Goal: Task Accomplishment & Management: Manage account settings

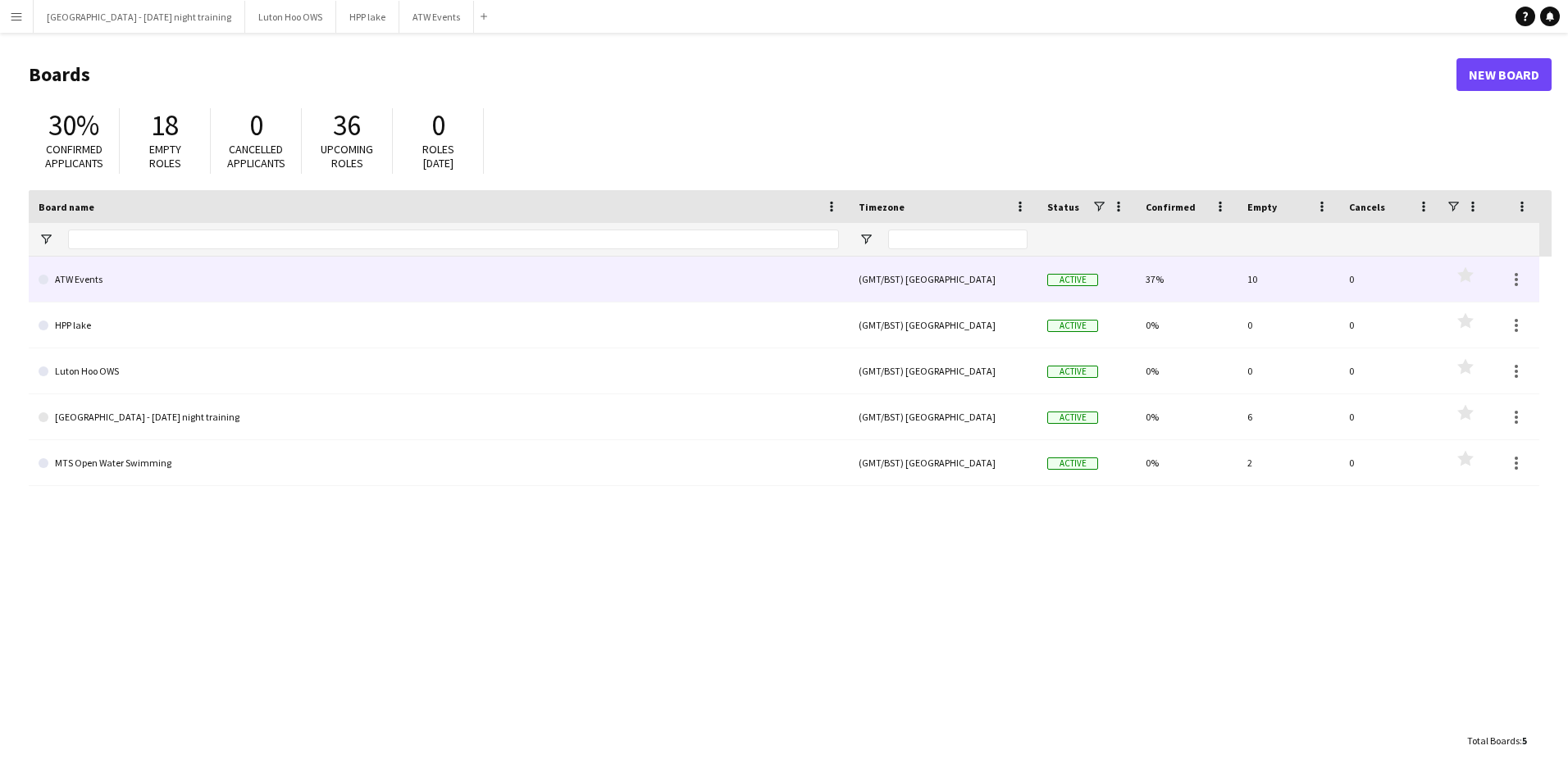
drag, startPoint x: 0, startPoint y: 0, endPoint x: 730, endPoint y: 288, distance: 784.8
click at [730, 288] on link "ATW Events" at bounding box center [439, 280] width 801 height 46
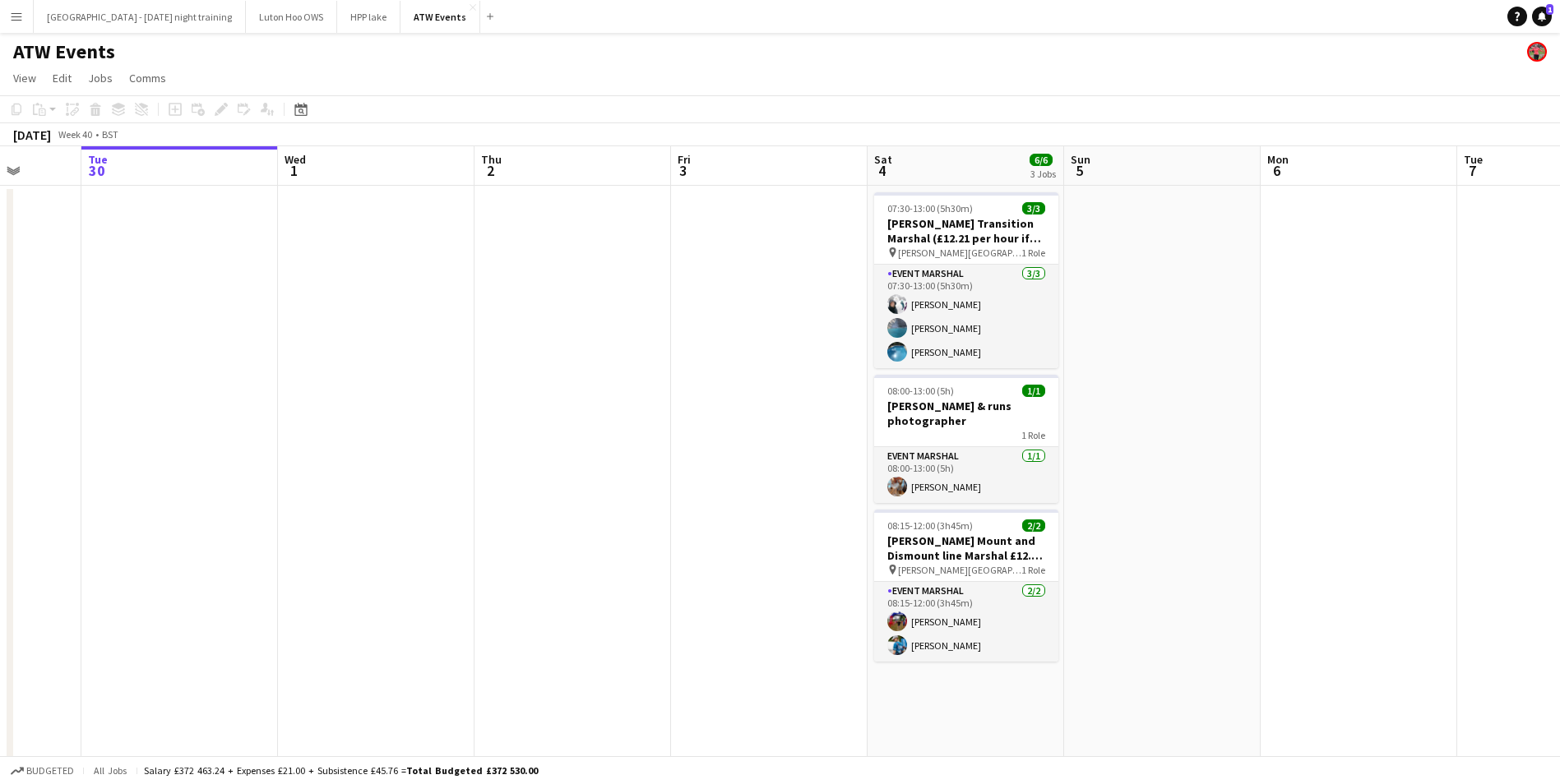
drag, startPoint x: 976, startPoint y: 343, endPoint x: 272, endPoint y: 395, distance: 705.9
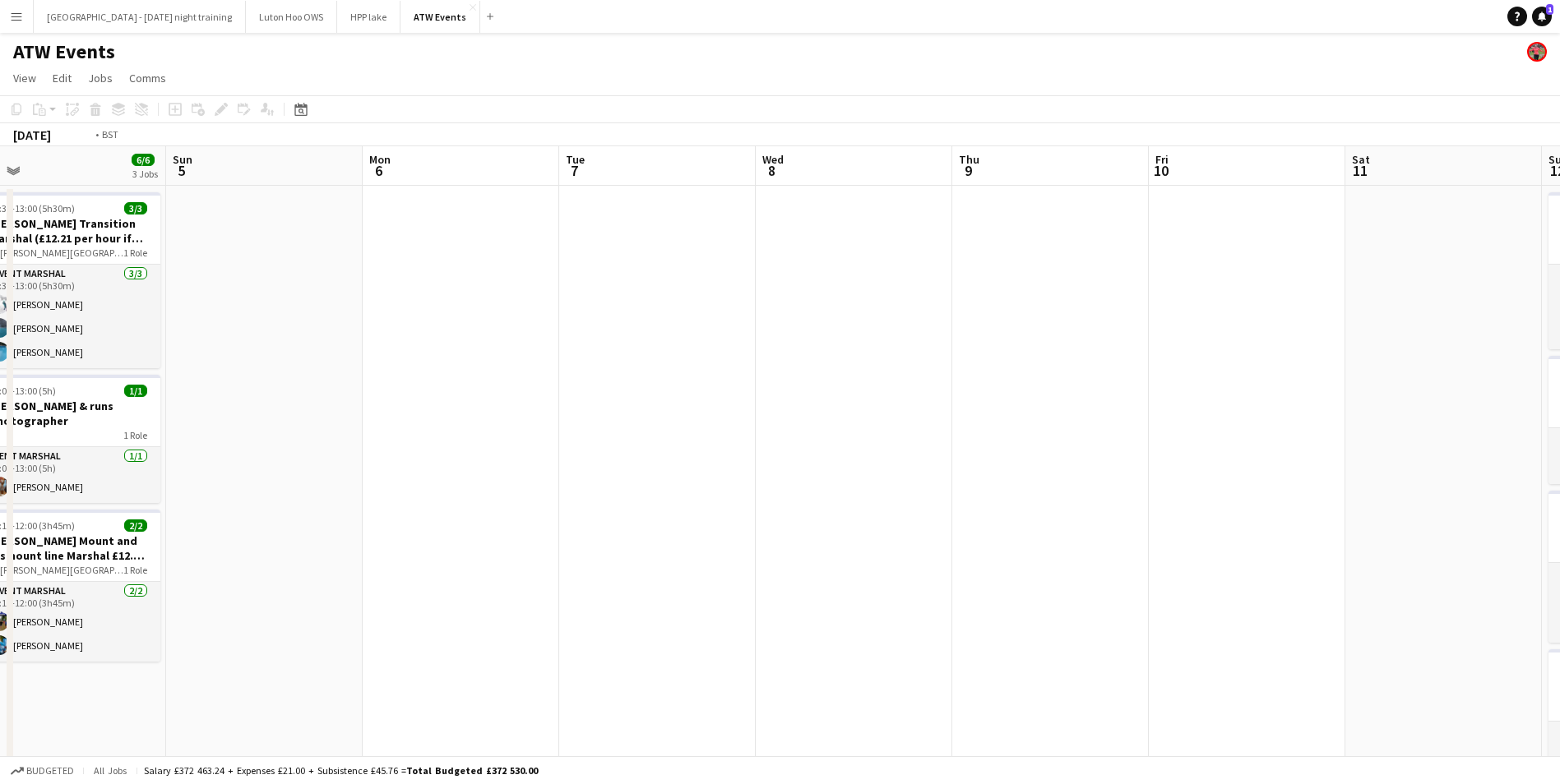
drag, startPoint x: 1047, startPoint y: 385, endPoint x: 184, endPoint y: 429, distance: 864.1
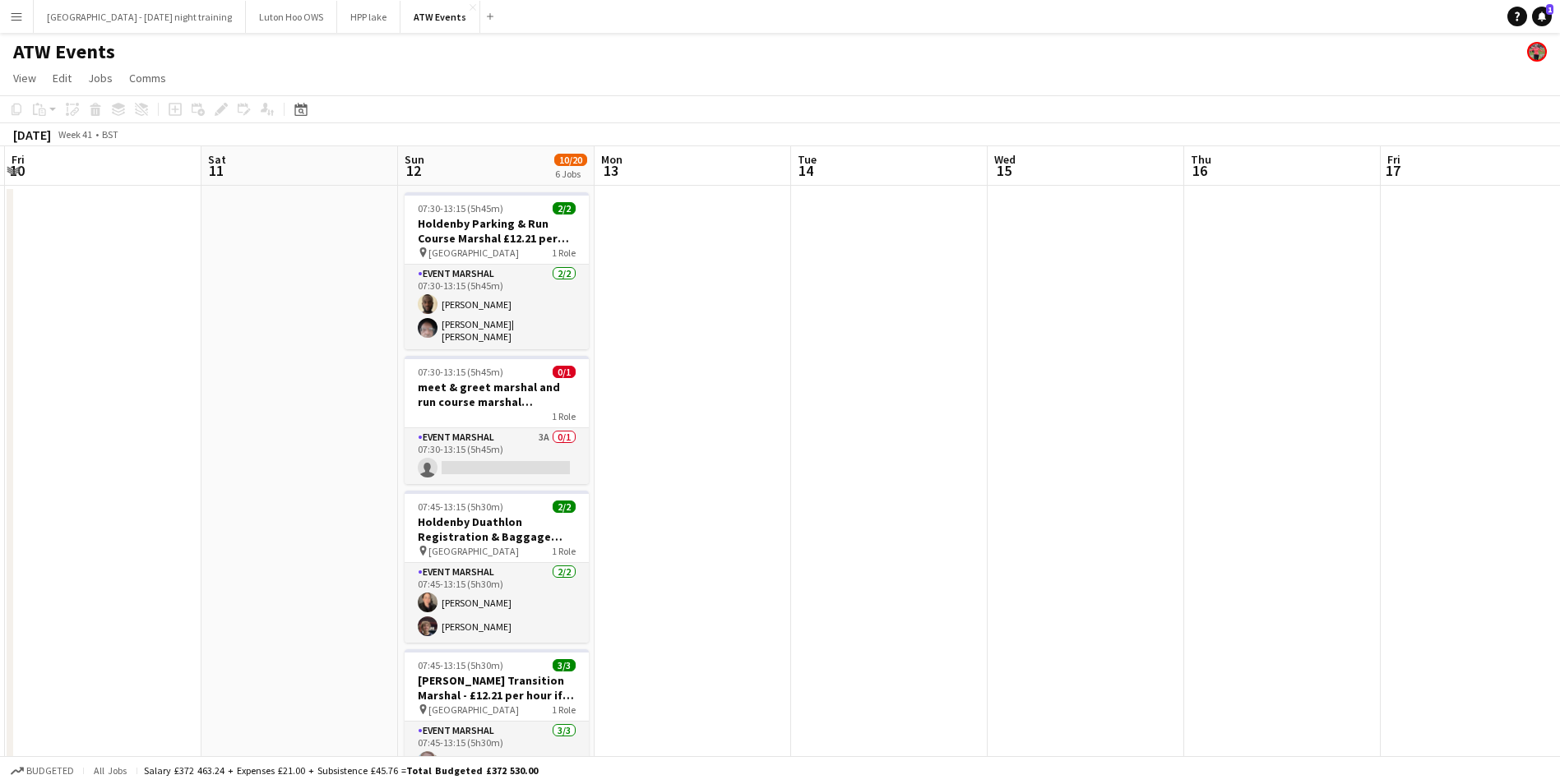
drag, startPoint x: 741, startPoint y: 388, endPoint x: 49, endPoint y: 518, distance: 704.1
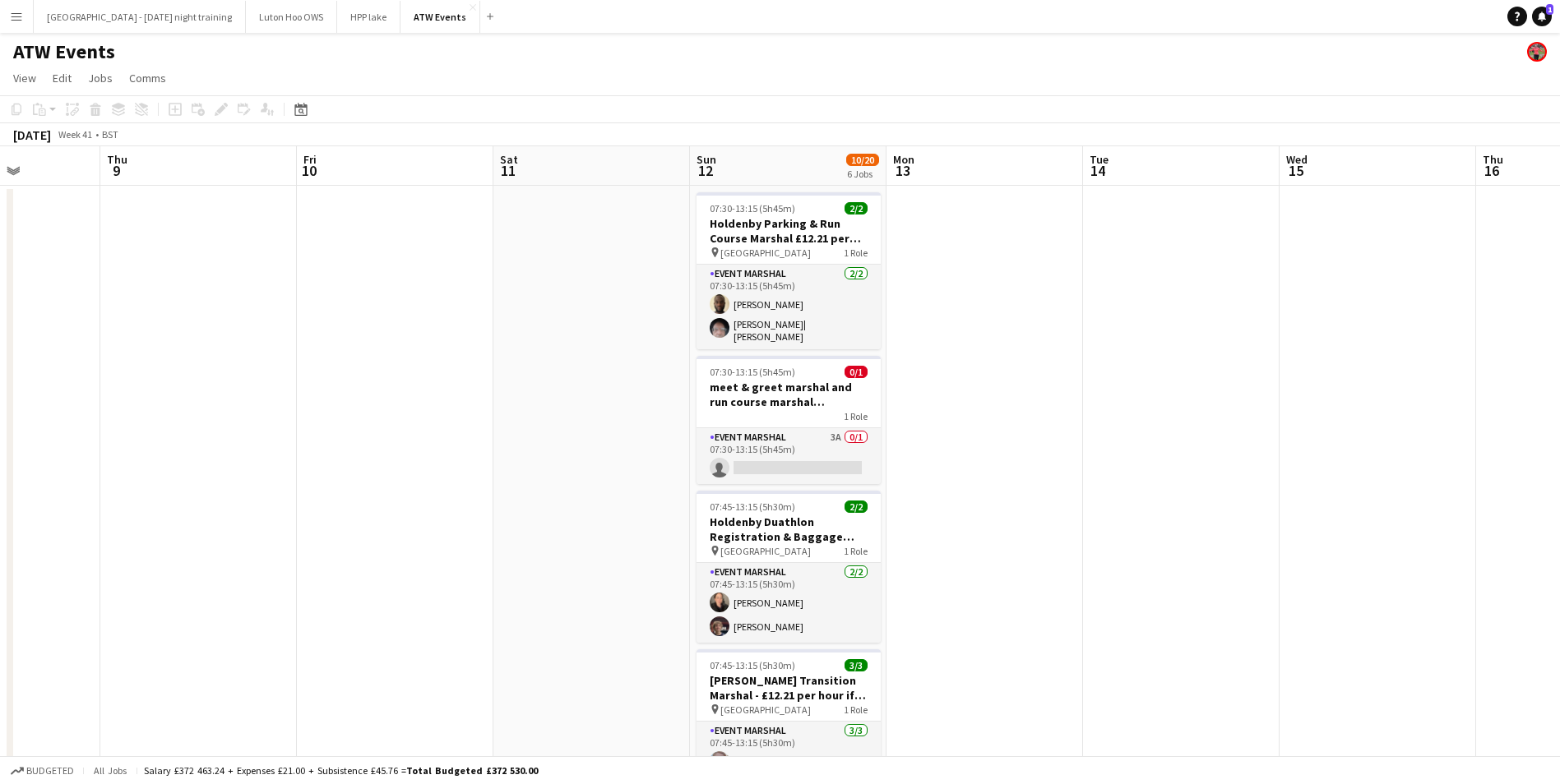
scroll to position [0, 422]
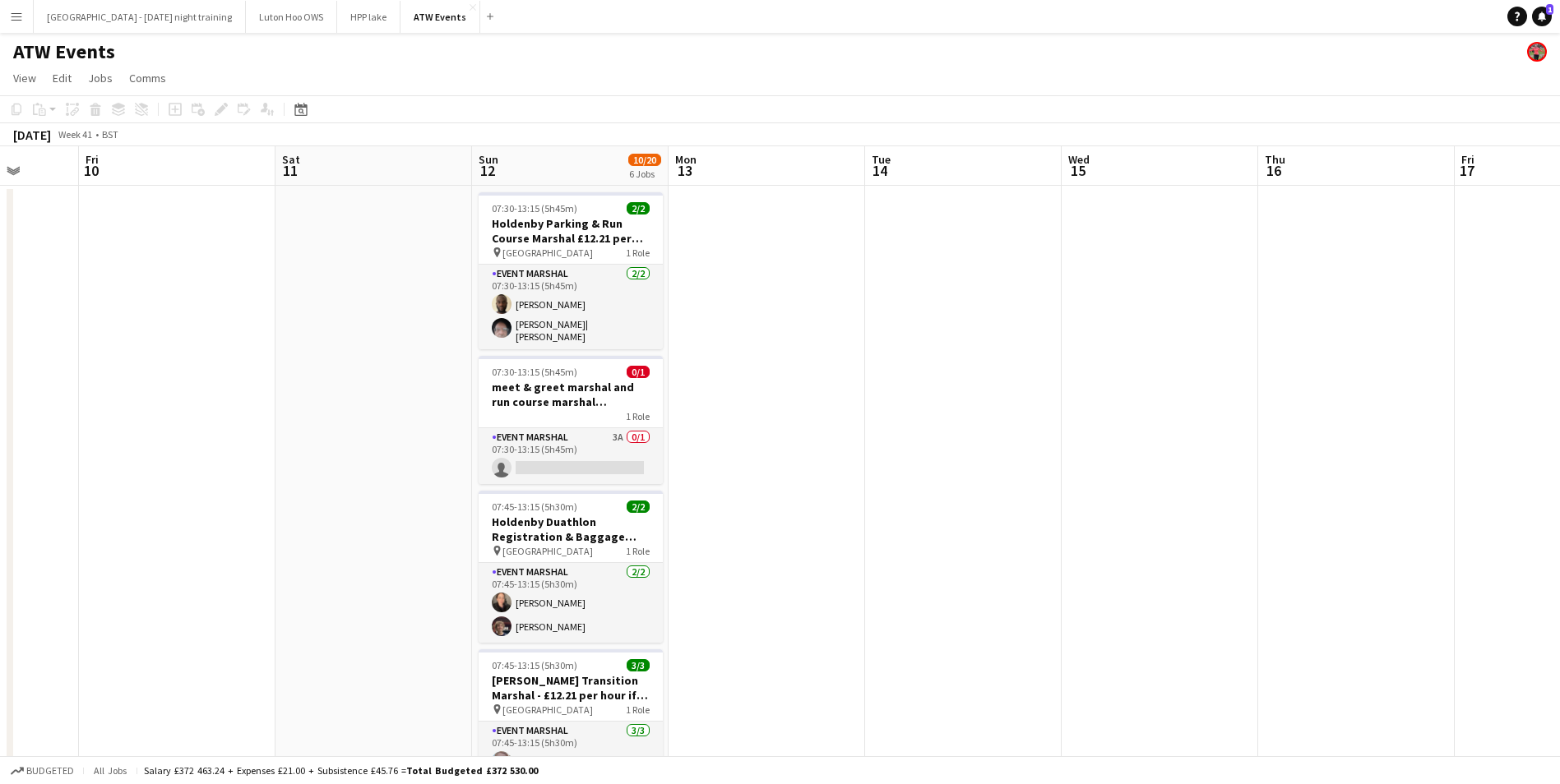
drag, startPoint x: 1425, startPoint y: 261, endPoint x: 538, endPoint y: 348, distance: 891.3
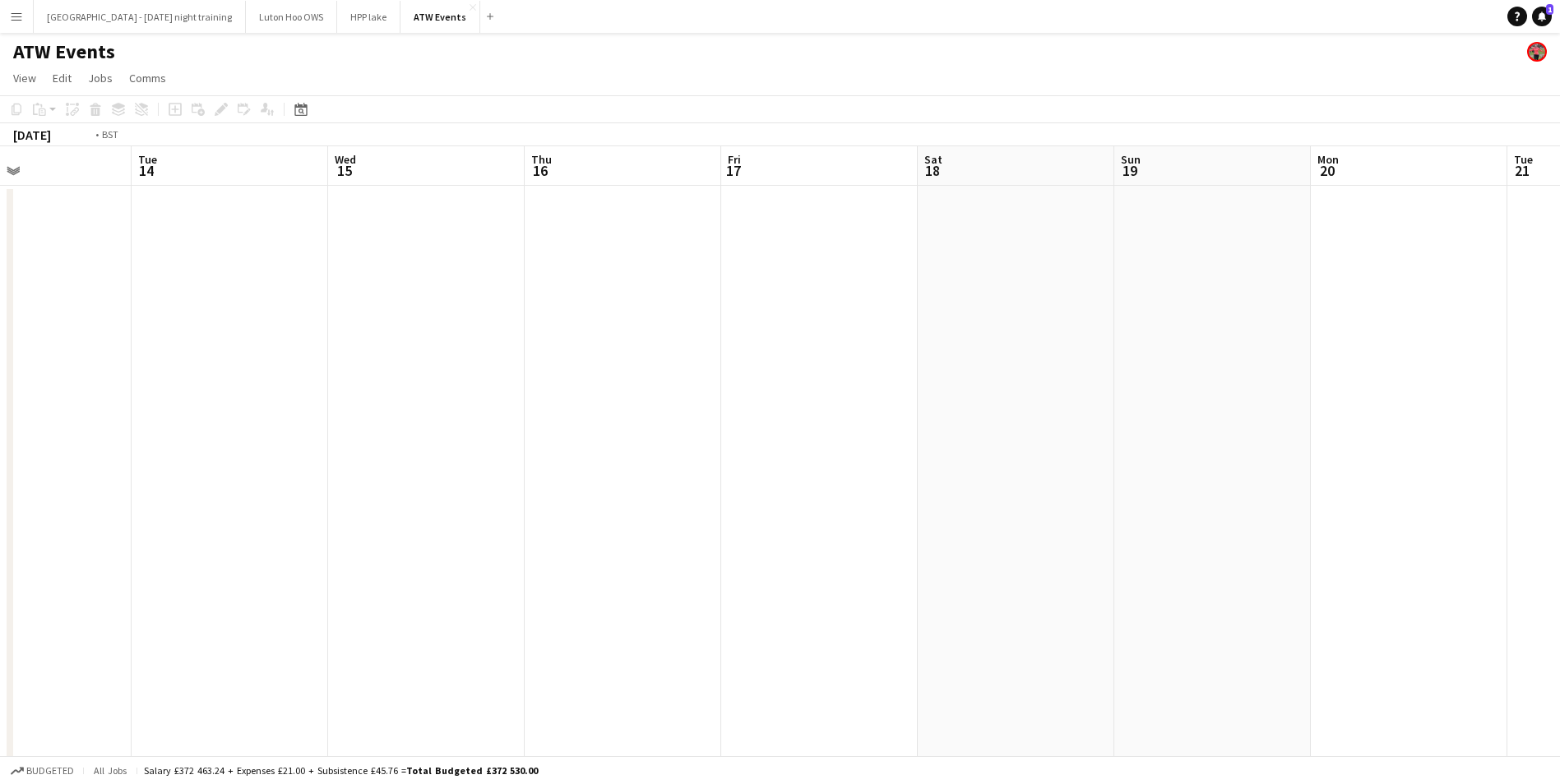
drag, startPoint x: 1144, startPoint y: 350, endPoint x: 422, endPoint y: 420, distance: 725.4
drag, startPoint x: 963, startPoint y: 338, endPoint x: -4, endPoint y: 432, distance: 971.6
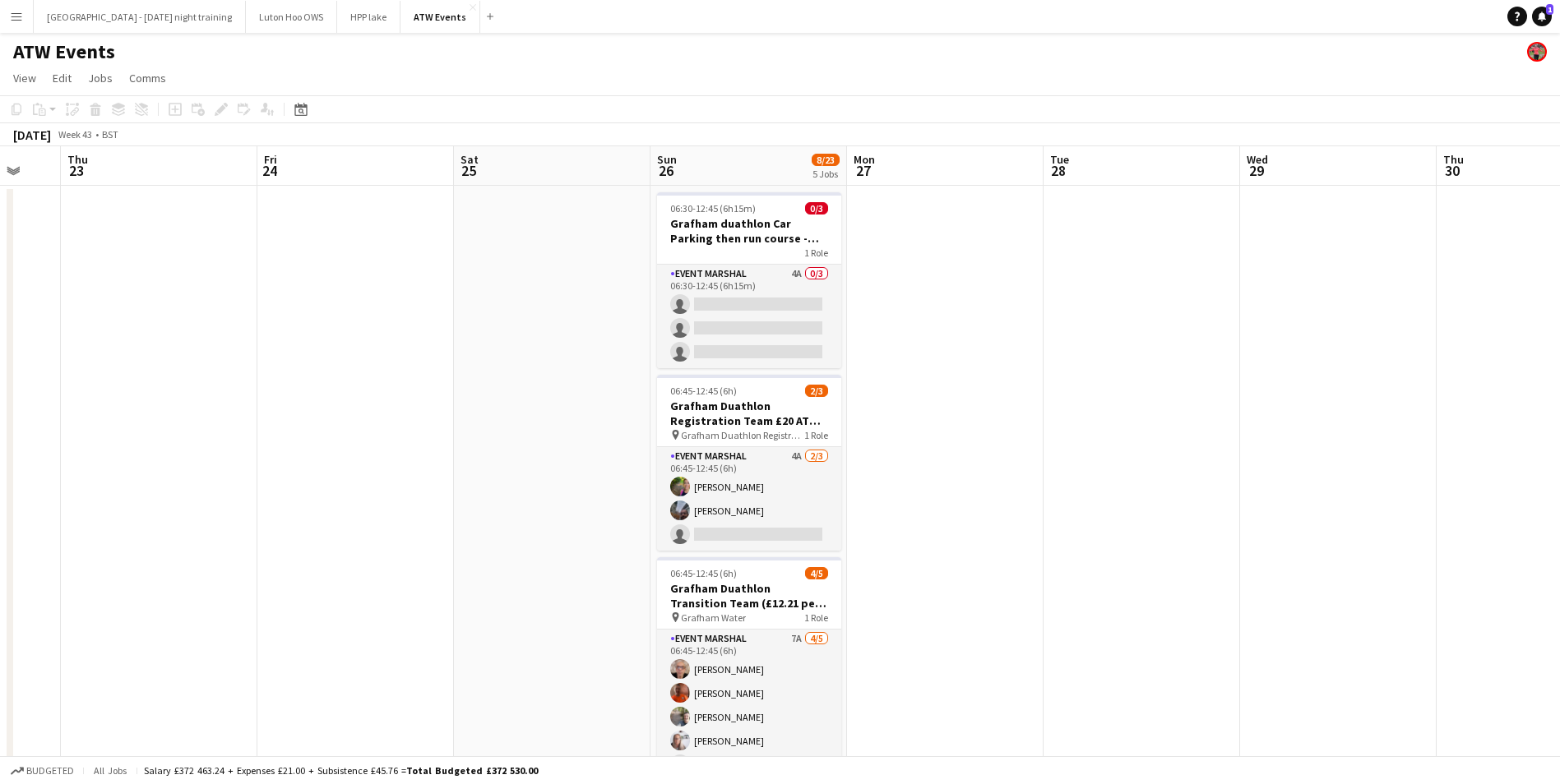
drag, startPoint x: 1268, startPoint y: 400, endPoint x: 902, endPoint y: 396, distance: 366.0
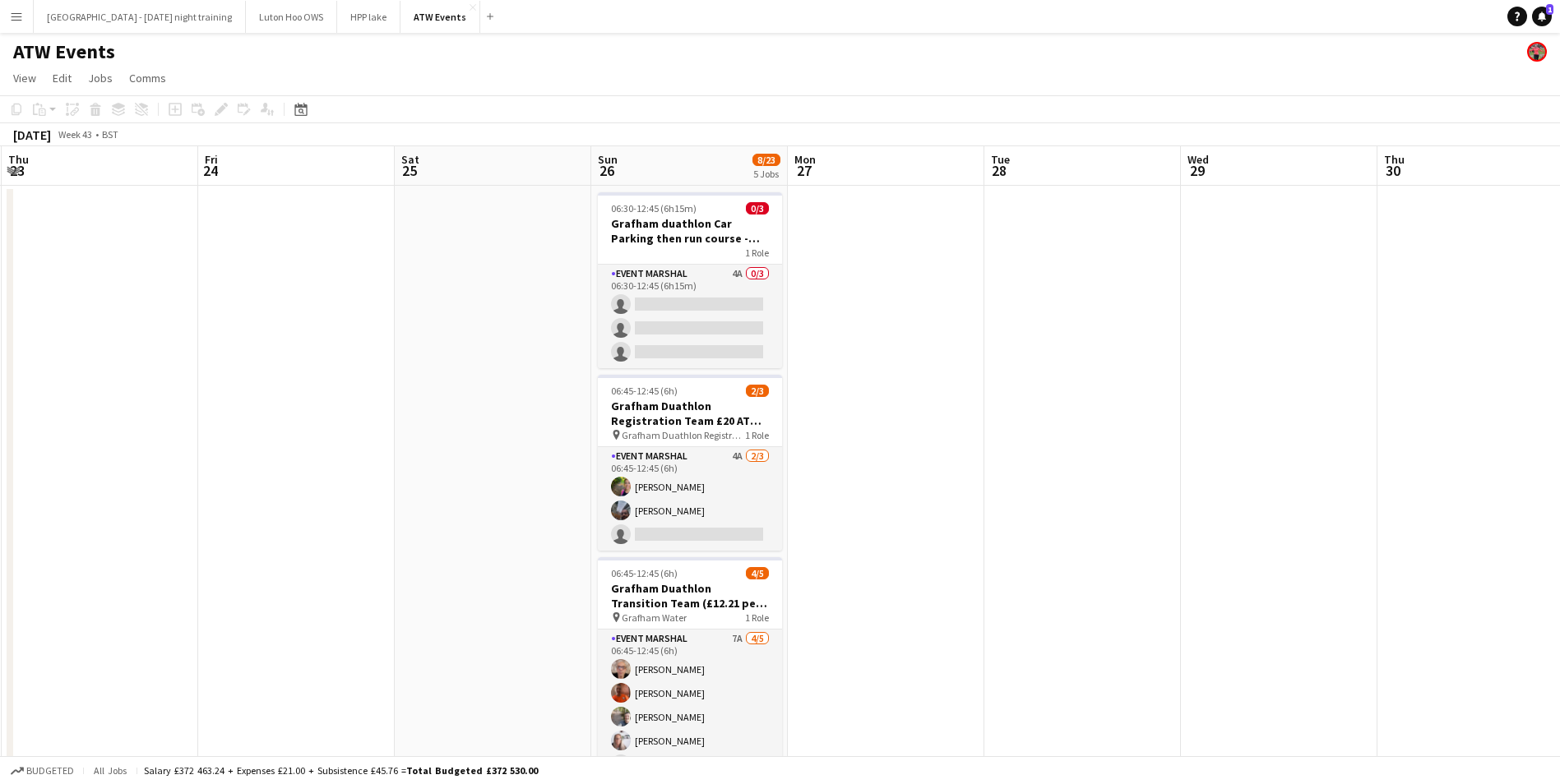
drag, startPoint x: 1402, startPoint y: 359, endPoint x: 1166, endPoint y: 371, distance: 236.3
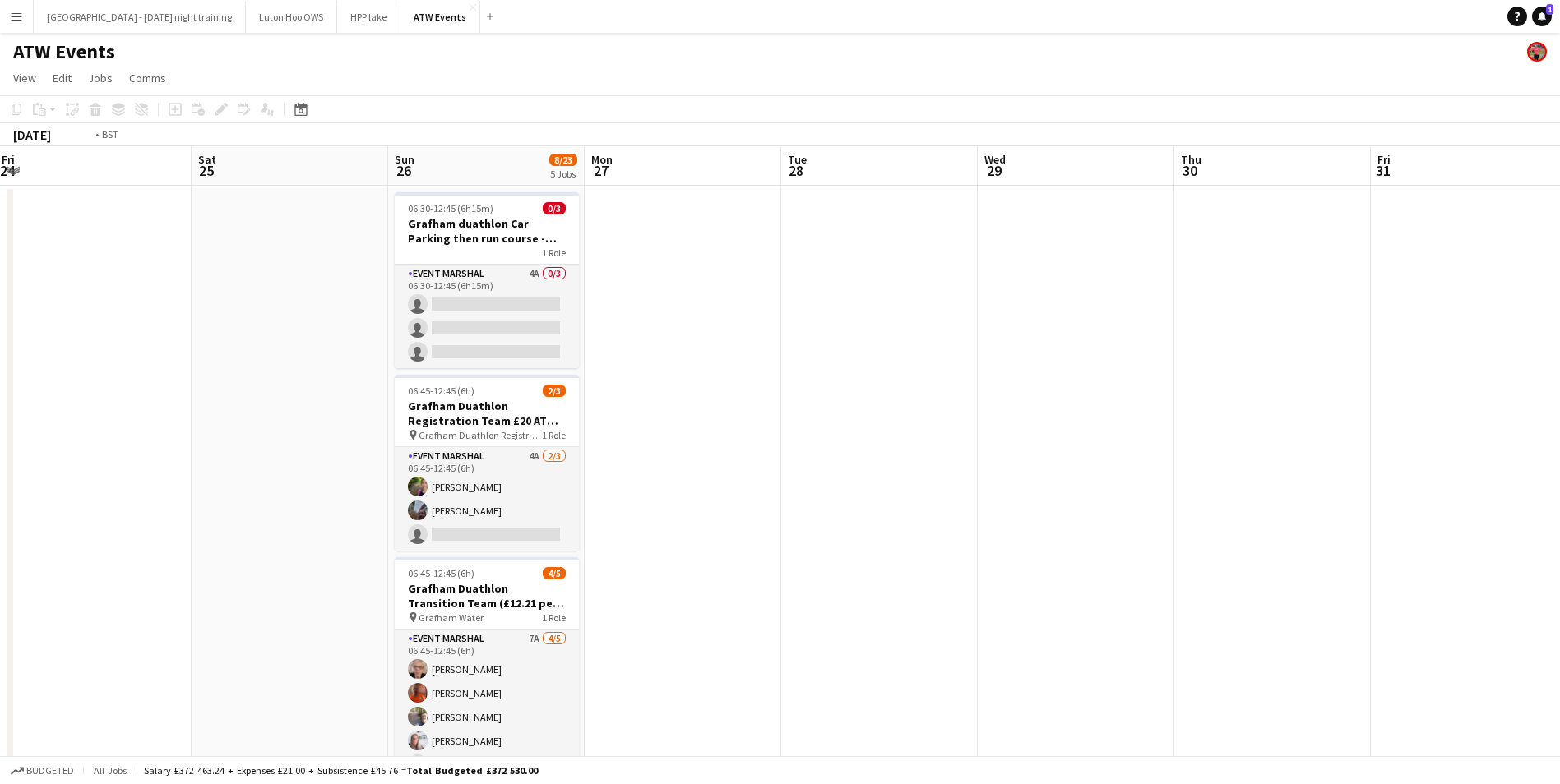
scroll to position [0, 399]
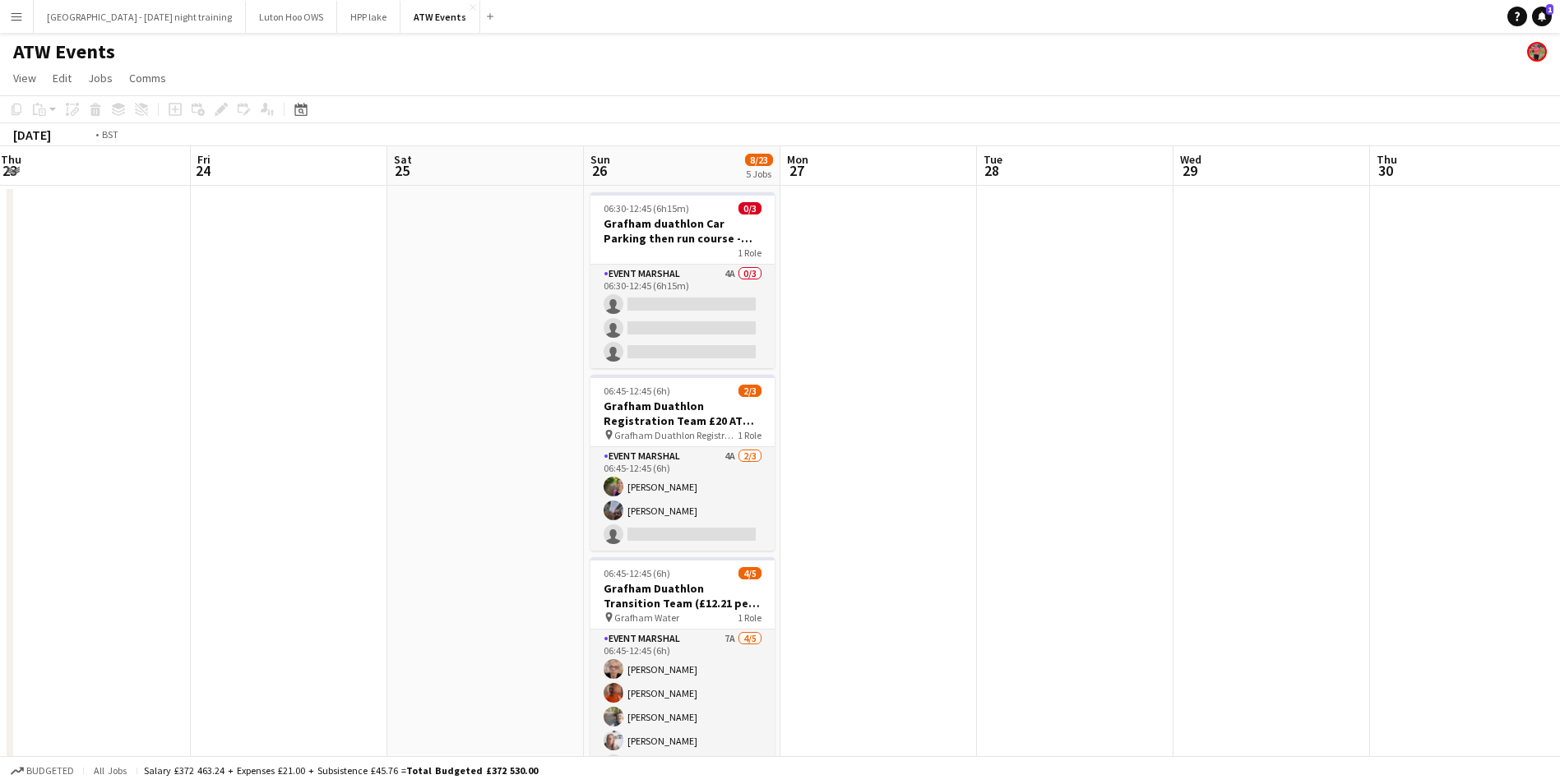
drag, startPoint x: 1166, startPoint y: 371, endPoint x: 379, endPoint y: 422, distance: 788.7
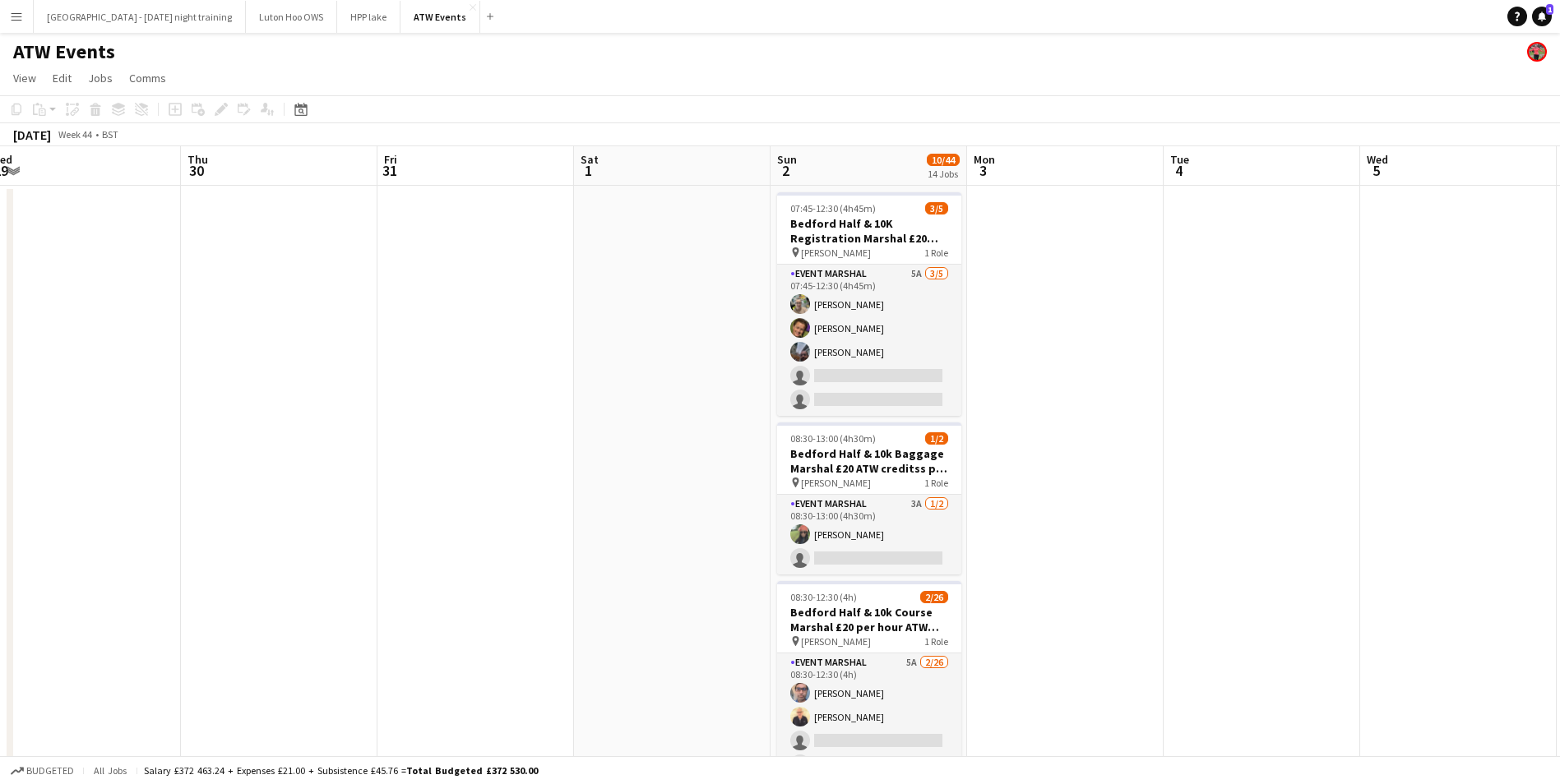
drag, startPoint x: 1471, startPoint y: 331, endPoint x: 1251, endPoint y: 357, distance: 221.5
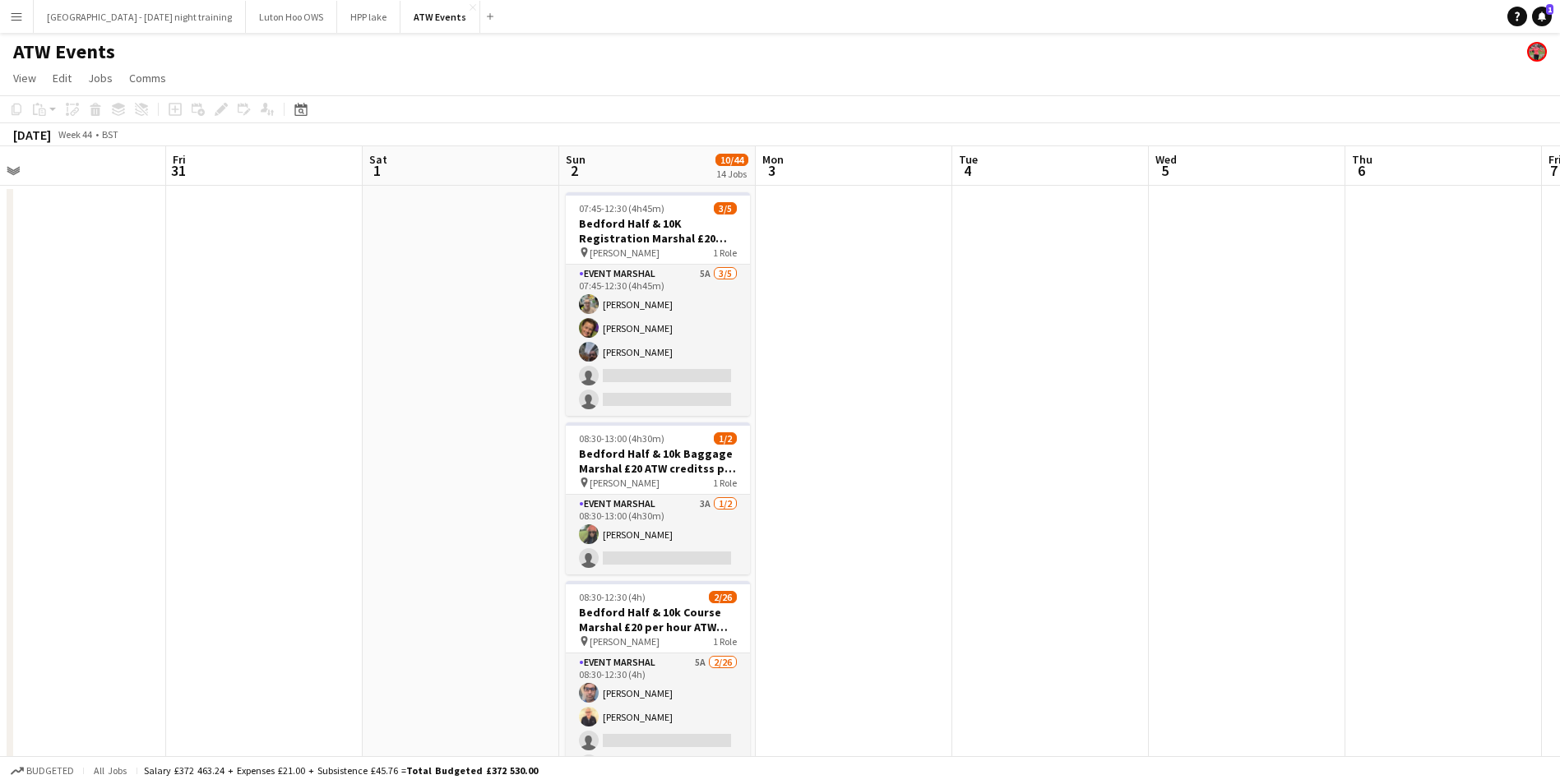
scroll to position [0, 510]
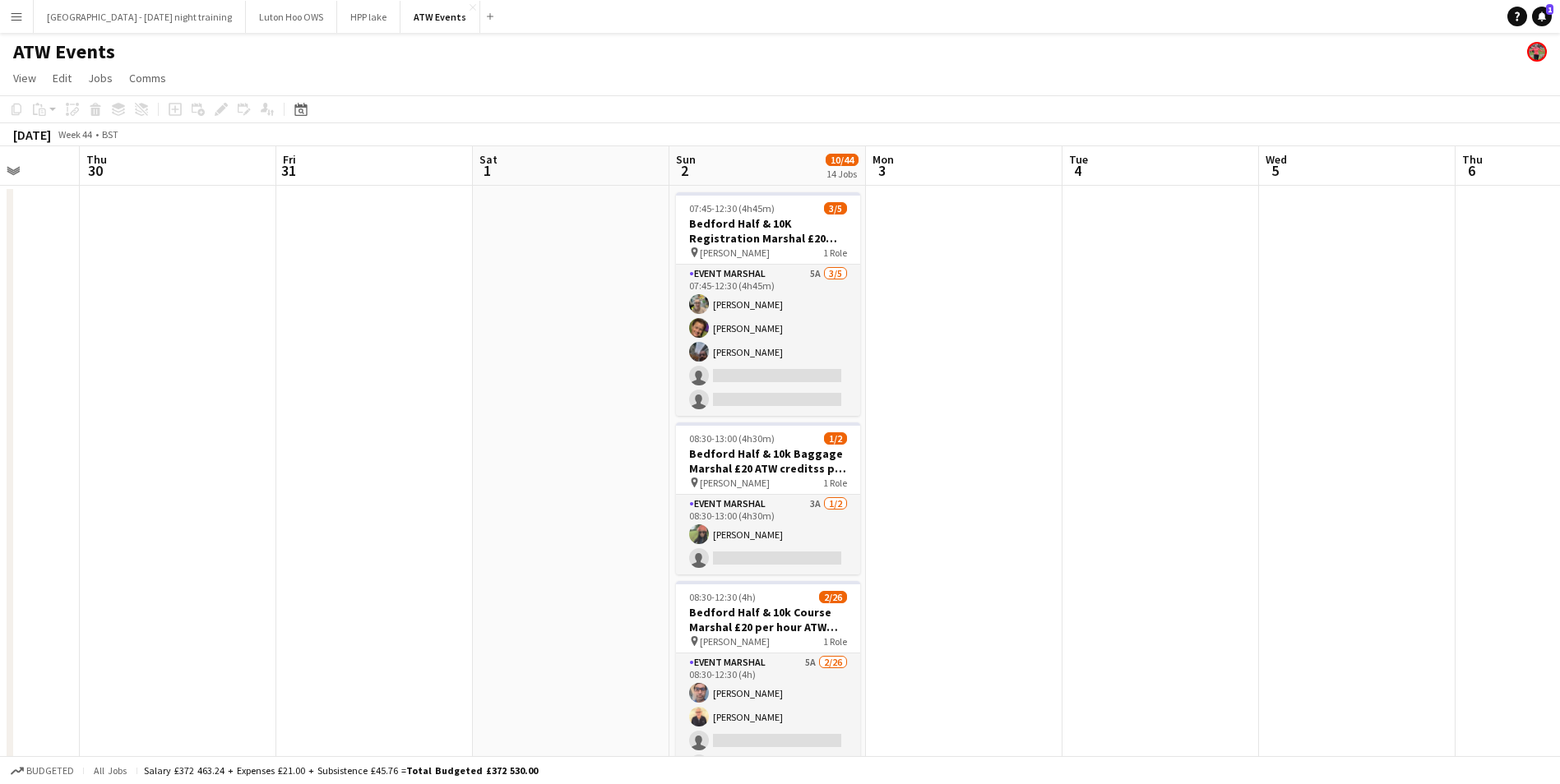
drag, startPoint x: 1418, startPoint y: 382, endPoint x: 1135, endPoint y: 395, distance: 283.3
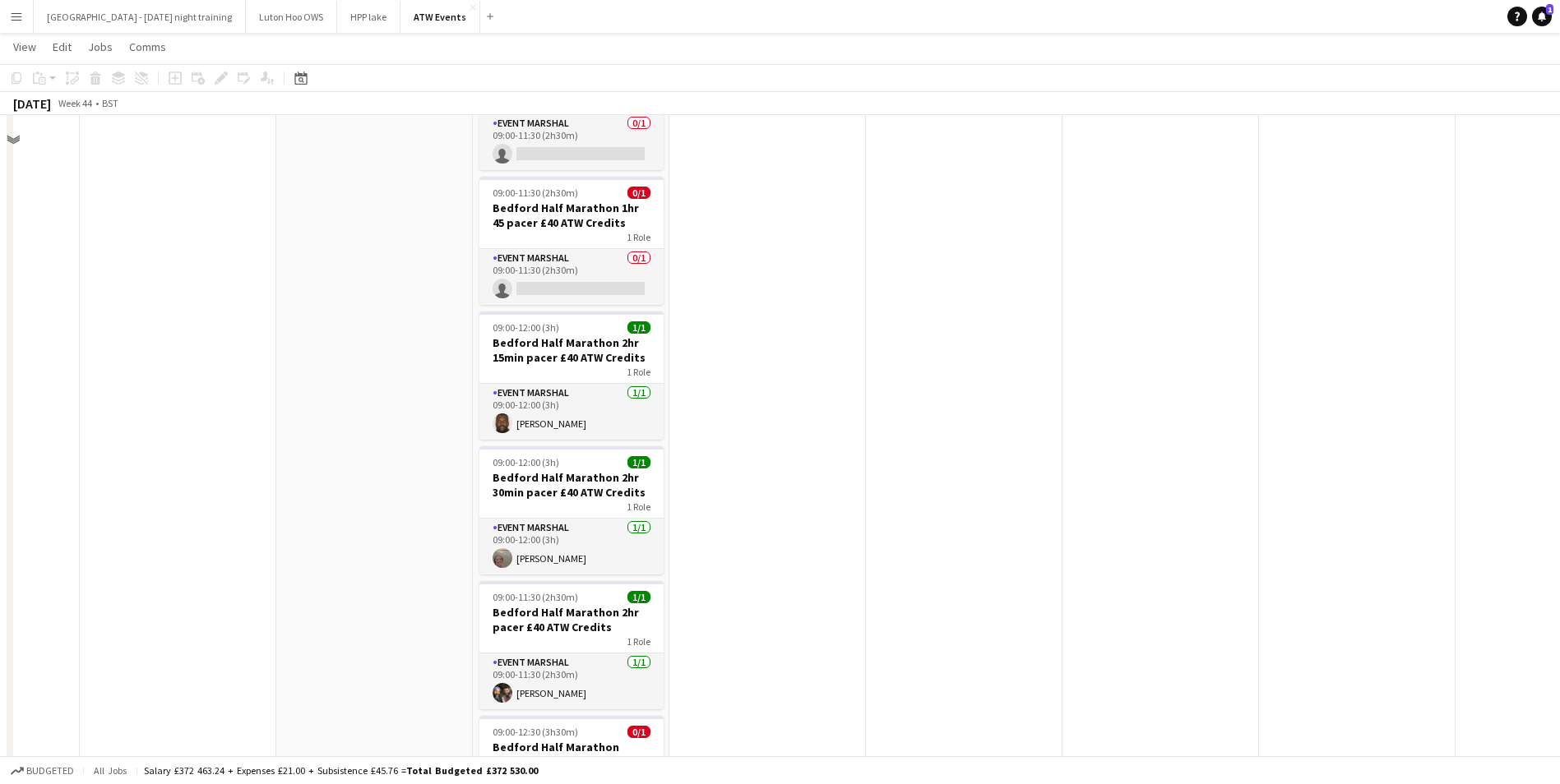
scroll to position [0, 0]
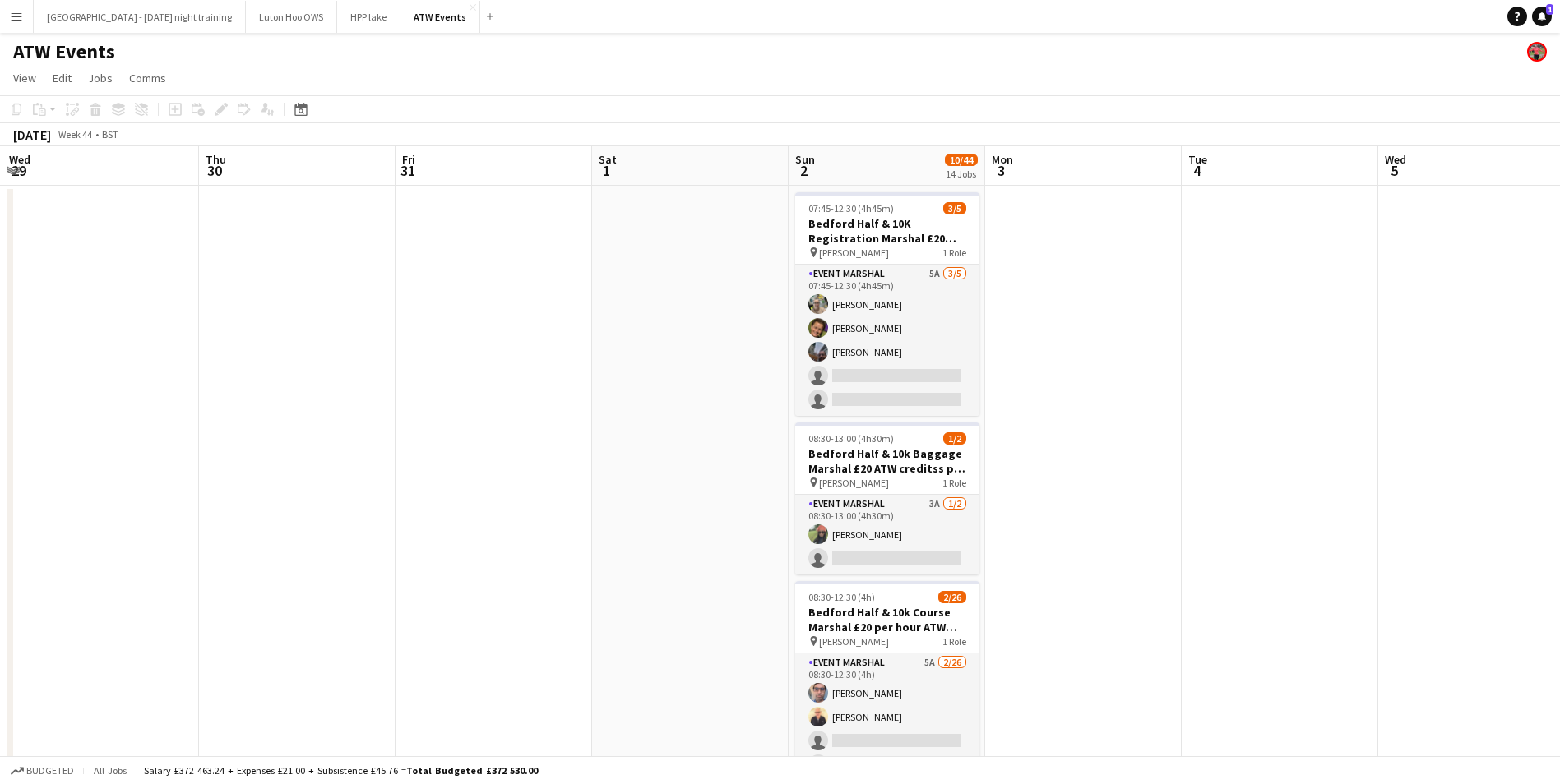
drag, startPoint x: 847, startPoint y: 407, endPoint x: 1162, endPoint y: 323, distance: 326.0
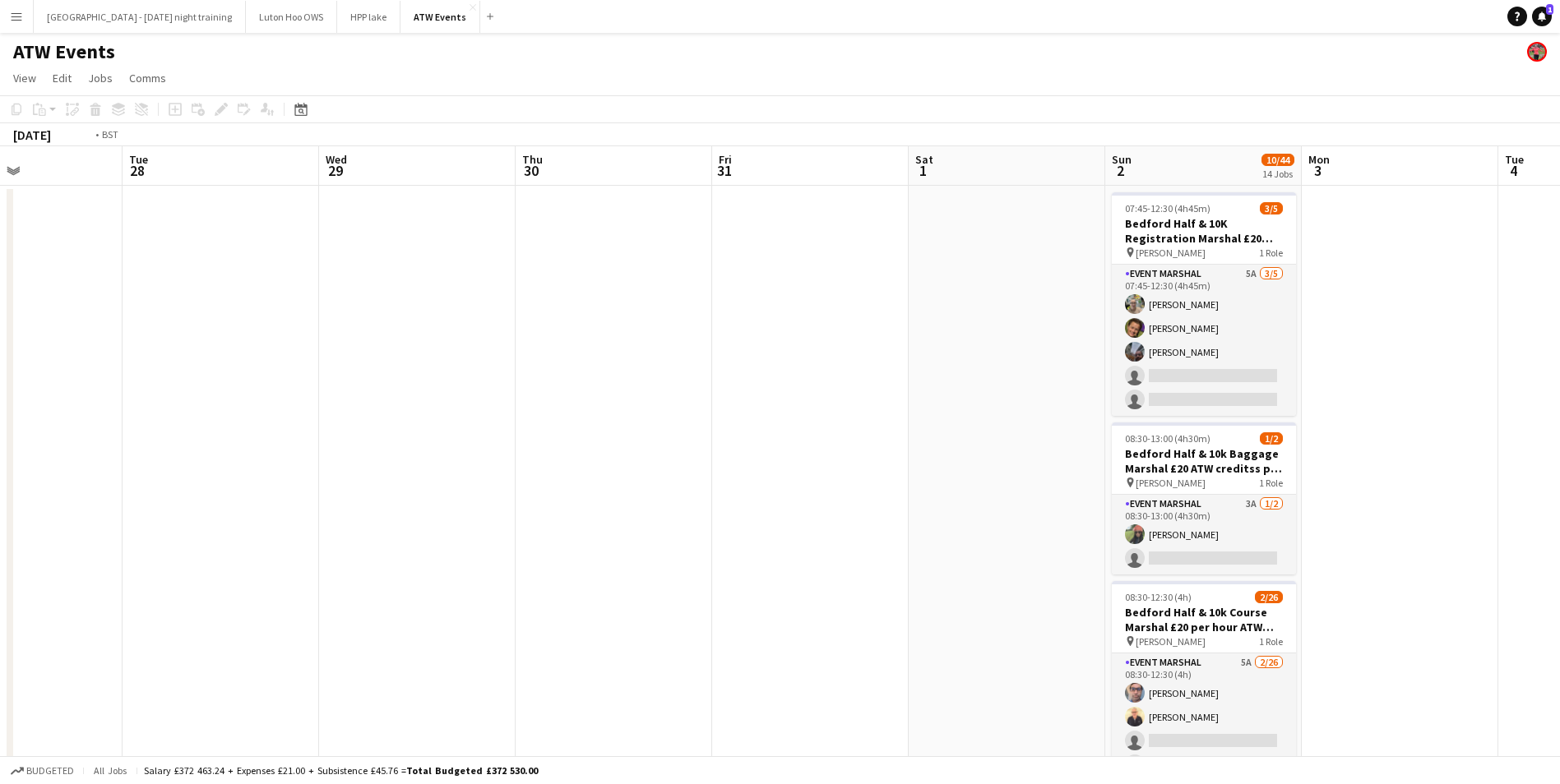
drag, startPoint x: 185, startPoint y: 400, endPoint x: 1132, endPoint y: 99, distance: 993.7
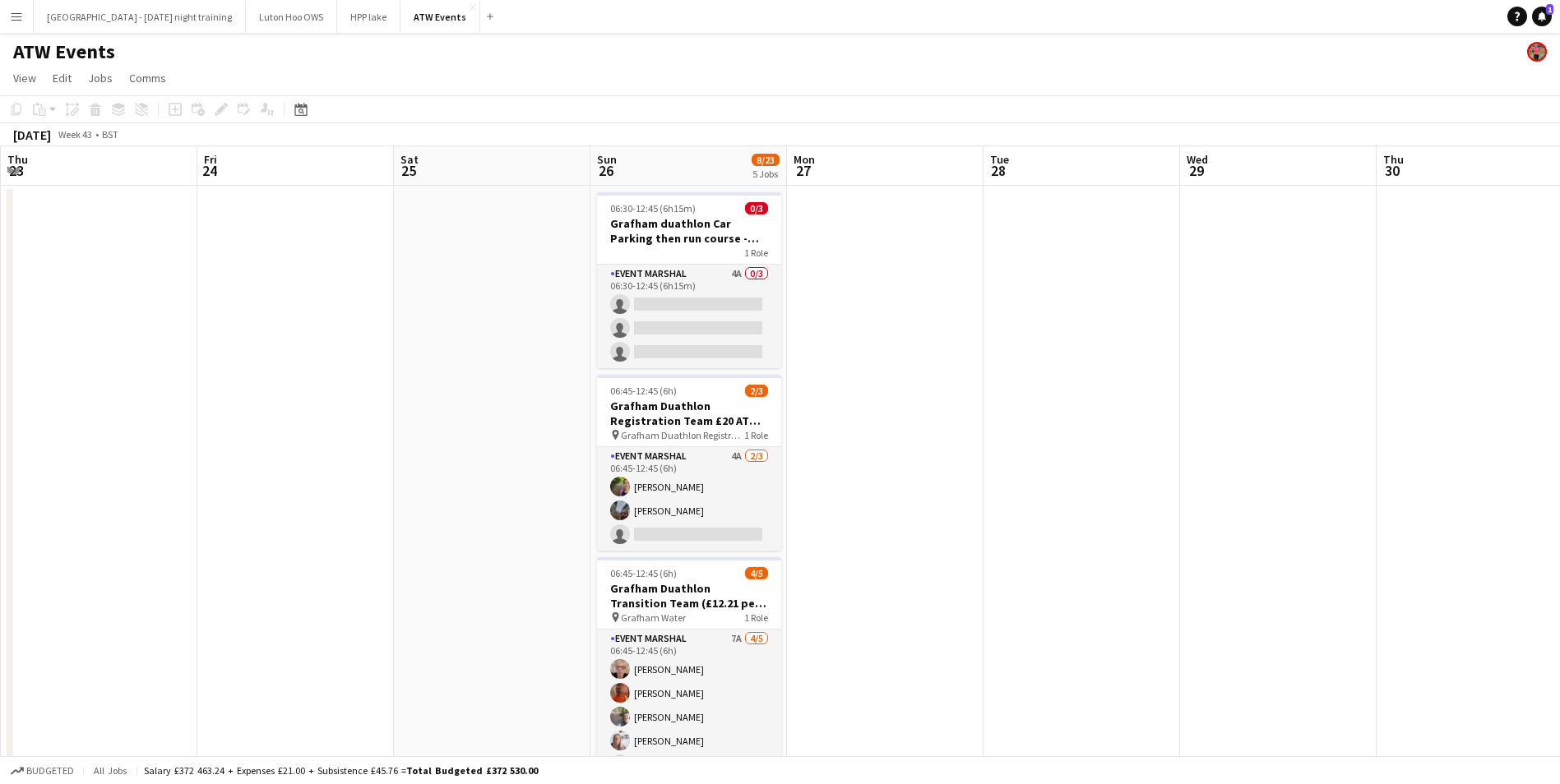
drag, startPoint x: 584, startPoint y: 312, endPoint x: 1332, endPoint y: 208, distance: 755.2
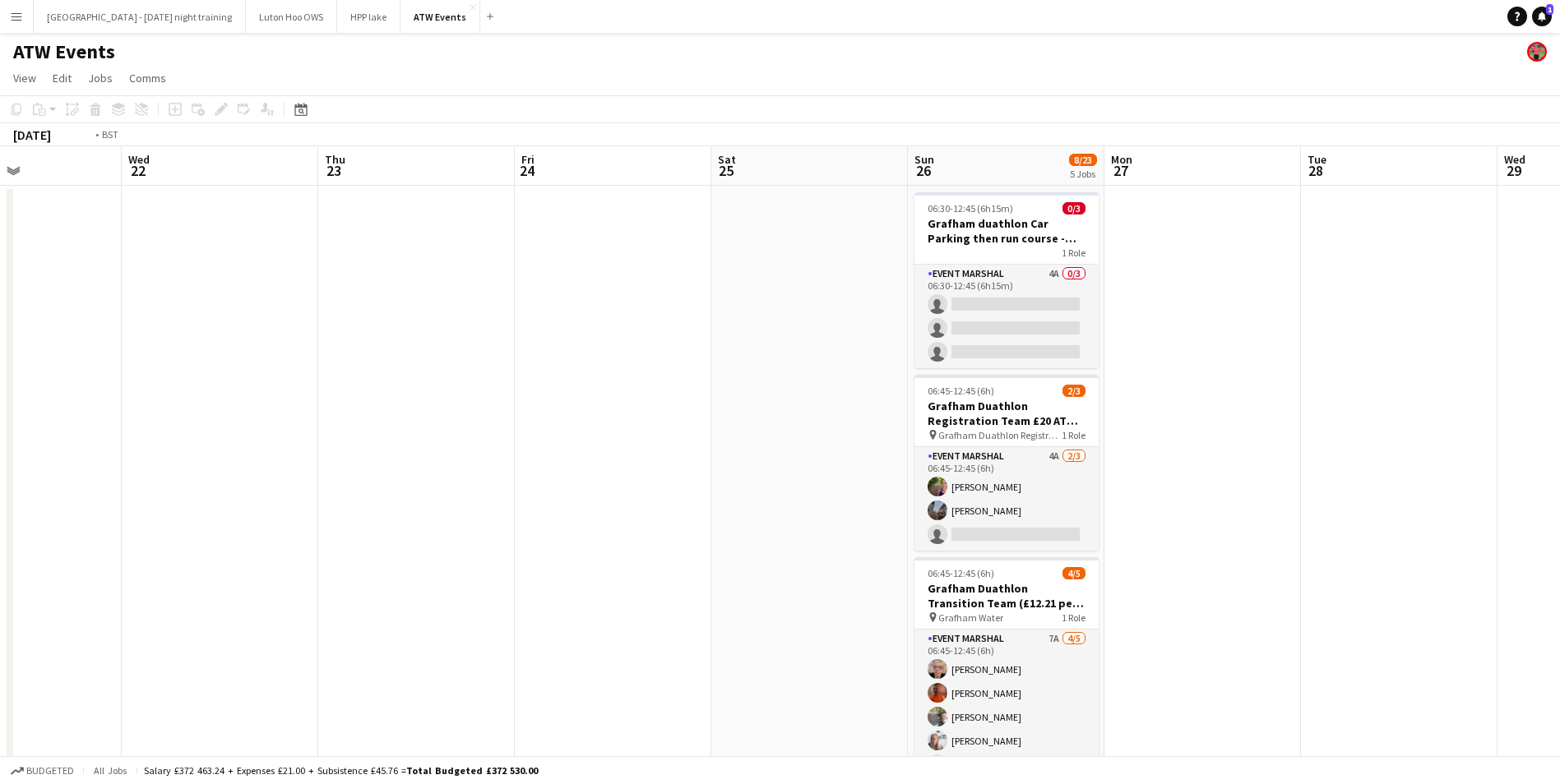
drag, startPoint x: 401, startPoint y: 391, endPoint x: 1104, endPoint y: 227, distance: 721.9
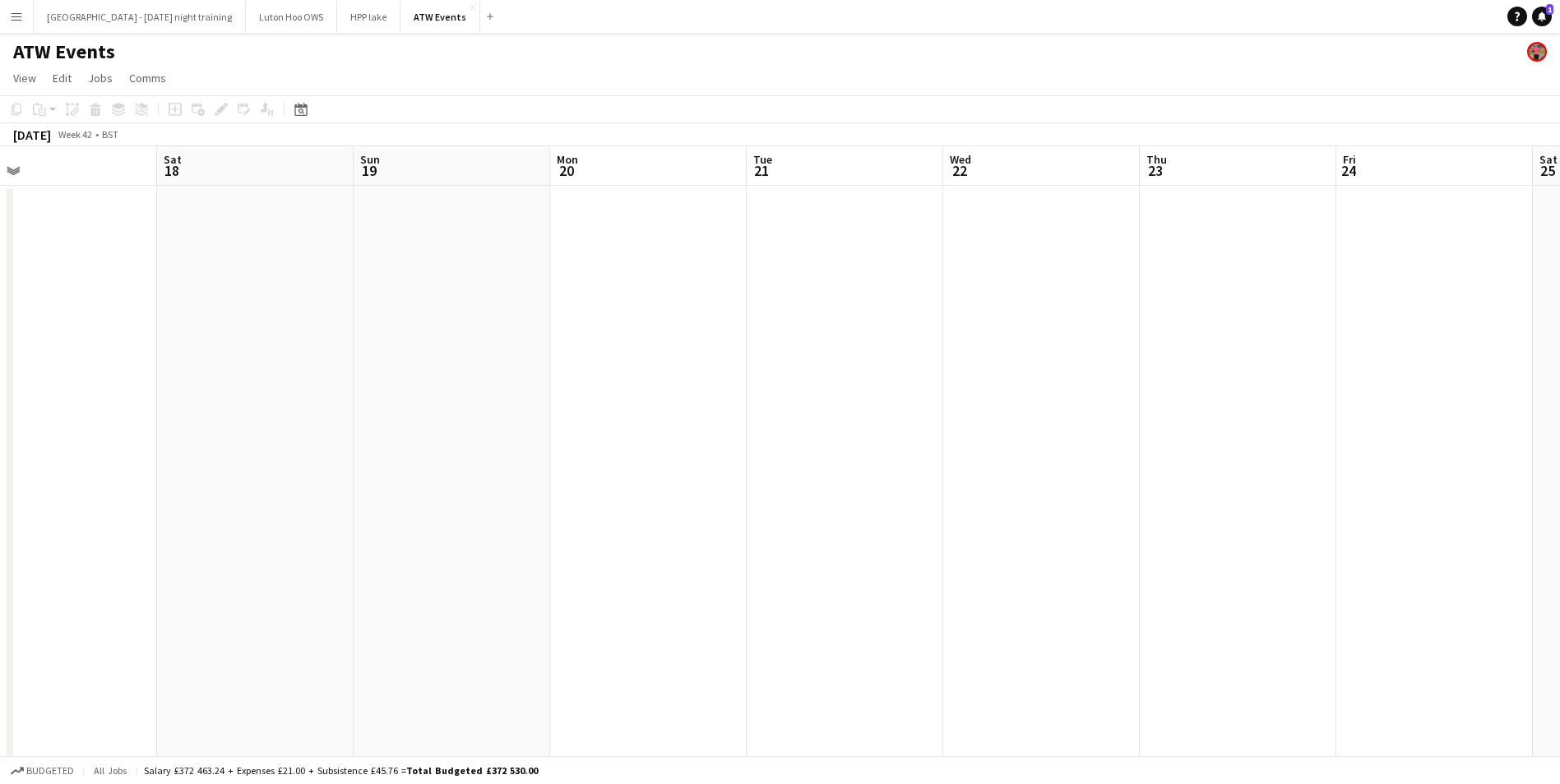
drag, startPoint x: 183, startPoint y: 320, endPoint x: 732, endPoint y: 297, distance: 549.5
drag, startPoint x: 914, startPoint y: 340, endPoint x: 314, endPoint y: 274, distance: 603.6
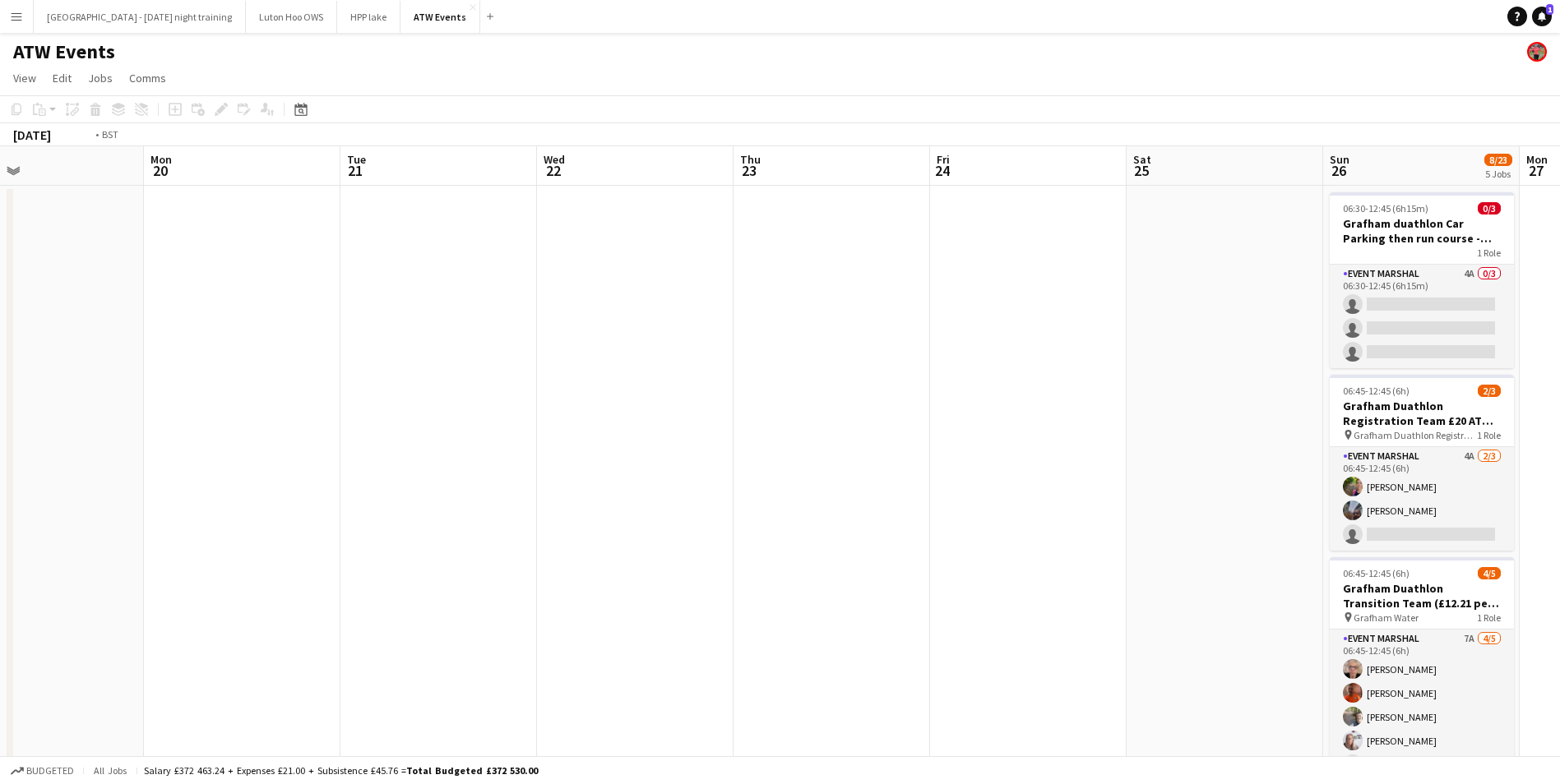
drag, startPoint x: 1039, startPoint y: 302, endPoint x: 386, endPoint y: 291, distance: 653.1
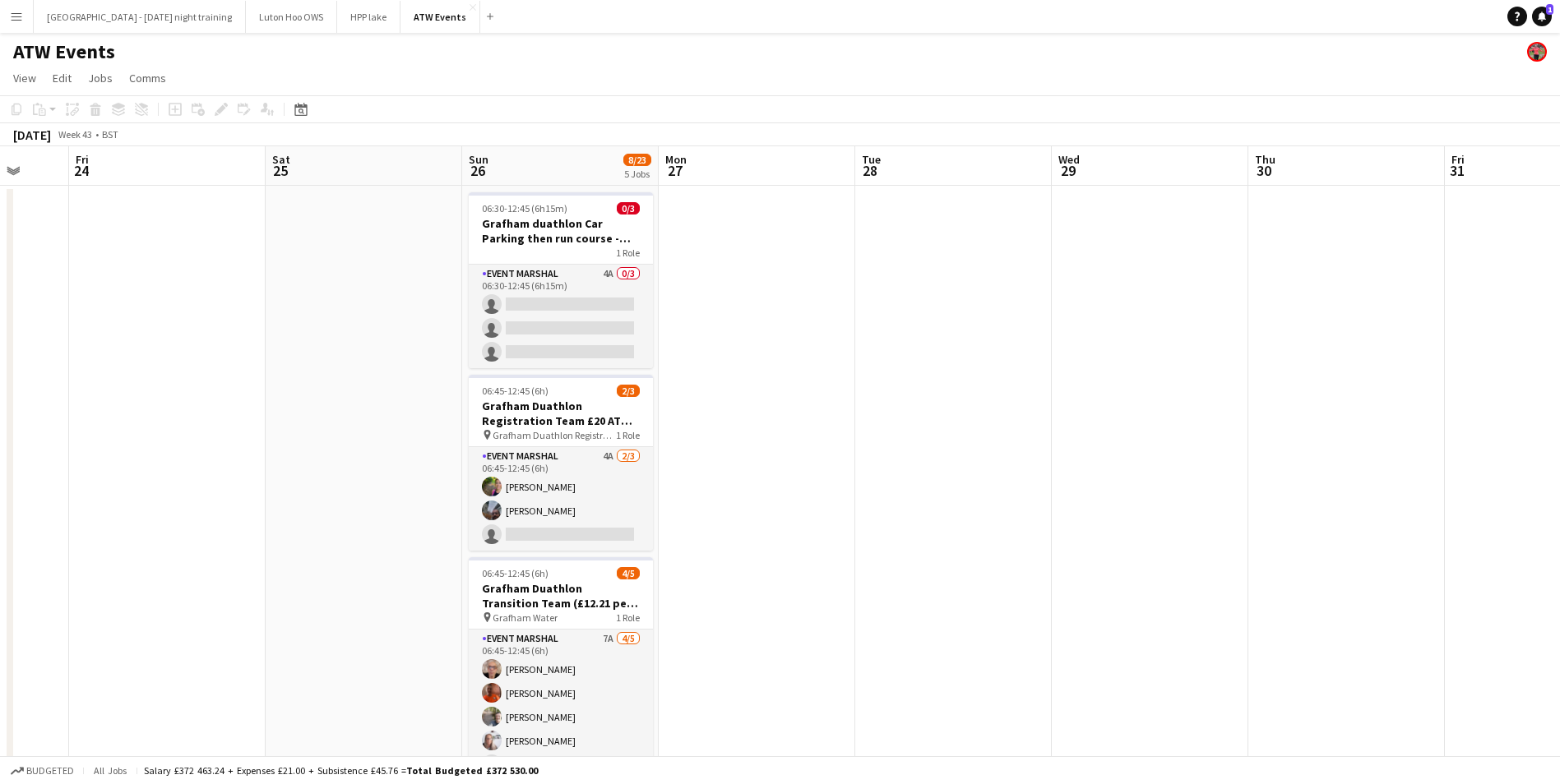
drag, startPoint x: 1287, startPoint y: 394, endPoint x: 431, endPoint y: 456, distance: 858.2
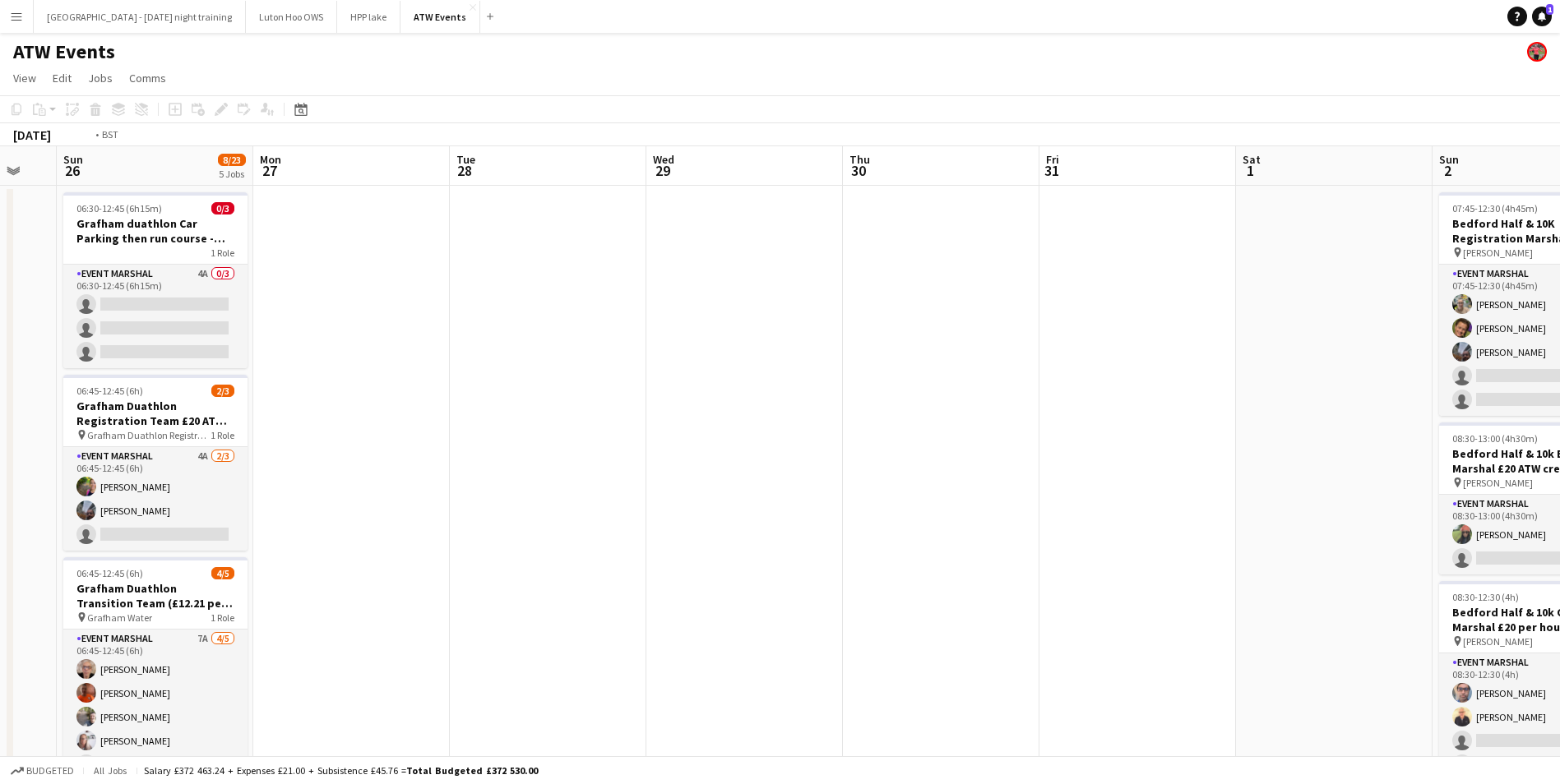
drag, startPoint x: 980, startPoint y: 411, endPoint x: 0, endPoint y: 353, distance: 981.7
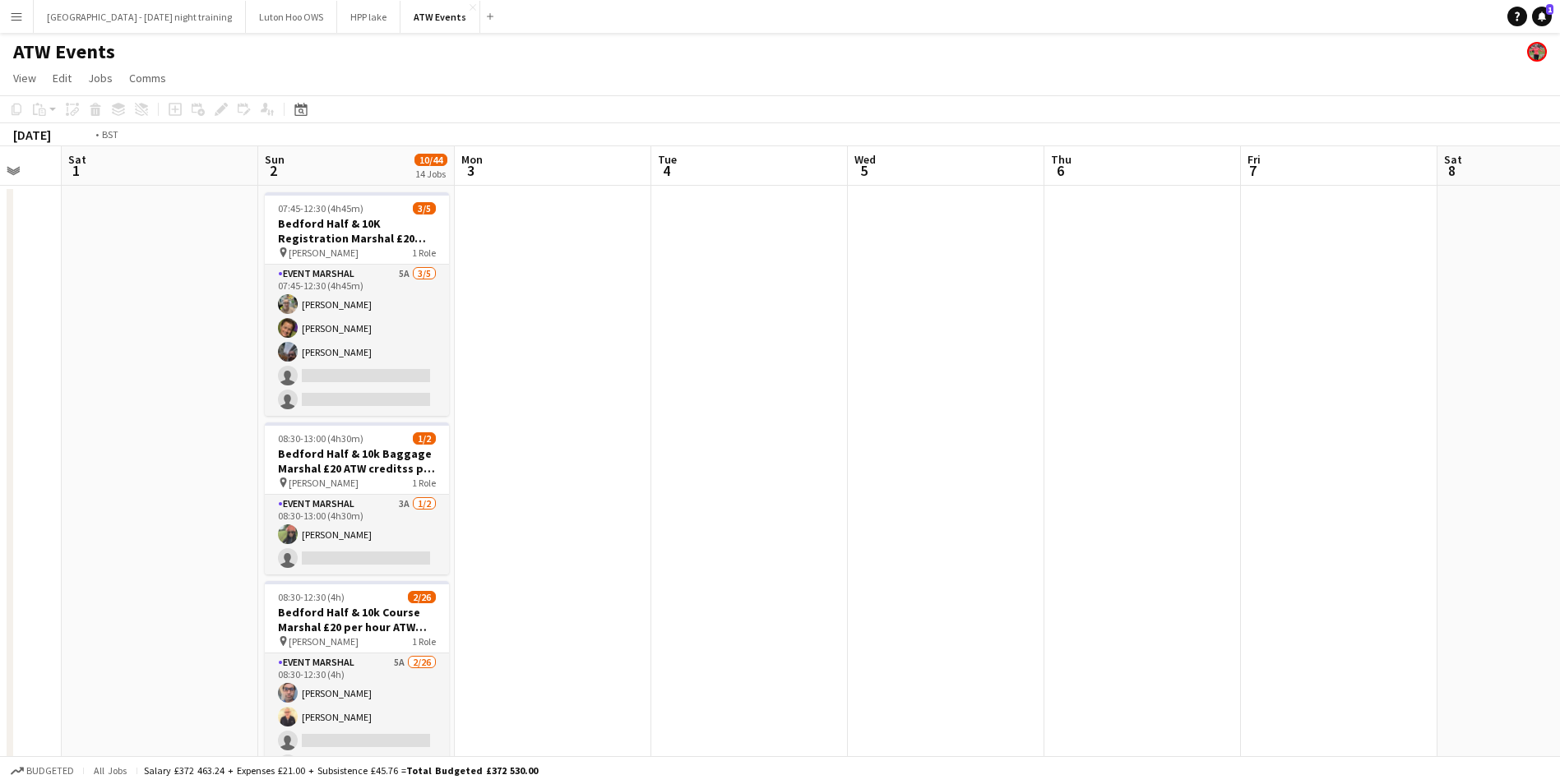
drag, startPoint x: 953, startPoint y: 258, endPoint x: 0, endPoint y: 246, distance: 953.1
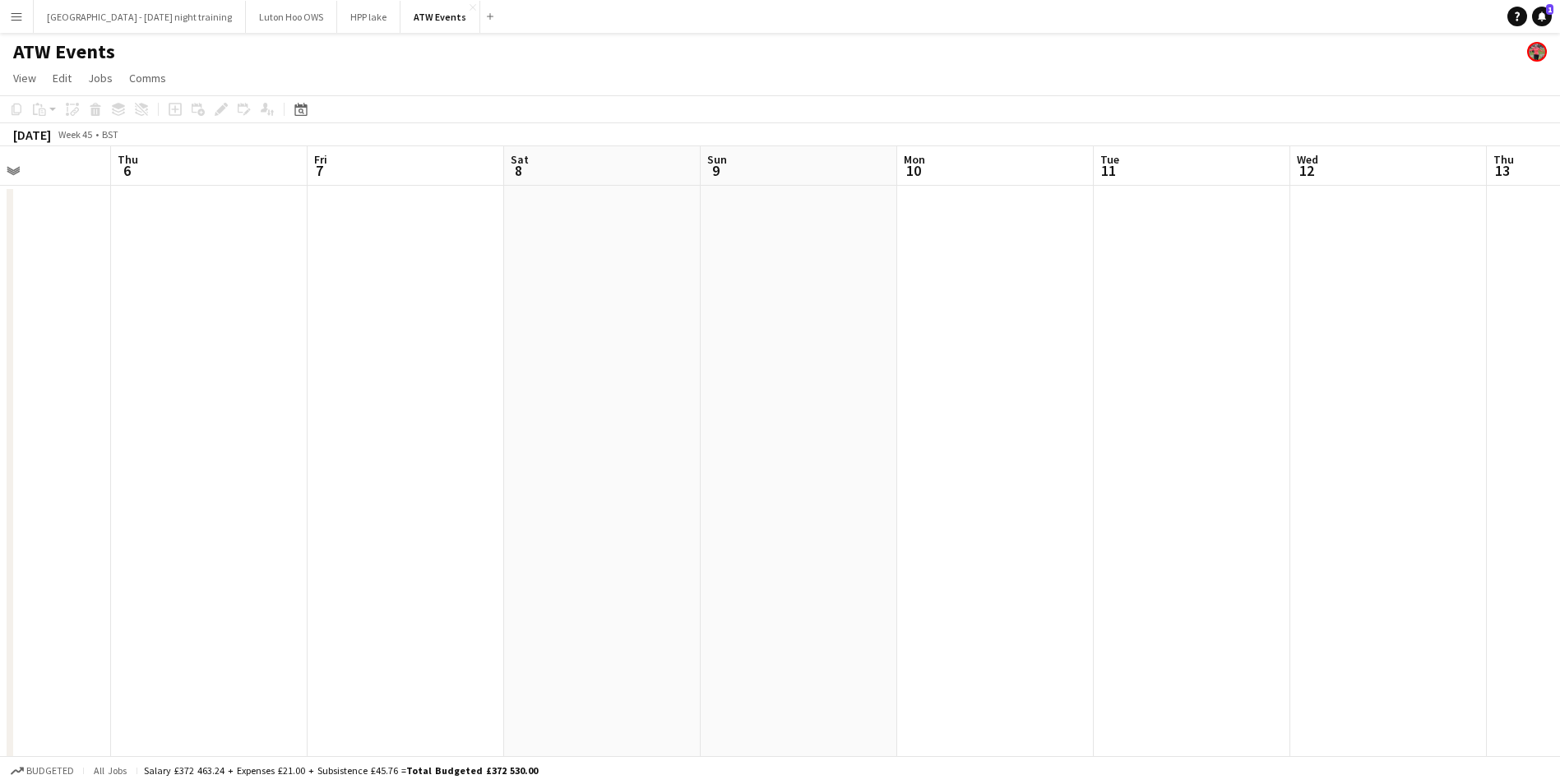
drag, startPoint x: 1192, startPoint y: 346, endPoint x: 0, endPoint y: 417, distance: 1194.1
drag, startPoint x: 1284, startPoint y: 447, endPoint x: 129, endPoint y: 436, distance: 1155.1
drag, startPoint x: 1208, startPoint y: 454, endPoint x: 303, endPoint y: 394, distance: 907.0
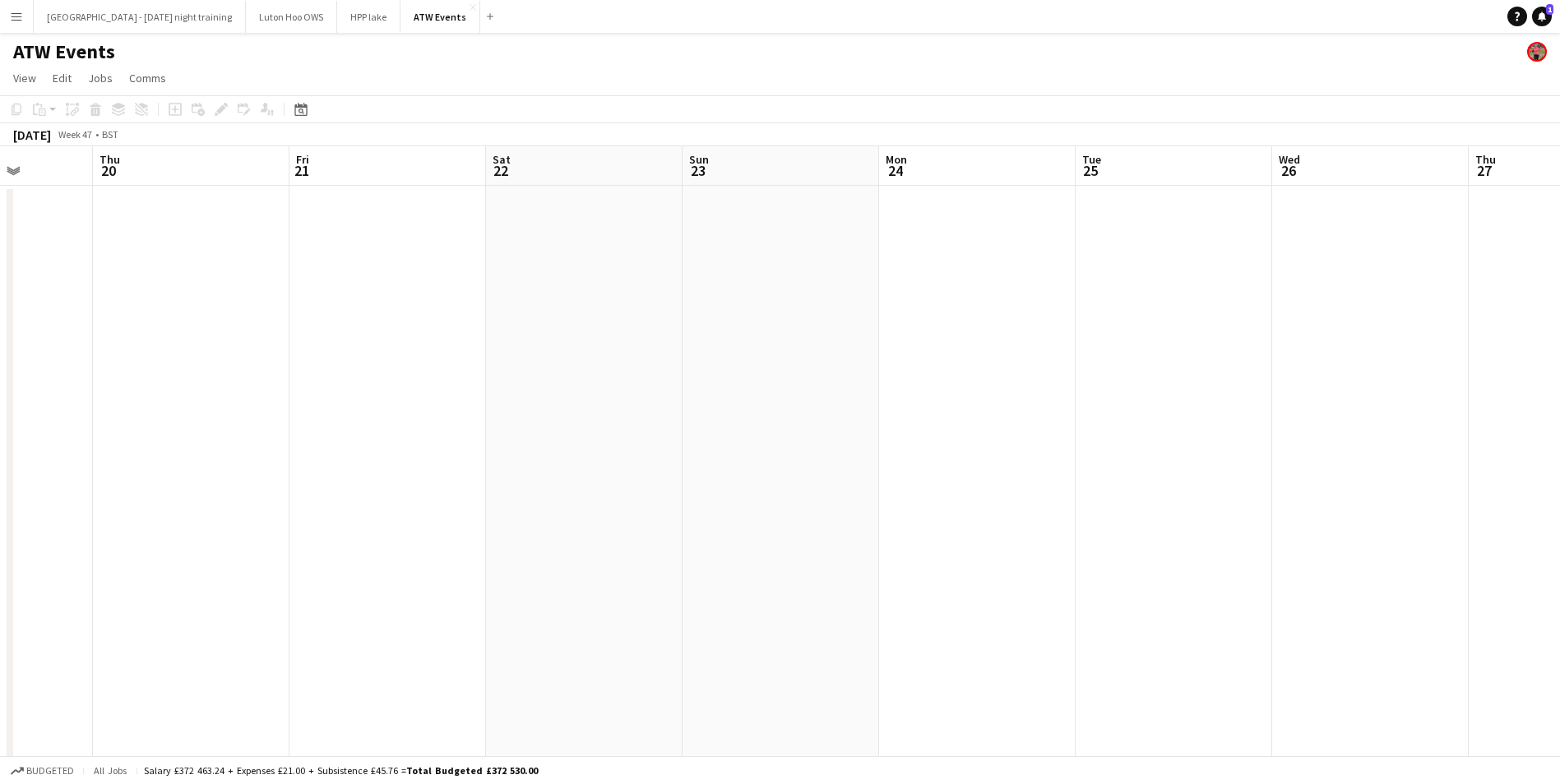
drag, startPoint x: 1334, startPoint y: 386, endPoint x: 272, endPoint y: 411, distance: 1062.3
drag, startPoint x: 1338, startPoint y: 321, endPoint x: 323, endPoint y: 467, distance: 1025.4
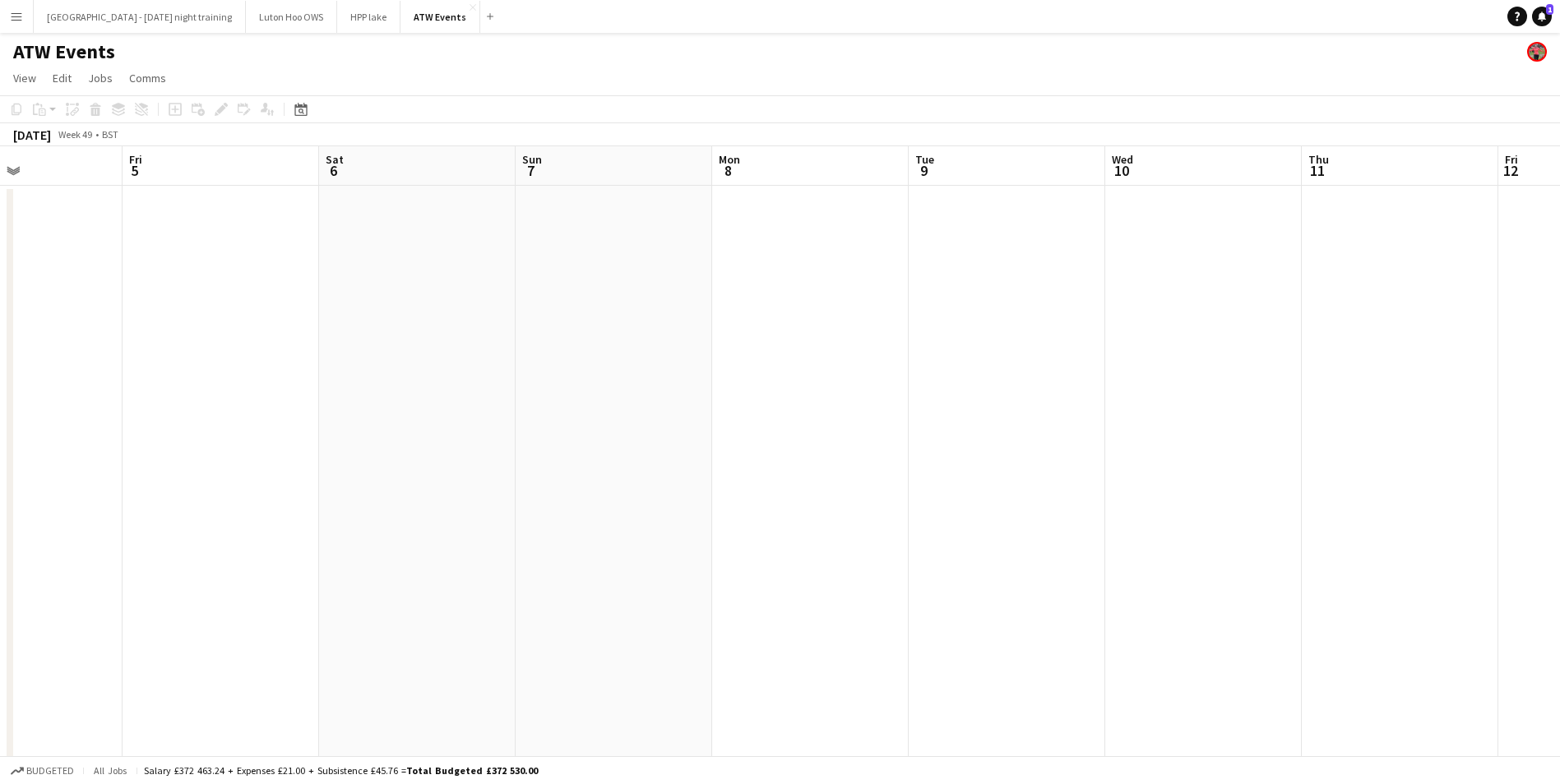
drag, startPoint x: 1346, startPoint y: 340, endPoint x: 501, endPoint y: 415, distance: 848.3
drag, startPoint x: 1505, startPoint y: 316, endPoint x: 569, endPoint y: 443, distance: 944.6
drag, startPoint x: 1446, startPoint y: 394, endPoint x: 509, endPoint y: 506, distance: 943.7
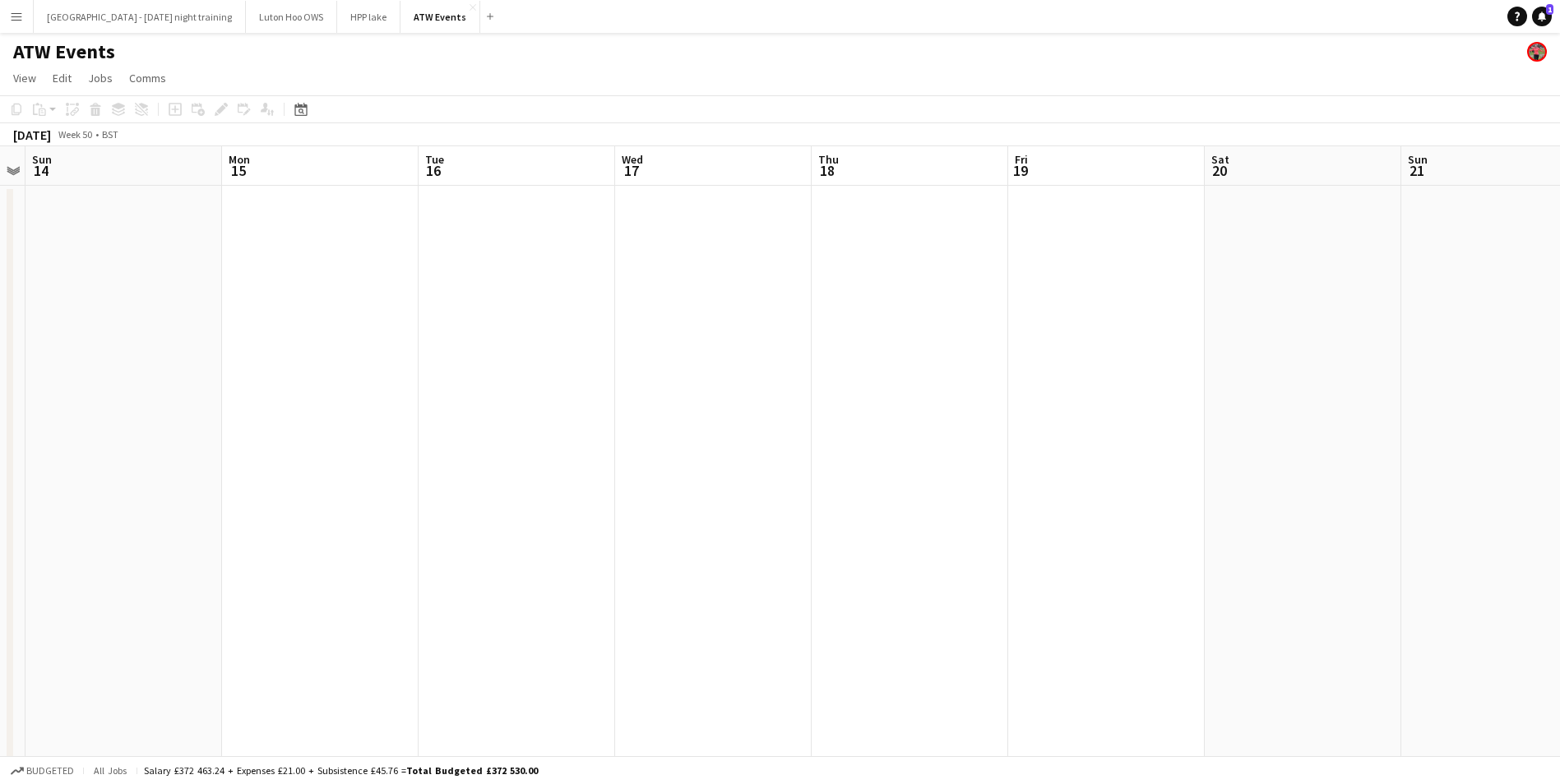
drag, startPoint x: 1136, startPoint y: 445, endPoint x: 291, endPoint y: 520, distance: 848.3
drag, startPoint x: 1368, startPoint y: 448, endPoint x: 140, endPoint y: 423, distance: 1228.3
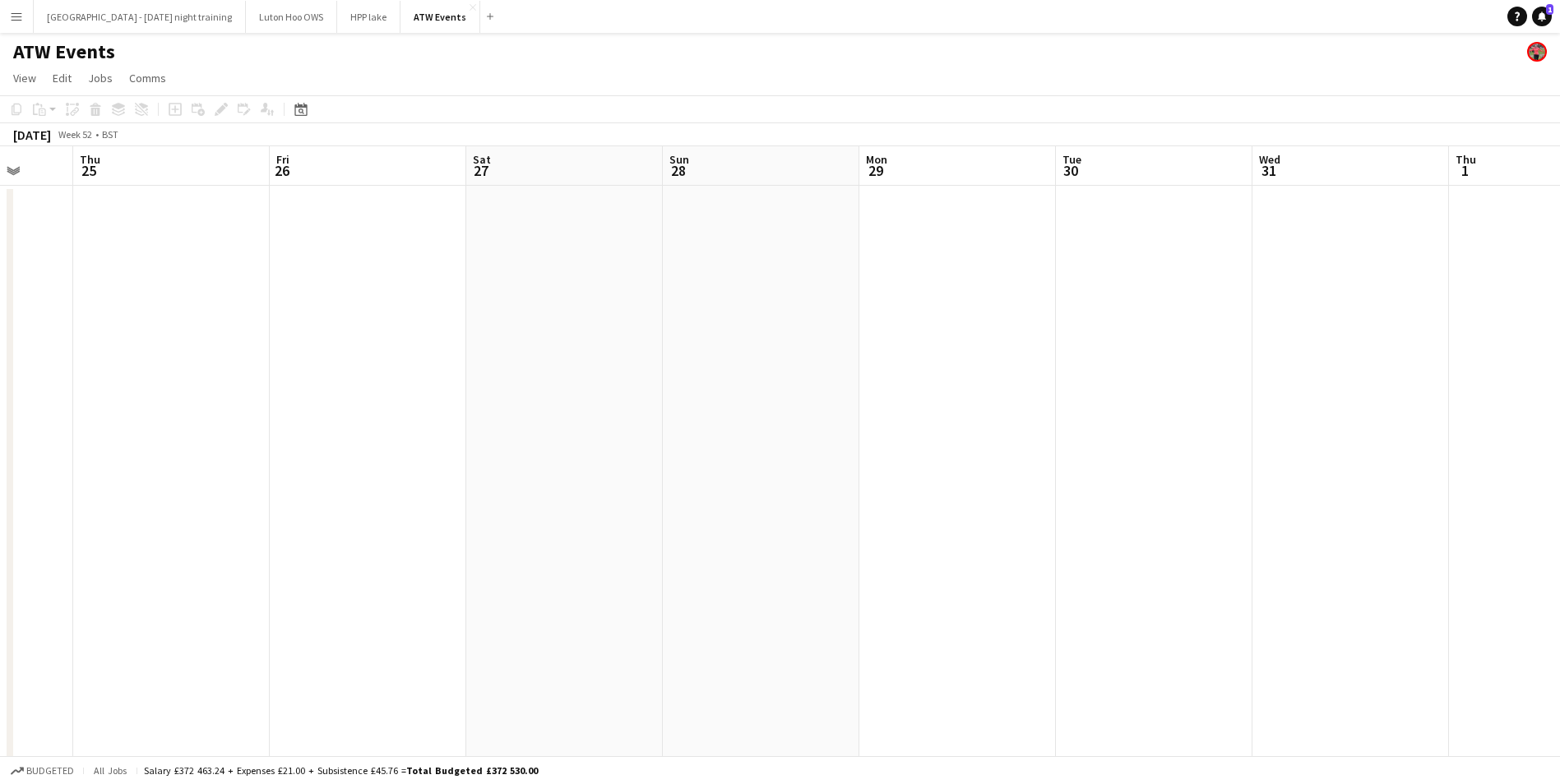
drag, startPoint x: 697, startPoint y: 258, endPoint x: 145, endPoint y: 263, distance: 552.0
drag, startPoint x: 671, startPoint y: 340, endPoint x: 1166, endPoint y: 427, distance: 502.6
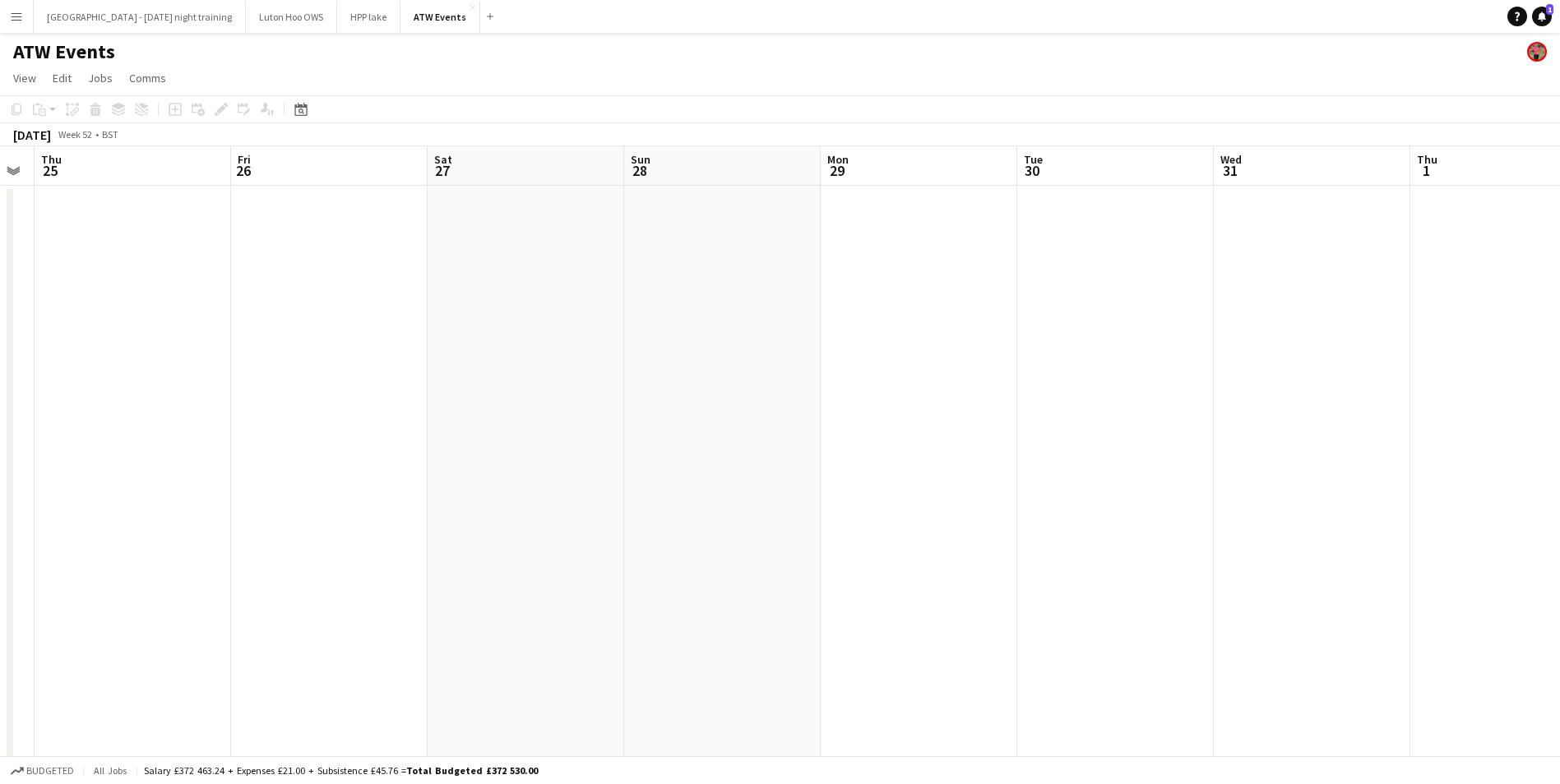
scroll to position [0, 556]
drag, startPoint x: 829, startPoint y: 541, endPoint x: 1571, endPoint y: 286, distance: 784.6
drag, startPoint x: 1131, startPoint y: 265, endPoint x: 1571, endPoint y: 318, distance: 443.2
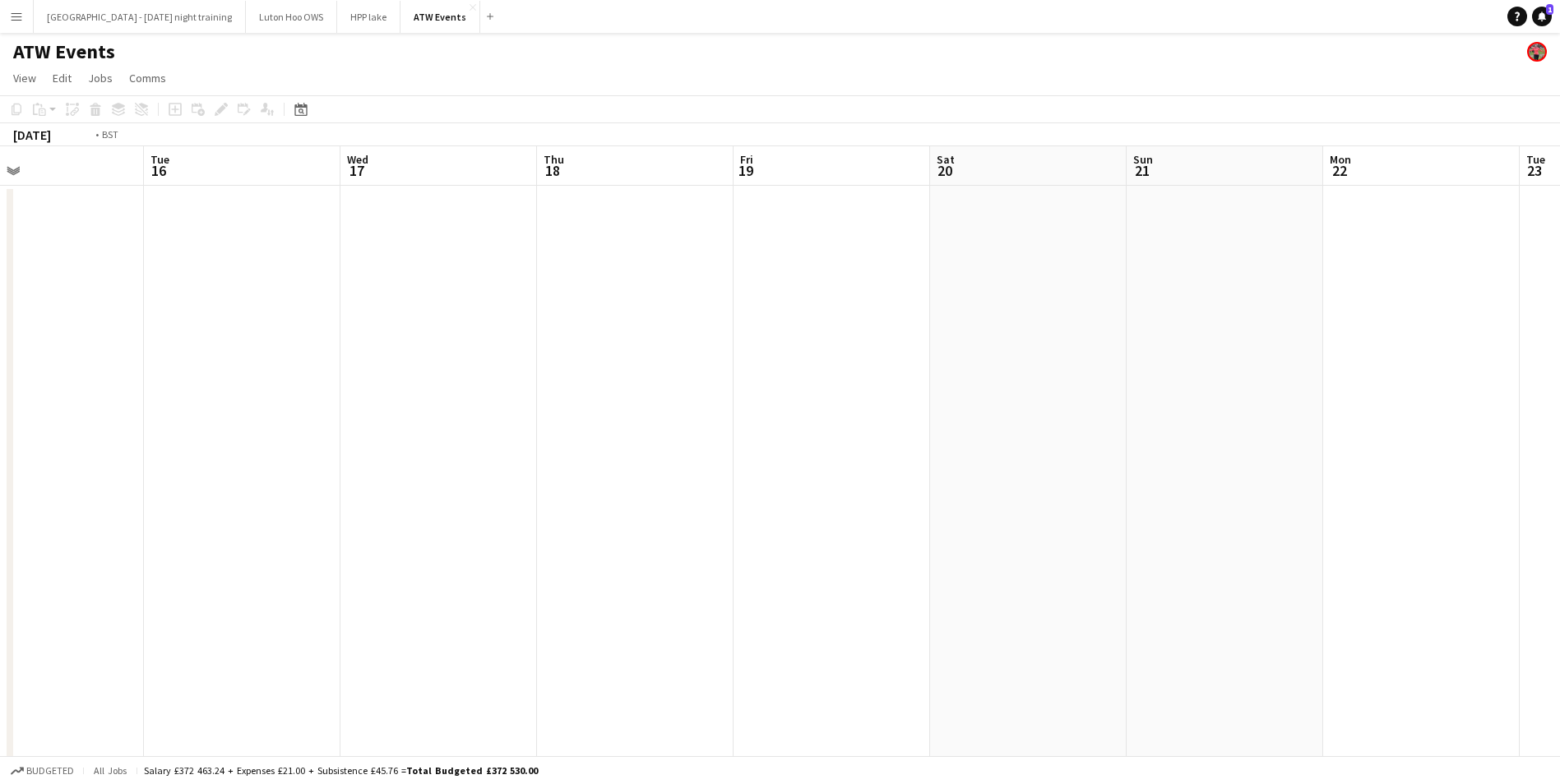
drag, startPoint x: 549, startPoint y: 329, endPoint x: 1550, endPoint y: 203, distance: 1008.9
drag, startPoint x: 971, startPoint y: 293, endPoint x: 1571, endPoint y: 89, distance: 633.7
drag, startPoint x: 113, startPoint y: 326, endPoint x: 1575, endPoint y: 536, distance: 1477.0
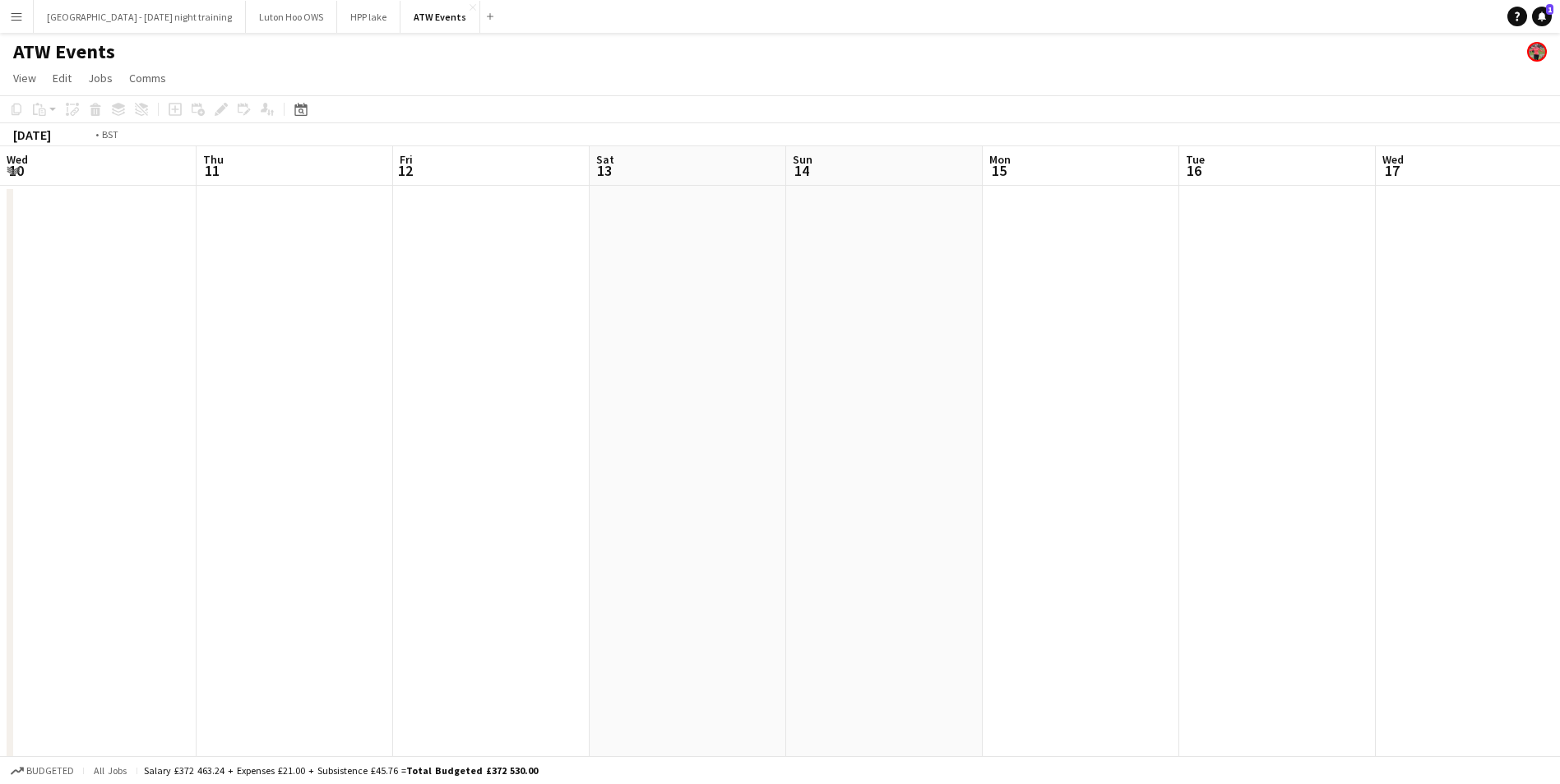
drag, startPoint x: 323, startPoint y: 386, endPoint x: 1029, endPoint y: 343, distance: 707.3
drag, startPoint x: 244, startPoint y: 417, endPoint x: 1184, endPoint y: 381, distance: 940.7
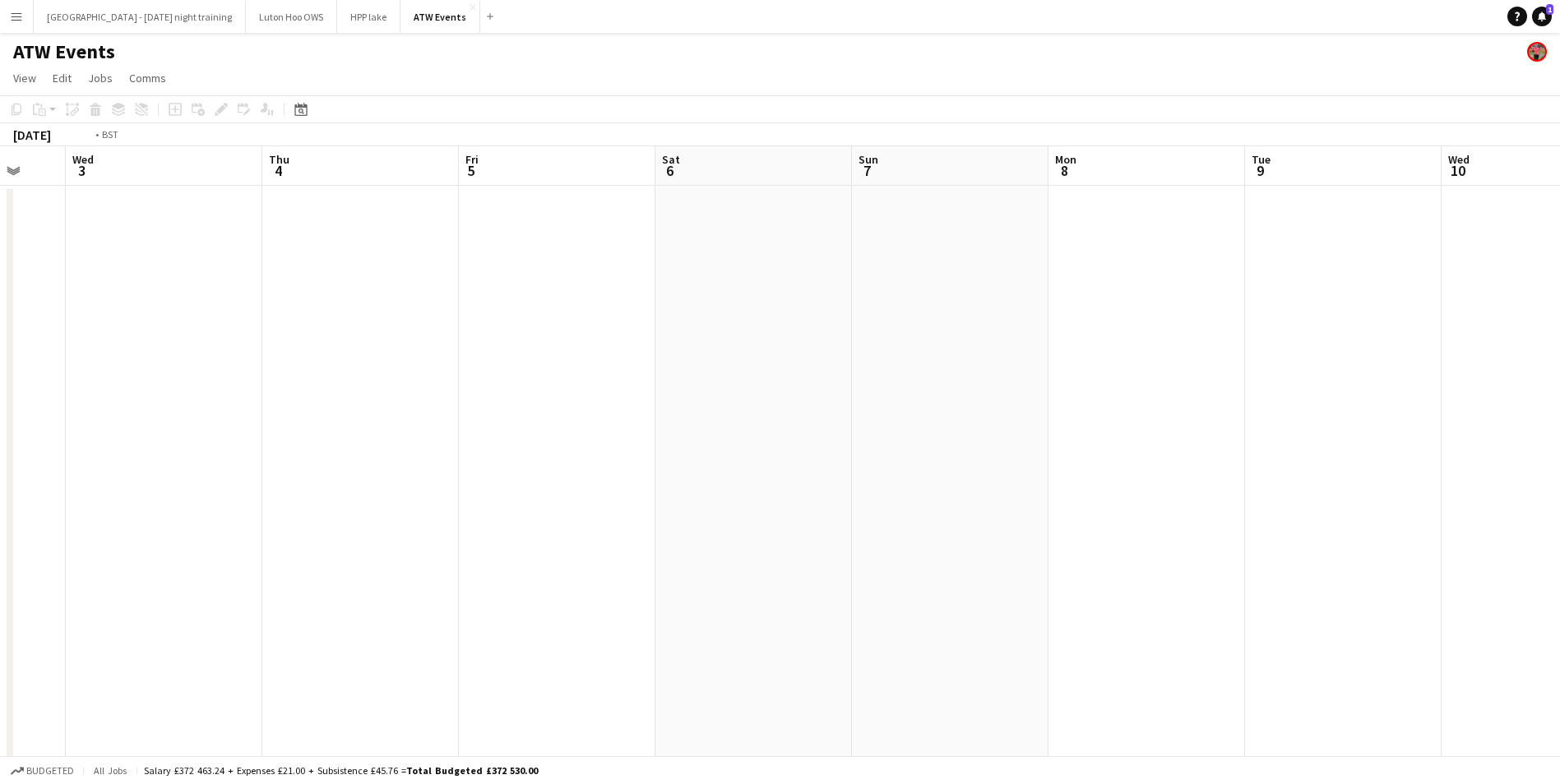
drag, startPoint x: 274, startPoint y: 446, endPoint x: 994, endPoint y: 409, distance: 721.0
drag, startPoint x: 0, startPoint y: 350, endPoint x: 1019, endPoint y: 411, distance: 1020.8
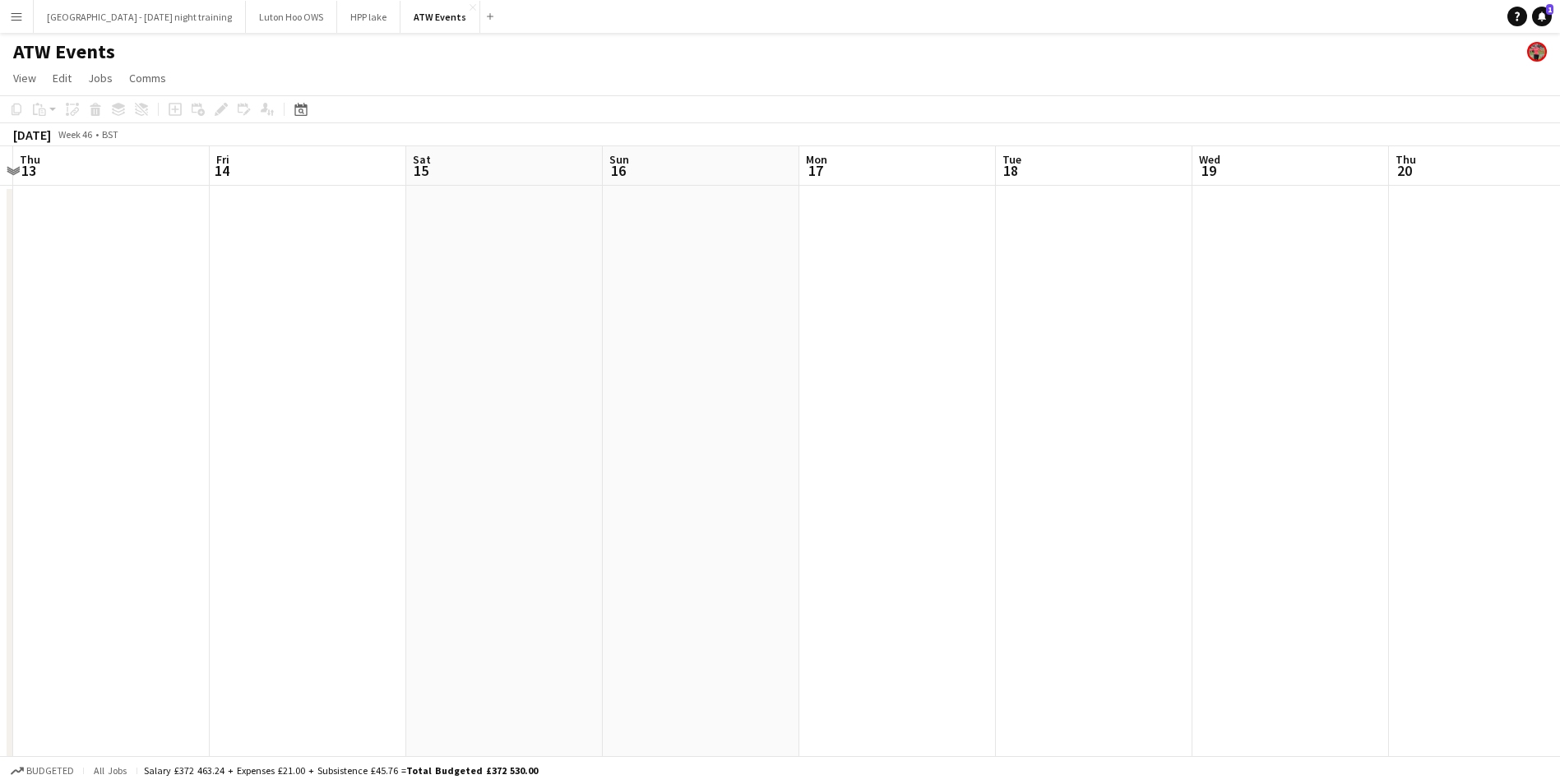
drag, startPoint x: 245, startPoint y: 384, endPoint x: 915, endPoint y: 426, distance: 671.3
drag, startPoint x: 527, startPoint y: 358, endPoint x: 1048, endPoint y: 434, distance: 526.5
drag, startPoint x: 92, startPoint y: 446, endPoint x: 1024, endPoint y: 429, distance: 932.2
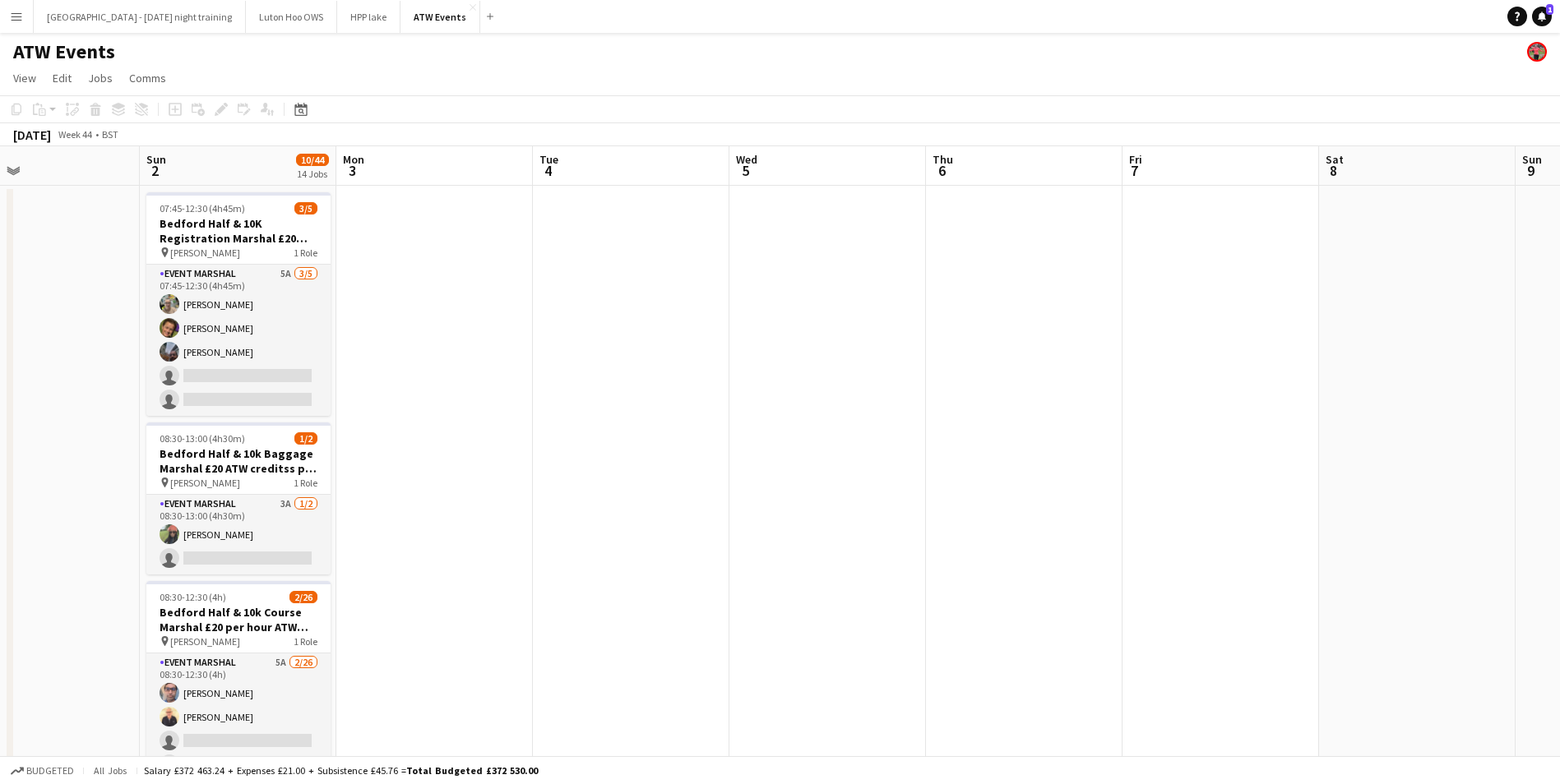
scroll to position [0, 525]
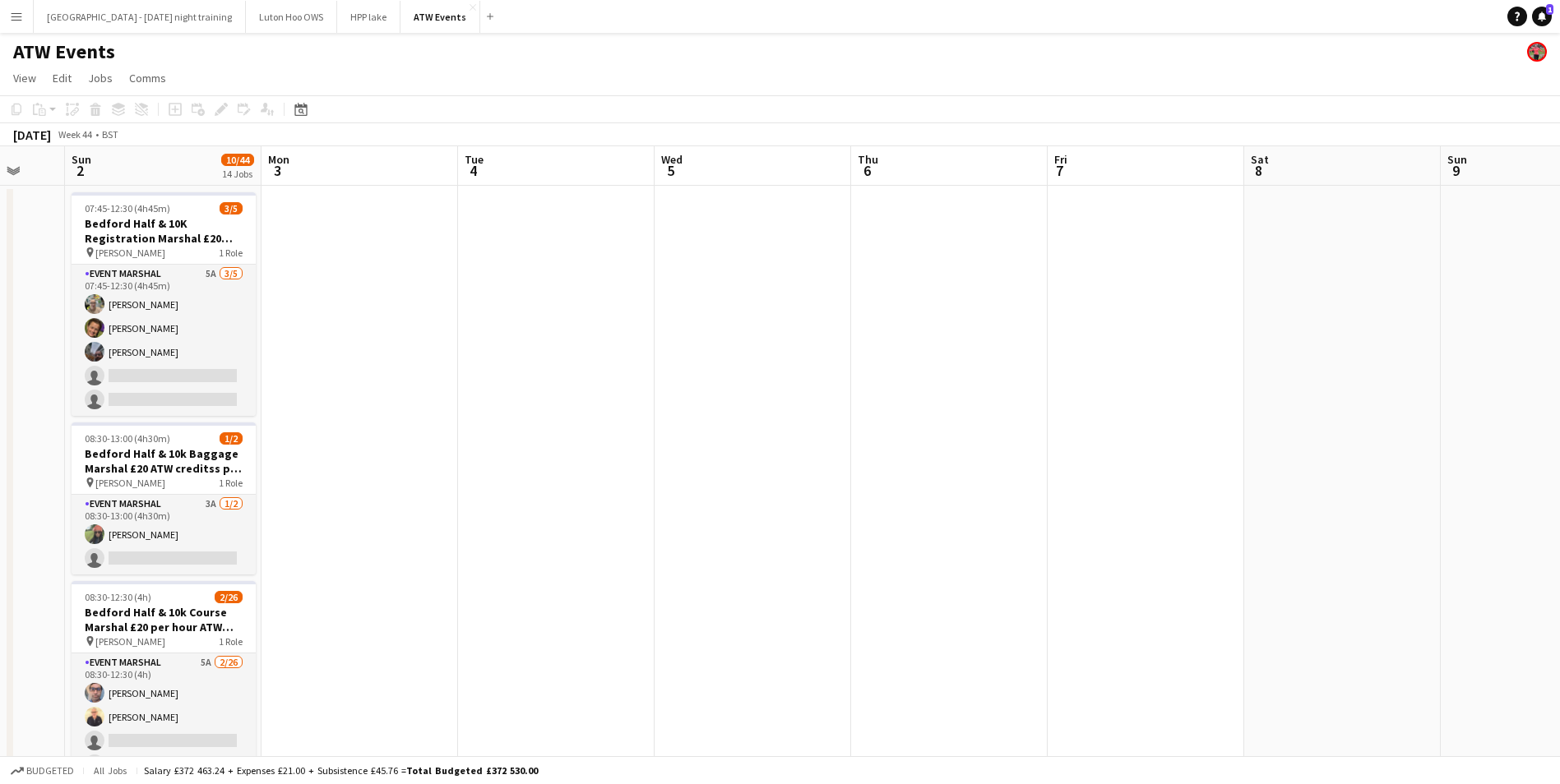
drag, startPoint x: 124, startPoint y: 382, endPoint x: 1032, endPoint y: 381, distance: 908.0
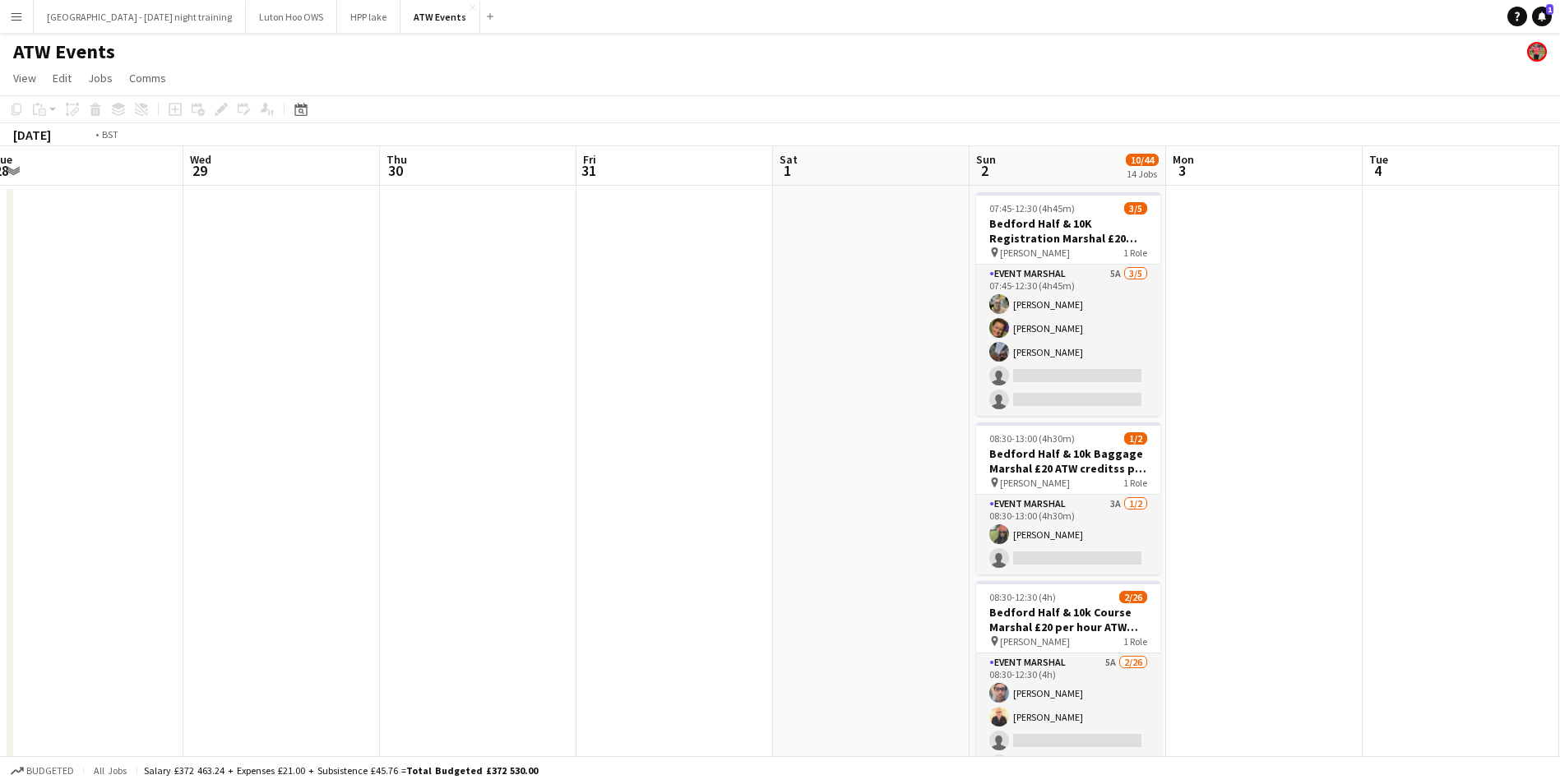
drag
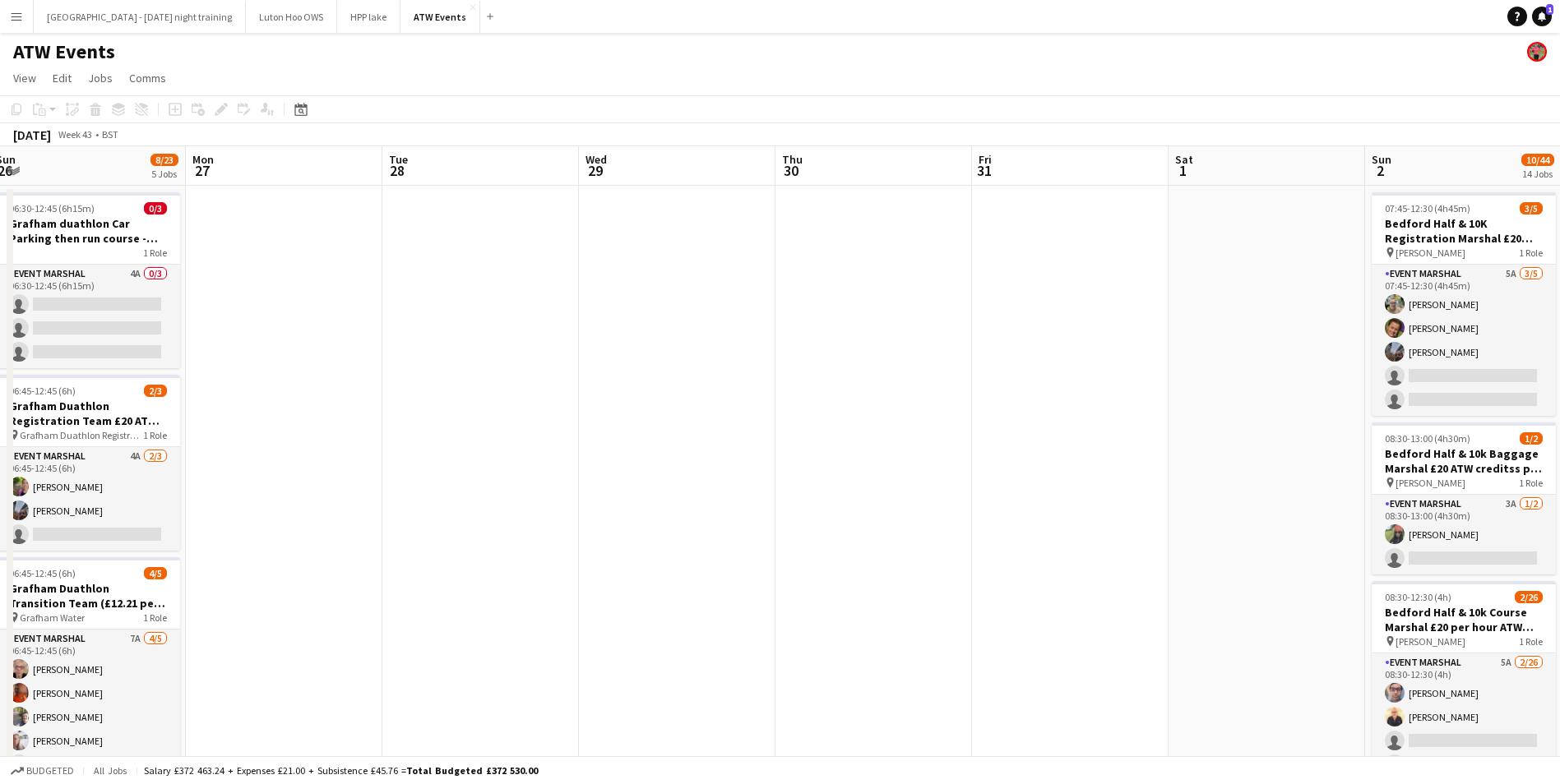
scroll to position [0, 472]
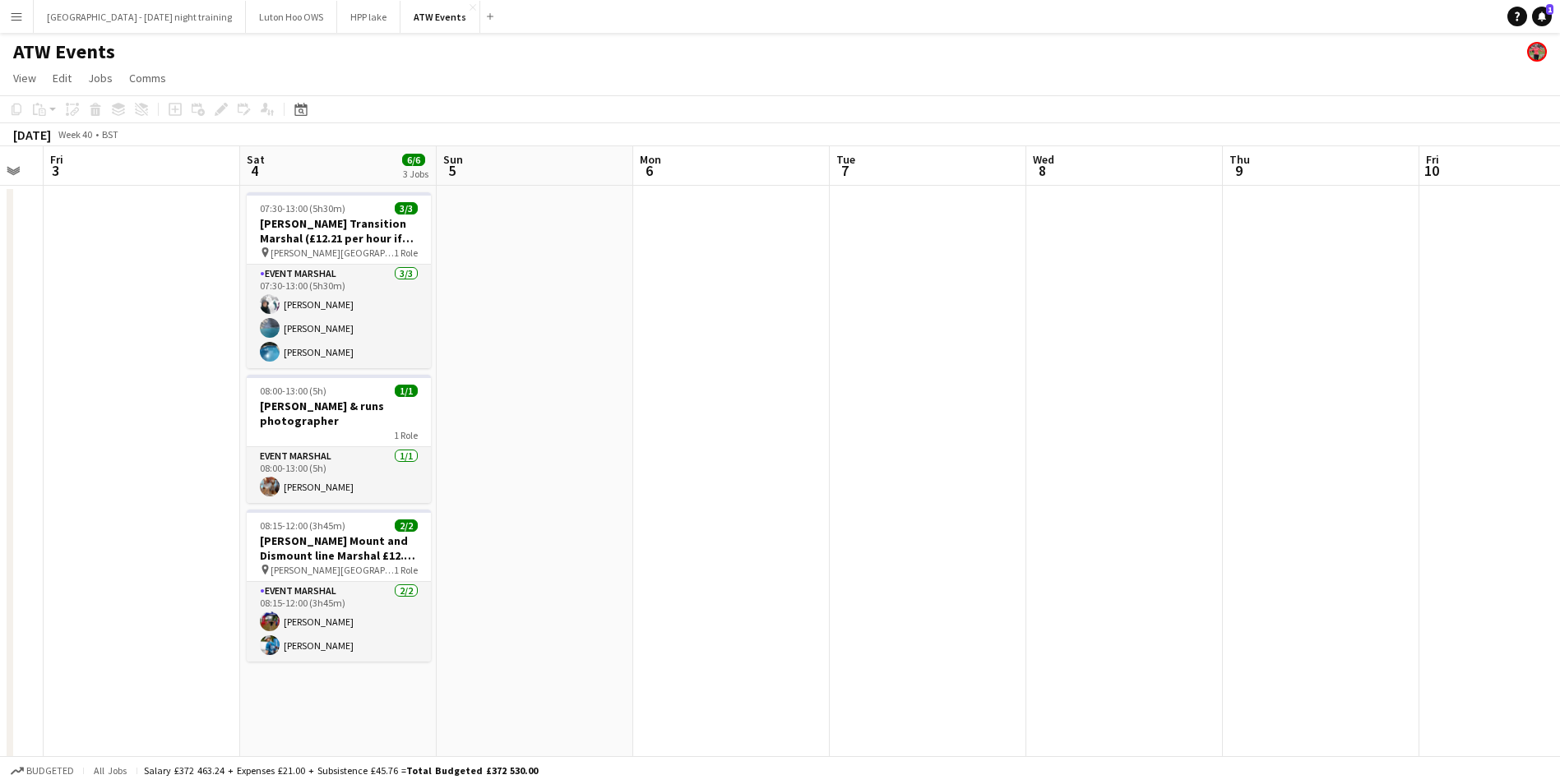
scroll to position [0, 367]
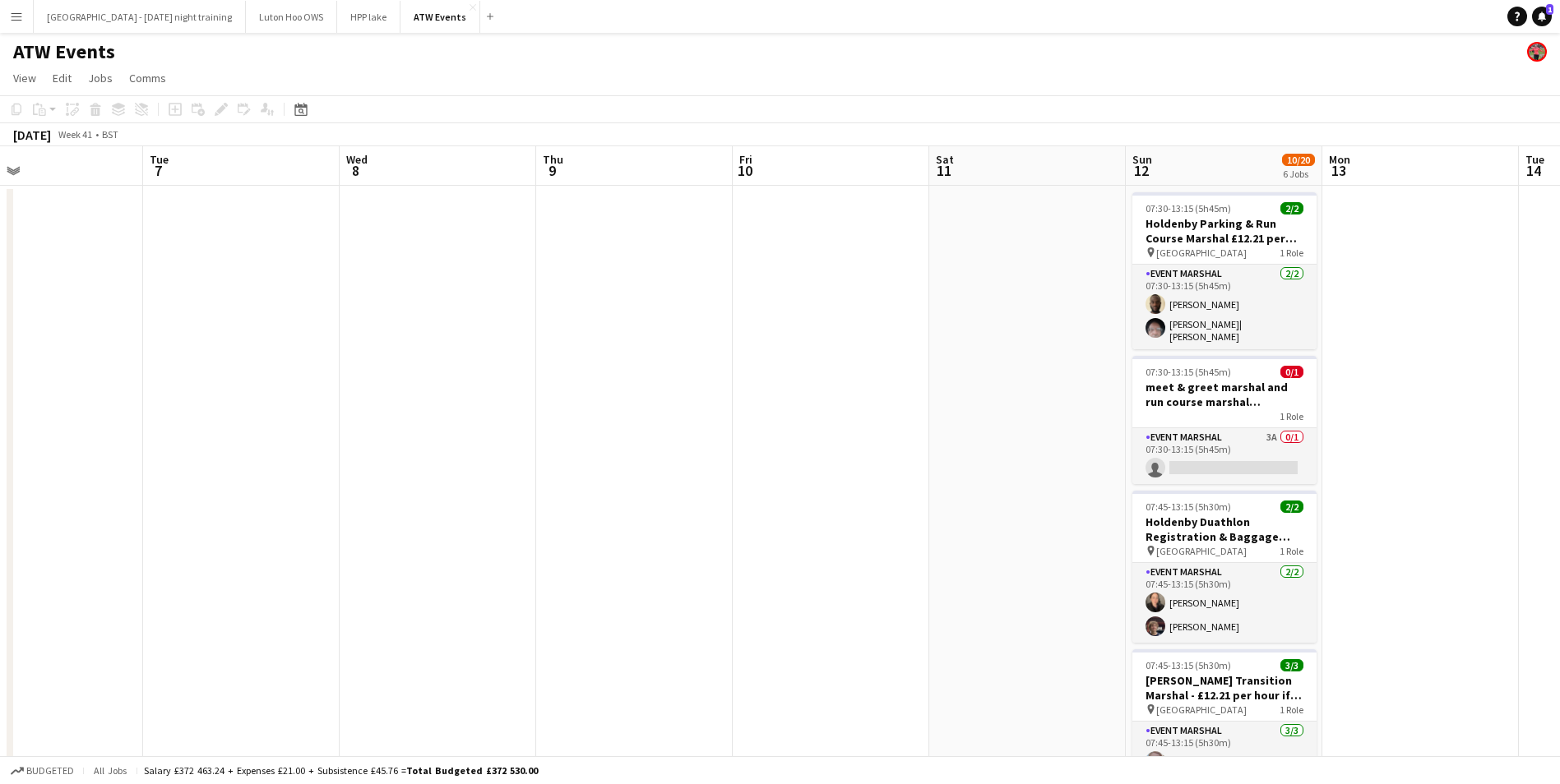
scroll to position [0, 648]
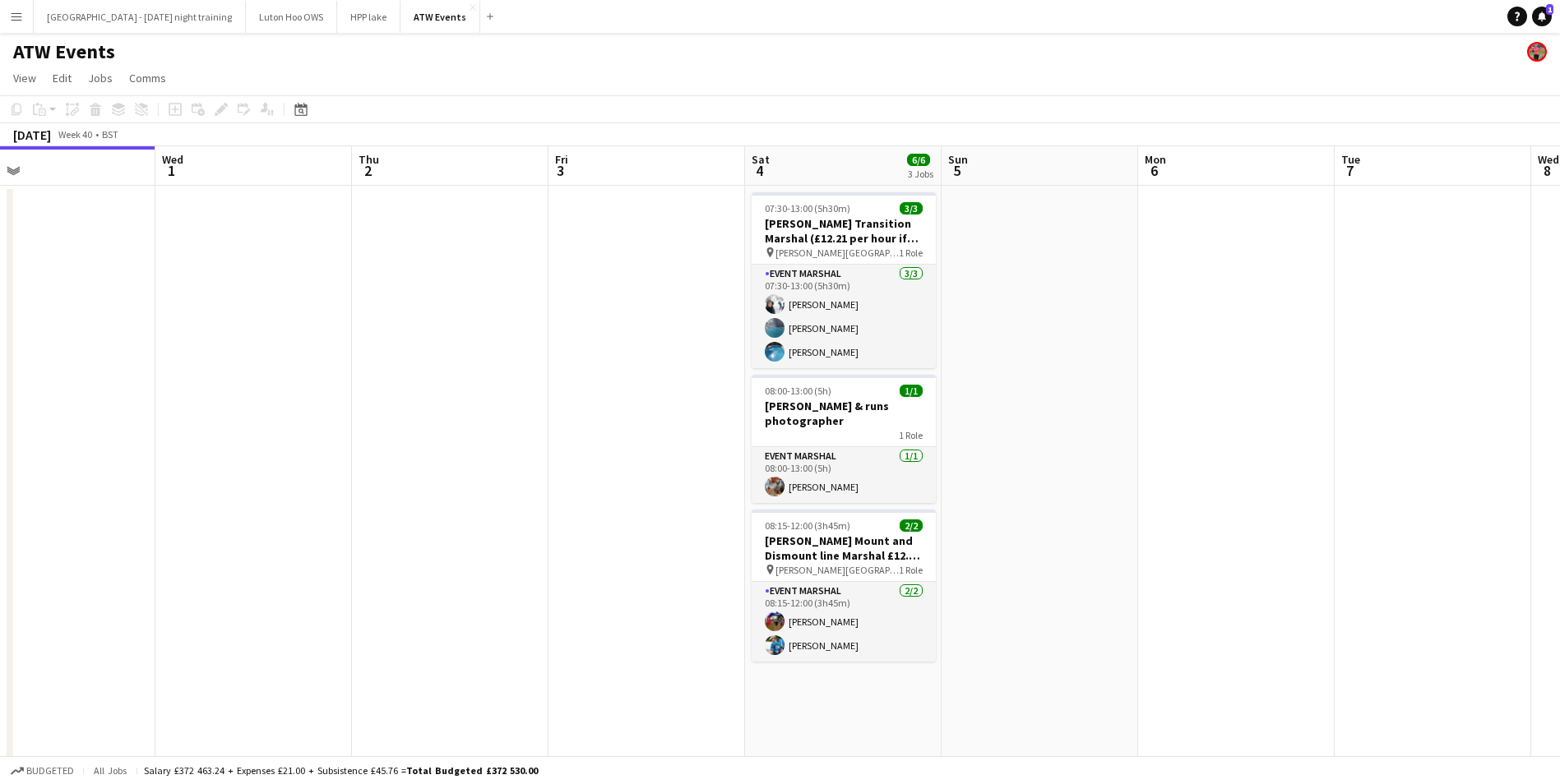
scroll to position [0, 0]
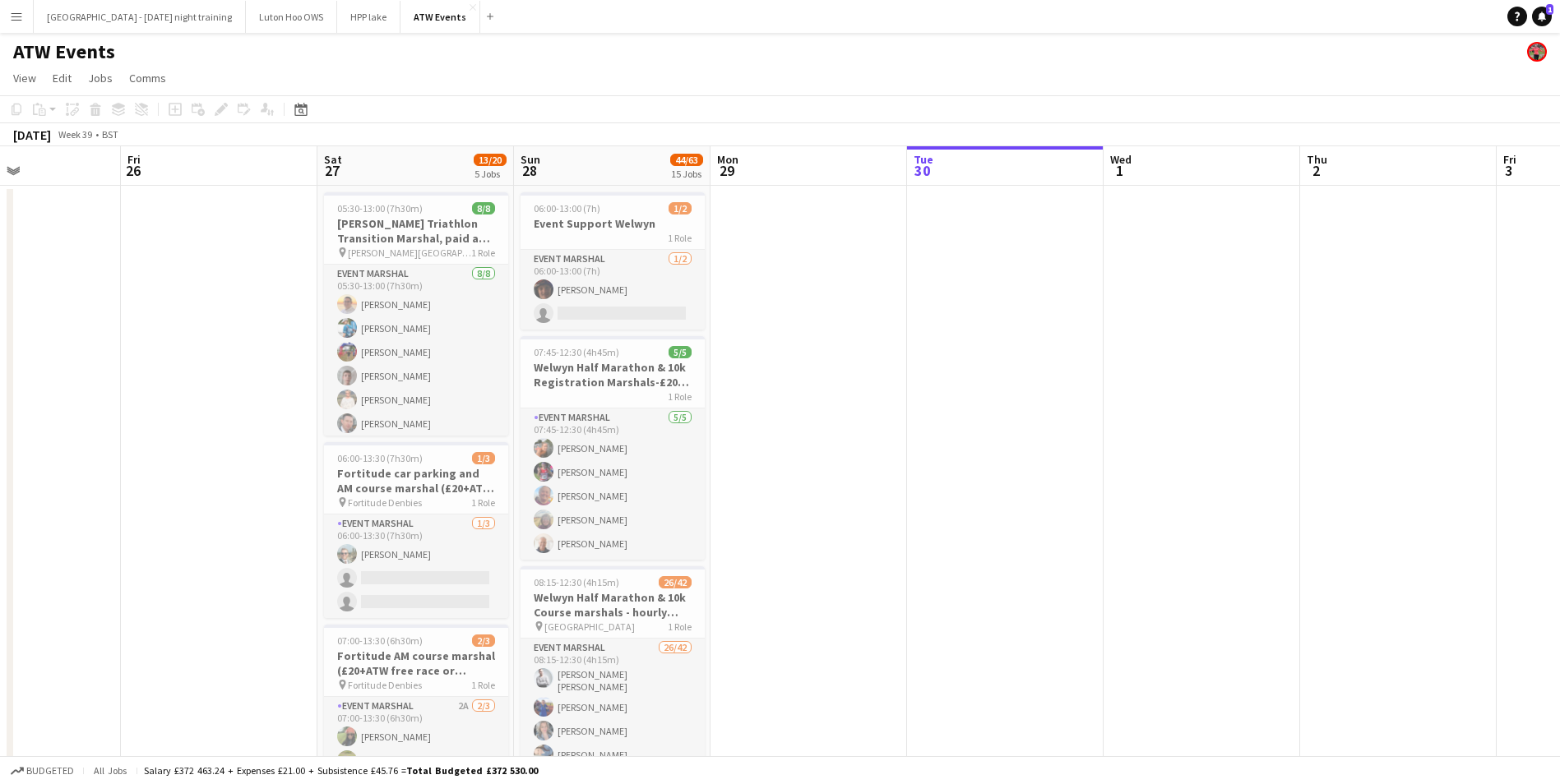
scroll to position [0, 446]
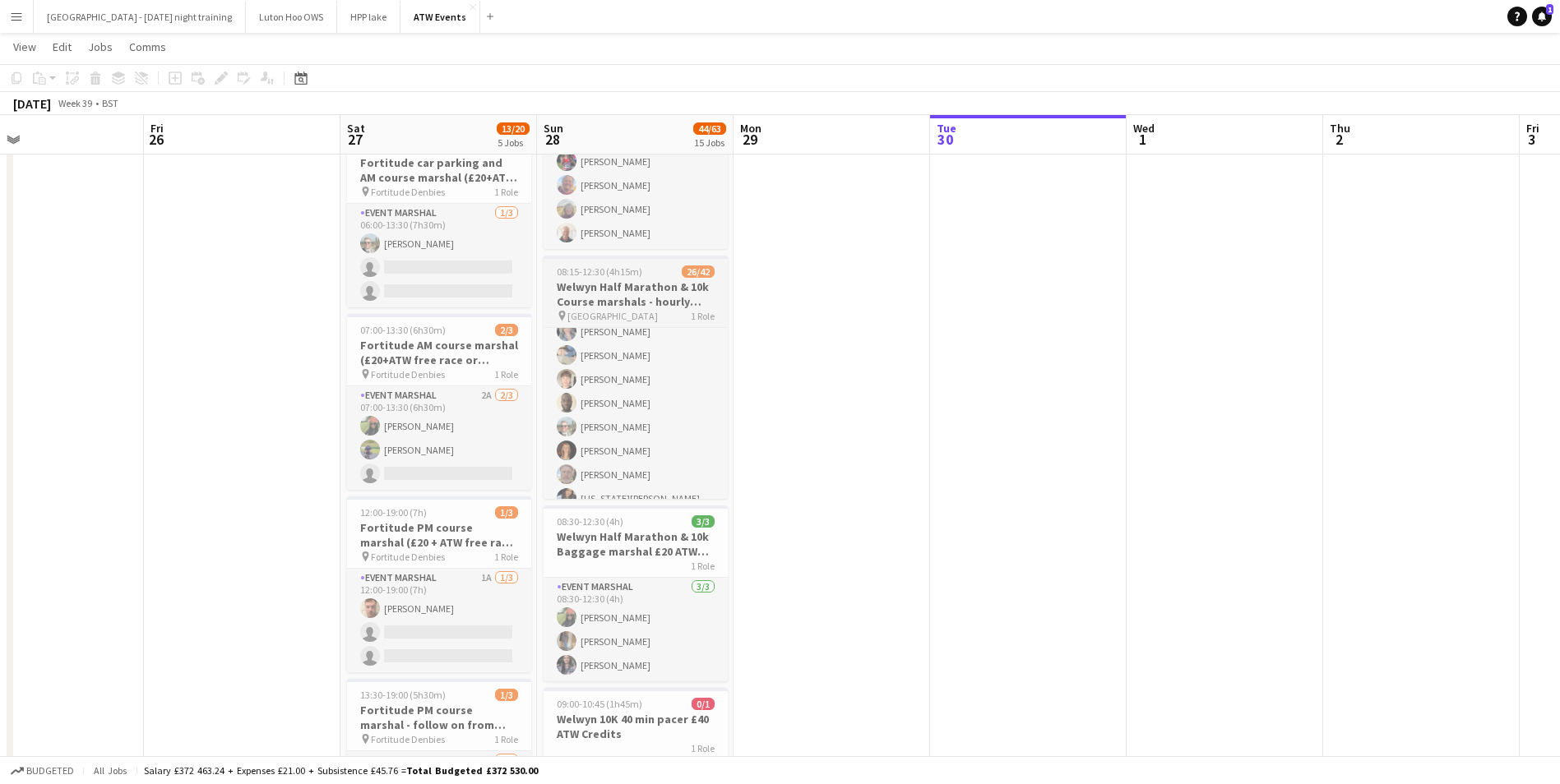
scroll to position [77, 0]
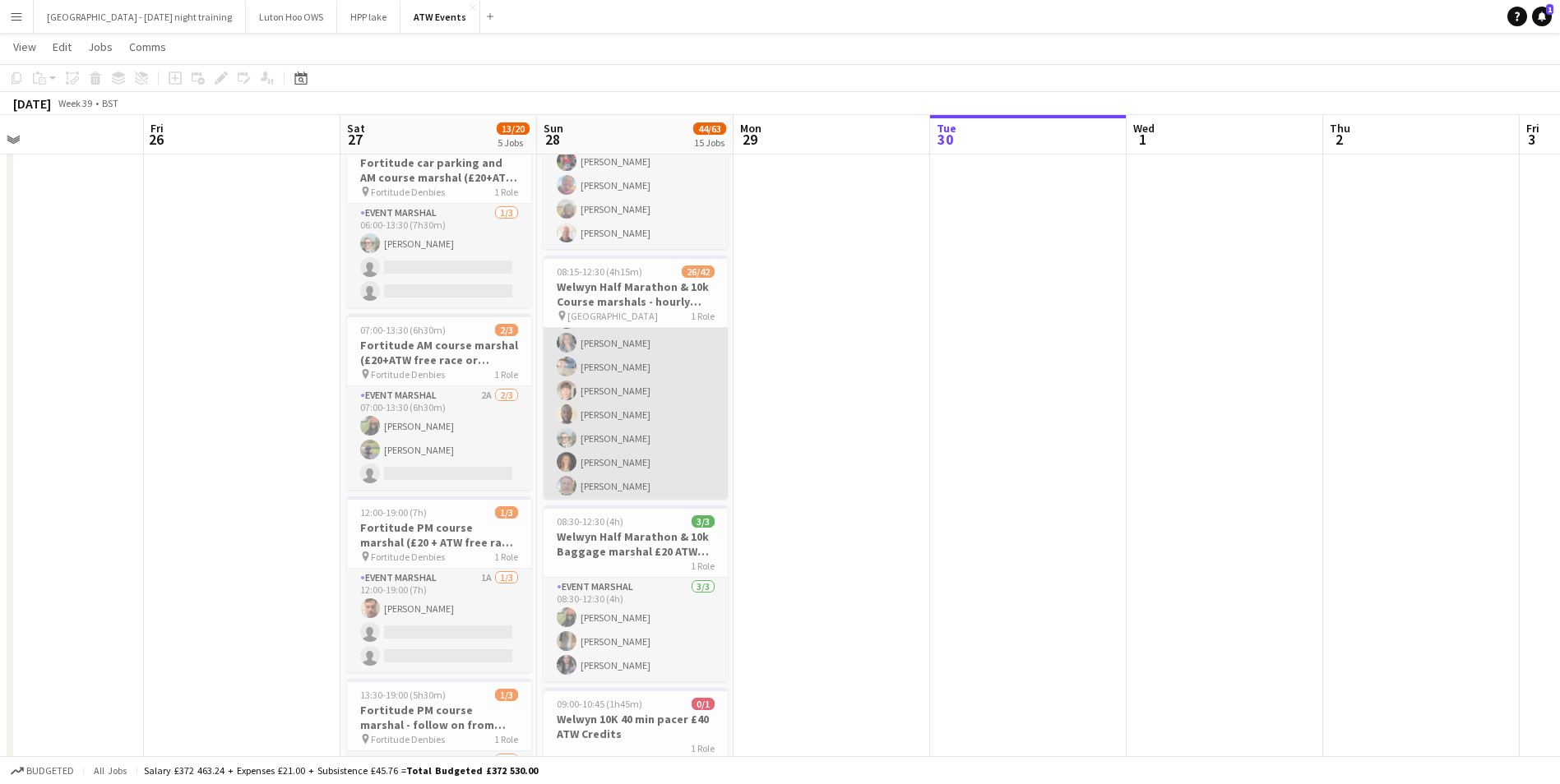
click at [613, 437] on app-card-role "Event Marshal 26/42 08:15-12:30 (4h15m) [PERSON_NAME] [PERSON_NAME] [PERSON_NAM…" at bounding box center [635, 772] width 184 height 1043
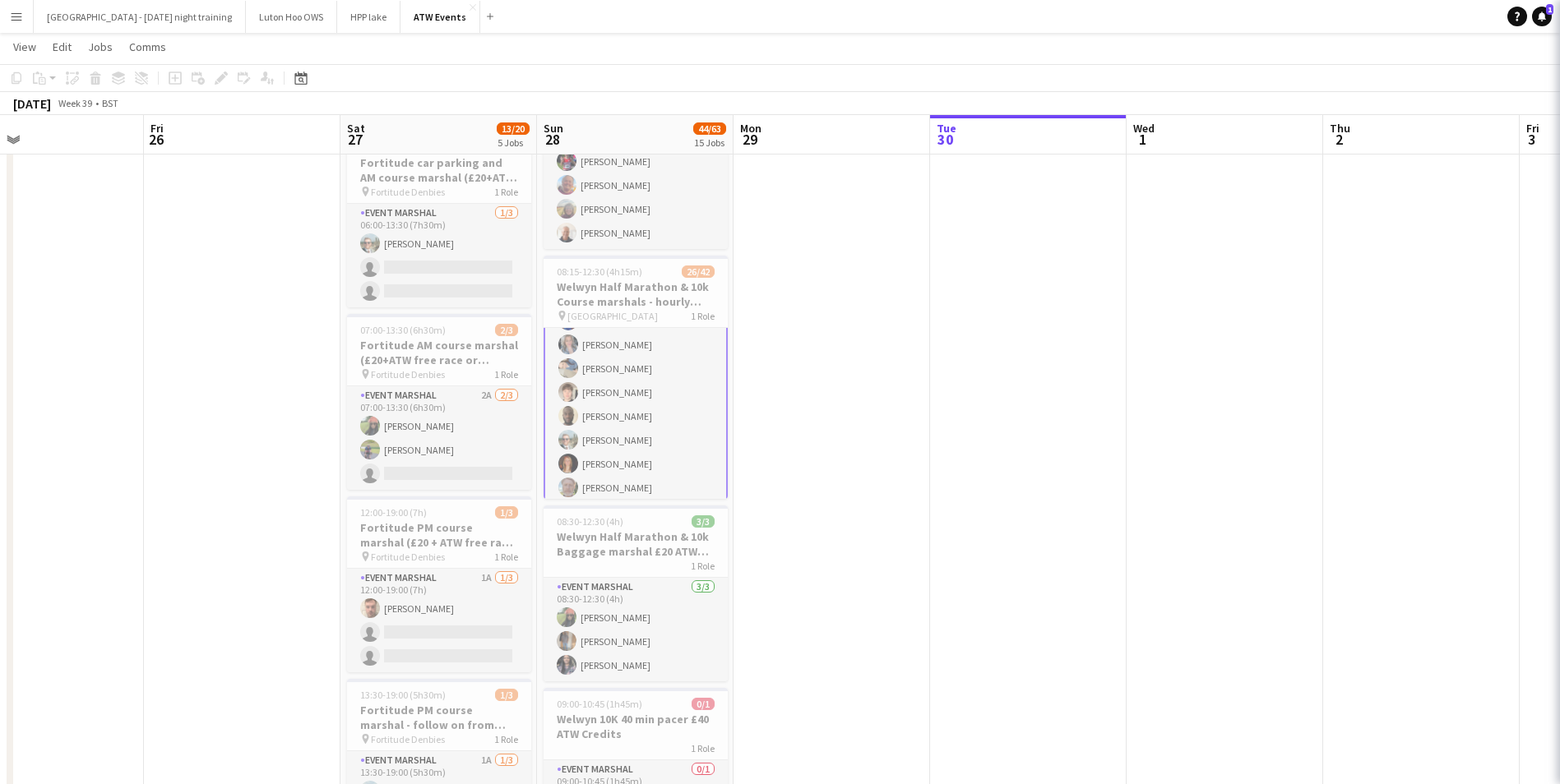
scroll to position [79, 0]
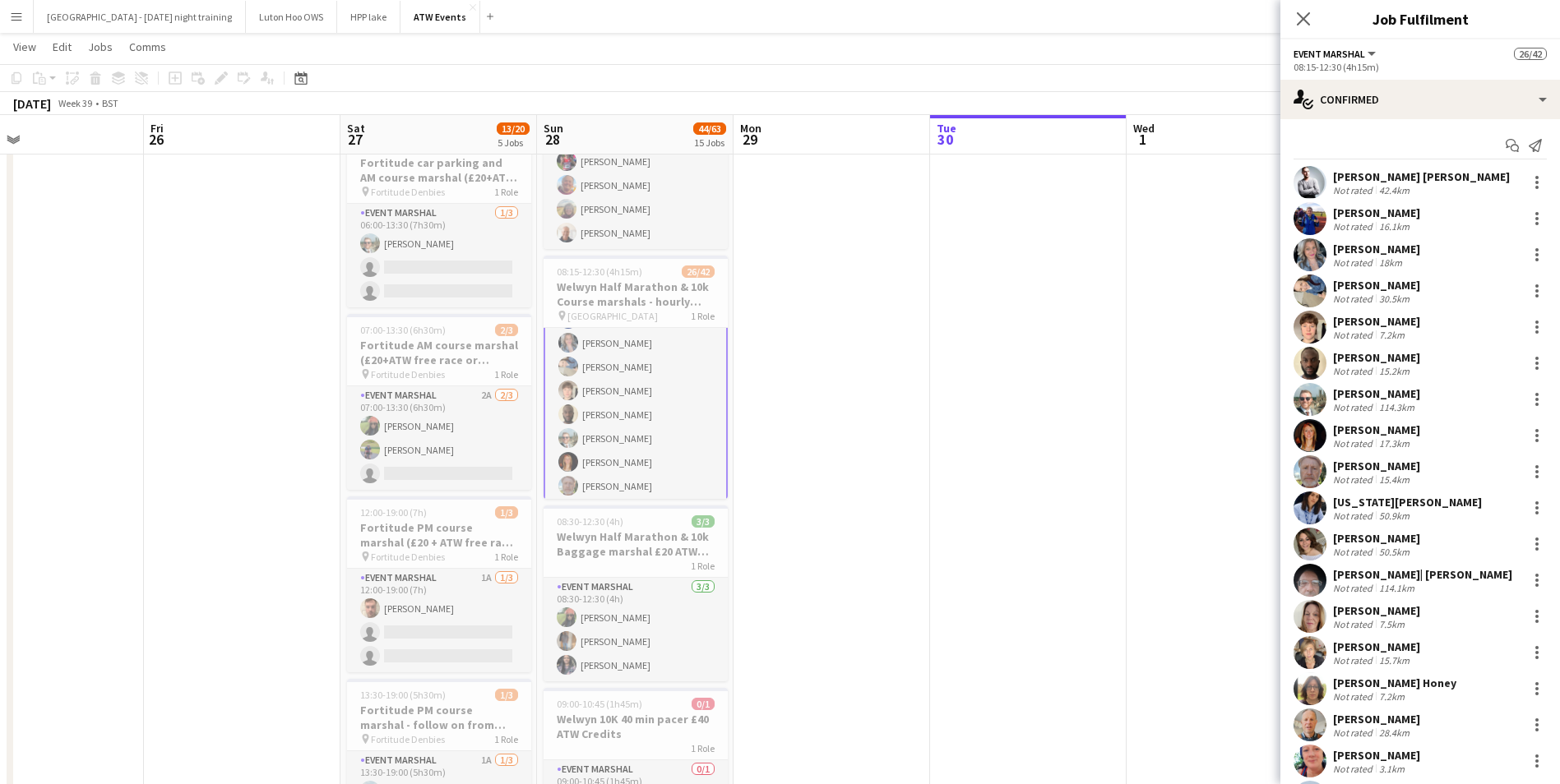
click at [1370, 411] on div "Not rated" at bounding box center [1354, 407] width 43 height 12
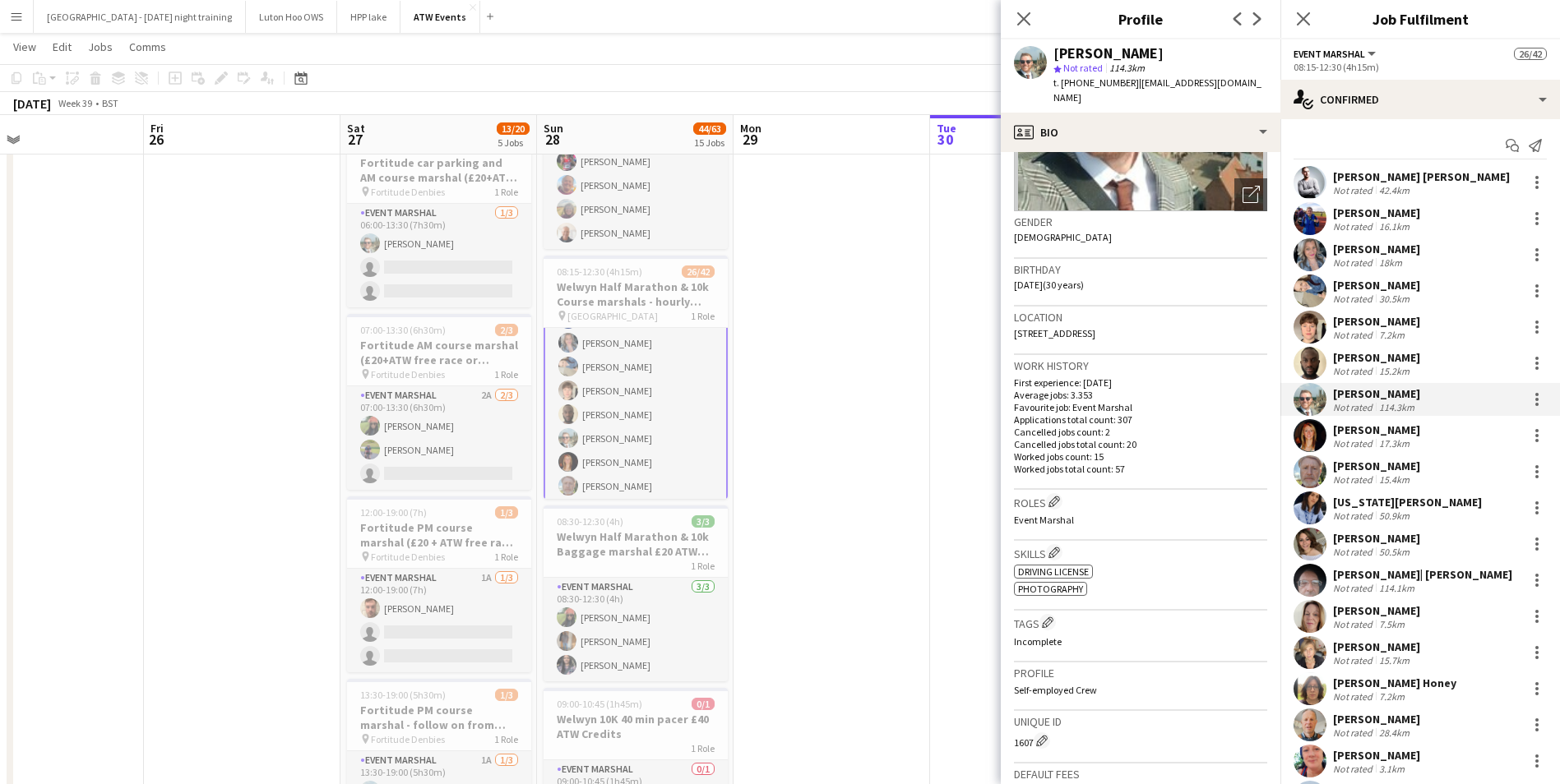
scroll to position [204, 0]
click at [1099, 448] on p "Worked jobs count: 15" at bounding box center [1140, 454] width 253 height 12
drag, startPoint x: 1104, startPoint y: 435, endPoint x: 1001, endPoint y: 441, distance: 103.2
click at [1001, 441] on app-crew-profile-bio "chevron-left chevron-right Open photos pop-in Gender [DEMOGRAPHIC_DATA] Birthda…" at bounding box center [1140, 469] width 280 height 632
drag, startPoint x: 1001, startPoint y: 441, endPoint x: 1157, endPoint y: 460, distance: 157.2
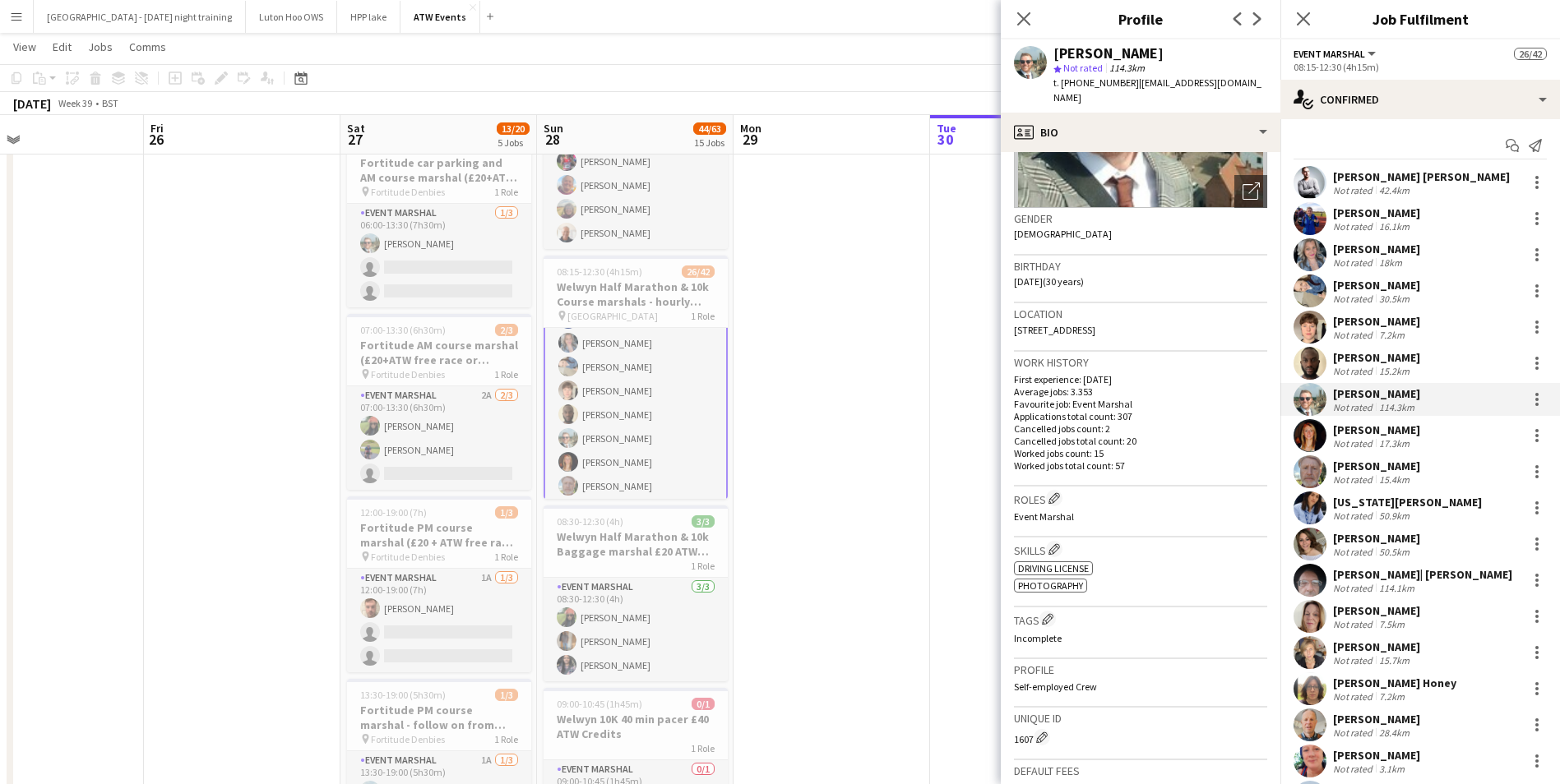
click at [1157, 460] on div "Work history First experience: [DATE] Average jobs: 3.353 Favourite job: Event …" at bounding box center [1140, 420] width 253 height 135
click at [1105, 434] on p "Cancelled jobs total count: 20" at bounding box center [1140, 441] width 253 height 12
drag, startPoint x: 1108, startPoint y: 441, endPoint x: 1009, endPoint y: 435, distance: 99.2
click at [1009, 435] on app-crew-profile-bio "chevron-left chevron-right Open photos pop-in Gender [DEMOGRAPHIC_DATA] Birthda…" at bounding box center [1140, 469] width 280 height 632
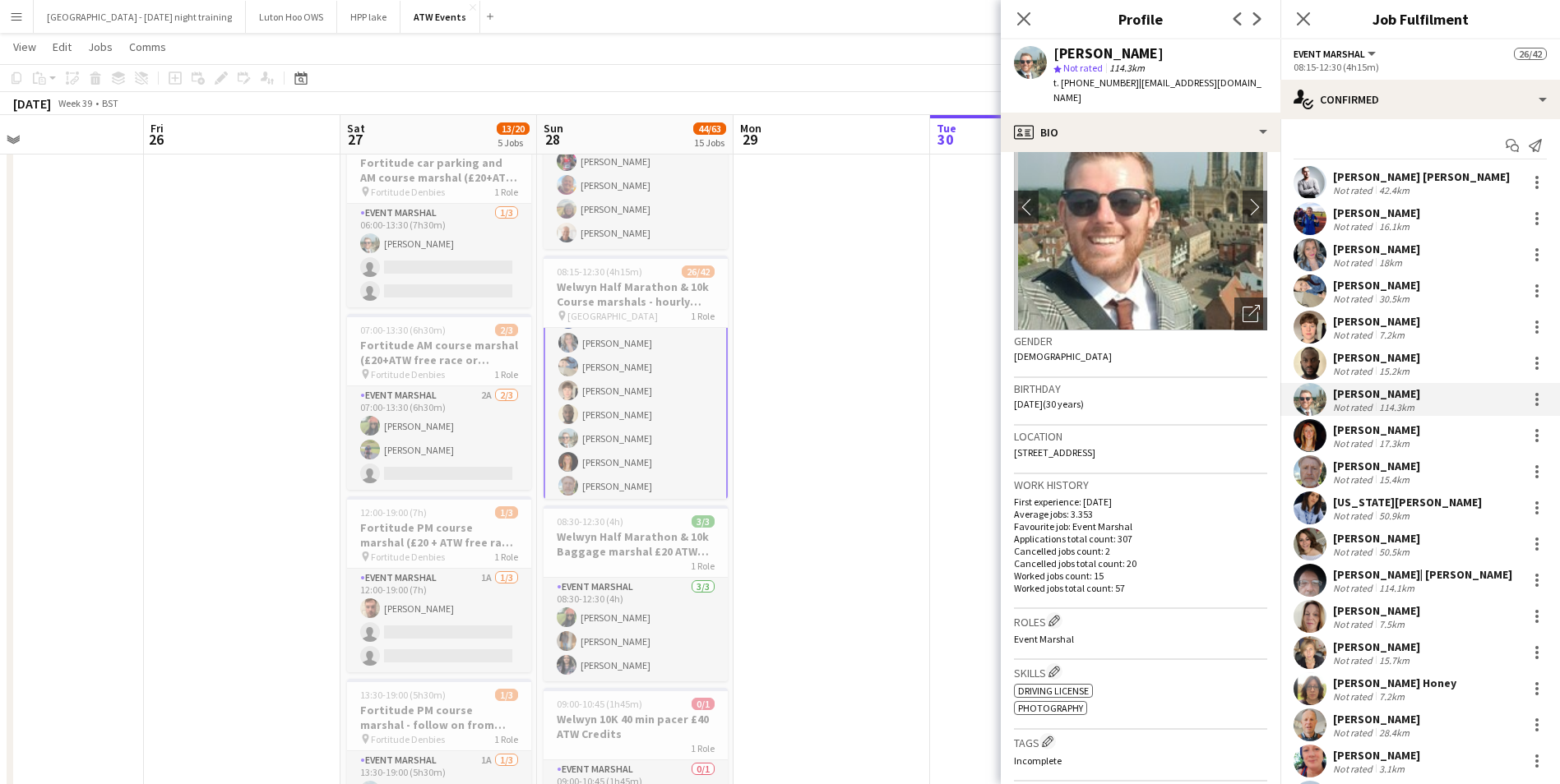
scroll to position [0, 0]
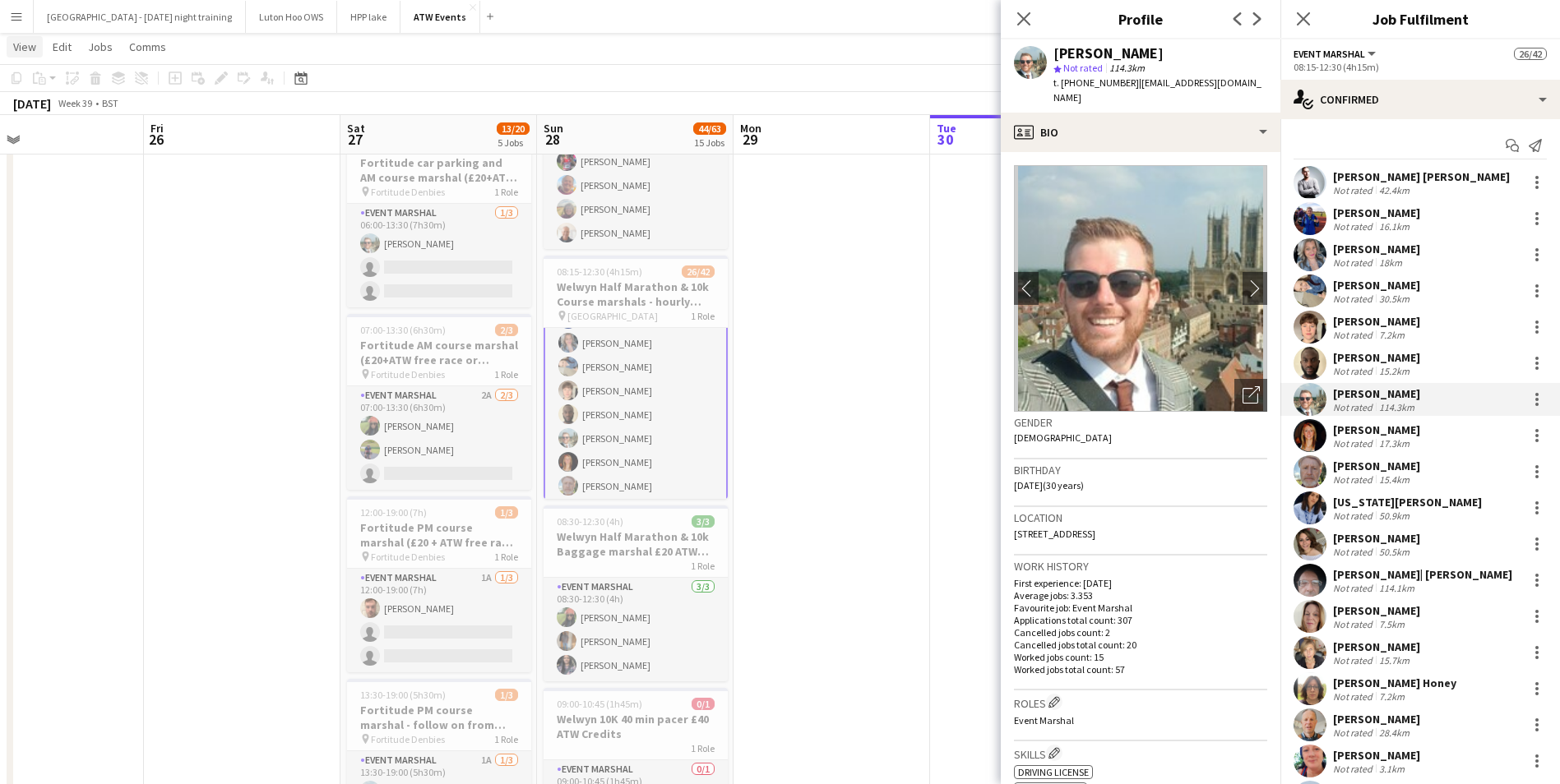
click at [26, 47] on span "View" at bounding box center [25, 46] width 23 height 15
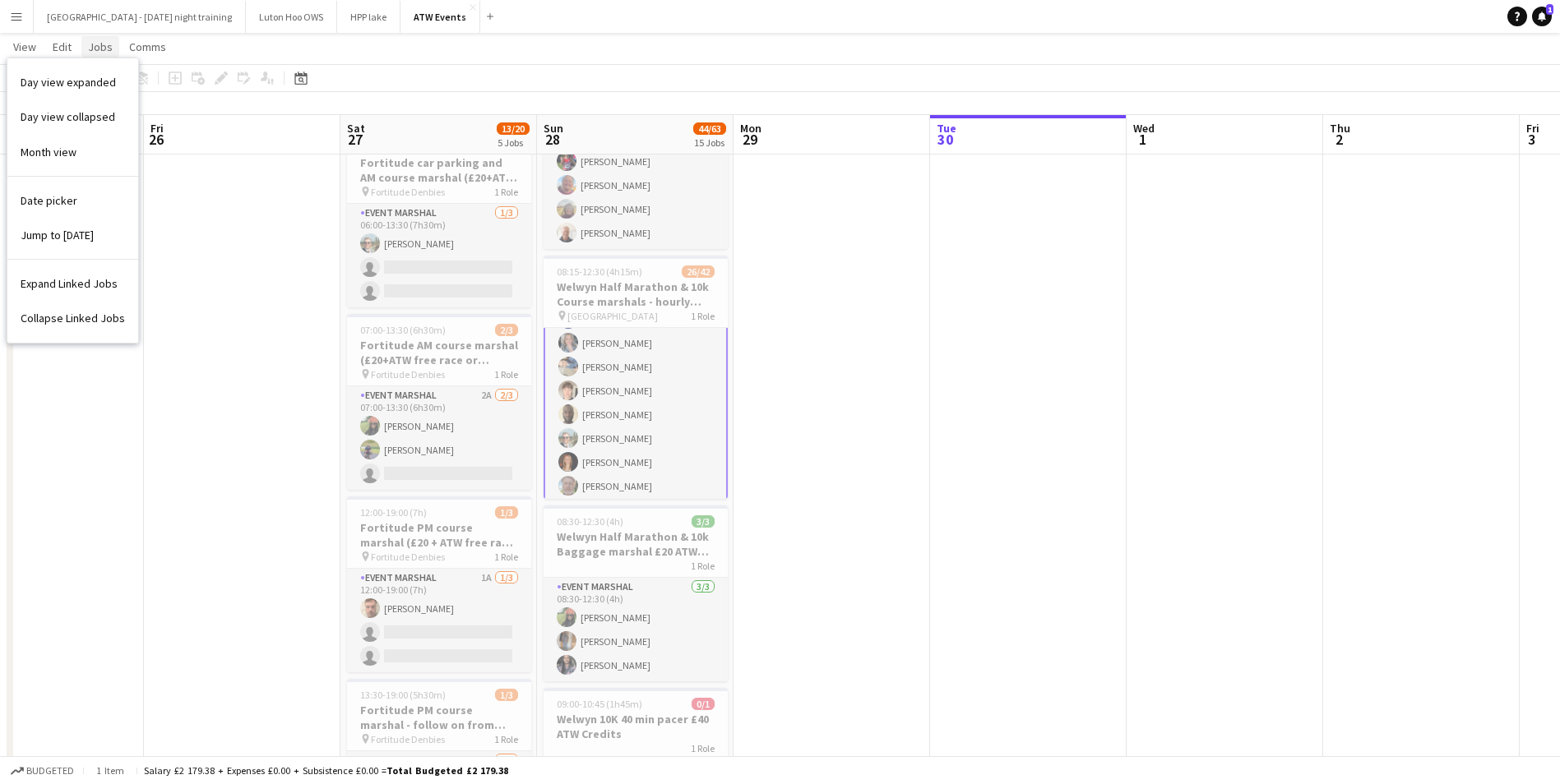
click at [103, 42] on span "Jobs" at bounding box center [100, 46] width 25 height 15
click at [563, 439] on app-user-avatar at bounding box center [568, 438] width 20 height 20
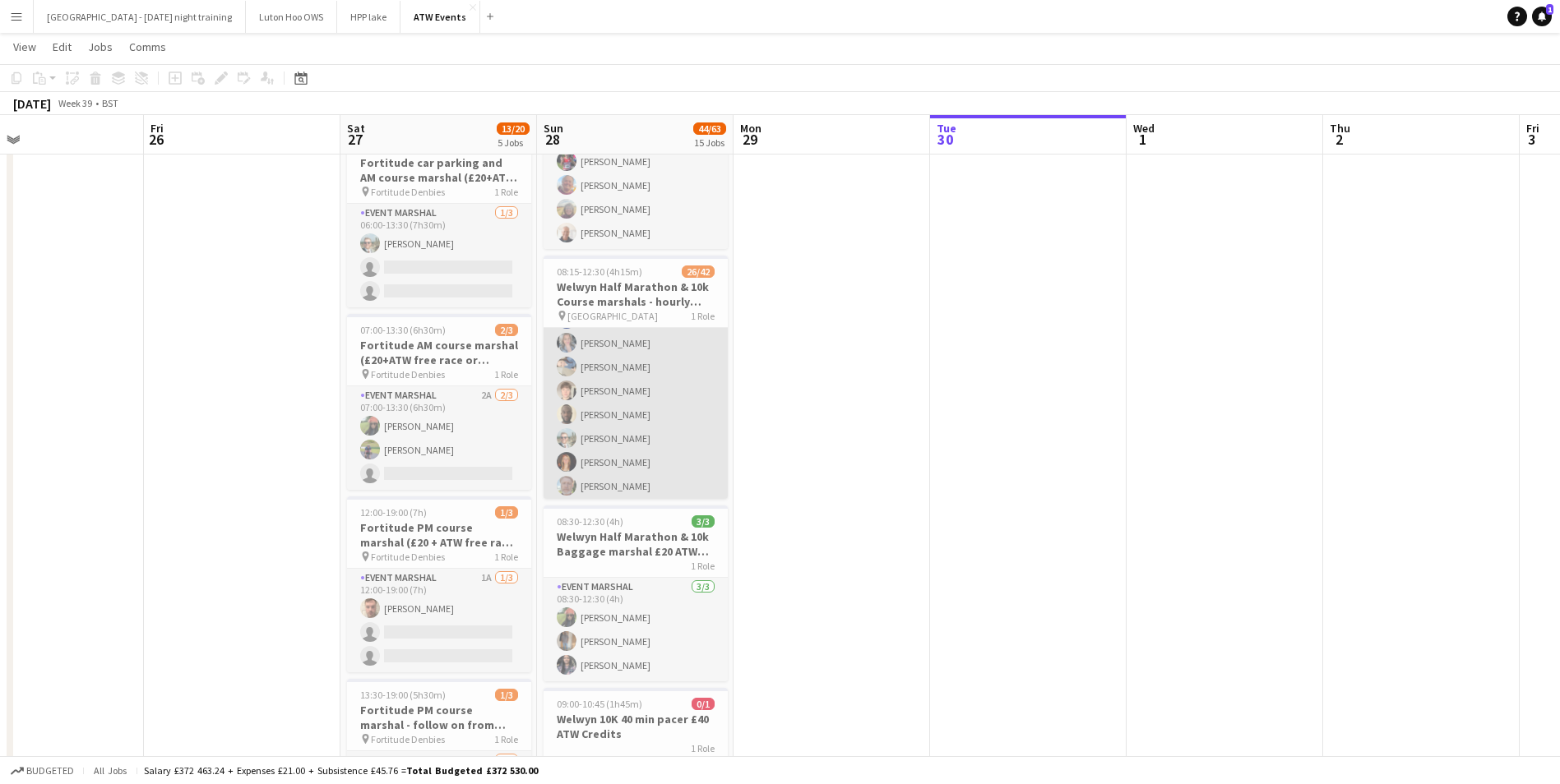
click at [609, 462] on app-card-role "Event Marshal 26/42 08:15-12:30 (4h15m) [PERSON_NAME] [PERSON_NAME] [PERSON_NAM…" at bounding box center [635, 772] width 184 height 1043
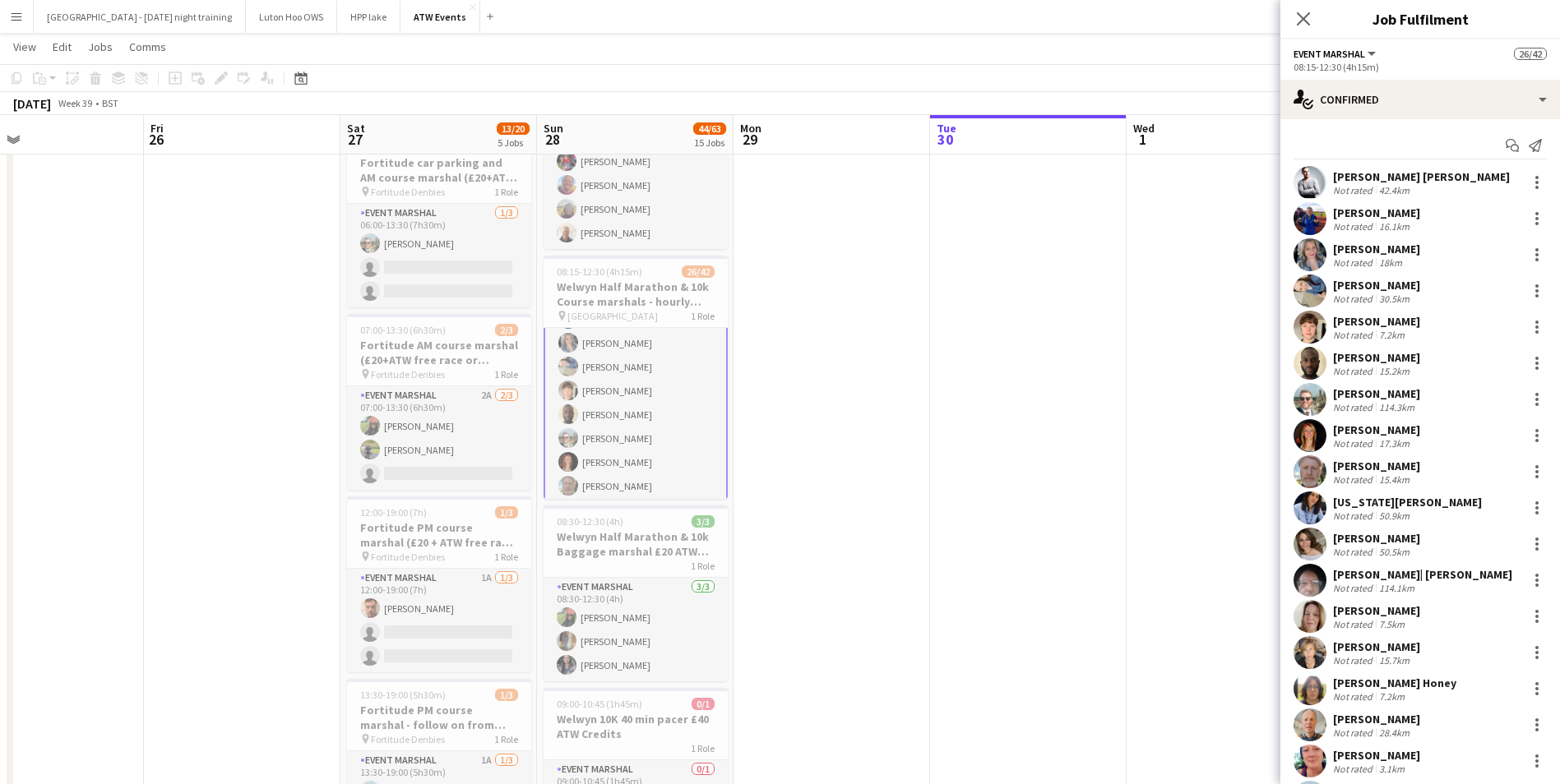
click at [609, 462] on app-card-role "Event Marshal 26/42 08:15-12:30 (4h15m) [PERSON_NAME] [PERSON_NAME] [PERSON_NAM…" at bounding box center [635, 772] width 184 height 1047
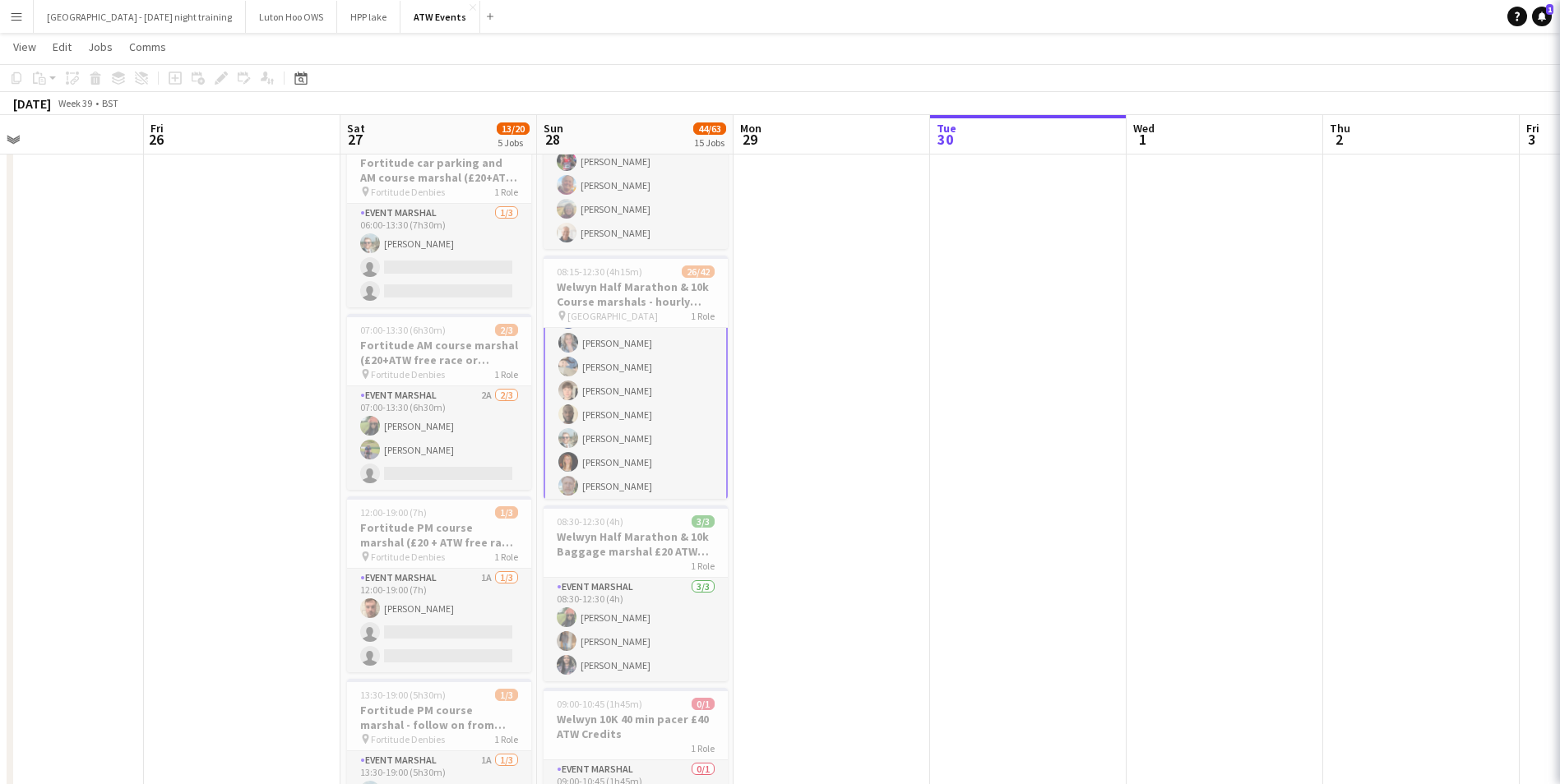
scroll to position [77, 0]
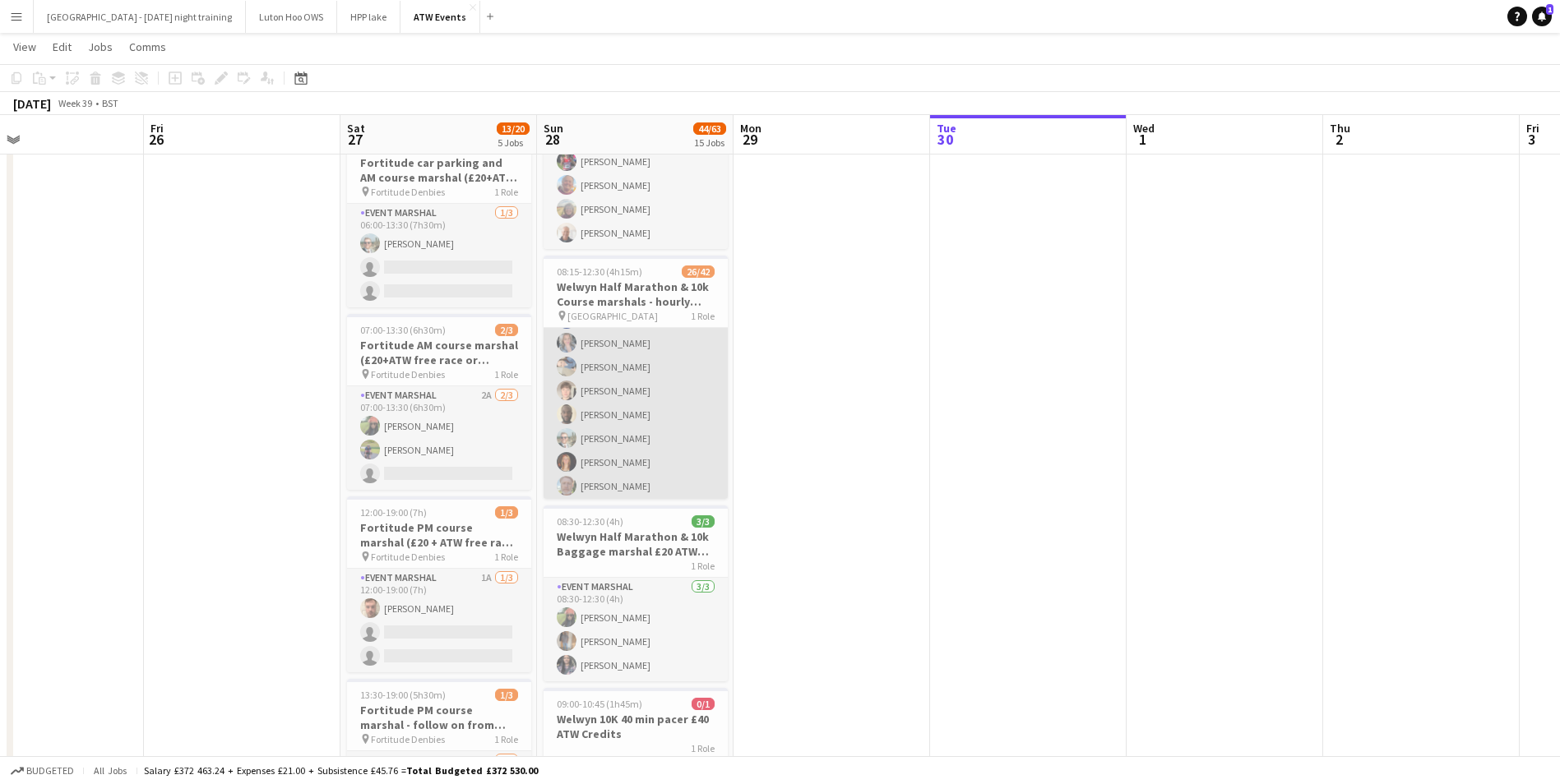
click at [625, 451] on app-card-role "Event Marshal 26/42 08:15-12:30 (4h15m) [PERSON_NAME] [PERSON_NAME] [PERSON_NAM…" at bounding box center [635, 772] width 184 height 1043
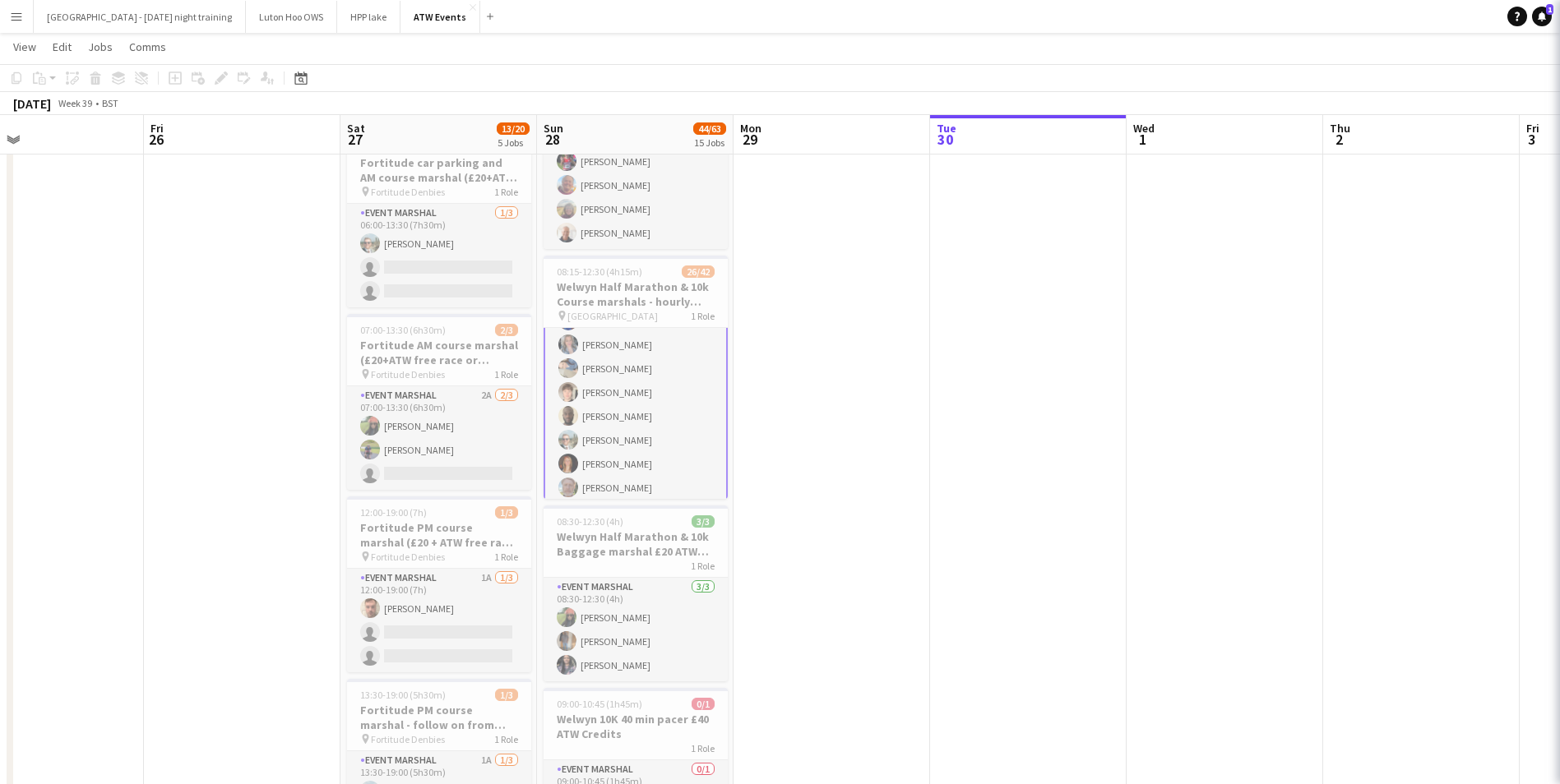
scroll to position [79, 0]
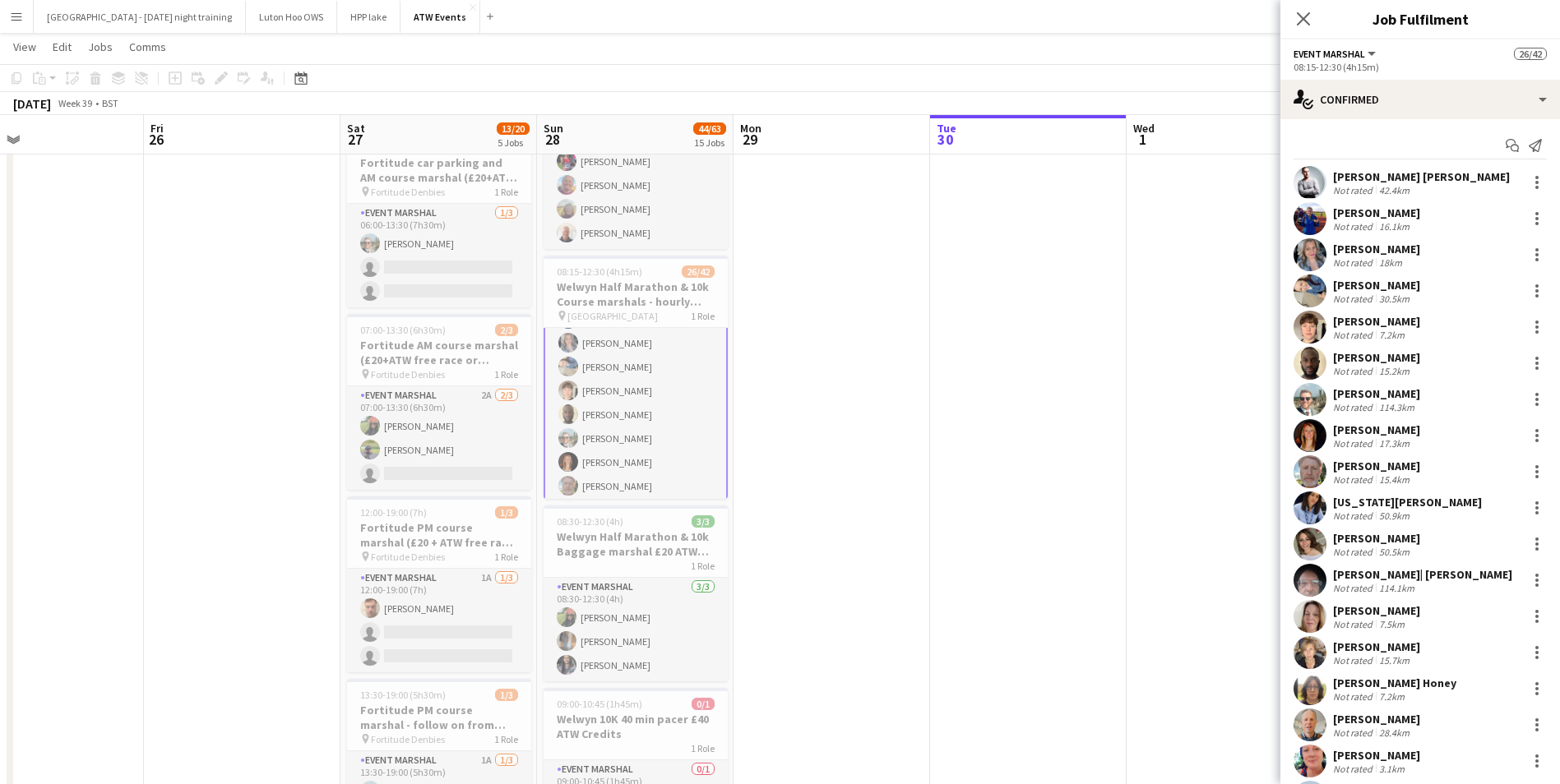
click at [1370, 434] on div "[PERSON_NAME]" at bounding box center [1376, 429] width 87 height 15
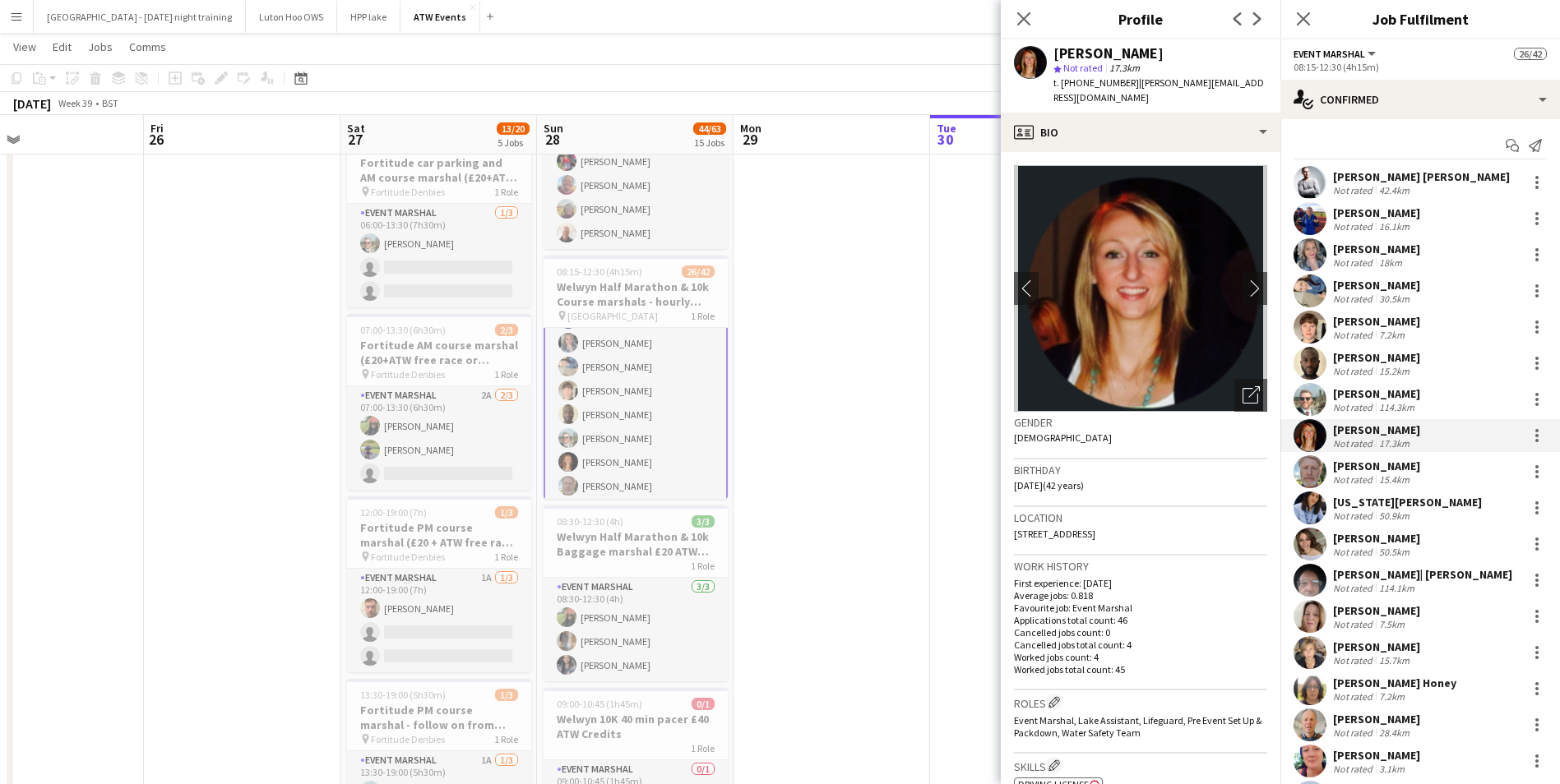
click at [1306, 303] on app-user-avatar at bounding box center [1310, 291] width 33 height 33
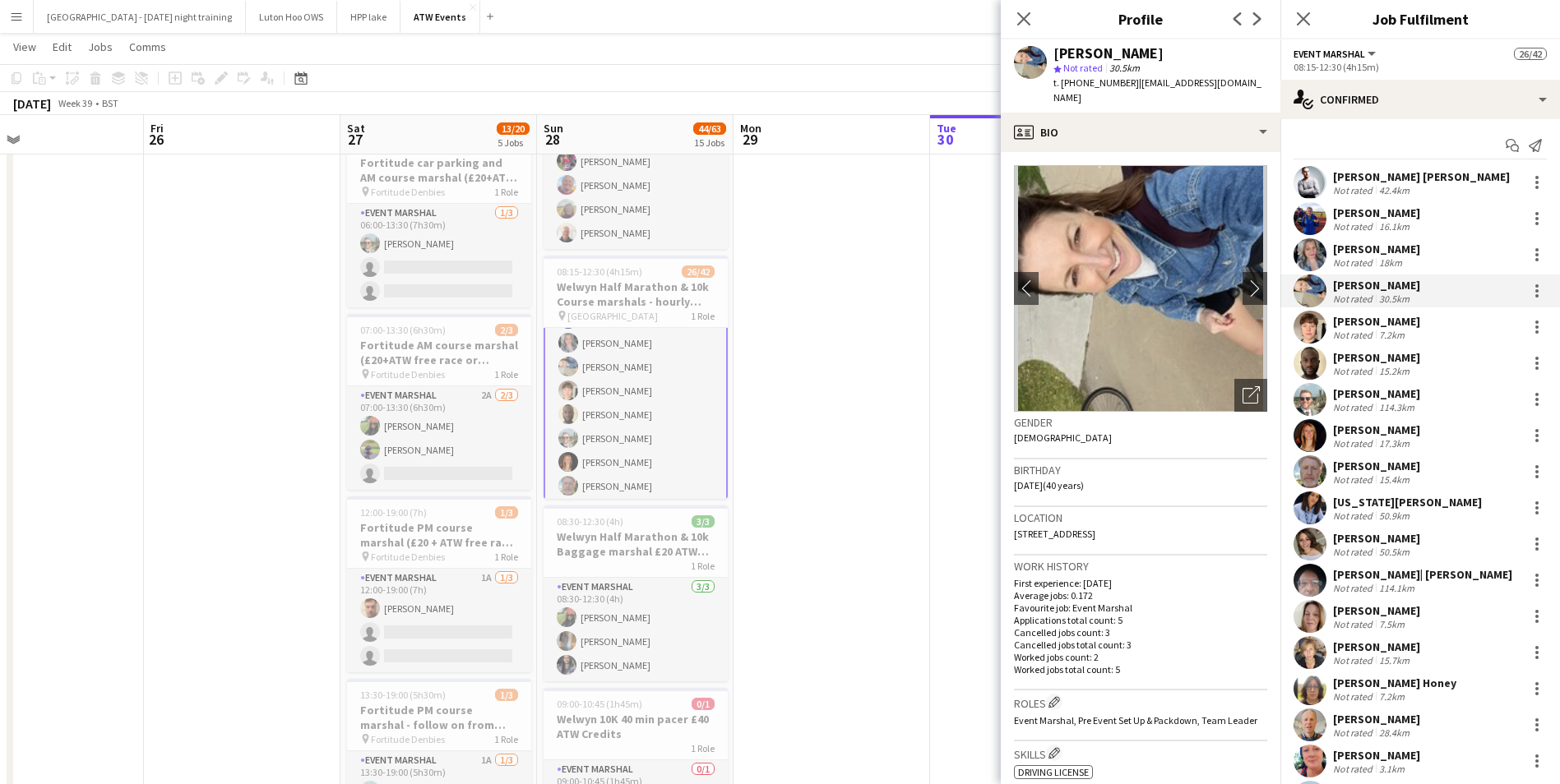
click at [1370, 439] on div "Not rated" at bounding box center [1354, 443] width 43 height 12
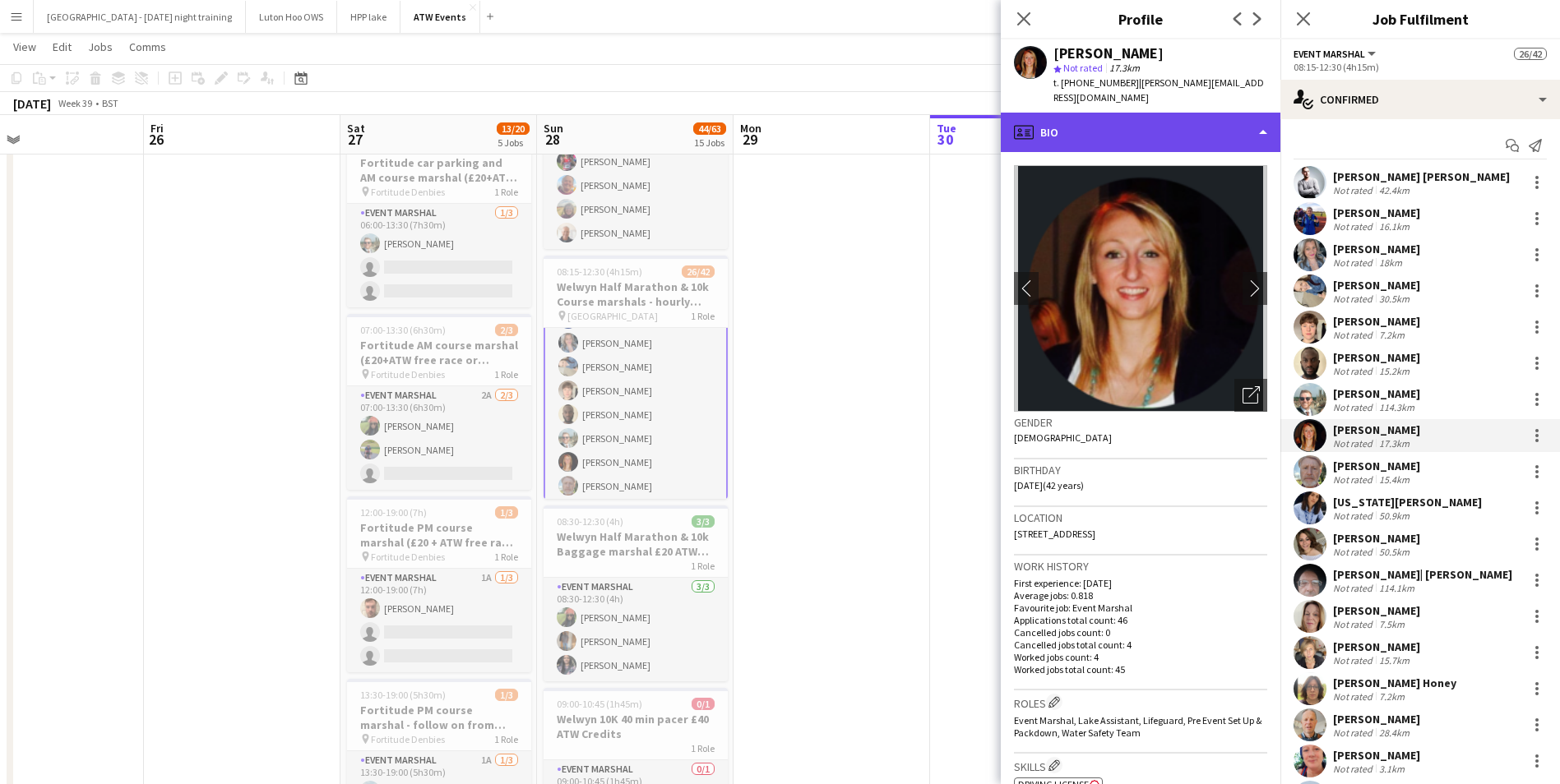
click at [1273, 113] on div "profile Bio" at bounding box center [1140, 132] width 280 height 39
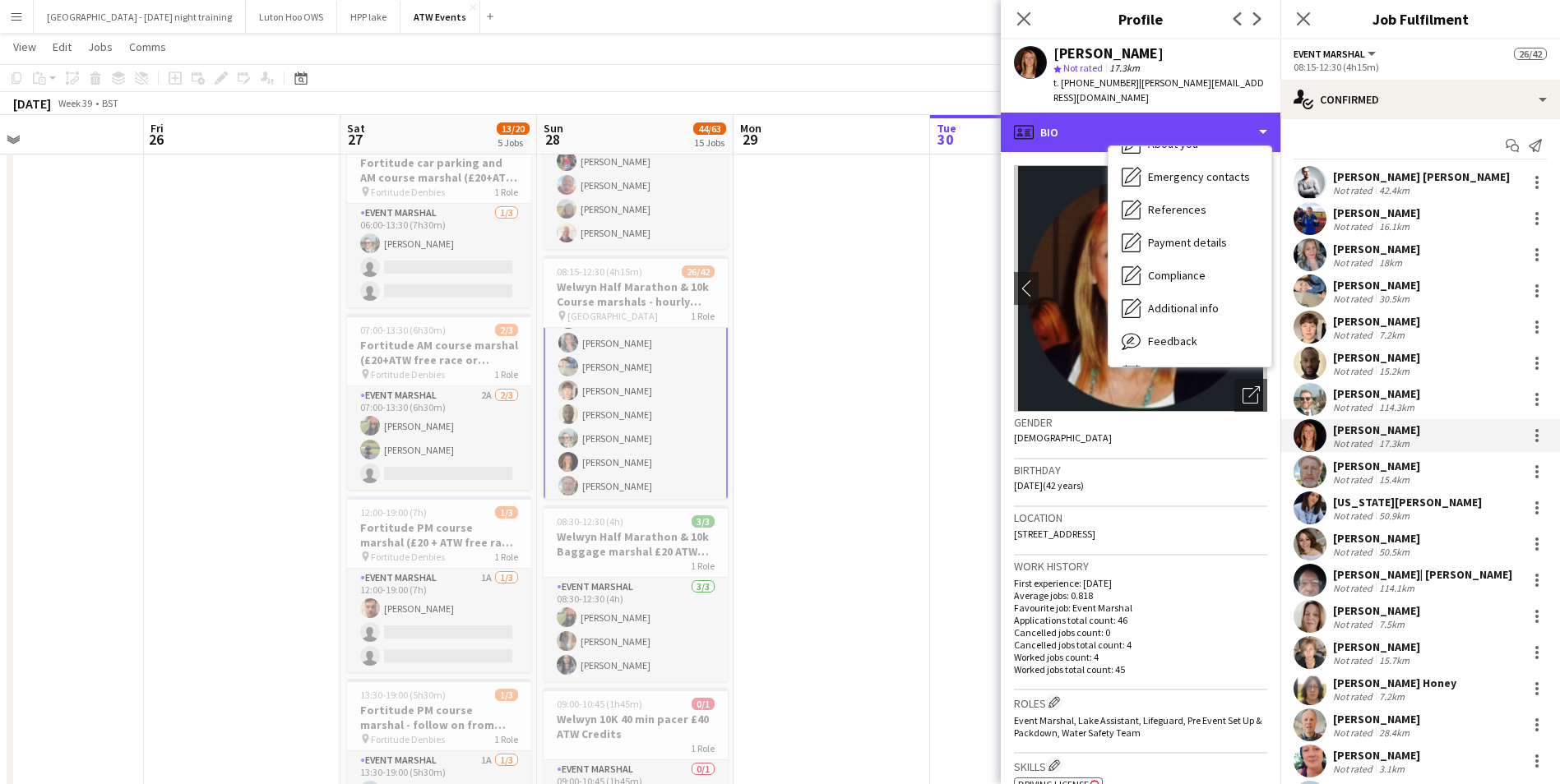
scroll to position [154, 0]
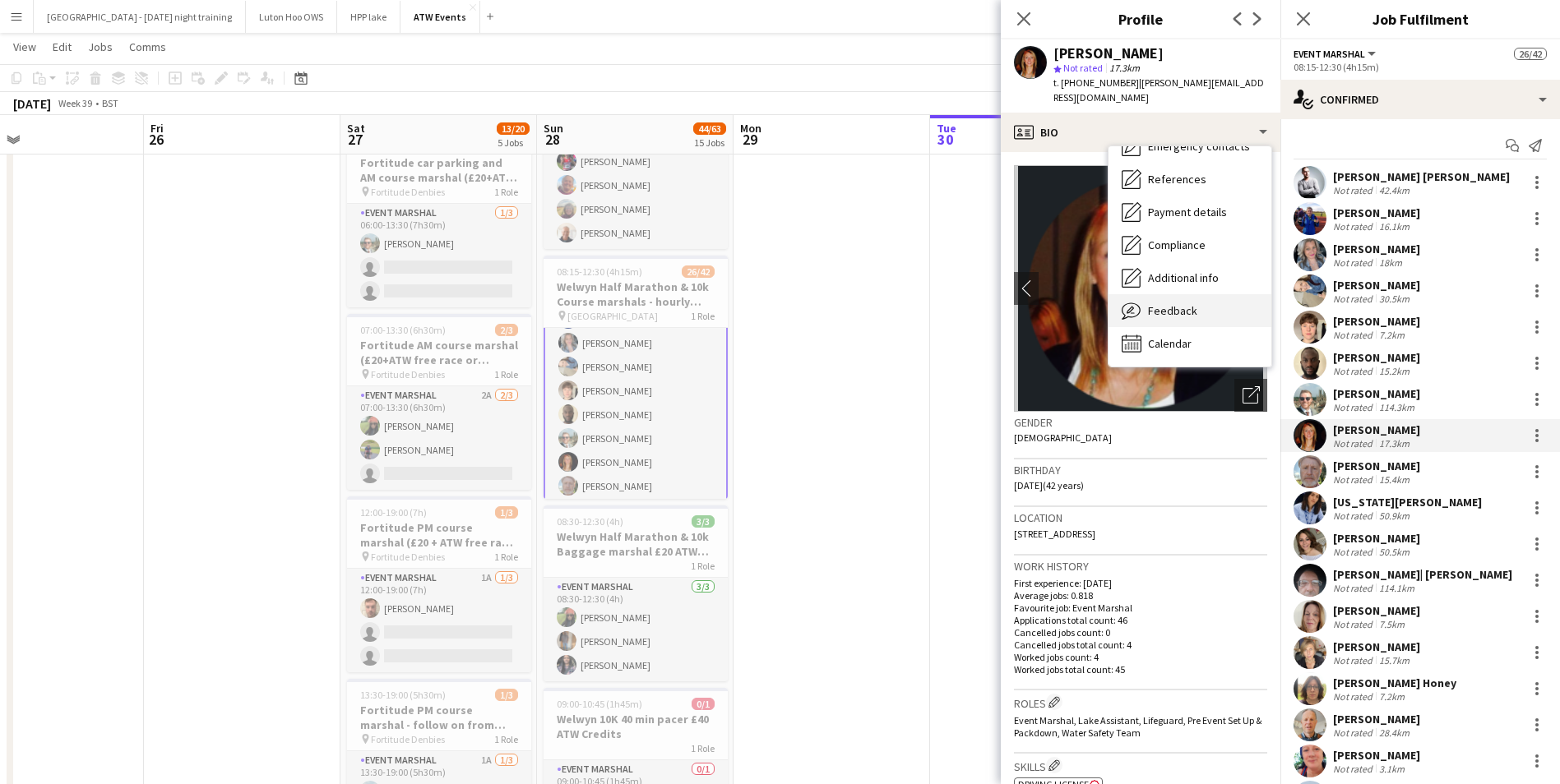
click at [1161, 303] on span "Feedback" at bounding box center [1173, 310] width 49 height 15
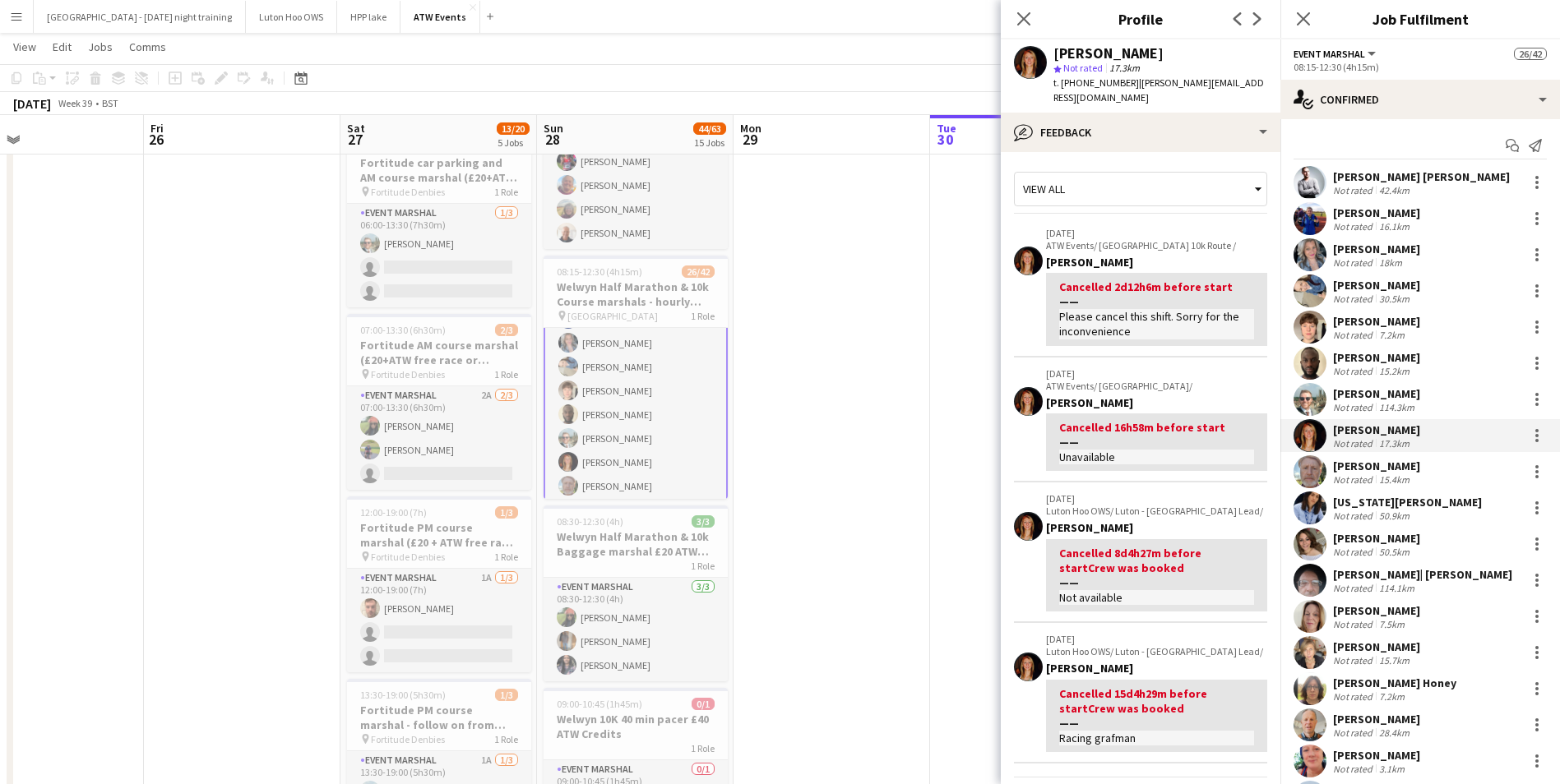
drag, startPoint x: 1161, startPoint y: 300, endPoint x: 1273, endPoint y: 253, distance: 121.5
click at [1273, 253] on app-crew-profile-feedback-tab "View all [DATE] ATW Events/ [GEOGRAPHIC_DATA] 10k Route / [PERSON_NAME] Cancell…" at bounding box center [1140, 469] width 280 height 632
drag, startPoint x: 1273, startPoint y: 253, endPoint x: 1264, endPoint y: 288, distance: 36.1
click at [1264, 288] on app-crew-profile-feedback-tab "View all [DATE] ATW Events/ [GEOGRAPHIC_DATA] 10k Route / [PERSON_NAME] Cancell…" at bounding box center [1140, 469] width 280 height 632
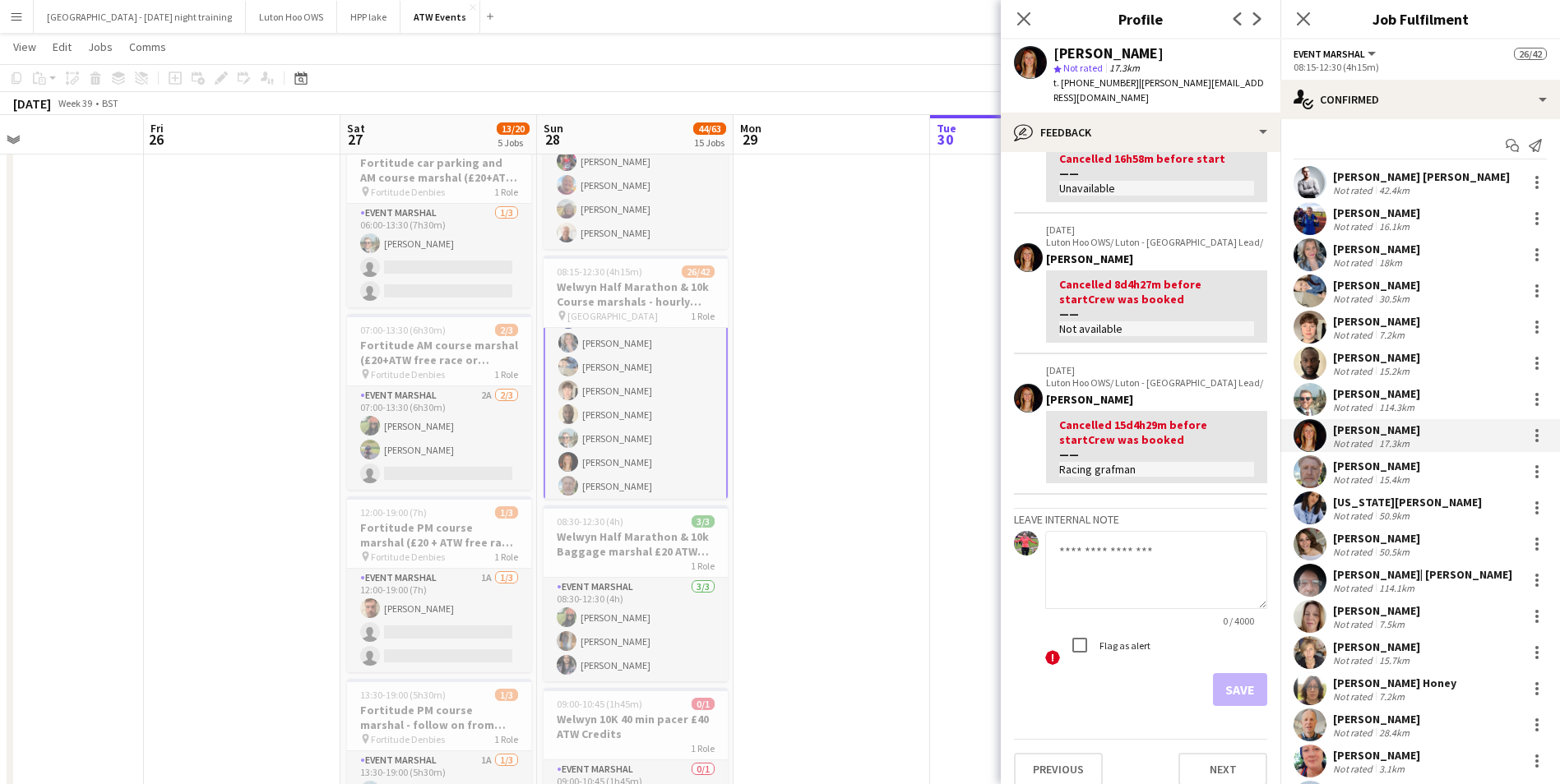
scroll to position [0, 0]
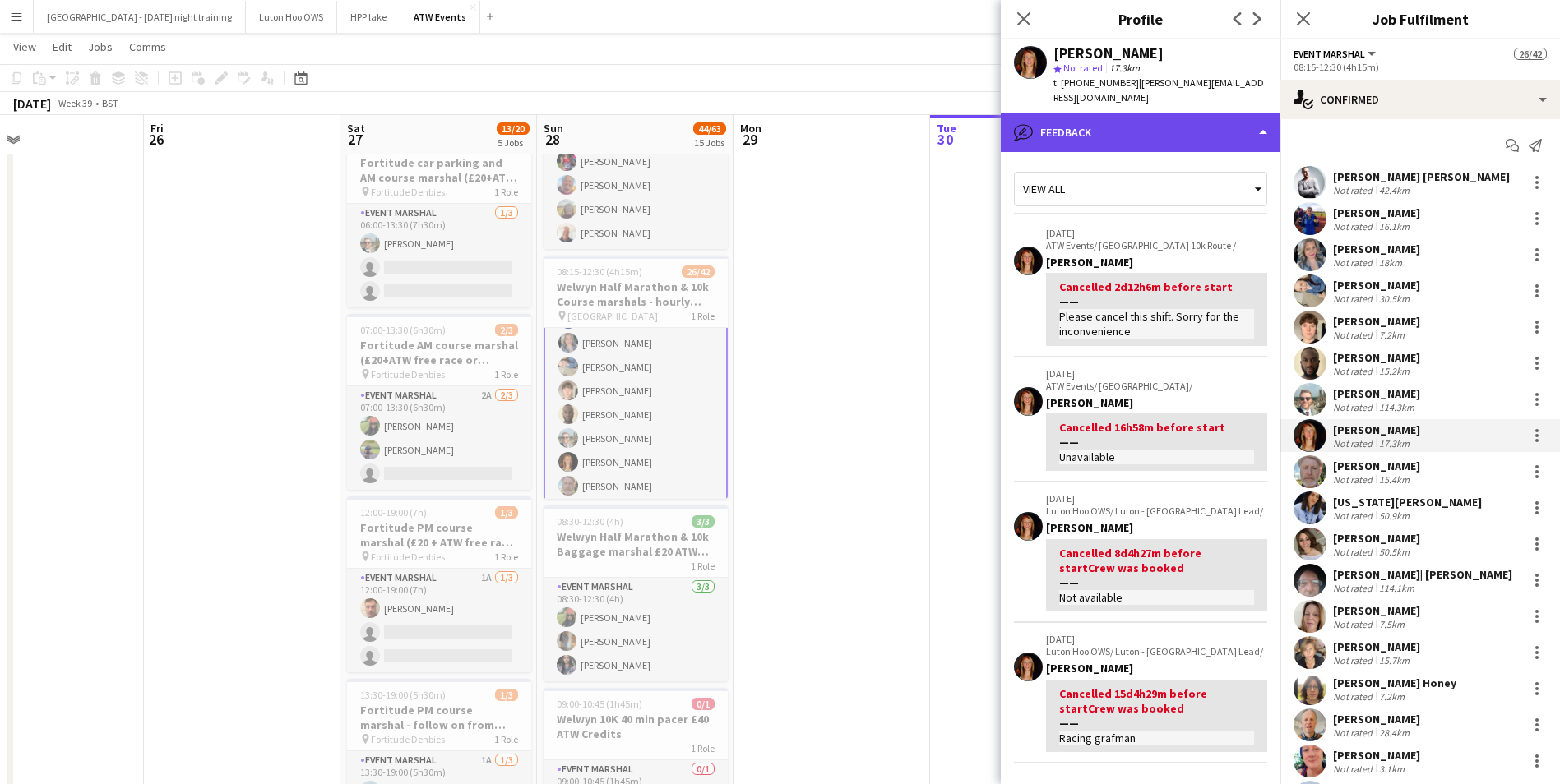
click at [1254, 121] on div "bubble-pencil Feedback" at bounding box center [1140, 132] width 280 height 39
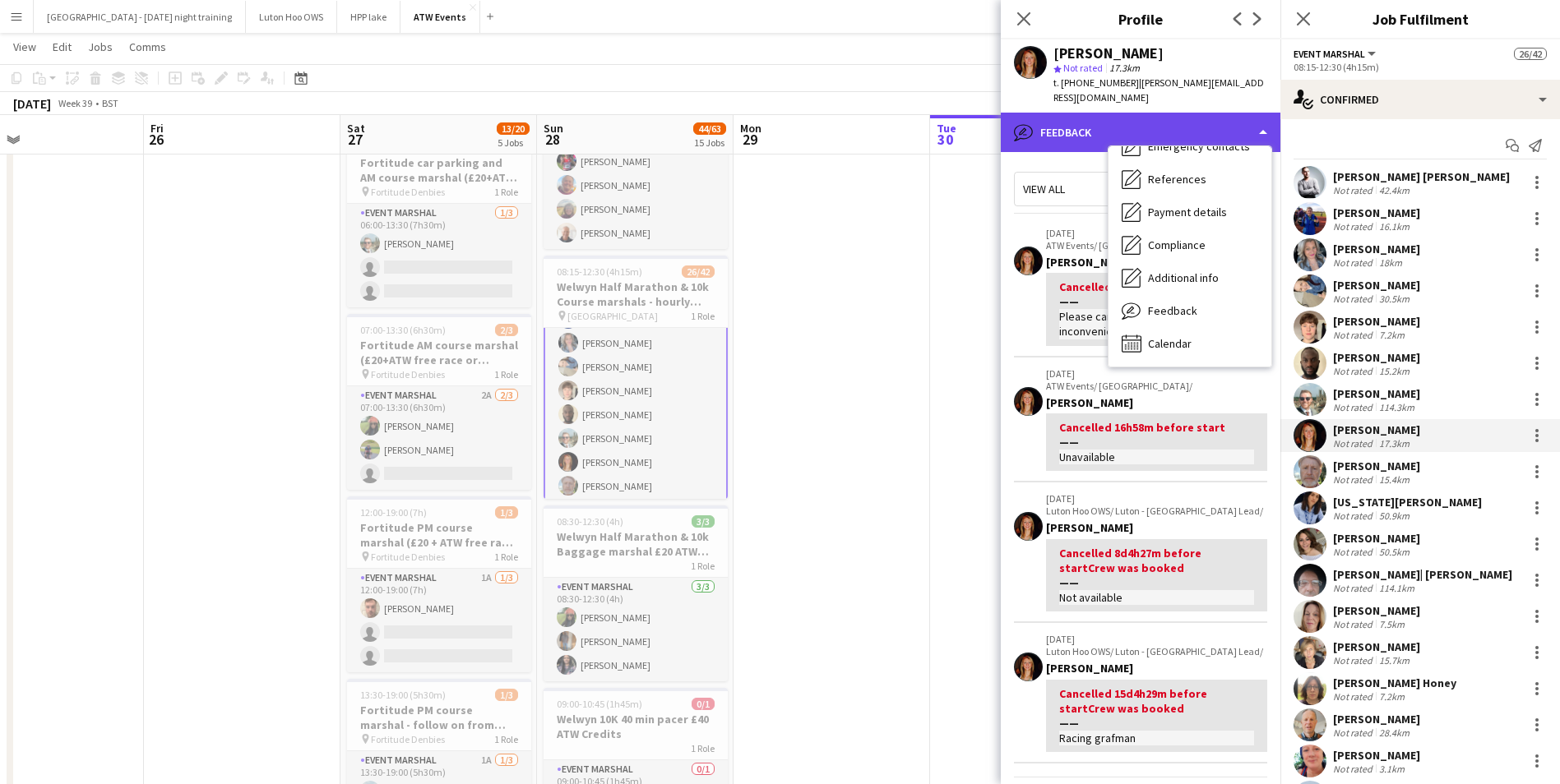
click at [1248, 113] on div "bubble-pencil Feedback" at bounding box center [1140, 132] width 280 height 39
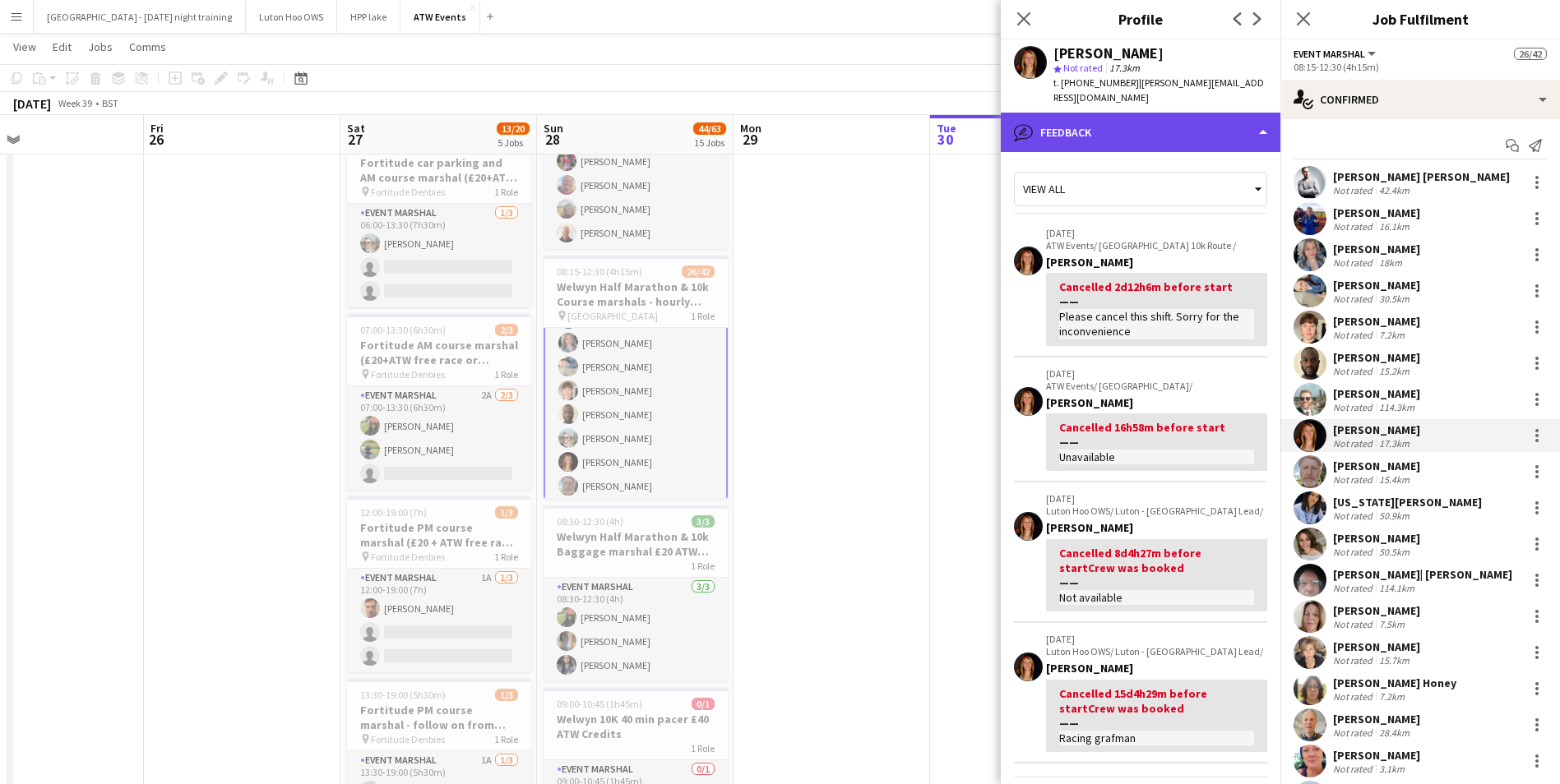
click at [1254, 129] on div "bubble-pencil Feedback" at bounding box center [1140, 132] width 280 height 39
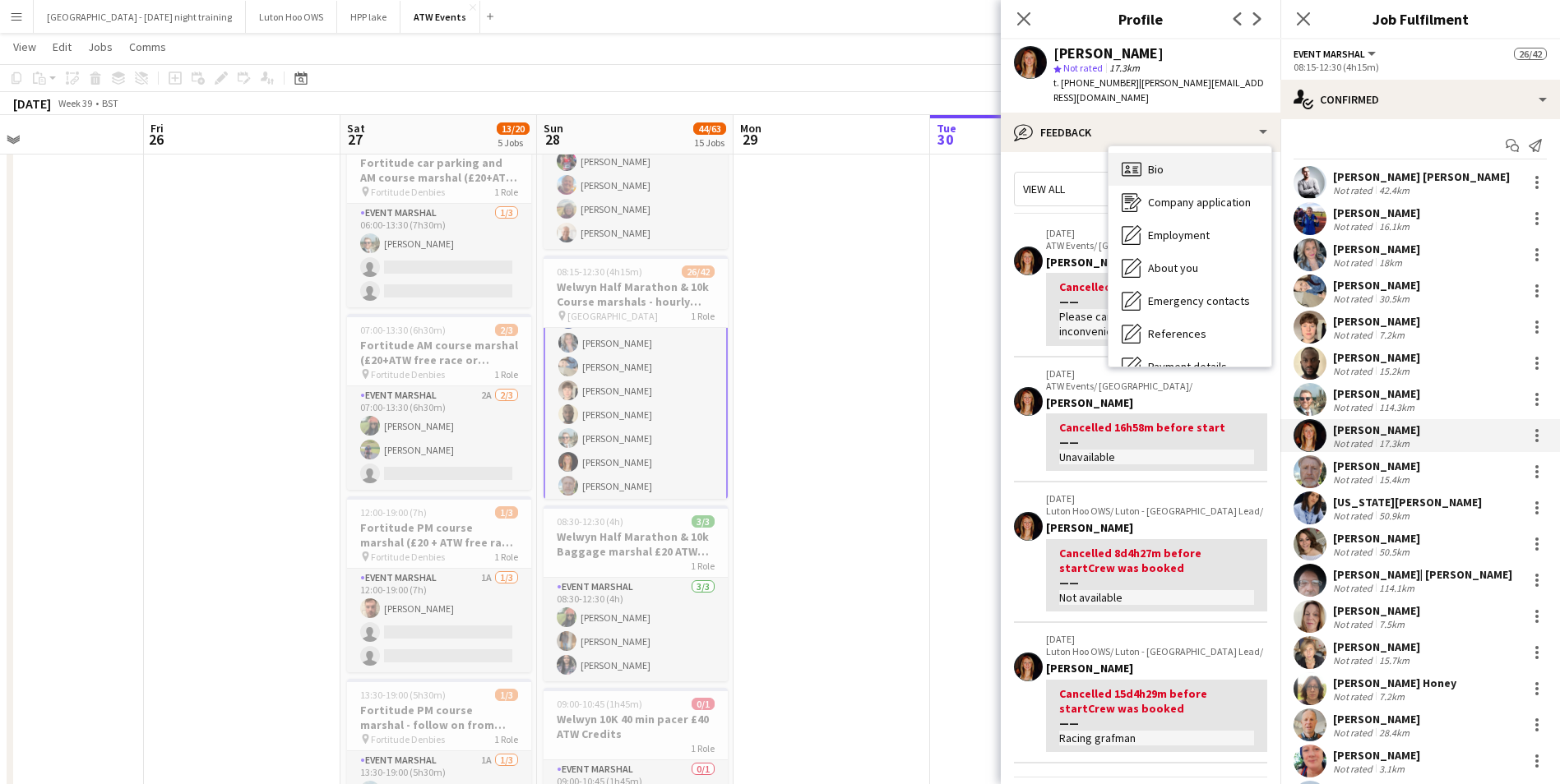
click at [1162, 166] on div "Bio Bio" at bounding box center [1190, 170] width 163 height 33
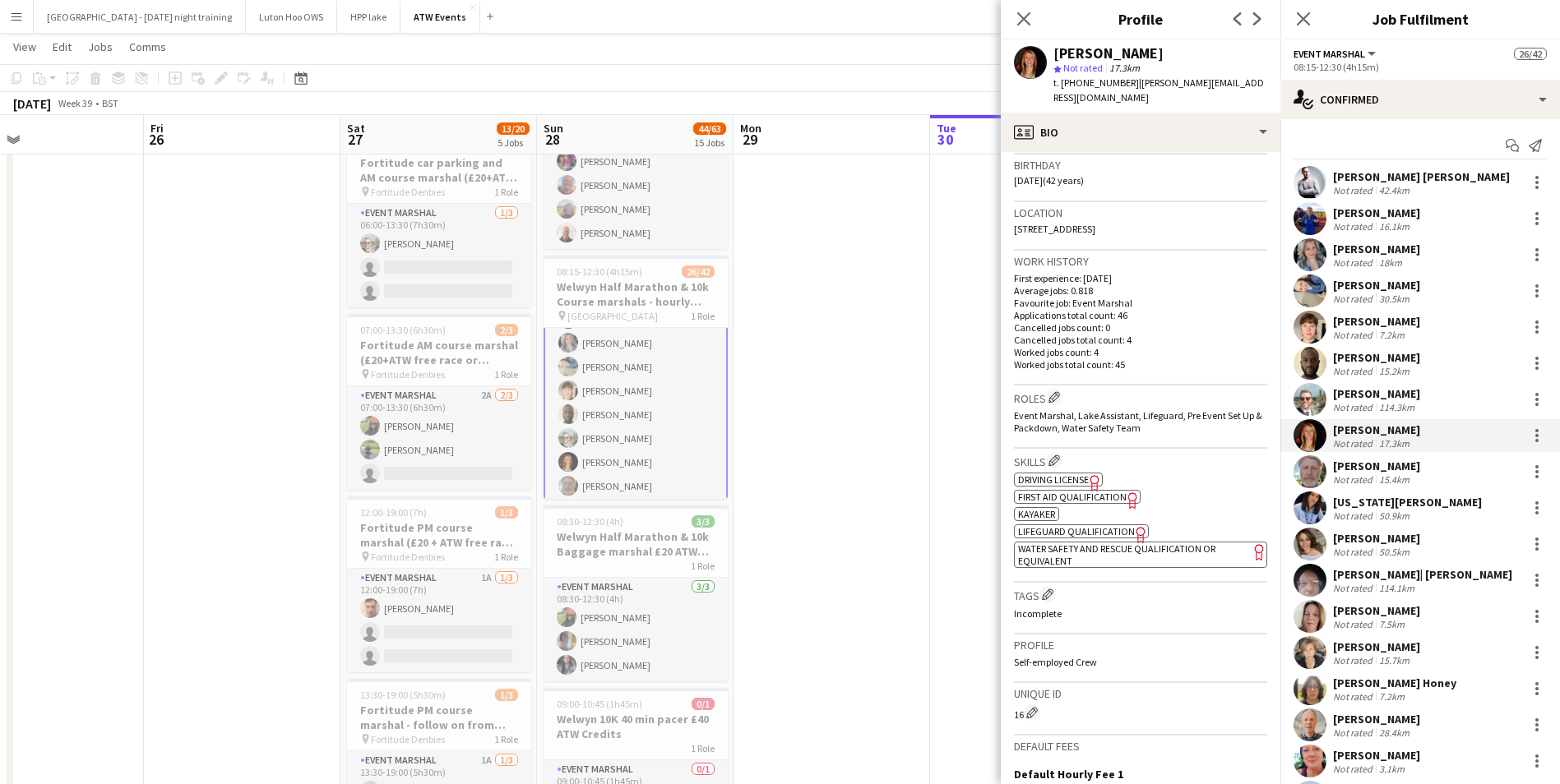
scroll to position [297, 0]
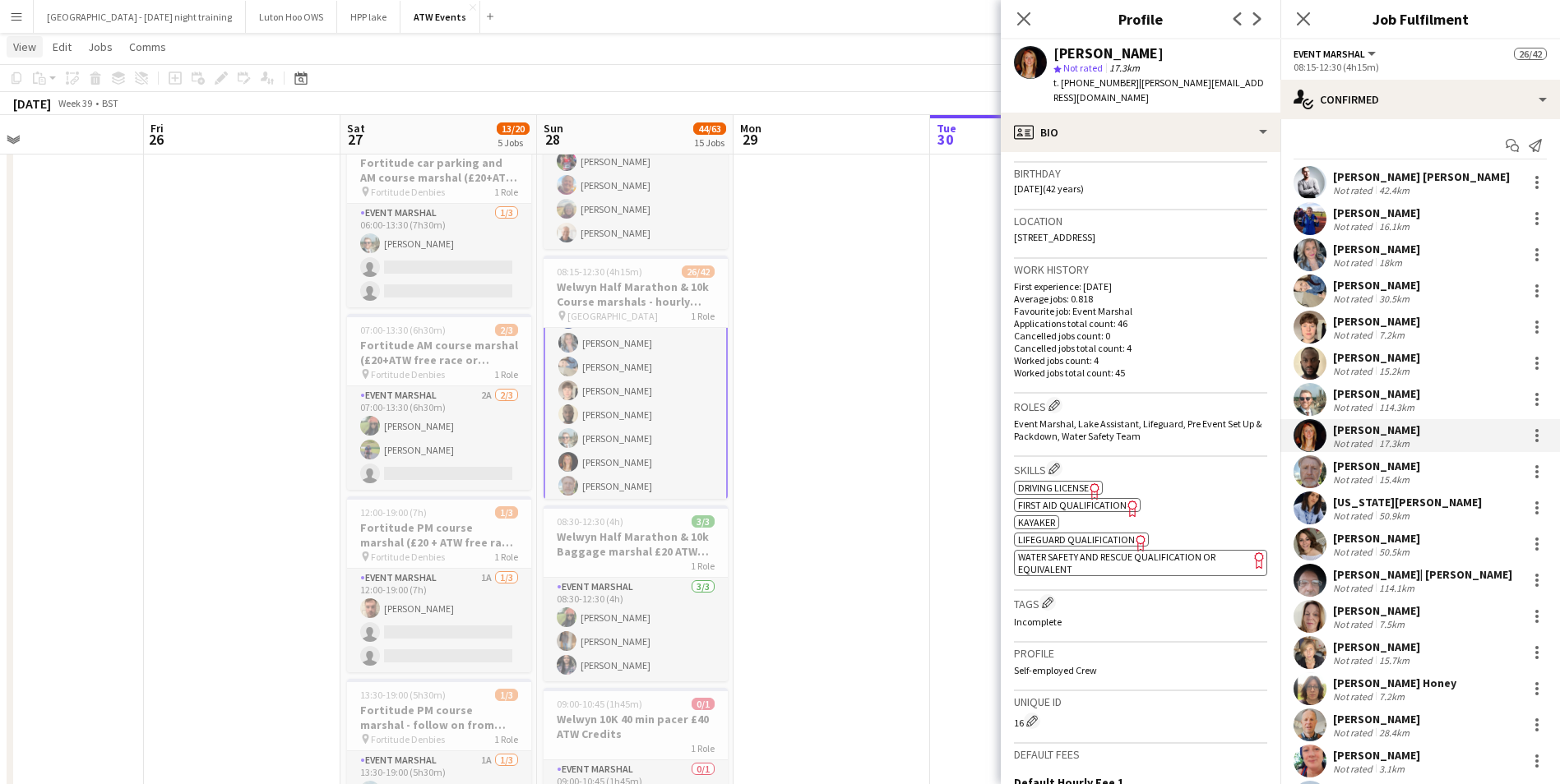
click at [26, 49] on span "View" at bounding box center [25, 46] width 23 height 15
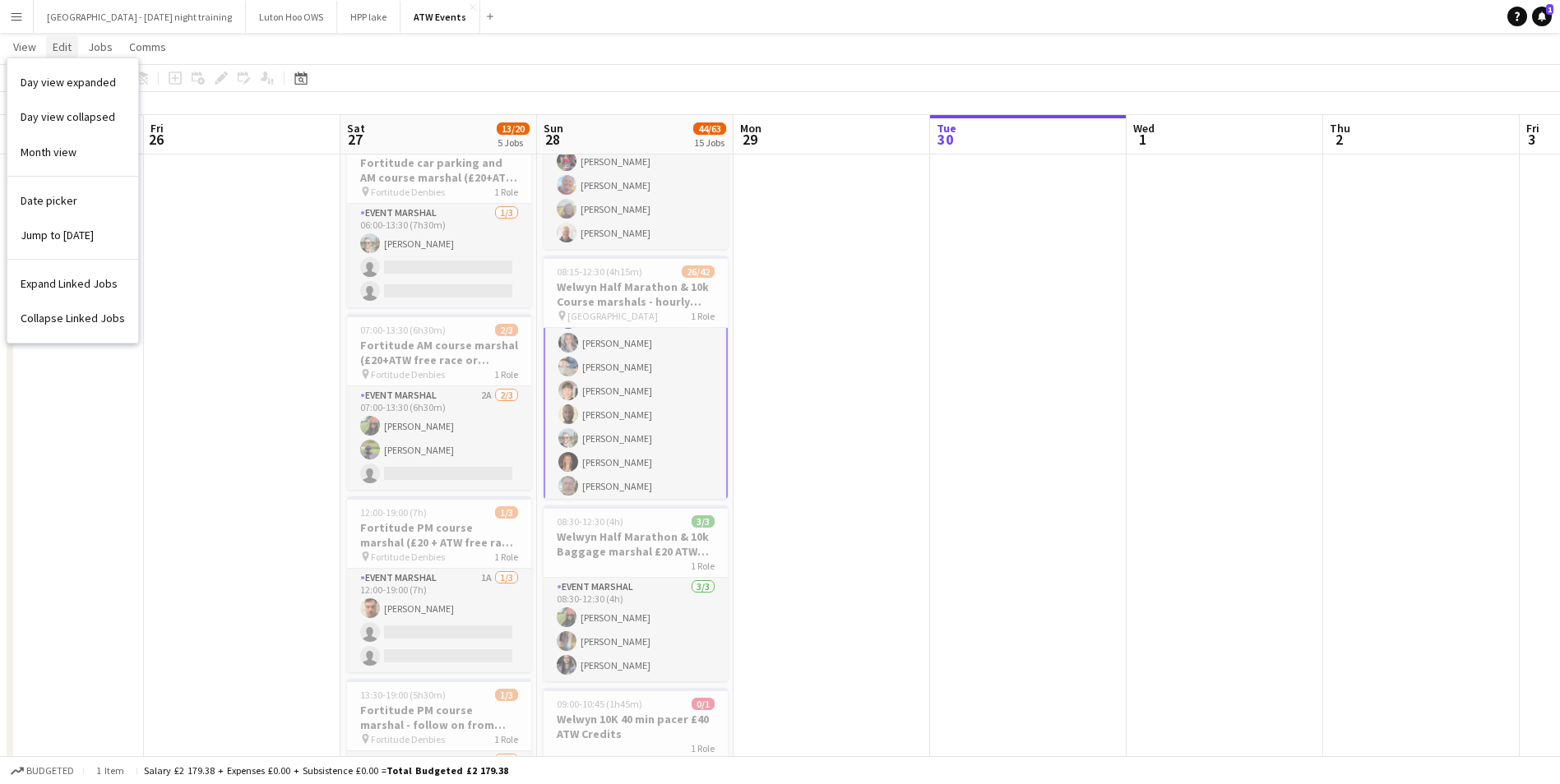
click at [68, 46] on span "Edit" at bounding box center [62, 46] width 19 height 15
click at [96, 46] on span "Jobs" at bounding box center [100, 46] width 25 height 15
click at [137, 53] on span "Comms" at bounding box center [147, 46] width 37 height 15
click at [11, 51] on link "View" at bounding box center [25, 46] width 36 height 21
click at [20, 22] on app-icon "Menu" at bounding box center [16, 16] width 13 height 13
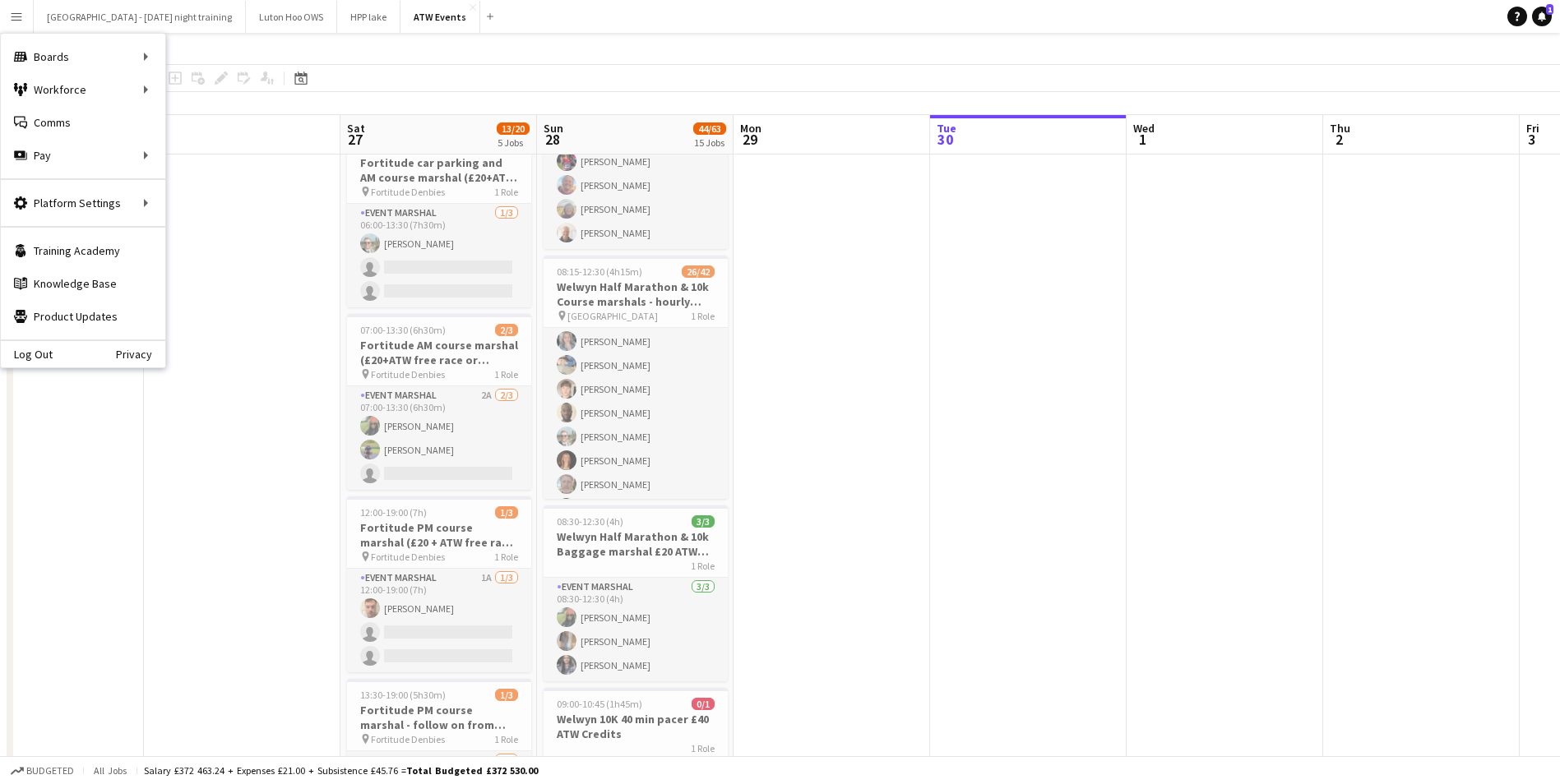
scroll to position [77, 0]
drag, startPoint x: 194, startPoint y: 87, endPoint x: 459, endPoint y: 204, distance: 289.7
click at [194, 87] on link "My Workforce" at bounding box center [249, 90] width 165 height 33
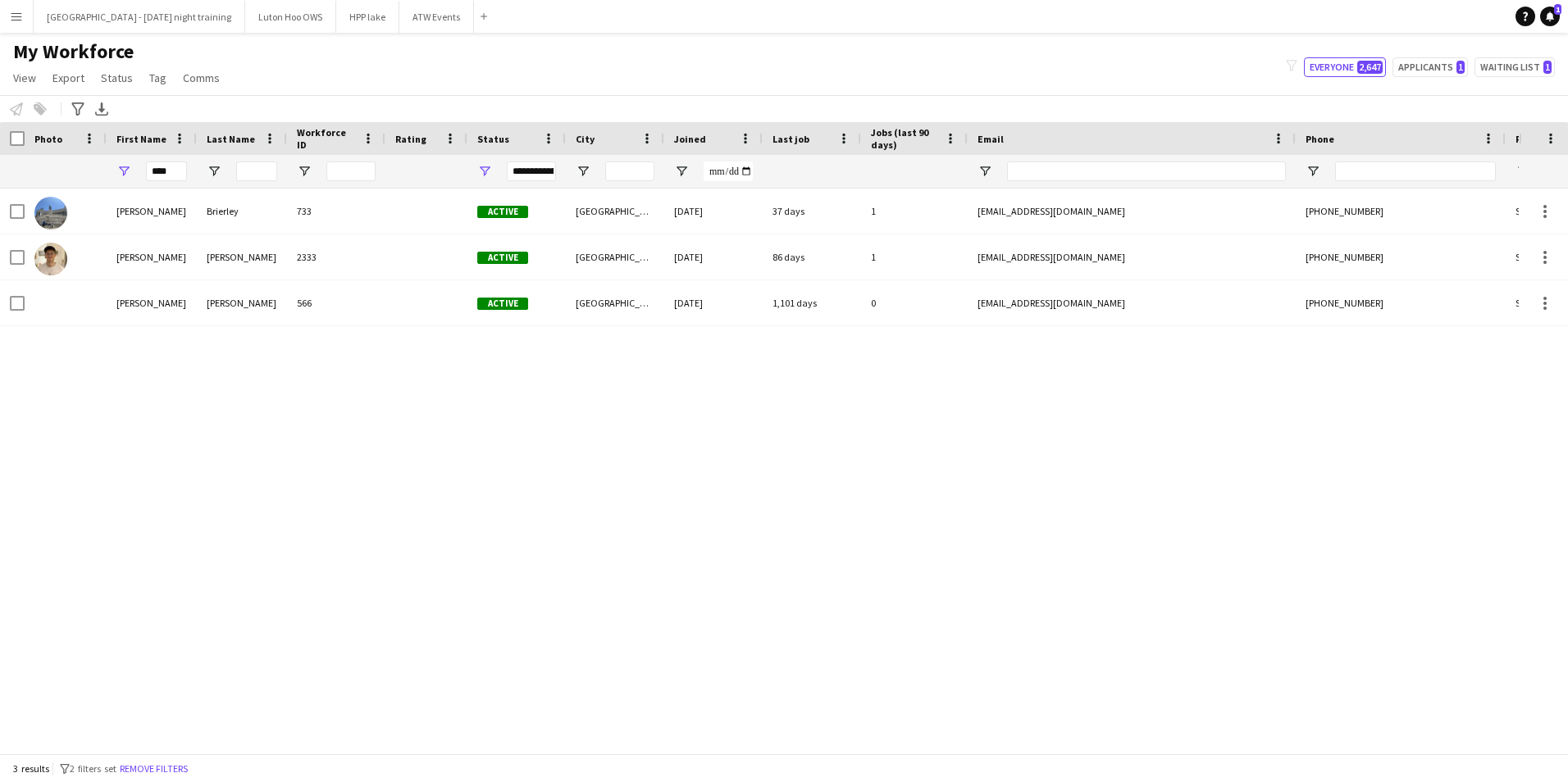
click at [413, 136] on span "Rating" at bounding box center [411, 139] width 31 height 12
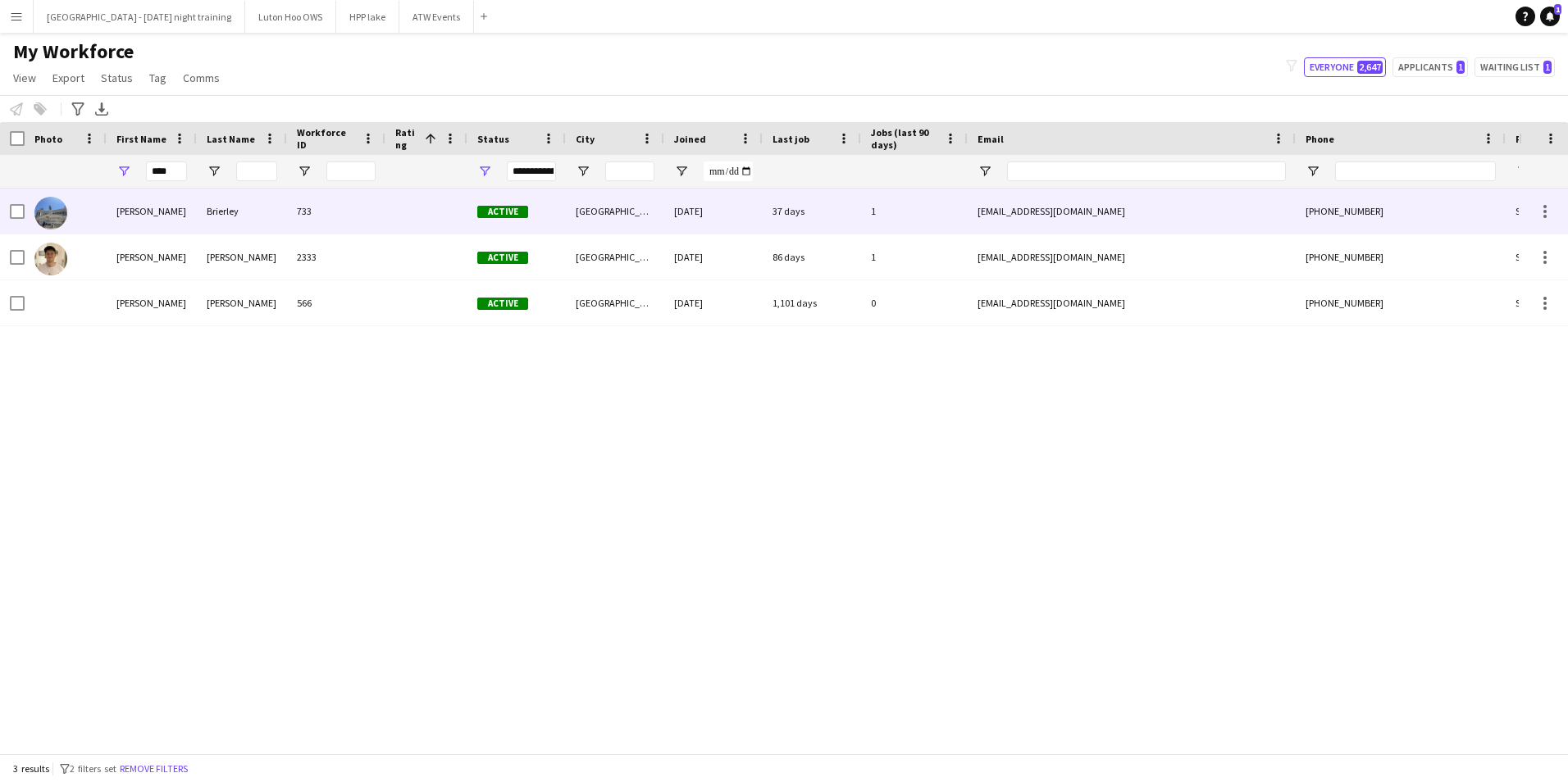
click at [413, 209] on div at bounding box center [427, 211] width 82 height 45
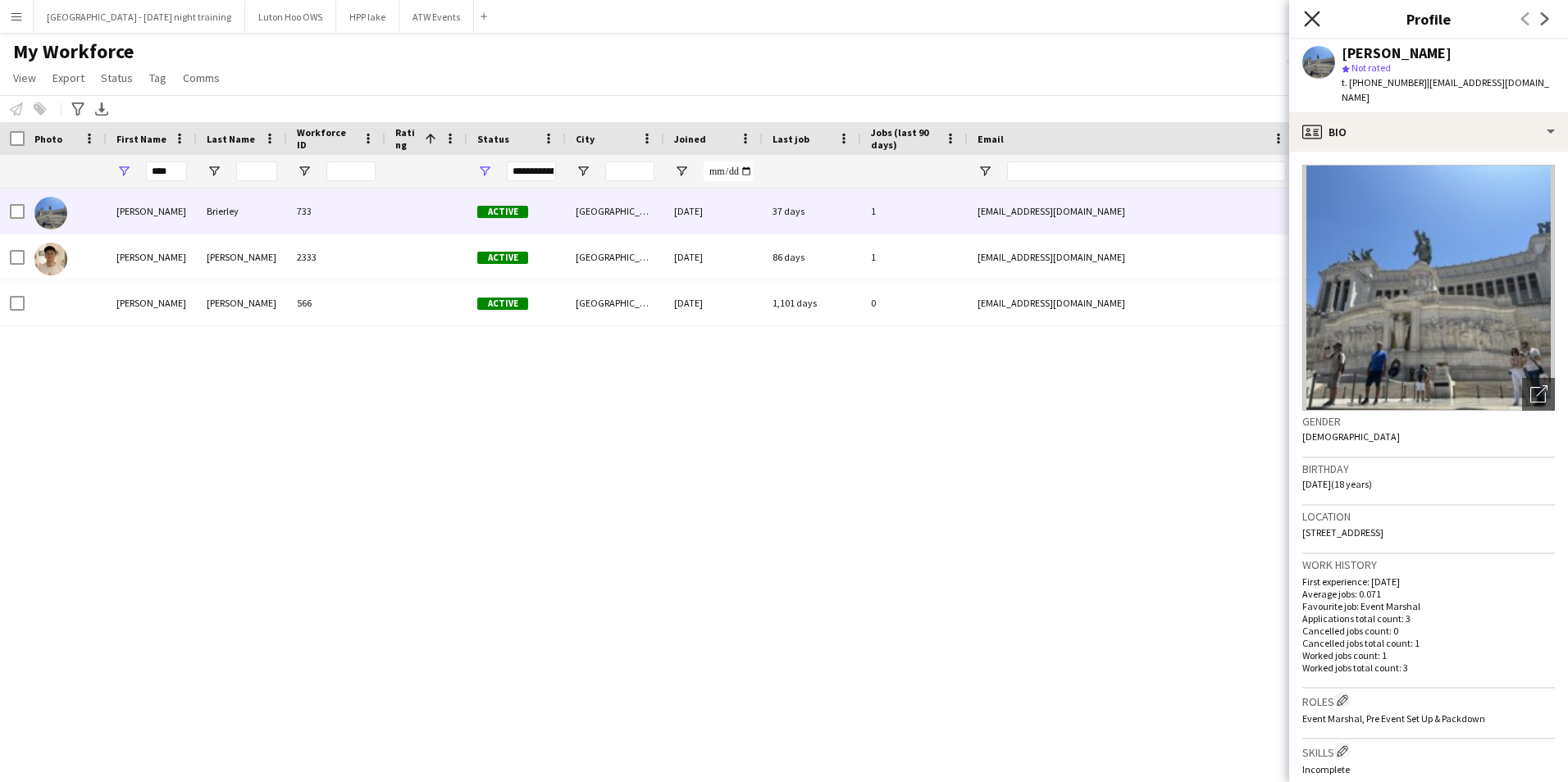
click at [1317, 22] on icon "Close pop-in" at bounding box center [1312, 18] width 16 height 16
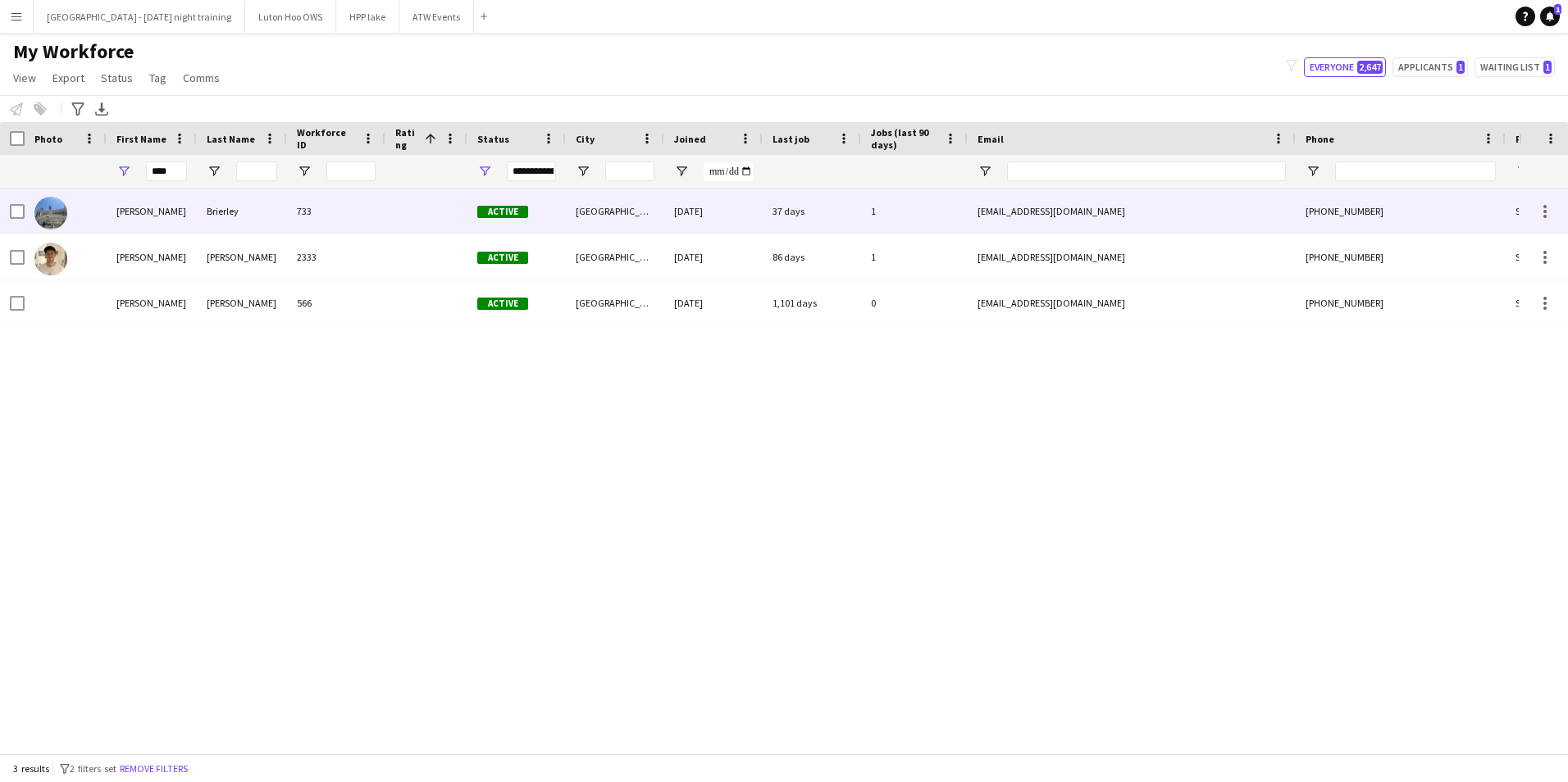
click at [423, 218] on div at bounding box center [427, 211] width 82 height 45
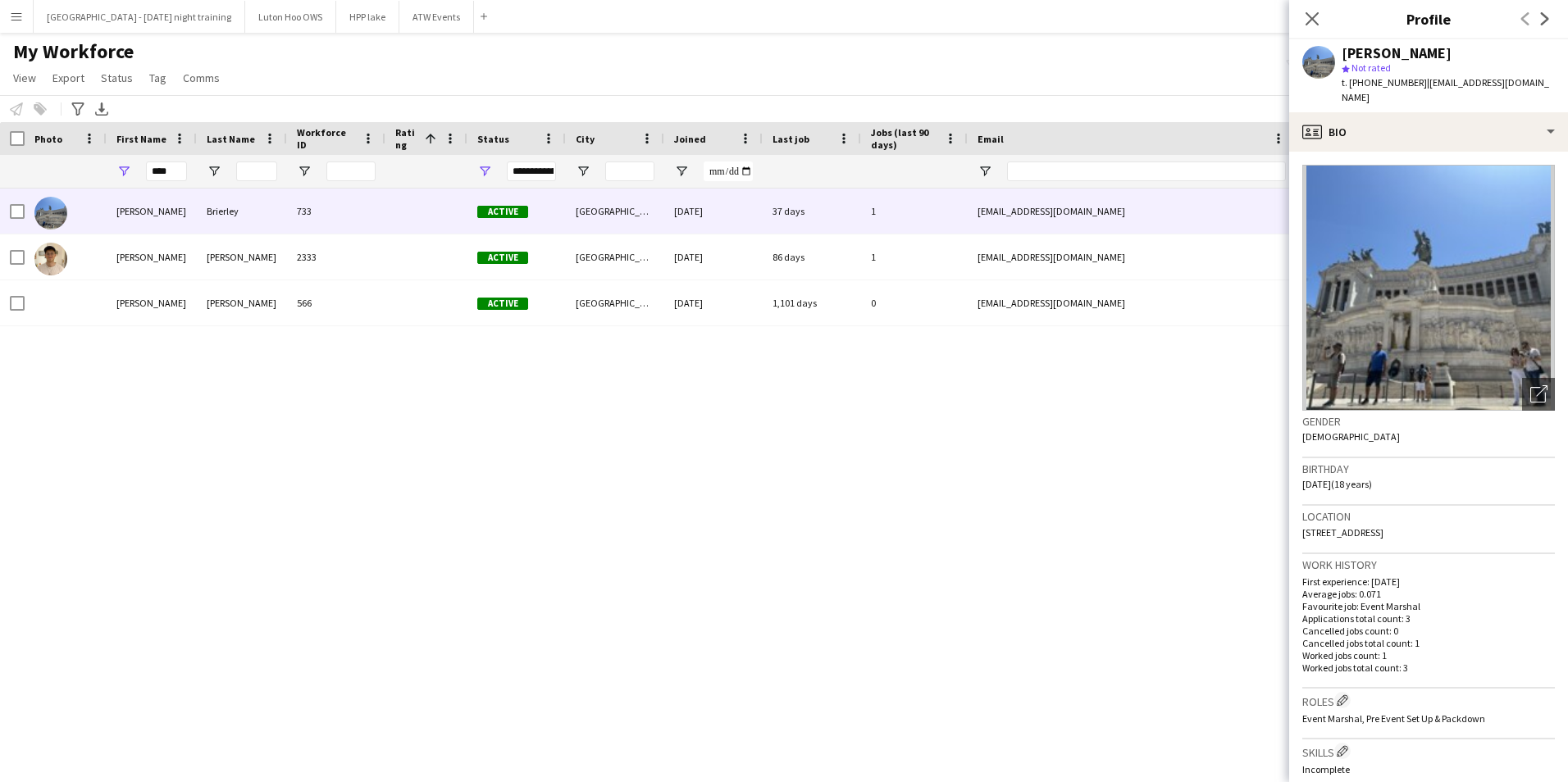
click at [1365, 67] on span "Not rated" at bounding box center [1371, 67] width 39 height 12
click at [1345, 68] on polygon at bounding box center [1345, 68] width 8 height 8
click at [1317, 17] on icon "Close pop-in" at bounding box center [1312, 18] width 16 height 16
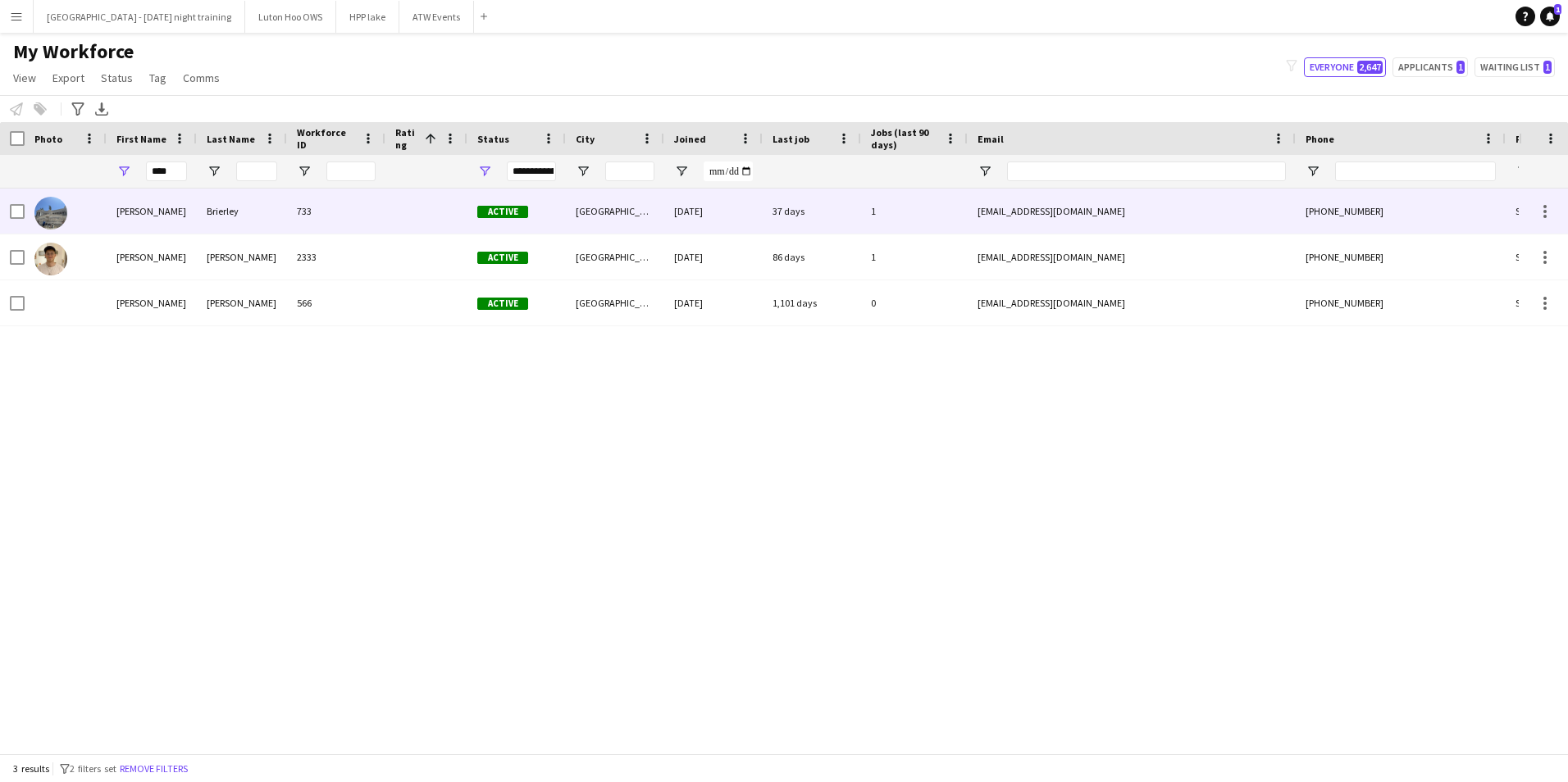
click at [436, 215] on div at bounding box center [427, 211] width 82 height 45
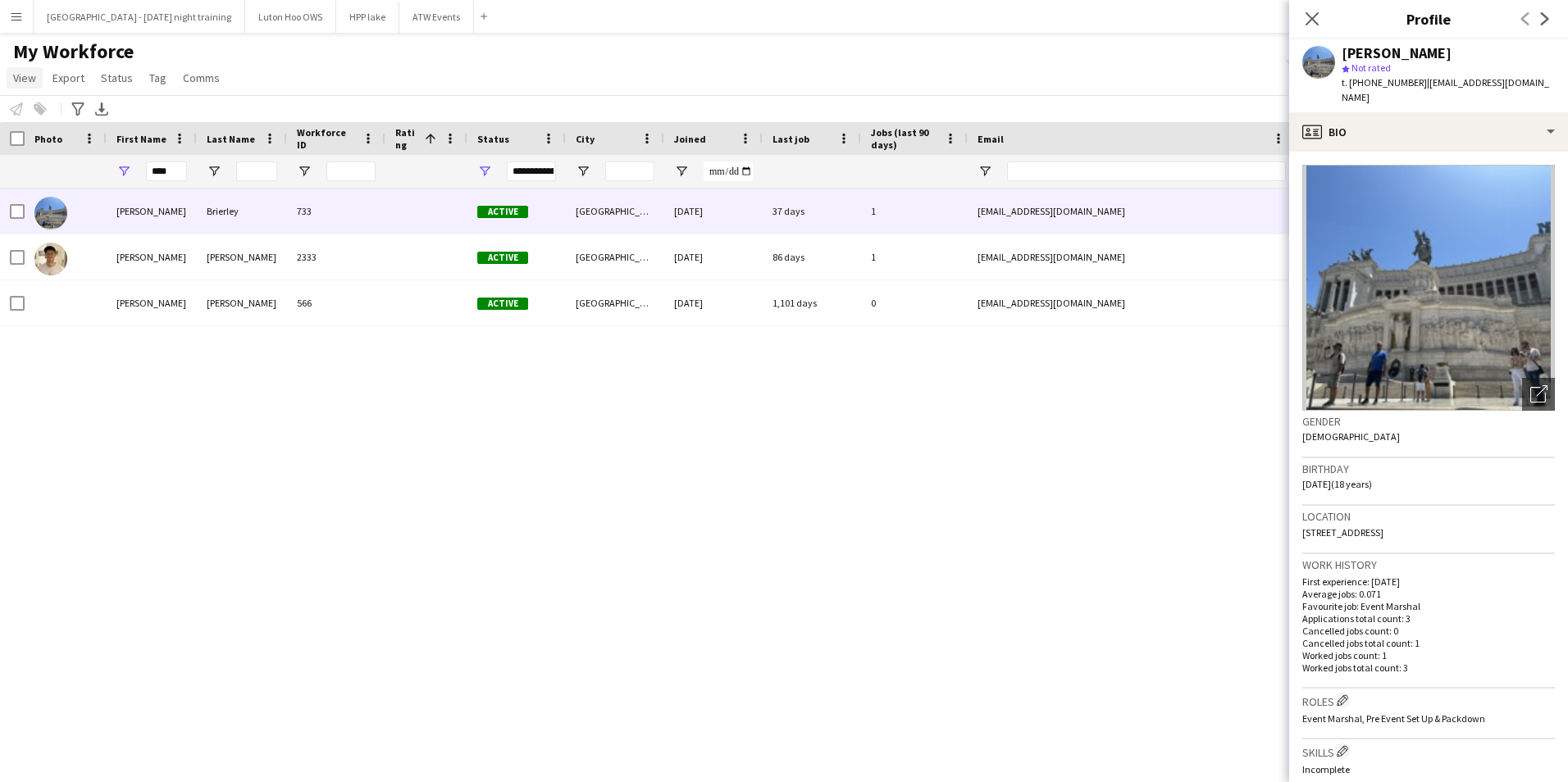
click at [35, 82] on span "View" at bounding box center [24, 78] width 23 height 15
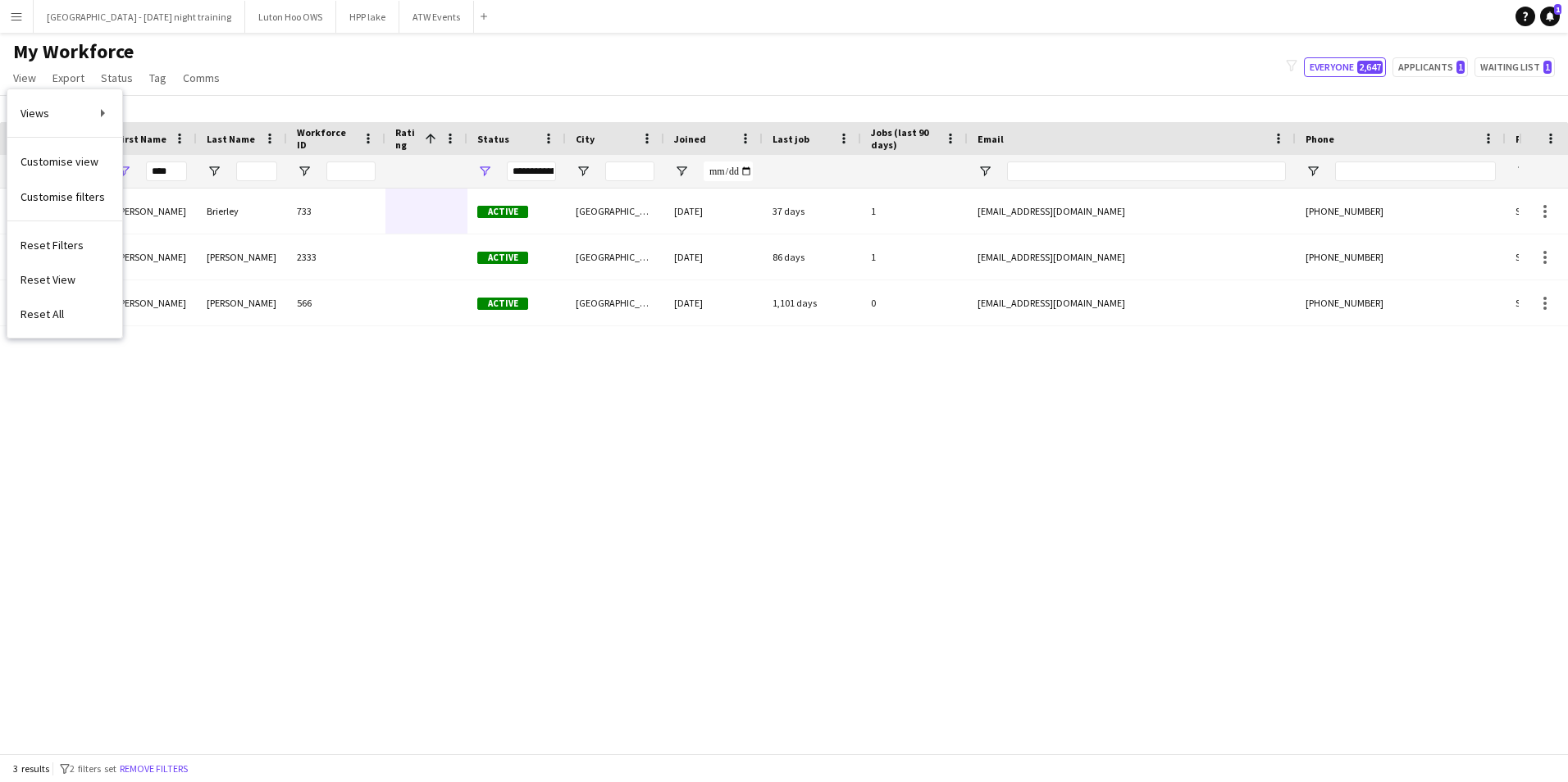
click at [41, 51] on span "My Workforce" at bounding box center [73, 52] width 121 height 24
click at [20, 19] on app-icon "Menu" at bounding box center [16, 16] width 13 height 13
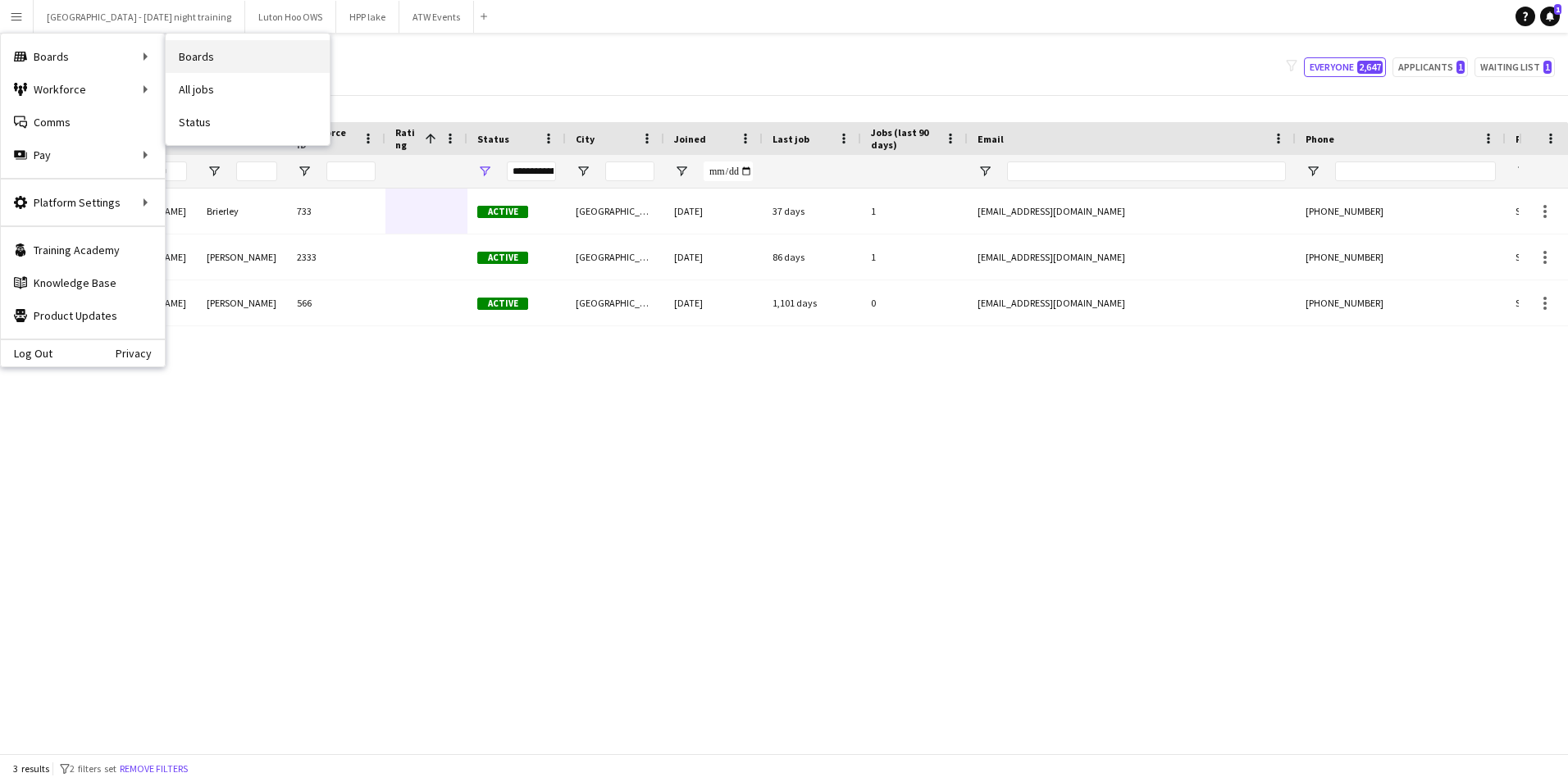
click at [201, 63] on link "Boards" at bounding box center [248, 57] width 164 height 33
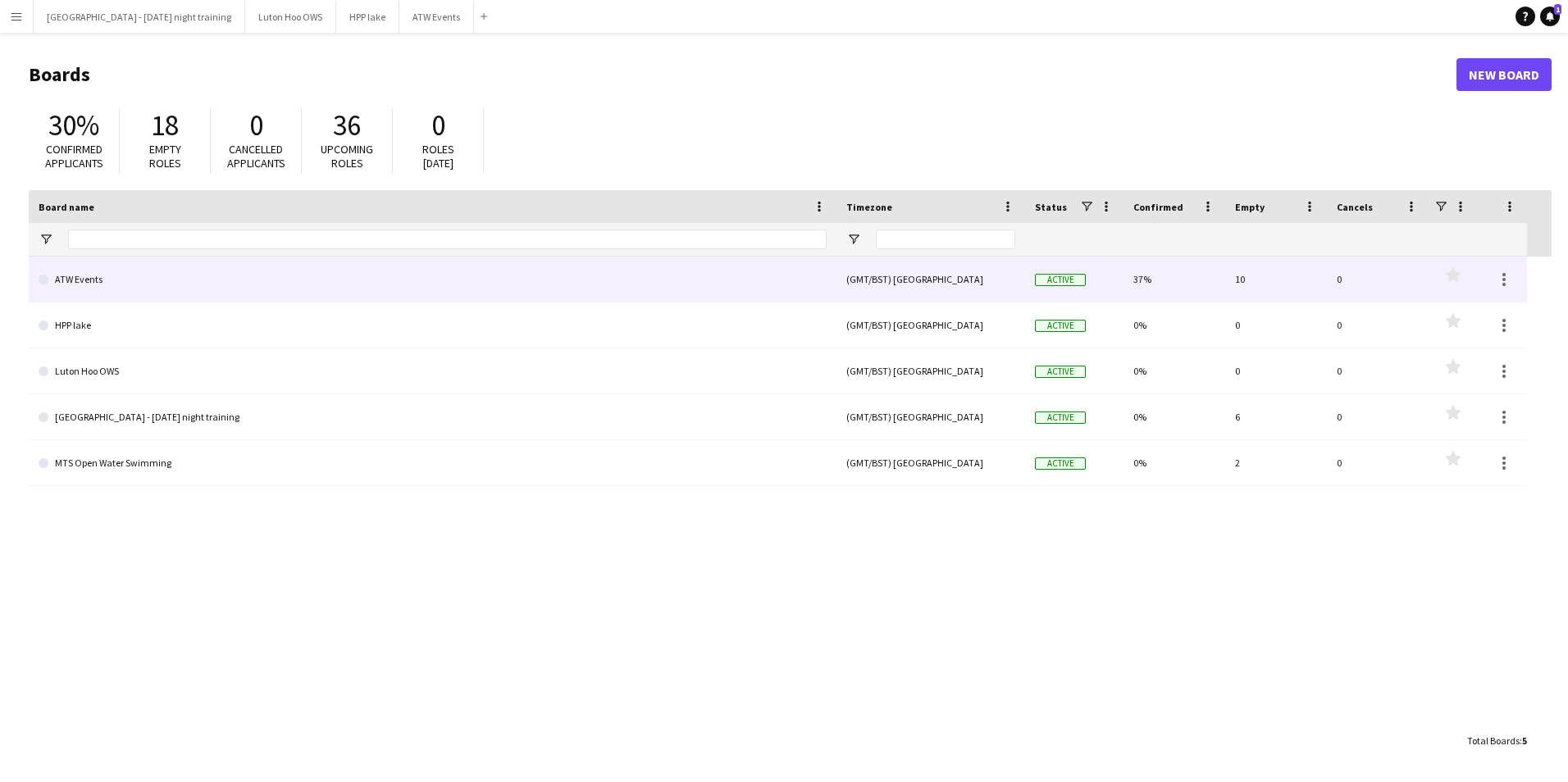
click at [547, 273] on link "ATW Events" at bounding box center [433, 280] width 788 height 46
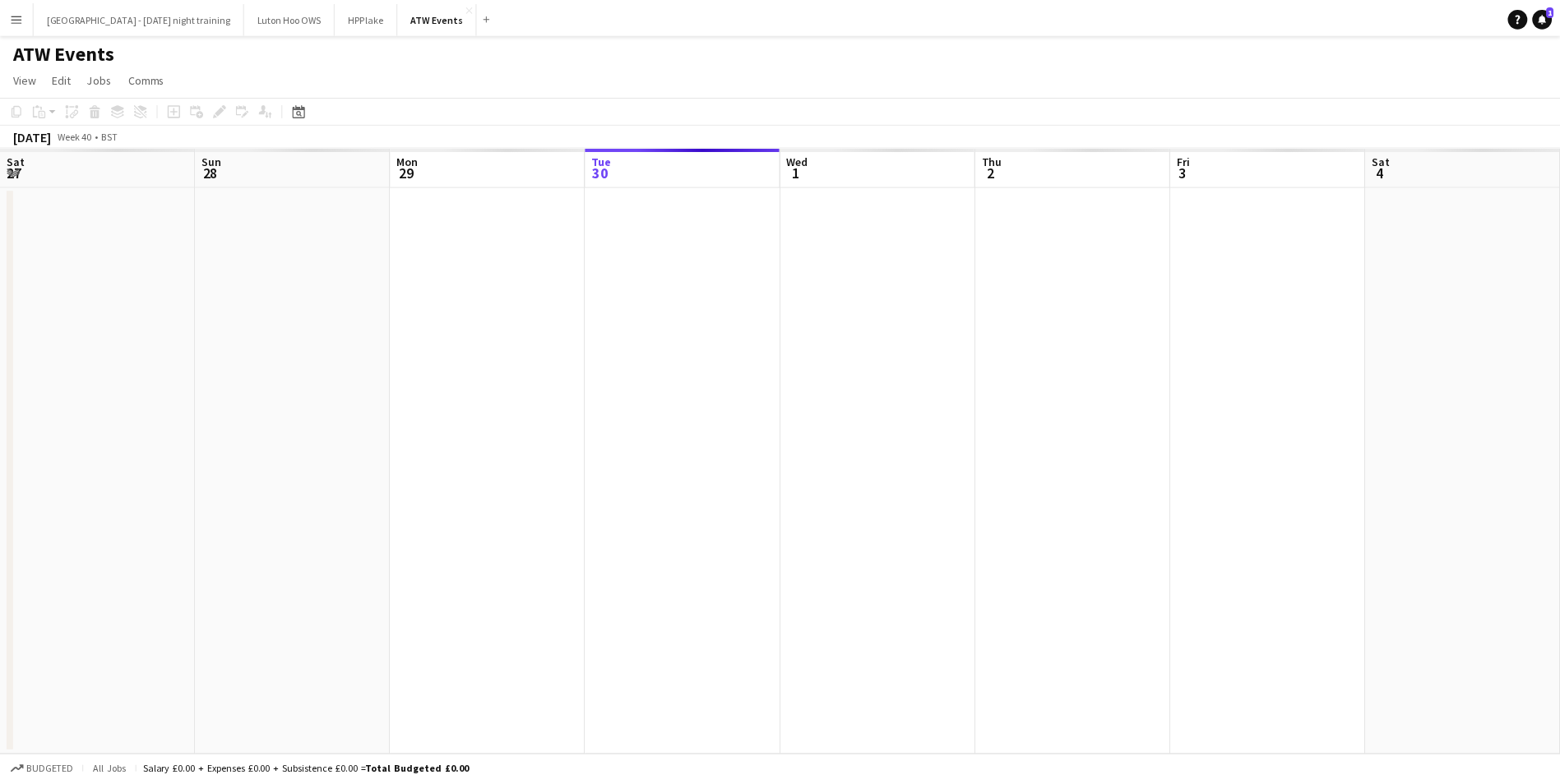
scroll to position [0, 394]
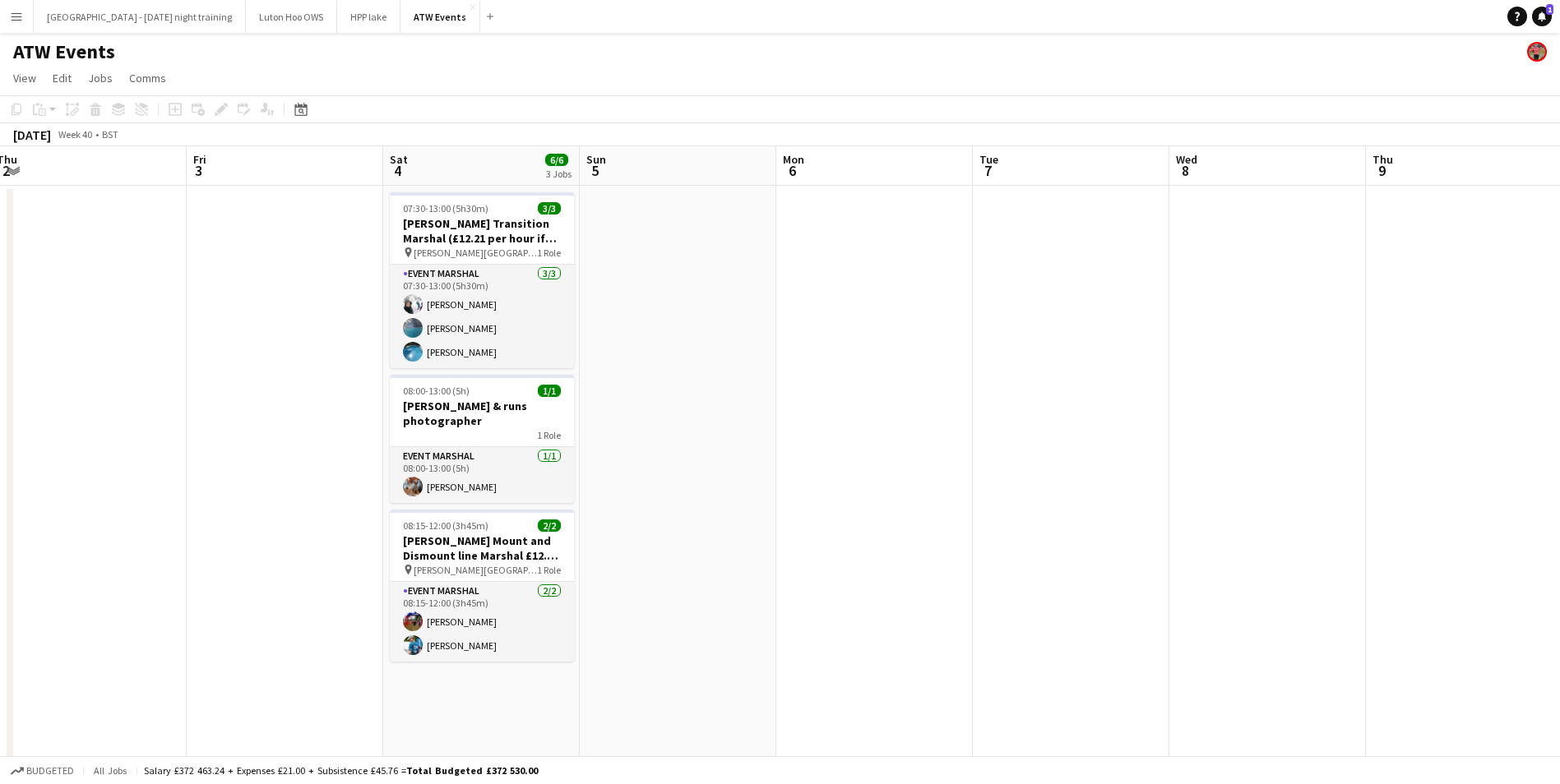
drag, startPoint x: 972, startPoint y: 358, endPoint x: 362, endPoint y: 317, distance: 611.4
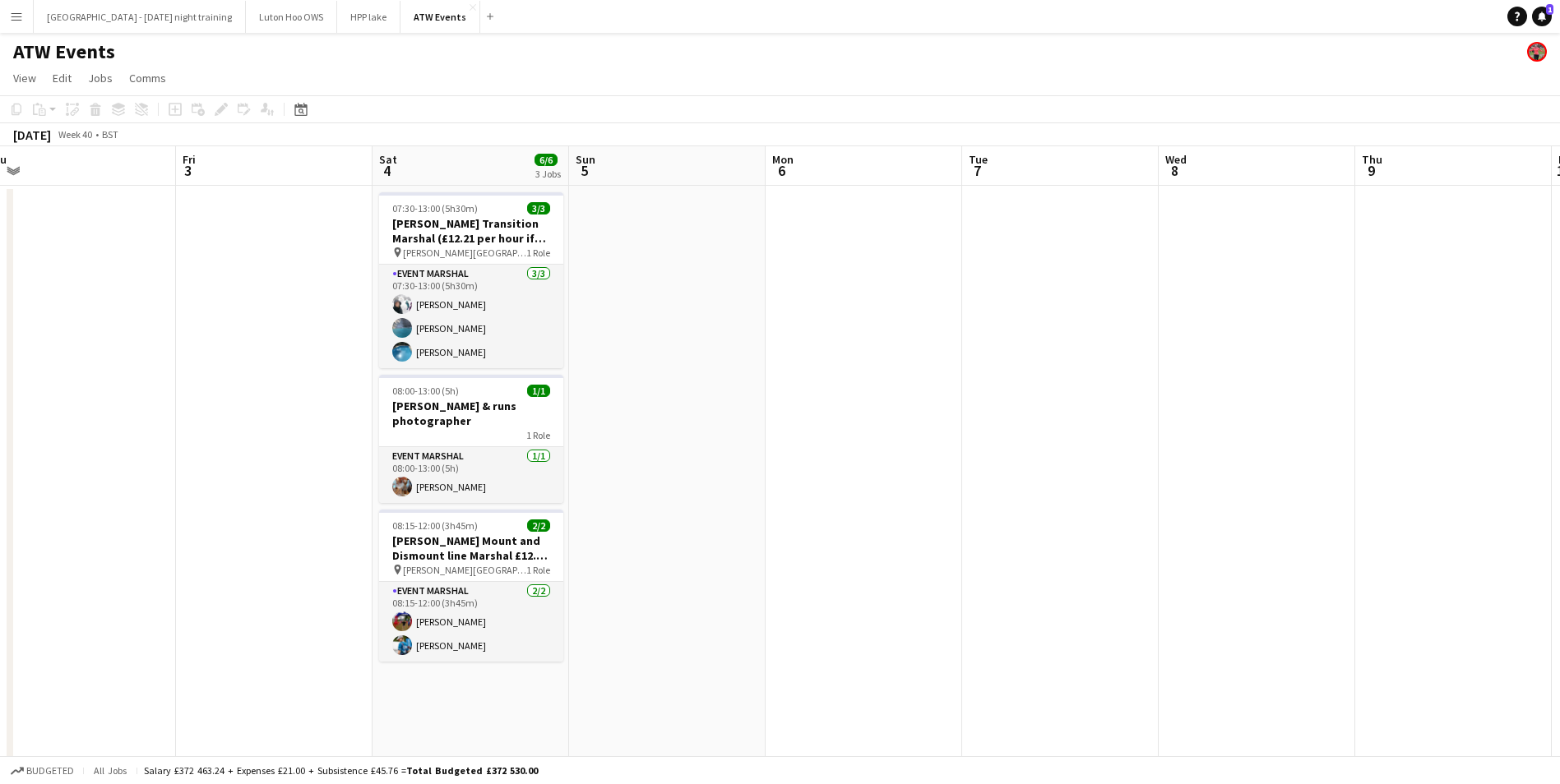
scroll to position [0, 0]
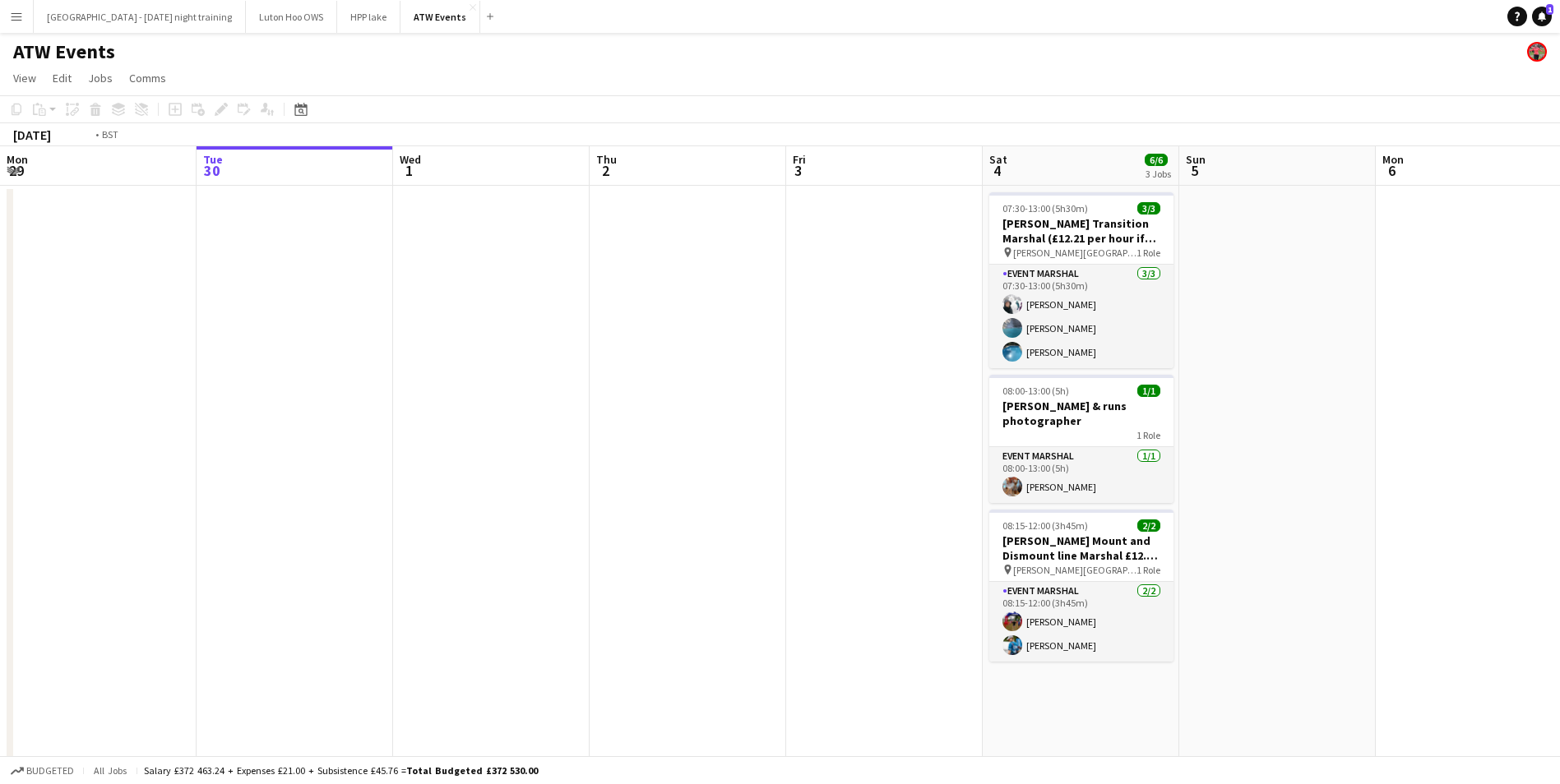
drag, startPoint x: 244, startPoint y: 355, endPoint x: 946, endPoint y: 287, distance: 705.3
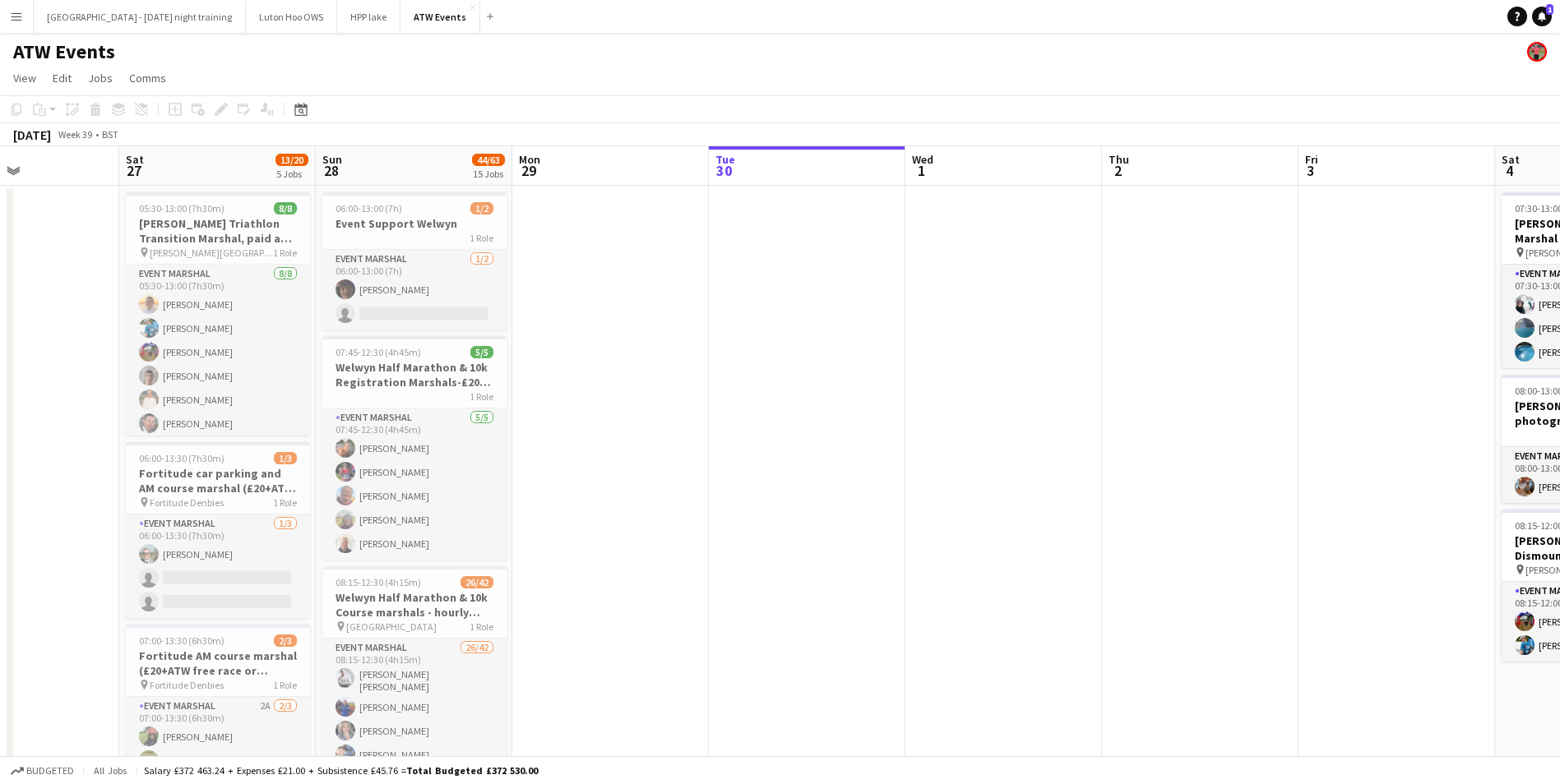
drag, startPoint x: 443, startPoint y: 279, endPoint x: 645, endPoint y: 293, distance: 202.5
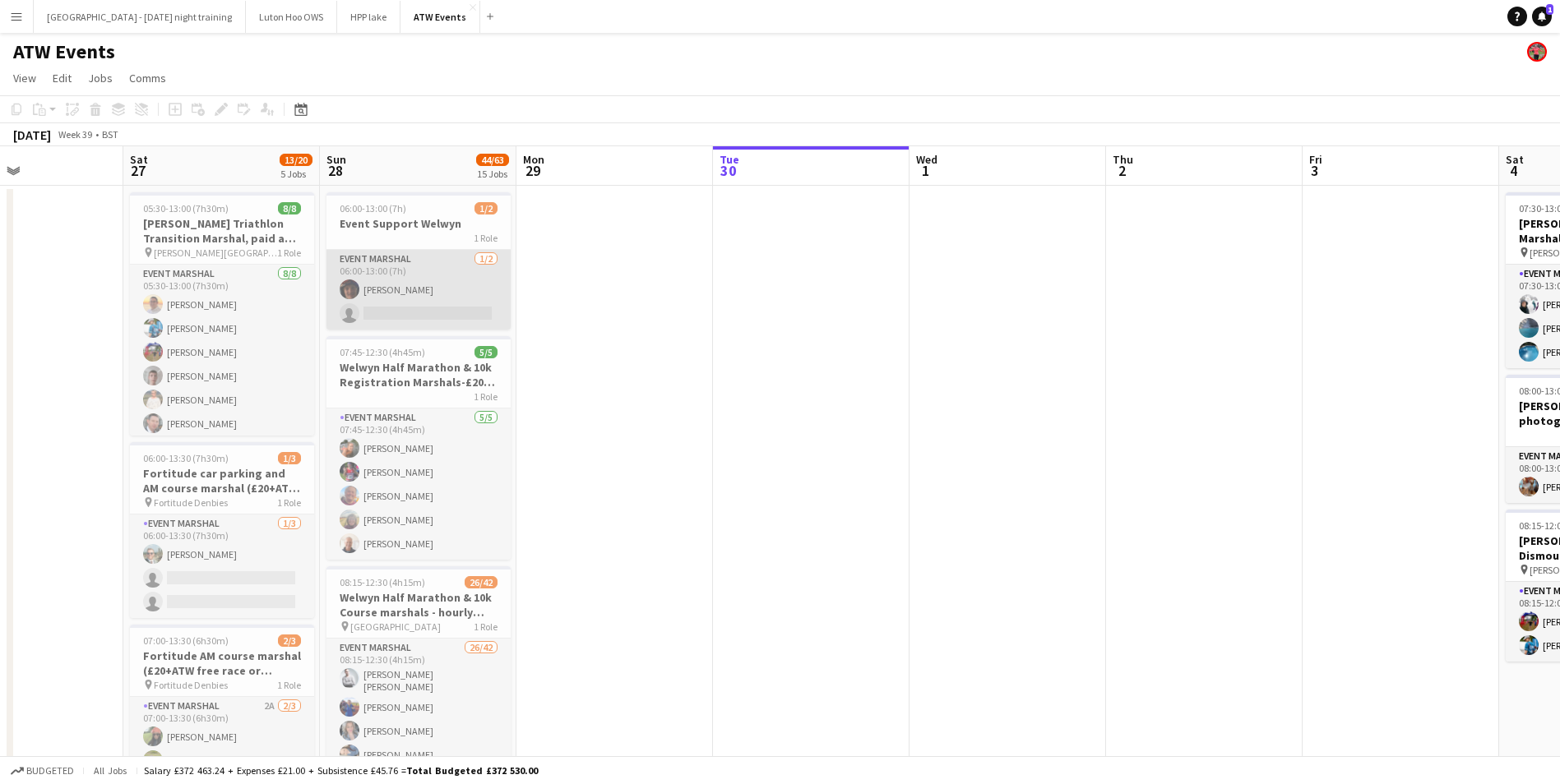
click at [404, 279] on app-card-role "Event Marshal [DATE] 06:00-13:00 (7h) [PERSON_NAME] single-neutral-actions" at bounding box center [419, 289] width 184 height 80
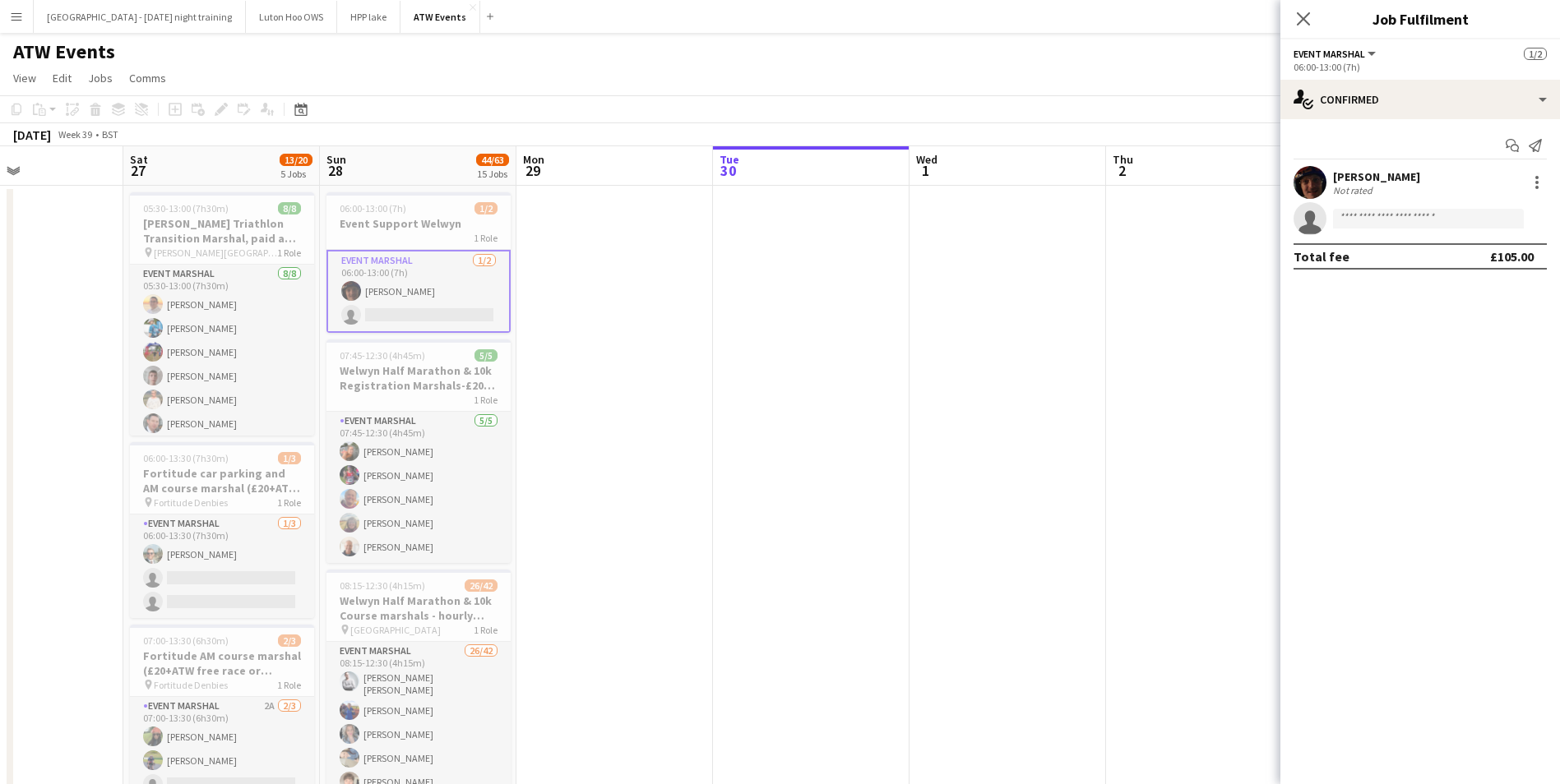
click at [1371, 176] on div "[PERSON_NAME]" at bounding box center [1376, 176] width 87 height 15
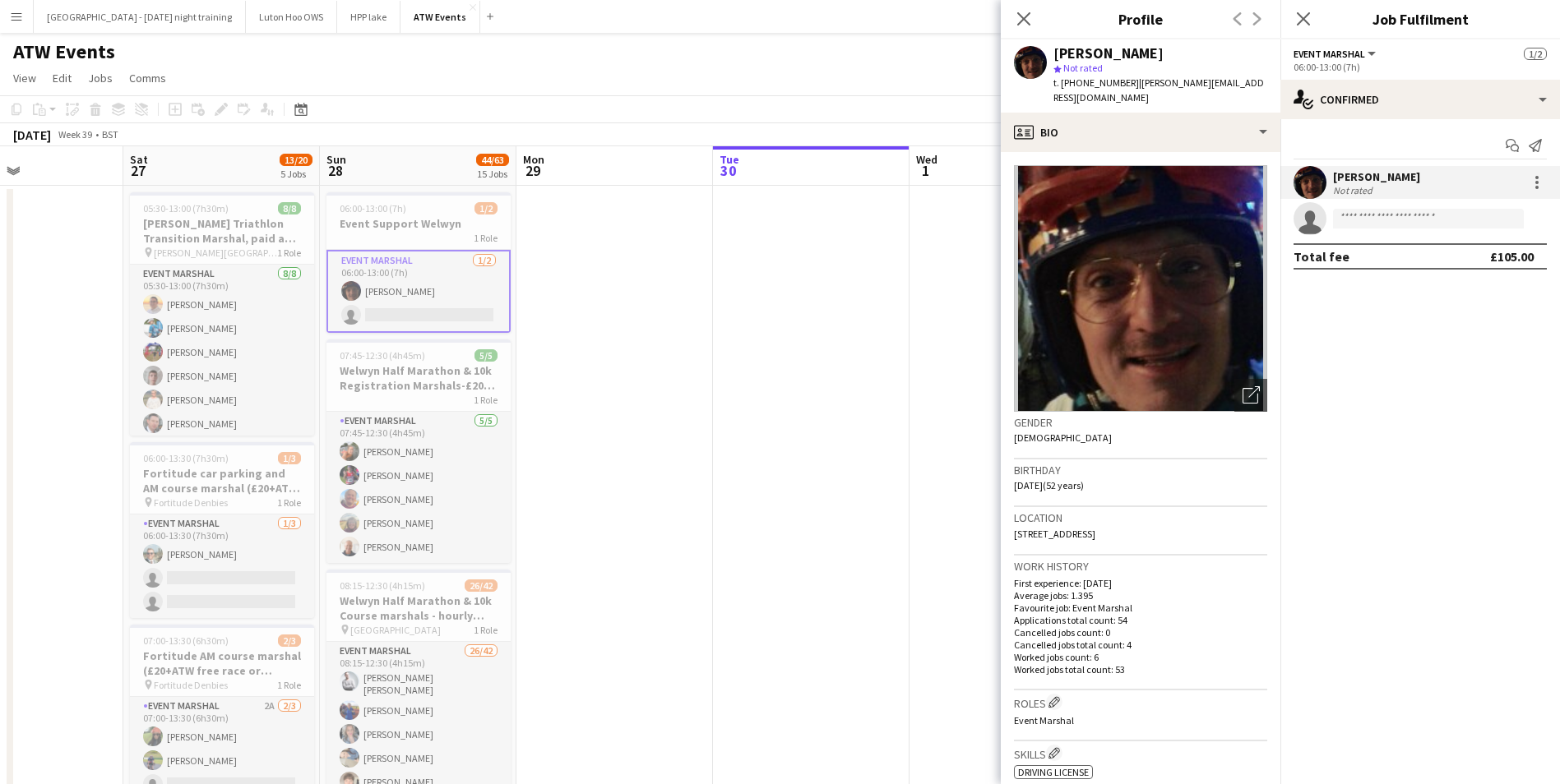
click at [1083, 68] on span "Not rated" at bounding box center [1082, 67] width 39 height 12
click at [1528, 181] on div at bounding box center [1537, 182] width 20 height 20
click at [1187, 117] on div at bounding box center [780, 392] width 1560 height 784
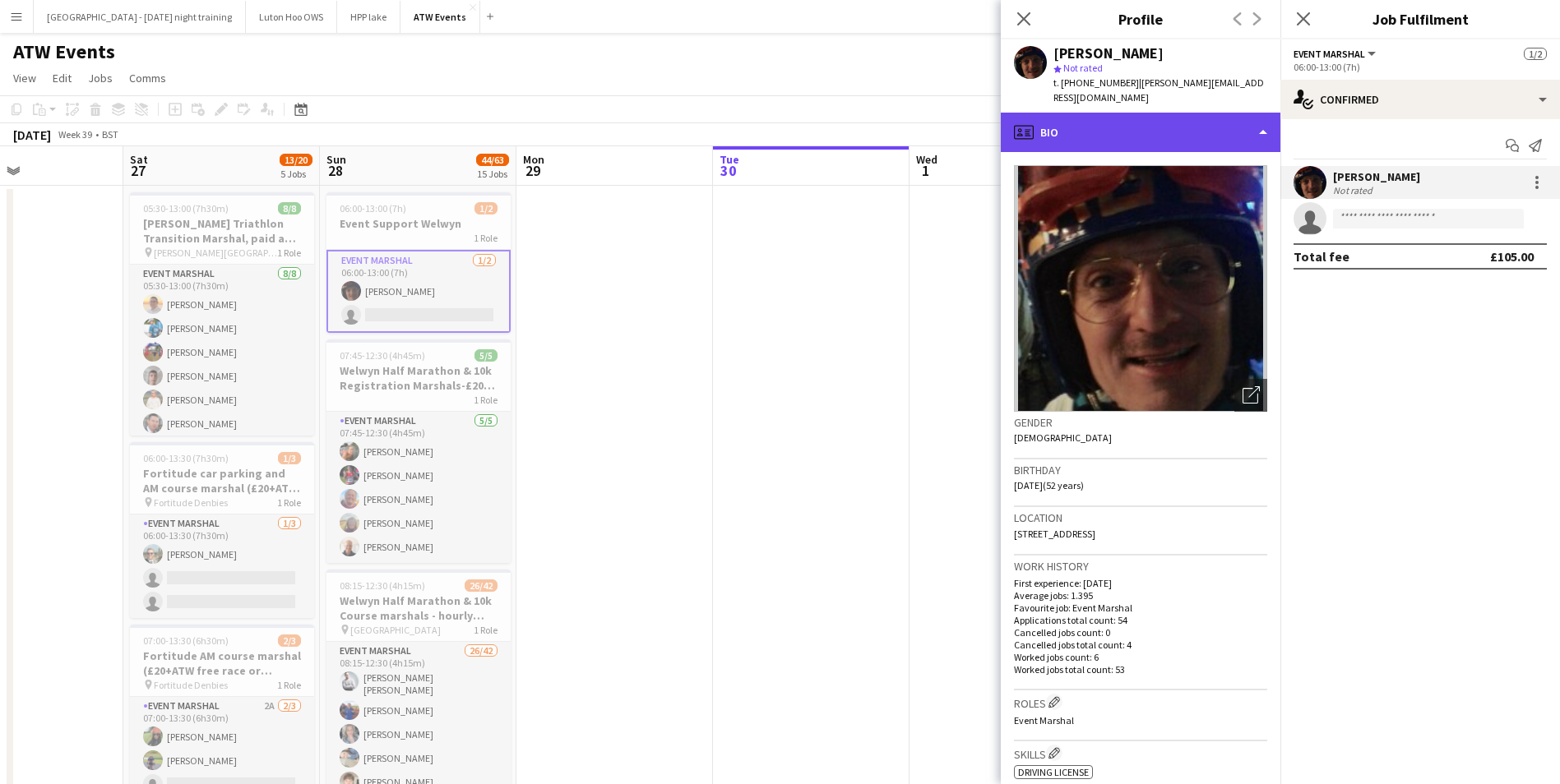
click at [1255, 117] on div "profile Bio" at bounding box center [1140, 132] width 280 height 39
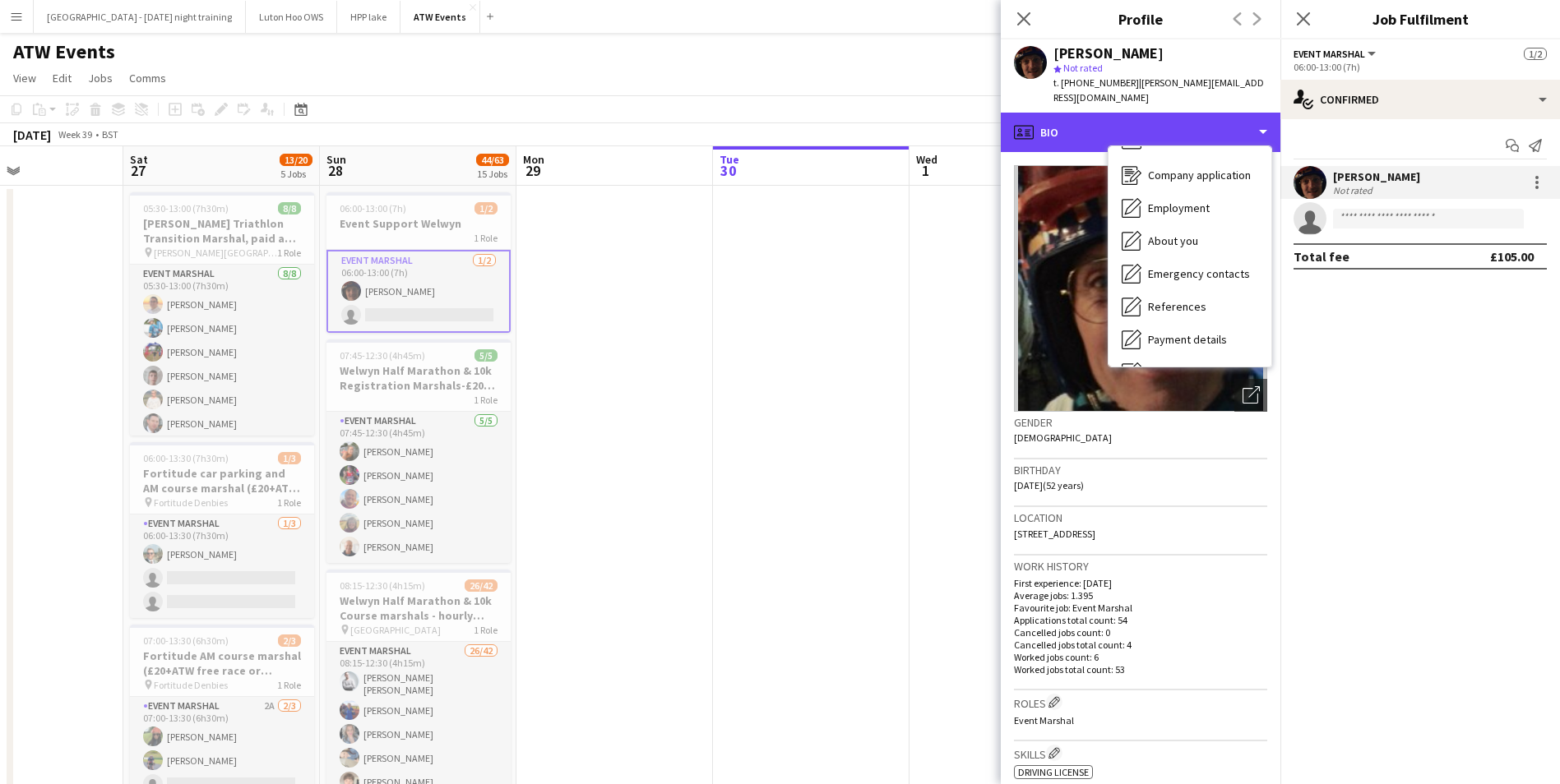
scroll to position [17, 0]
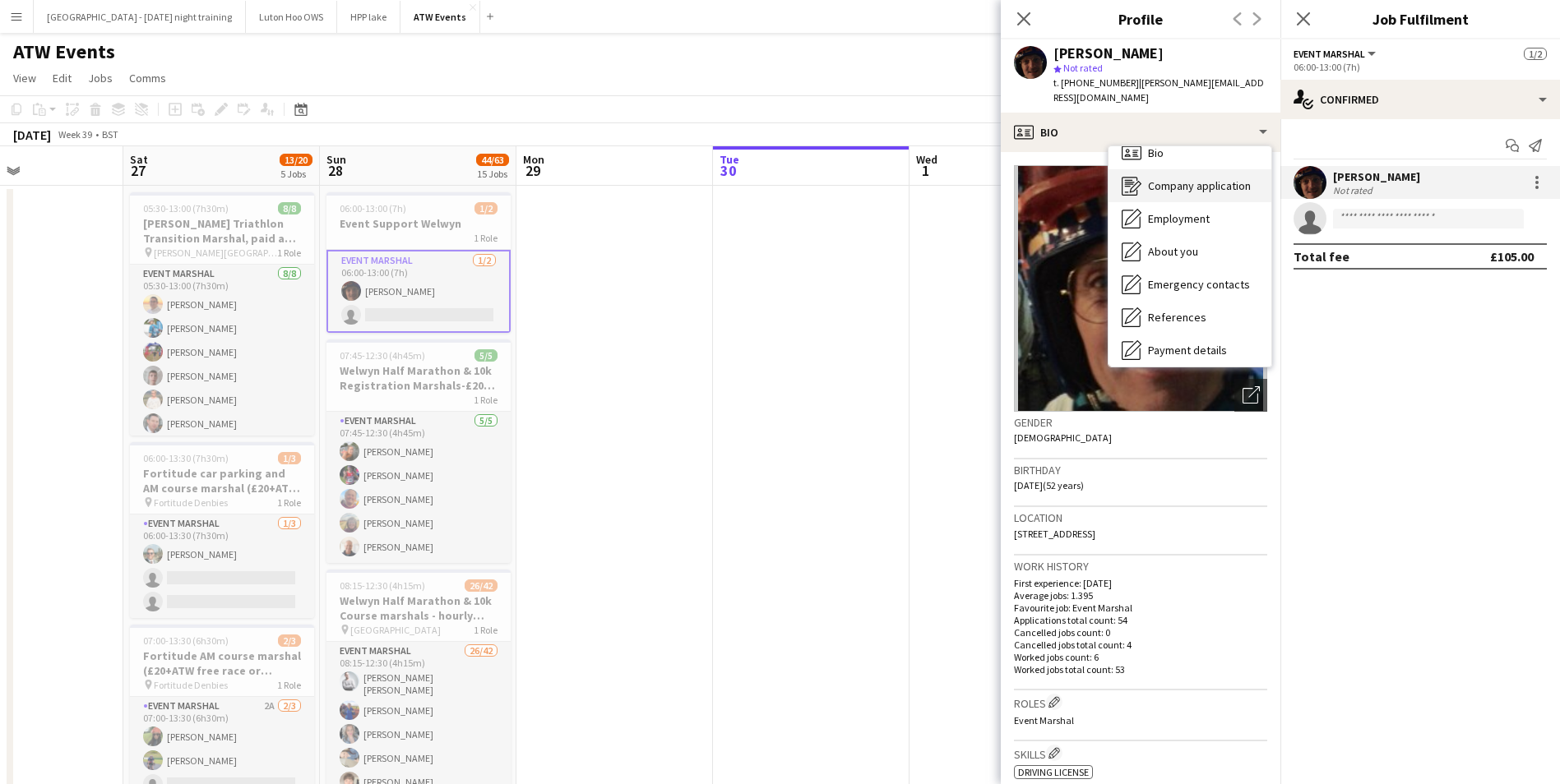
click at [1218, 179] on span "Company application" at bounding box center [1199, 186] width 103 height 15
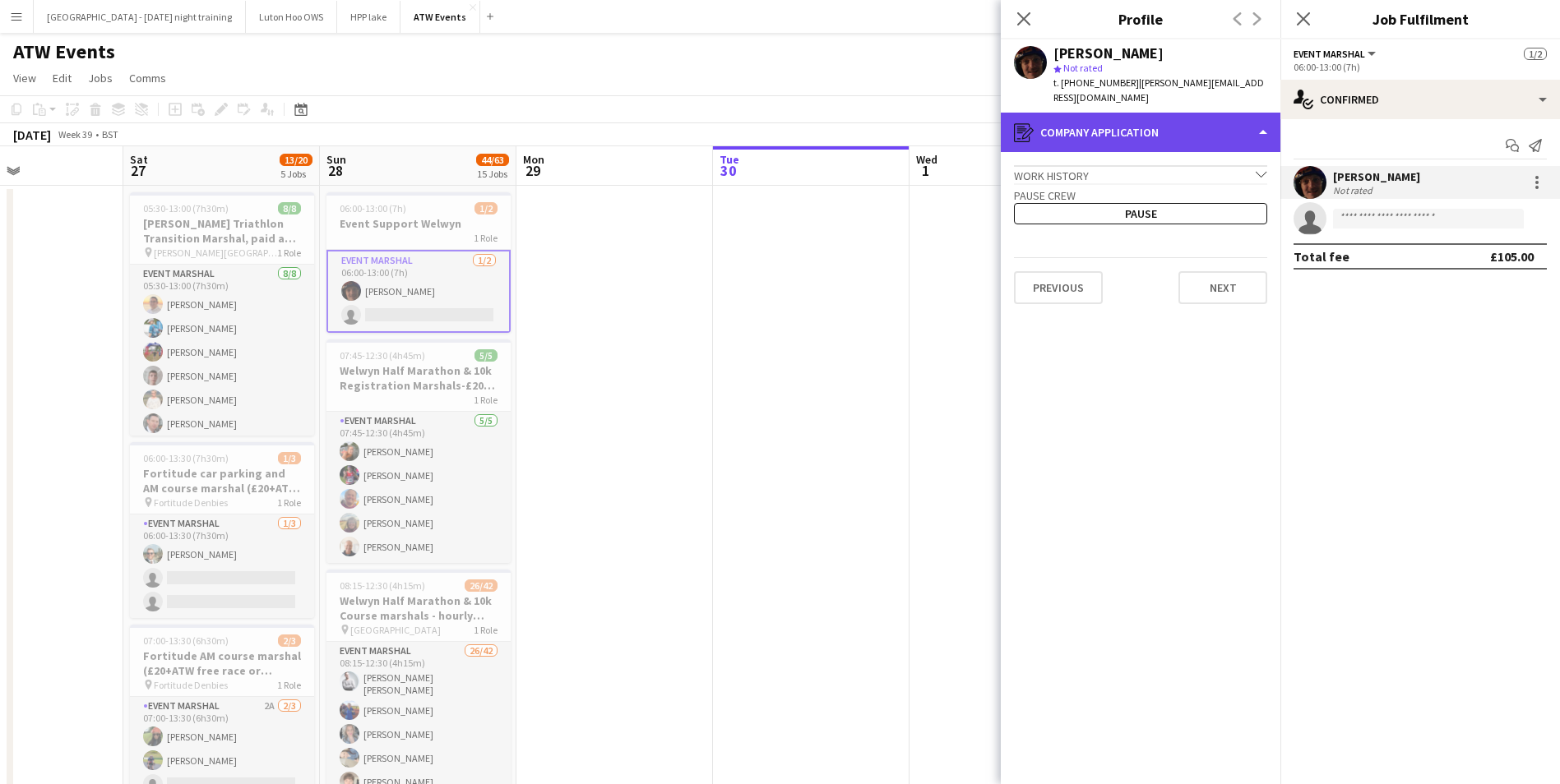
click at [1222, 126] on div "register Company application" at bounding box center [1140, 132] width 280 height 39
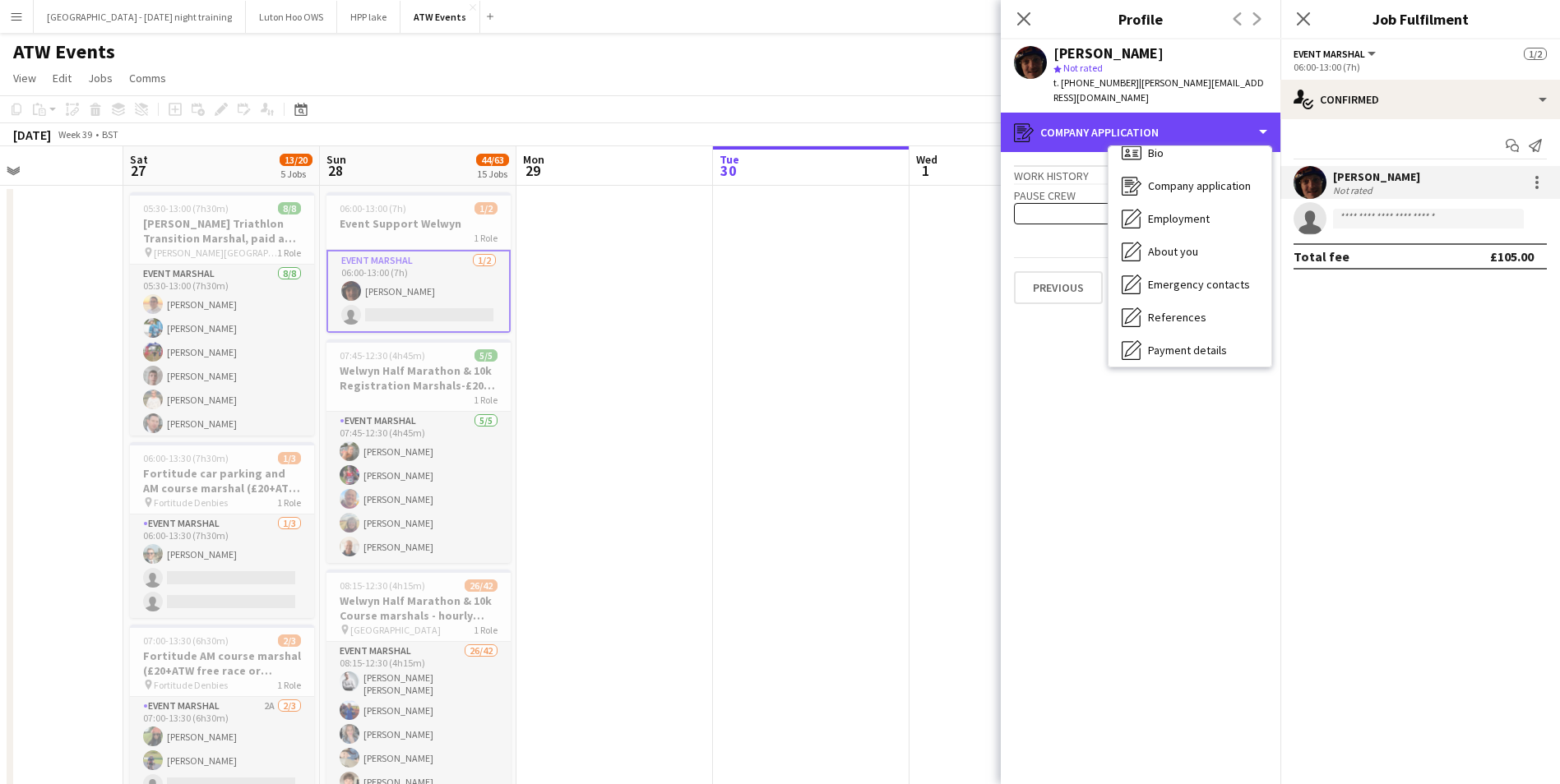
scroll to position [154, 0]
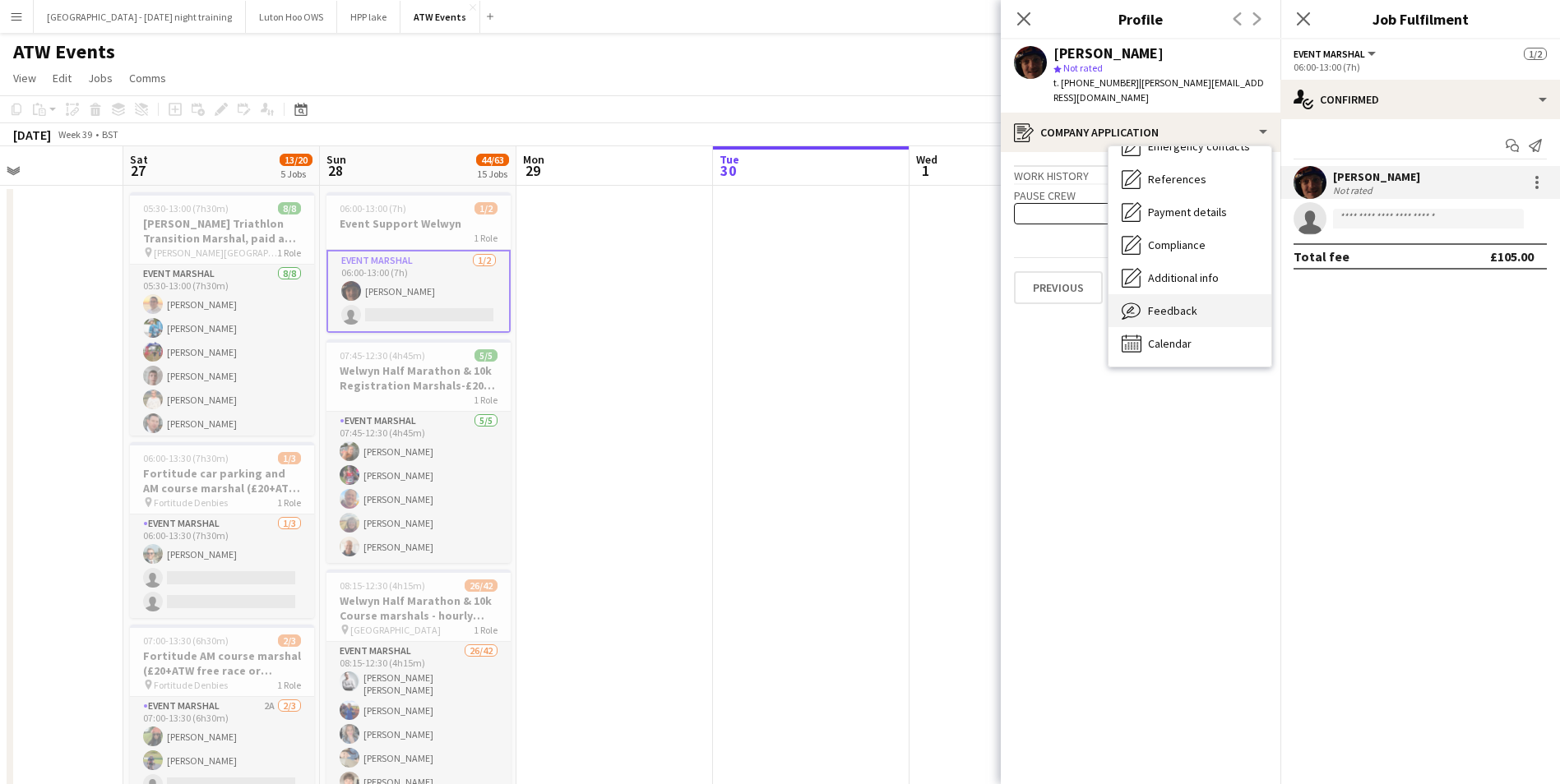
click at [1195, 294] on div "Feedback Feedback" at bounding box center [1190, 311] width 163 height 33
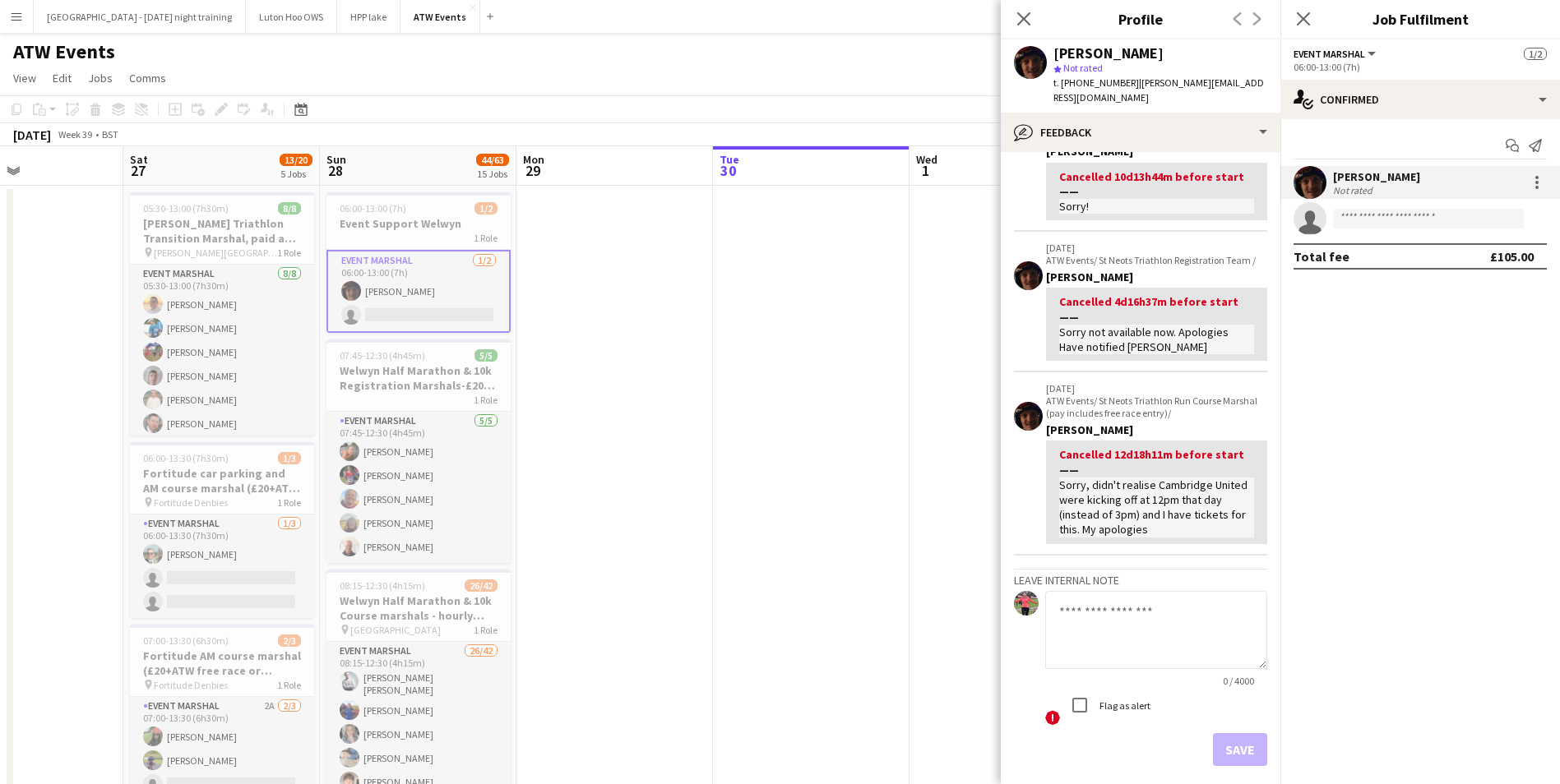
scroll to position [321, 0]
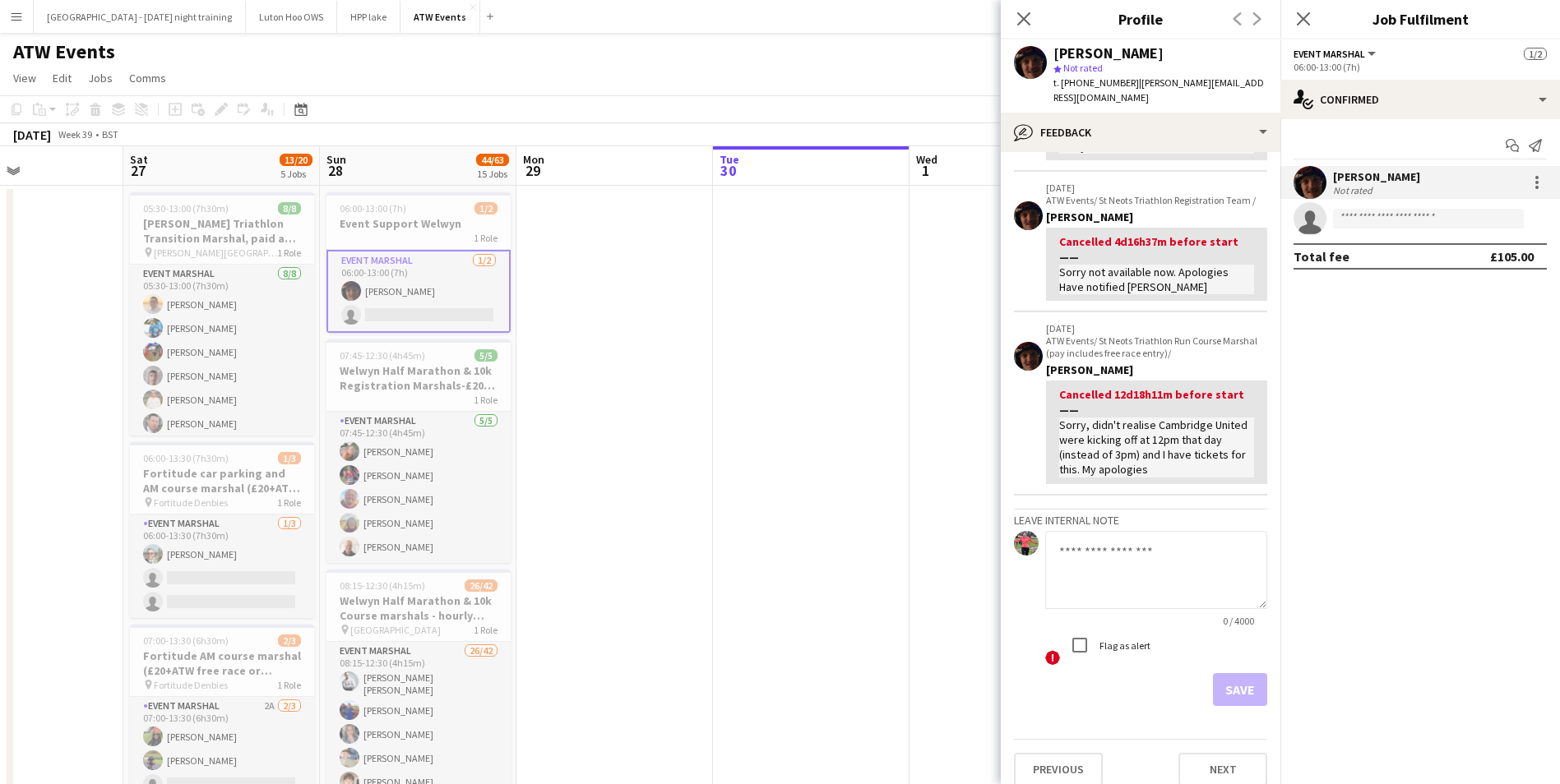
click at [1026, 31] on div "Close pop-in" at bounding box center [1024, 18] width 46 height 38
click at [1026, 27] on app-icon "Close pop-in" at bounding box center [1024, 18] width 24 height 24
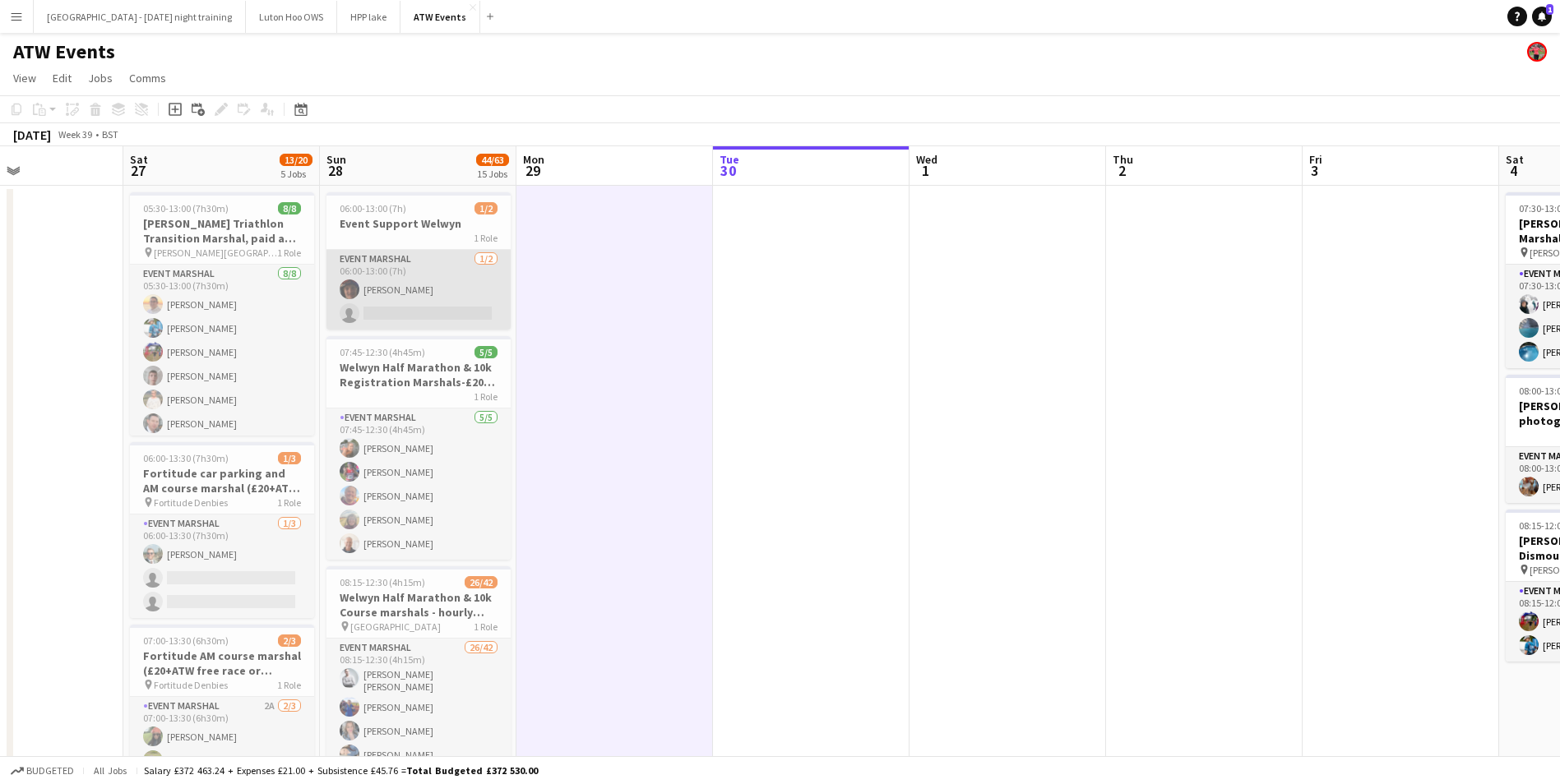
click at [403, 286] on app-card-role "Event Marshal [DATE] 06:00-13:00 (7h) [PERSON_NAME] single-neutral-actions" at bounding box center [419, 289] width 184 height 80
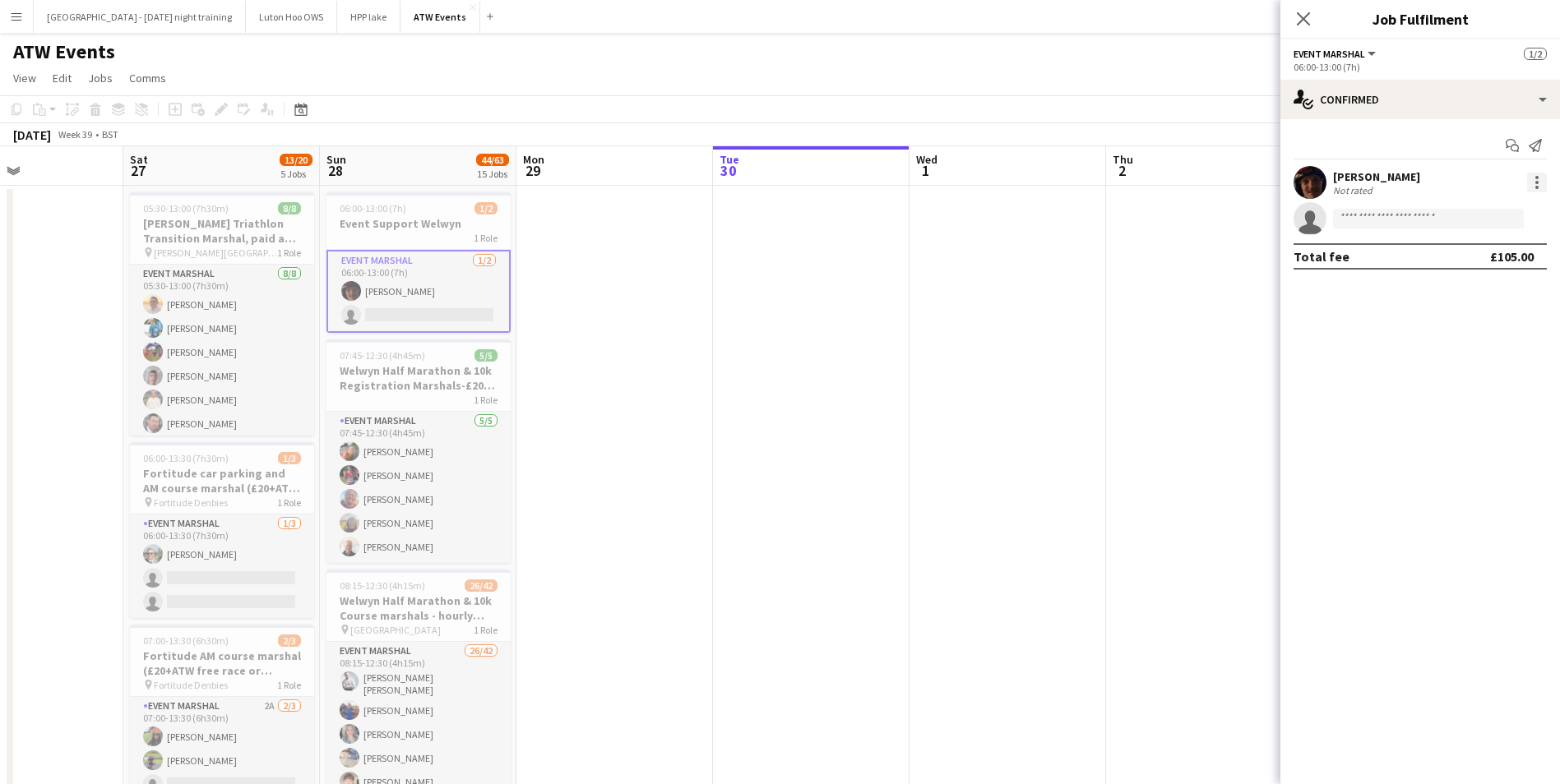
click at [1535, 177] on div at bounding box center [1537, 182] width 20 height 20
click at [691, 323] on div at bounding box center [780, 392] width 1560 height 784
click at [349, 282] on app-user-avatar at bounding box center [351, 291] width 20 height 20
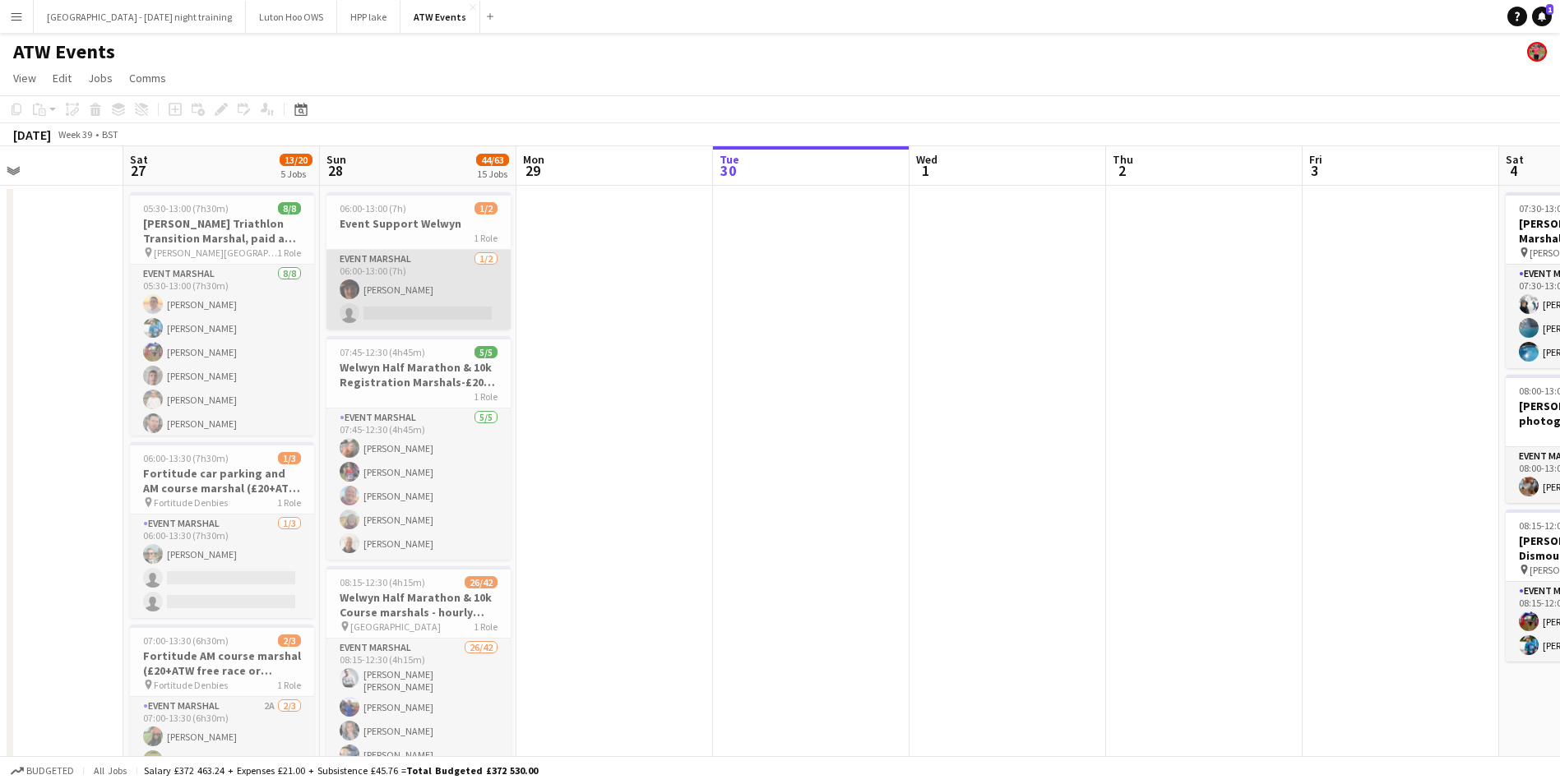
click at [355, 290] on app-user-avatar at bounding box center [350, 289] width 20 height 20
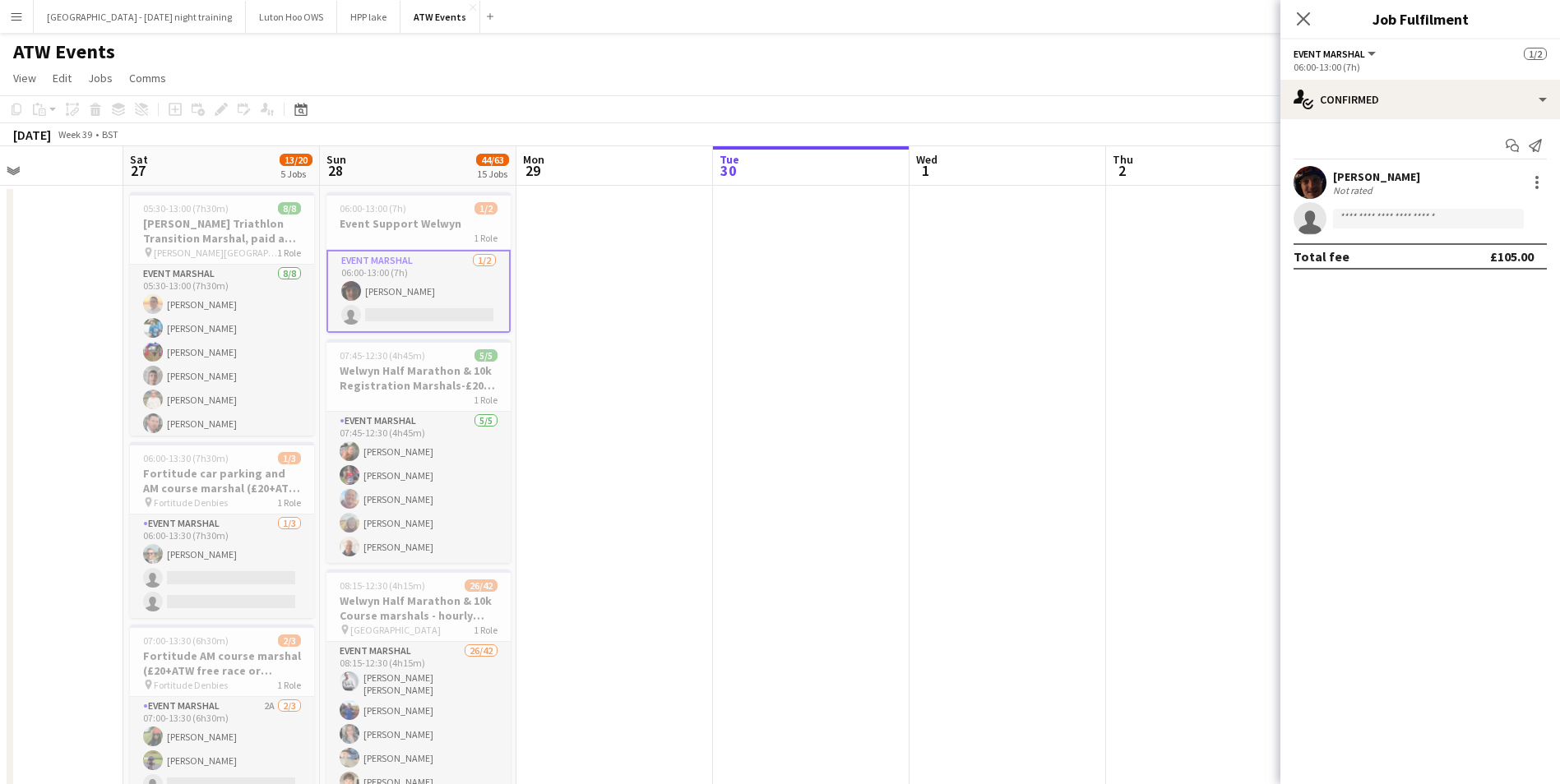
click at [1331, 189] on div "[PERSON_NAME] Not rated" at bounding box center [1420, 183] width 280 height 33
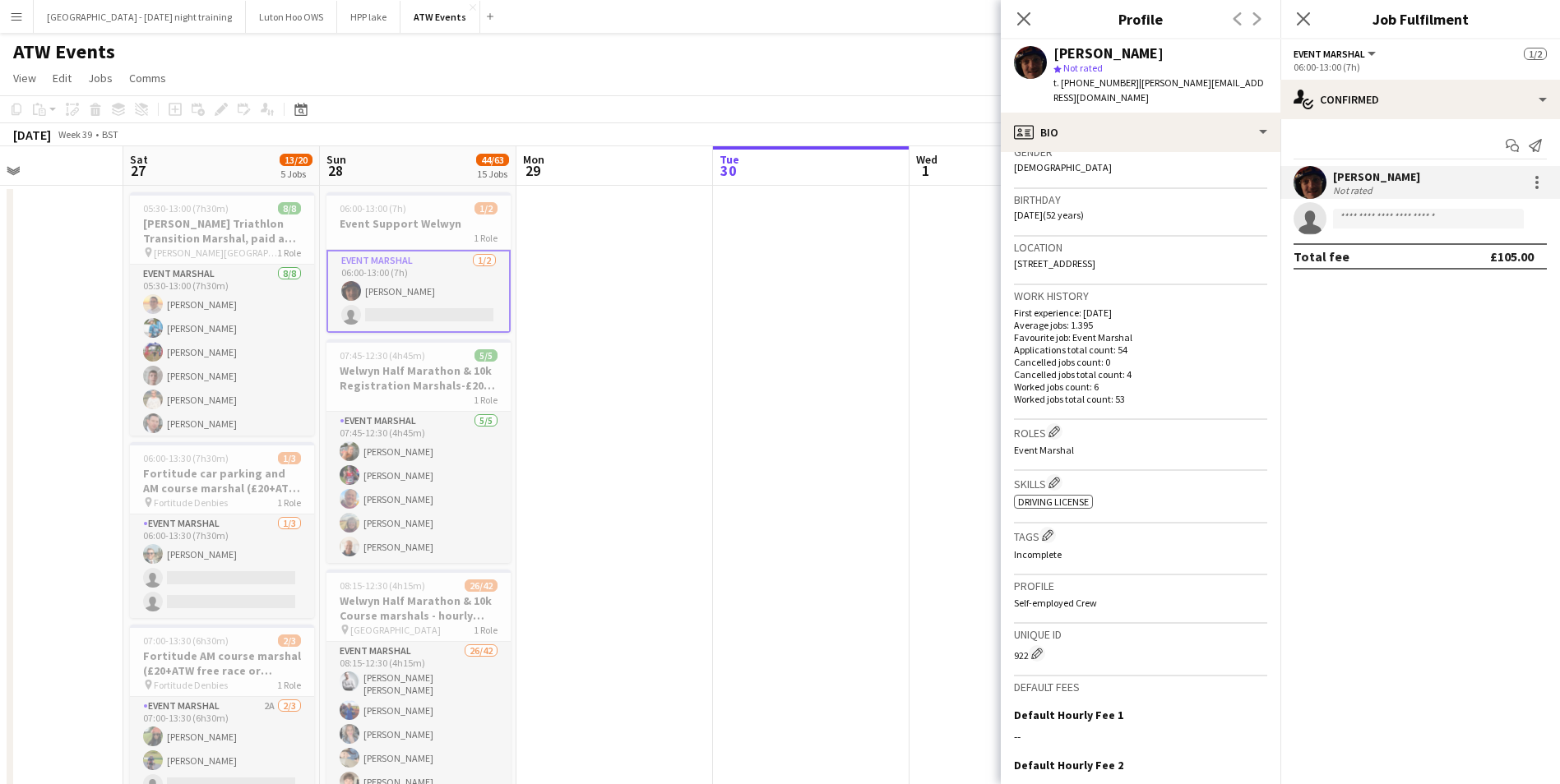
scroll to position [437, 0]
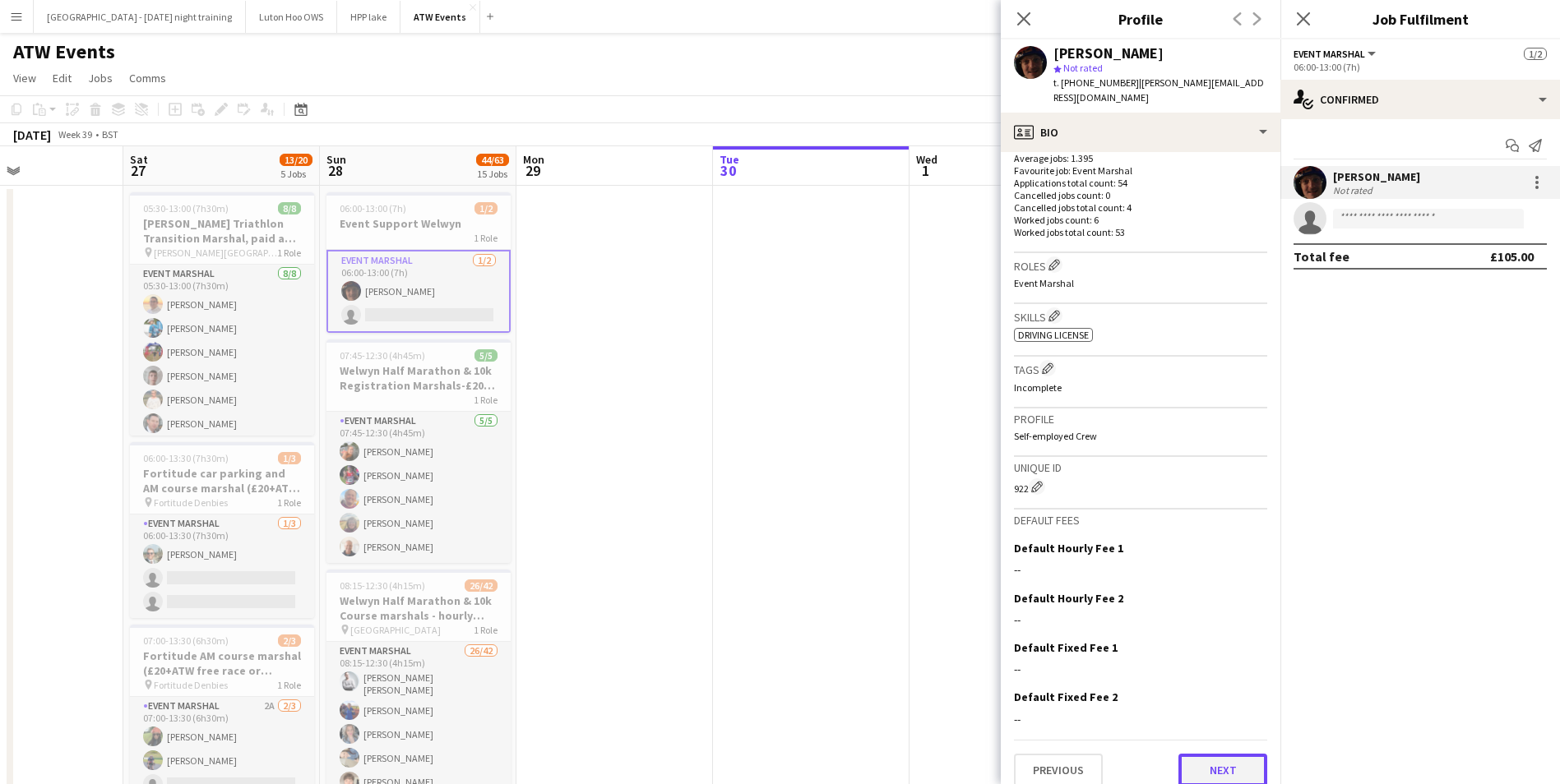
click at [1209, 754] on button "Next" at bounding box center [1223, 771] width 89 height 33
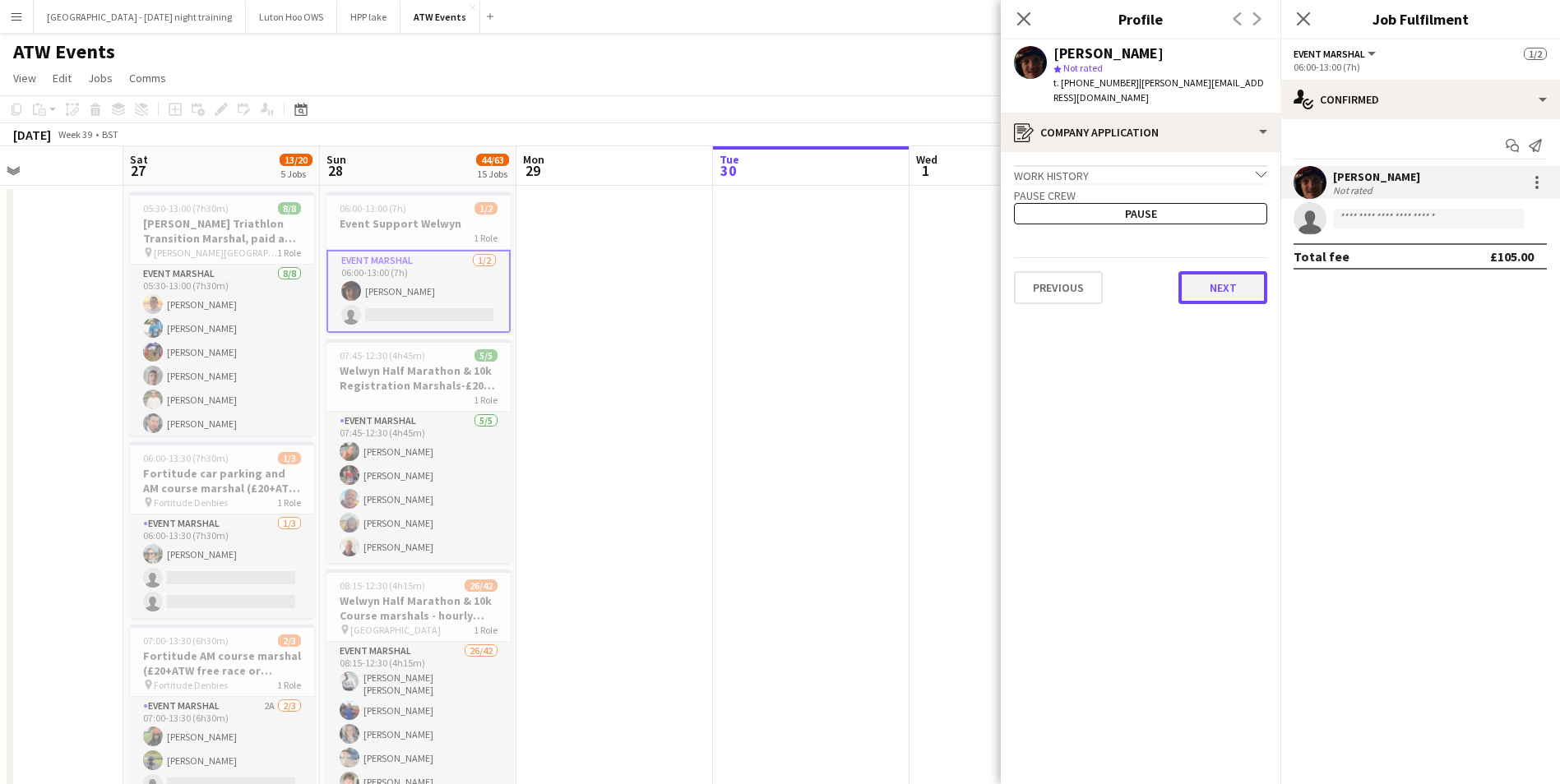
click at [1216, 277] on button "Next" at bounding box center [1223, 288] width 89 height 33
click at [1216, 277] on button "Next" at bounding box center [1223, 278] width 89 height 33
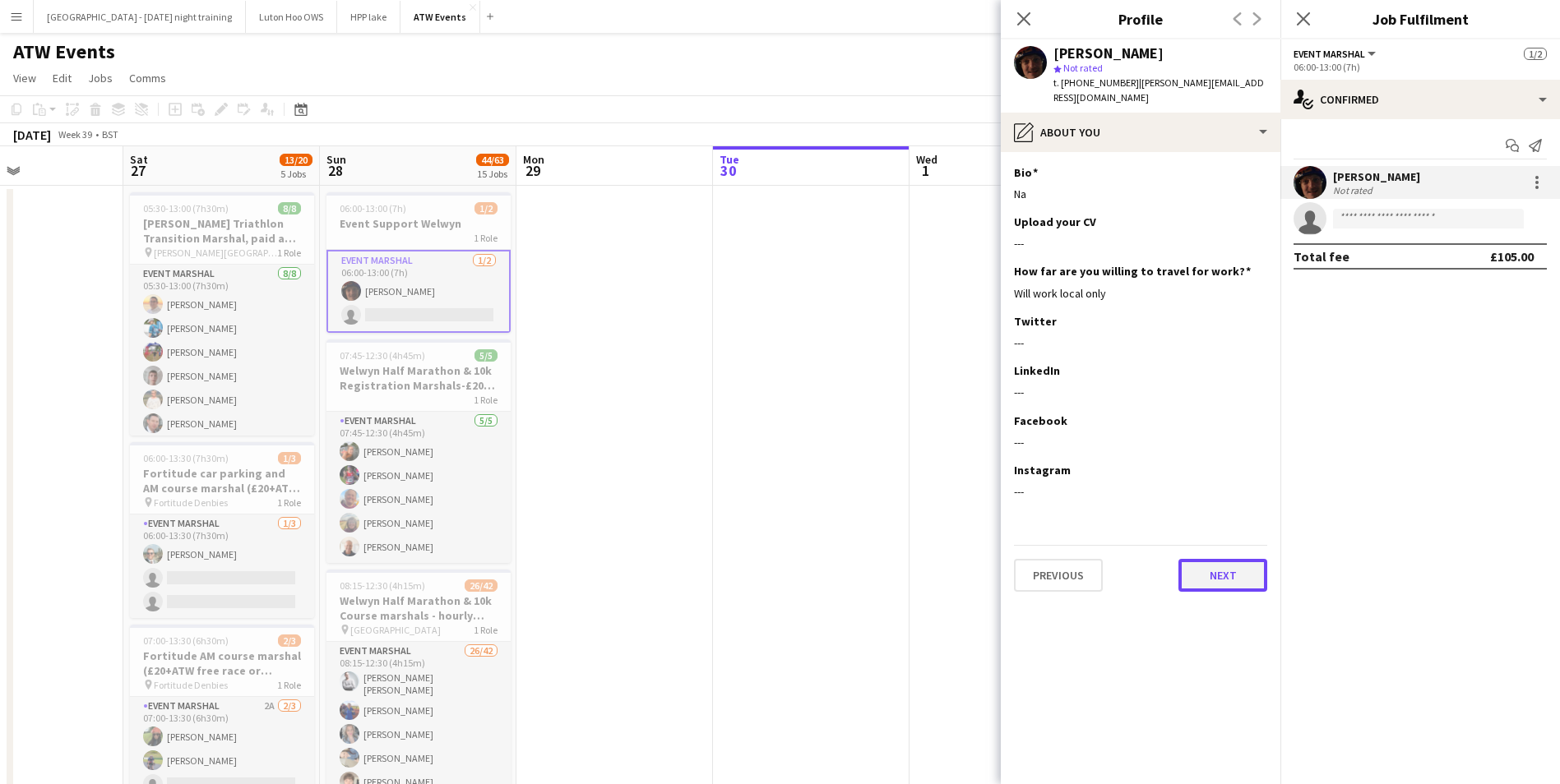
click at [1250, 559] on button "Next" at bounding box center [1223, 576] width 89 height 33
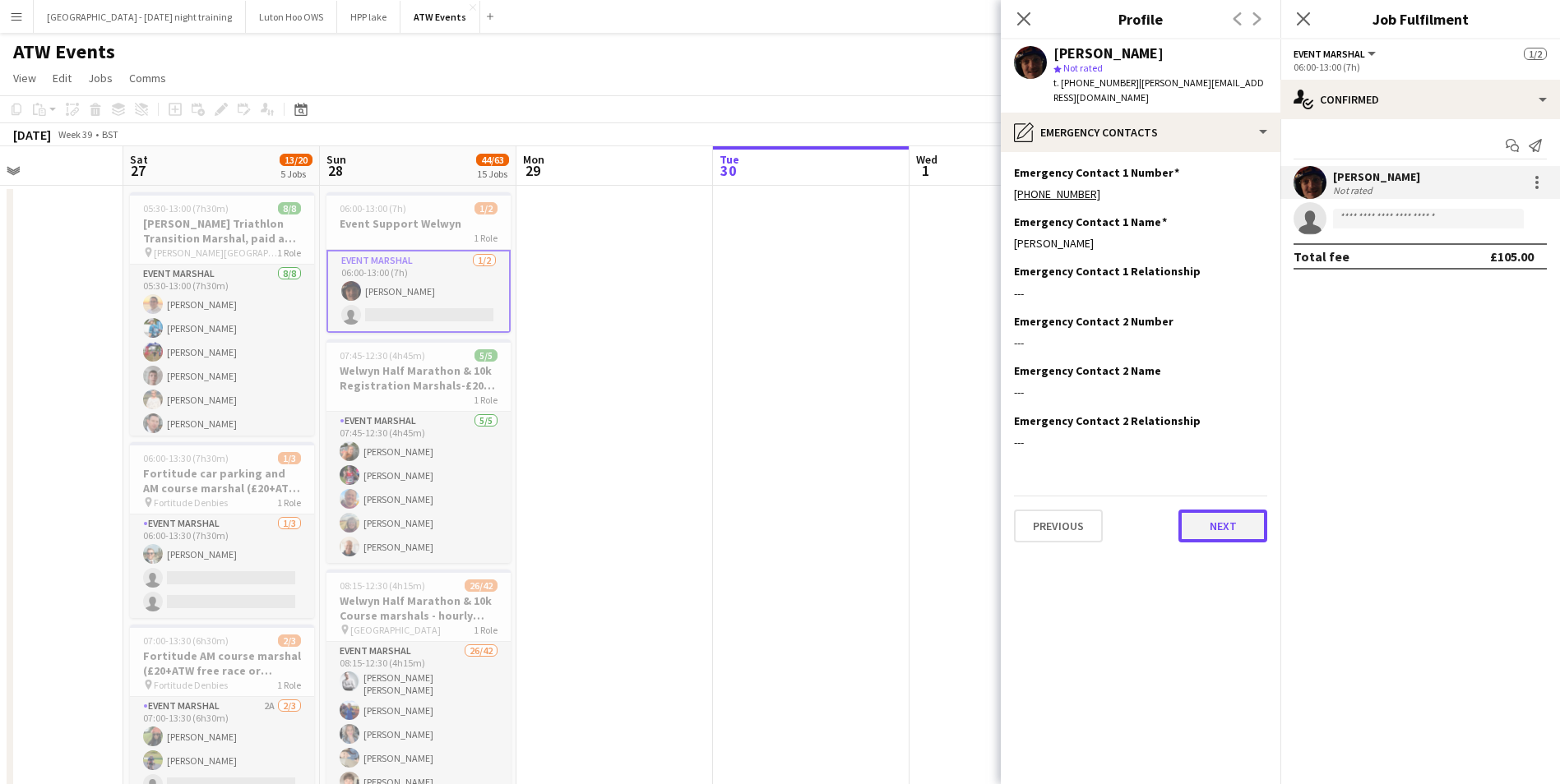
click at [1233, 510] on button "Next" at bounding box center [1223, 526] width 89 height 33
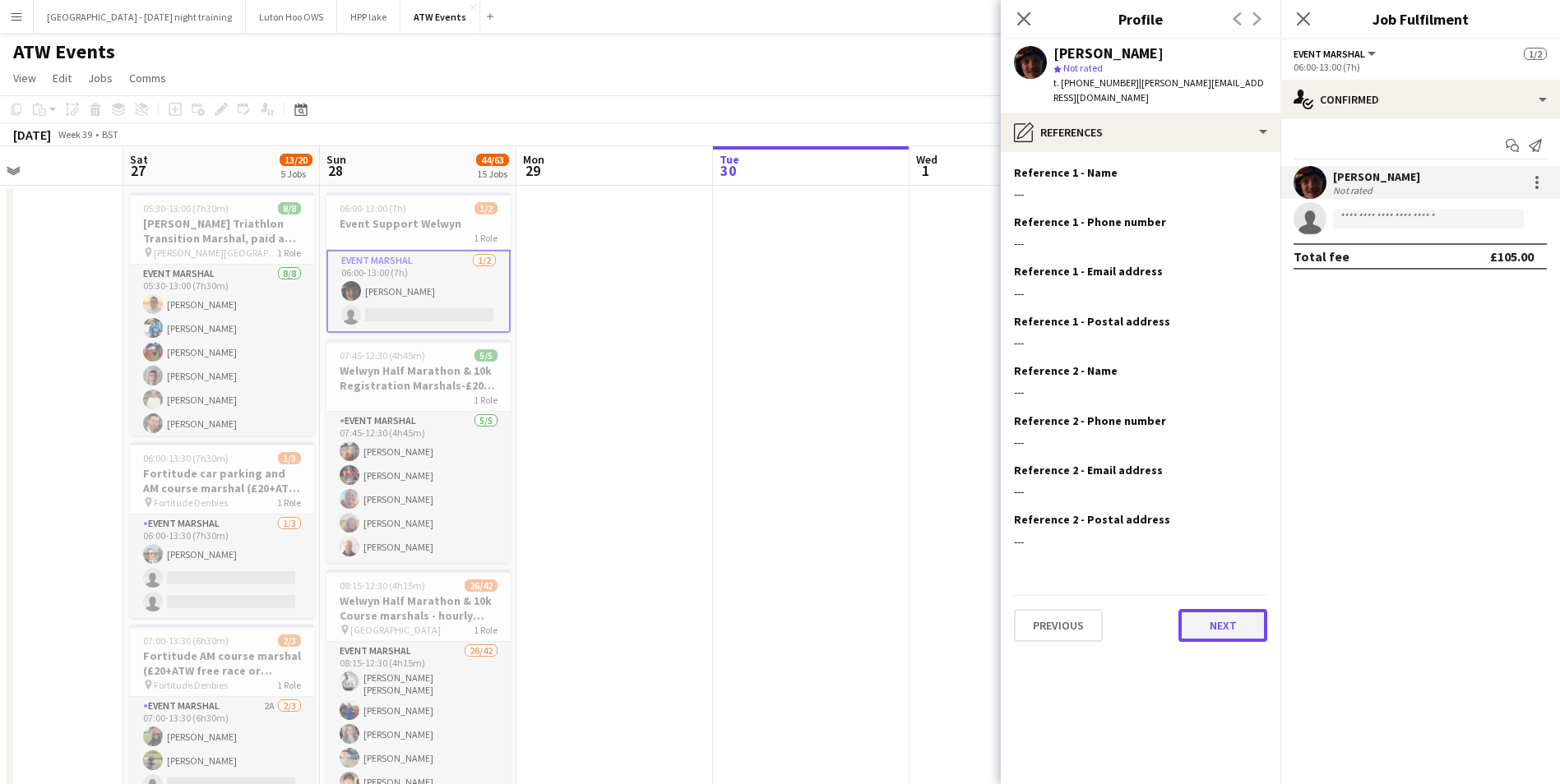
click at [1233, 609] on button "Next" at bounding box center [1223, 625] width 89 height 33
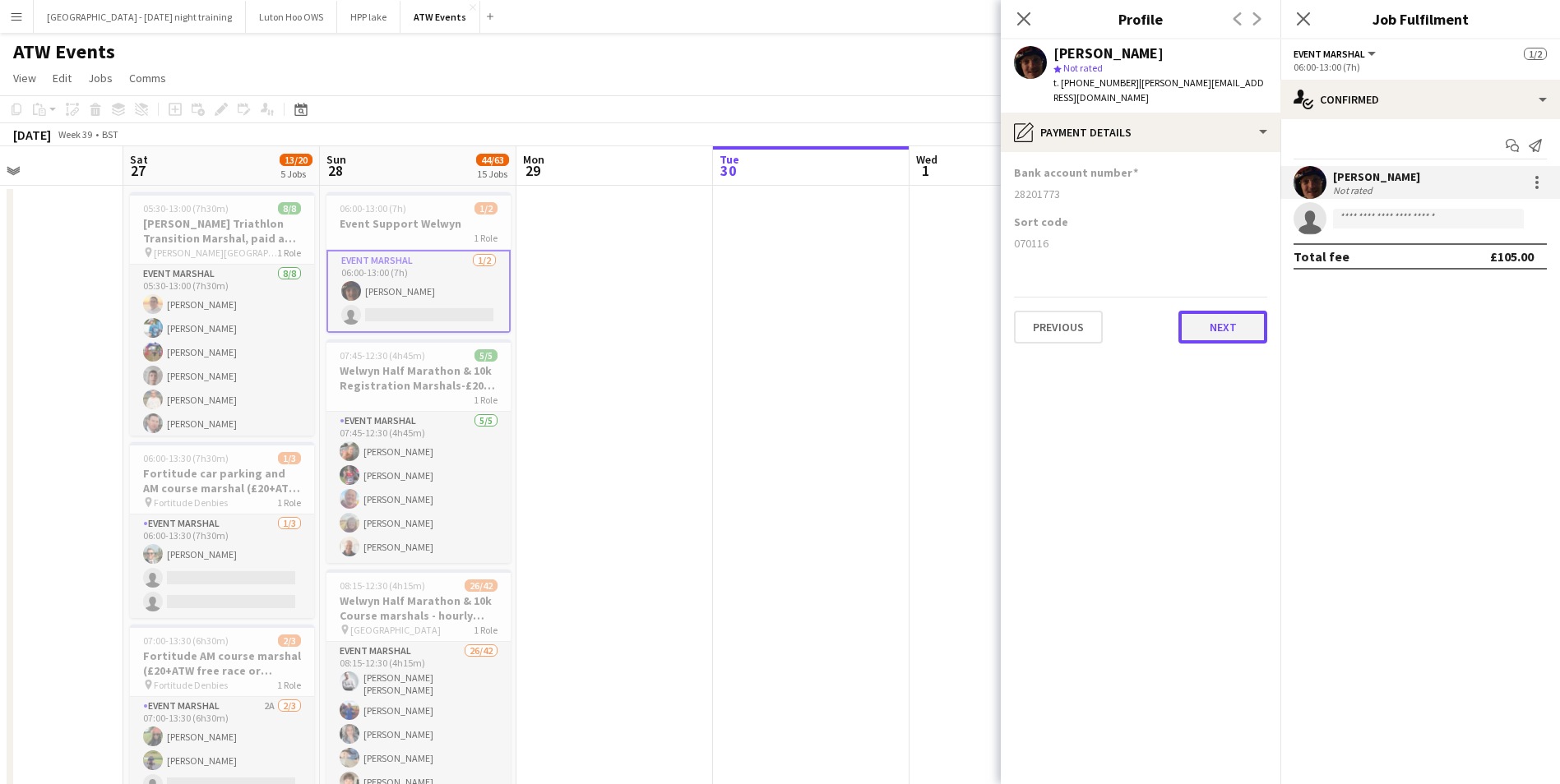
click at [1209, 314] on button "Next" at bounding box center [1223, 328] width 89 height 33
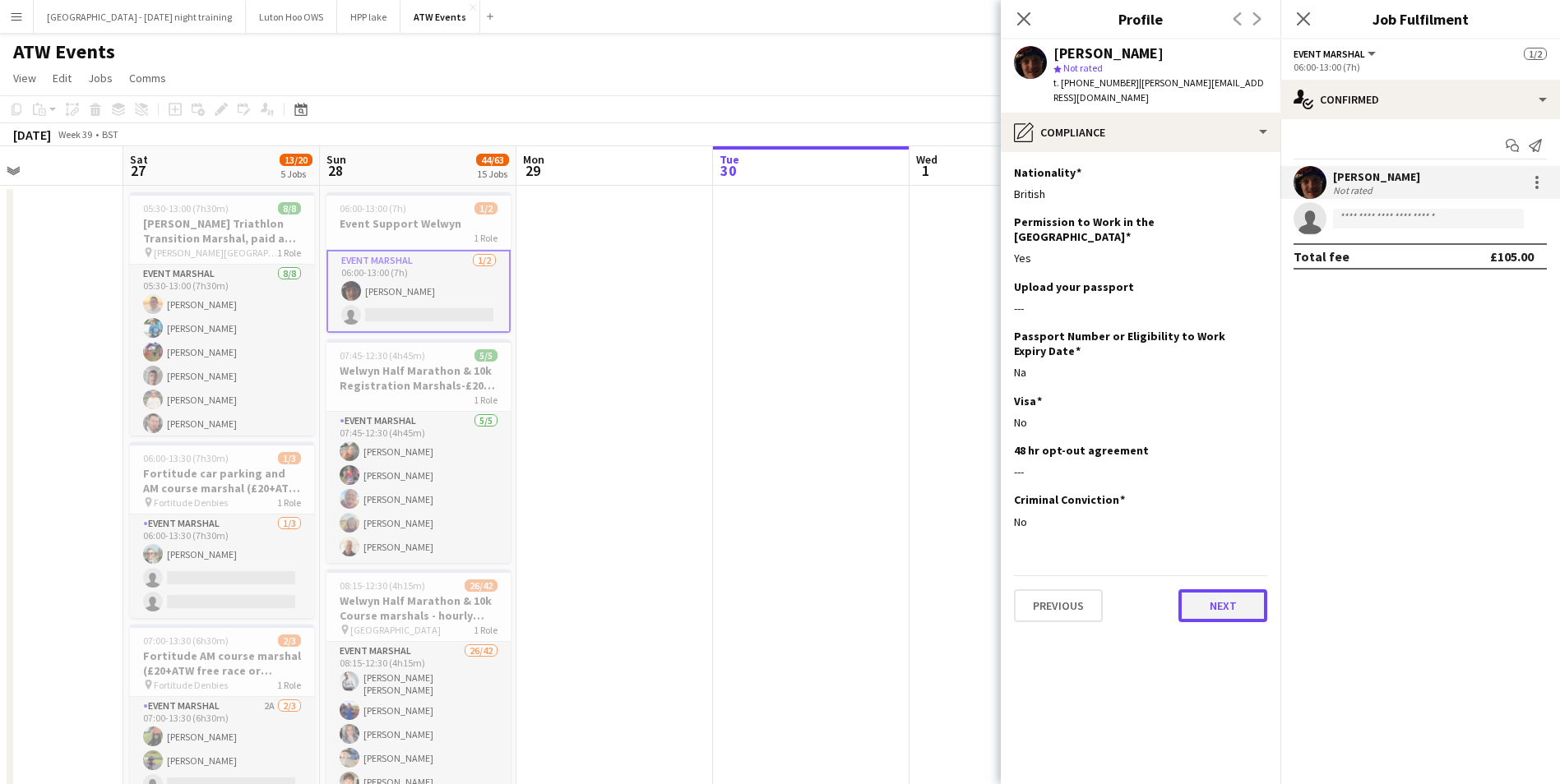
click at [1245, 590] on button "Next" at bounding box center [1223, 606] width 89 height 33
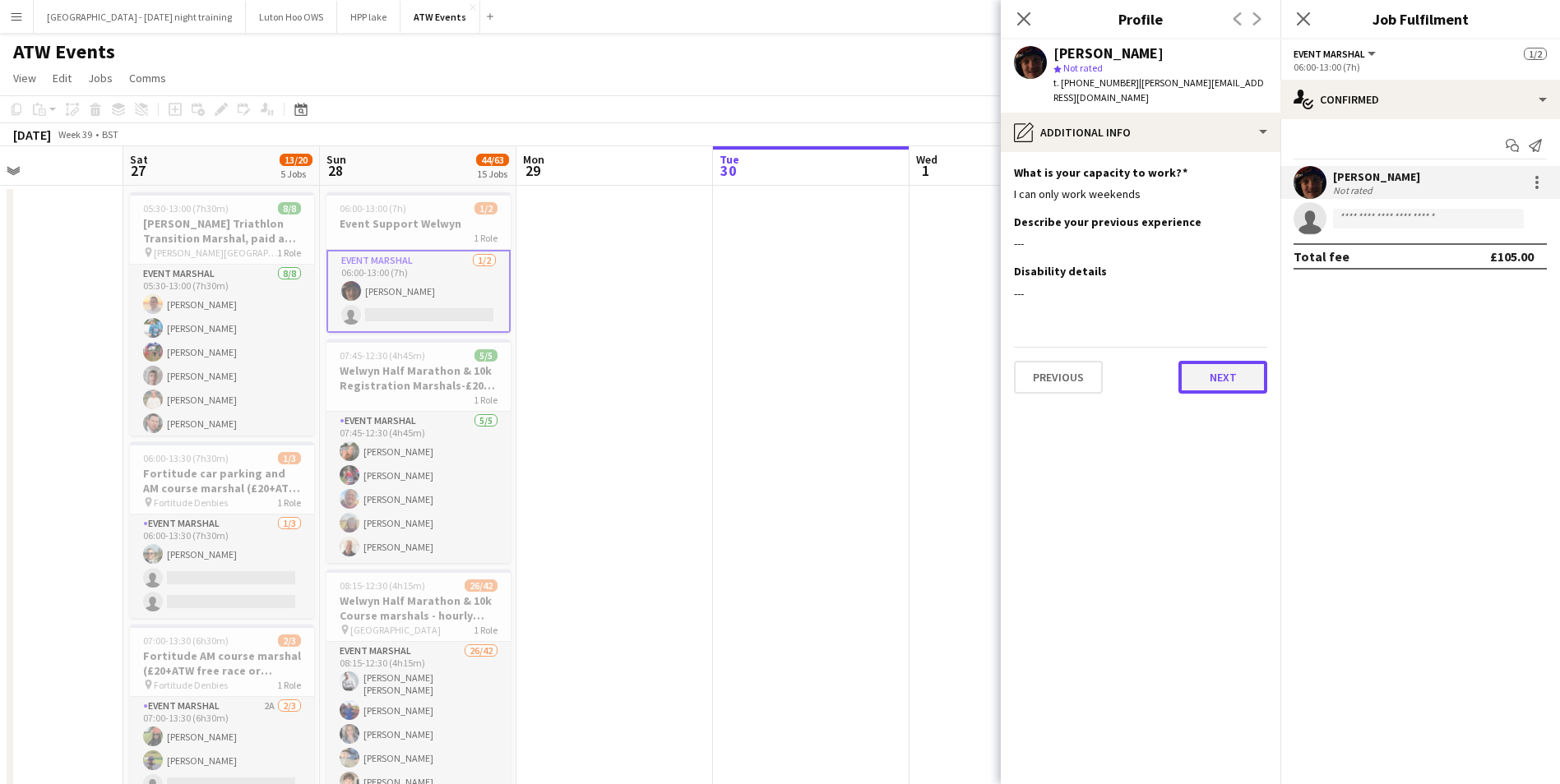
click at [1220, 361] on button "Next" at bounding box center [1223, 378] width 89 height 33
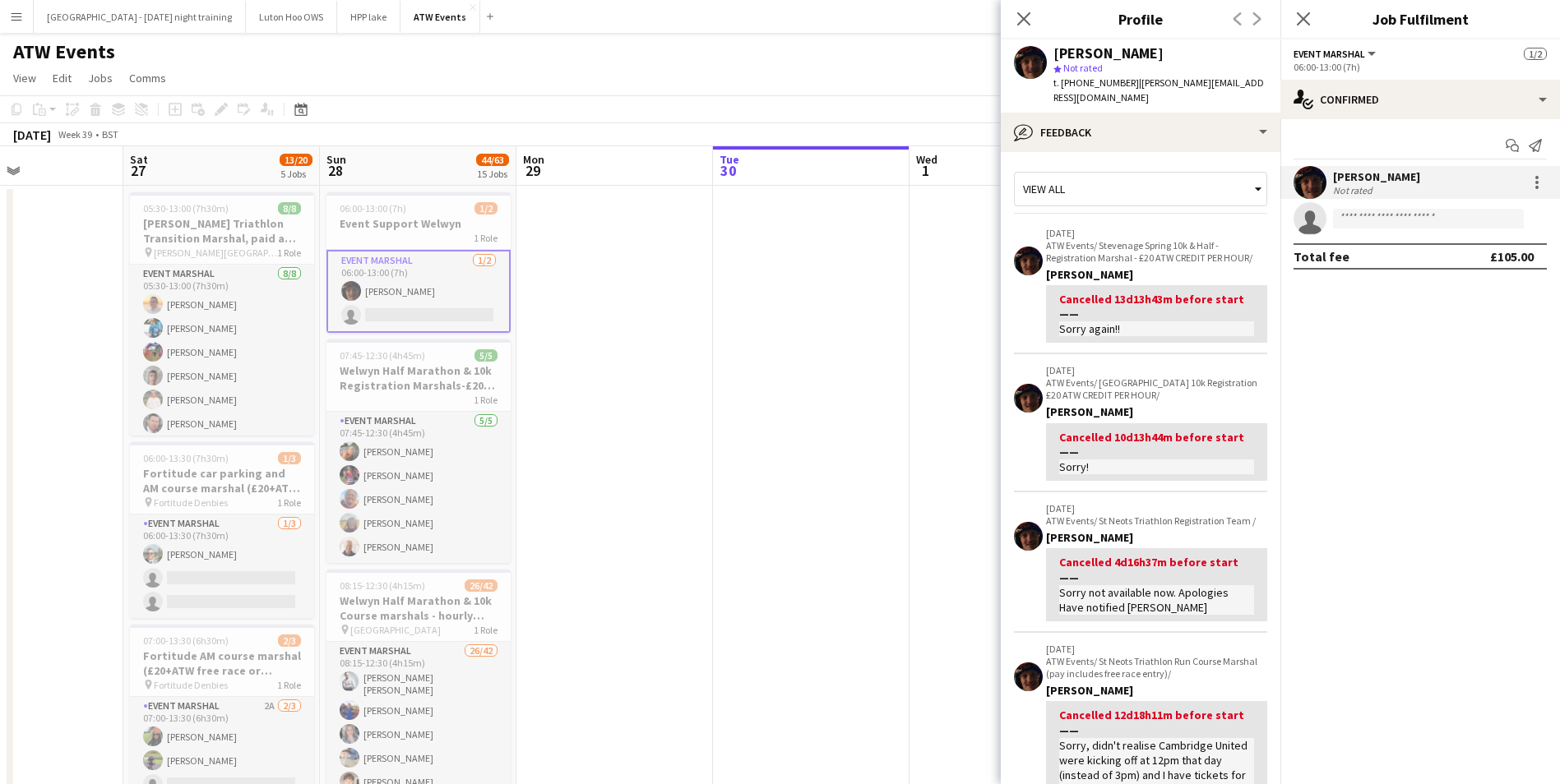
scroll to position [321, 0]
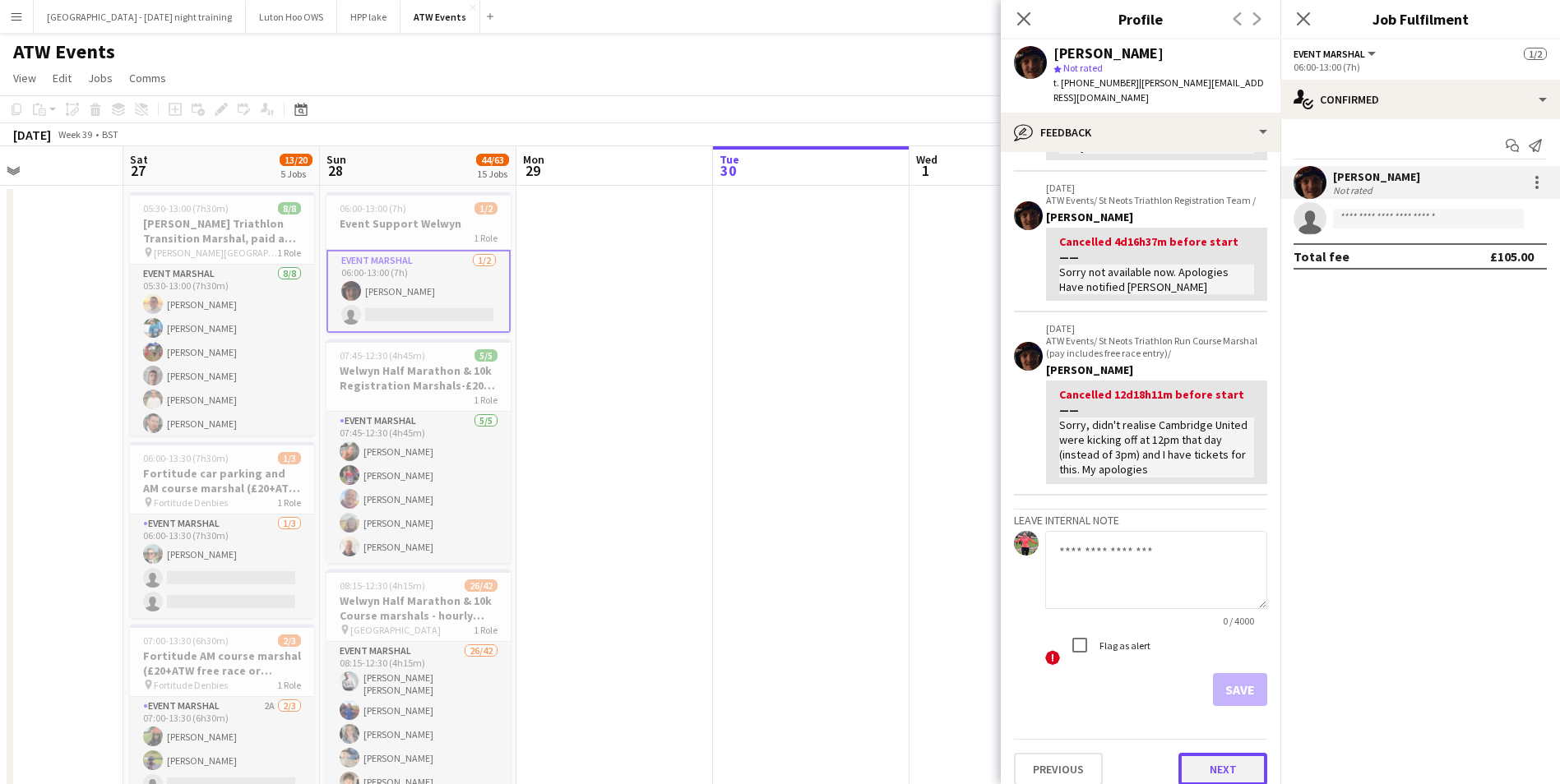
click at [1215, 754] on button "Next" at bounding box center [1223, 770] width 89 height 33
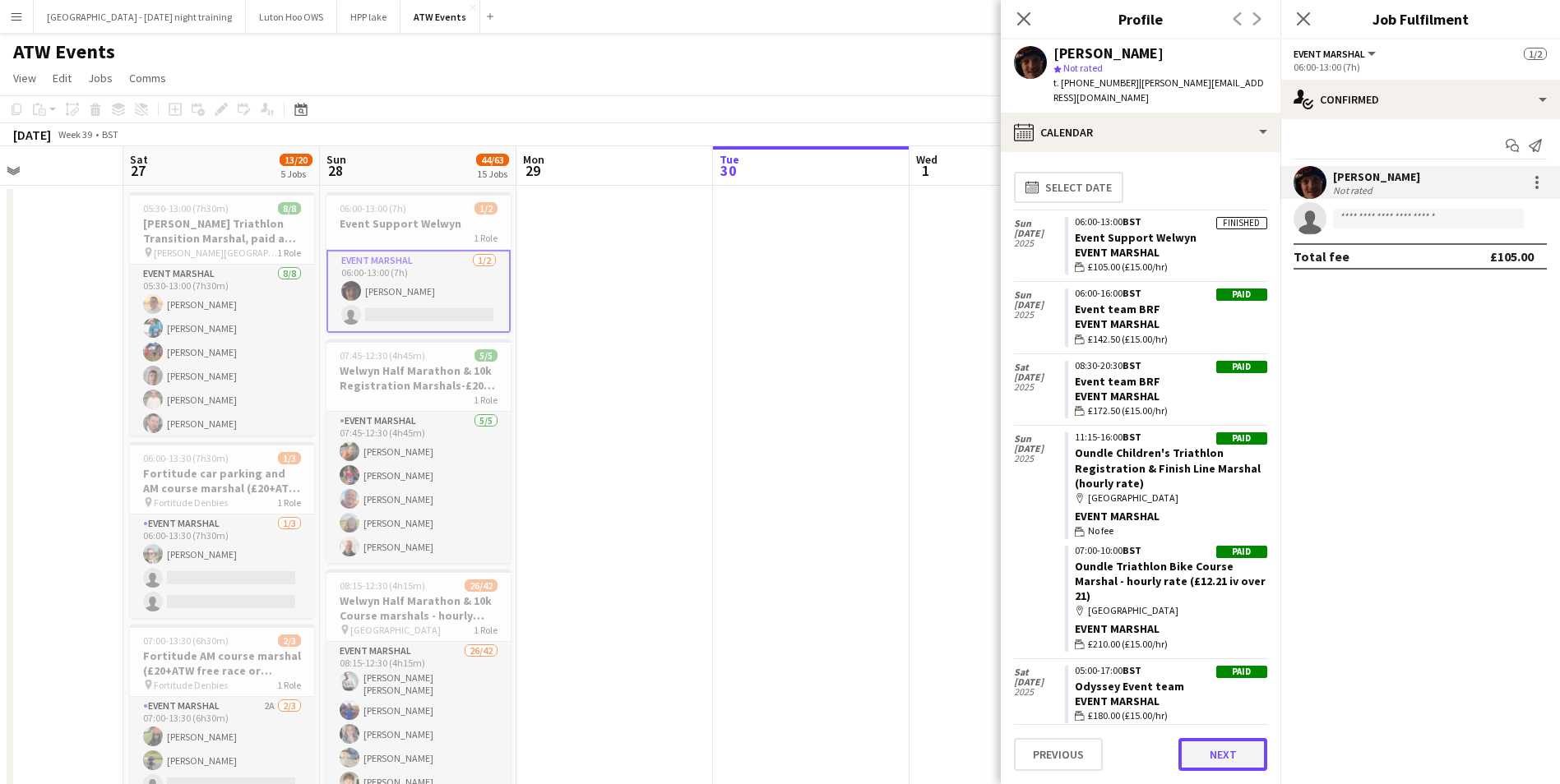
click at [1229, 759] on button "Next" at bounding box center [1223, 755] width 89 height 33
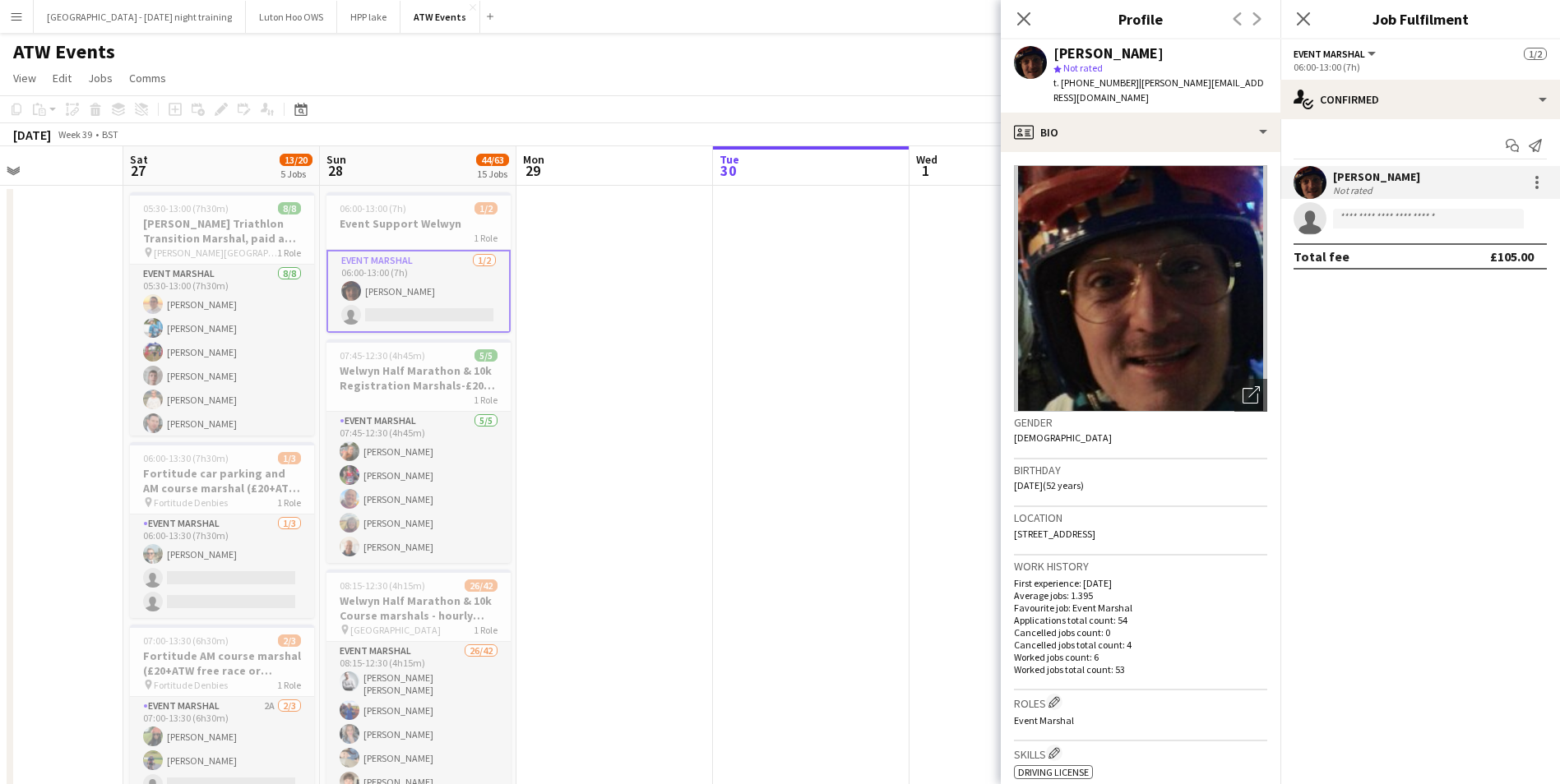
scroll to position [437, 0]
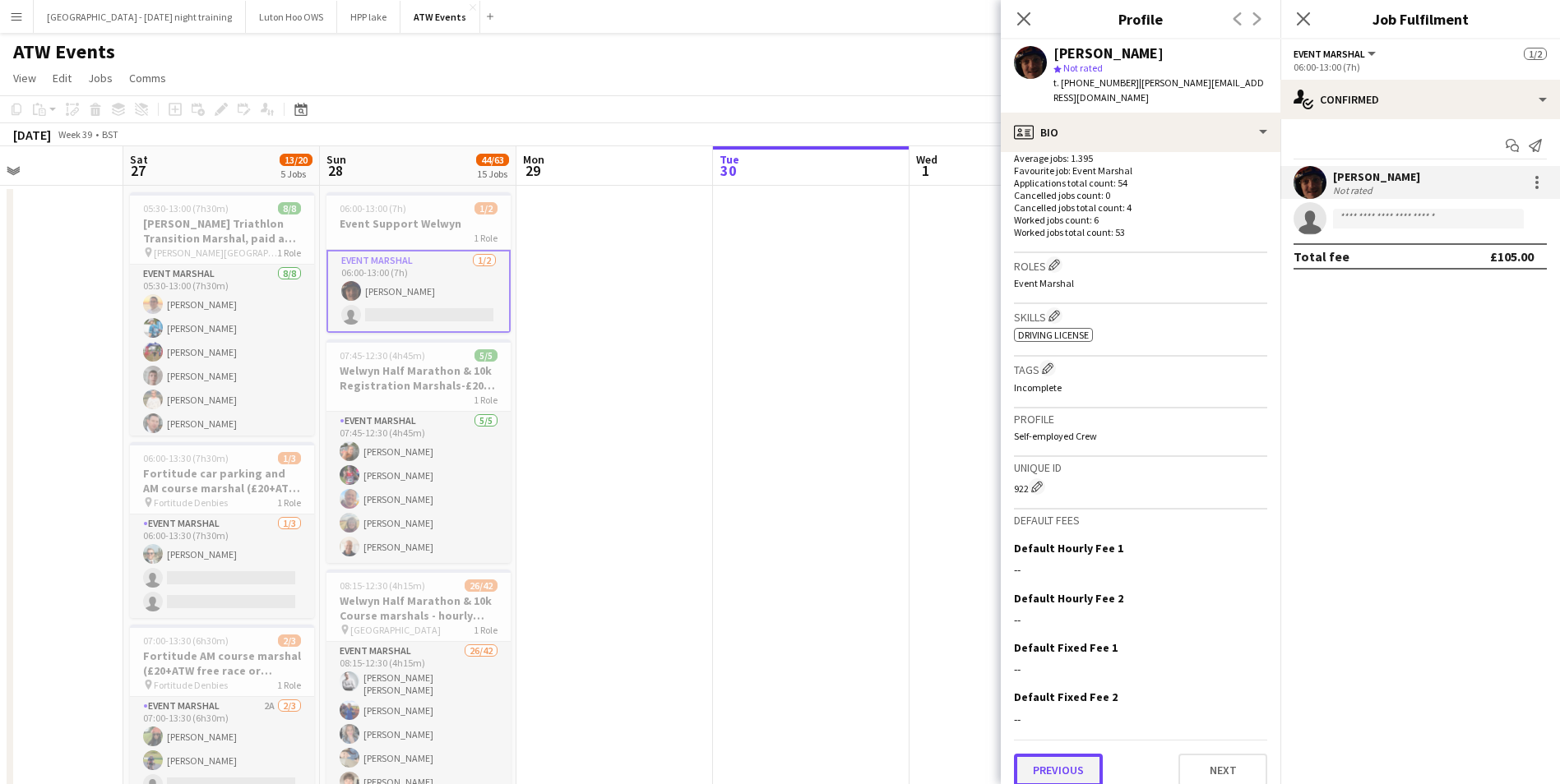
click at [1056, 767] on button "Previous" at bounding box center [1058, 771] width 89 height 33
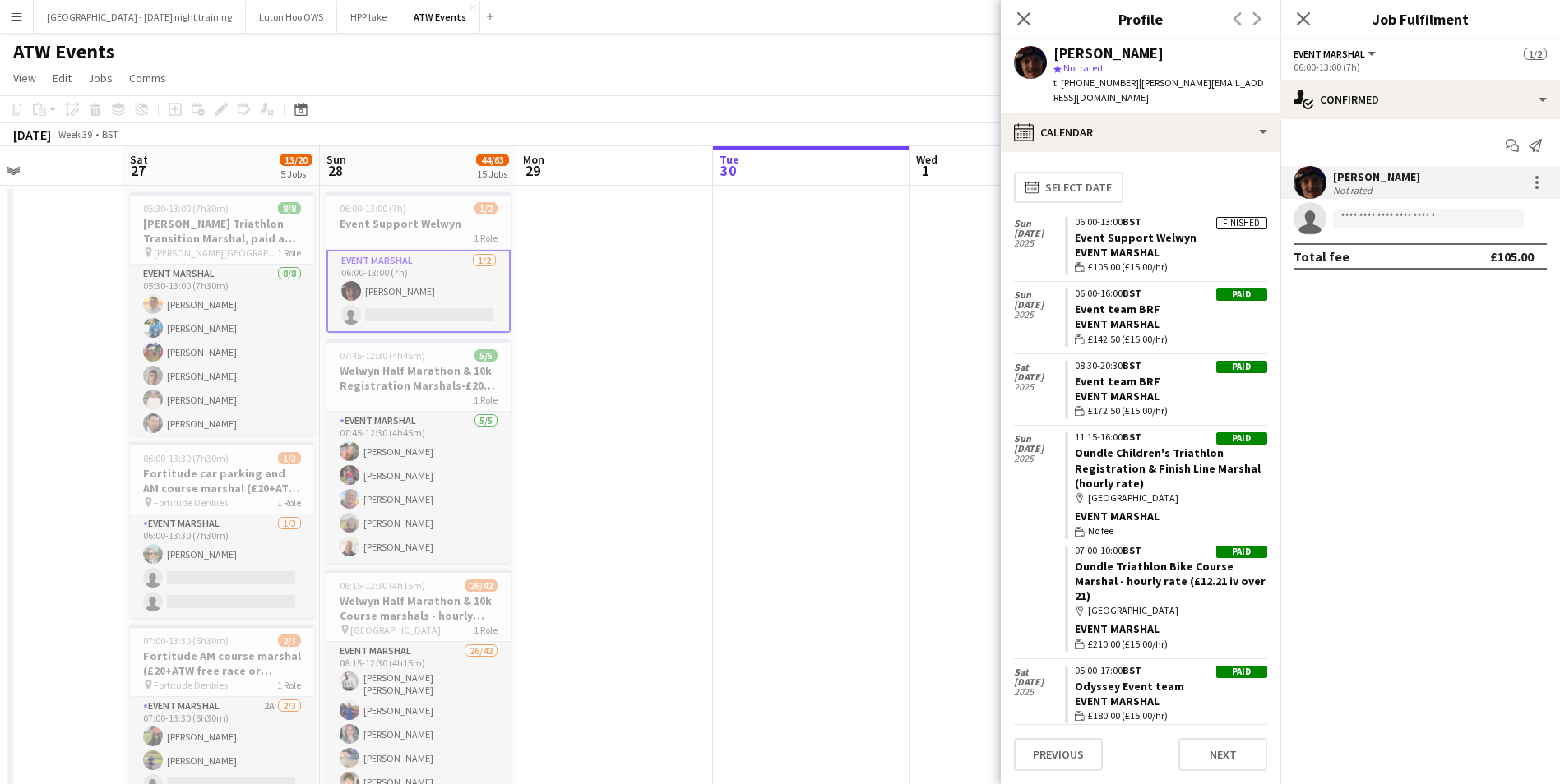
click at [1202, 245] on div "Event Marshal" at bounding box center [1172, 252] width 193 height 15
click at [1210, 245] on div "Event Marshal" at bounding box center [1172, 252] width 193 height 15
click at [1067, 69] on span "Not rated" at bounding box center [1082, 67] width 39 height 12
click at [1060, 69] on polygon at bounding box center [1057, 68] width 8 height 8
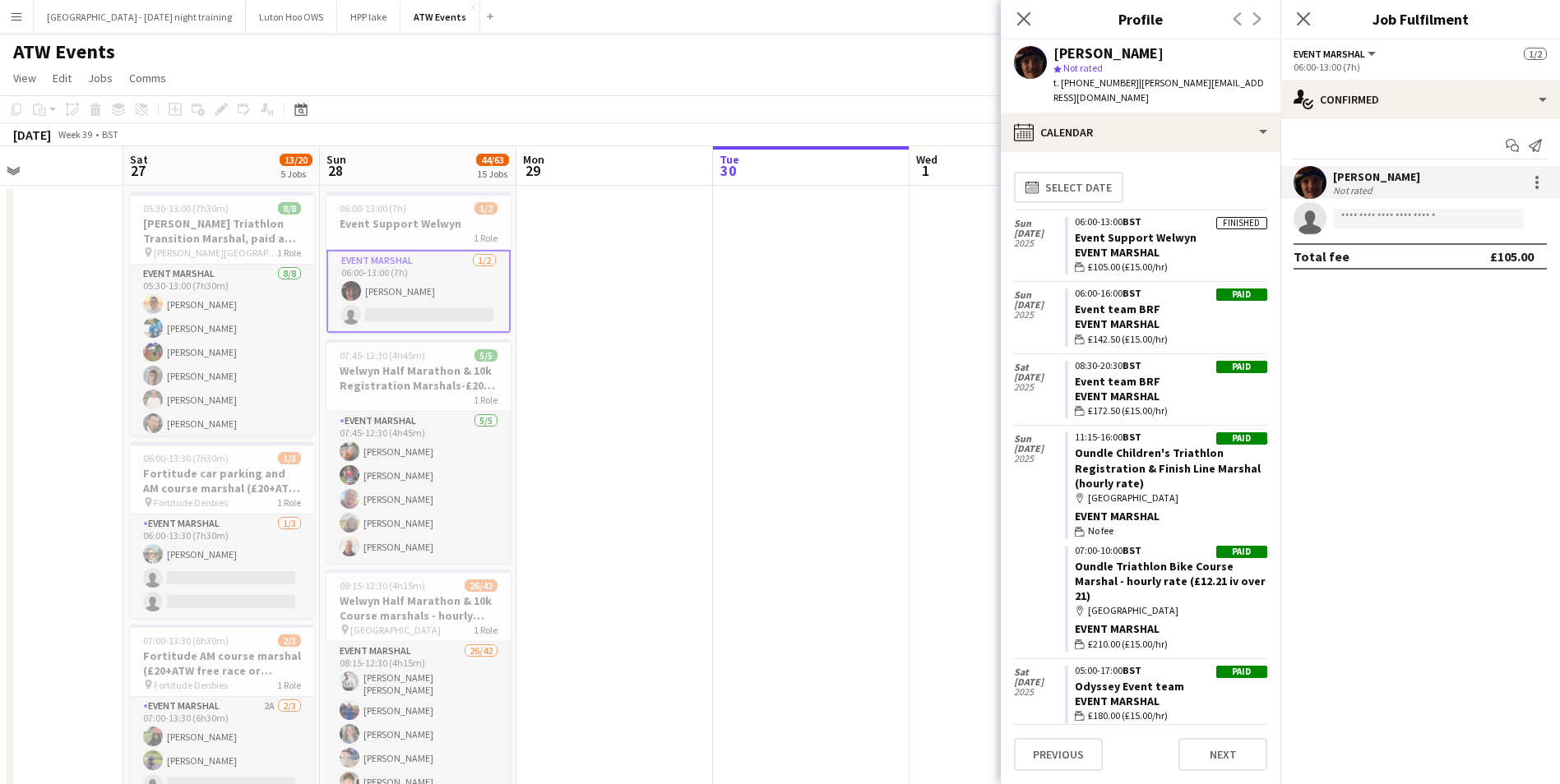
click at [1060, 69] on polygon at bounding box center [1057, 68] width 8 height 8
click at [1071, 69] on span "Not rated" at bounding box center [1082, 67] width 39 height 12
click at [1060, 68] on polygon at bounding box center [1057, 68] width 8 height 8
click at [1026, 20] on icon "Close pop-in" at bounding box center [1024, 18] width 16 height 16
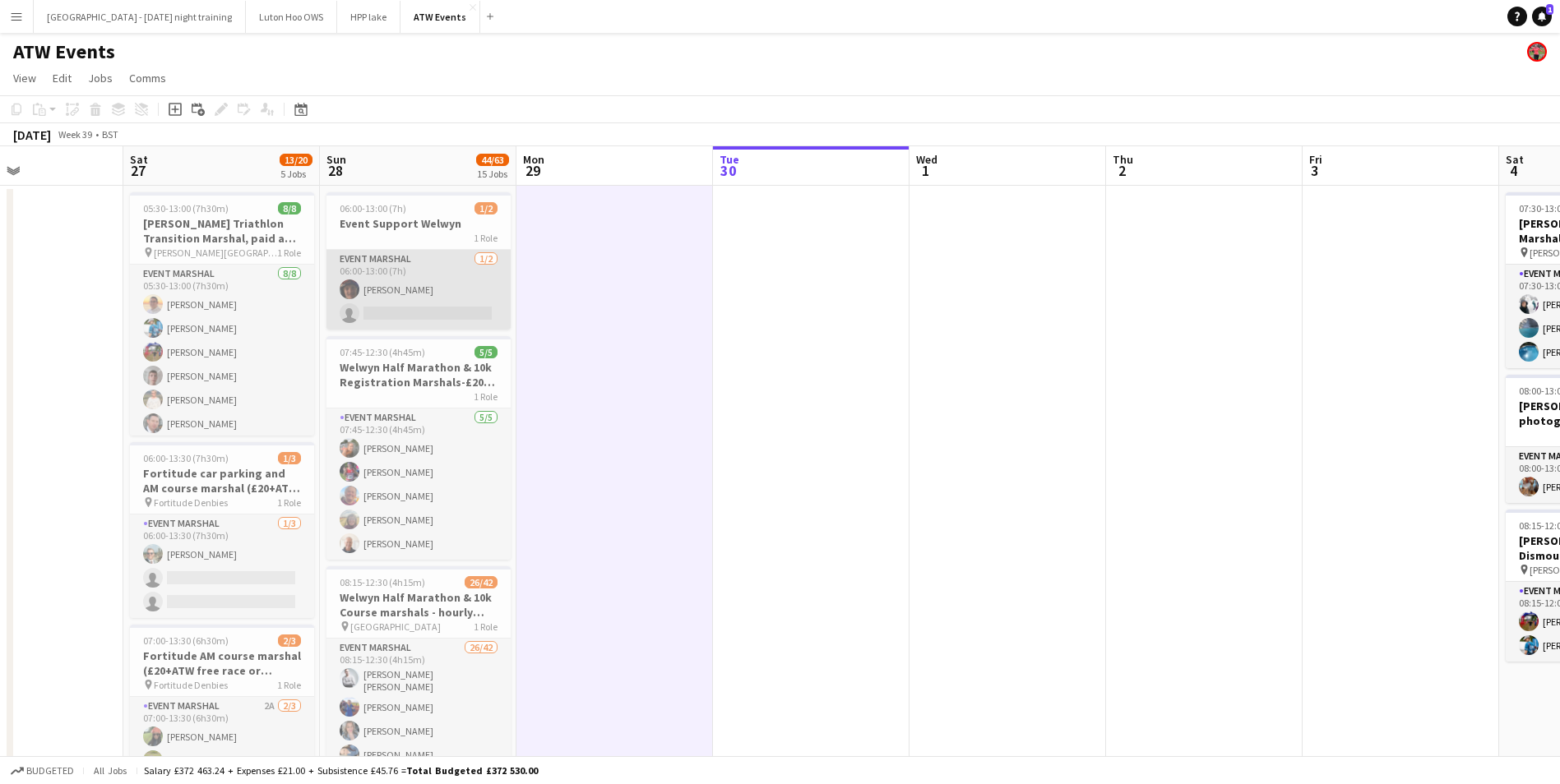
click at [405, 282] on app-card-role "Event Marshal [DATE] 06:00-13:00 (7h) [PERSON_NAME] single-neutral-actions" at bounding box center [419, 289] width 184 height 80
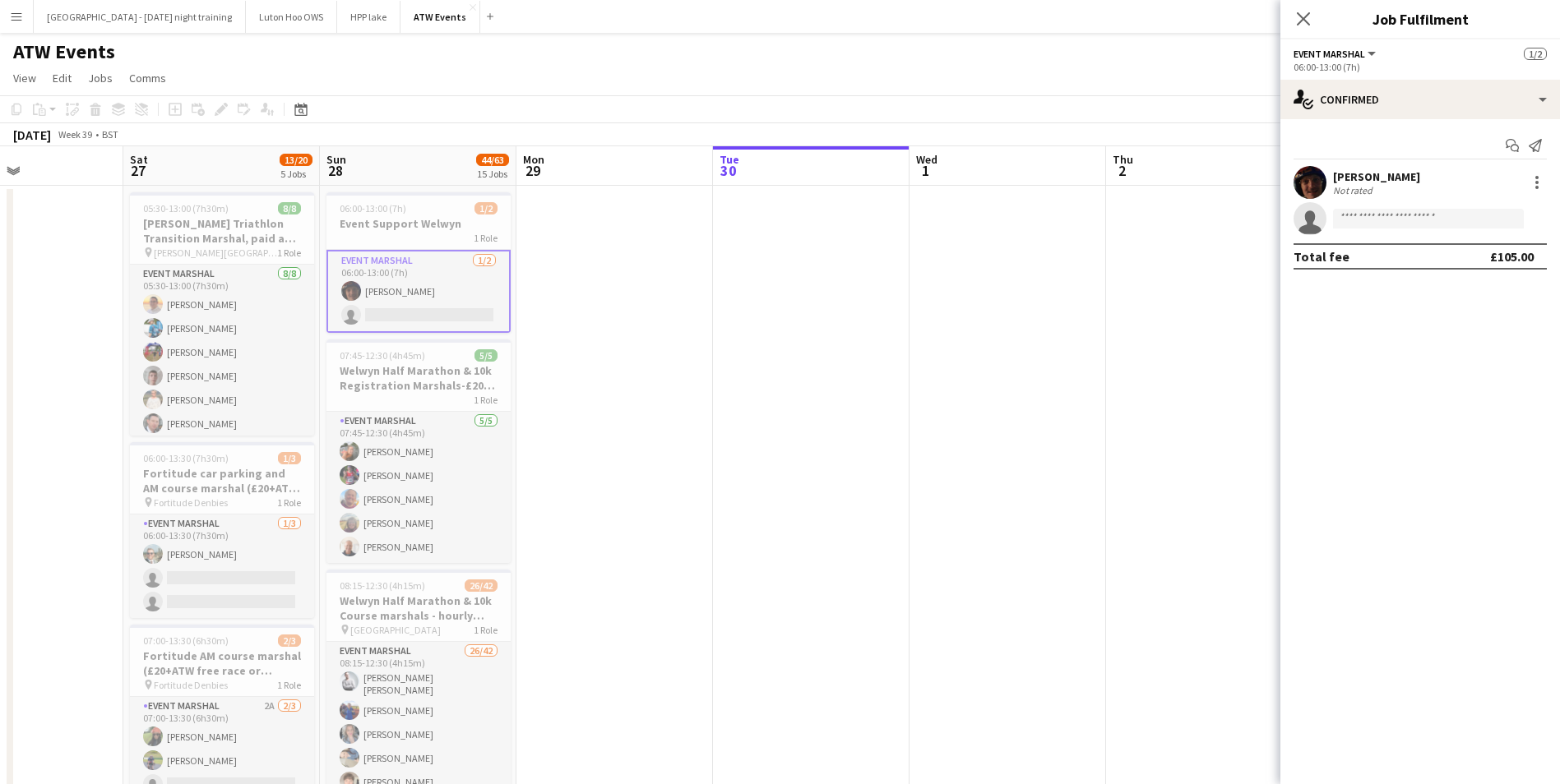
click at [1357, 186] on div "Not rated" at bounding box center [1354, 190] width 43 height 12
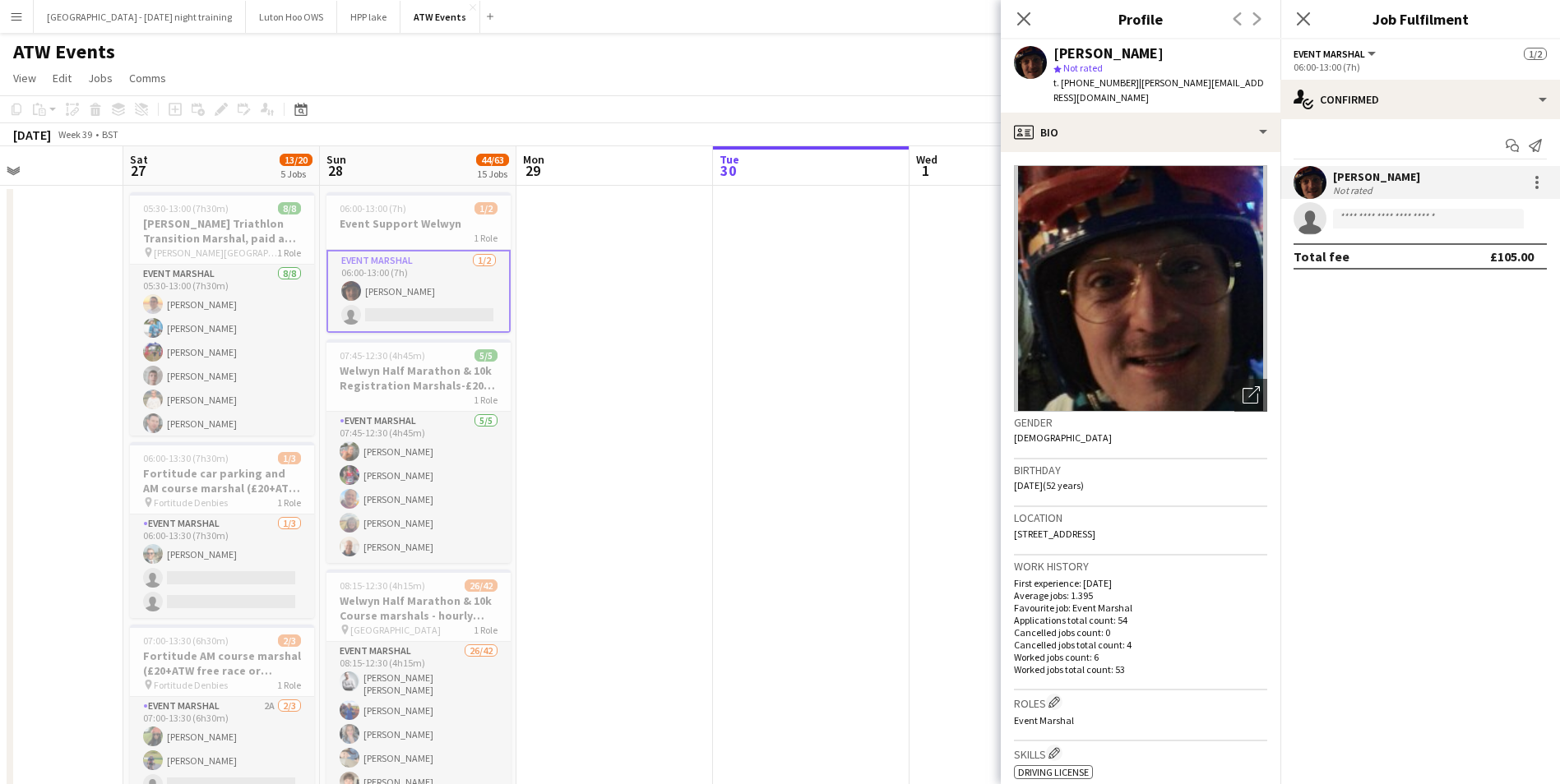
click at [1060, 67] on icon "star" at bounding box center [1057, 68] width 8 height 8
click at [1067, 69] on span "Not rated" at bounding box center [1082, 67] width 39 height 12
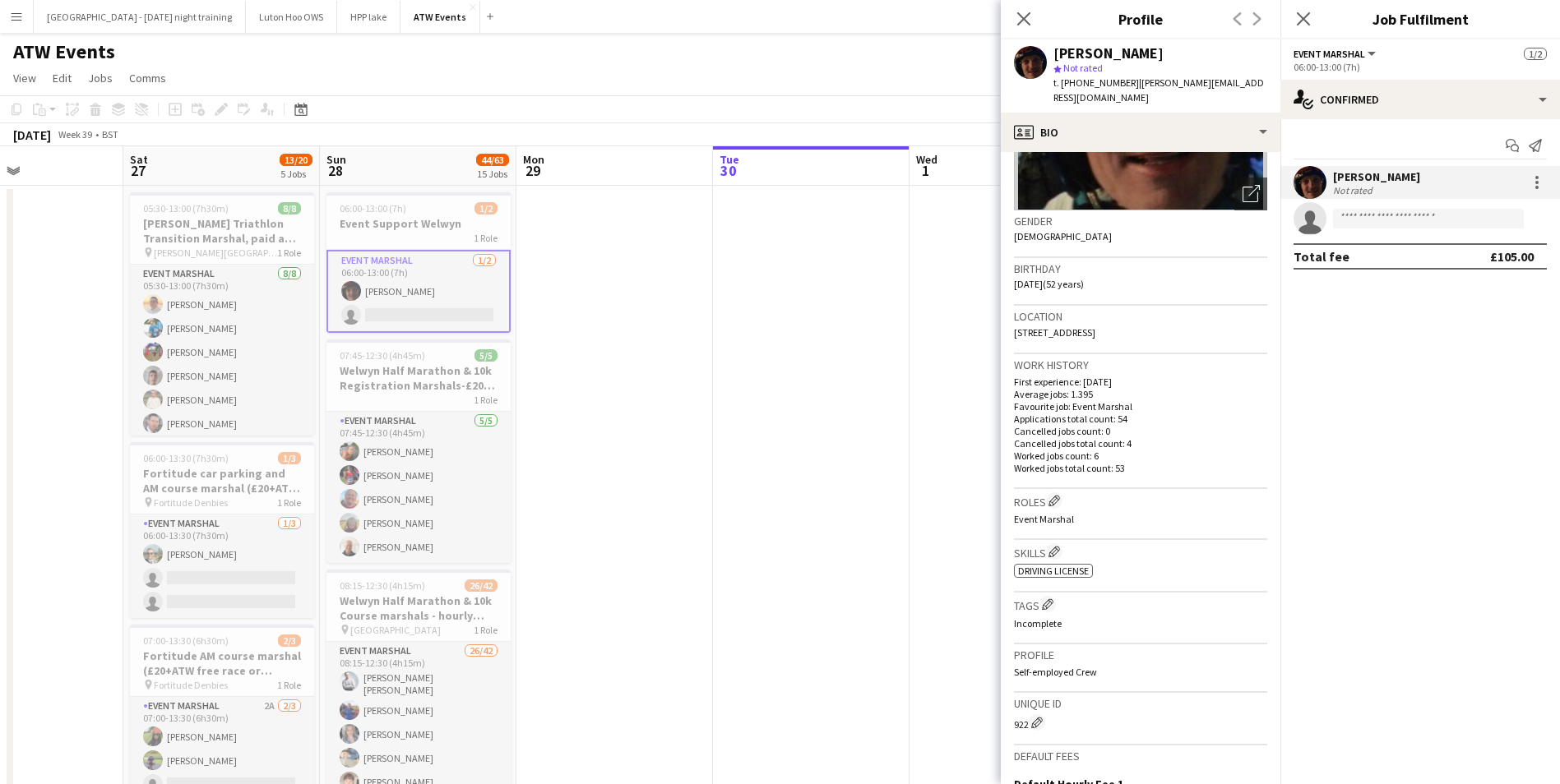
scroll to position [0, 0]
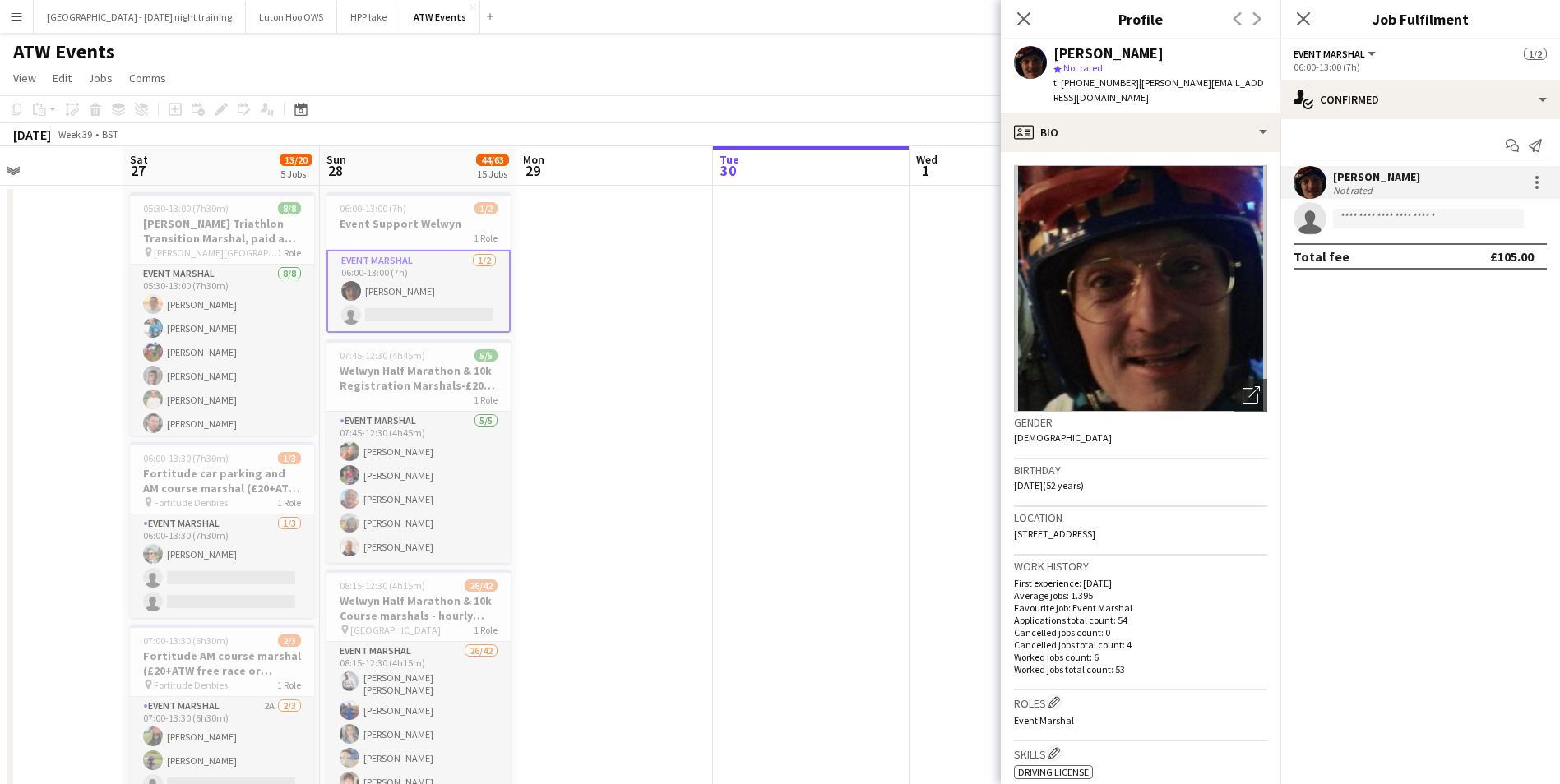
click at [1061, 71] on icon "star" at bounding box center [1057, 68] width 8 height 8
click at [1542, 182] on div at bounding box center [1537, 182] width 20 height 20
click at [1082, 45] on div at bounding box center [780, 392] width 1560 height 784
click at [1027, 60] on app-user-avatar at bounding box center [1031, 63] width 33 height 33
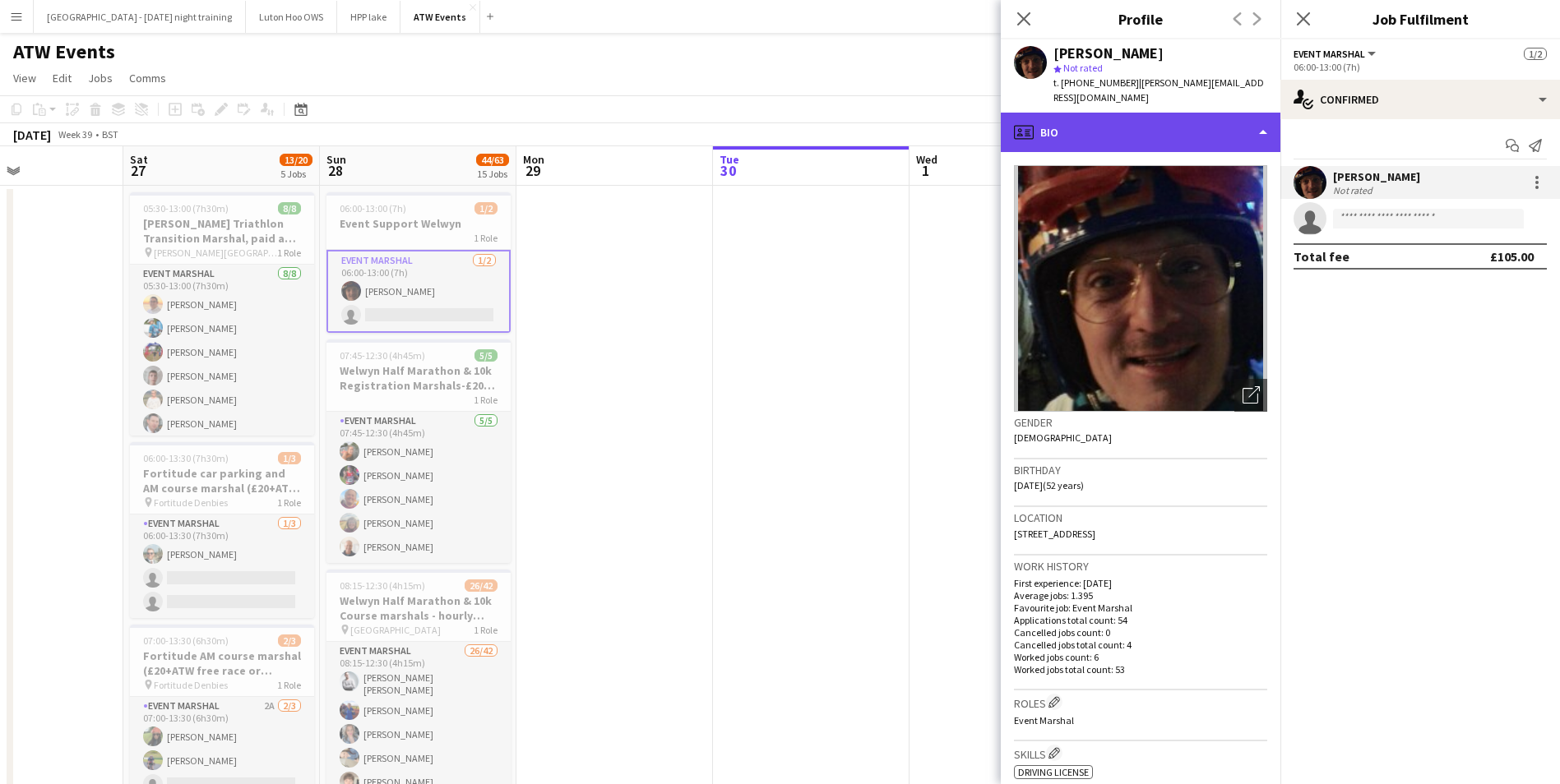
click at [1131, 123] on div "profile Bio" at bounding box center [1140, 132] width 280 height 39
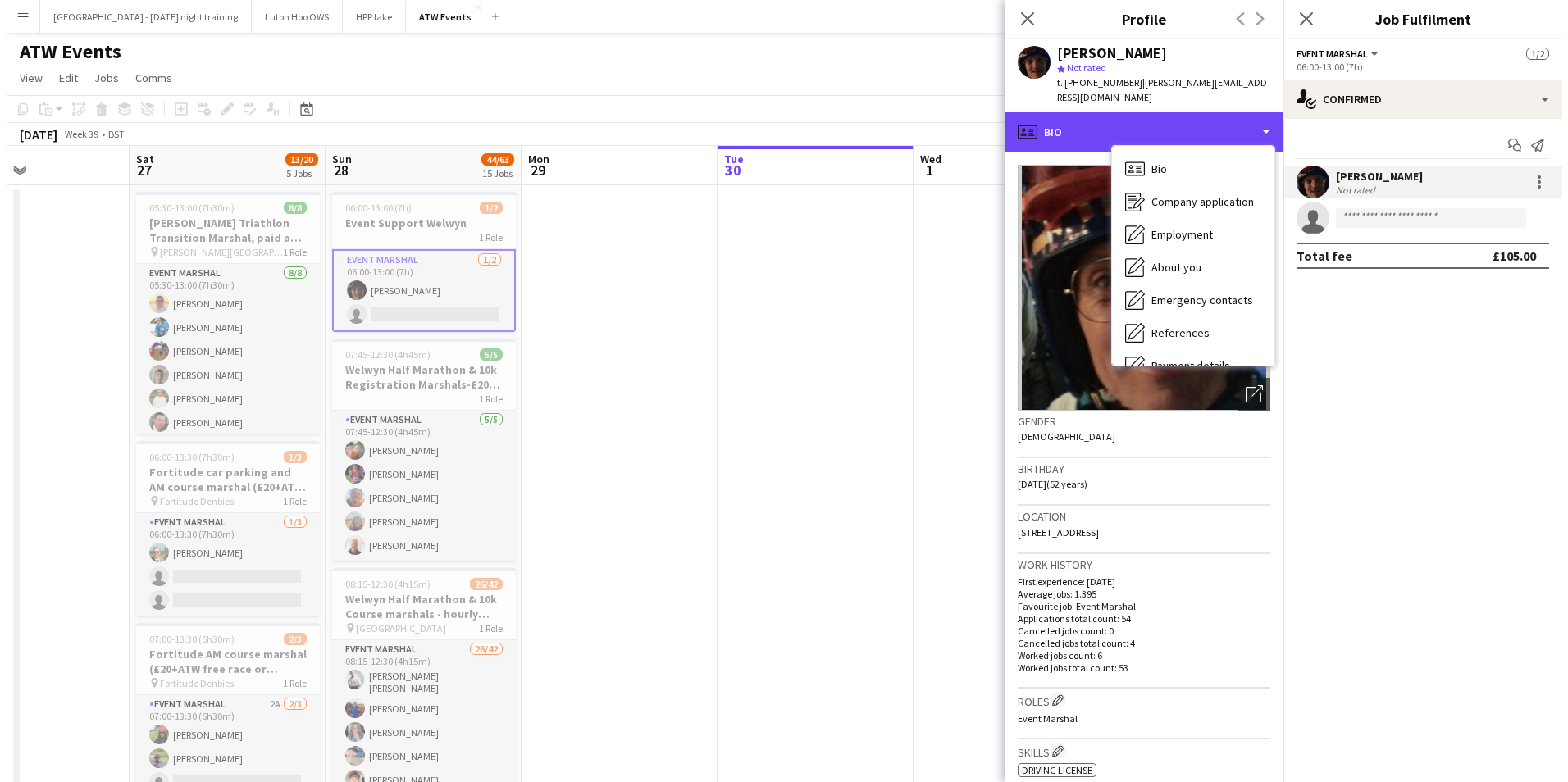
scroll to position [154, 0]
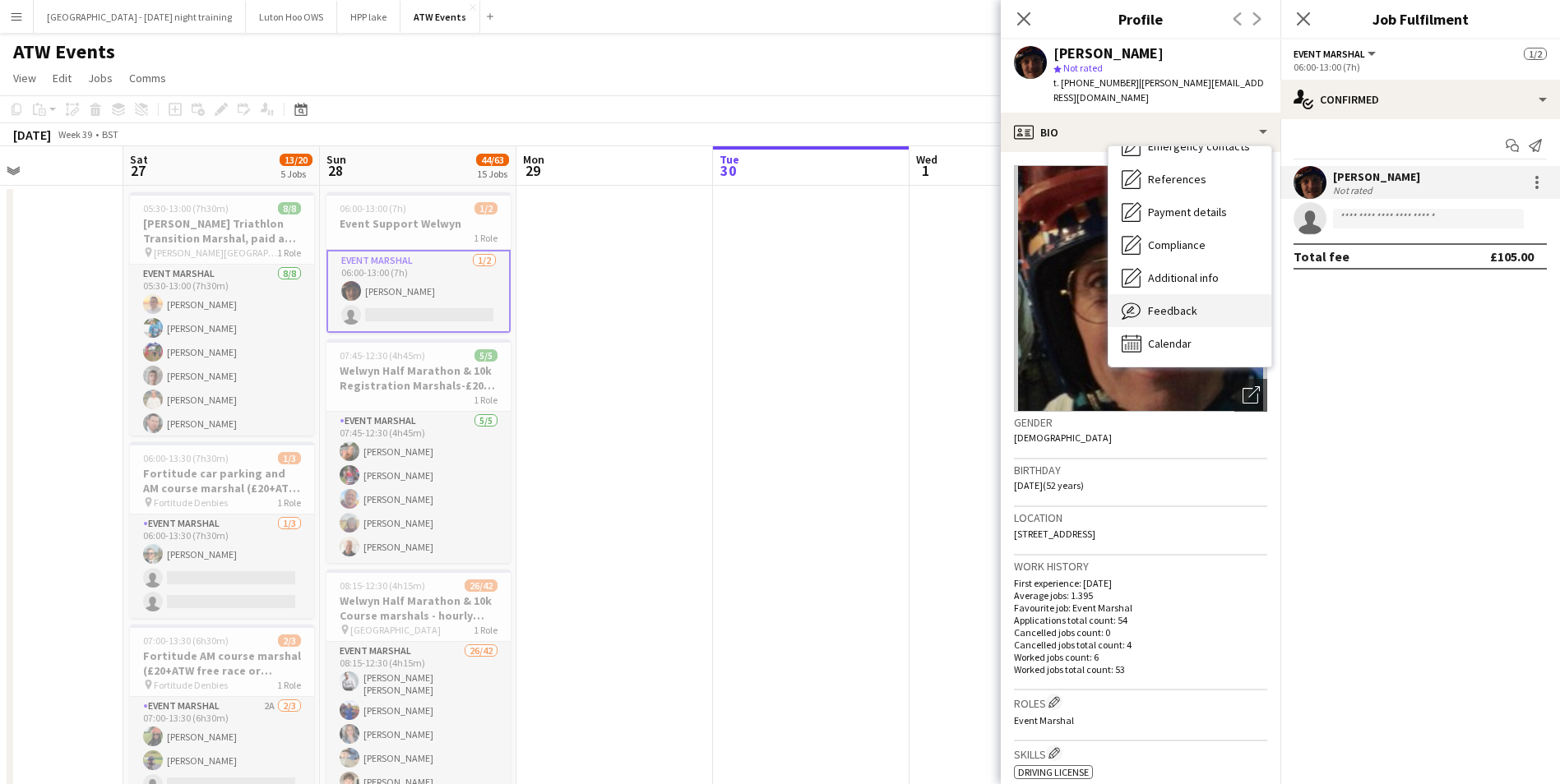
click at [1177, 303] on span "Feedback" at bounding box center [1173, 310] width 49 height 15
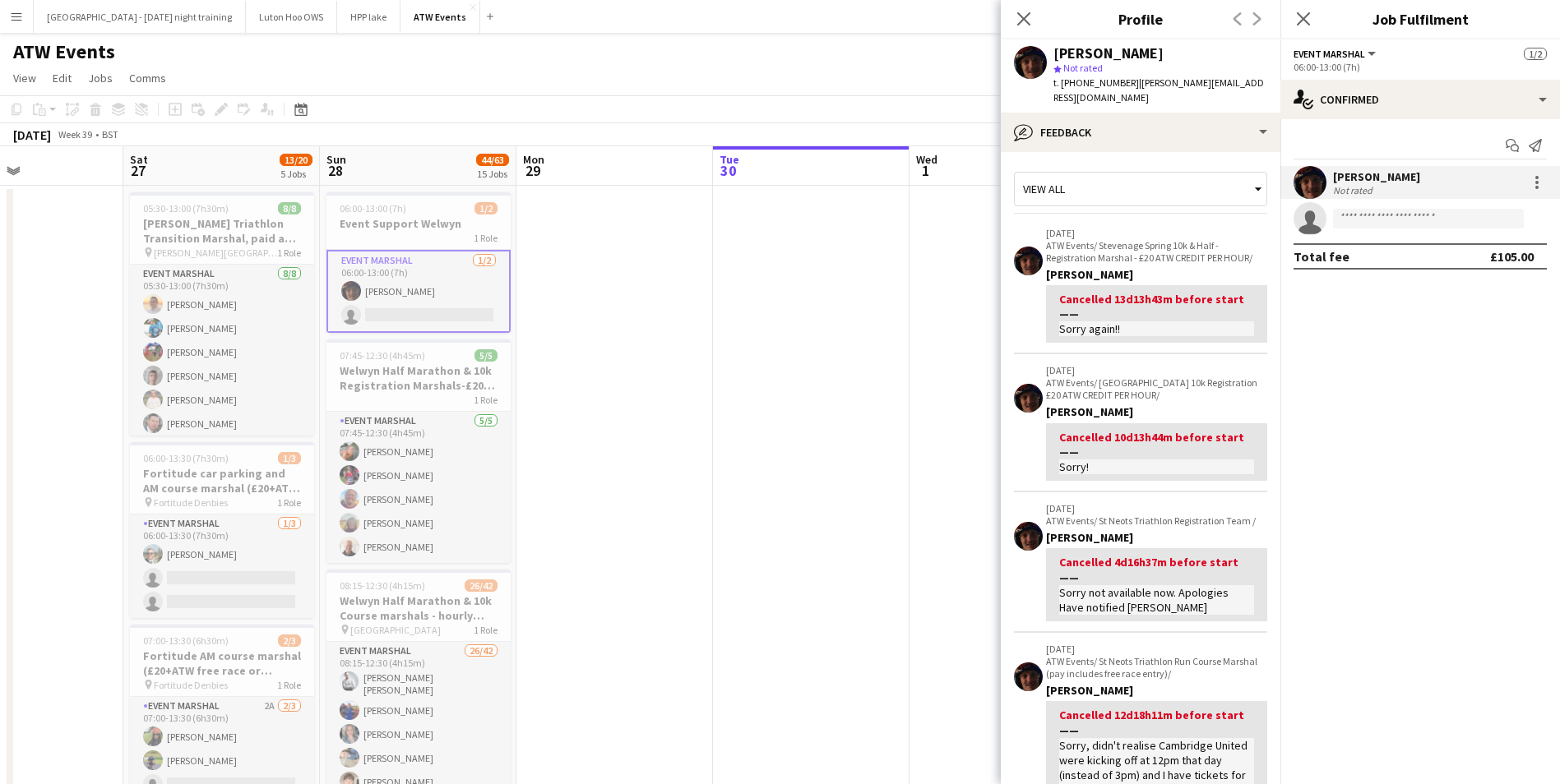
click at [1196, 173] on div "View all" at bounding box center [1132, 189] width 235 height 32
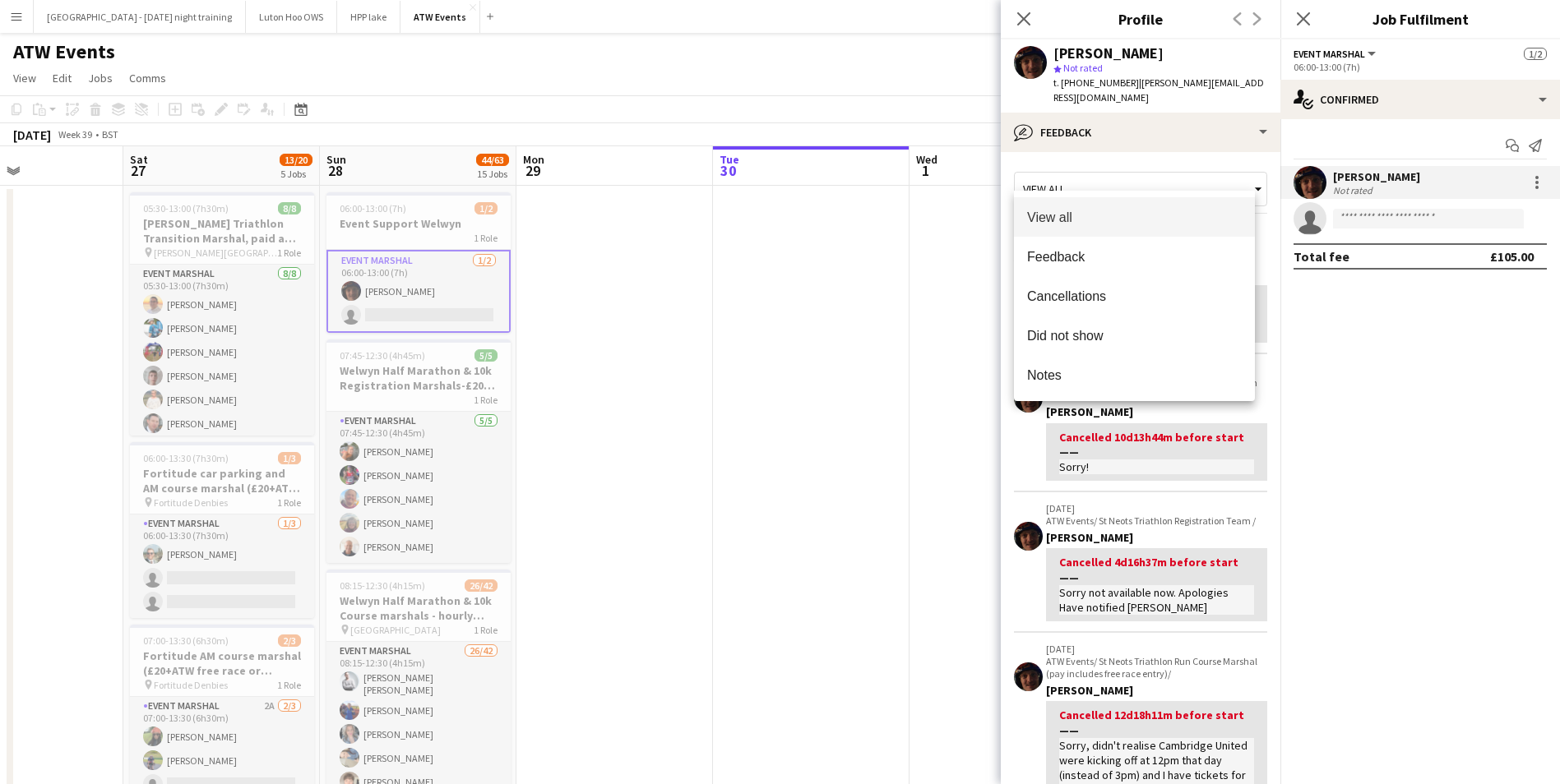
click at [1166, 467] on div at bounding box center [780, 392] width 1560 height 784
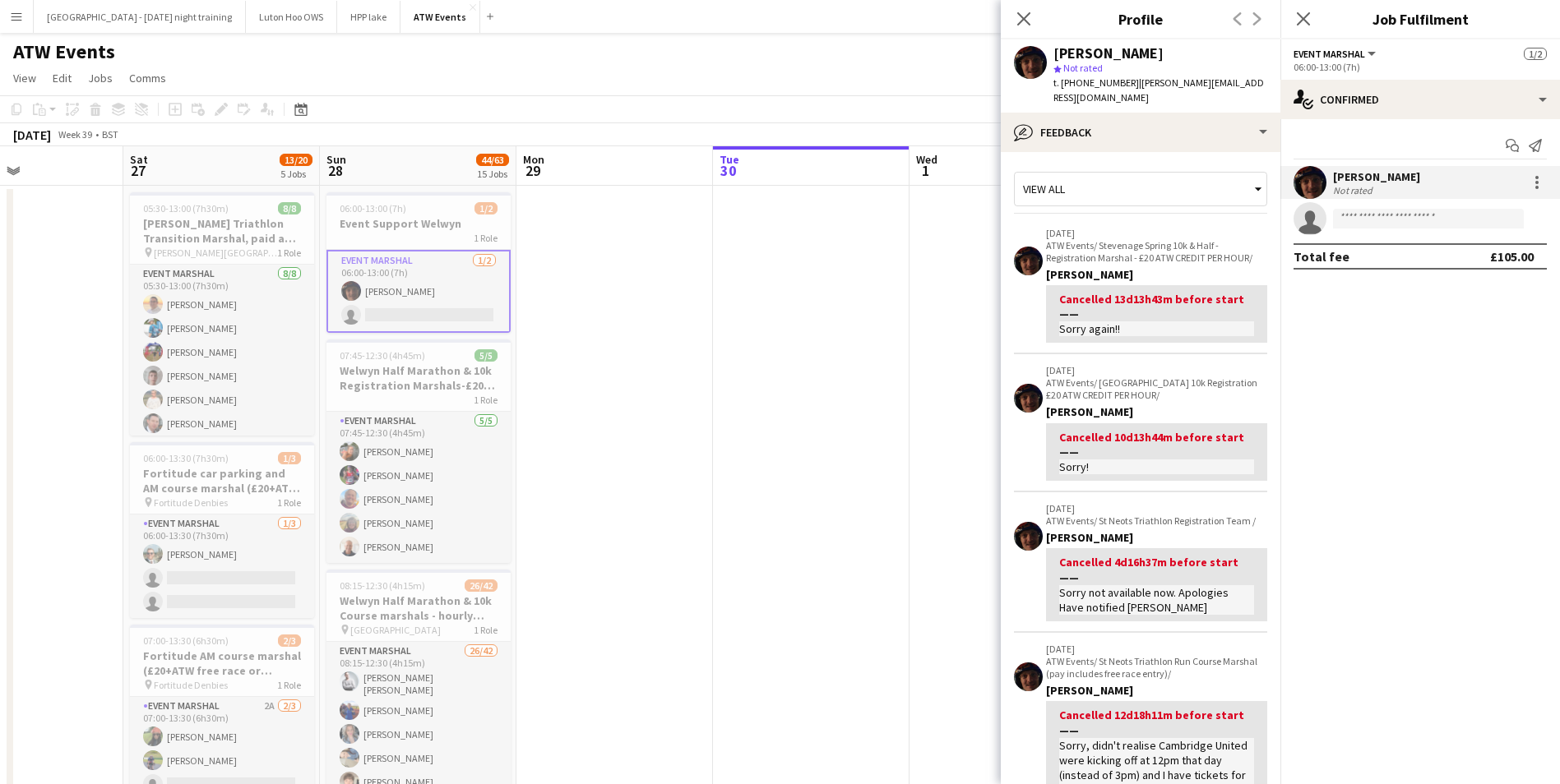
click at [1067, 173] on div "View all" at bounding box center [1132, 189] width 235 height 32
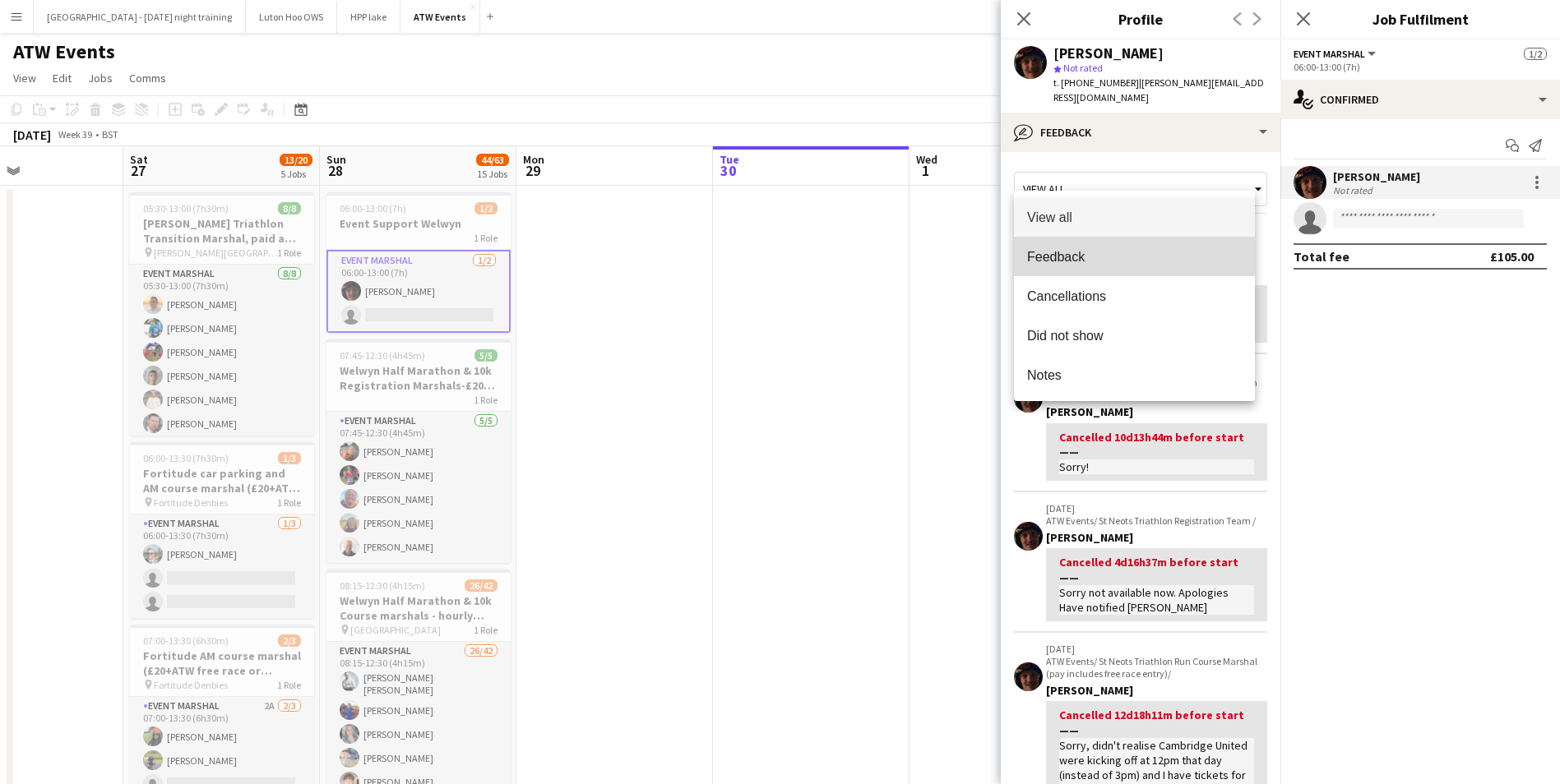
click at [1077, 246] on mat-option "Feedback" at bounding box center [1134, 256] width 241 height 39
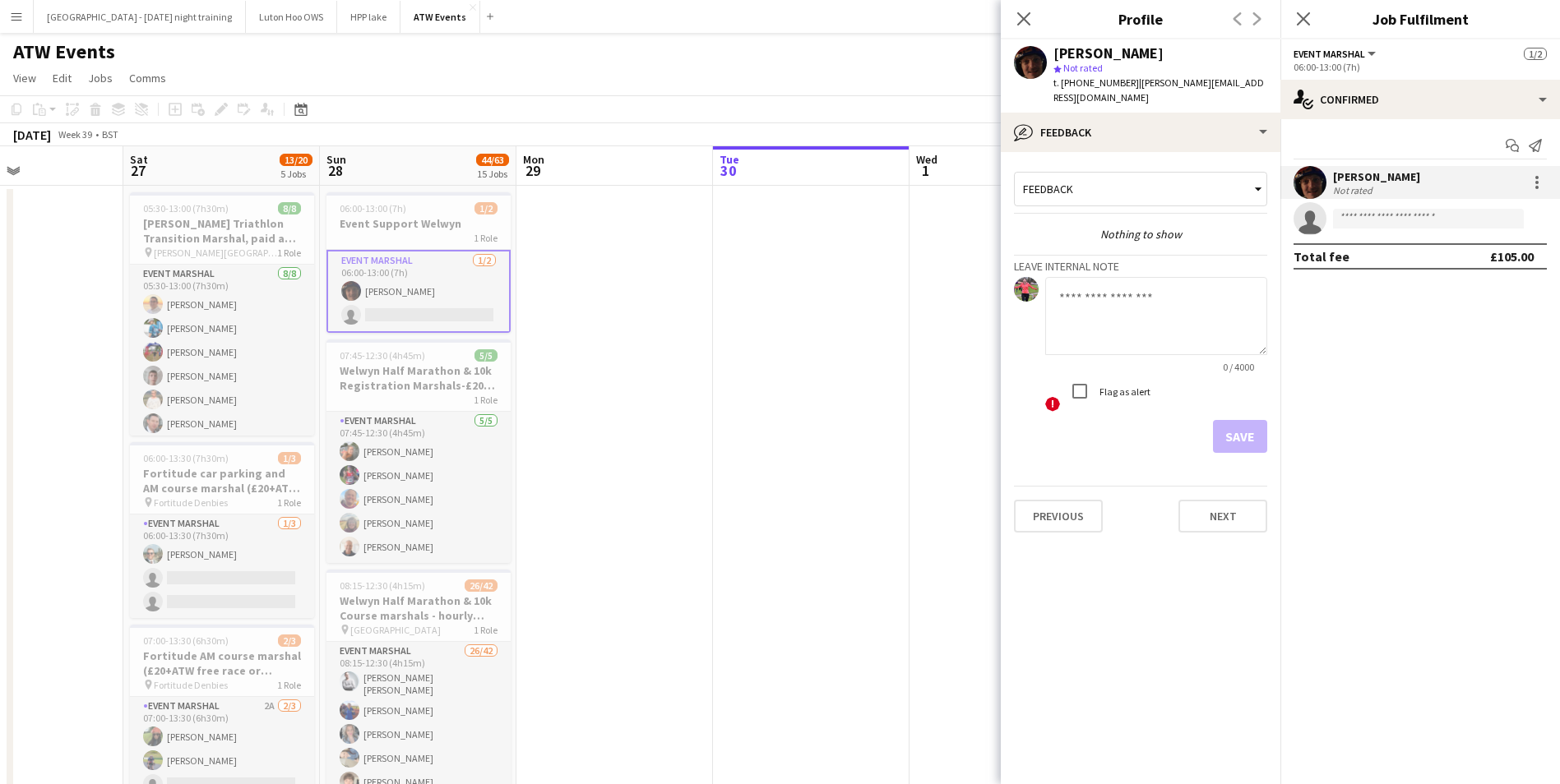
click at [1096, 310] on textarea at bounding box center [1156, 315] width 222 height 78
click at [1122, 292] on textarea at bounding box center [1156, 315] width 222 height 78
click at [1124, 230] on div "Feedback Nothing to show Leave internal note ! Required field. 0 / 4000 ! Flag …" at bounding box center [1140, 309] width 253 height 287
click at [1137, 227] on div "Nothing to show" at bounding box center [1140, 234] width 253 height 15
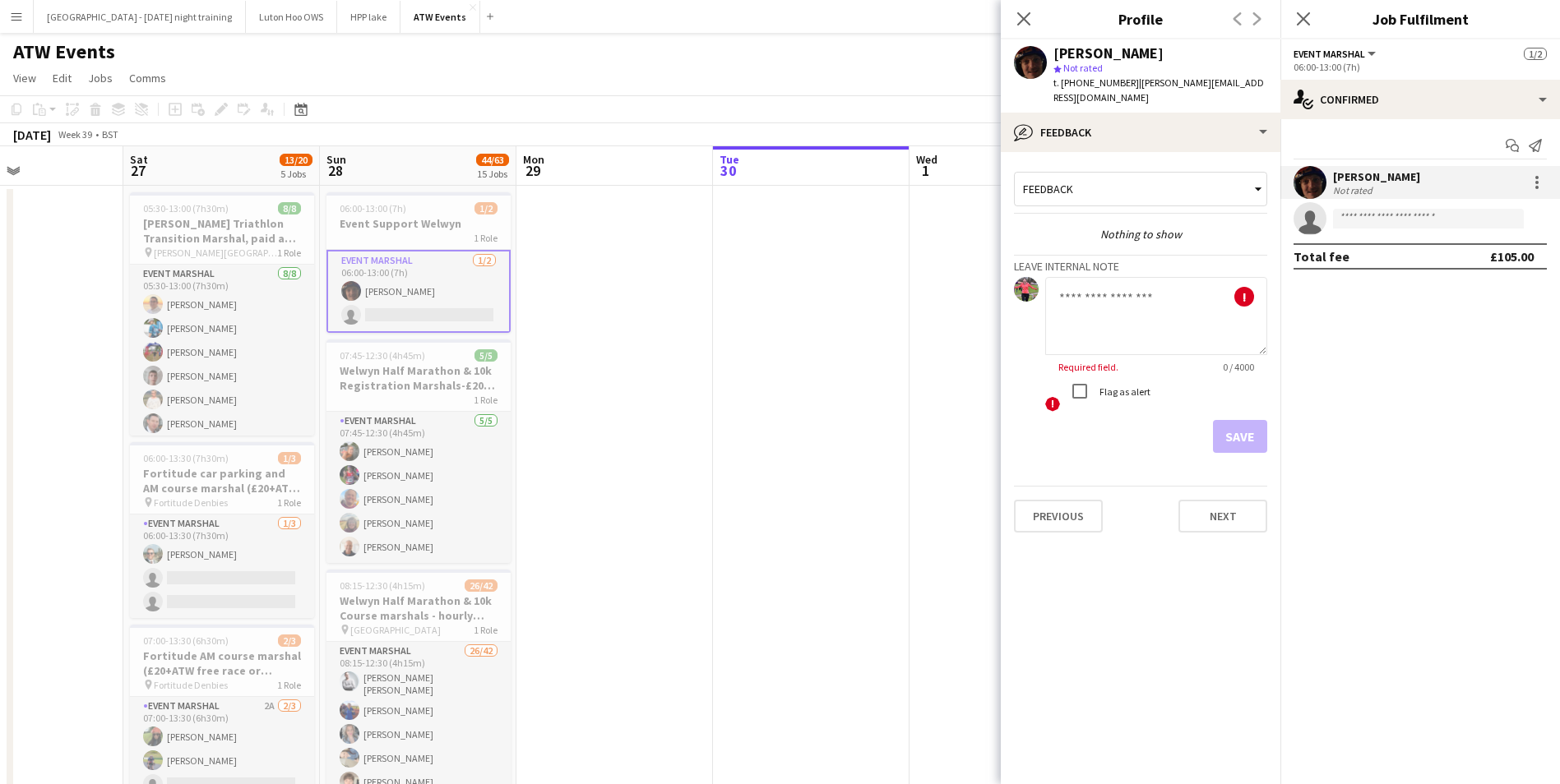
drag, startPoint x: 1137, startPoint y: 221, endPoint x: 1114, endPoint y: 191, distance: 37.8
click at [1114, 191] on div "Feedback" at bounding box center [1140, 193] width 253 height 42
click at [1114, 182] on div "Feedback" at bounding box center [1132, 189] width 235 height 32
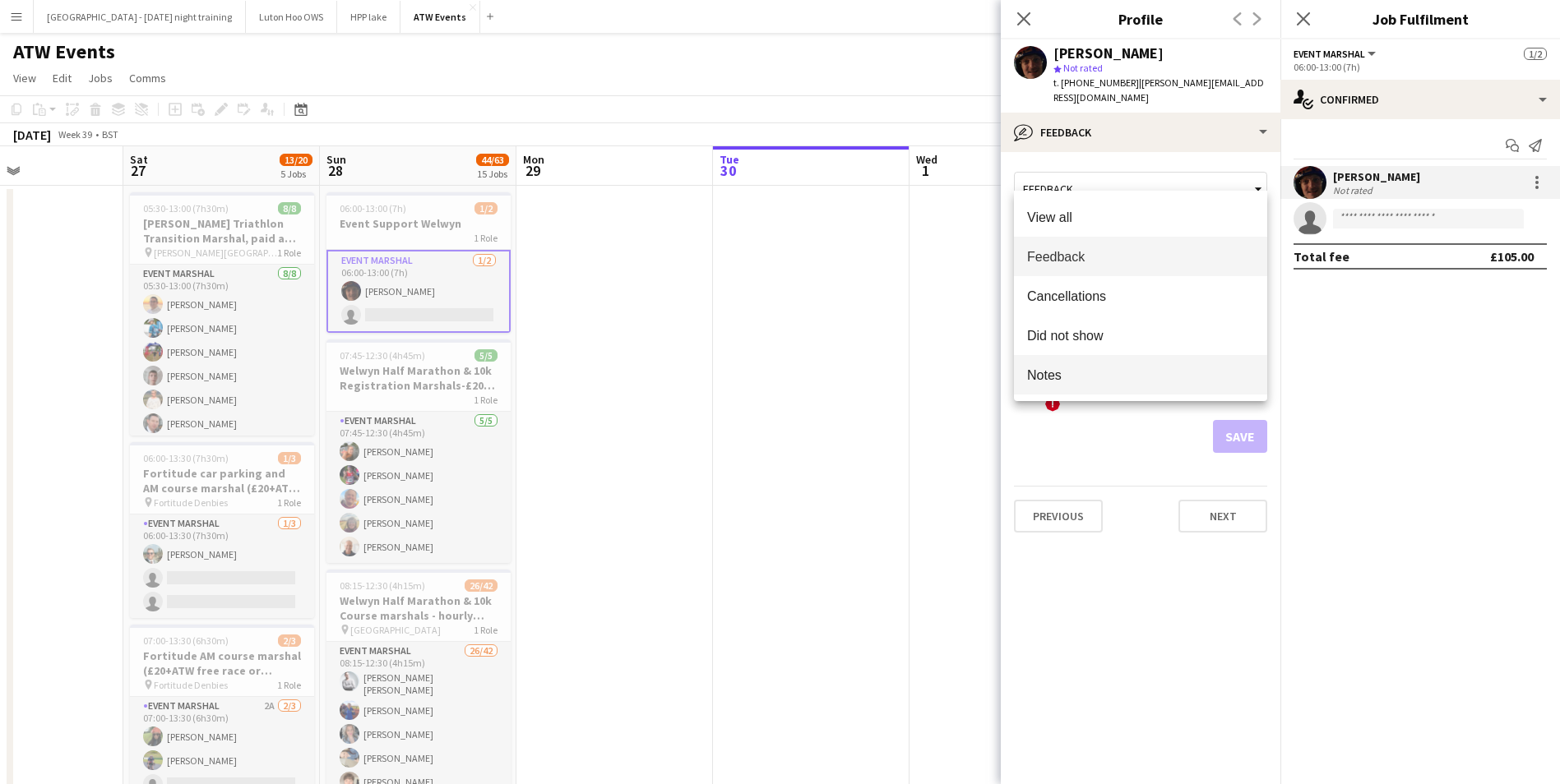
click at [1078, 363] on mat-option "Notes" at bounding box center [1140, 374] width 253 height 39
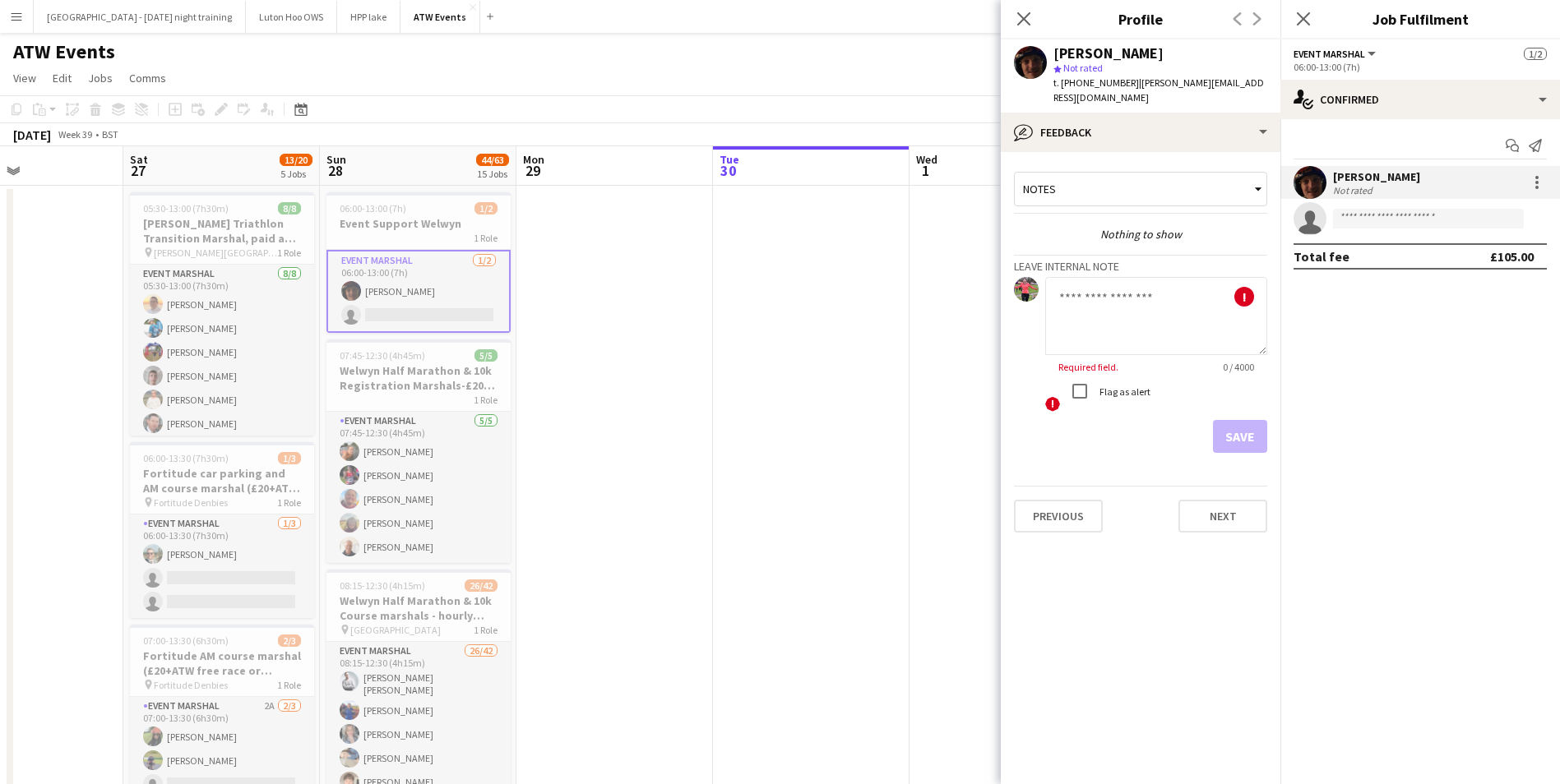
click at [1103, 194] on div "Notes" at bounding box center [1140, 193] width 253 height 42
click at [1096, 180] on div "Notes" at bounding box center [1132, 189] width 235 height 32
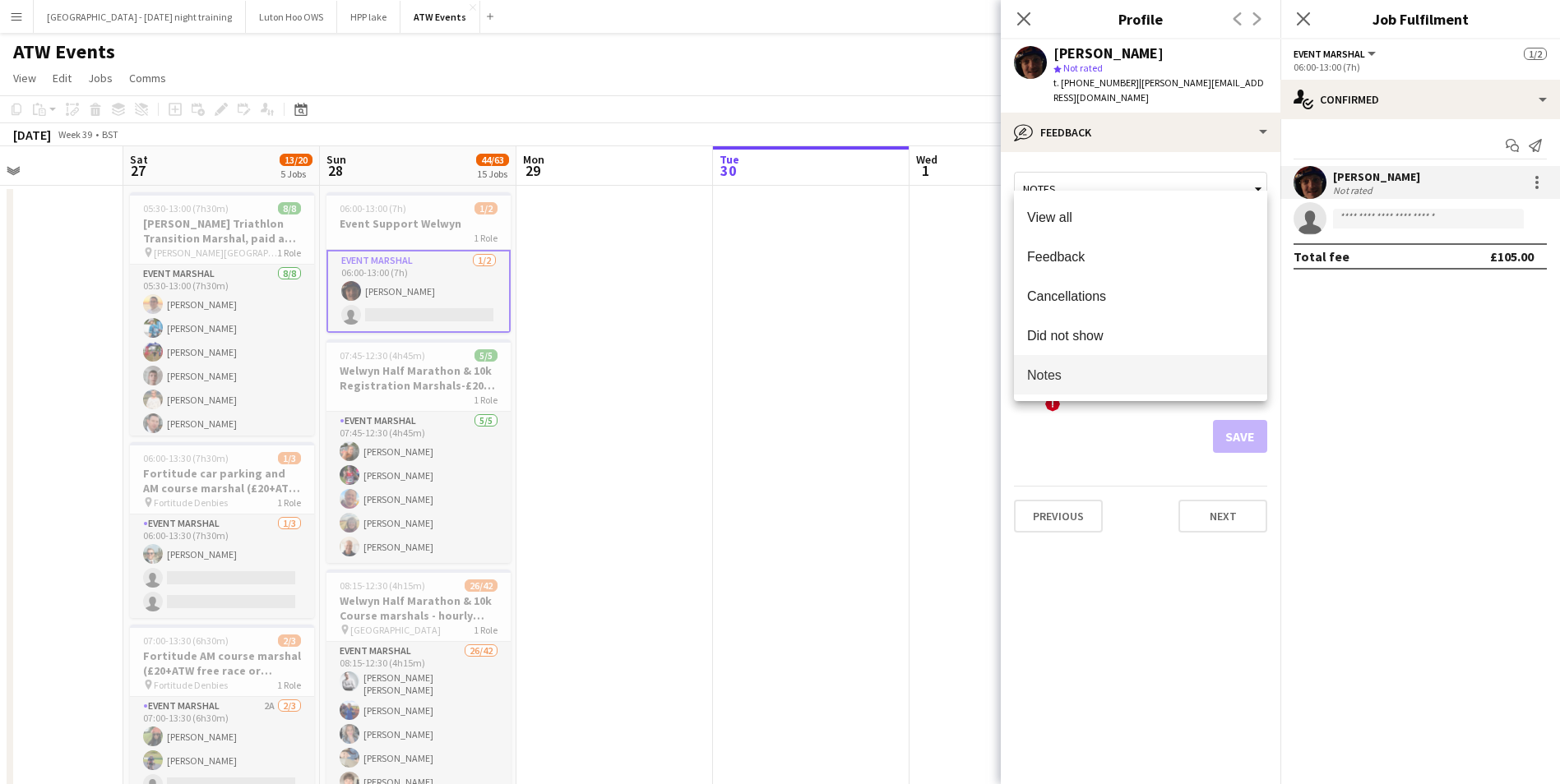
click at [852, 332] on div at bounding box center [780, 392] width 1560 height 784
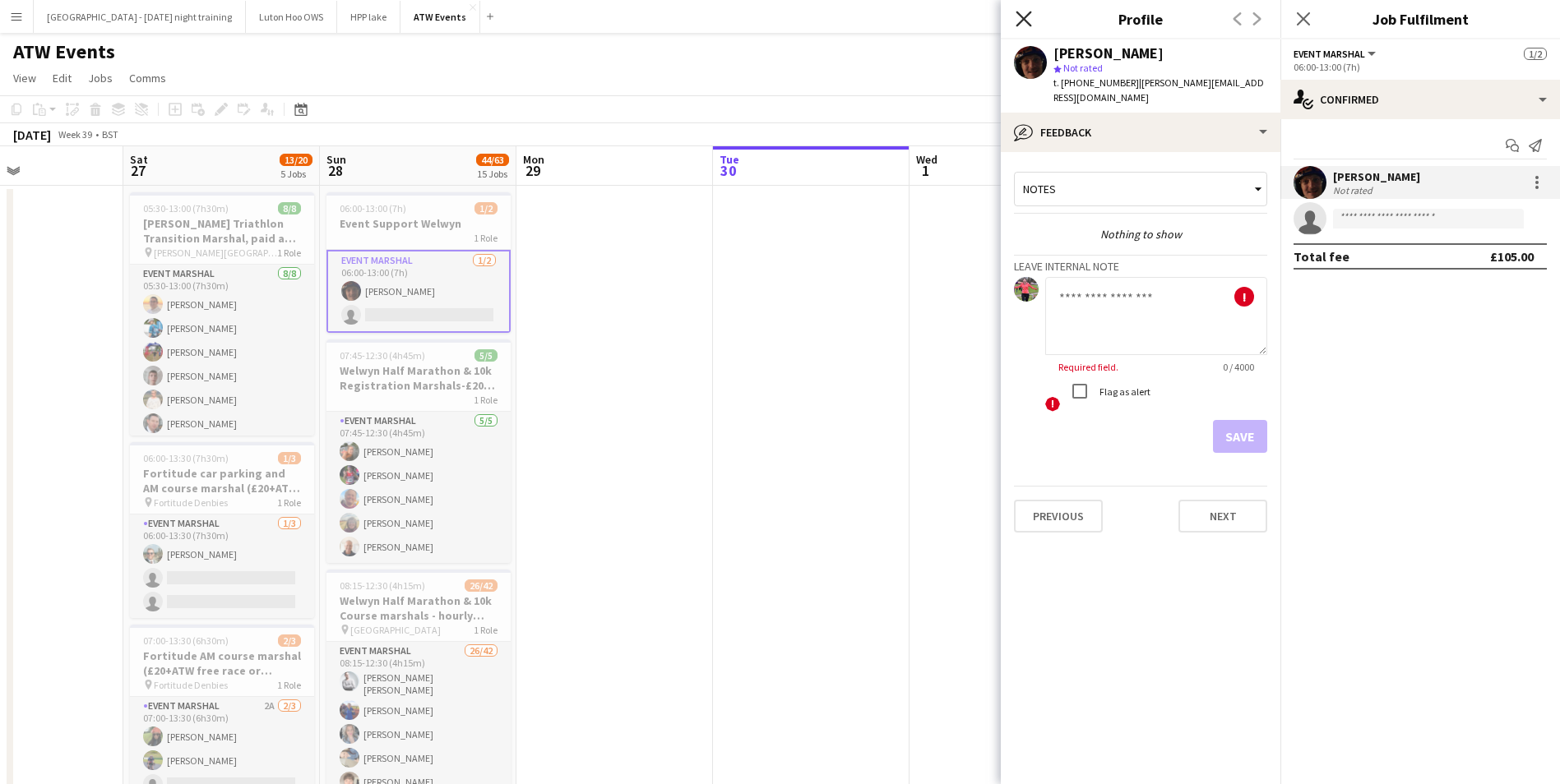
click at [1030, 15] on icon "Close pop-in" at bounding box center [1024, 18] width 16 height 16
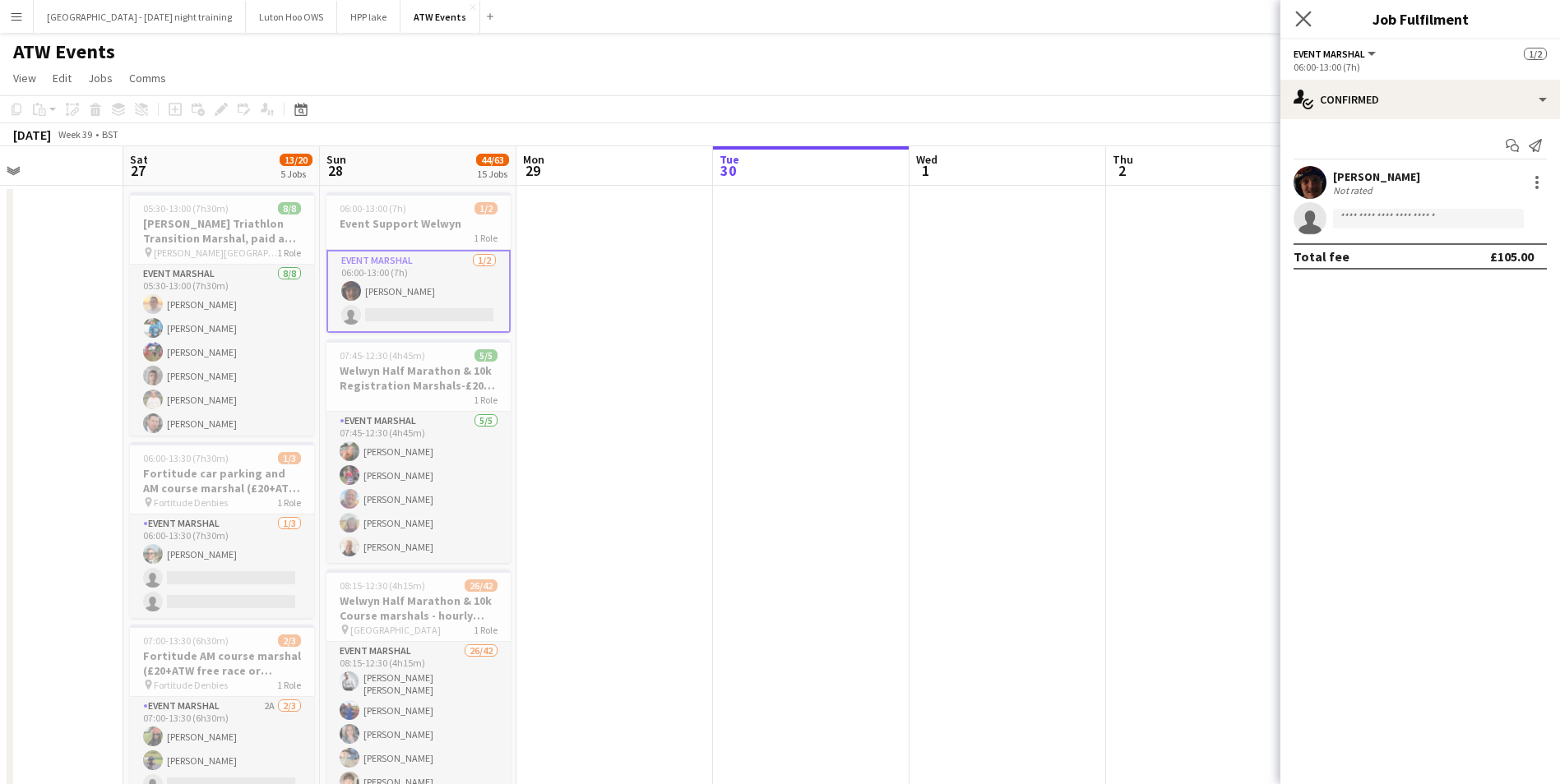
click at [1302, 28] on app-icon "Close pop-in" at bounding box center [1303, 18] width 24 height 24
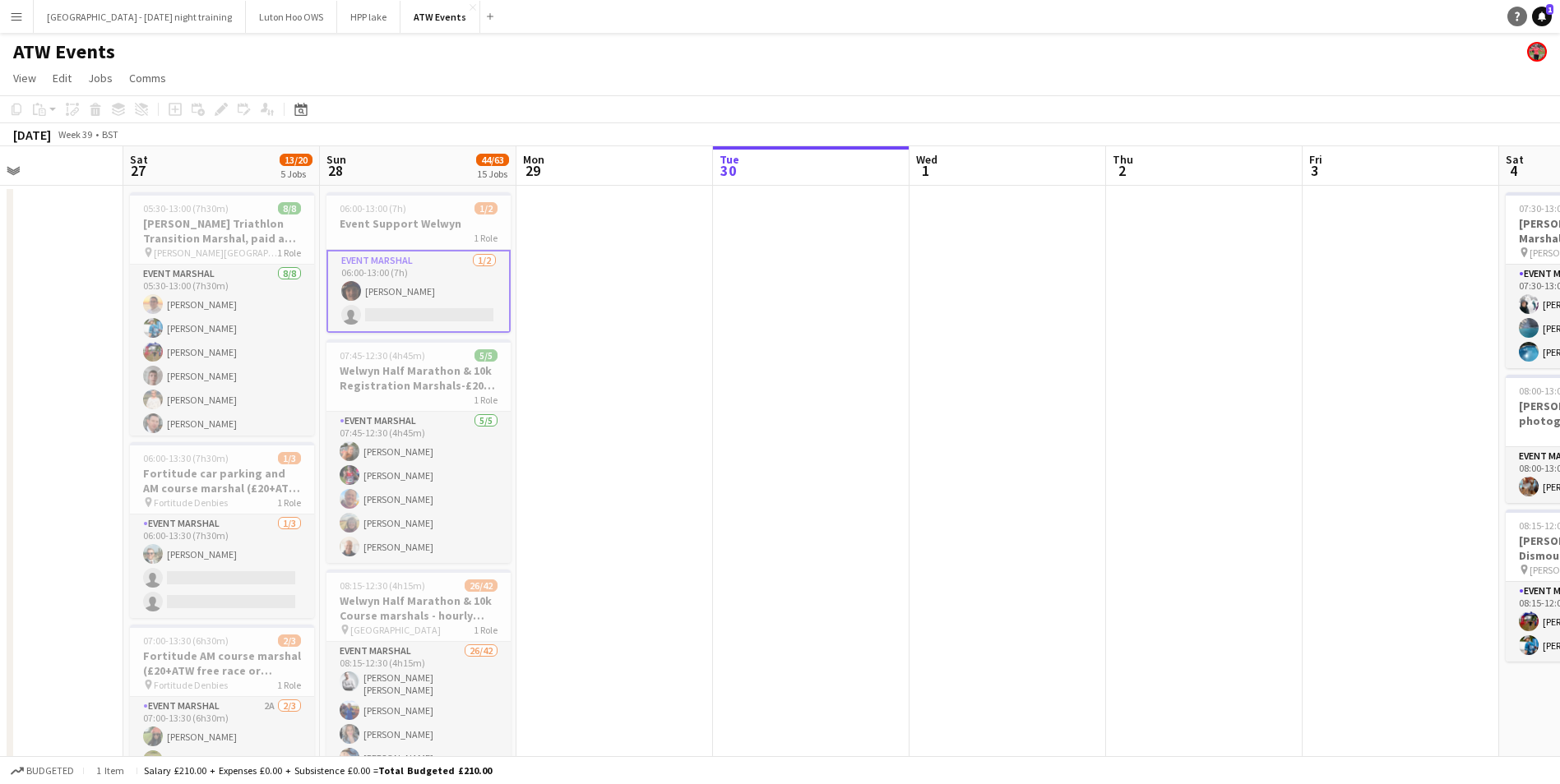
click at [1516, 12] on icon "Help" at bounding box center [1517, 16] width 10 height 10
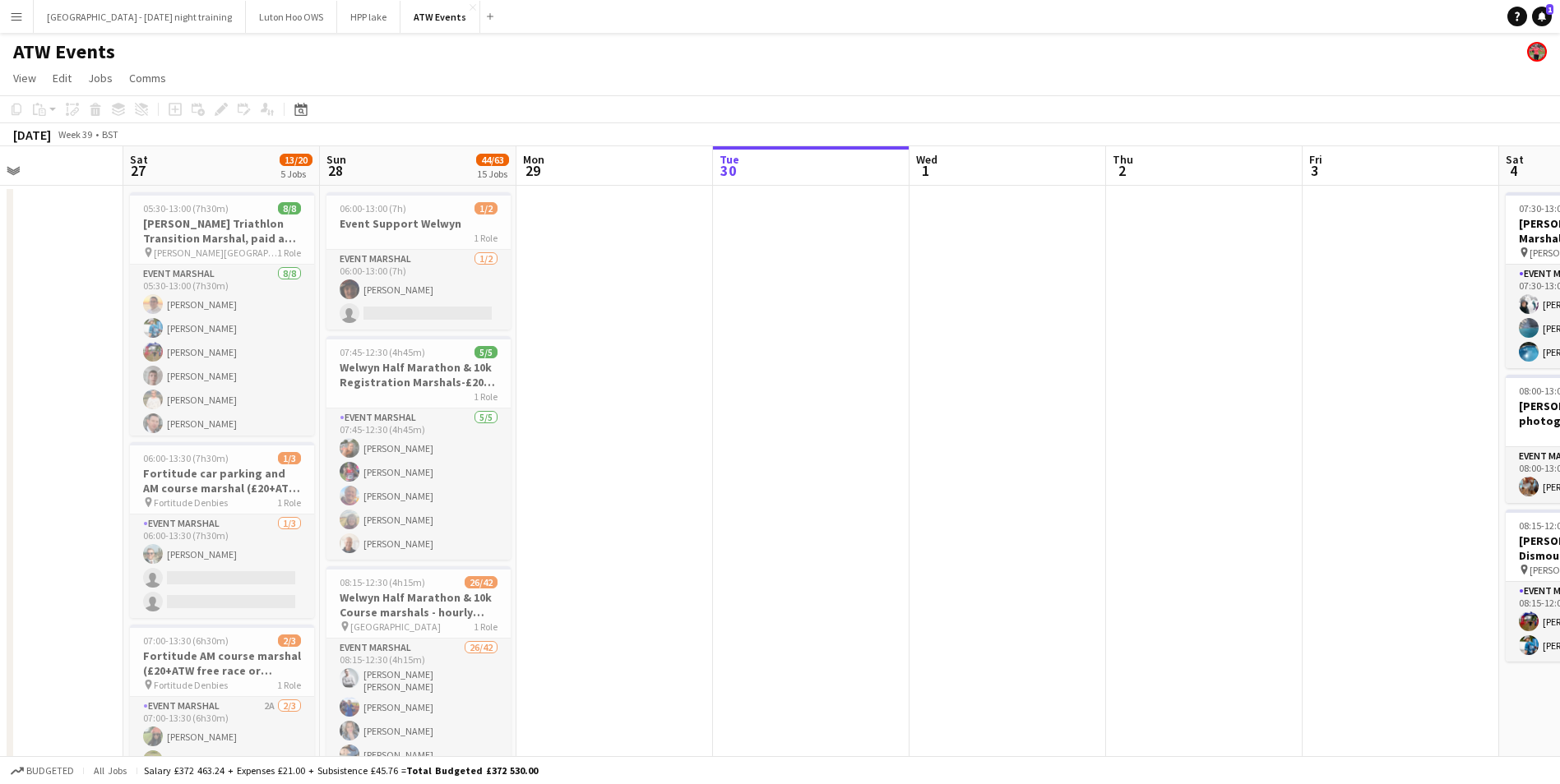
click at [32, 13] on button "Menu" at bounding box center [17, 17] width 33 height 33
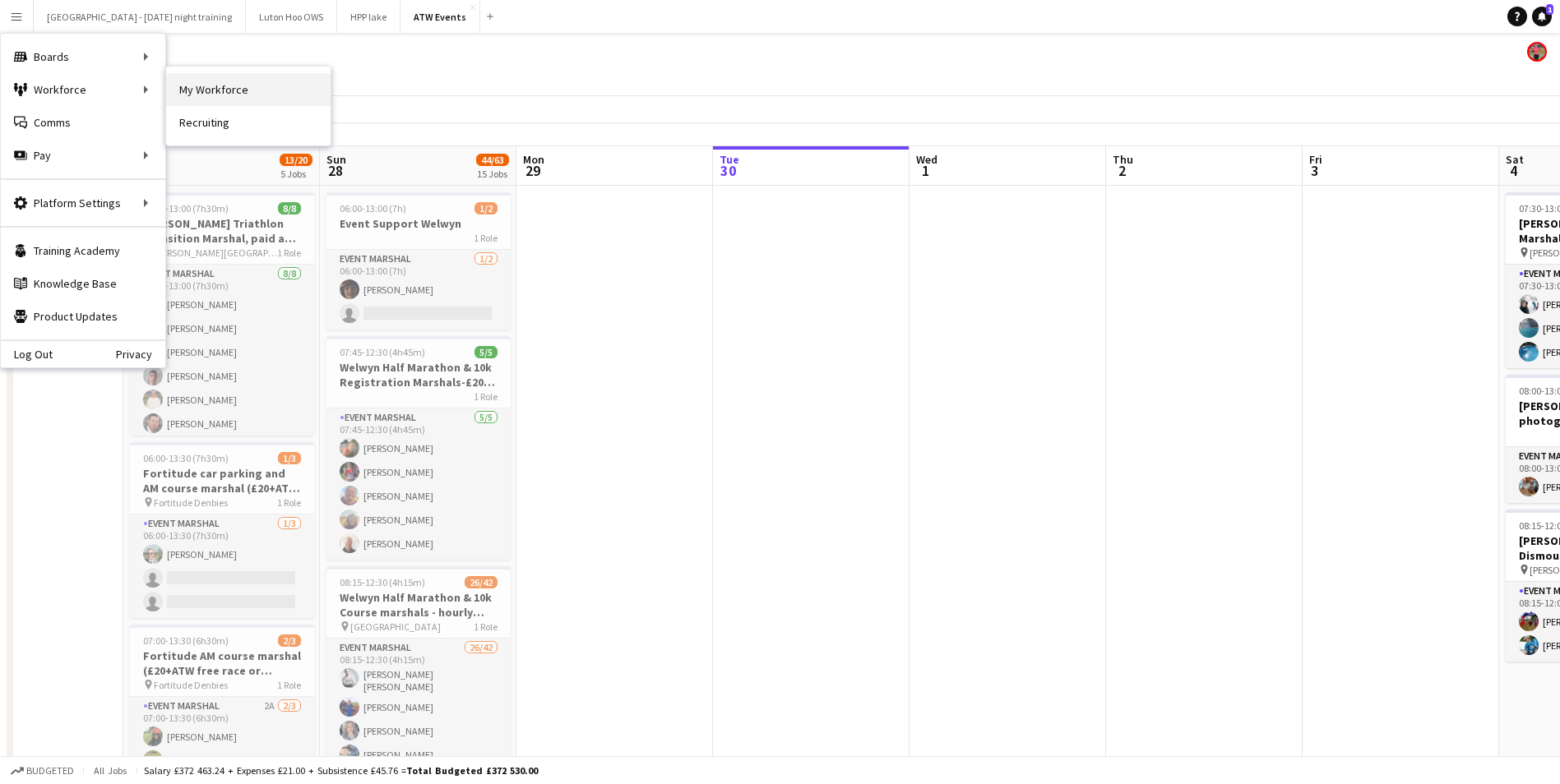
click at [209, 89] on link "My Workforce" at bounding box center [249, 90] width 165 height 33
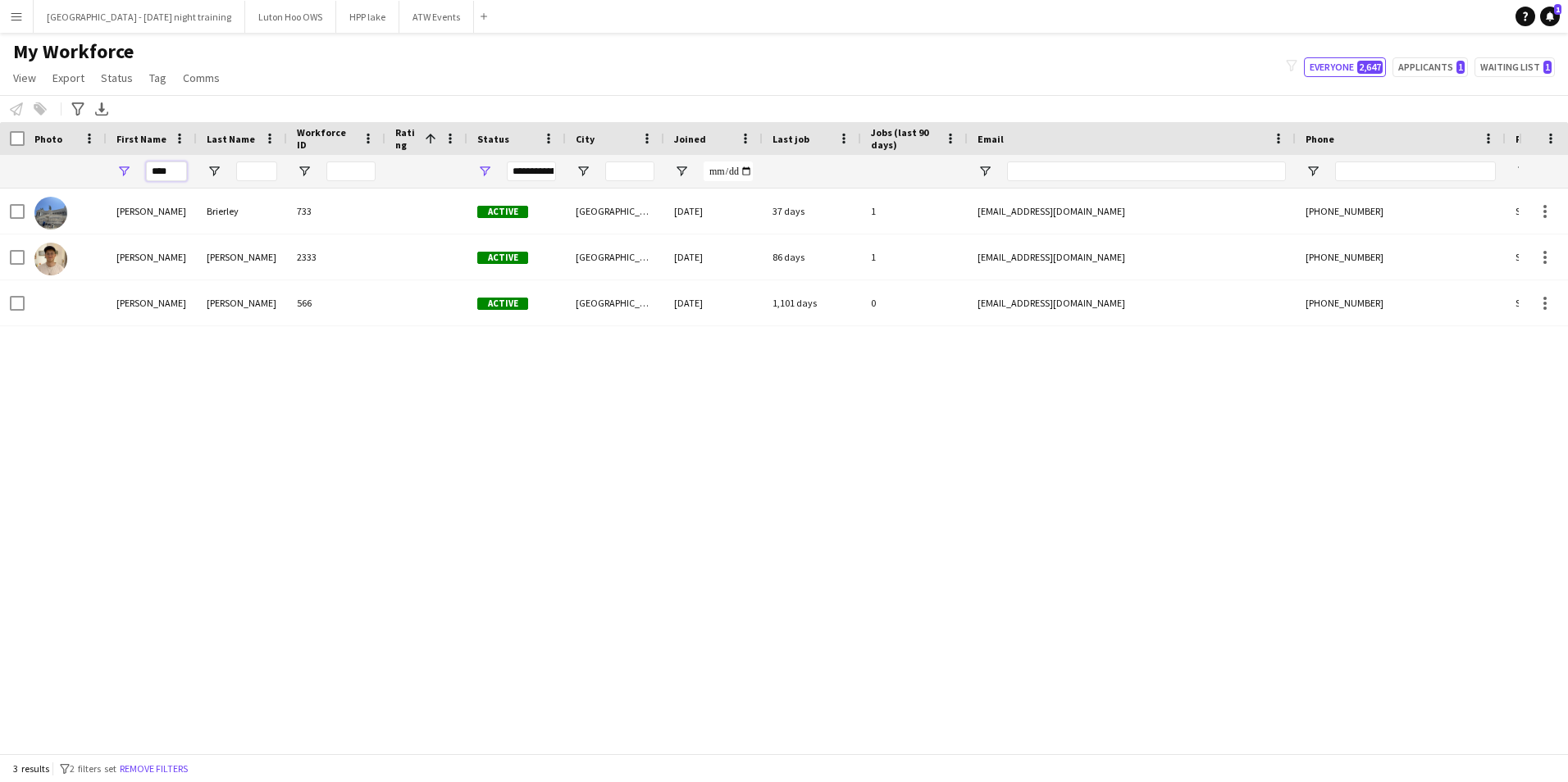
click at [171, 167] on input "****" at bounding box center [166, 171] width 41 height 20
type input "*"
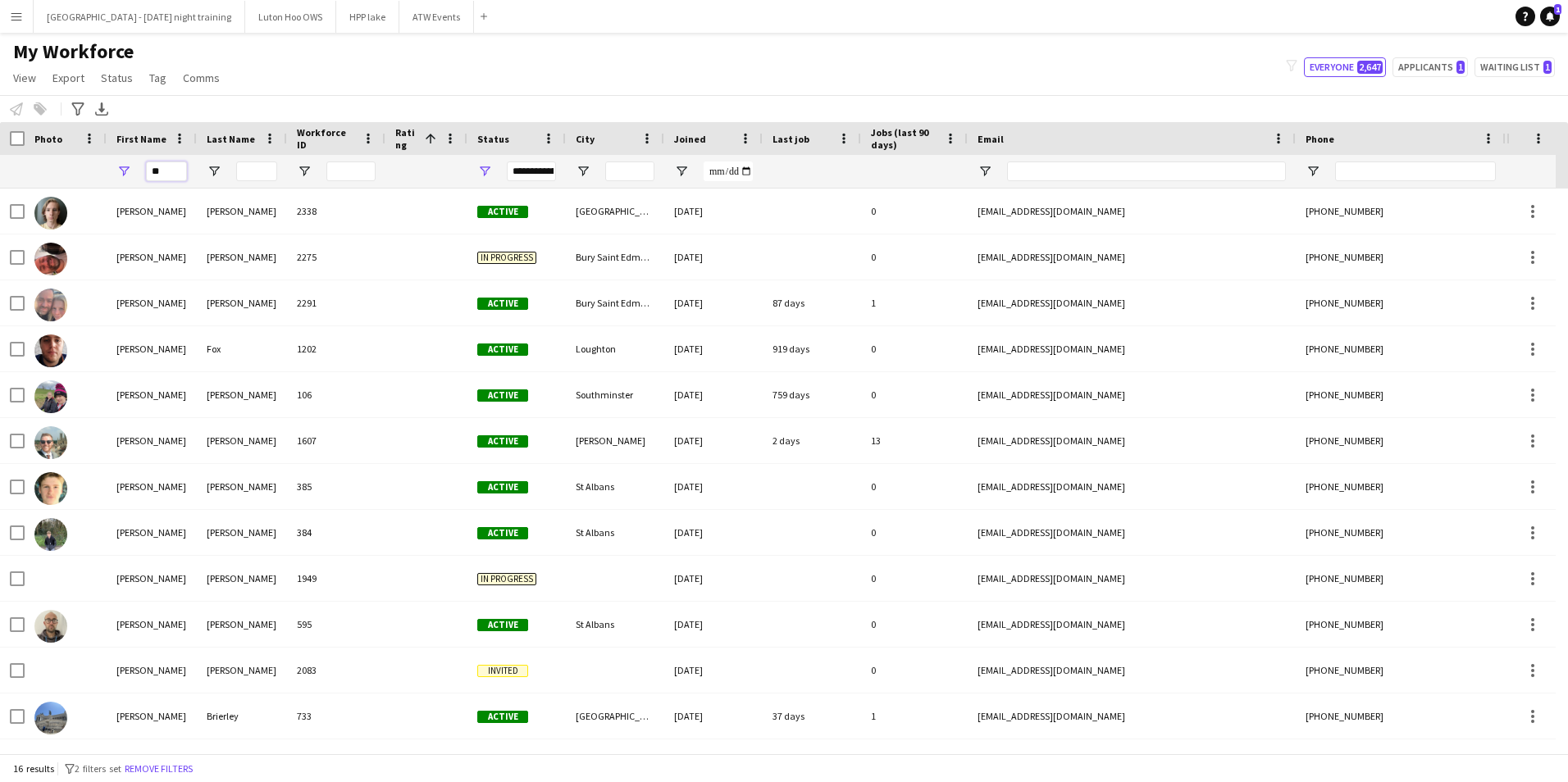
type input "*"
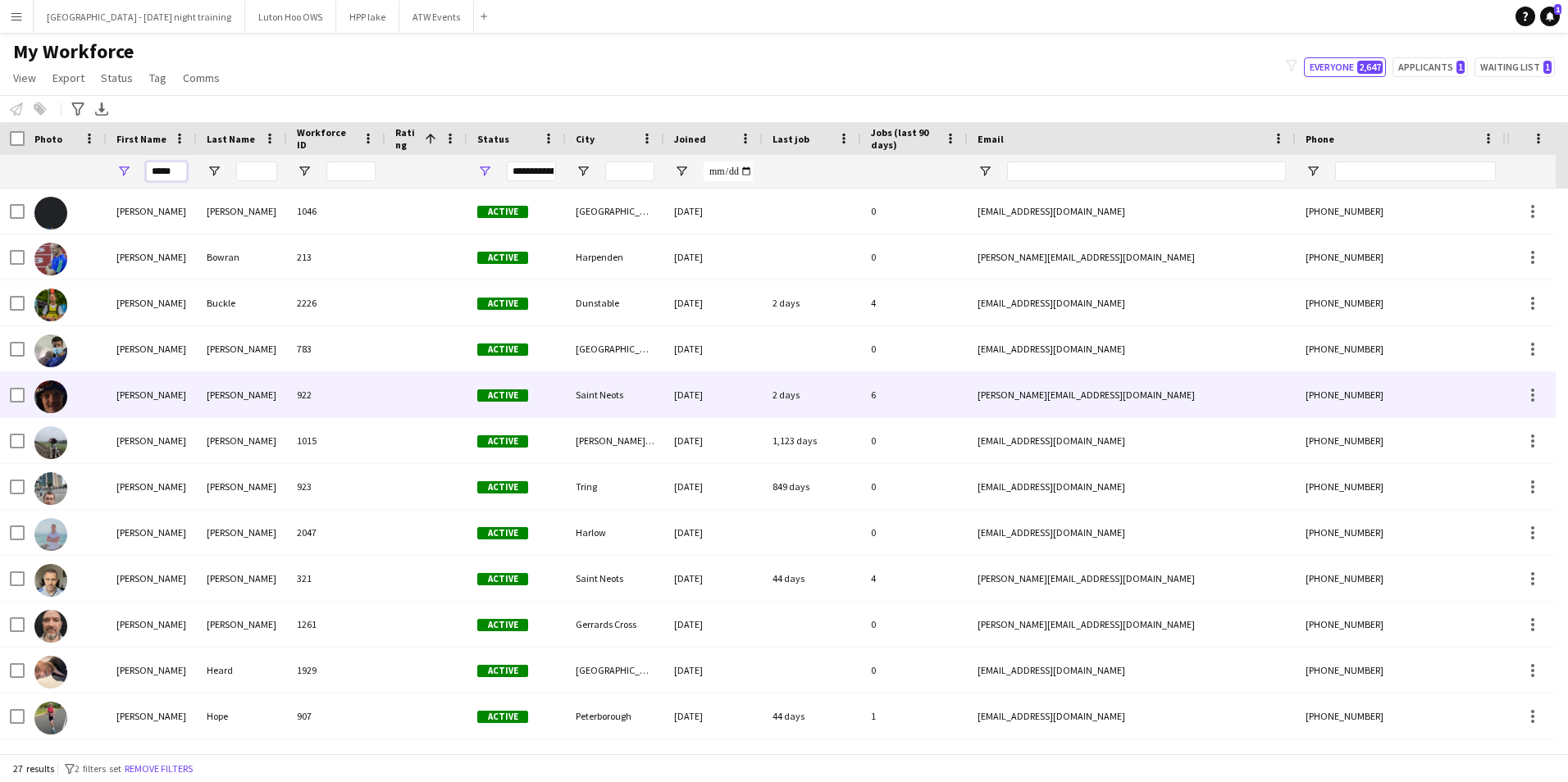
type input "*****"
click at [222, 400] on div "[PERSON_NAME]" at bounding box center [241, 395] width 90 height 45
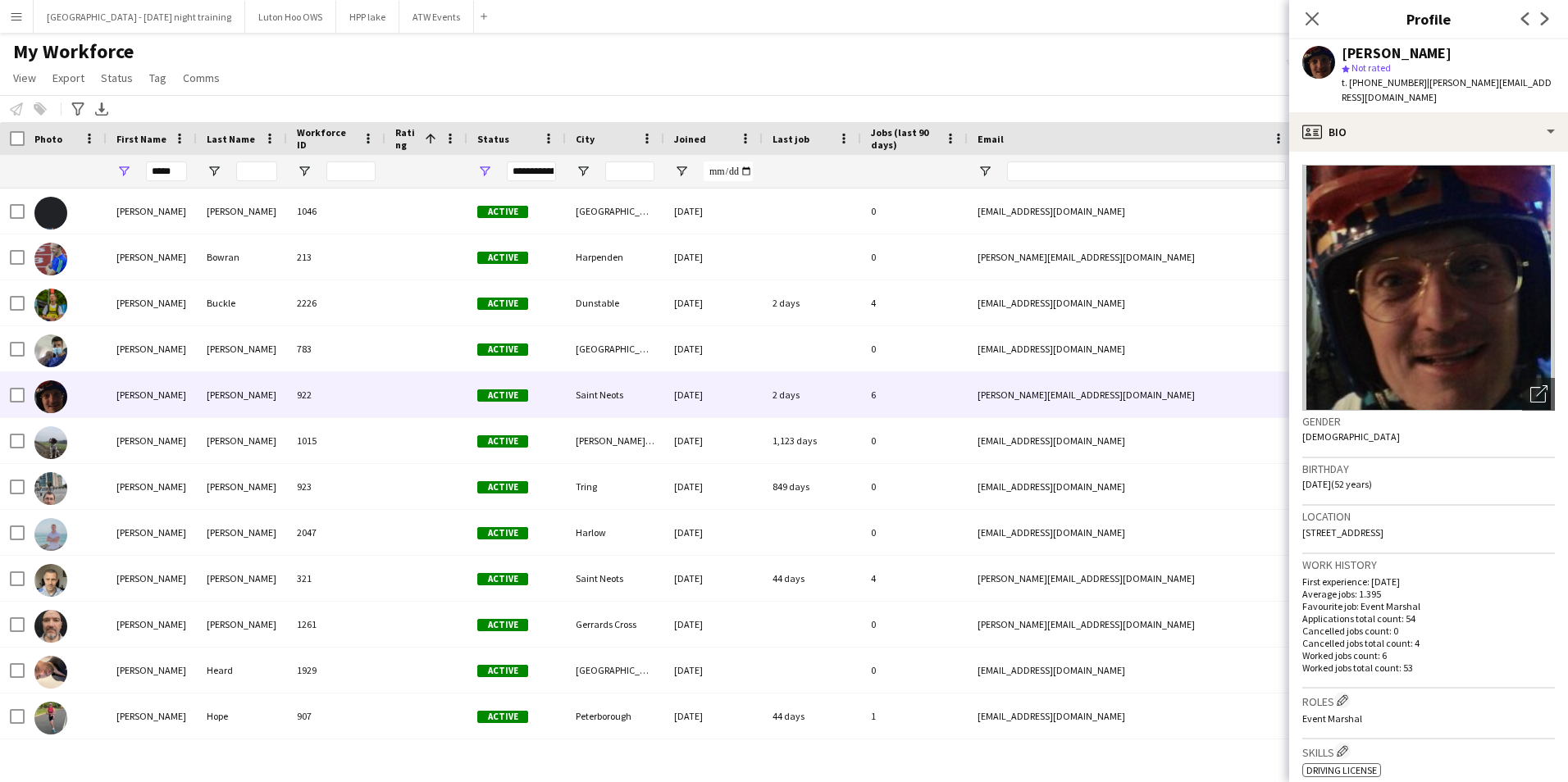
click at [1187, 70] on div "My Workforce View Views Default view New view Update view Delete view Edit name…" at bounding box center [784, 67] width 1568 height 56
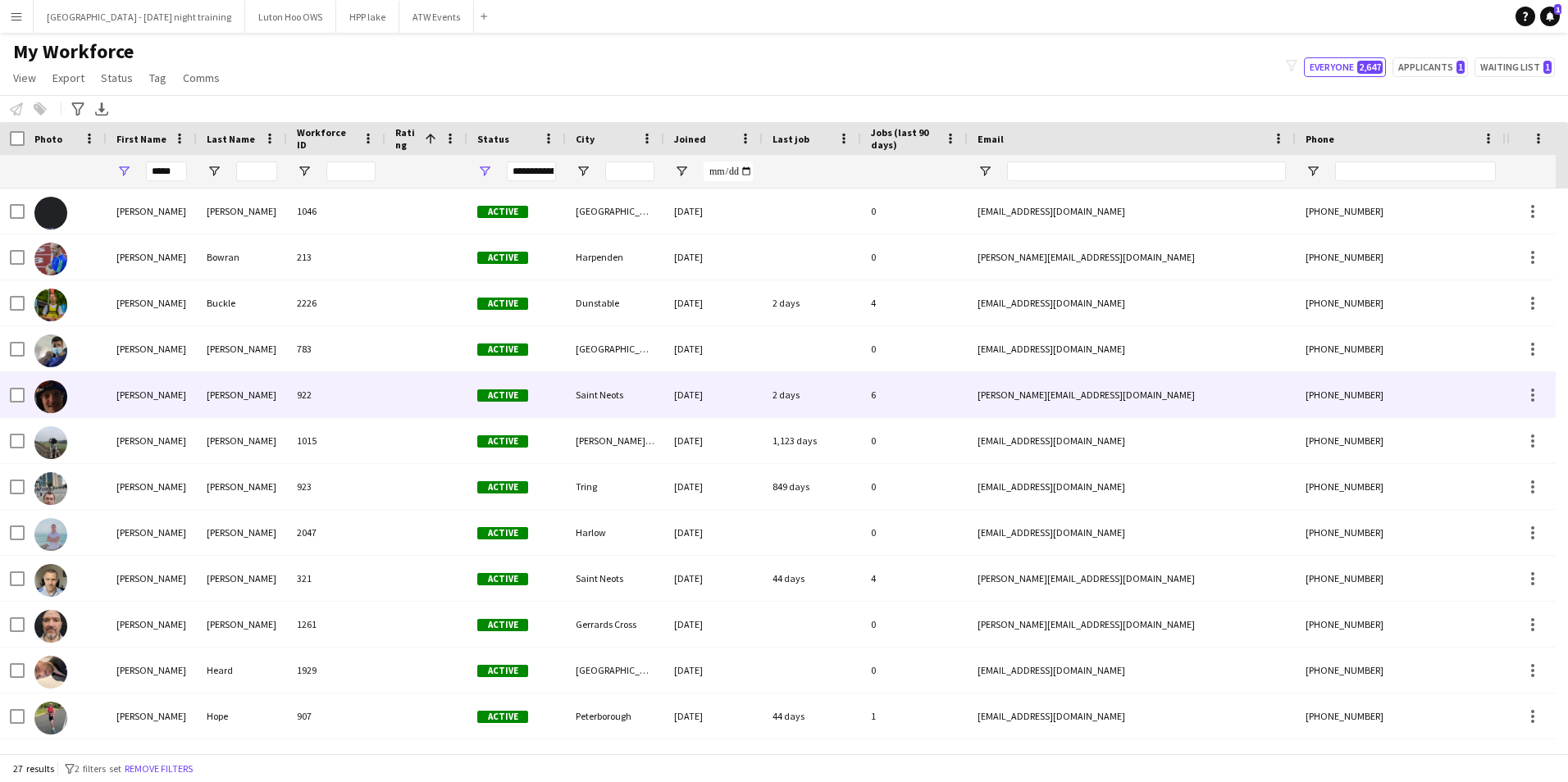
click at [57, 402] on img at bounding box center [51, 397] width 33 height 33
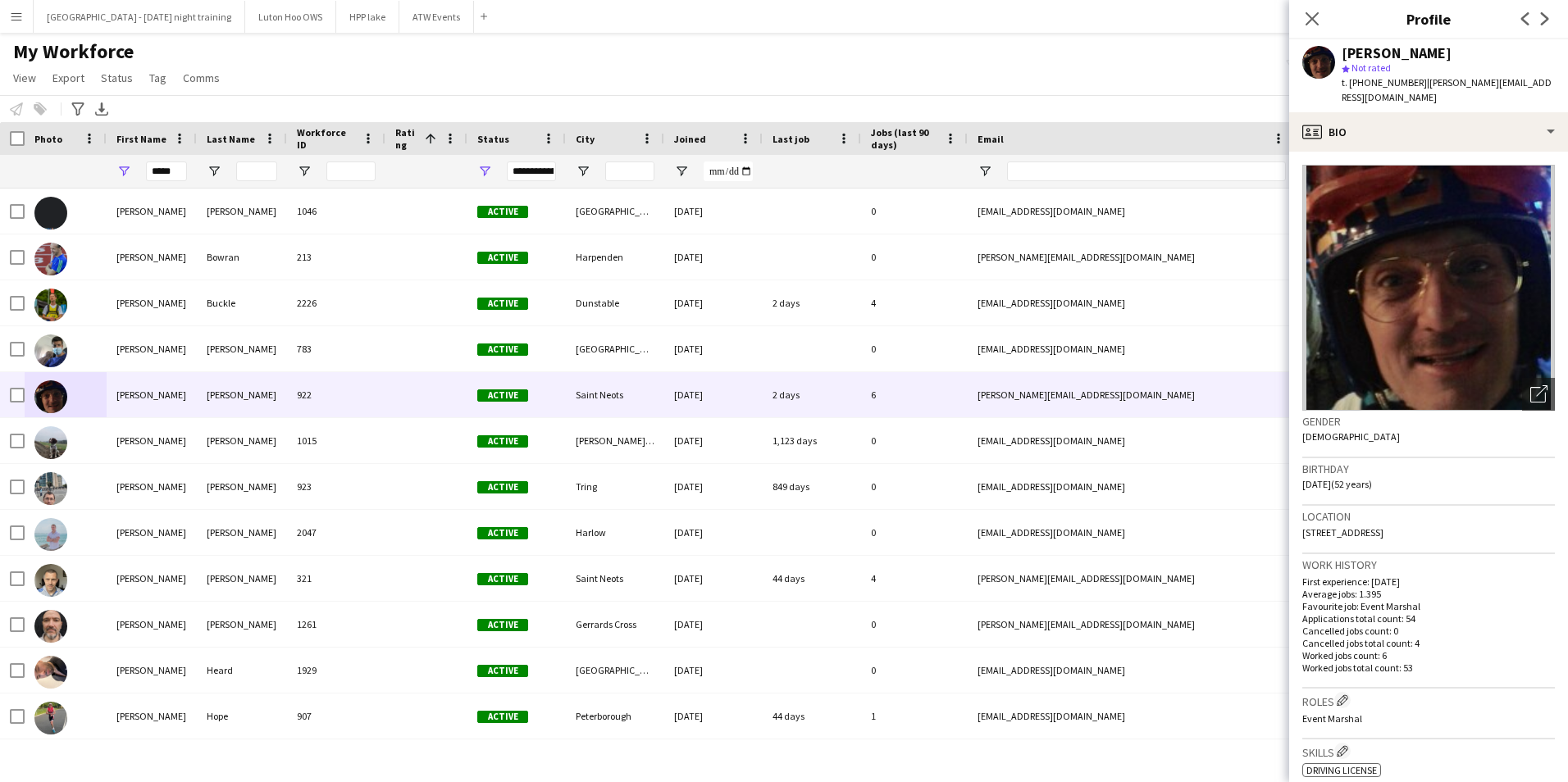
click at [1301, 19] on div "Close pop-in" at bounding box center [1312, 18] width 46 height 38
click at [1309, 19] on icon "Close pop-in" at bounding box center [1312, 18] width 16 height 16
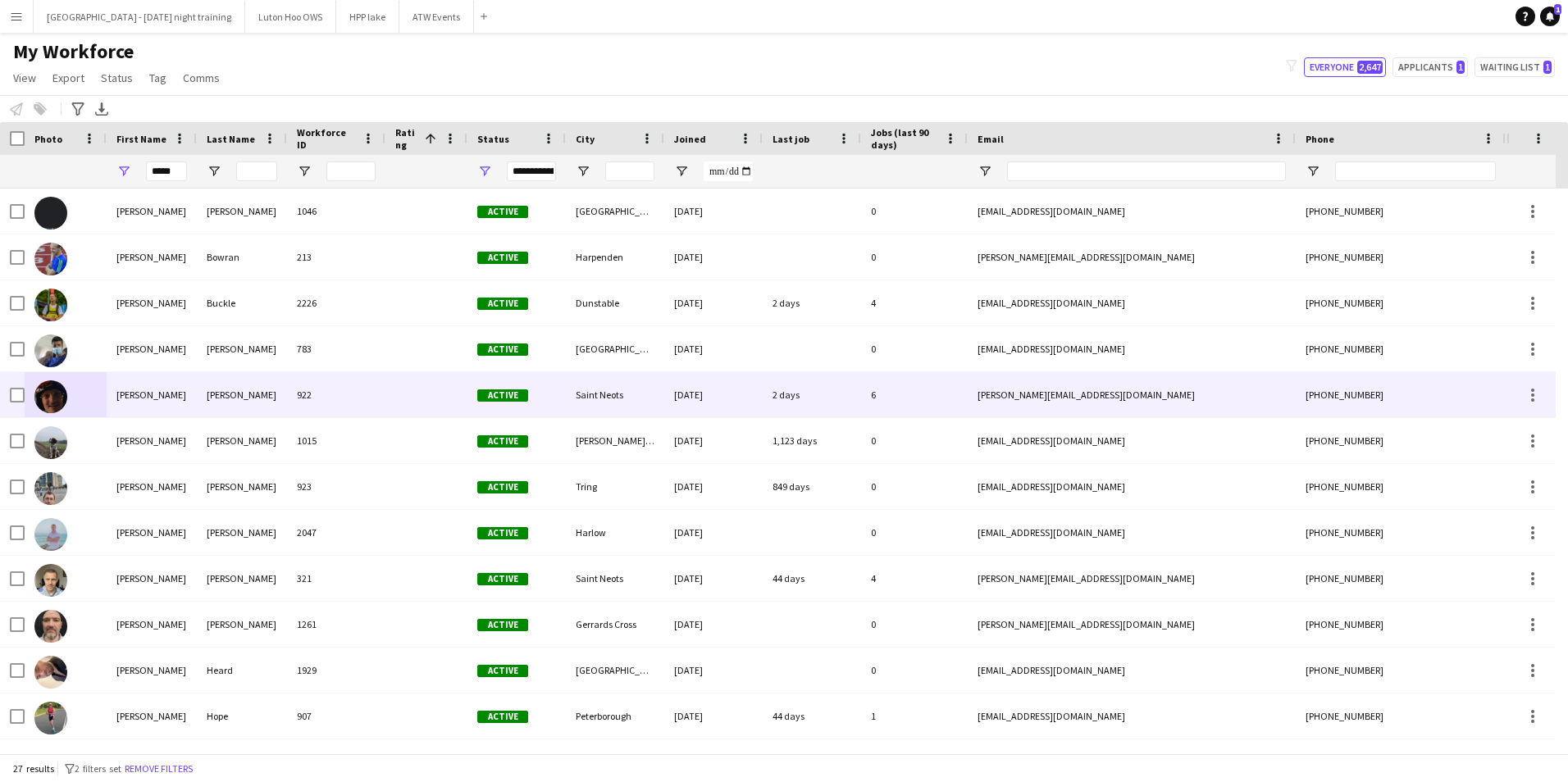
click at [129, 404] on div "[PERSON_NAME]" at bounding box center [151, 395] width 90 height 45
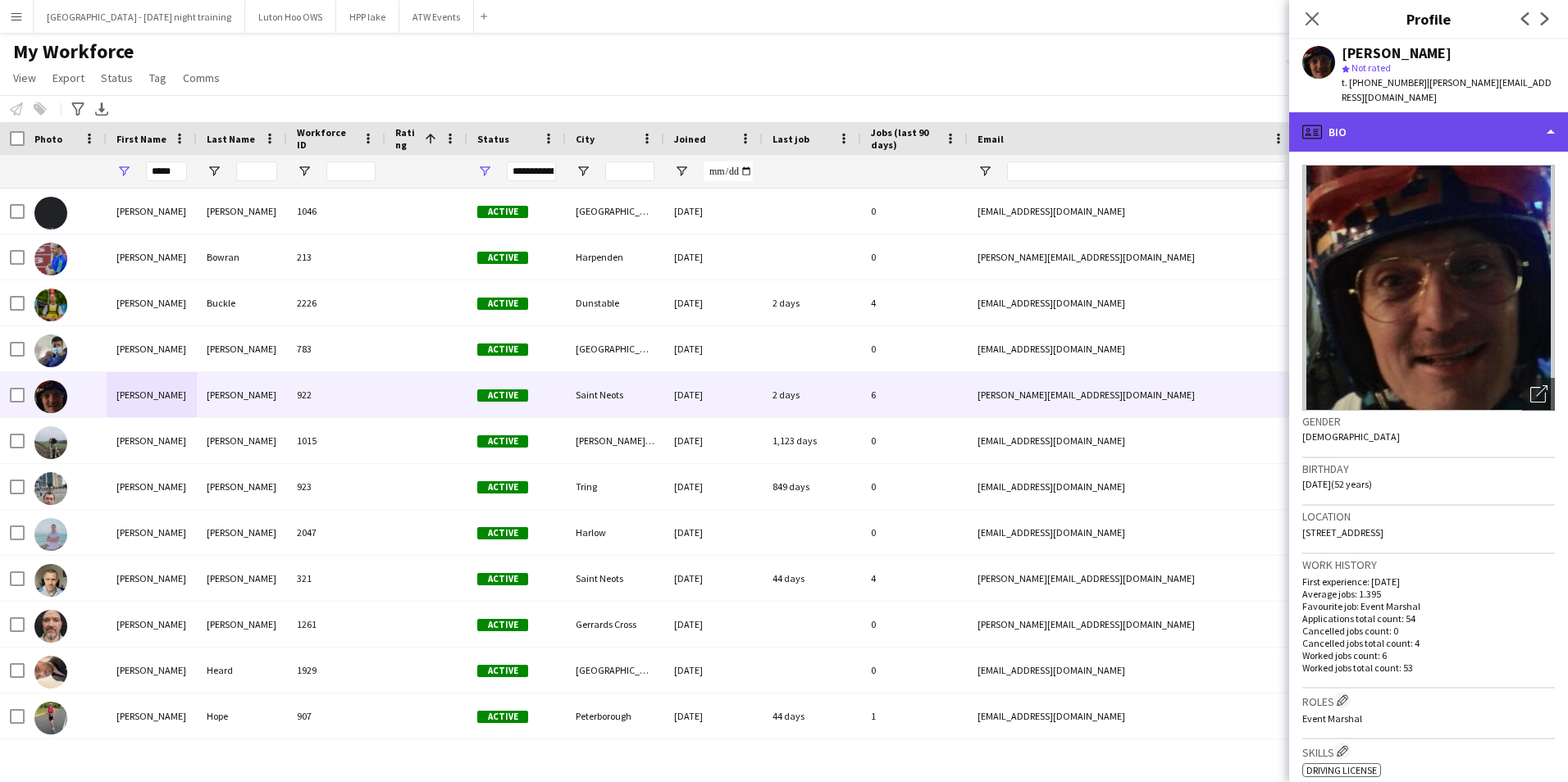
click at [1469, 121] on div "profile Bio" at bounding box center [1428, 132] width 279 height 39
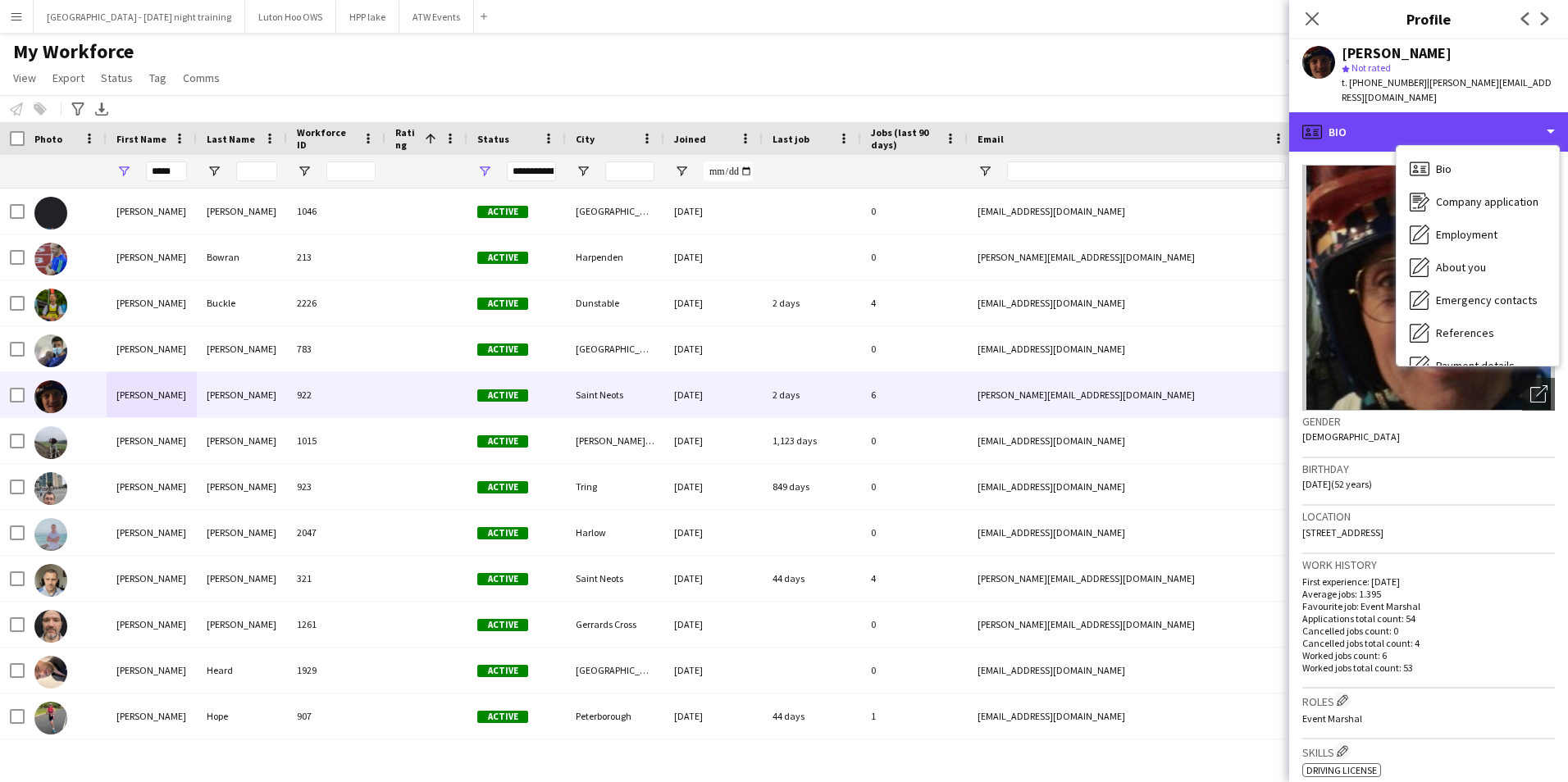
scroll to position [154, 0]
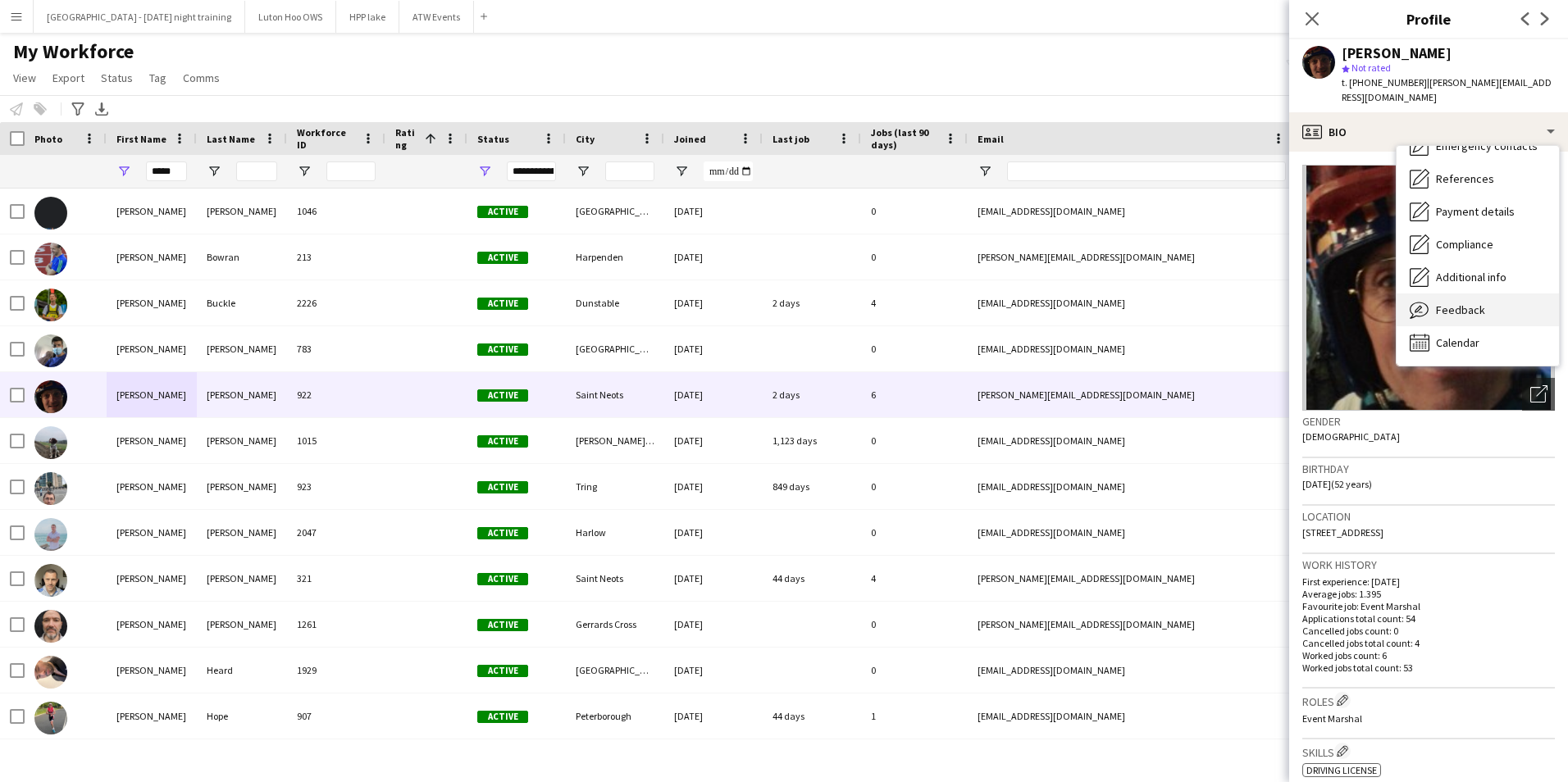
click at [1472, 302] on span "Feedback" at bounding box center [1460, 309] width 49 height 15
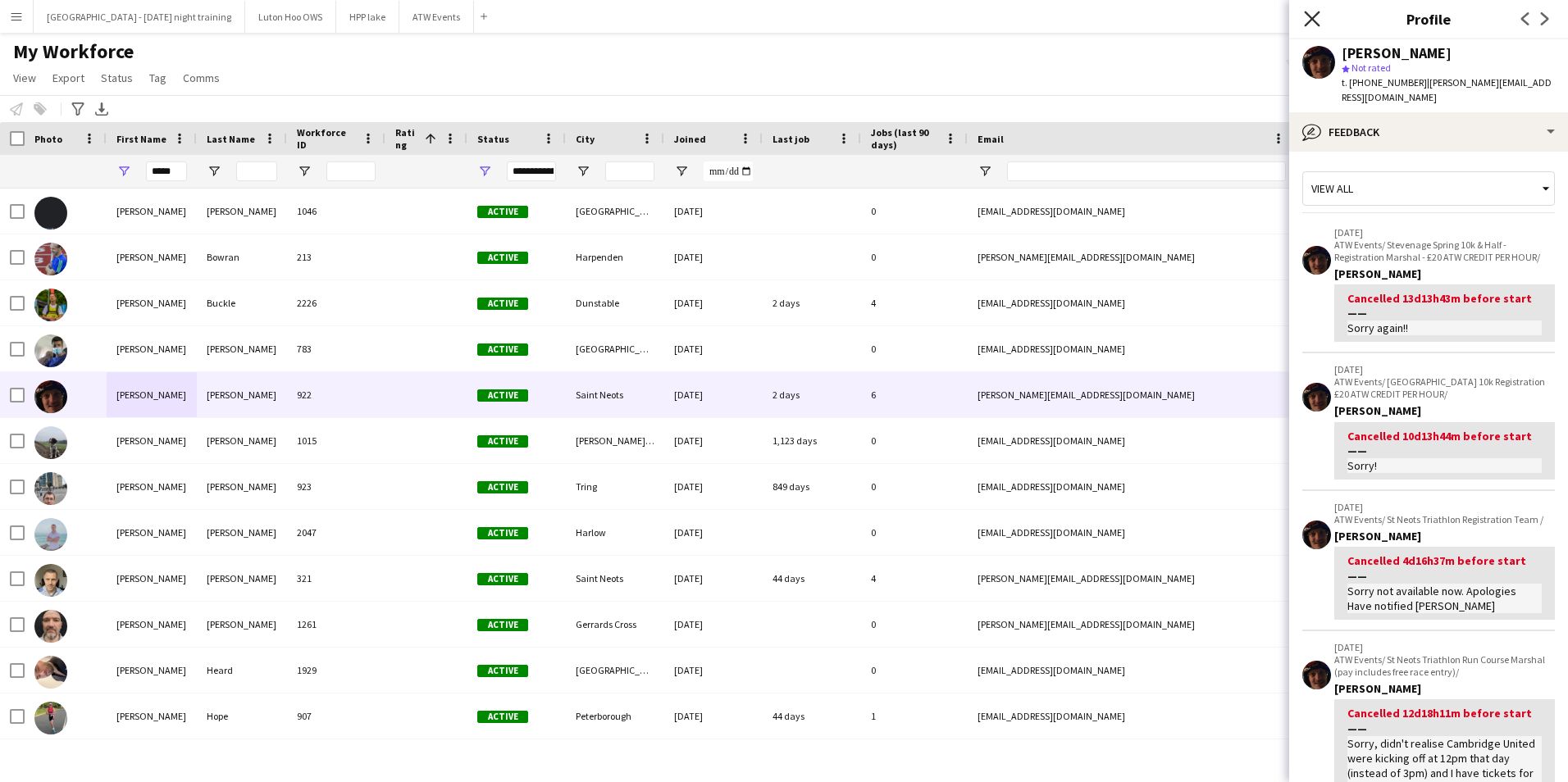
click at [1314, 15] on icon "Close pop-in" at bounding box center [1312, 18] width 16 height 16
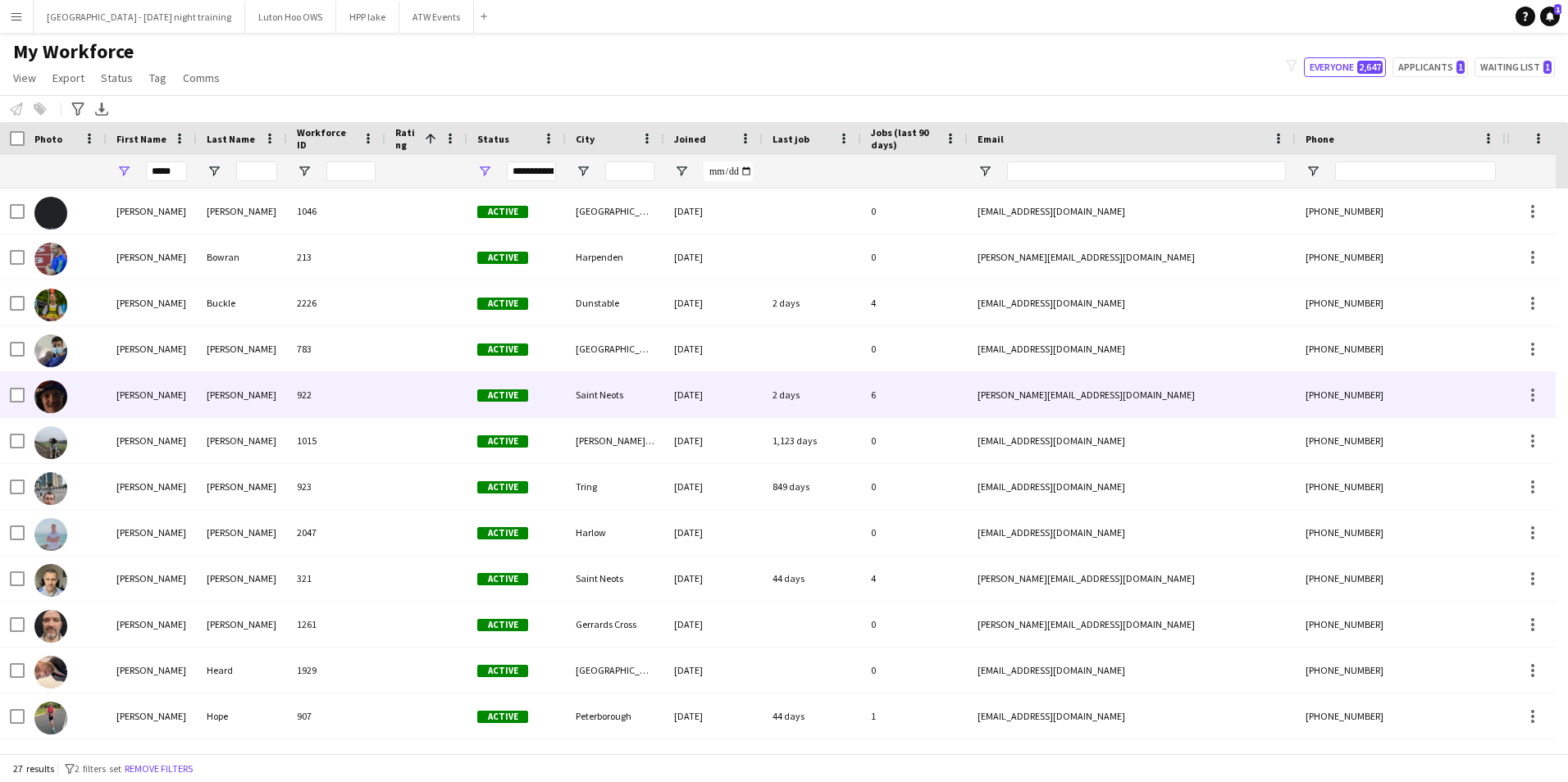
click at [58, 398] on img at bounding box center [51, 397] width 33 height 33
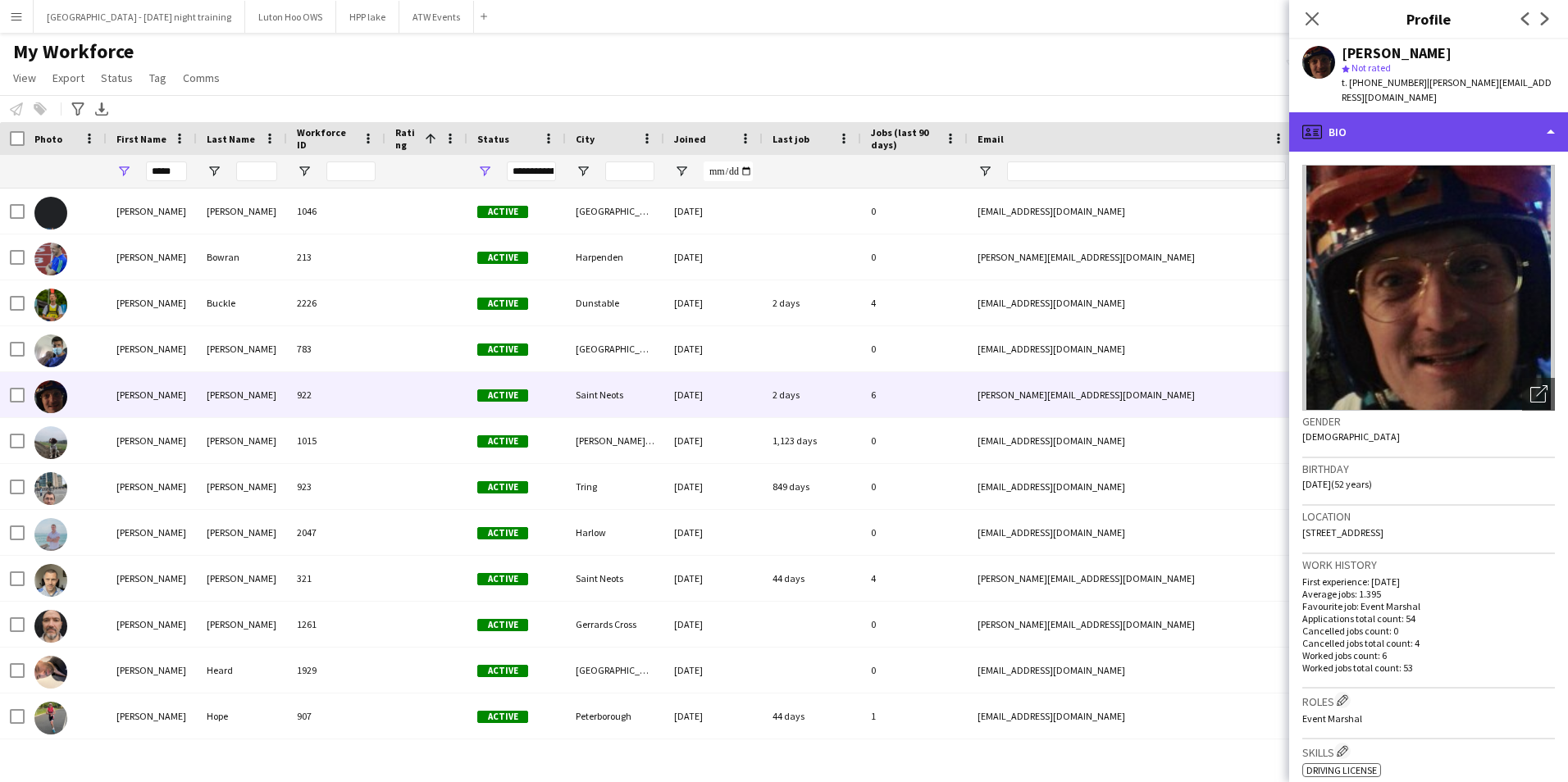
click at [1386, 113] on div "profile Bio" at bounding box center [1428, 132] width 279 height 39
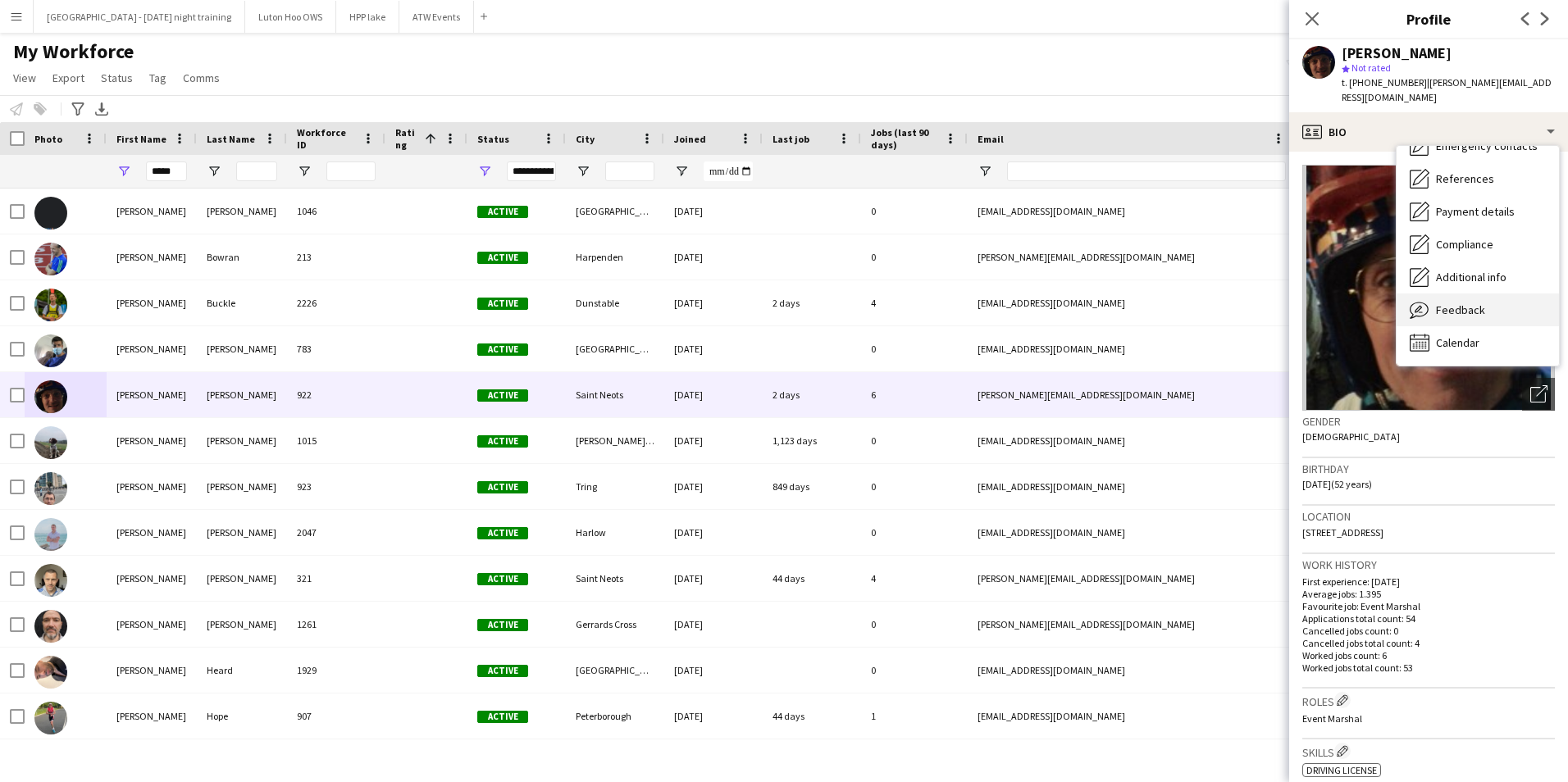
click at [1475, 308] on div "Feedback Feedback" at bounding box center [1478, 310] width 163 height 33
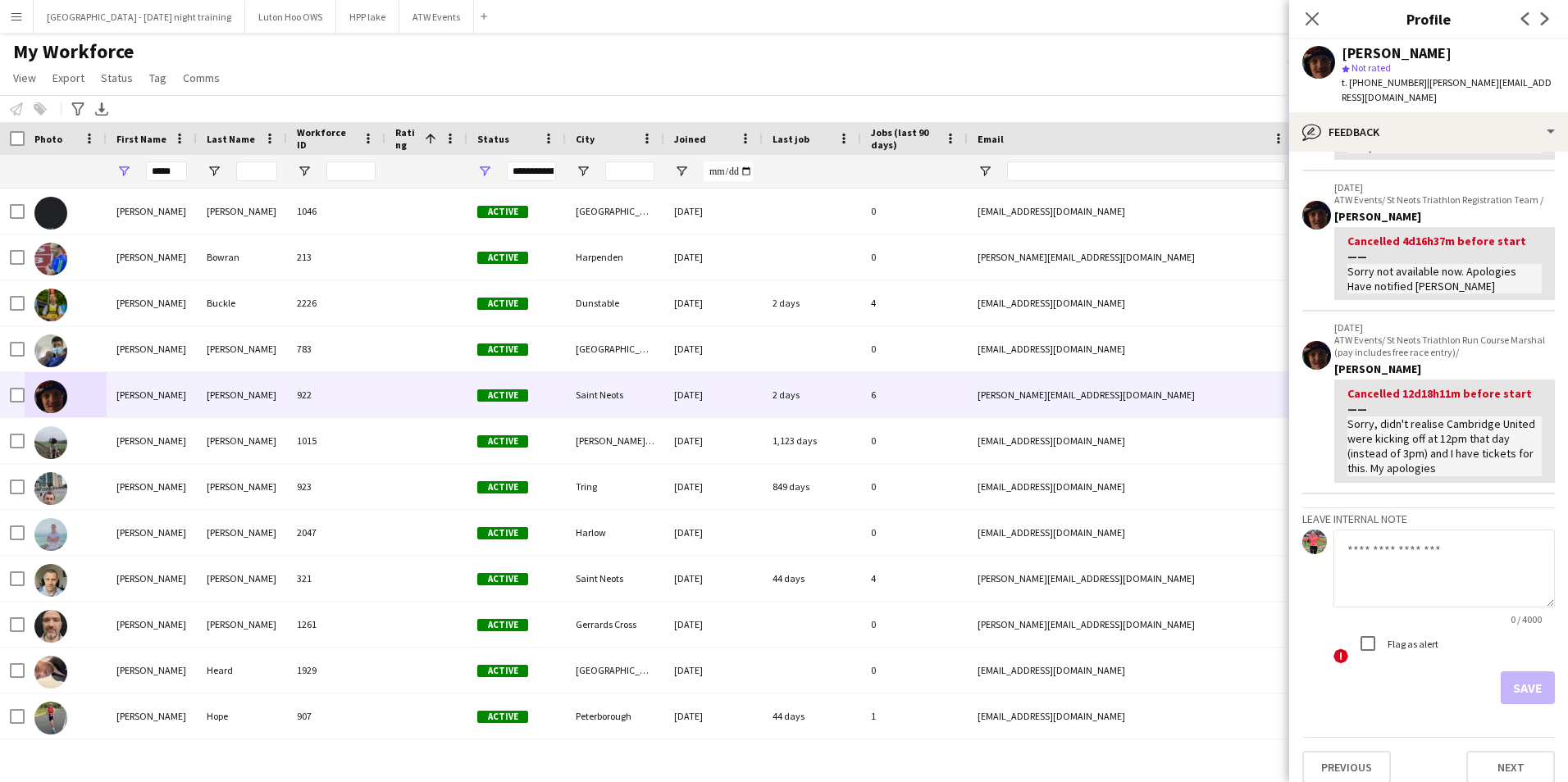
scroll to position [0, 0]
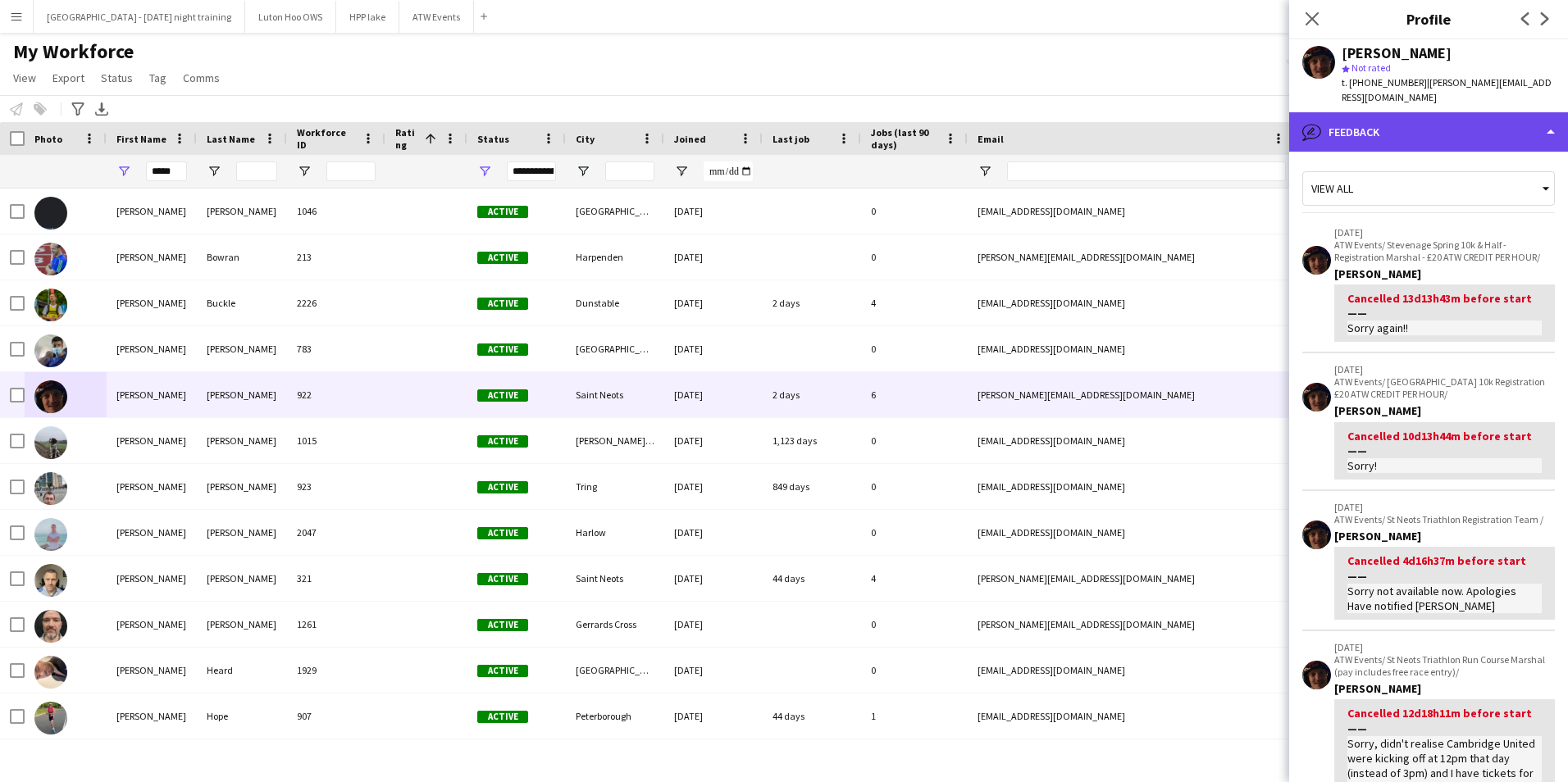
click at [1309, 122] on icon "bubble-pencil" at bounding box center [1312, 132] width 20 height 20
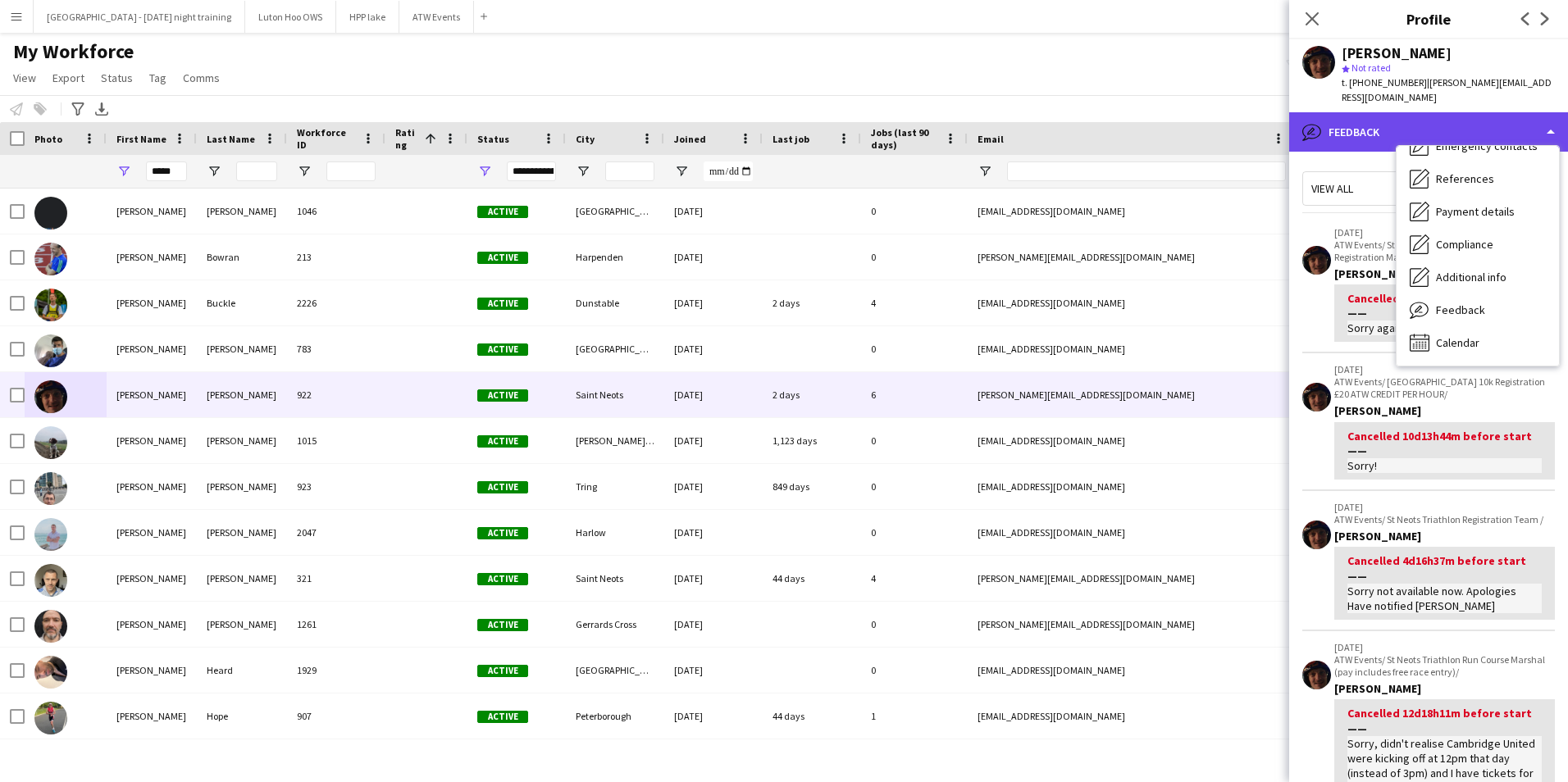
click at [1309, 122] on icon "bubble-pencil" at bounding box center [1312, 132] width 20 height 20
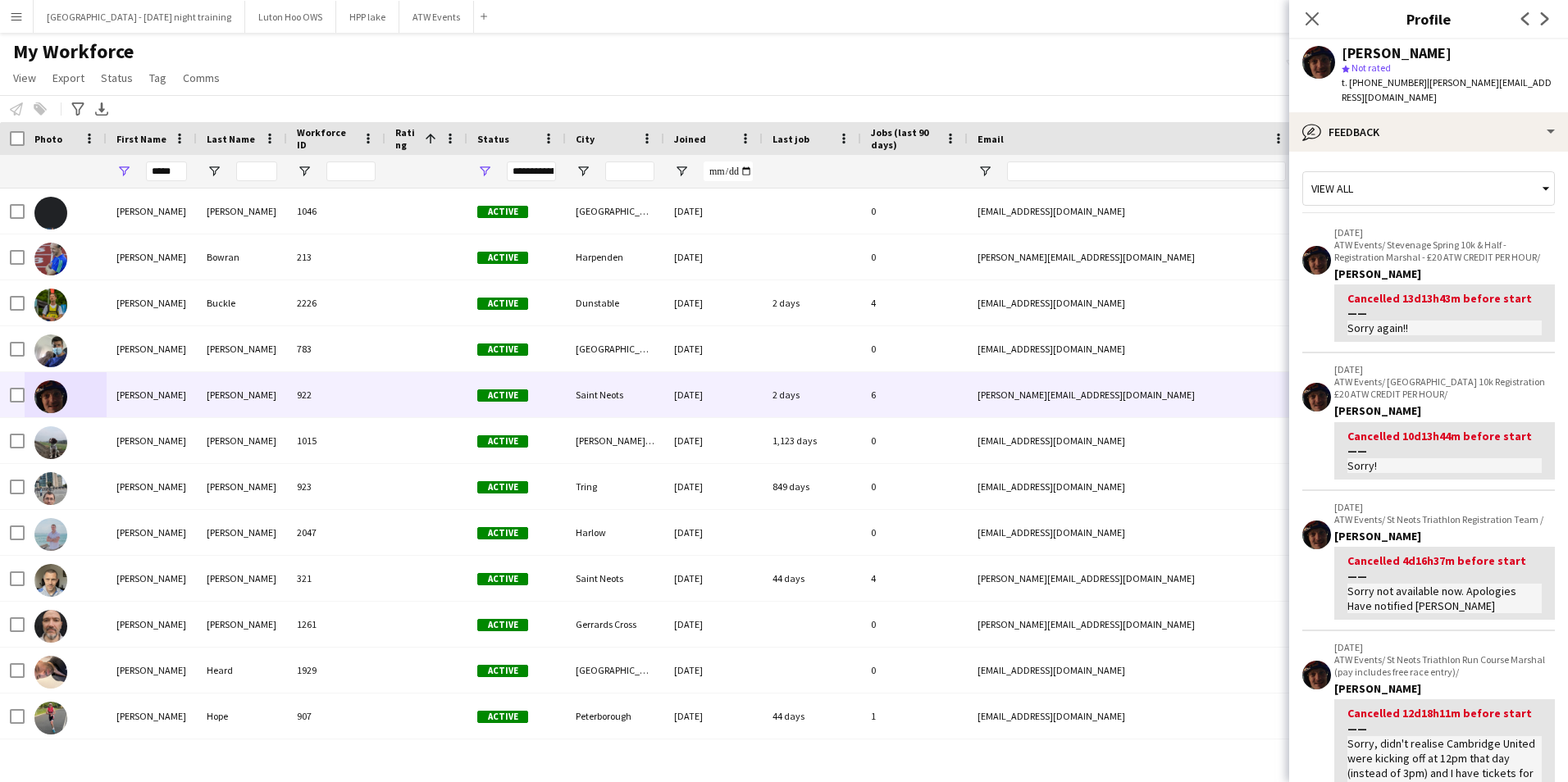
click at [1381, 177] on div "View all" at bounding box center [1420, 189] width 234 height 31
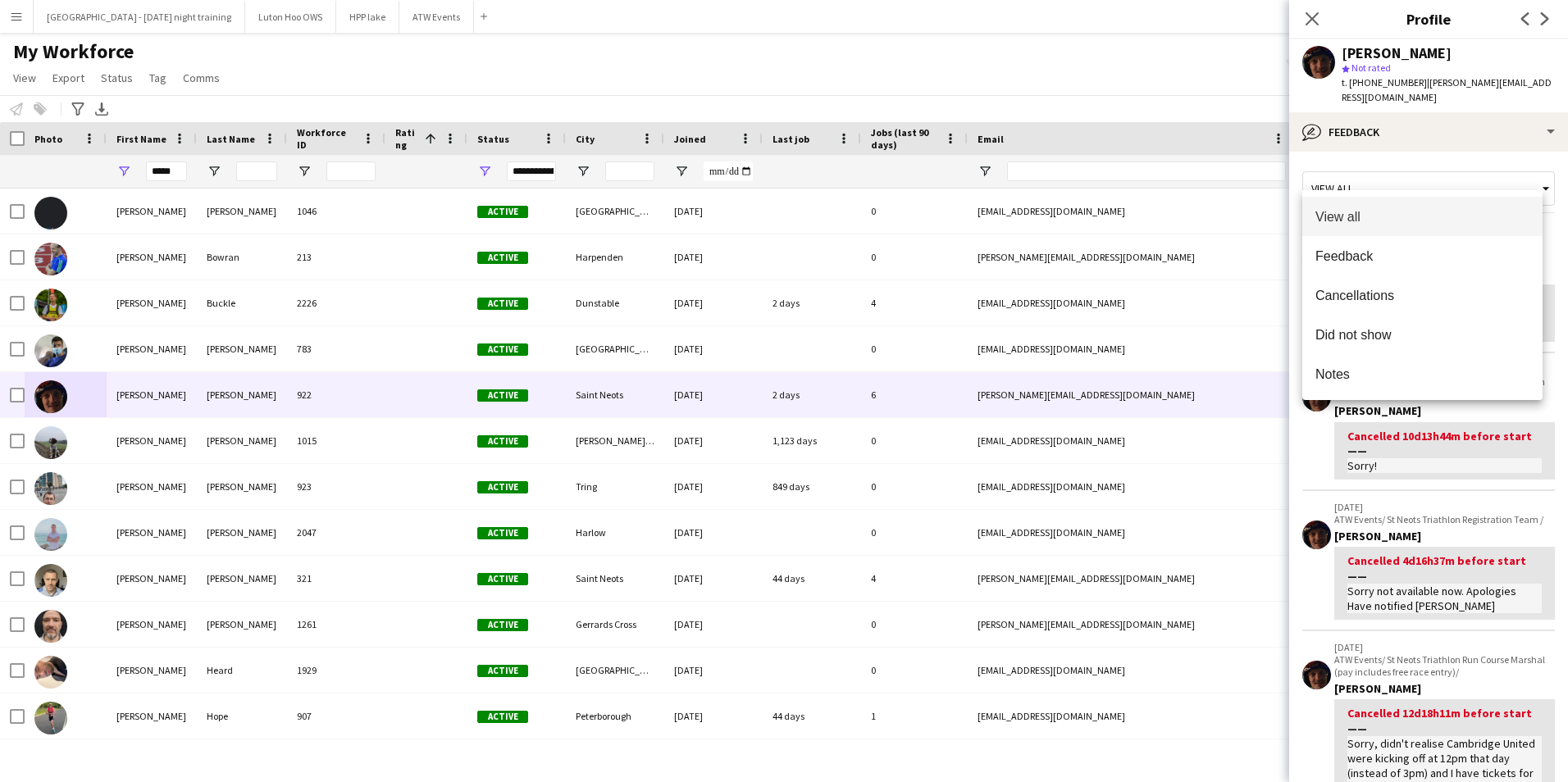
click at [1381, 177] on div at bounding box center [784, 391] width 1568 height 782
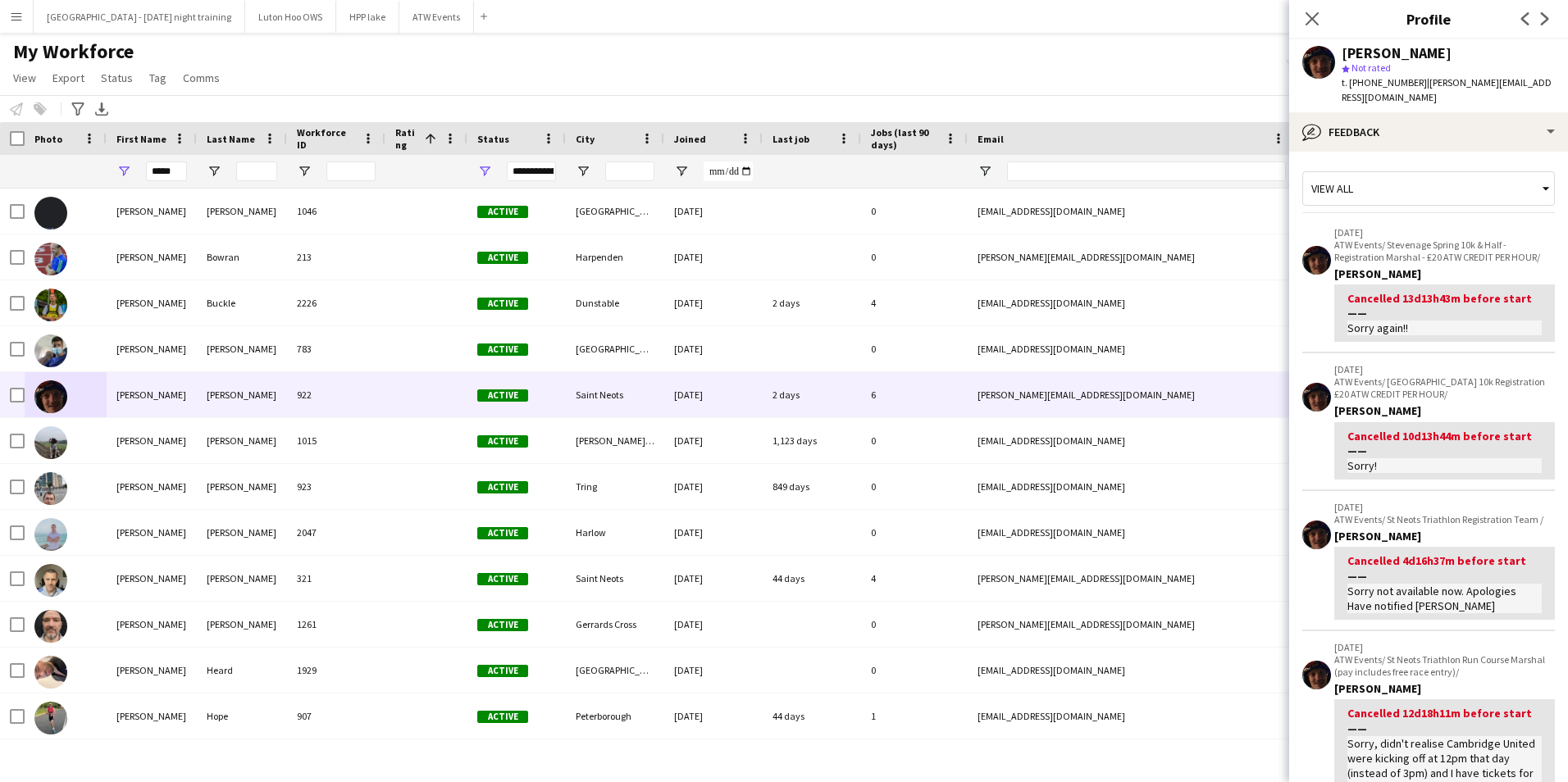
click at [1345, 70] on polygon at bounding box center [1345, 68] width 8 height 8
click at [1367, 64] on span "Not rated" at bounding box center [1371, 67] width 39 height 12
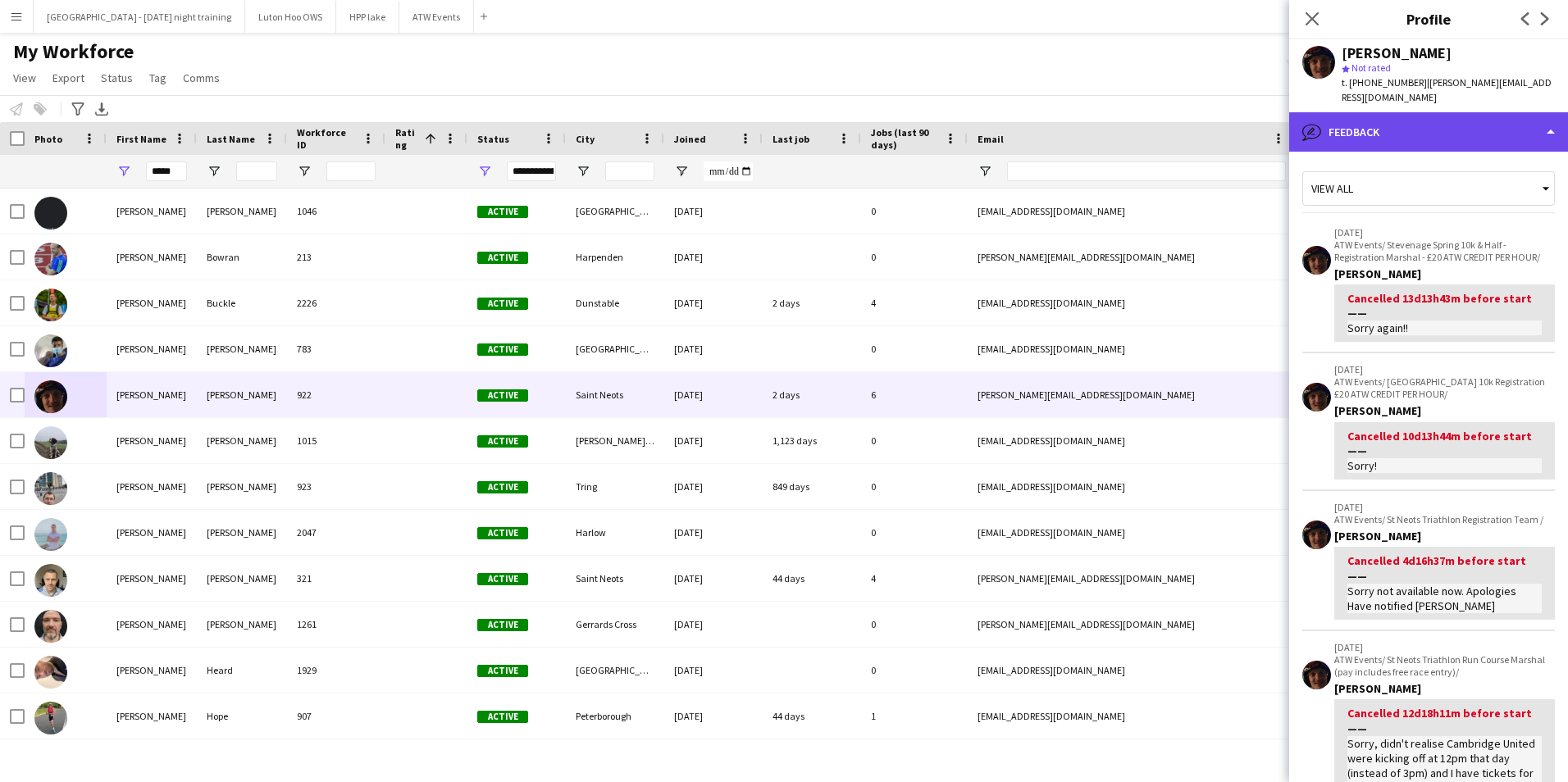
click at [1314, 122] on icon "bubble-pencil" at bounding box center [1312, 132] width 20 height 20
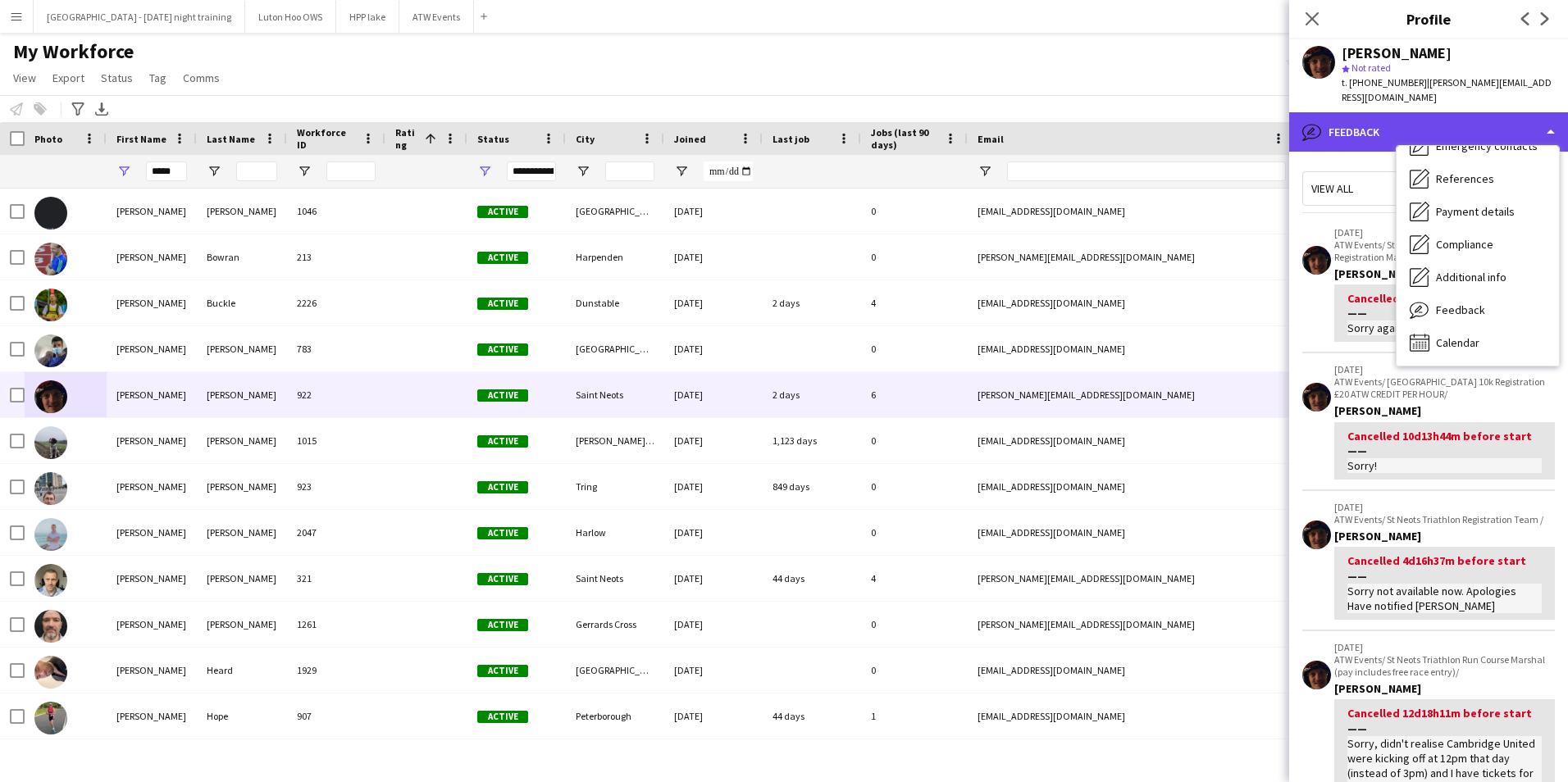
click at [1314, 122] on icon "bubble-pencil" at bounding box center [1312, 132] width 20 height 20
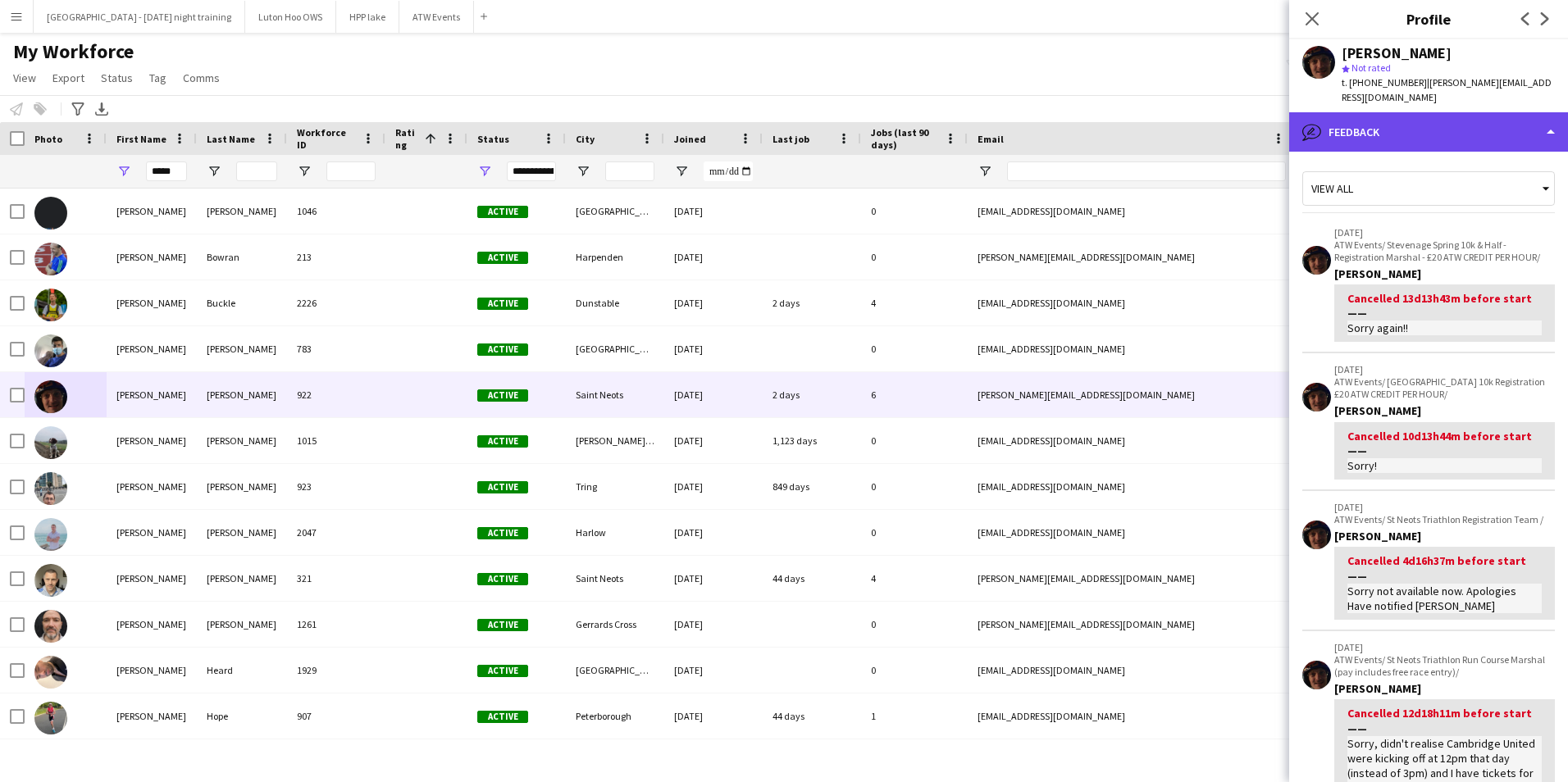
click at [1314, 122] on icon "bubble-pencil" at bounding box center [1312, 132] width 20 height 20
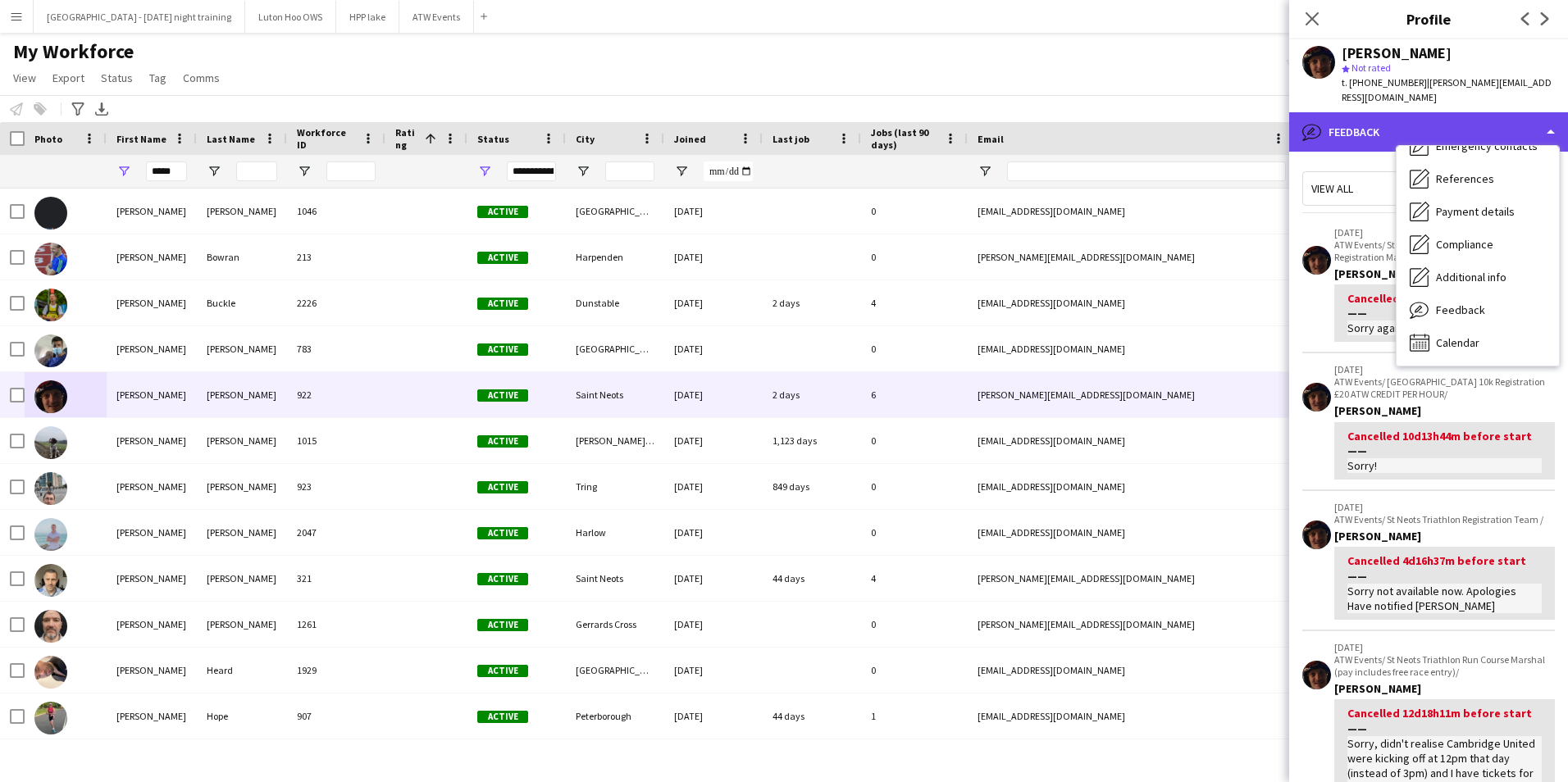
click at [1315, 122] on icon "bubble-pencil" at bounding box center [1312, 132] width 20 height 20
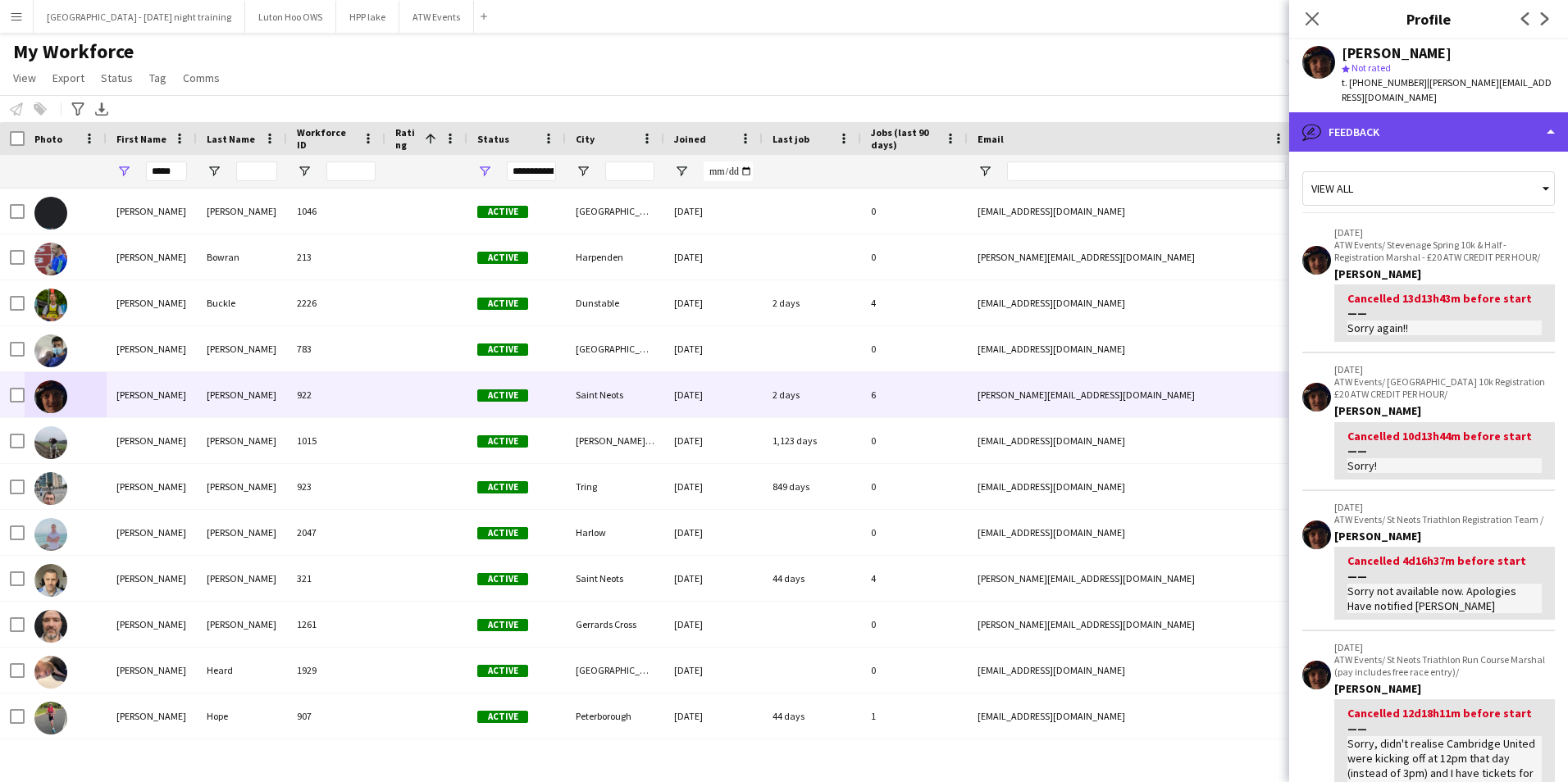
click at [1315, 122] on icon "bubble-pencil" at bounding box center [1312, 132] width 20 height 20
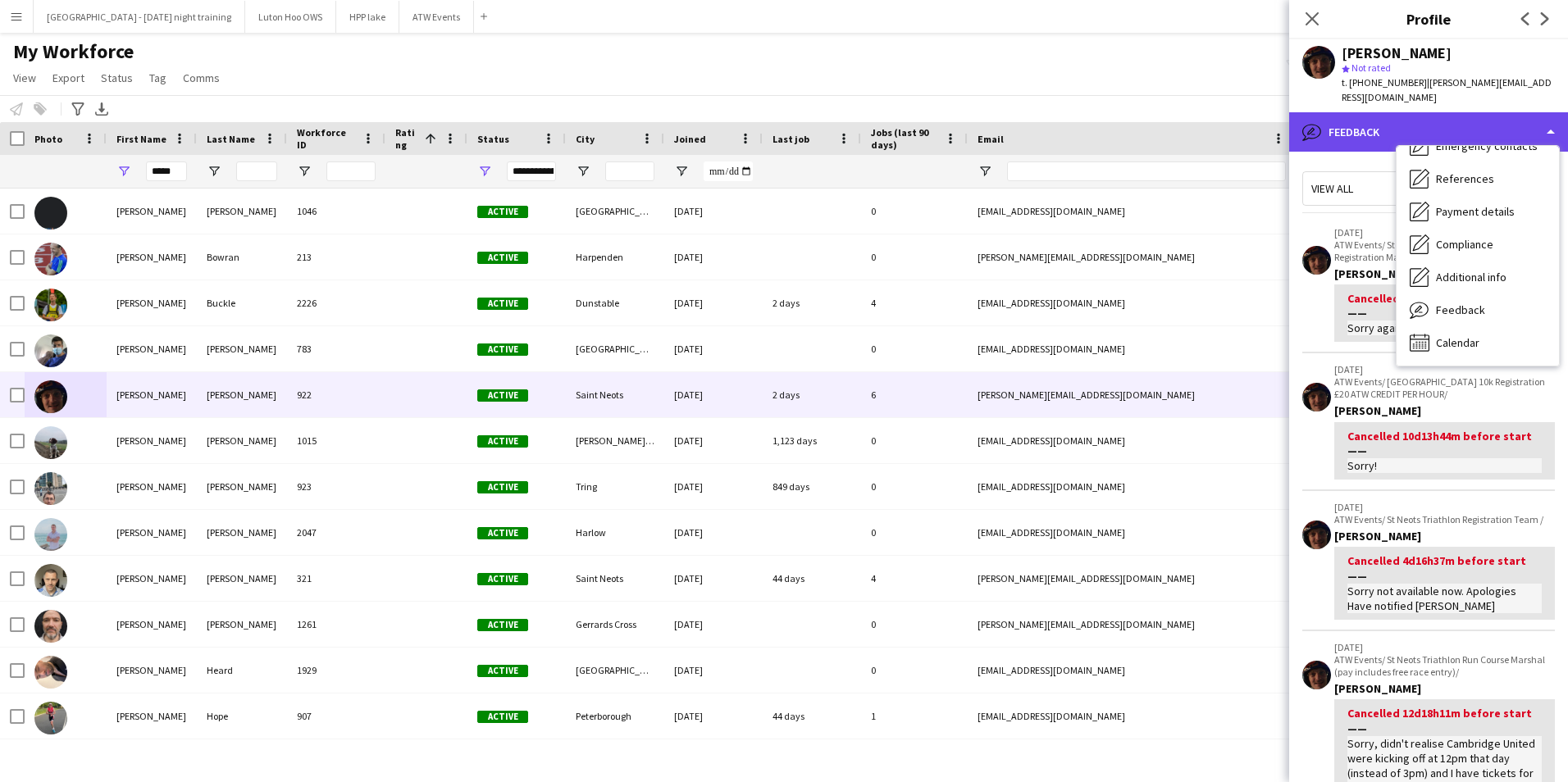
click at [1314, 122] on icon "bubble-pencil" at bounding box center [1312, 132] width 20 height 20
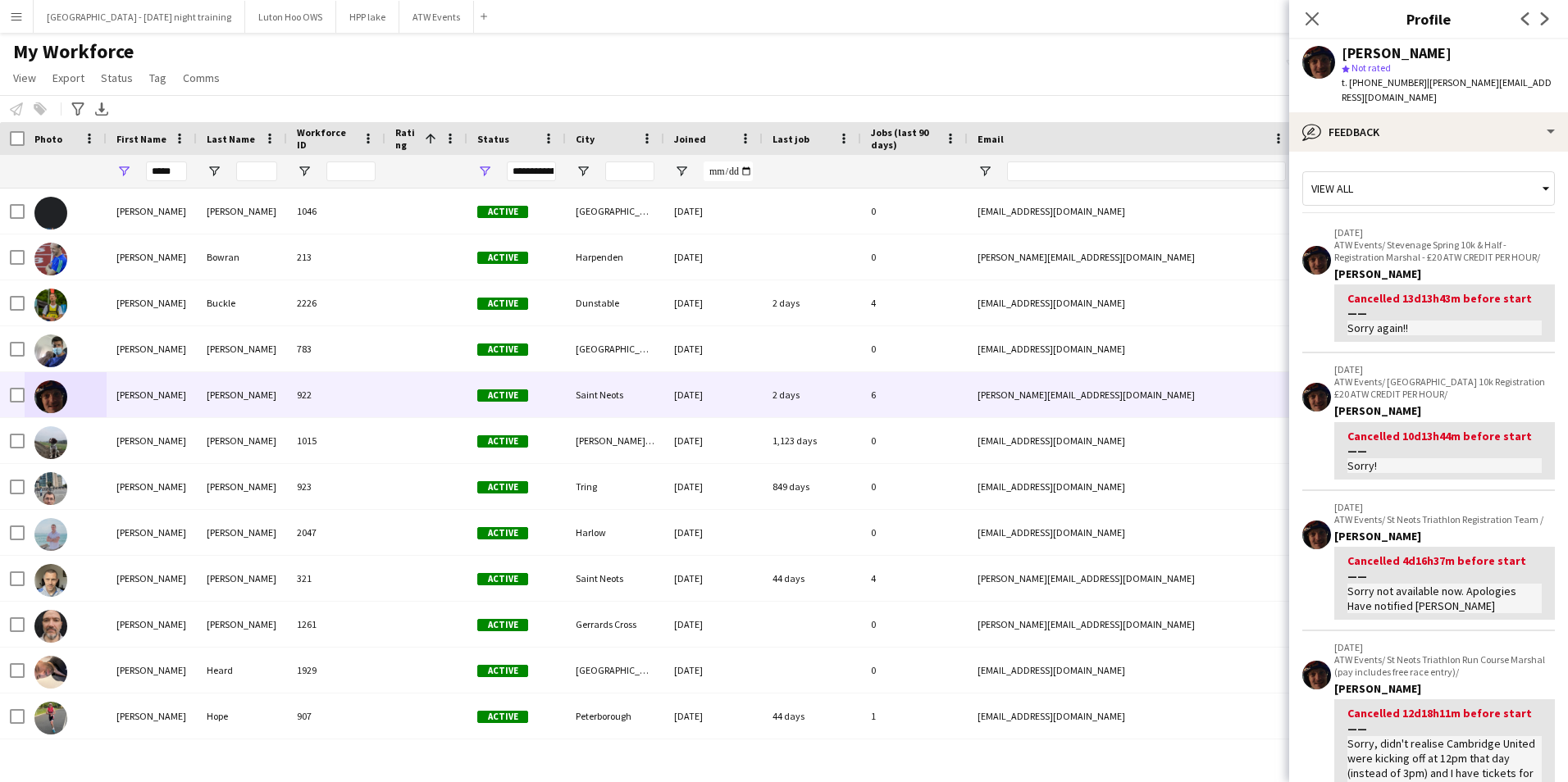
drag, startPoint x: 1314, startPoint y: 107, endPoint x: 1206, endPoint y: 106, distance: 108.0
click at [1206, 106] on div "Notify workforce Add to tag Select at least one crew to tag him or her. Advance…" at bounding box center [784, 108] width 1568 height 27
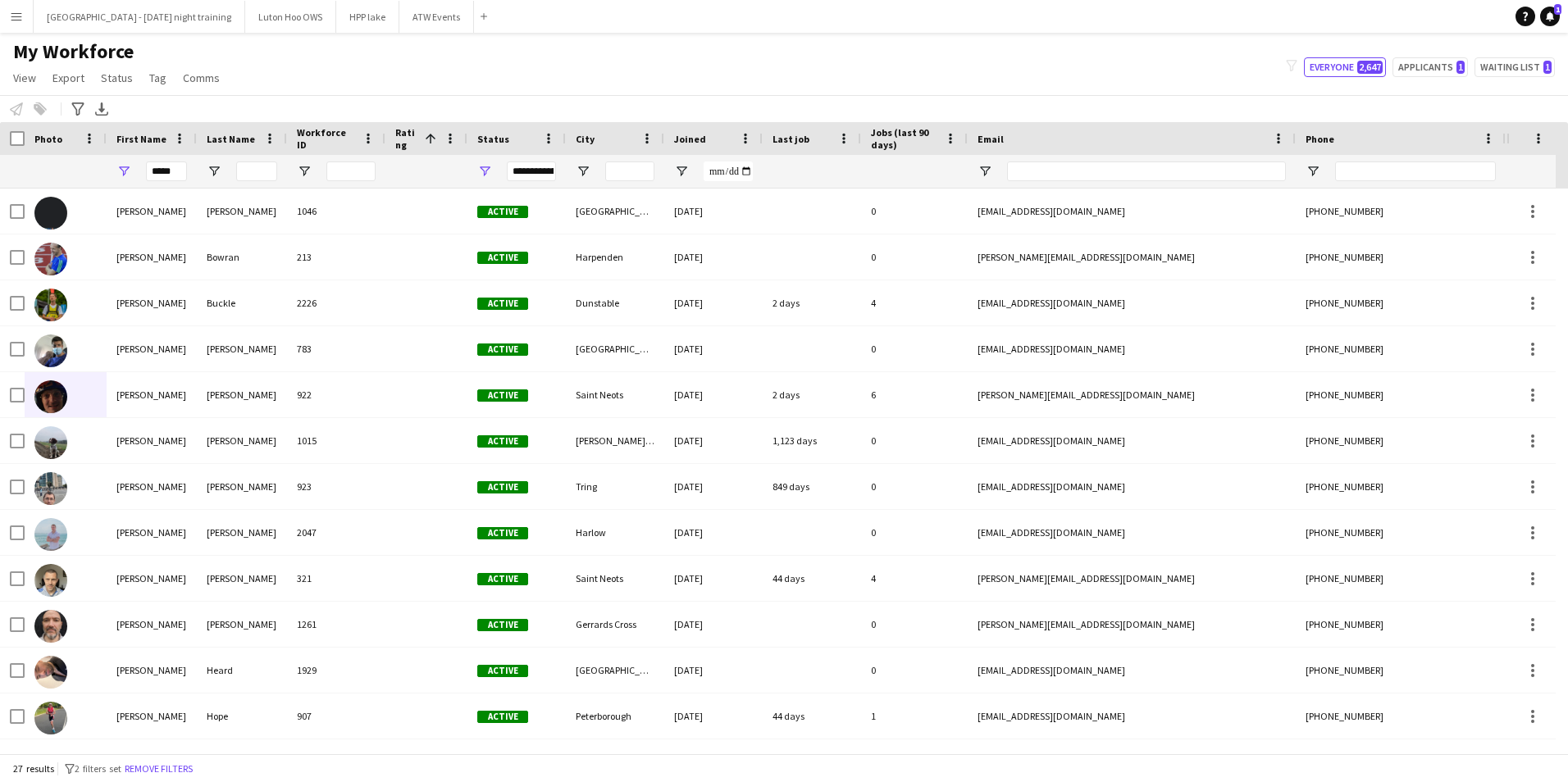
click at [343, 78] on div "My Workforce View Views Default view New view Update view Delete view Edit name…" at bounding box center [784, 67] width 1568 height 56
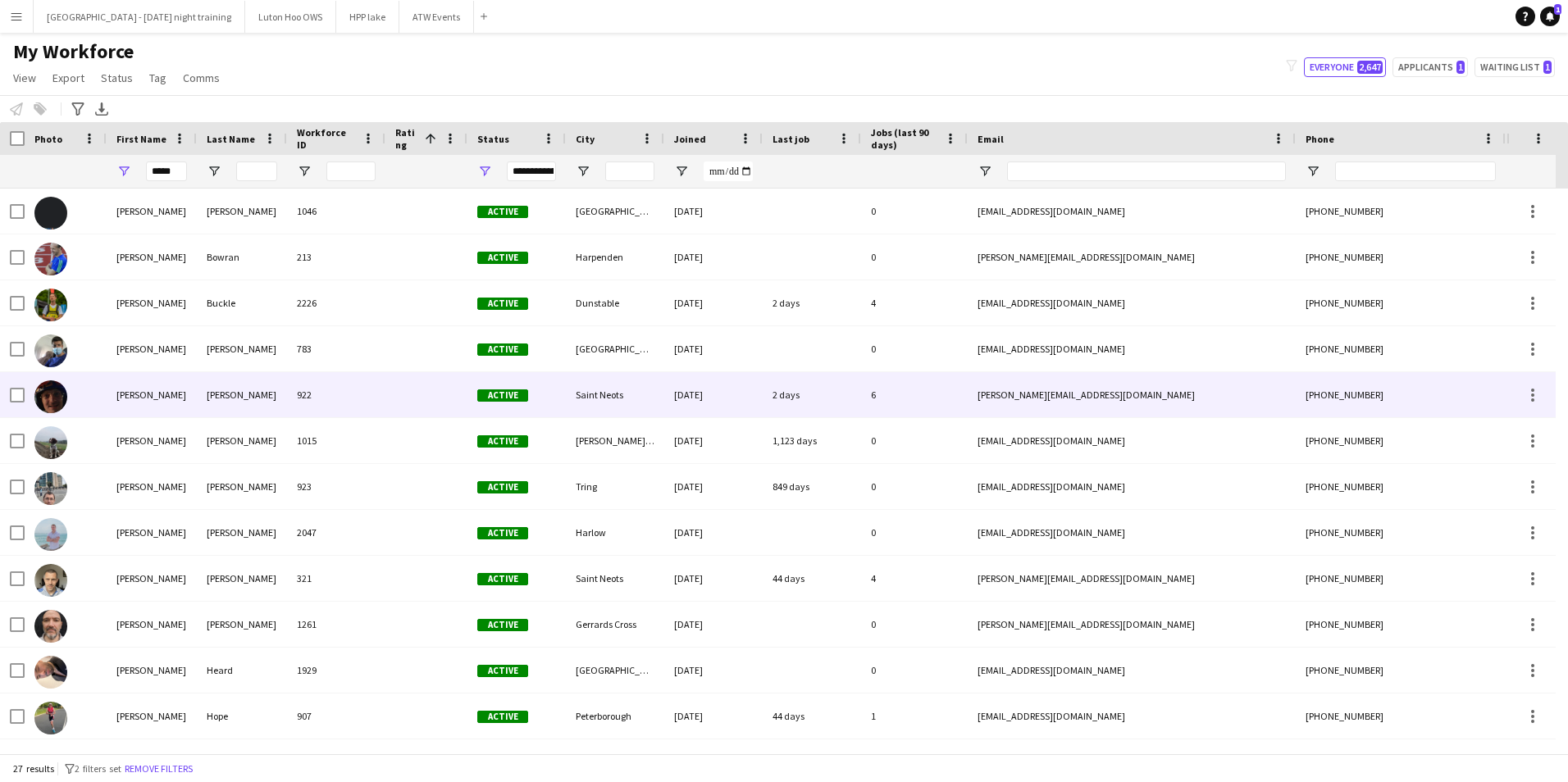
click at [126, 401] on div "[PERSON_NAME]" at bounding box center [151, 395] width 90 height 45
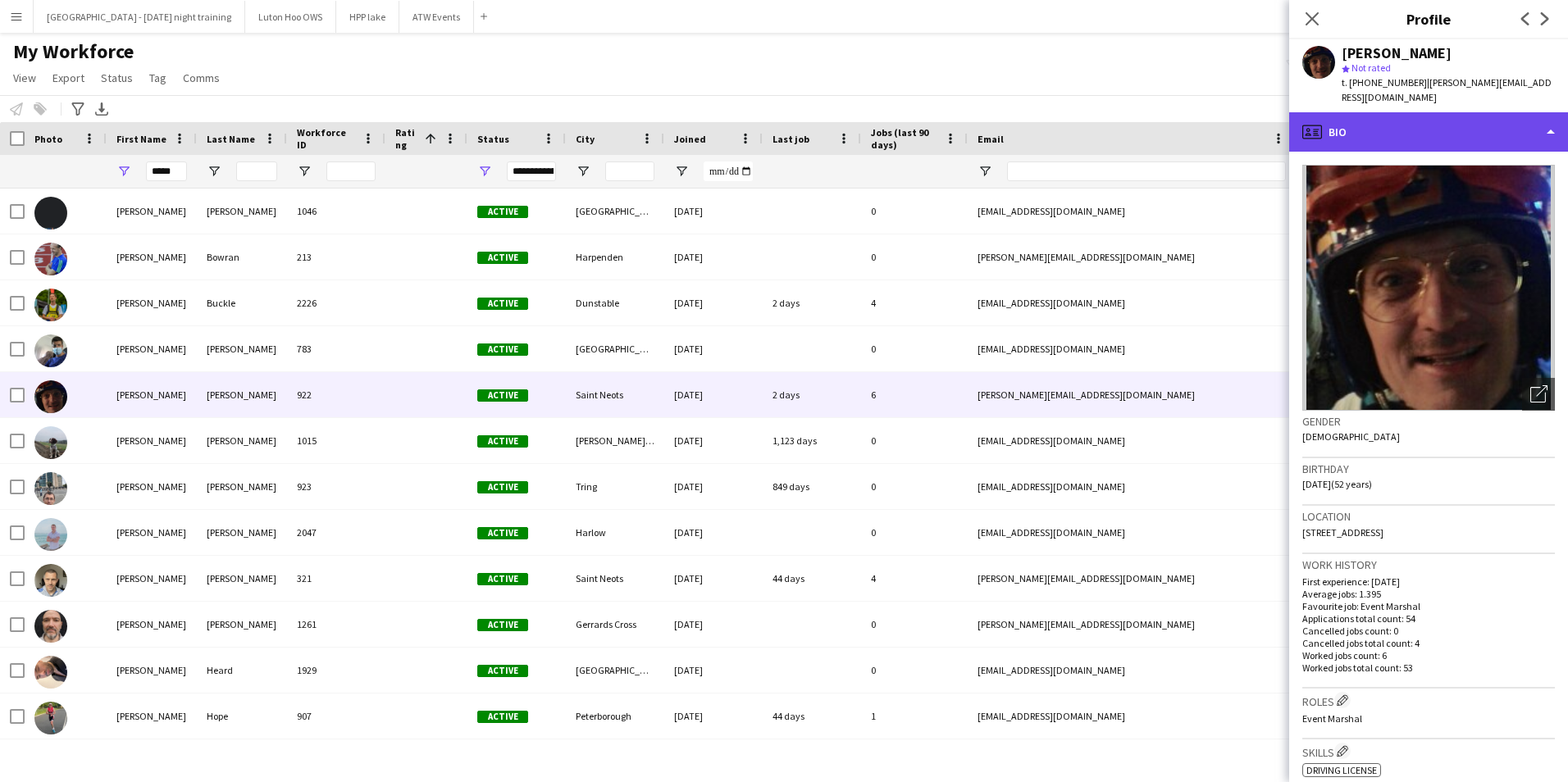
click at [1522, 113] on div "profile Bio" at bounding box center [1428, 132] width 279 height 39
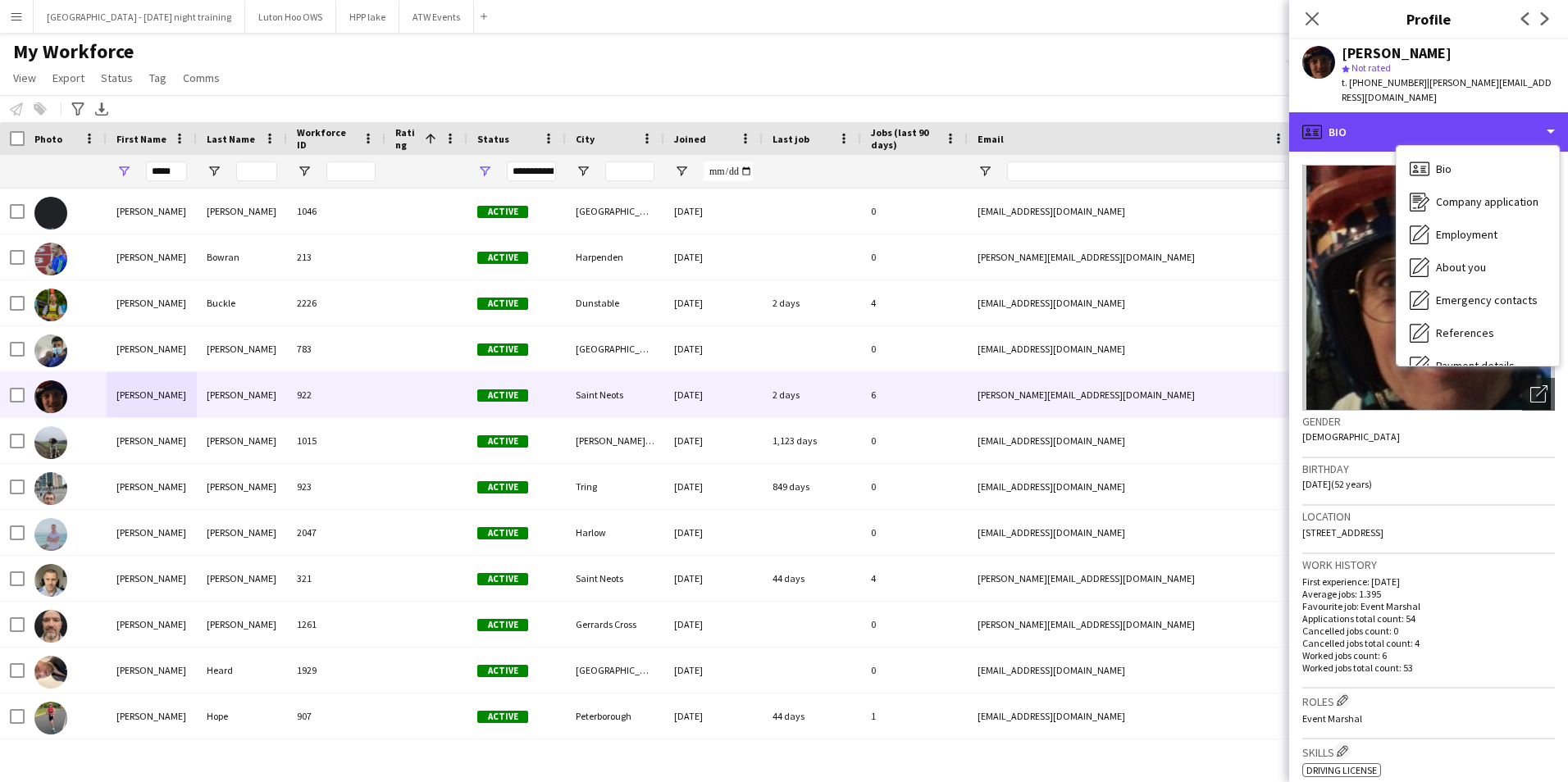
scroll to position [154, 0]
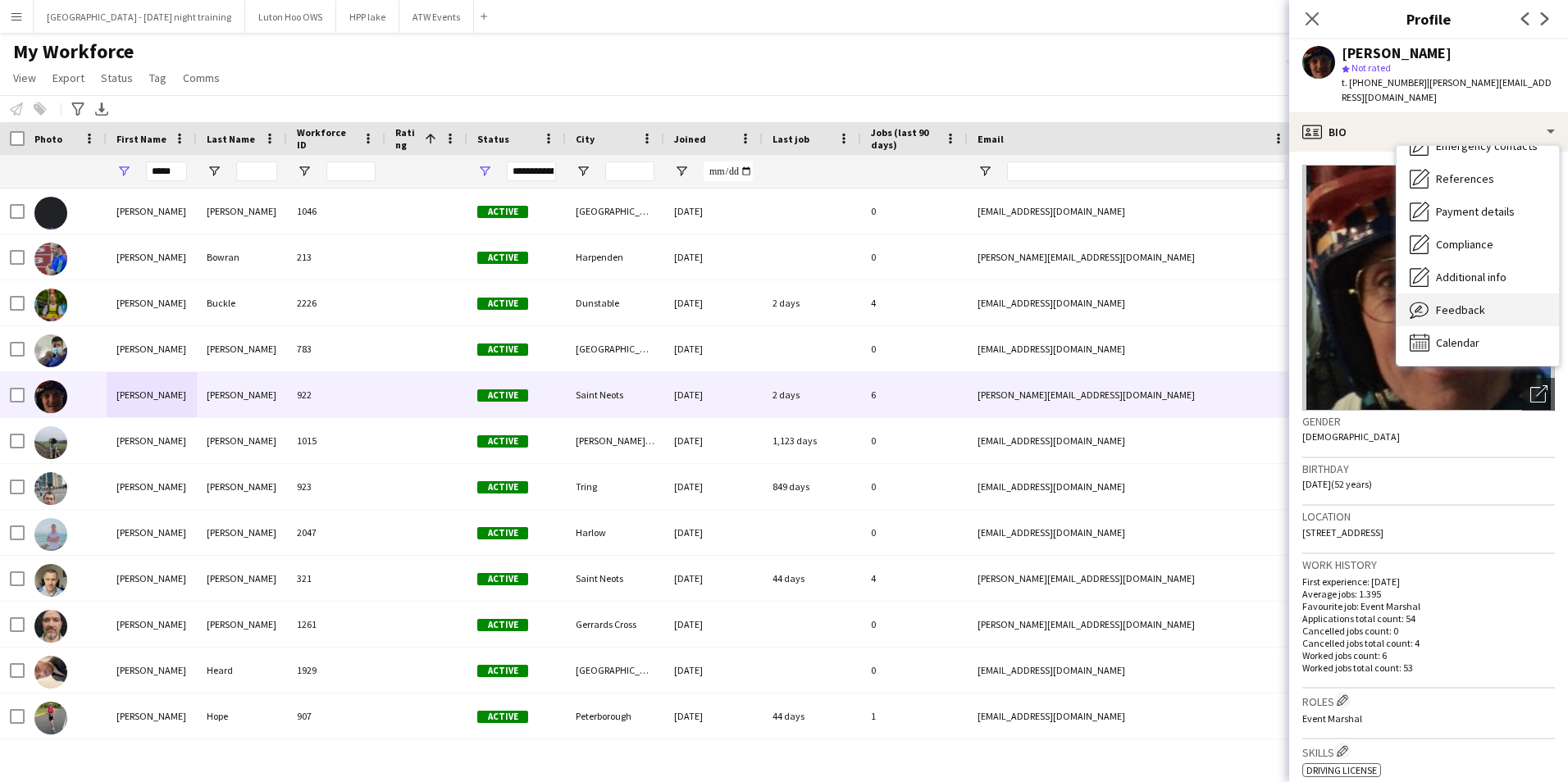
click at [1452, 302] on span "Feedback" at bounding box center [1460, 309] width 49 height 15
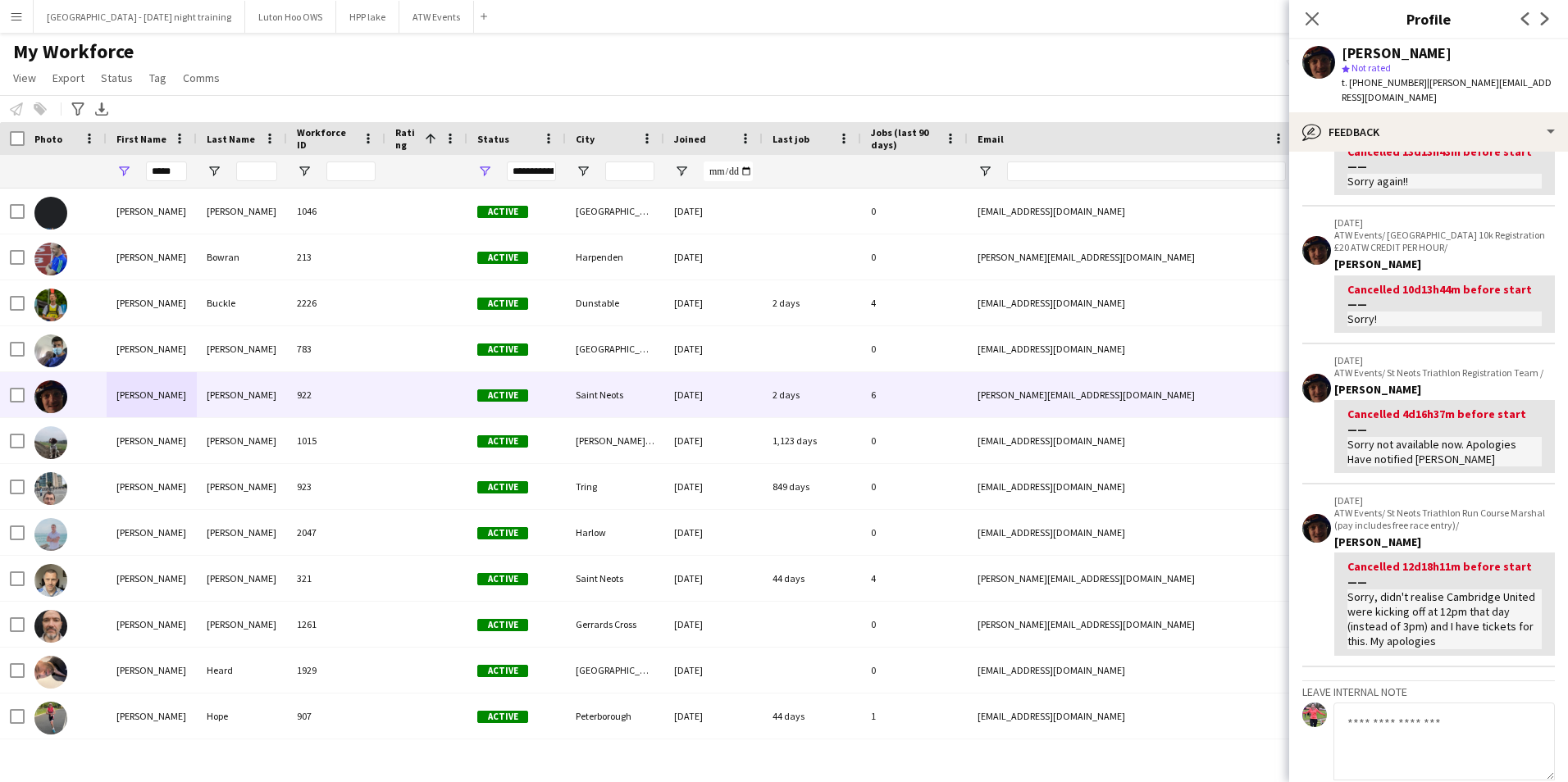
scroll to position [0, 0]
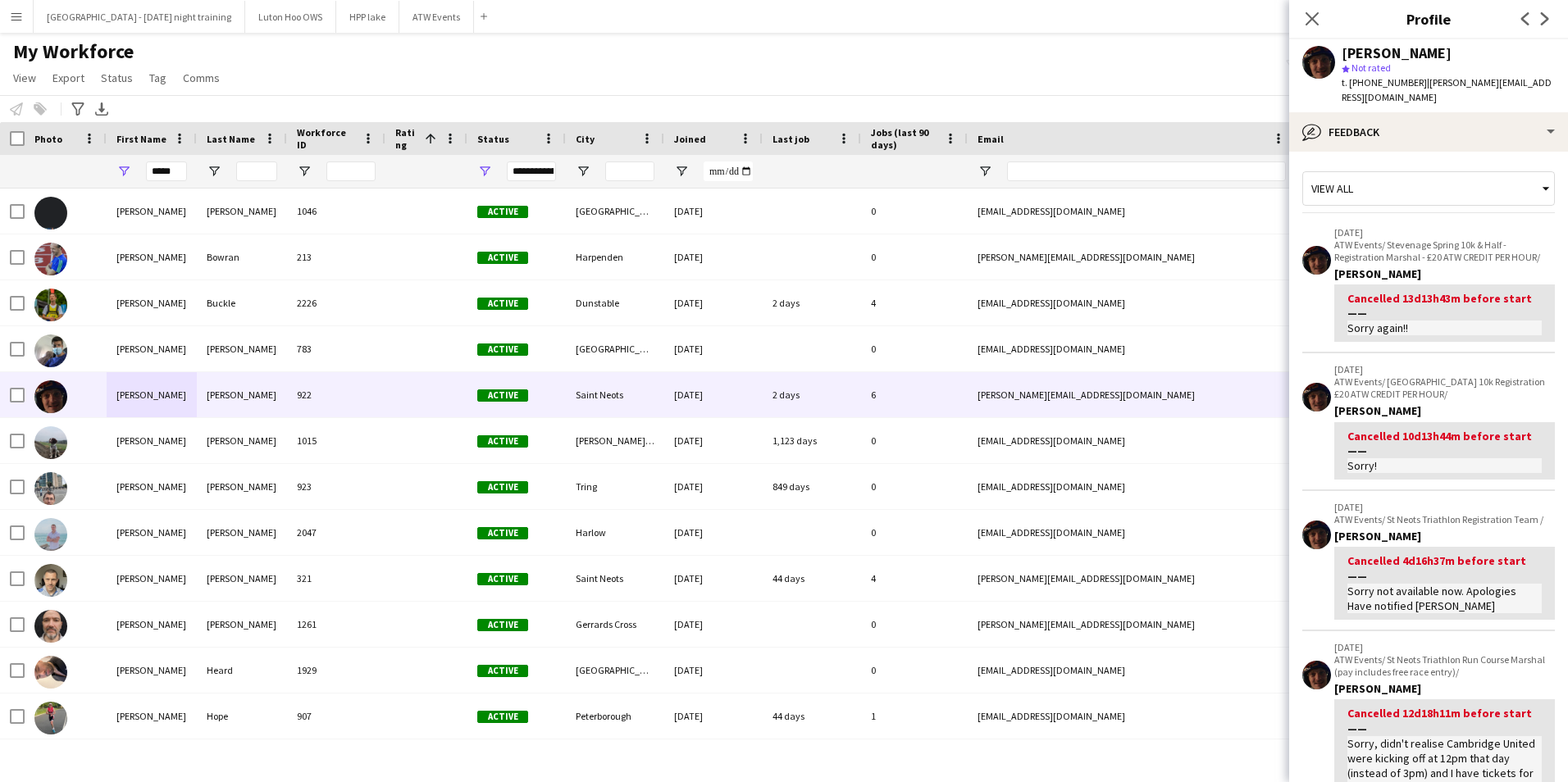
click at [1407, 173] on div "View all" at bounding box center [1420, 189] width 234 height 31
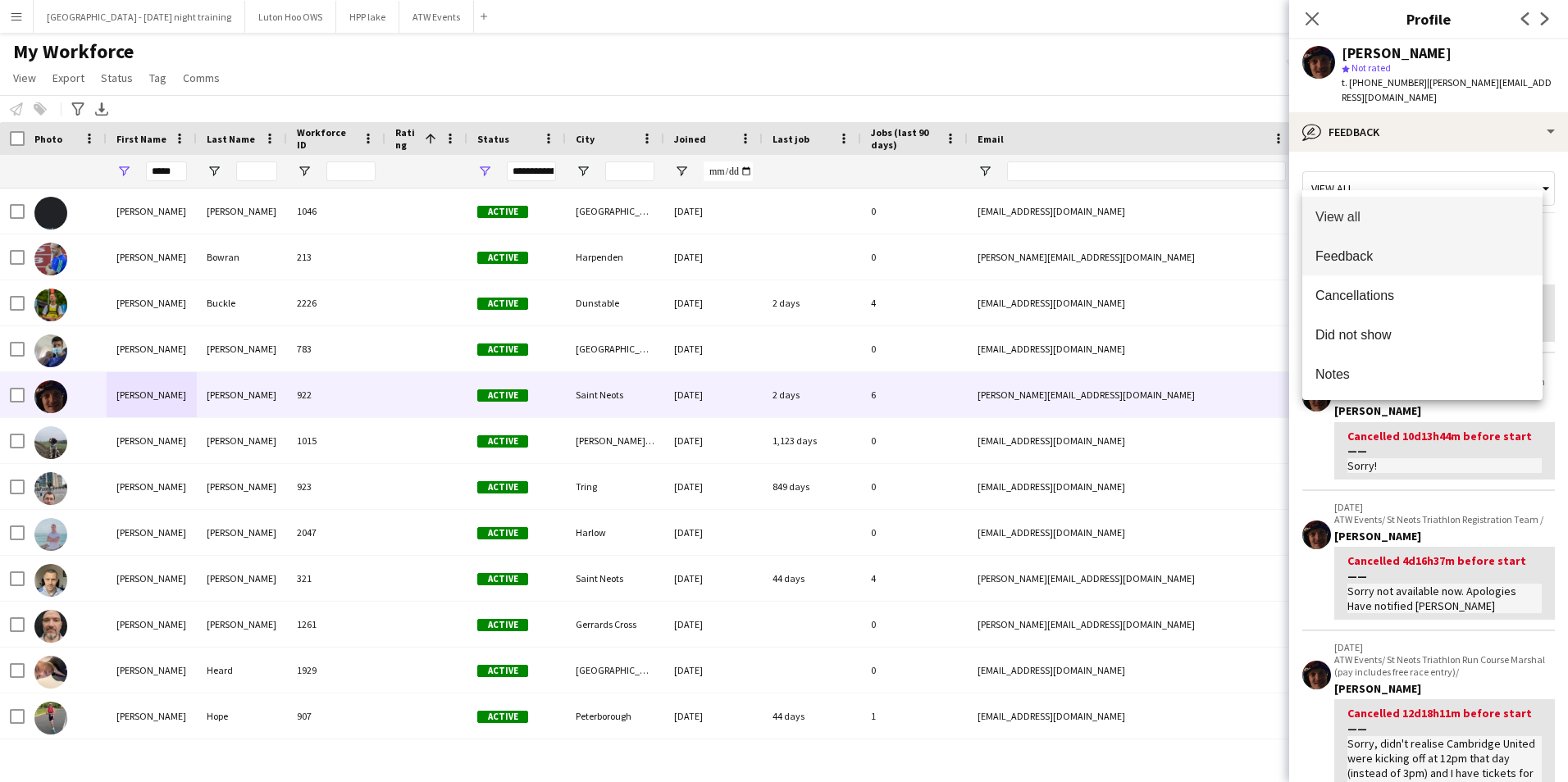
click at [1365, 253] on span "Feedback" at bounding box center [1422, 256] width 214 height 16
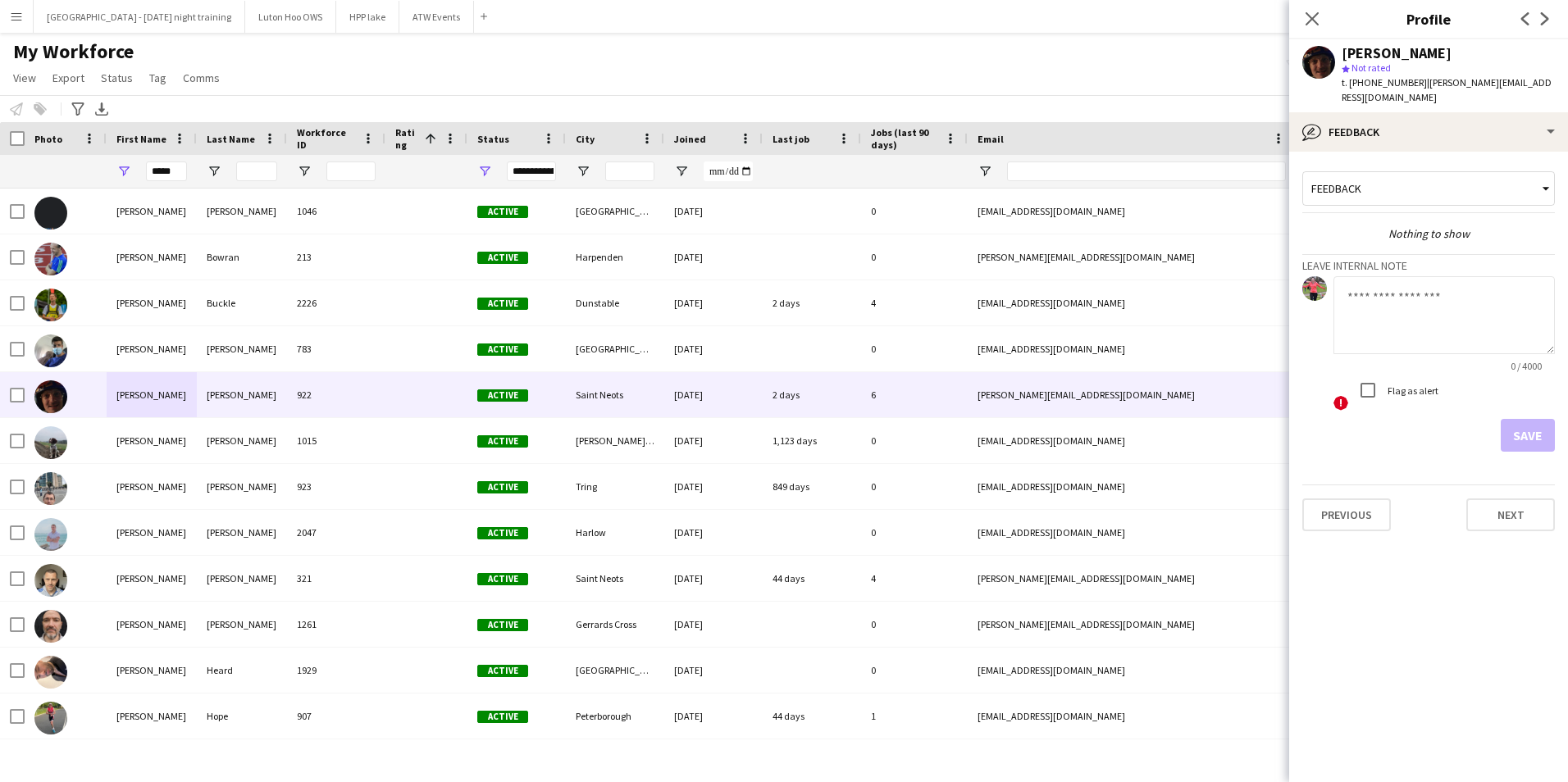
click at [1415, 226] on div "Nothing to show" at bounding box center [1428, 233] width 253 height 15
click at [1349, 70] on icon "star" at bounding box center [1345, 68] width 8 height 8
click at [451, 140] on span at bounding box center [450, 138] width 15 height 15
drag, startPoint x: 451, startPoint y: 140, endPoint x: 503, endPoint y: 20, distance: 130.8
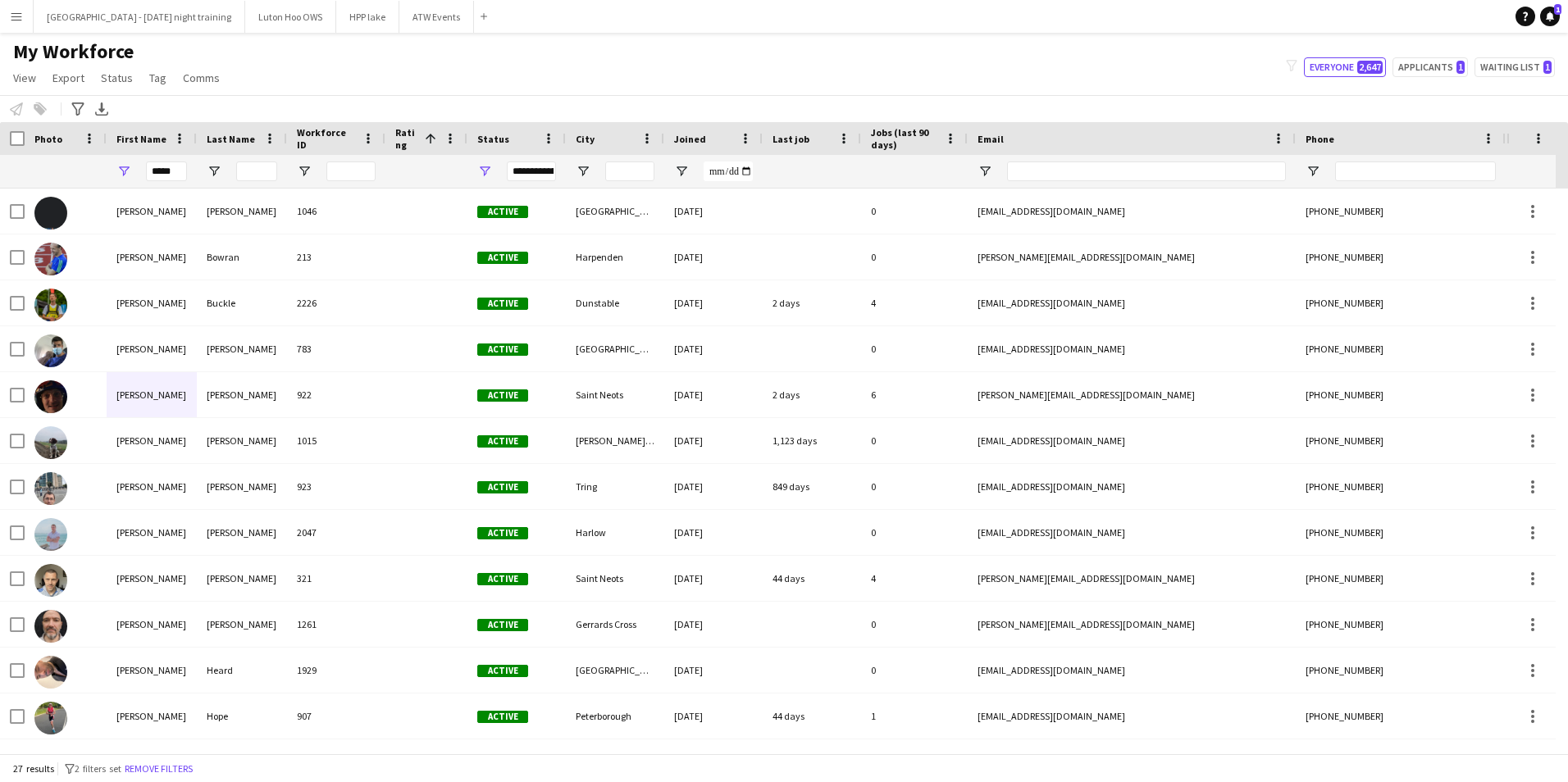
click at [1190, 92] on div "My Workforce View Views Default view New view Update view Delete view Edit name…" at bounding box center [784, 67] width 1568 height 56
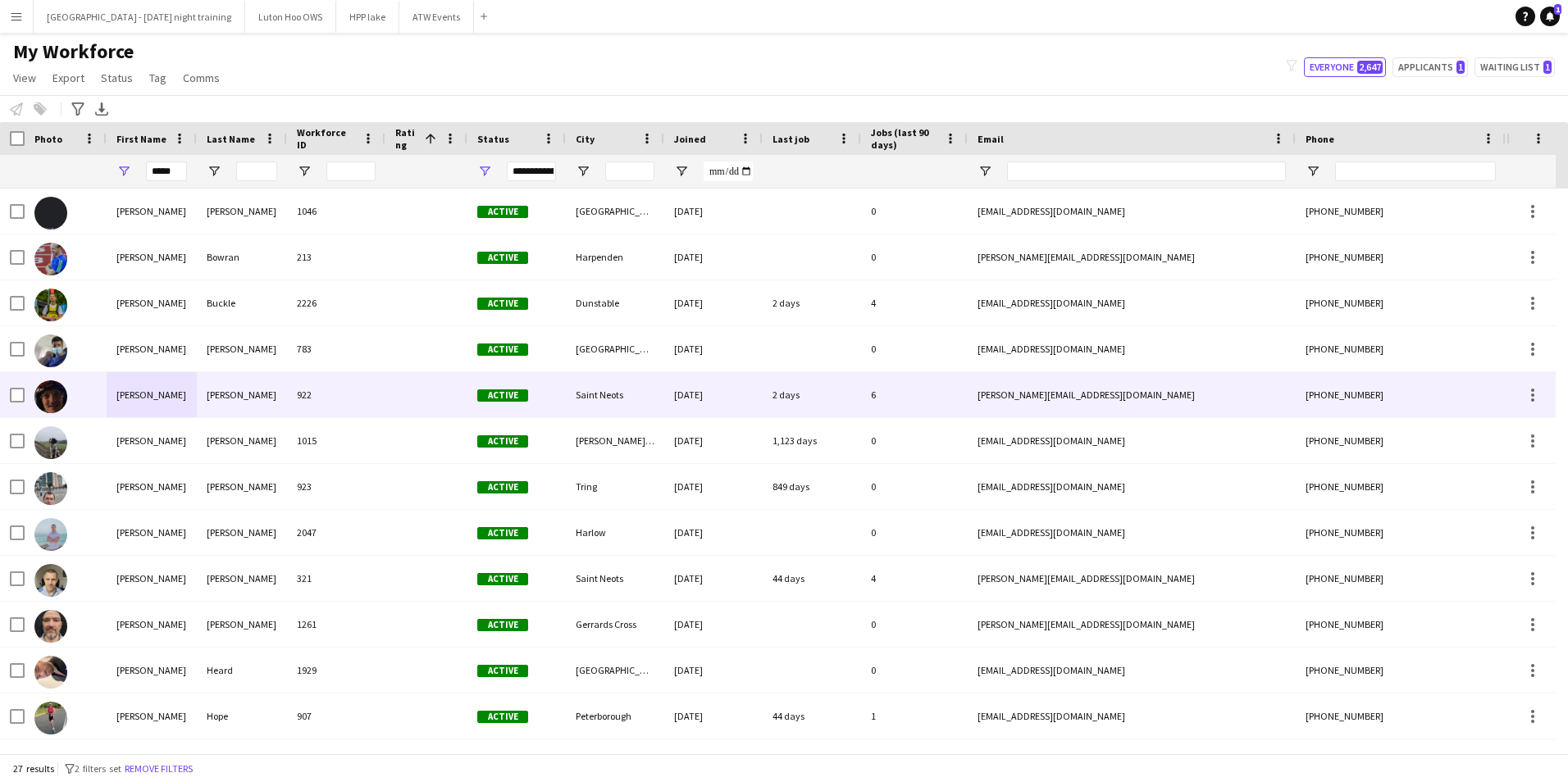
click at [348, 400] on div "922" at bounding box center [336, 395] width 99 height 45
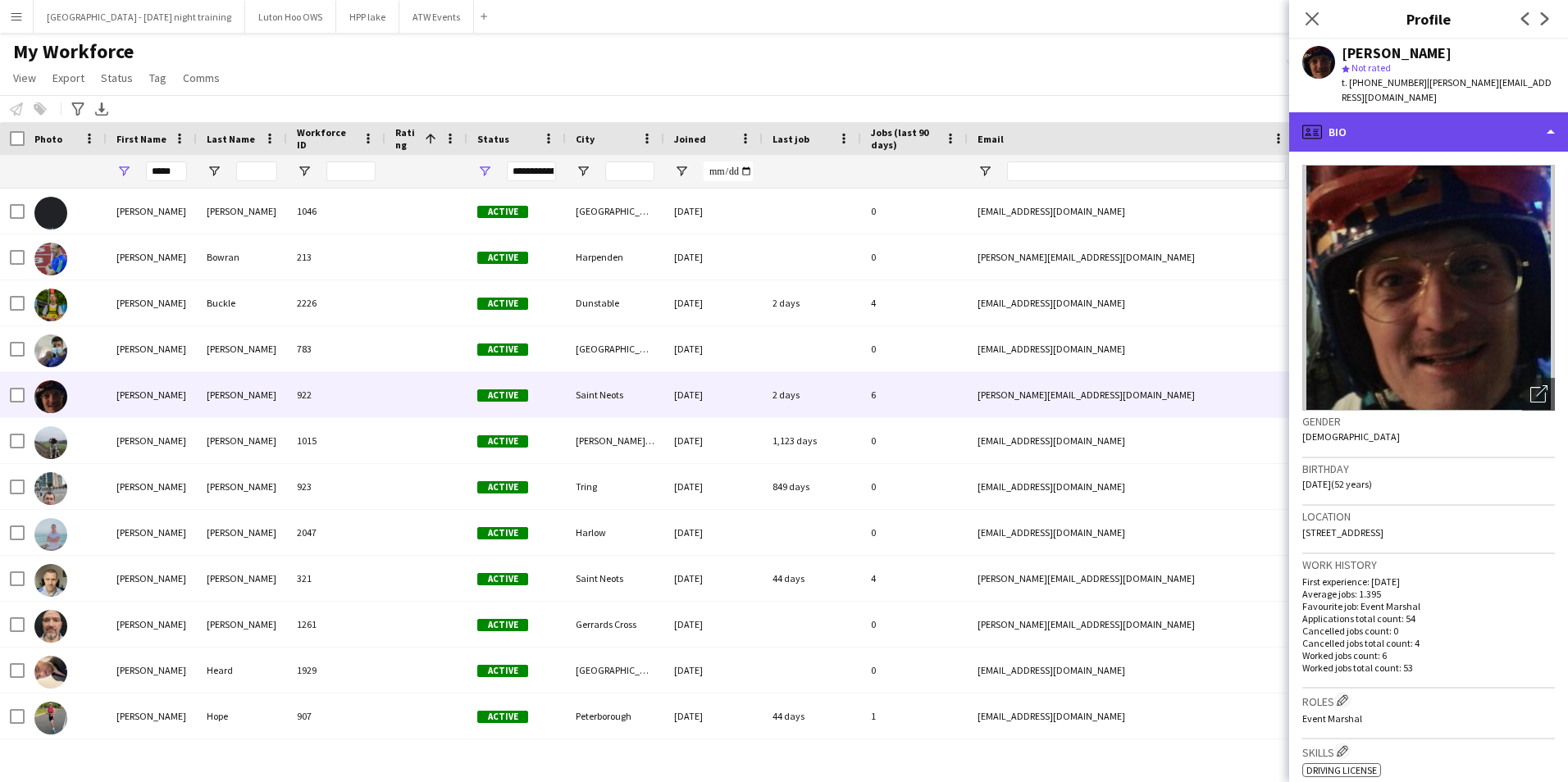
click at [1381, 129] on div "profile Bio" at bounding box center [1428, 132] width 279 height 39
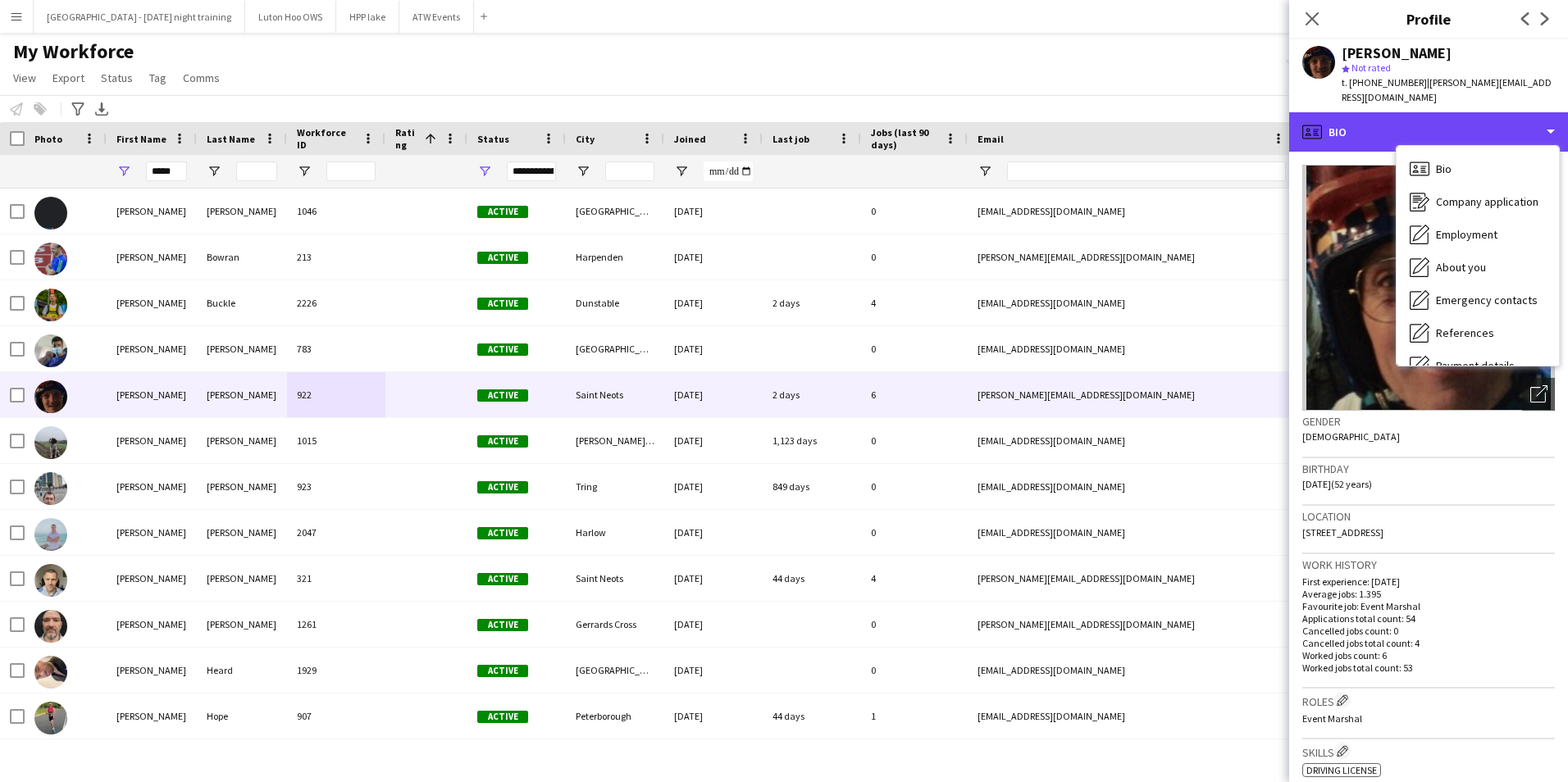
scroll to position [154, 0]
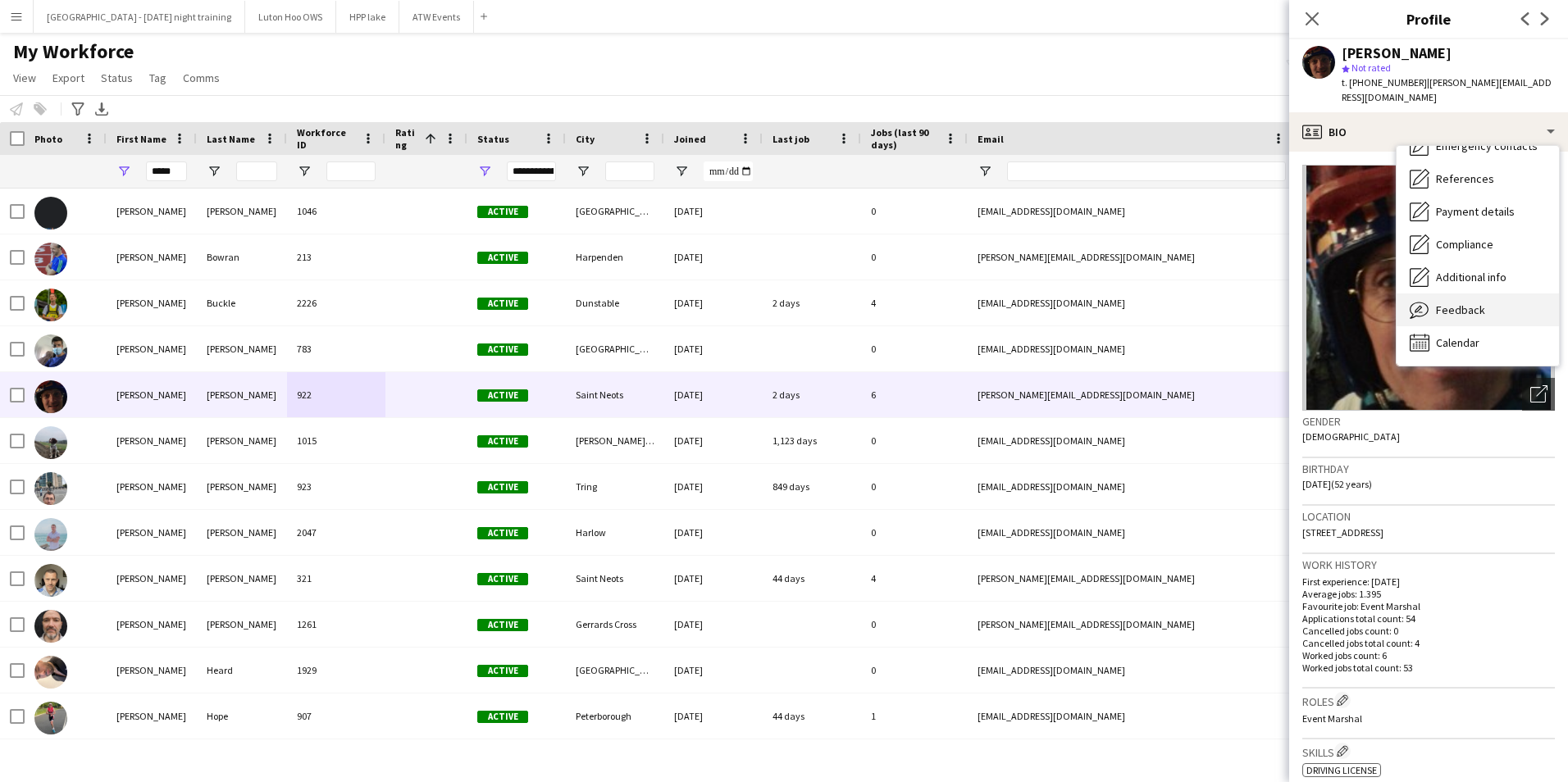
click at [1471, 302] on span "Feedback" at bounding box center [1460, 309] width 49 height 15
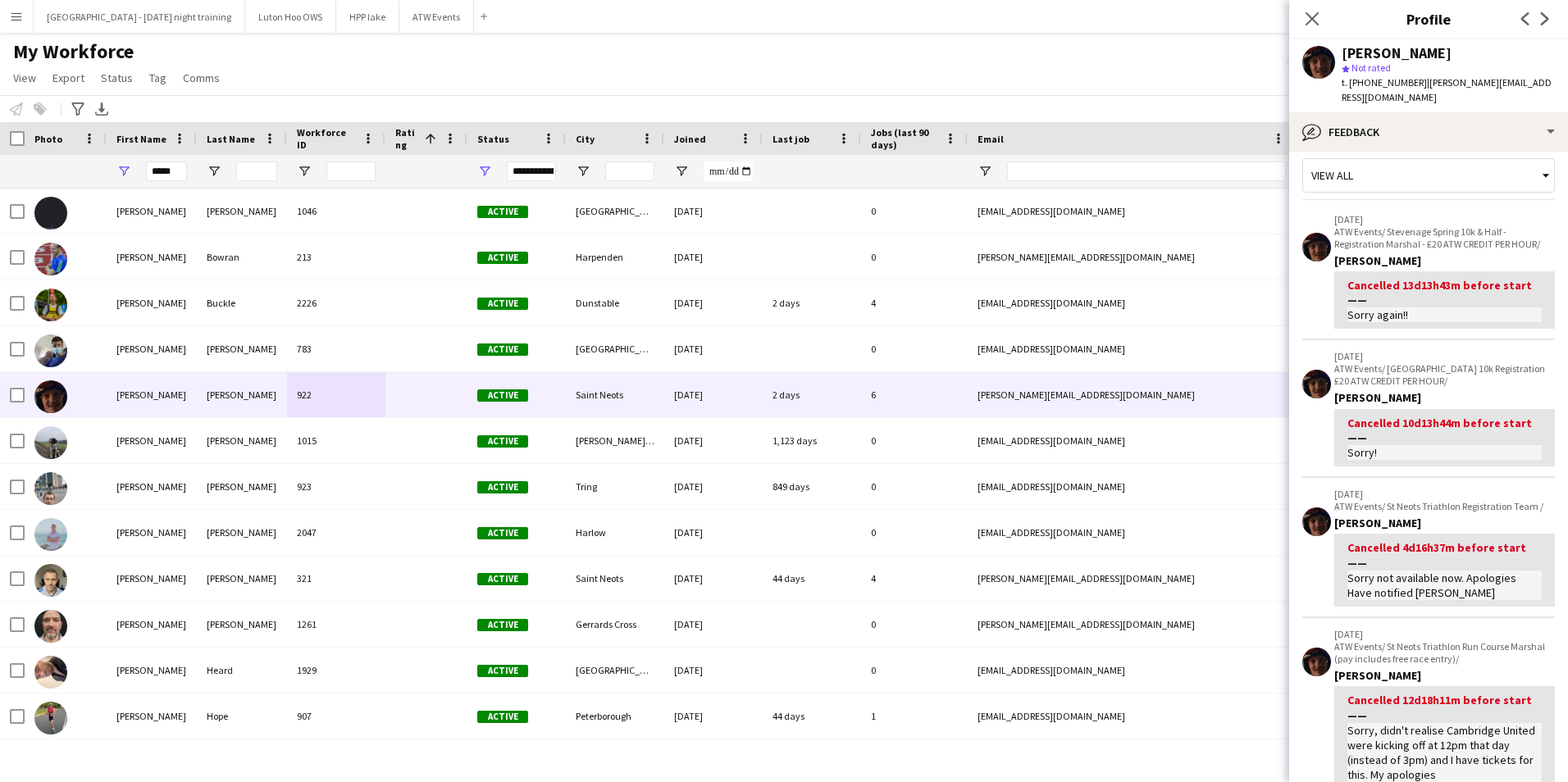
scroll to position [0, 0]
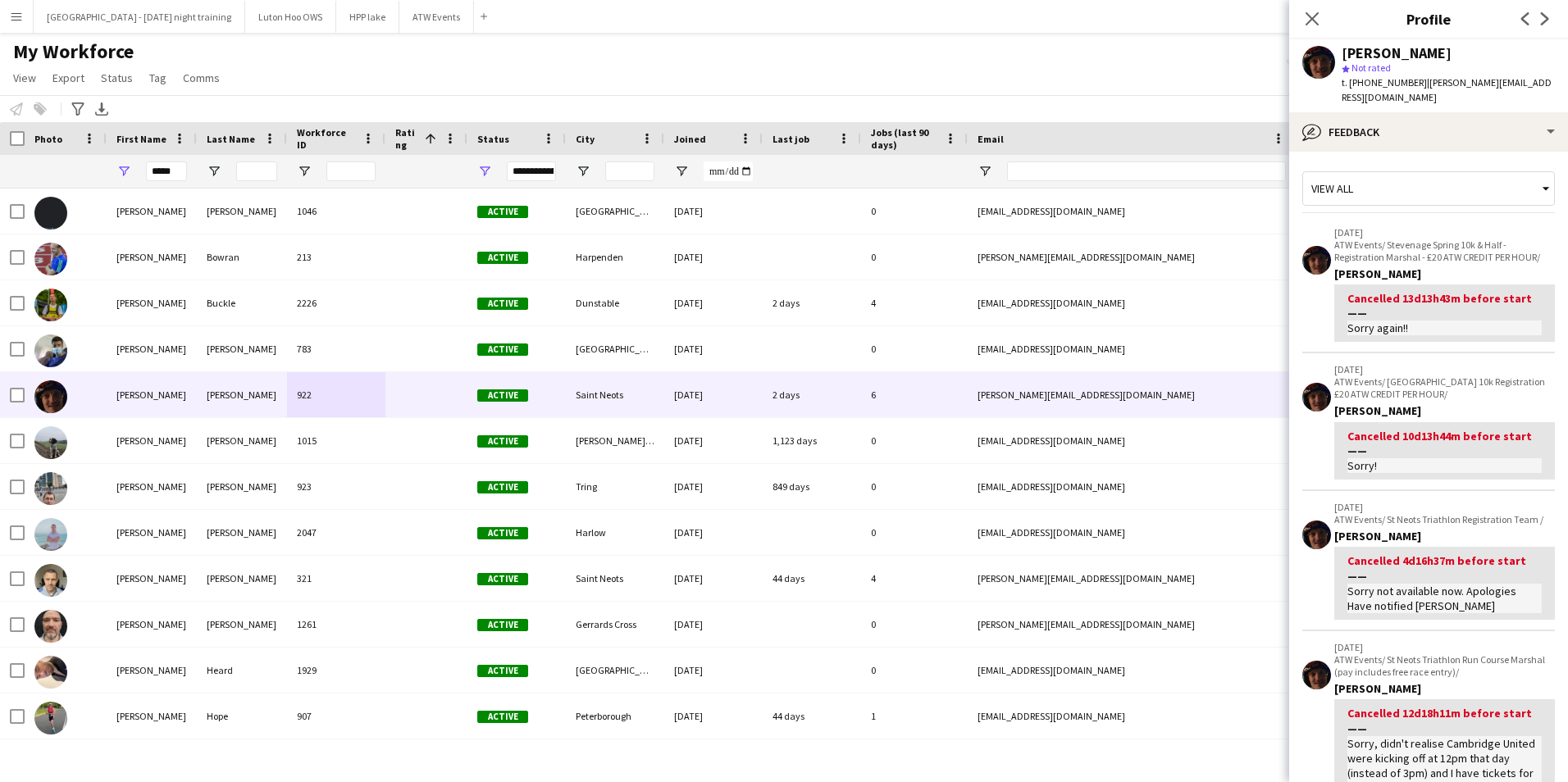
click at [1350, 73] on span "star Not rated" at bounding box center [1368, 67] width 52 height 12
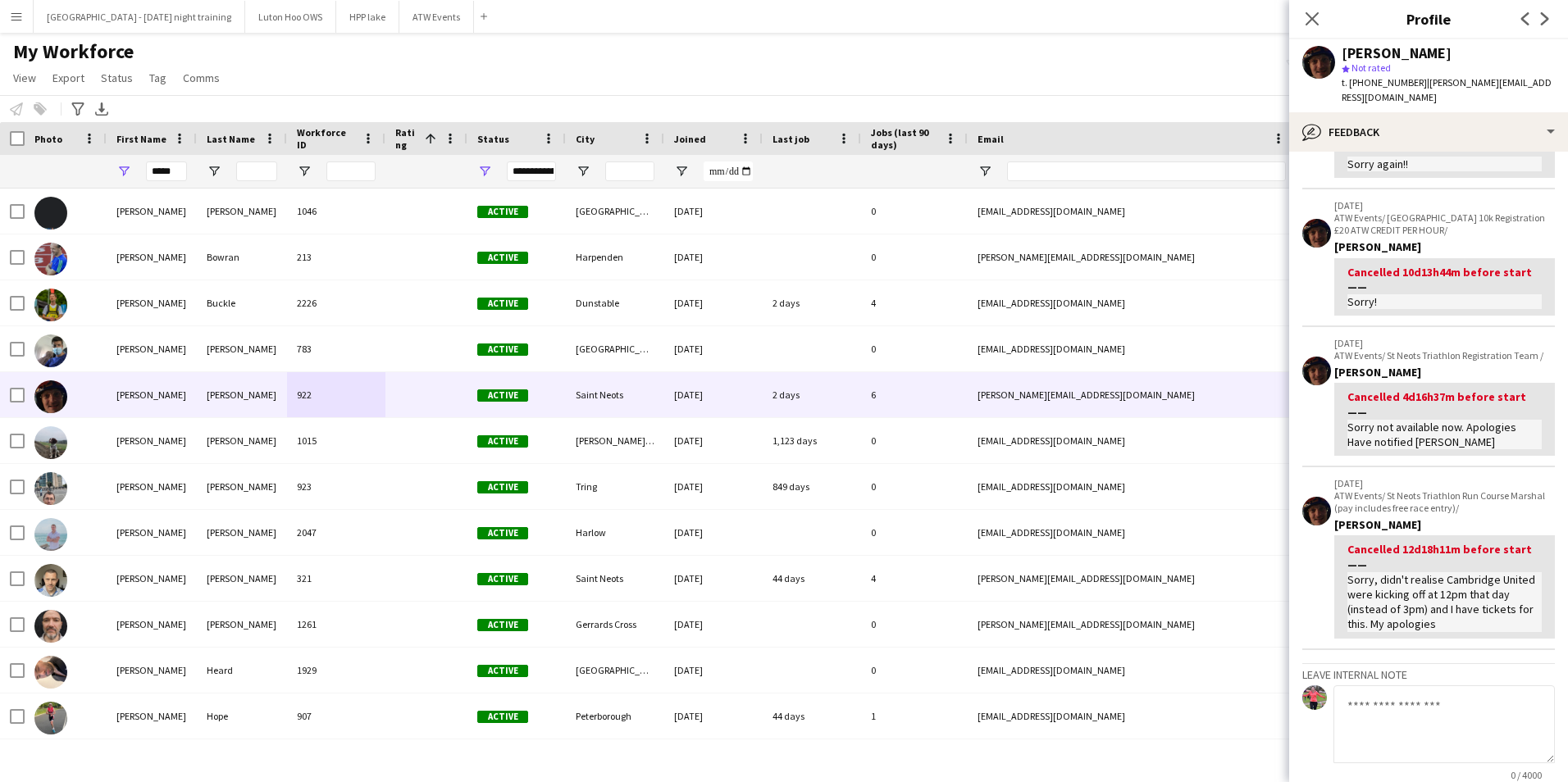
scroll to position [320, 0]
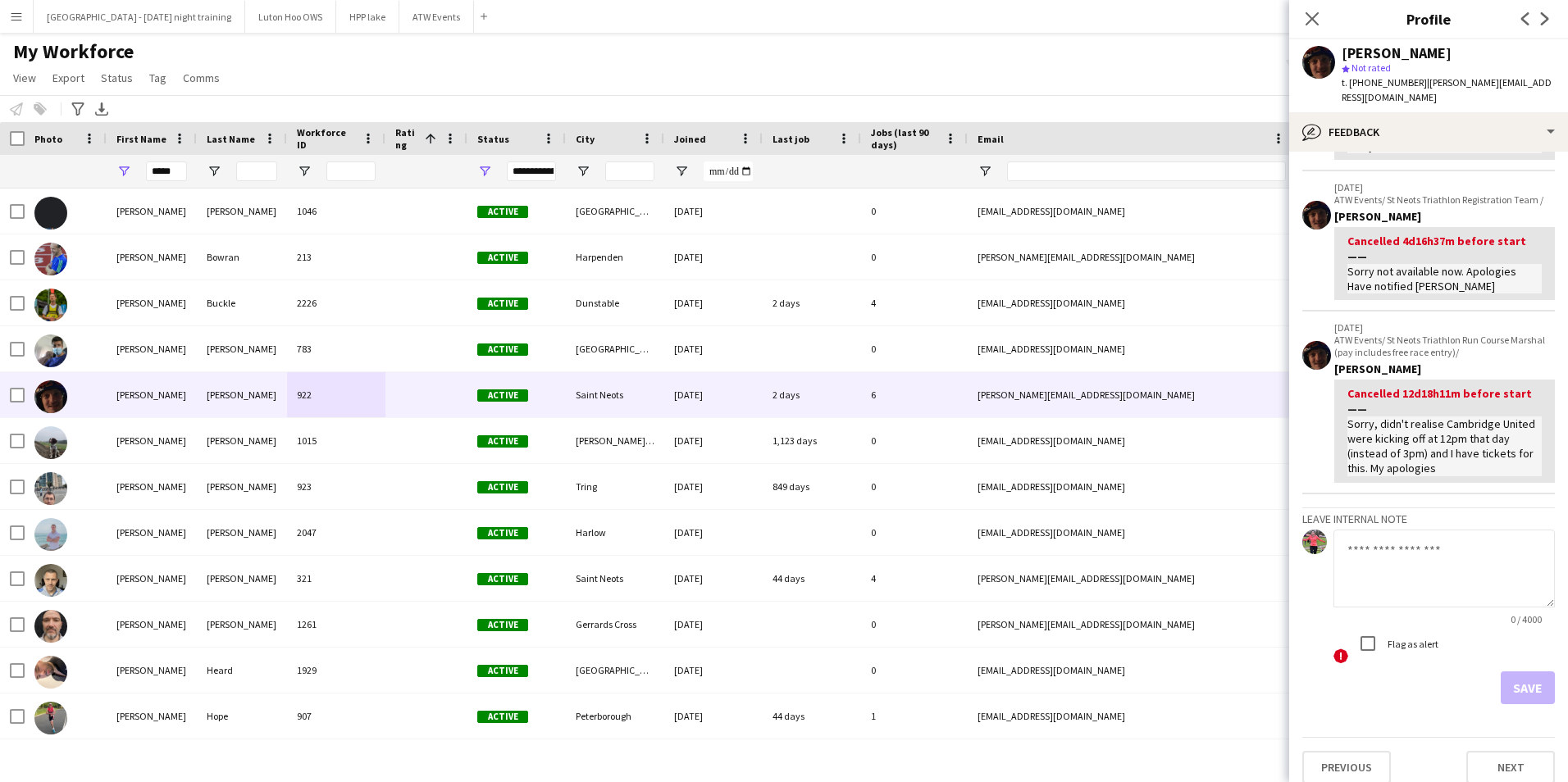
click at [1346, 648] on span "!" at bounding box center [1341, 655] width 15 height 15
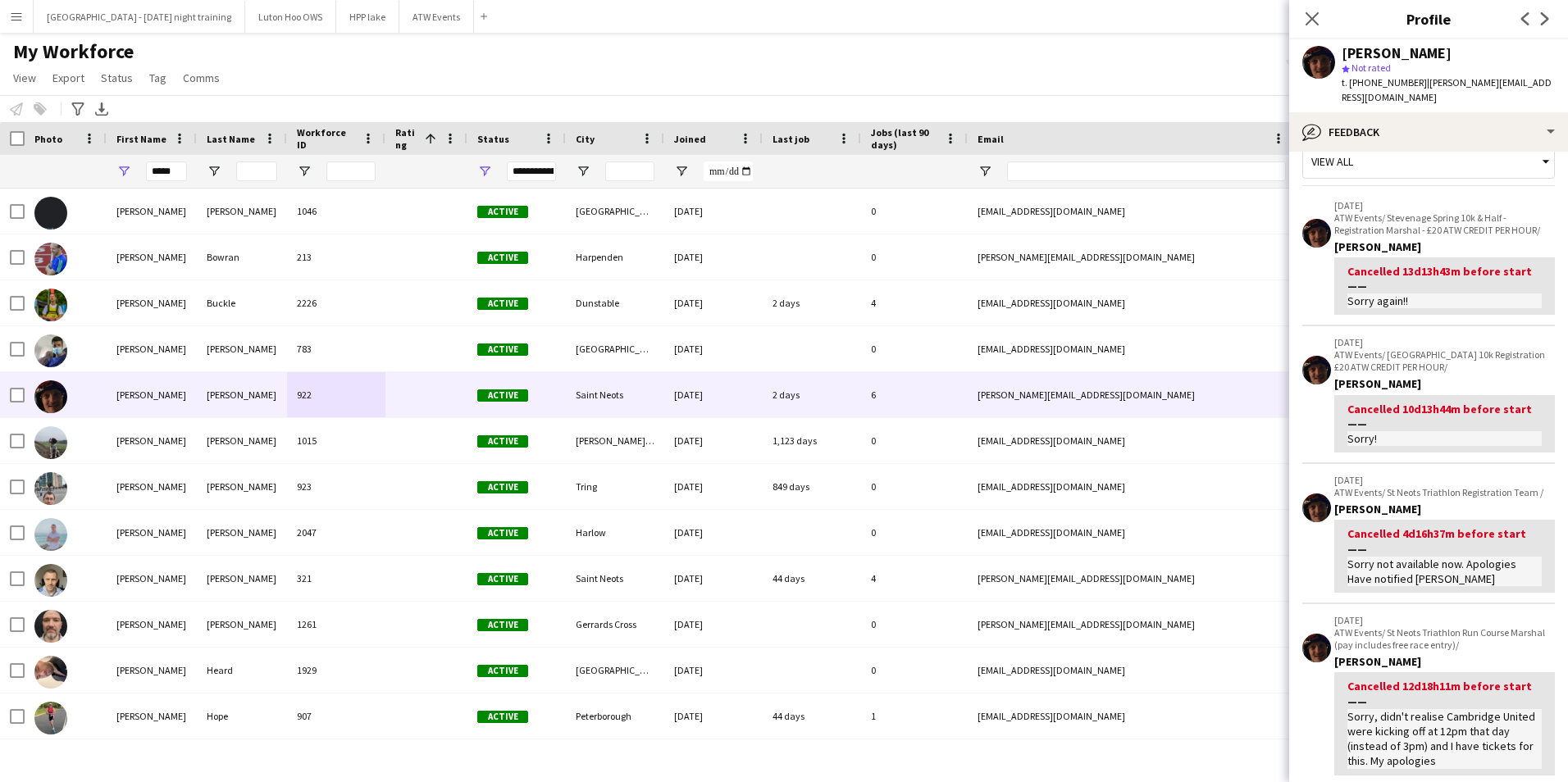
scroll to position [0, 0]
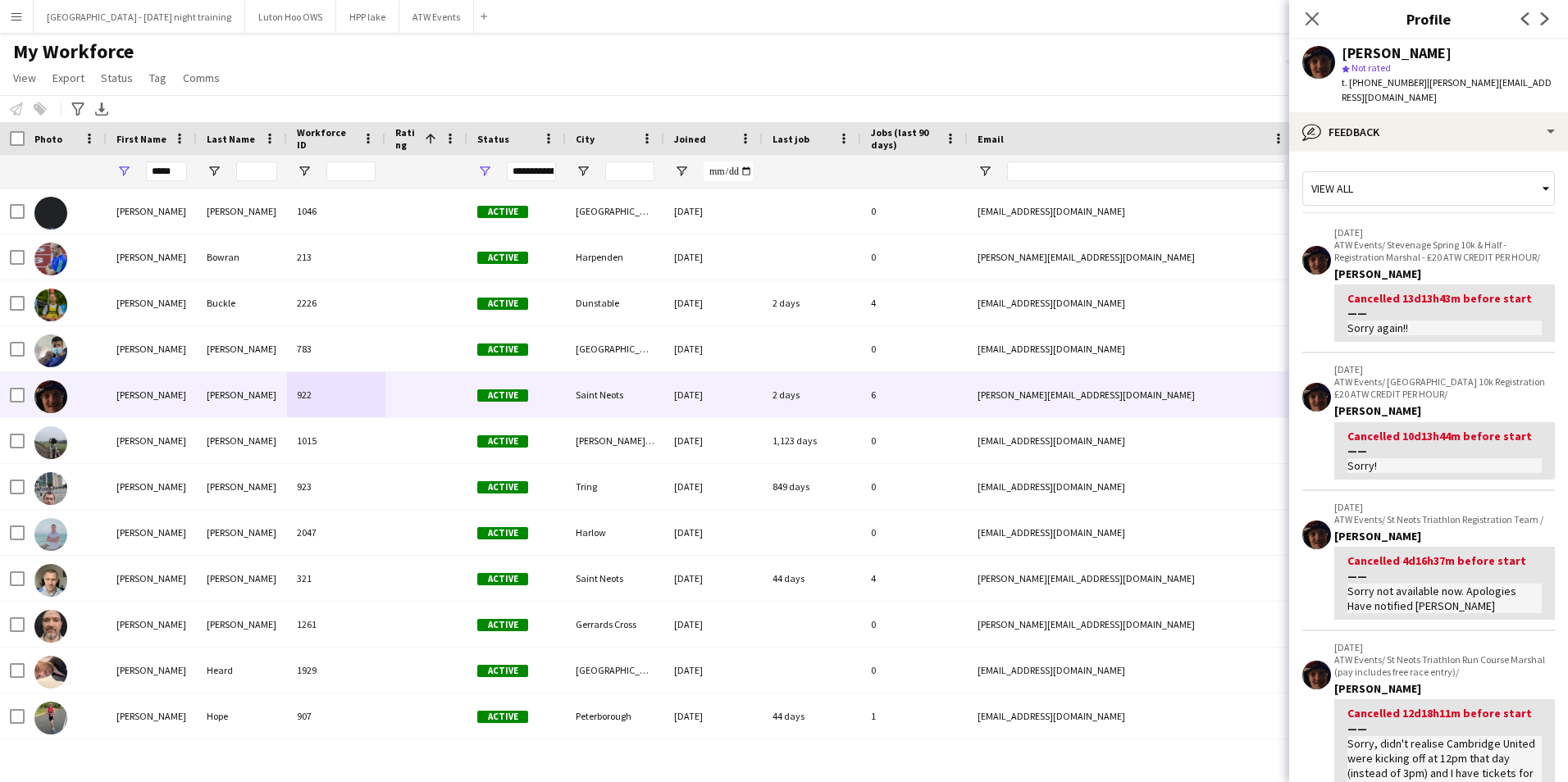
click at [1371, 185] on div "View all" at bounding box center [1420, 189] width 234 height 31
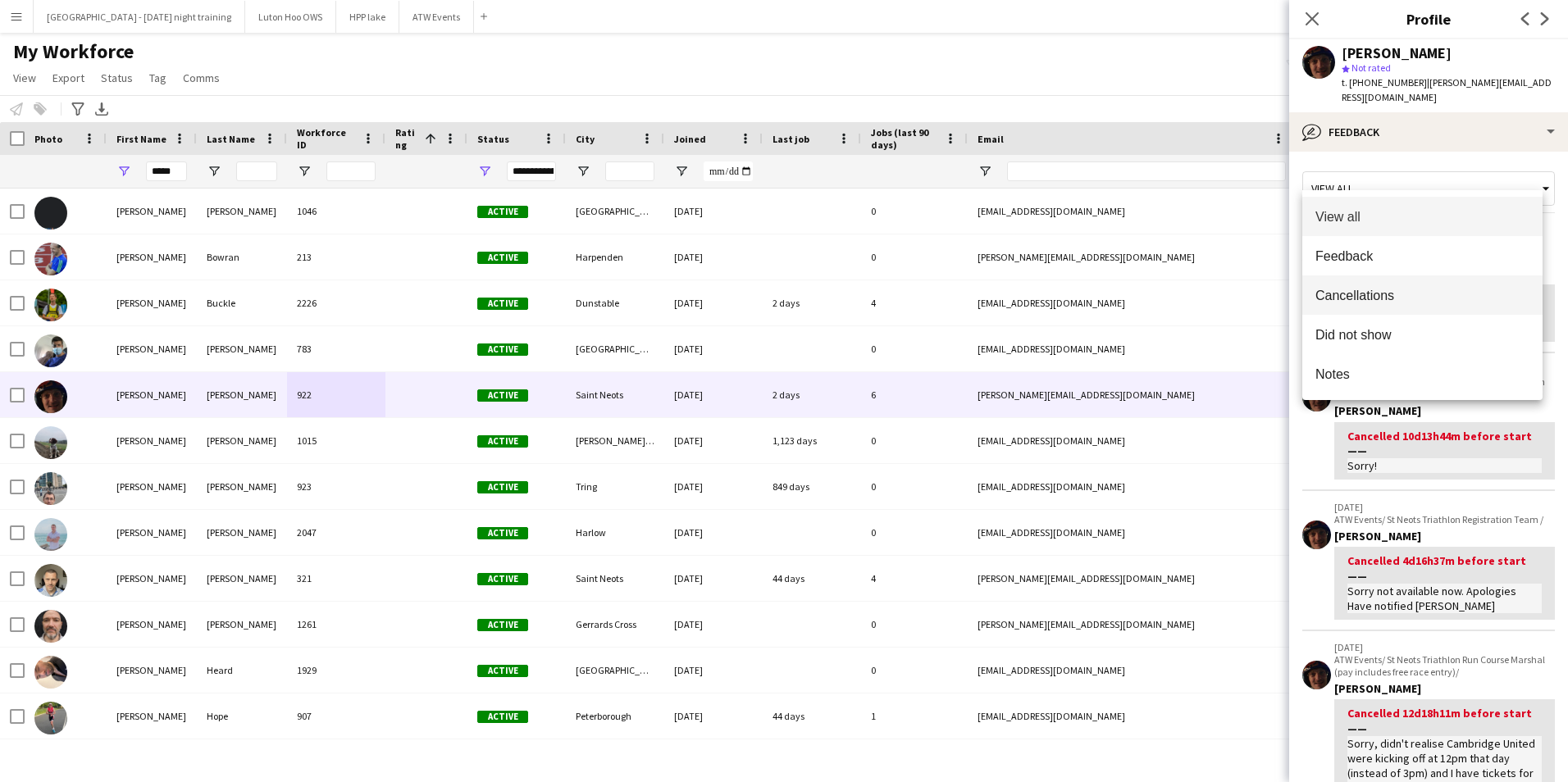
click at [1373, 283] on mat-option "Cancellations" at bounding box center [1422, 294] width 240 height 39
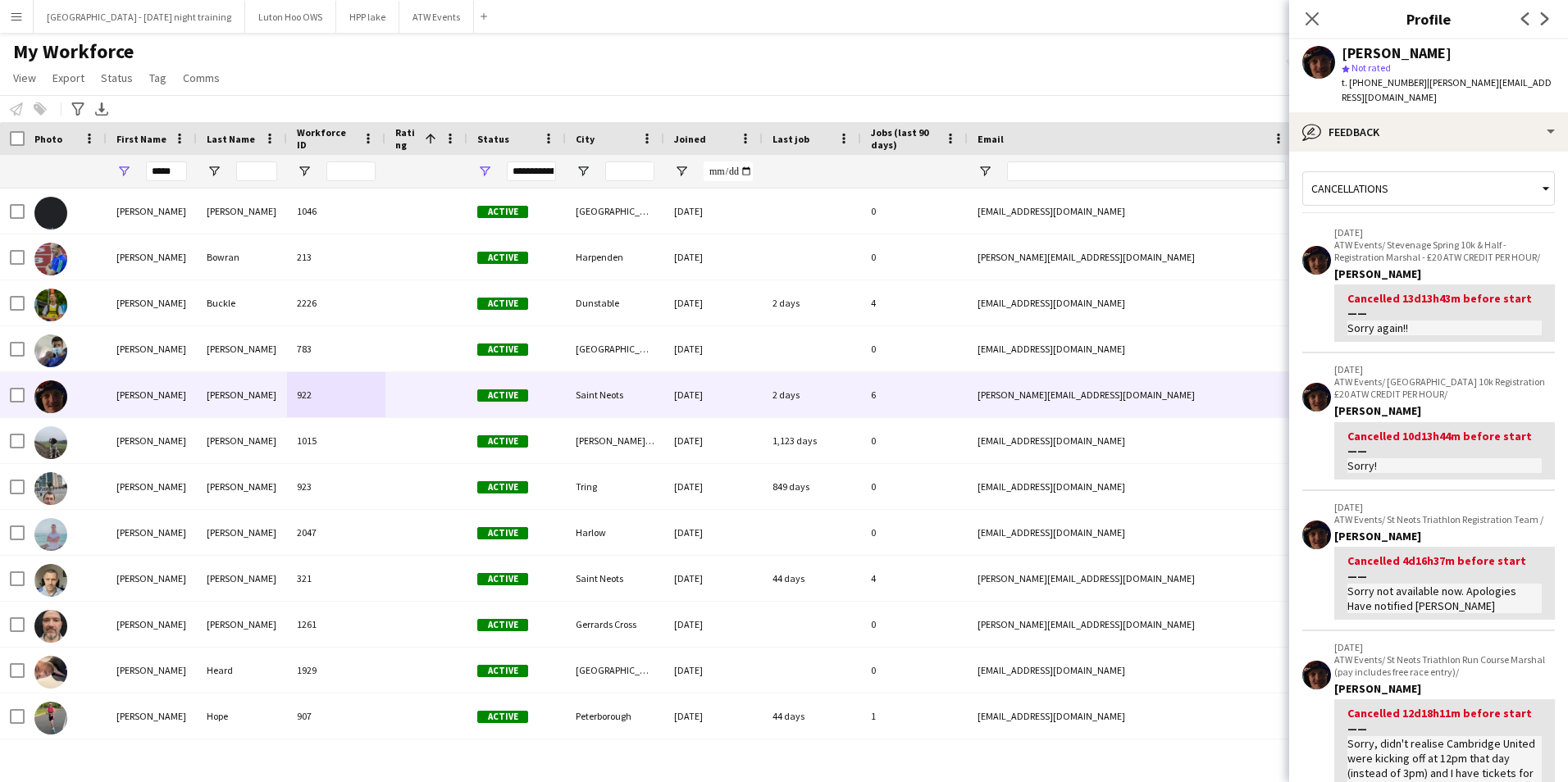
click at [1372, 181] on span "Cancellations" at bounding box center [1350, 188] width 77 height 15
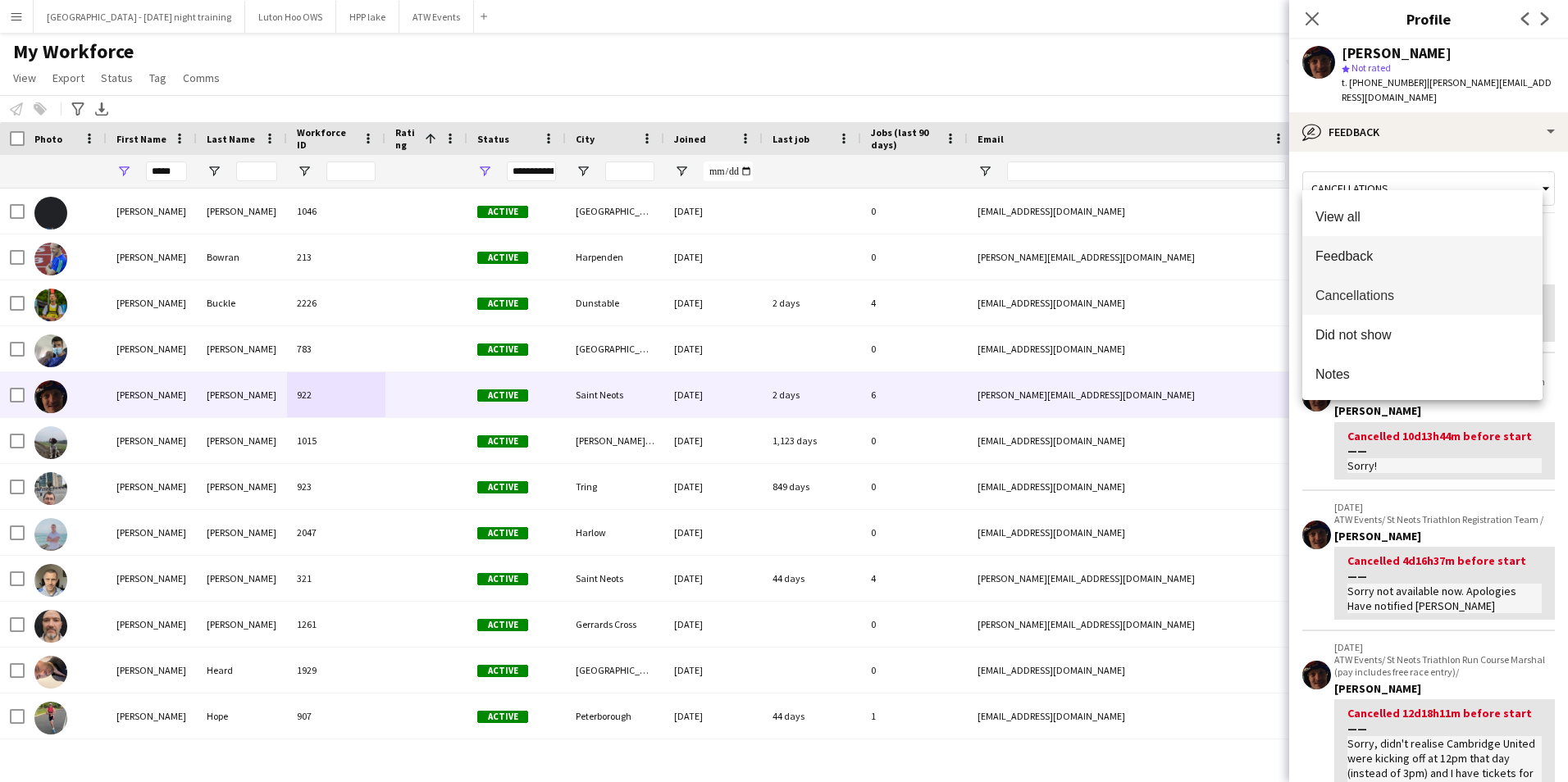
click at [1348, 246] on mat-option "Feedback" at bounding box center [1422, 255] width 240 height 39
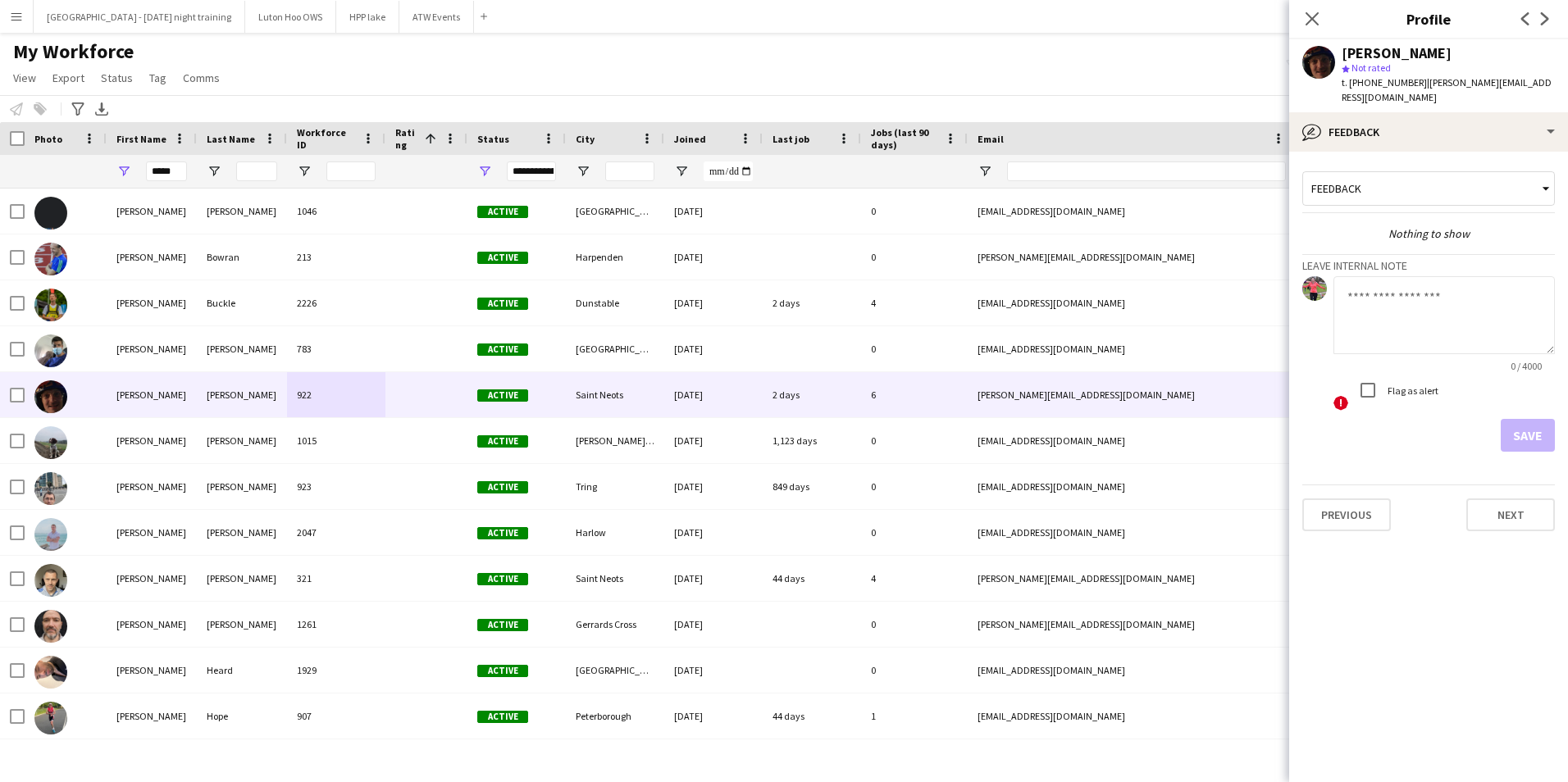
click at [1364, 173] on div "Feedback" at bounding box center [1420, 189] width 234 height 31
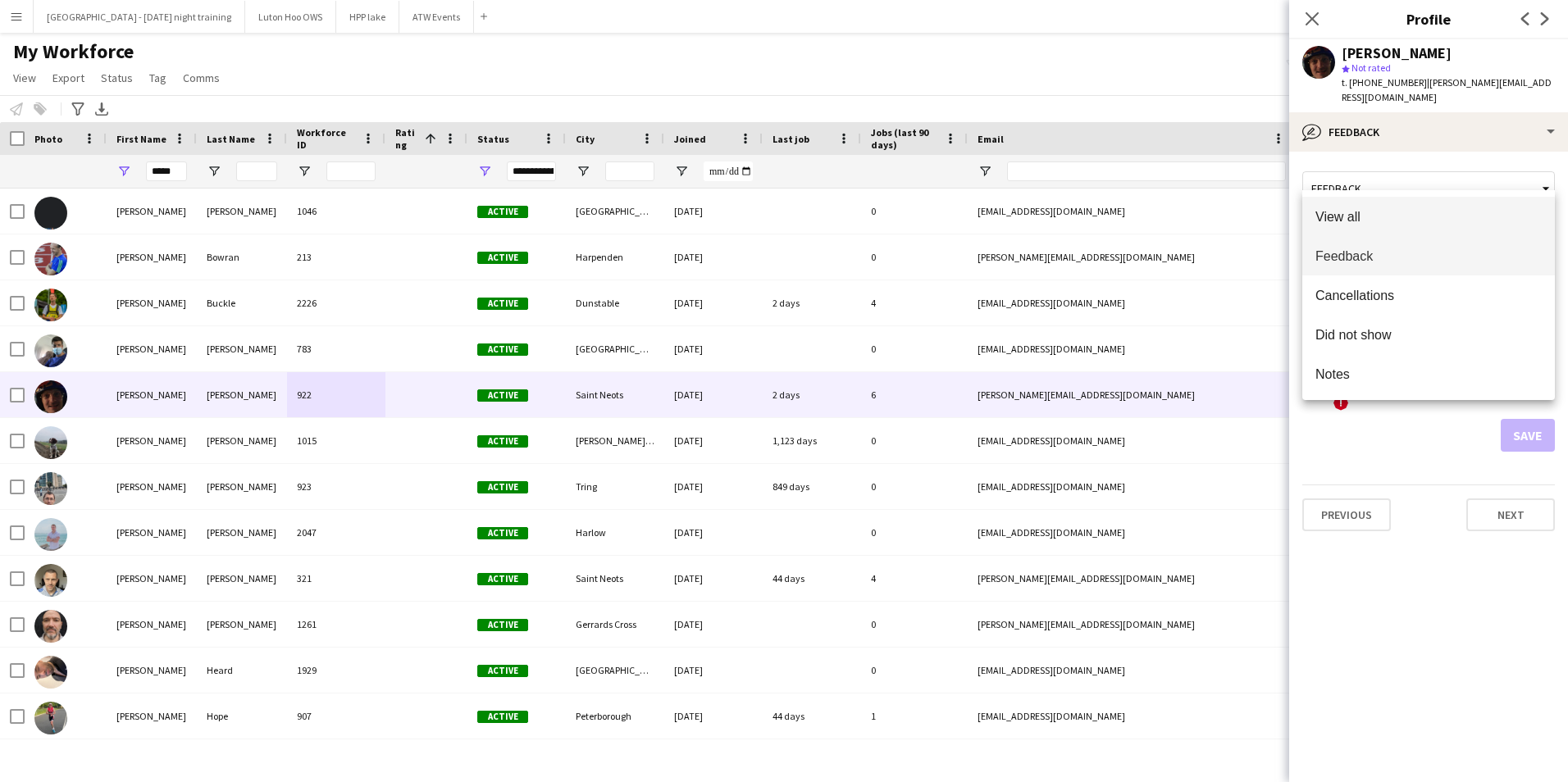
click at [1365, 216] on span "View all" at bounding box center [1428, 217] width 226 height 16
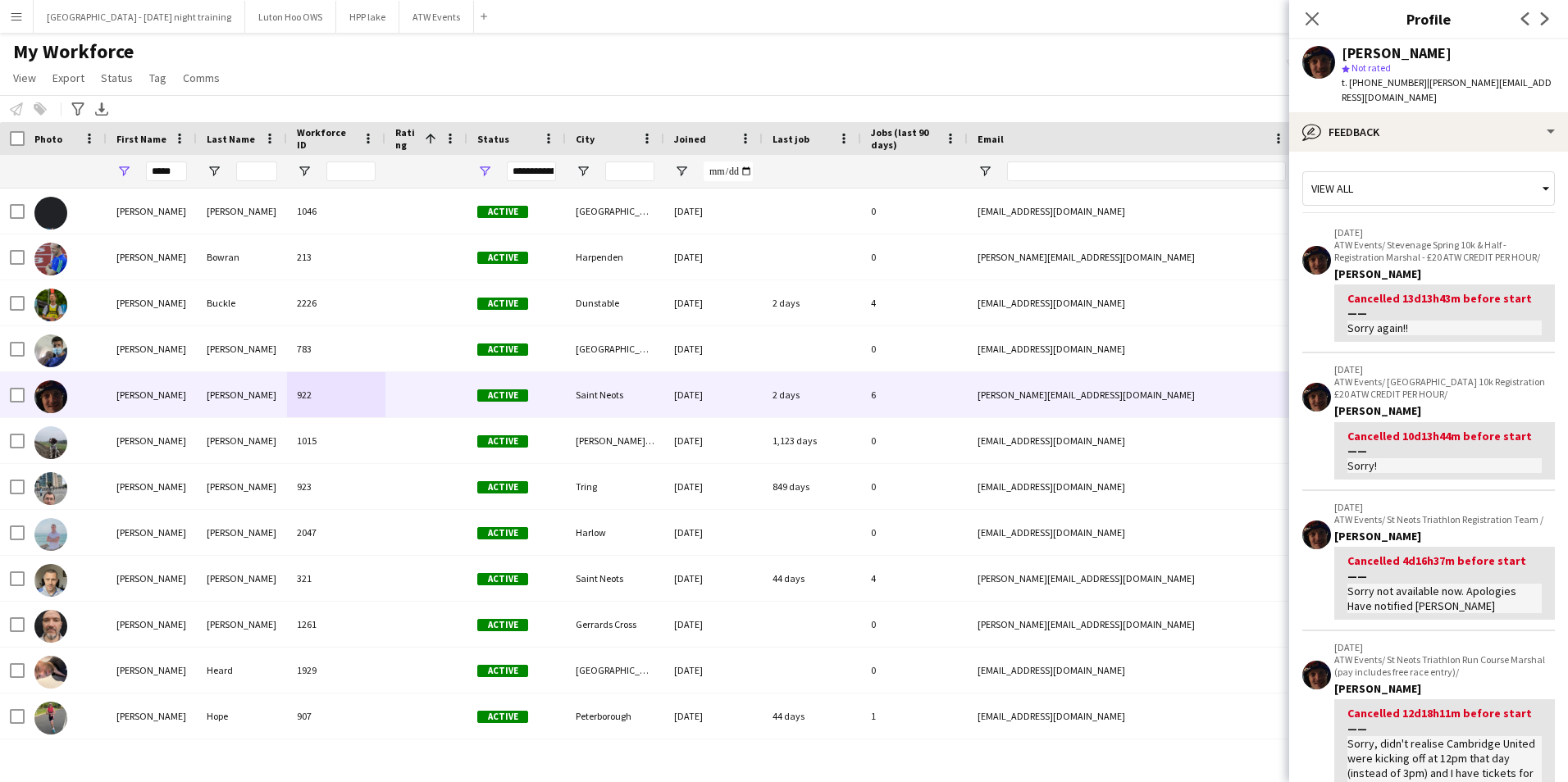
click at [1363, 181] on div "View all" at bounding box center [1420, 189] width 234 height 31
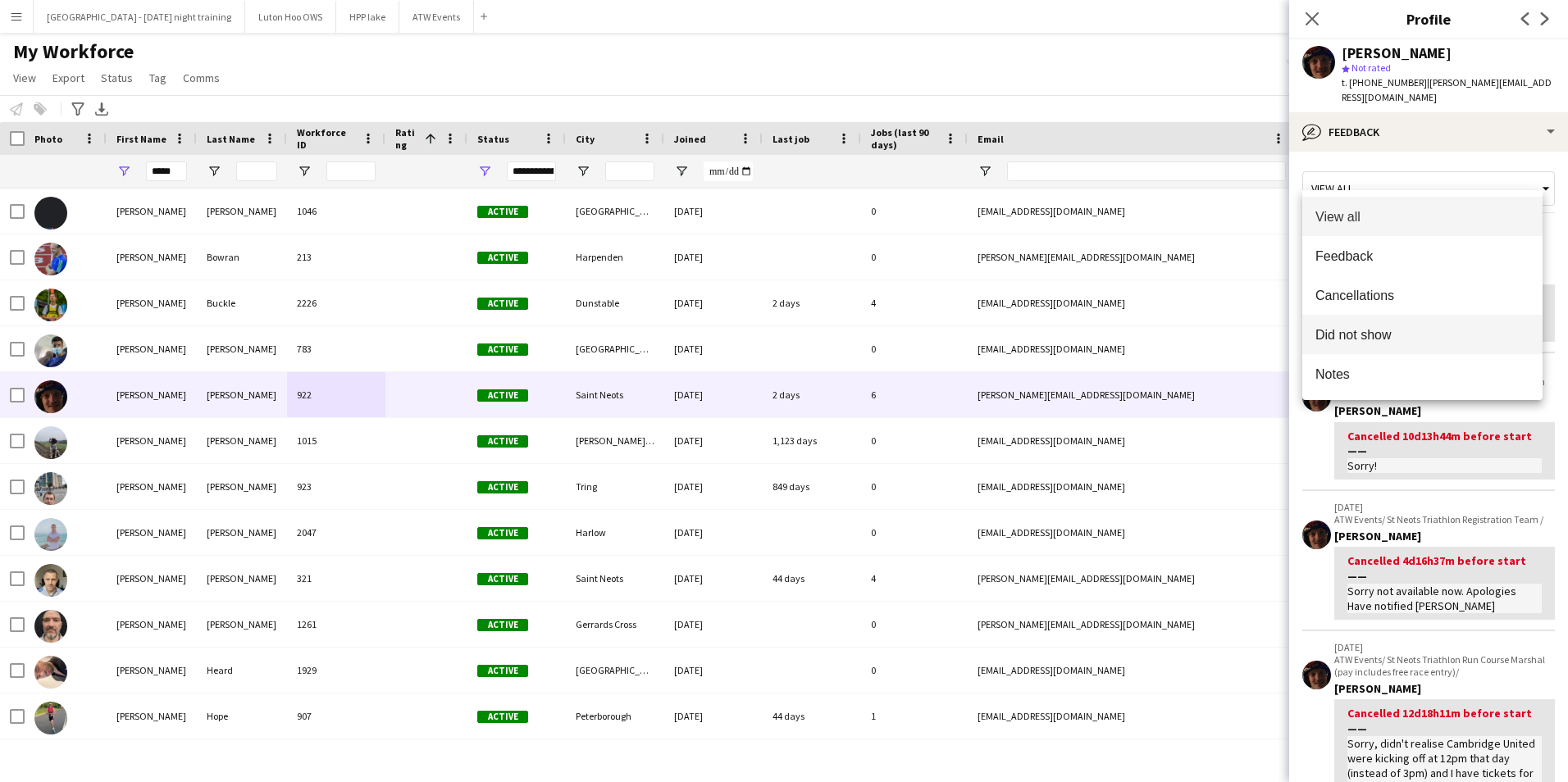
click at [1360, 329] on span "Did not show" at bounding box center [1422, 335] width 214 height 16
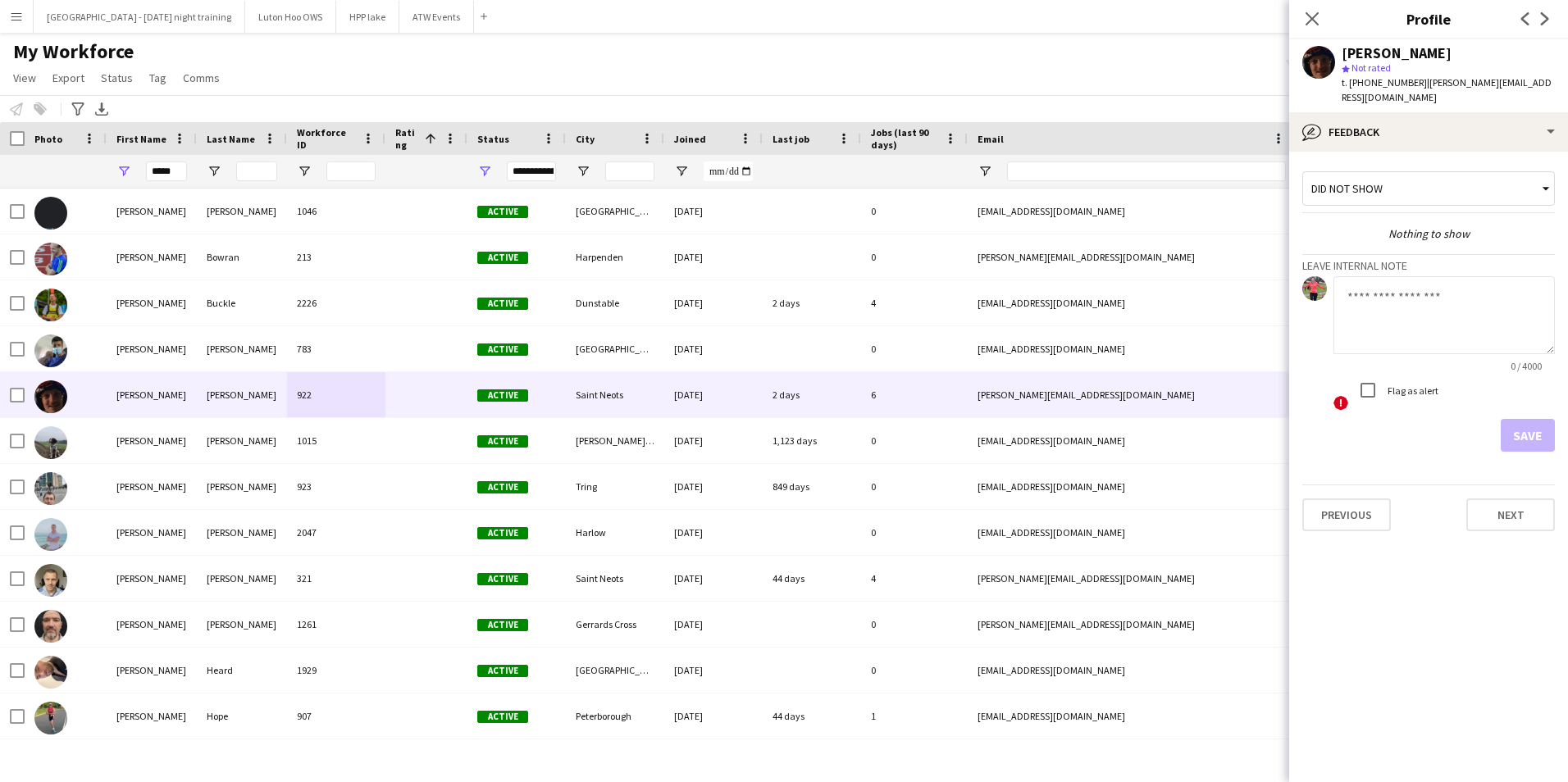
click at [1356, 182] on div "Did not show" at bounding box center [1420, 189] width 234 height 31
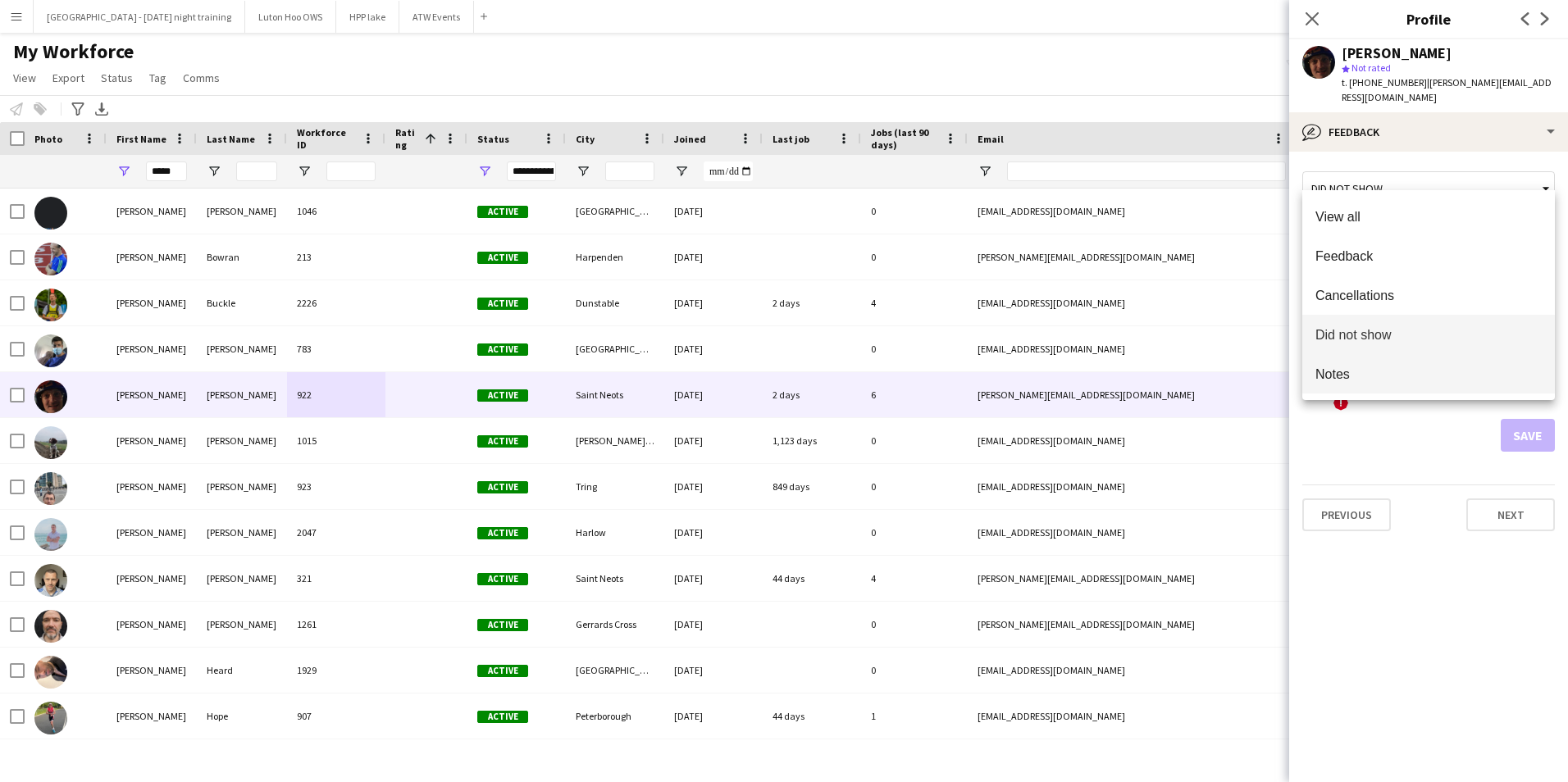
click at [1324, 377] on span "Notes" at bounding box center [1428, 375] width 226 height 16
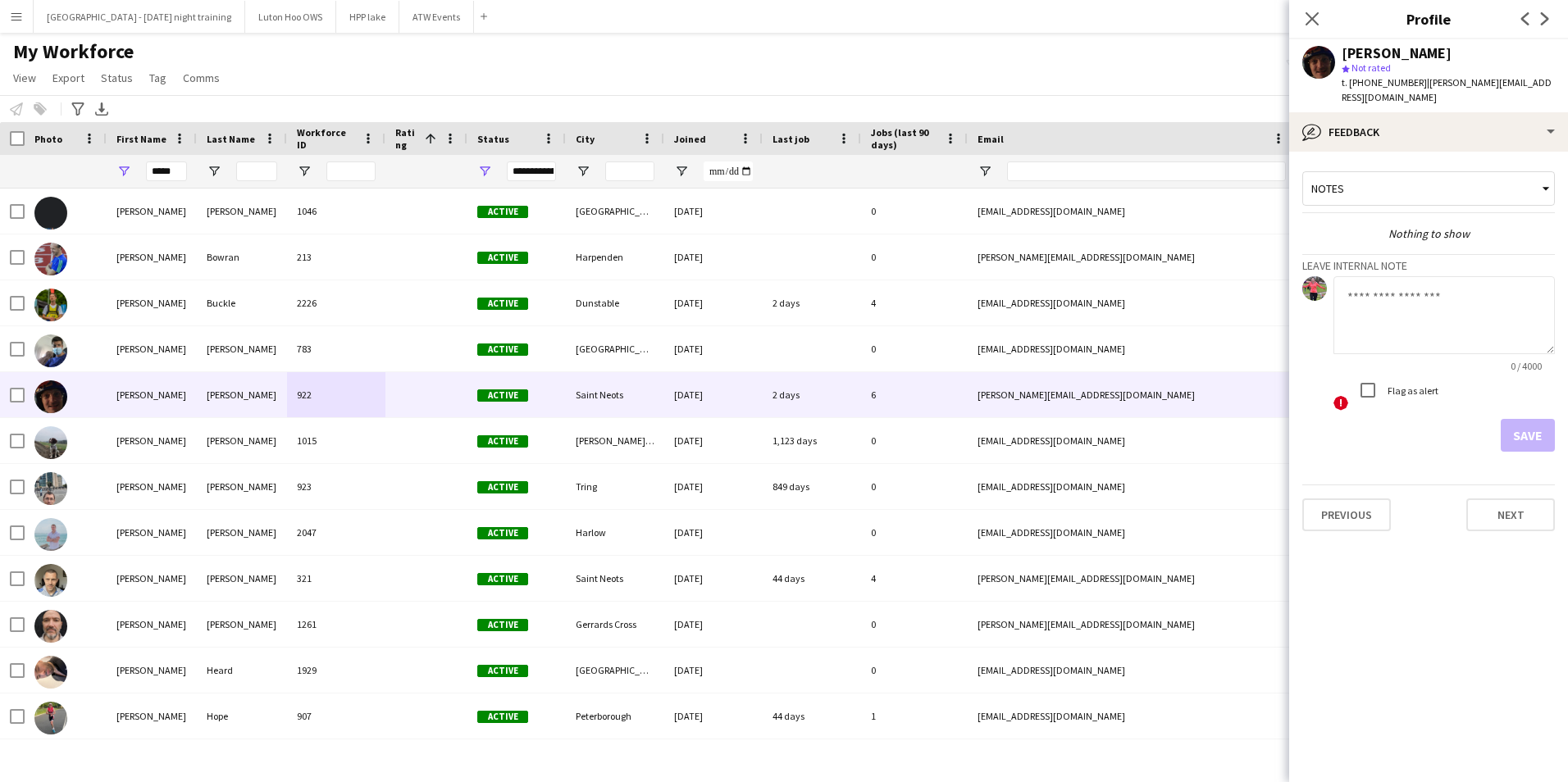
click at [1347, 177] on div "Notes" at bounding box center [1420, 189] width 234 height 31
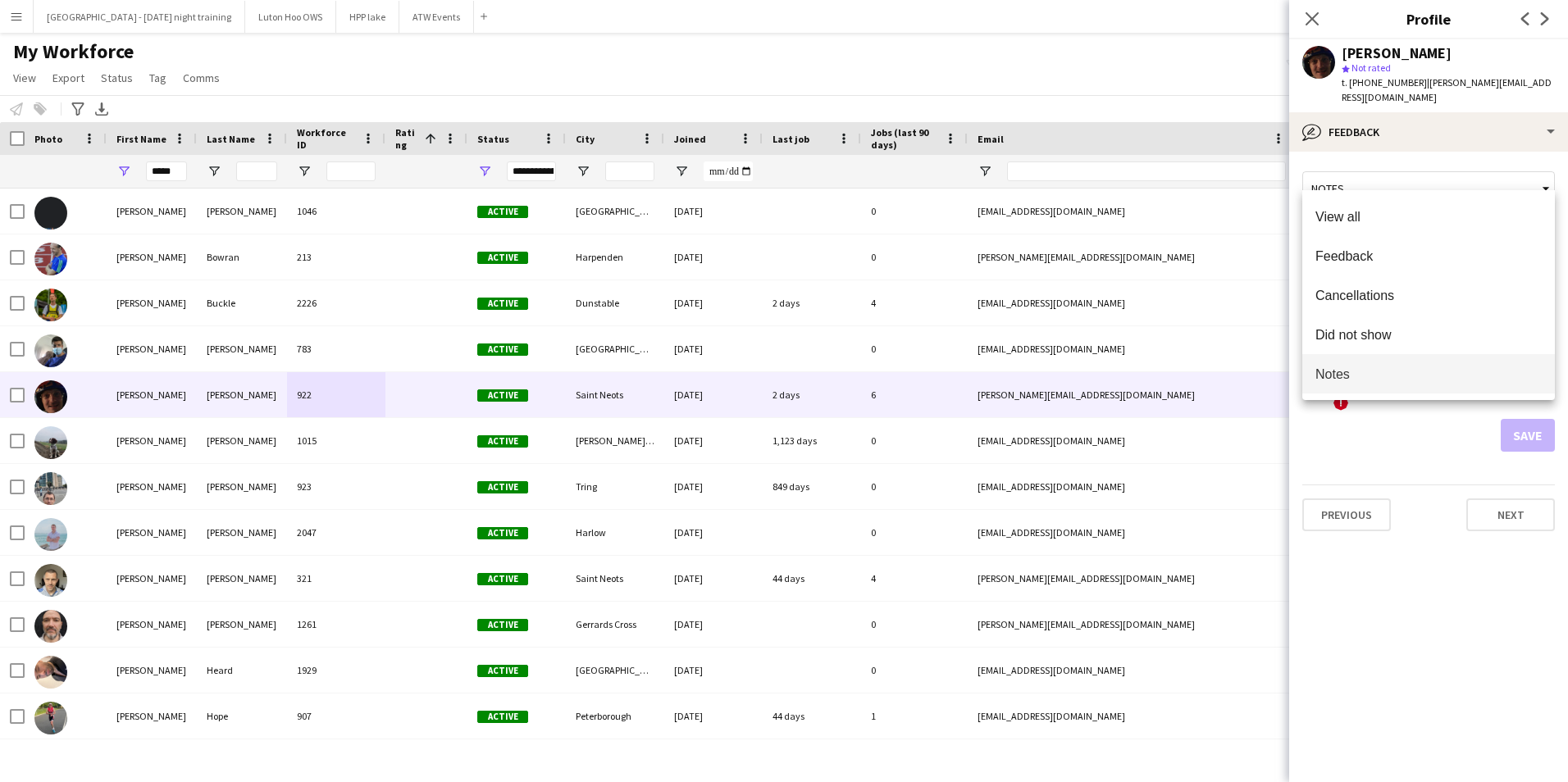
click at [607, 107] on div at bounding box center [784, 391] width 1568 height 782
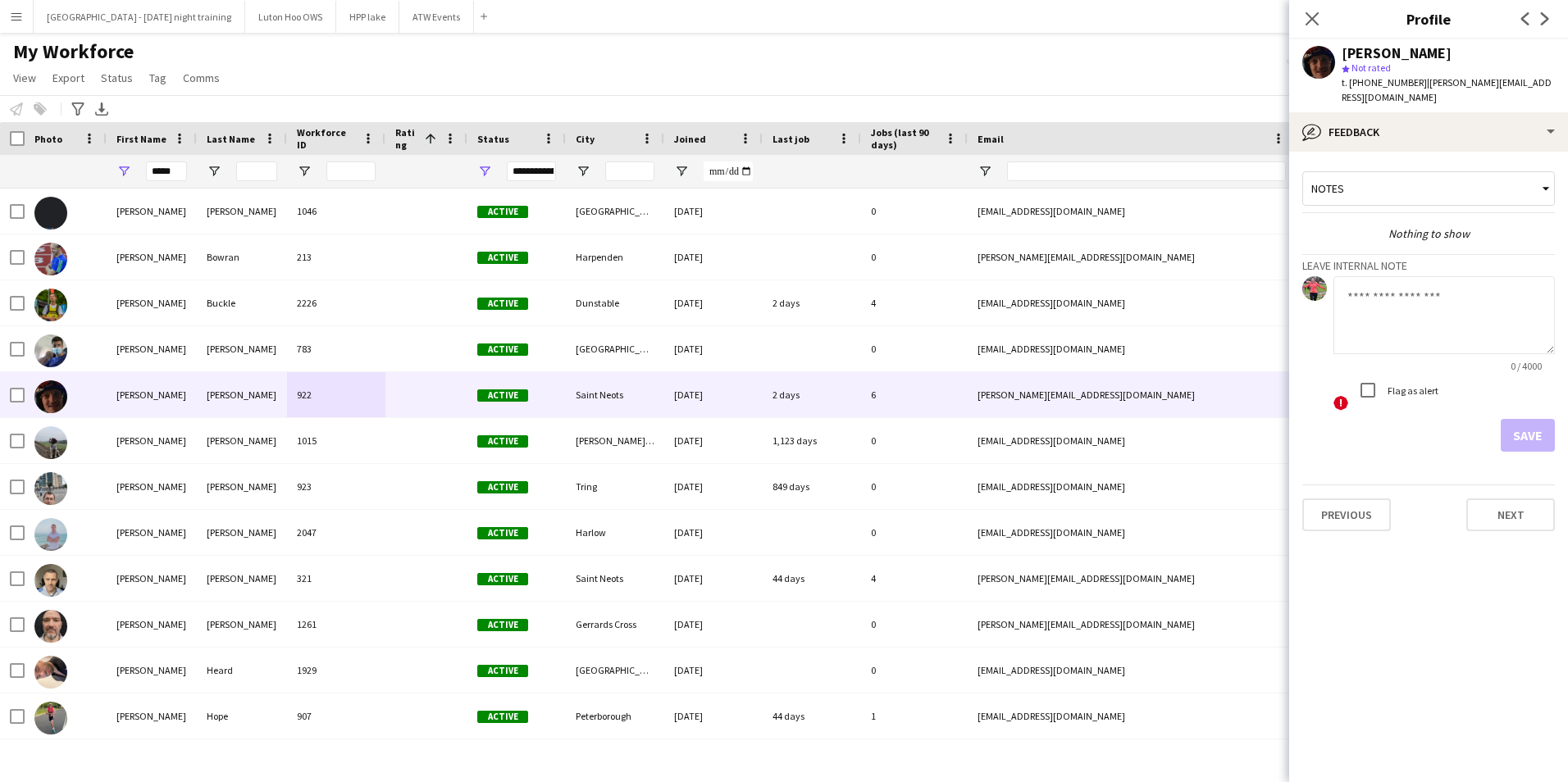
click at [32, 18] on button "Menu" at bounding box center [17, 17] width 33 height 33
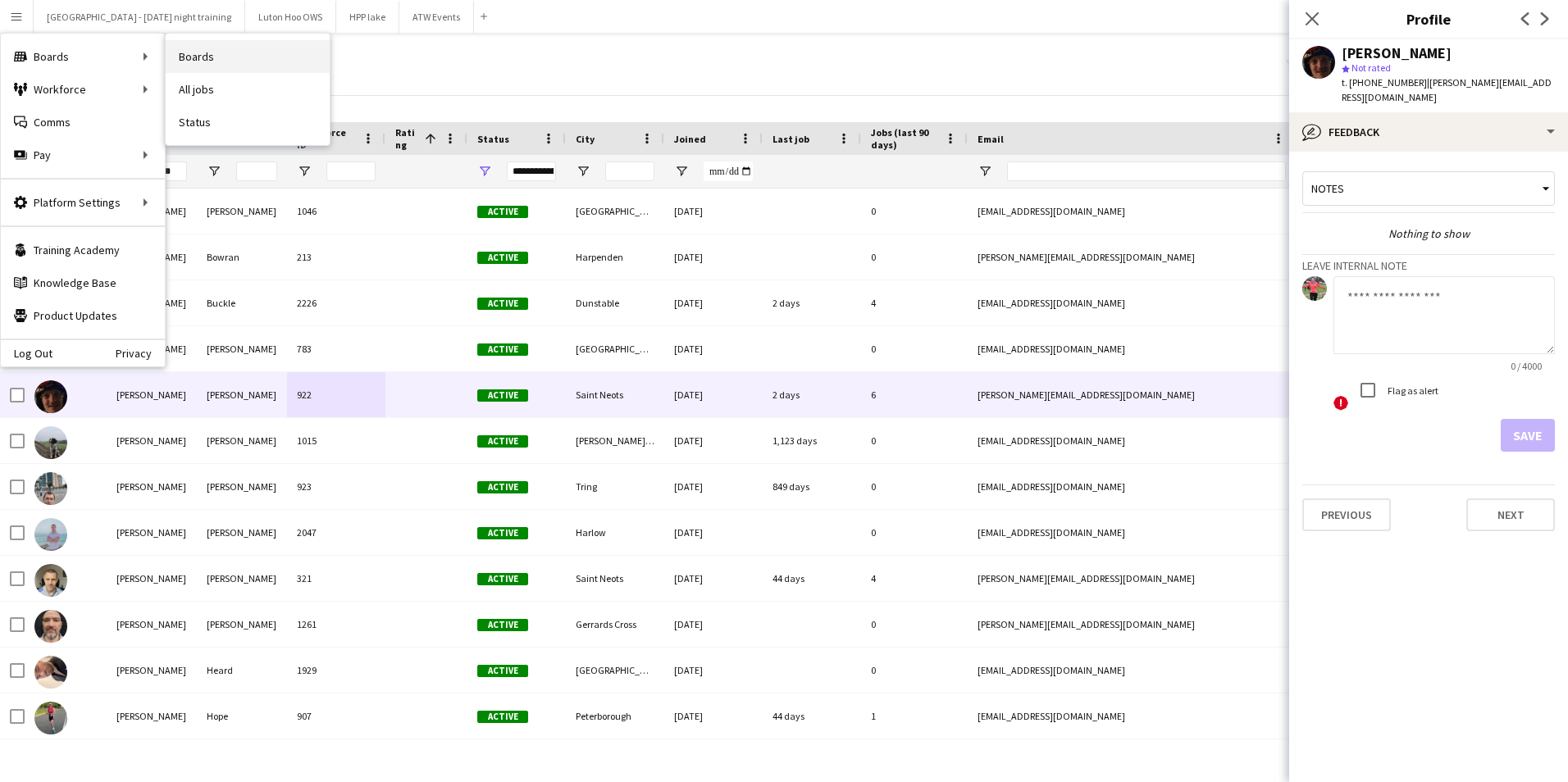
click at [215, 52] on link "Boards" at bounding box center [248, 57] width 164 height 33
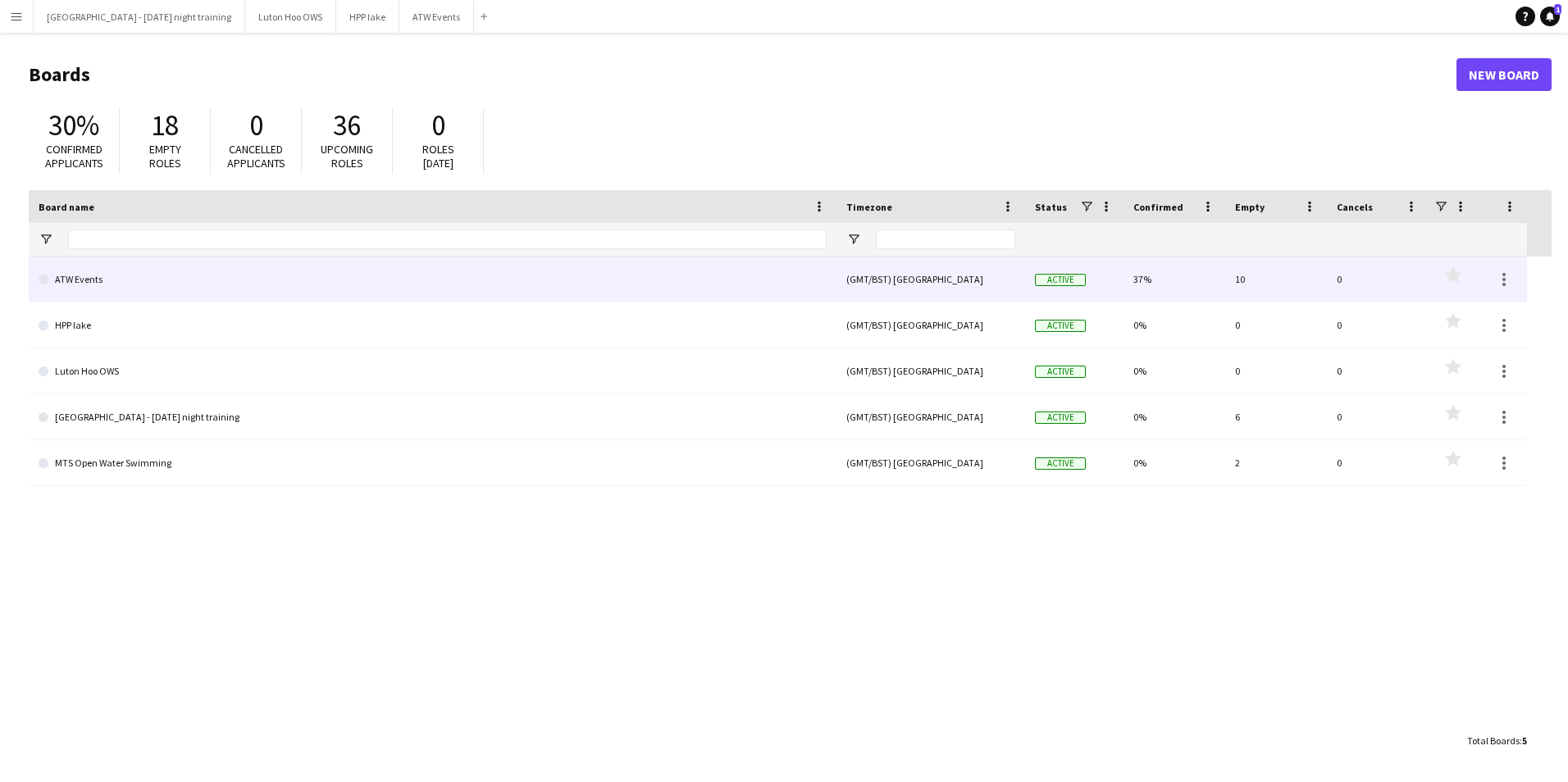
click at [407, 268] on link "ATW Events" at bounding box center [433, 280] width 788 height 46
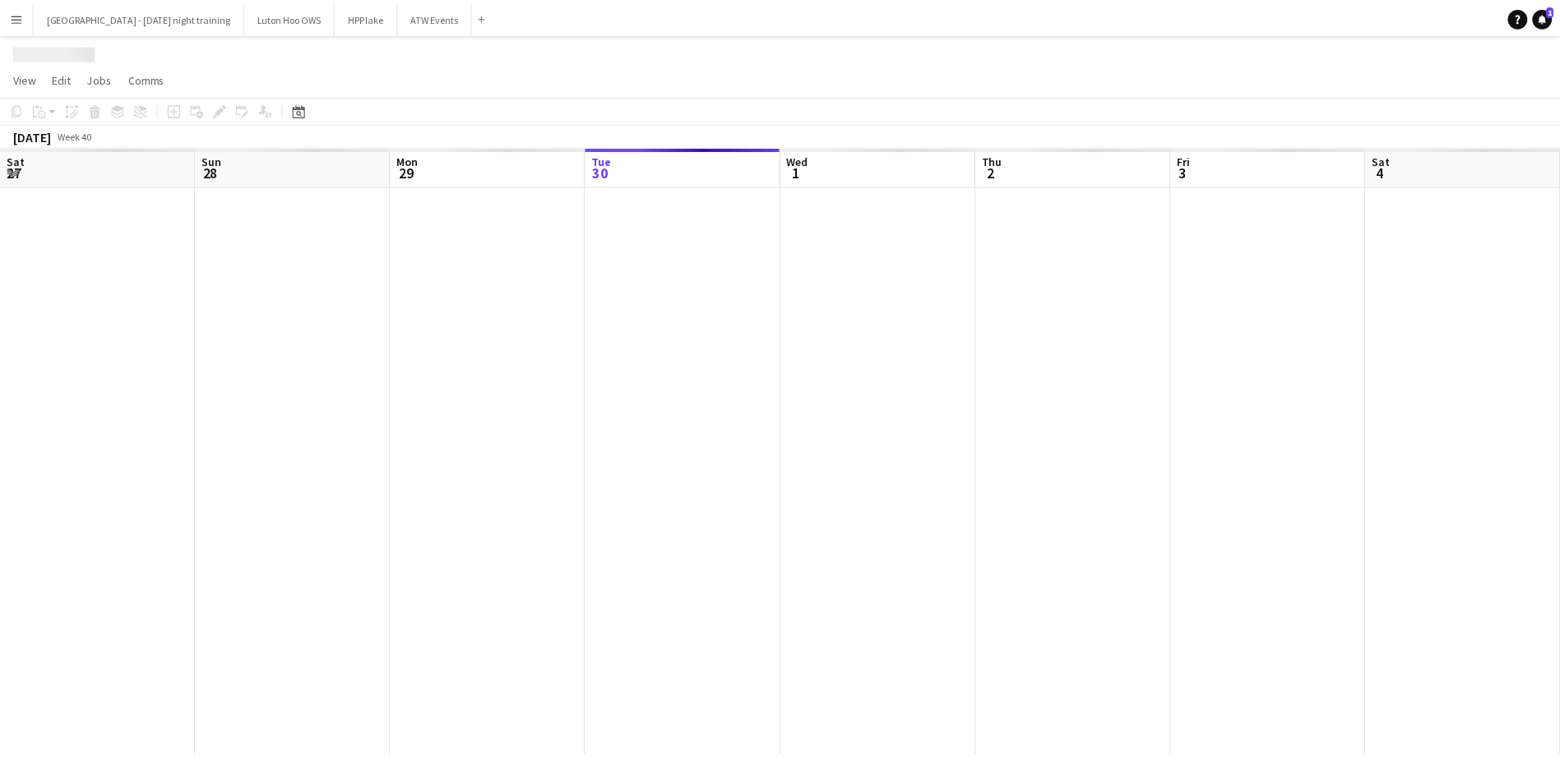
scroll to position [0, 394]
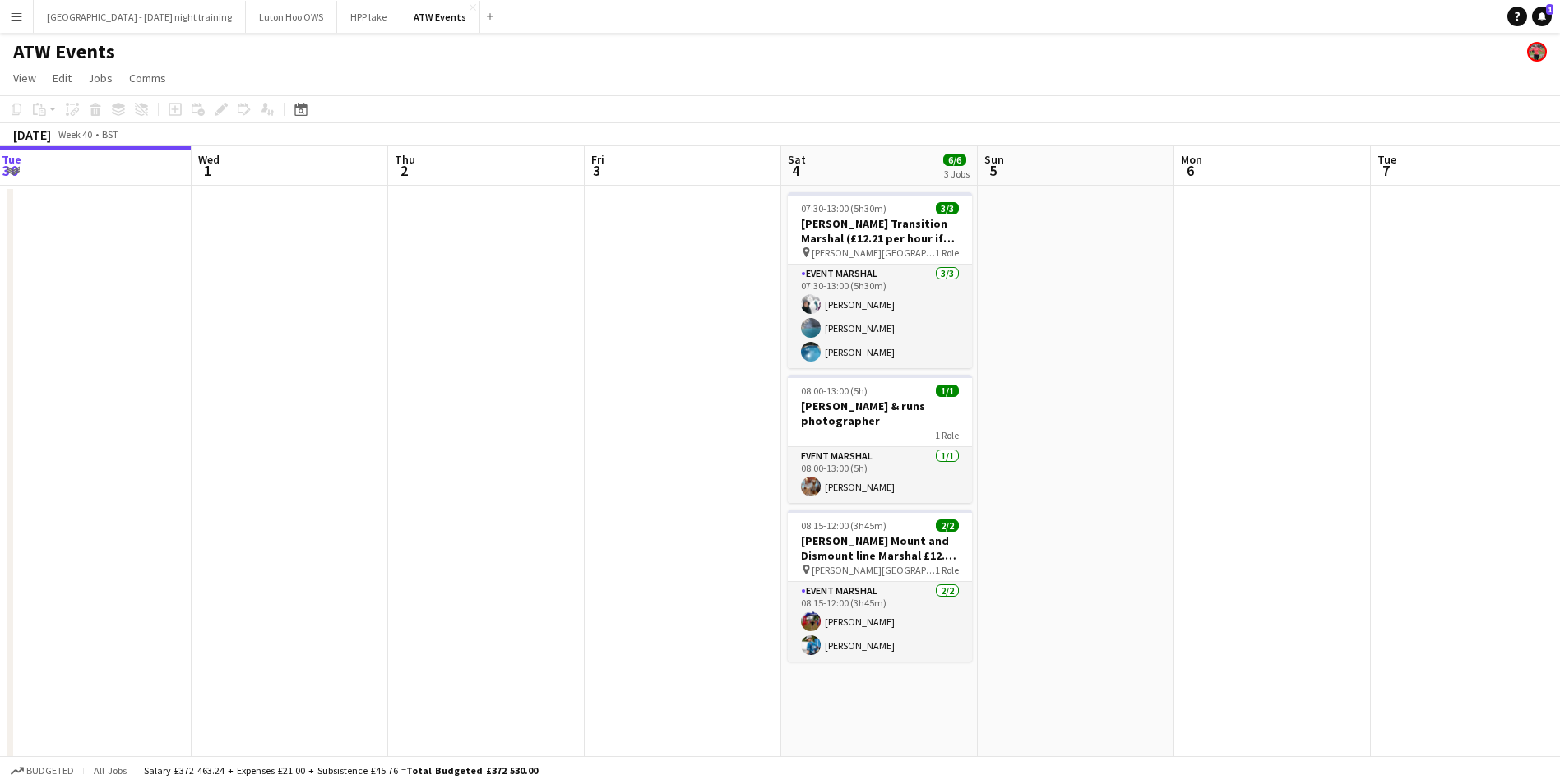
drag, startPoint x: 828, startPoint y: 363, endPoint x: 411, endPoint y: 346, distance: 417.3
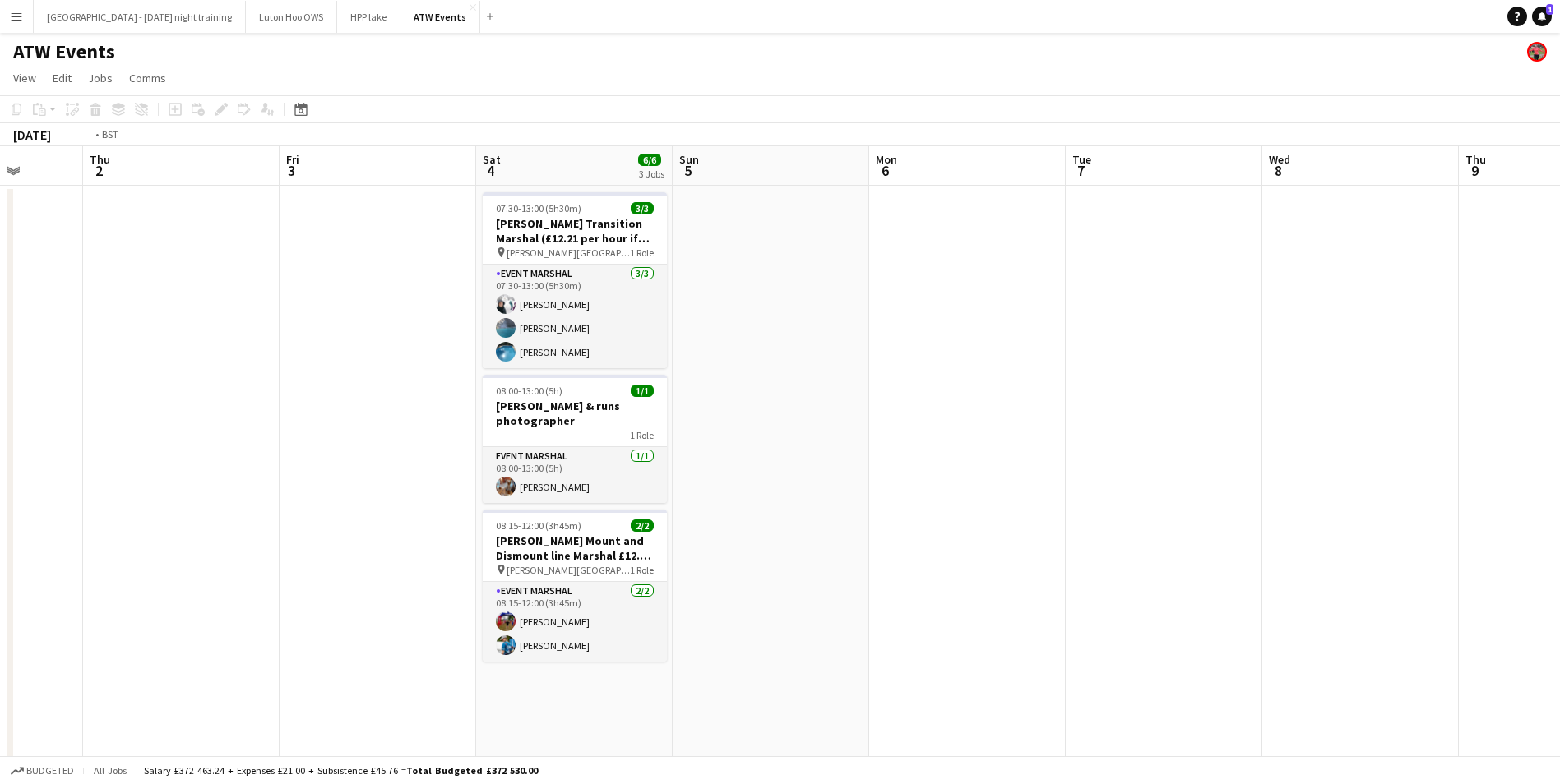
drag, startPoint x: 307, startPoint y: 406, endPoint x: 1115, endPoint y: 378, distance: 808.5
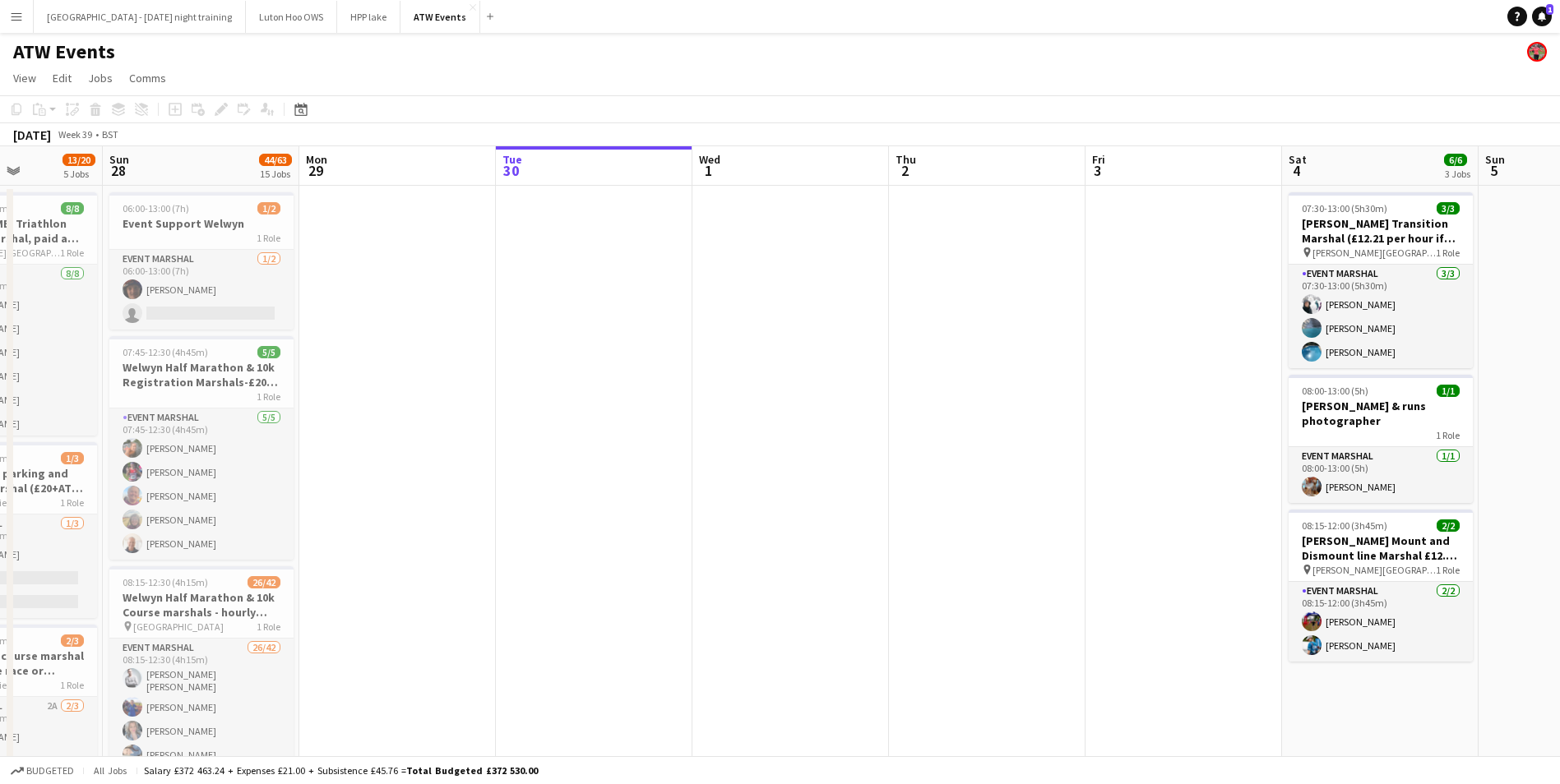
drag, startPoint x: 448, startPoint y: 383, endPoint x: 812, endPoint y: 381, distance: 364.0
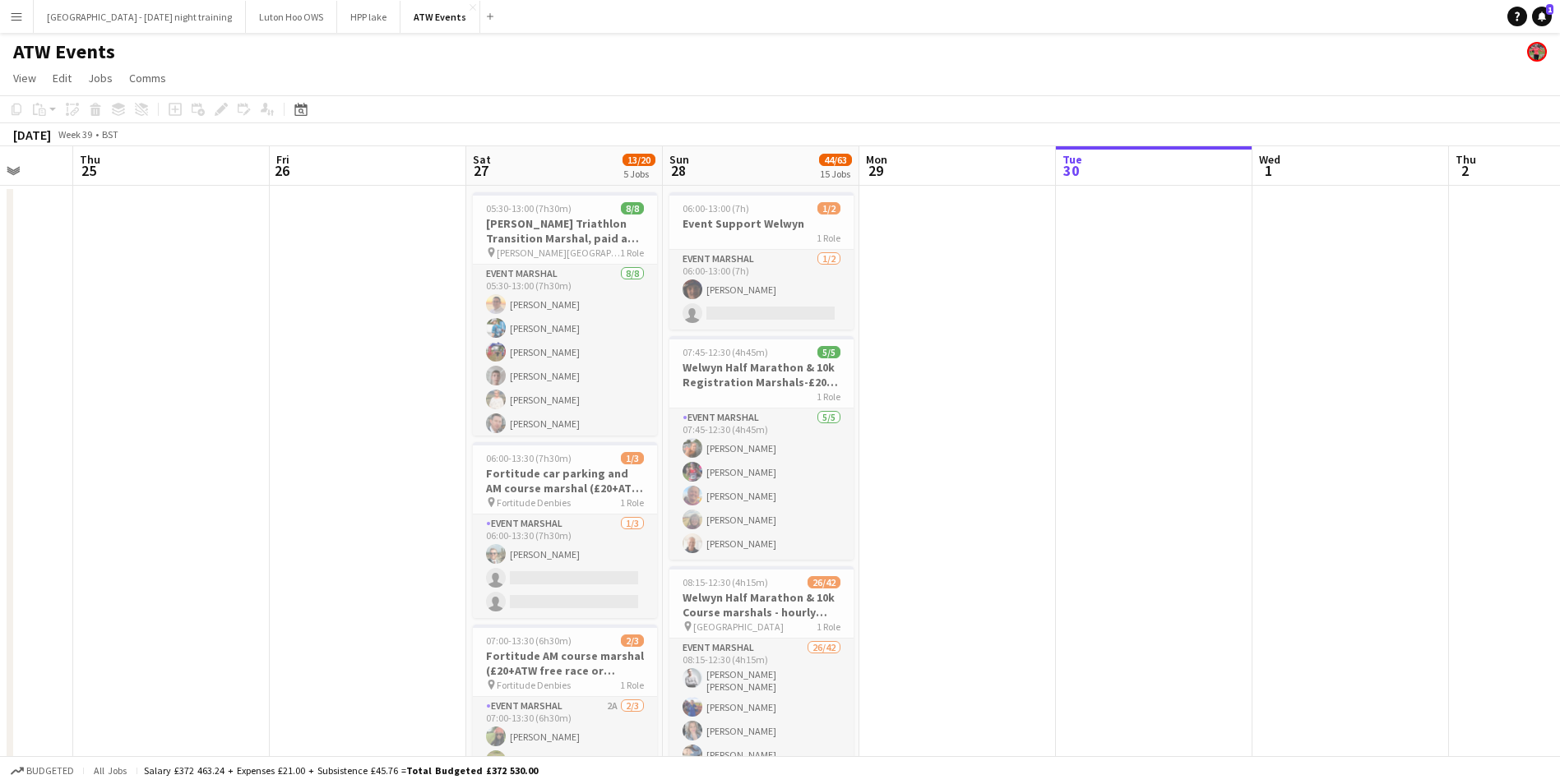
scroll to position [0, 516]
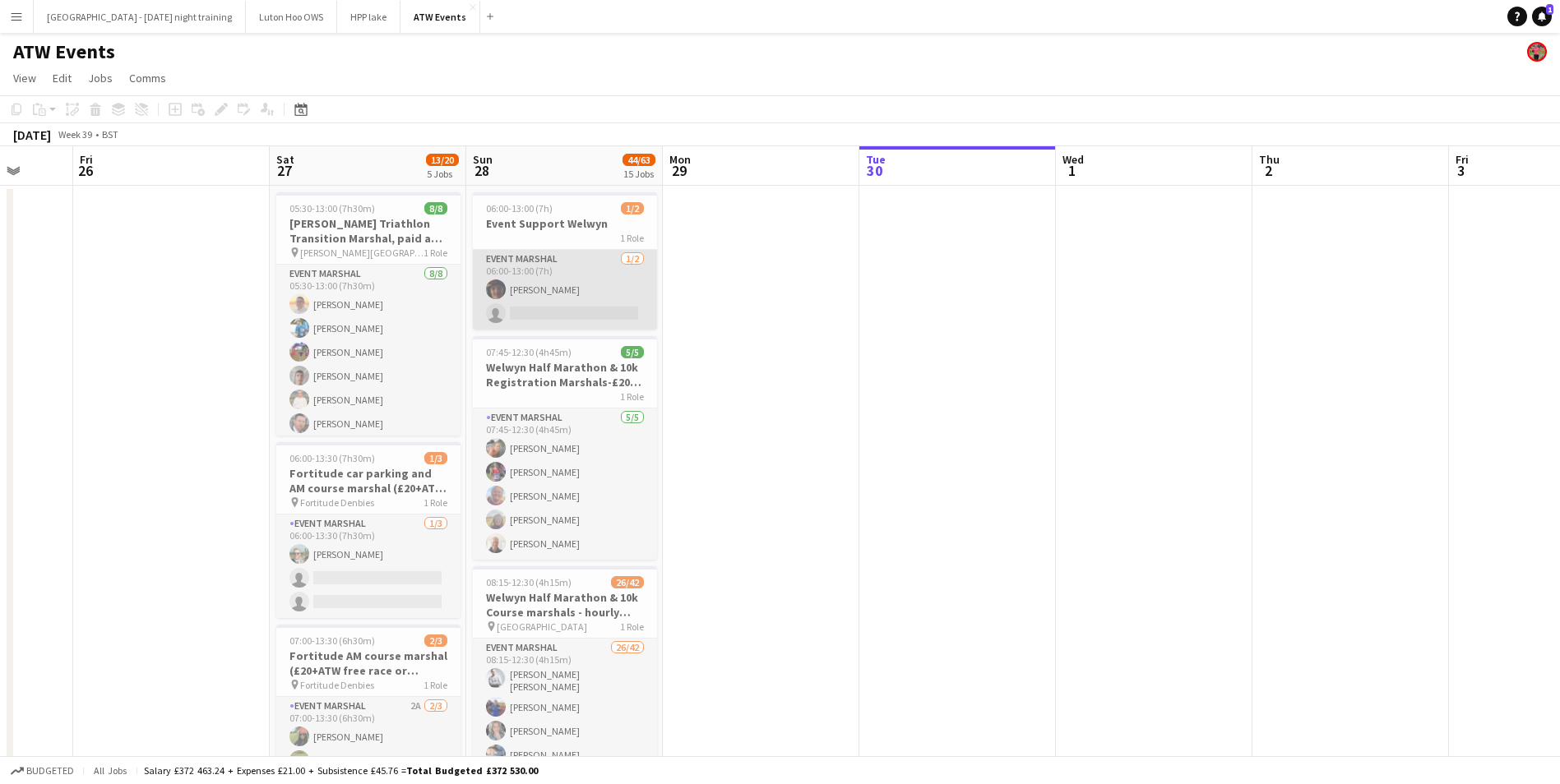
click at [581, 285] on app-card-role "Event Marshal [DATE] 06:00-13:00 (7h) [PERSON_NAME] single-neutral-actions" at bounding box center [565, 289] width 184 height 80
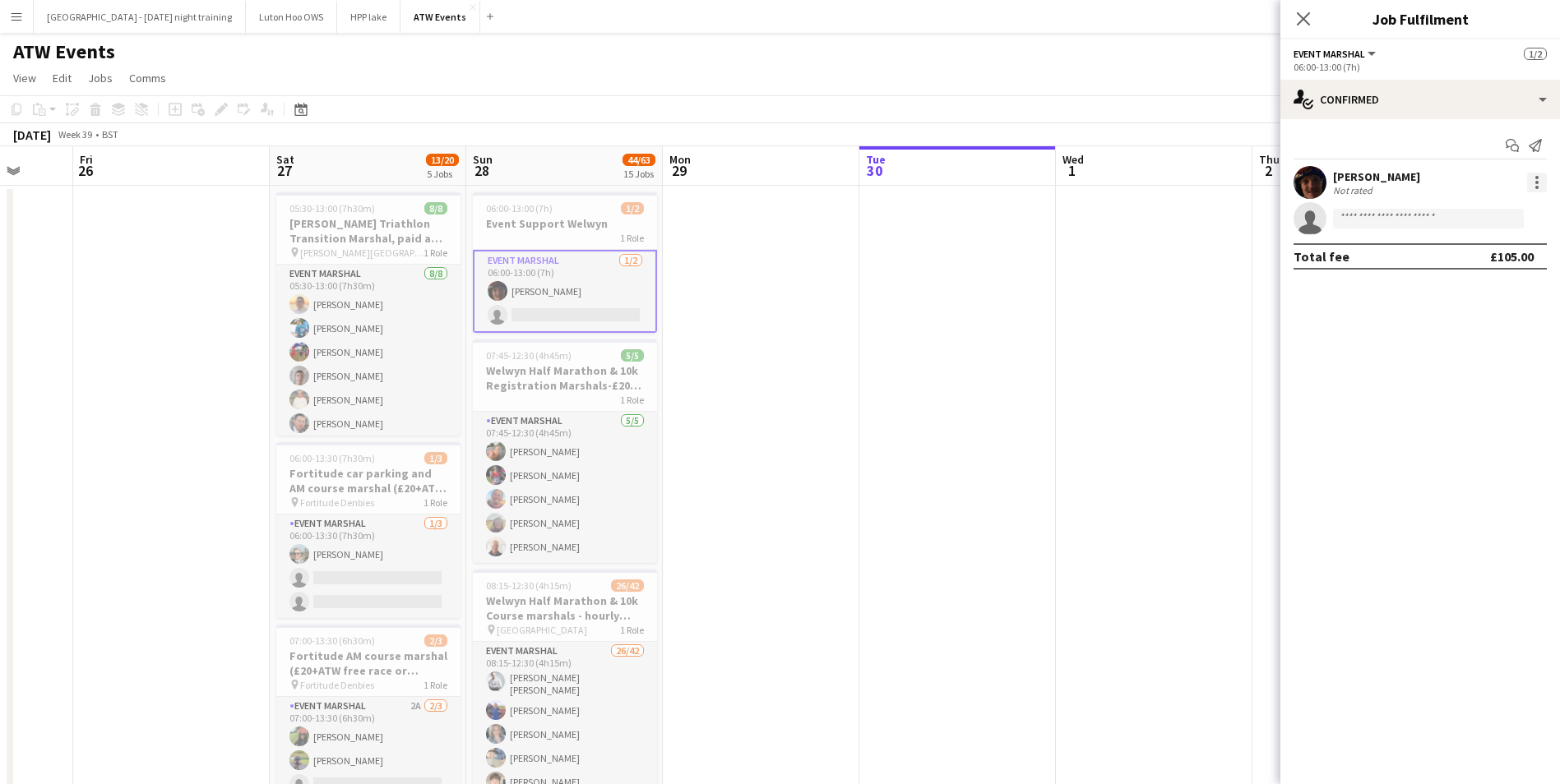
click at [1535, 187] on div at bounding box center [1537, 187] width 4 height 4
click at [1359, 335] on div at bounding box center [780, 392] width 1560 height 784
click at [1368, 185] on div "Not rated" at bounding box center [1354, 190] width 43 height 12
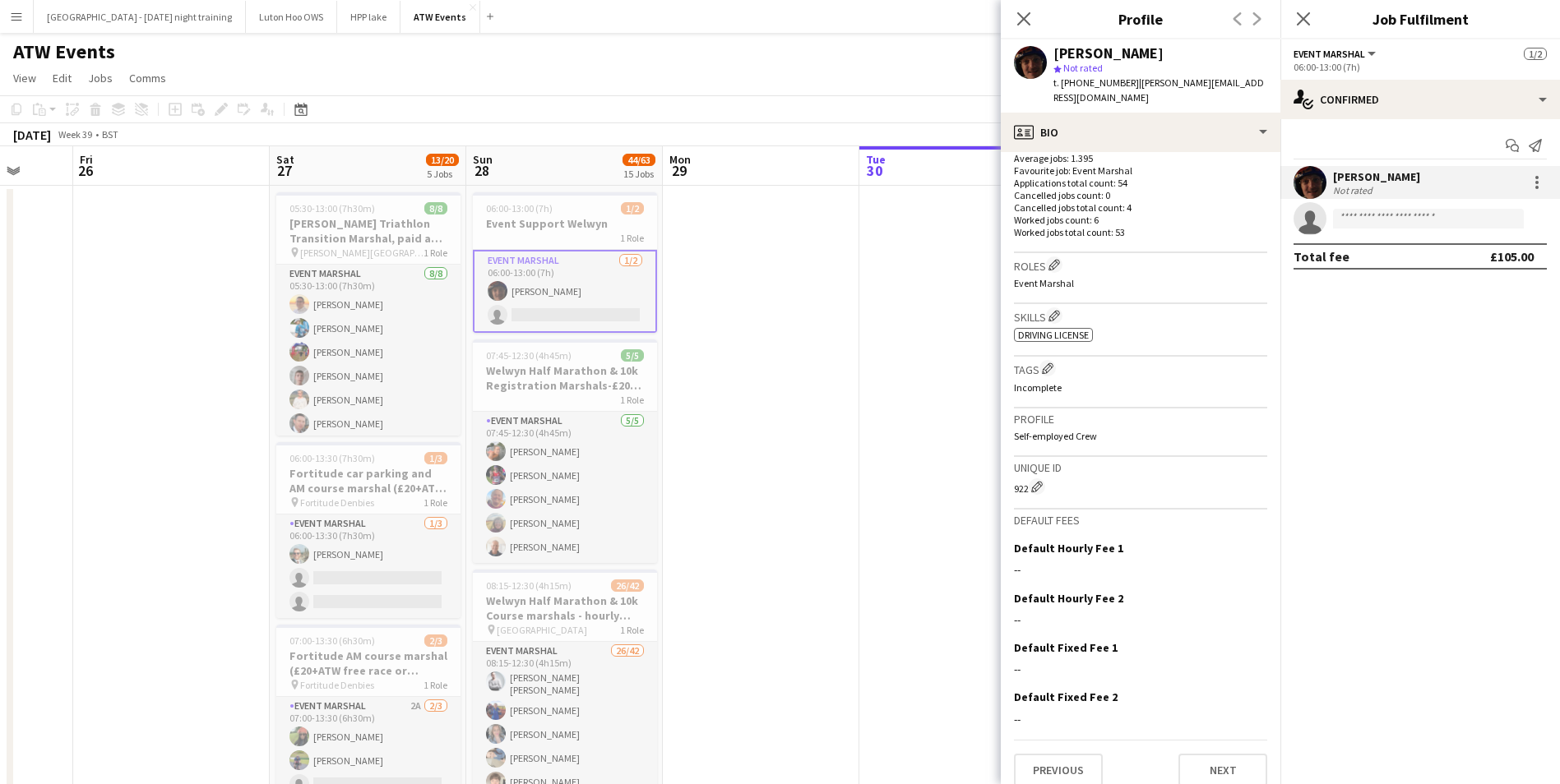
scroll to position [0, 0]
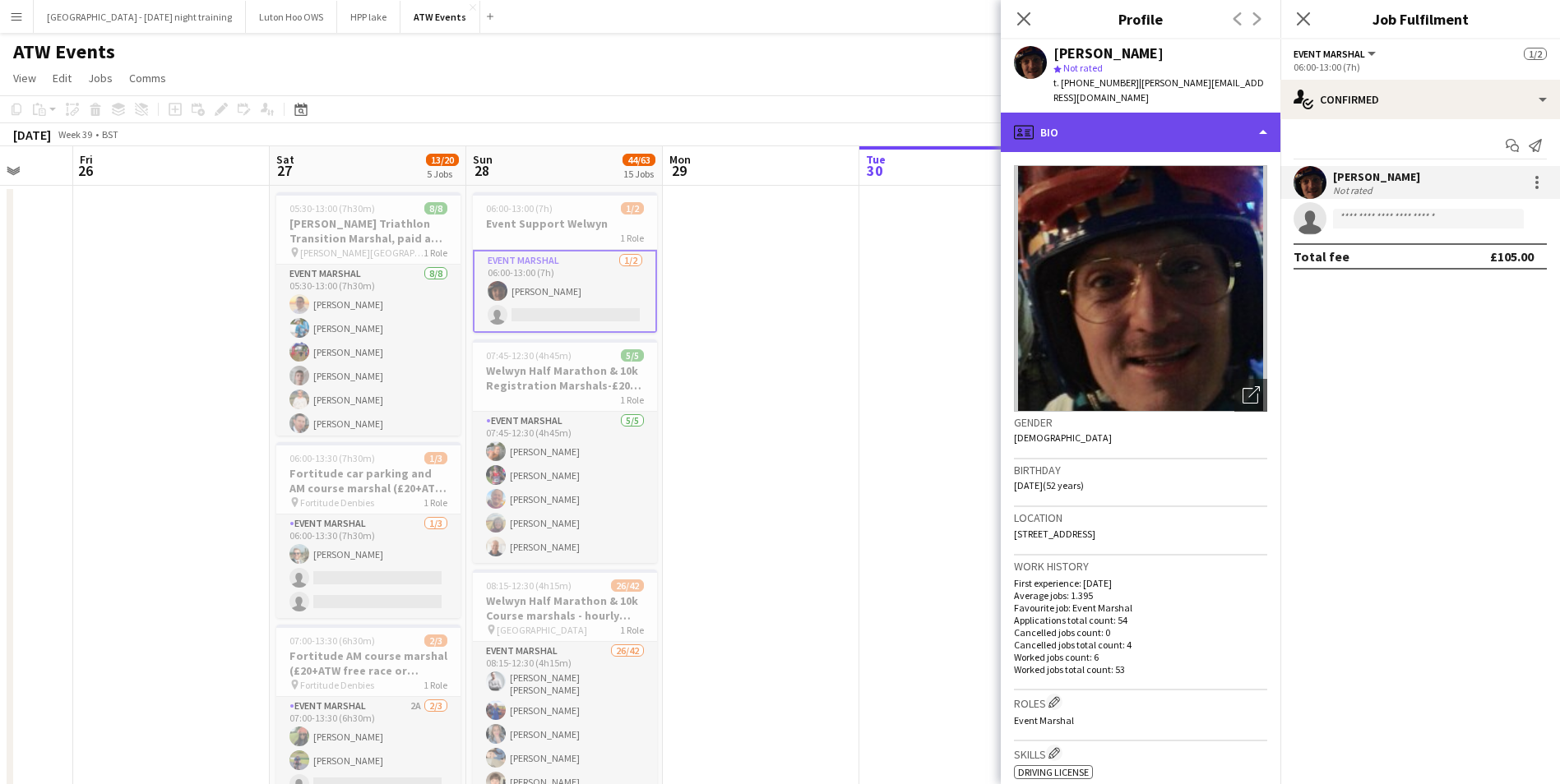
click at [1129, 113] on div "profile Bio" at bounding box center [1140, 132] width 280 height 39
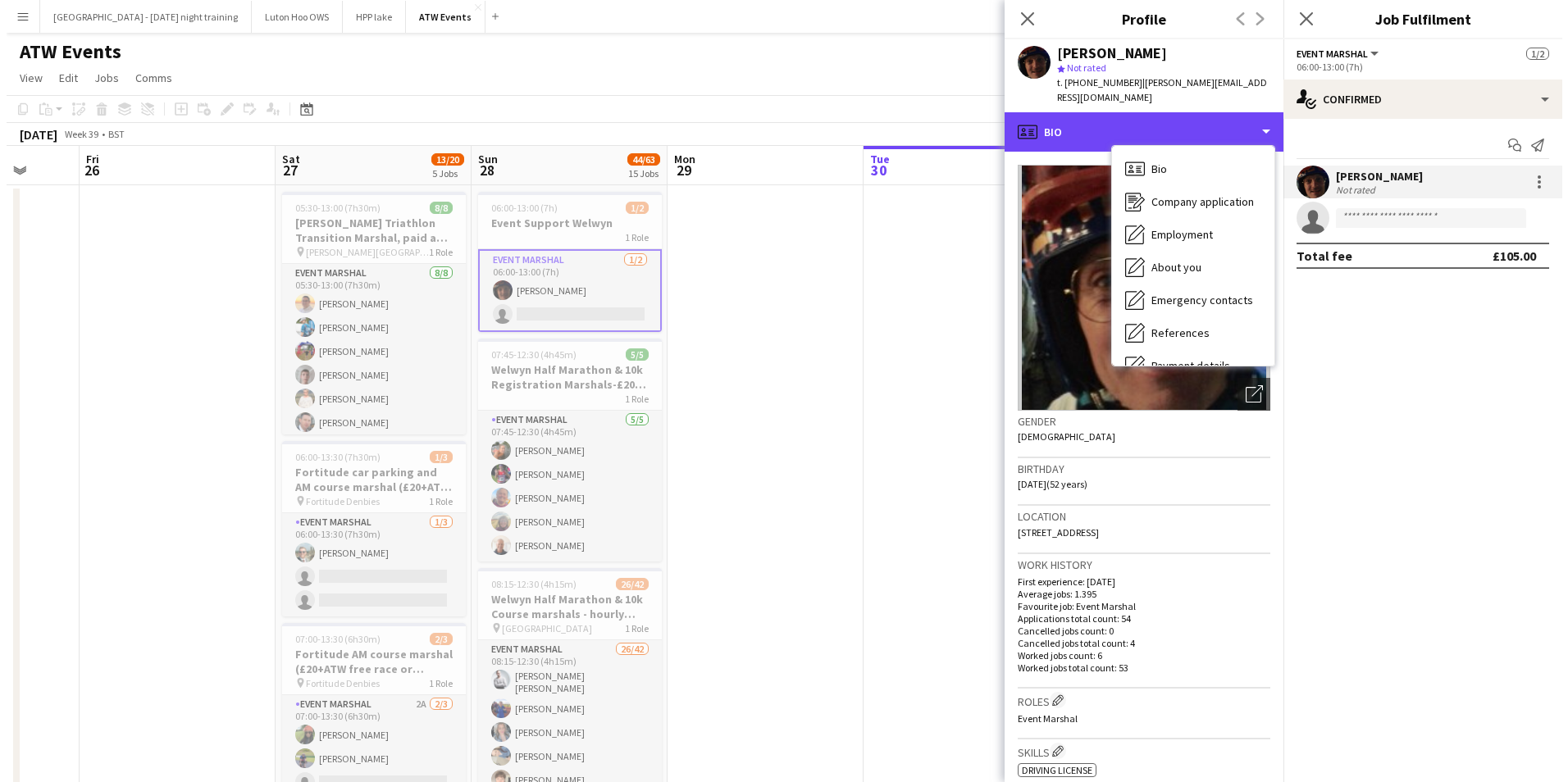
scroll to position [154, 0]
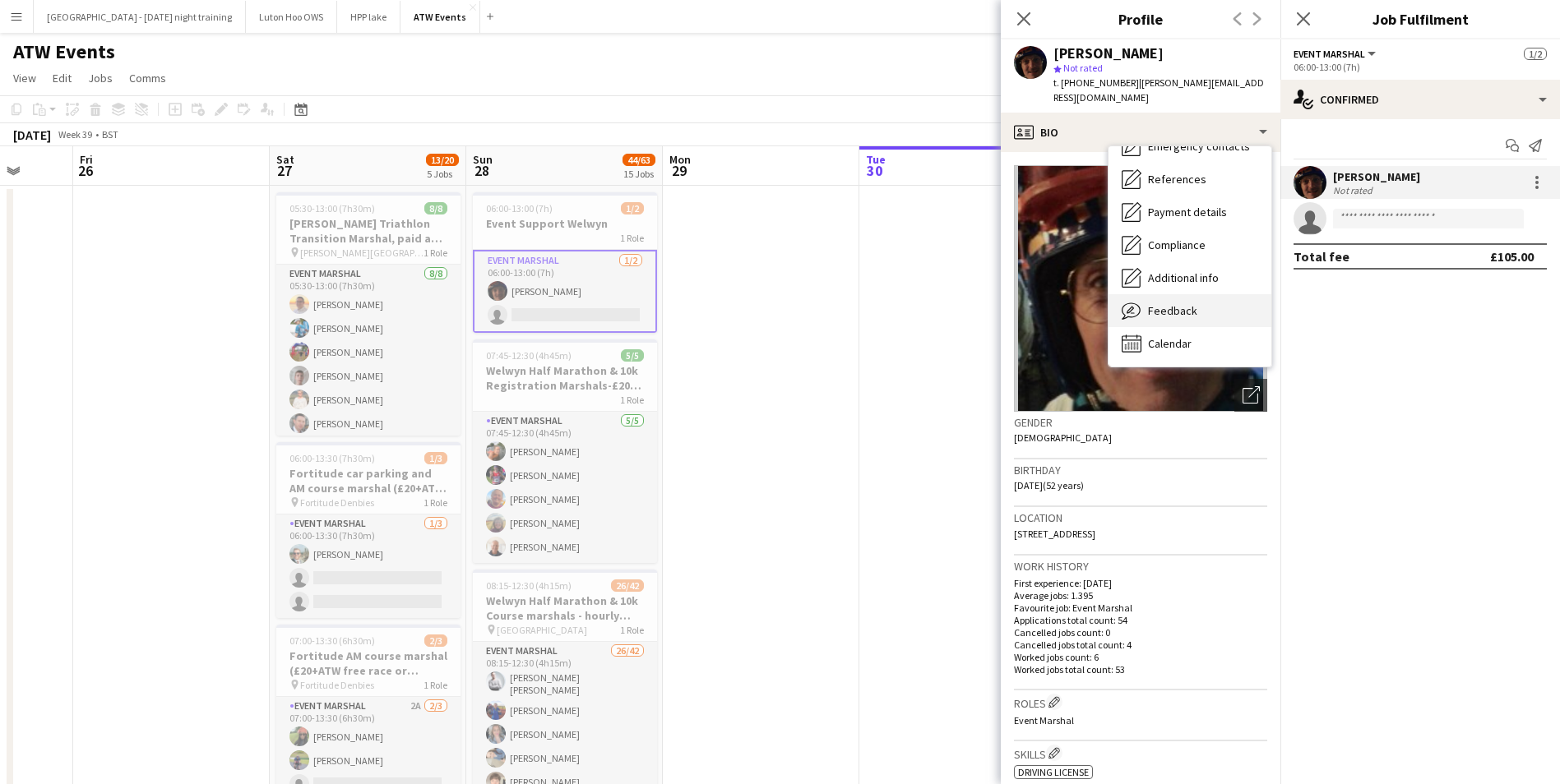
click at [1189, 303] on span "Feedback" at bounding box center [1173, 310] width 49 height 15
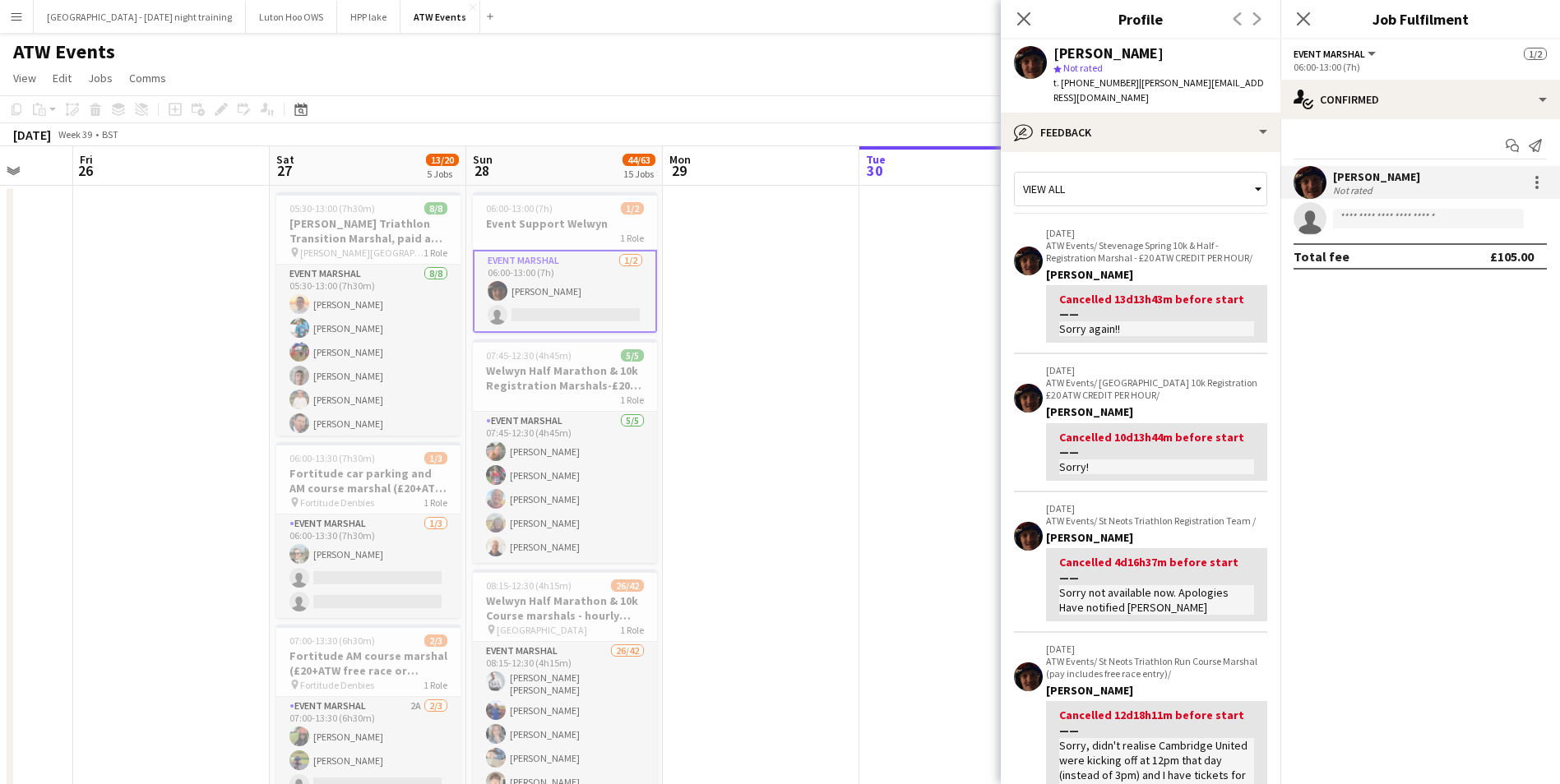
click at [1368, 56] on button "Event Marshal" at bounding box center [1336, 53] width 85 height 12
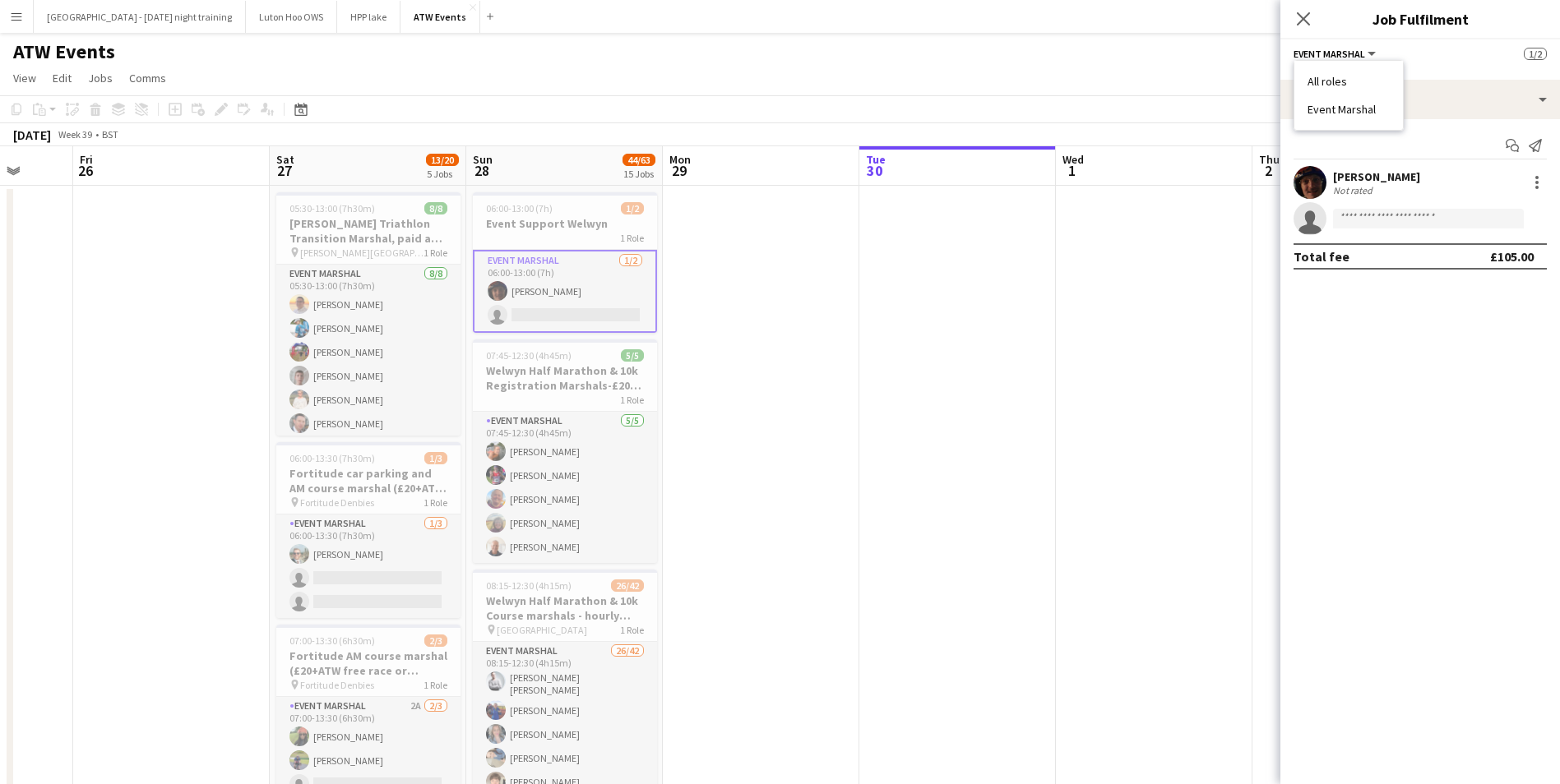
click at [1368, 56] on button "Event Marshal" at bounding box center [1336, 53] width 85 height 12
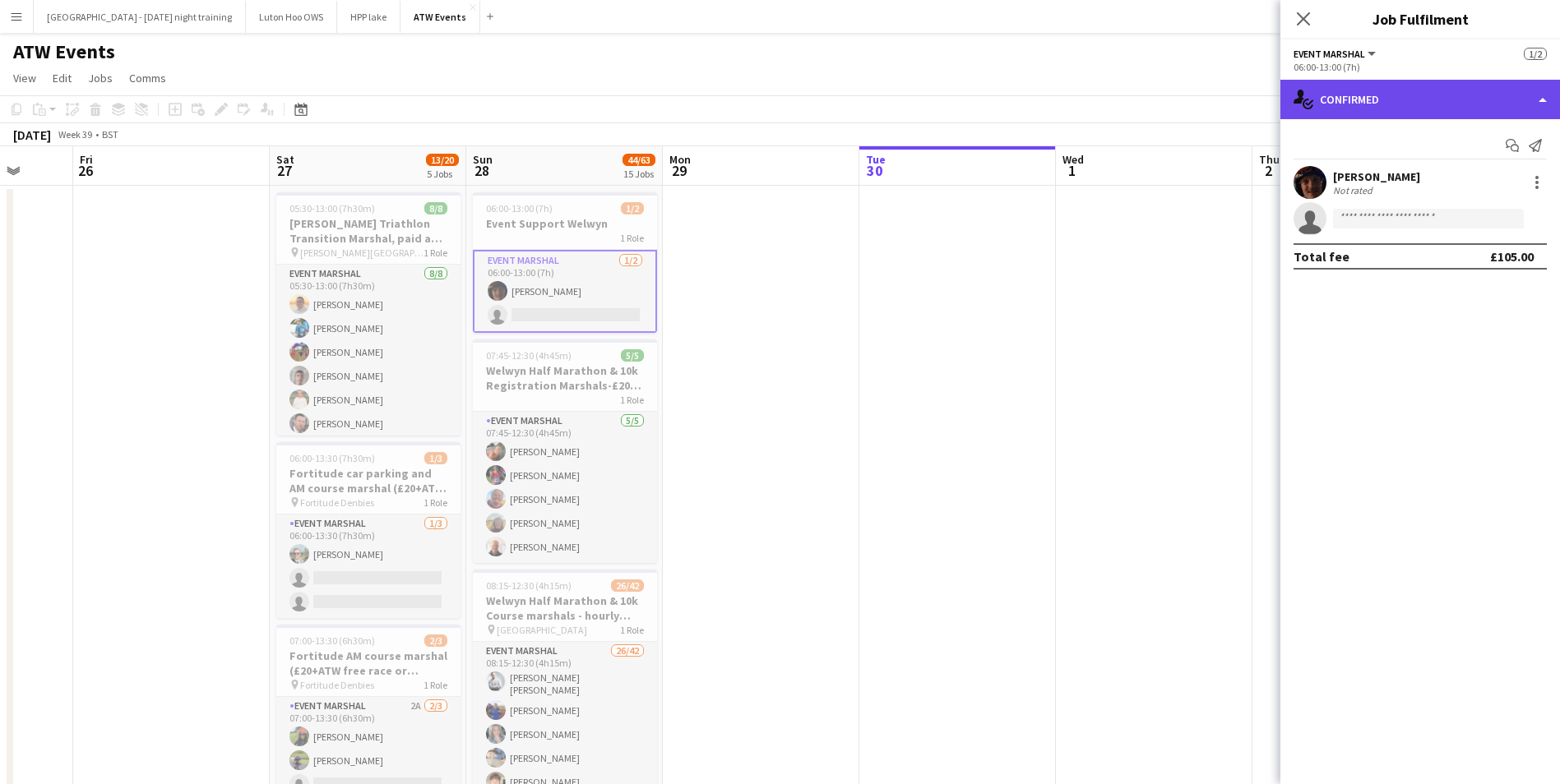
click at [1514, 100] on div "single-neutral-actions-check-2 Confirmed" at bounding box center [1420, 99] width 280 height 39
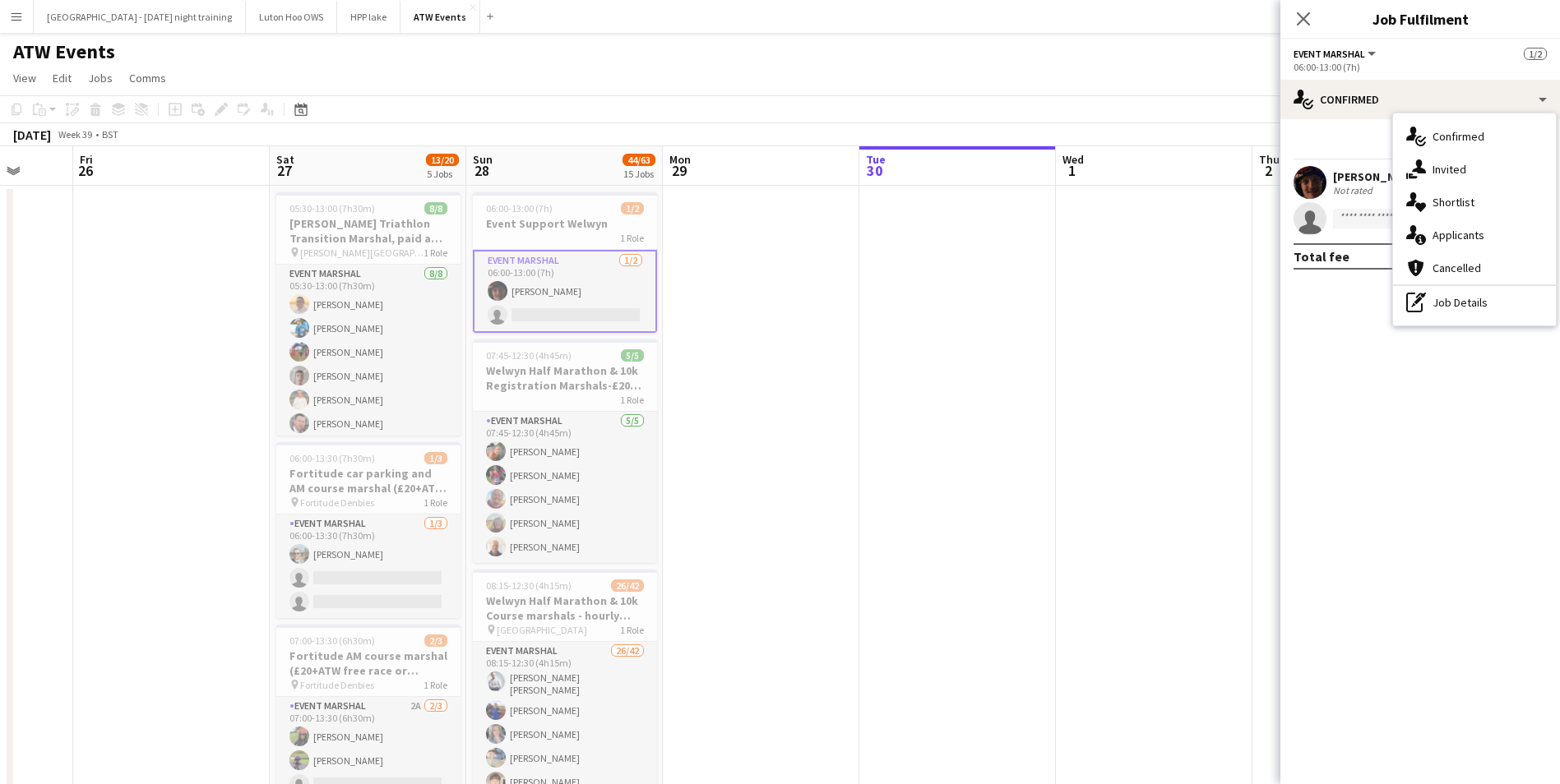
click at [1437, 389] on mat-expansion-panel "check Confirmed Start chat Send notification [PERSON_NAME] Not rated single-neu…" at bounding box center [1420, 451] width 280 height 665
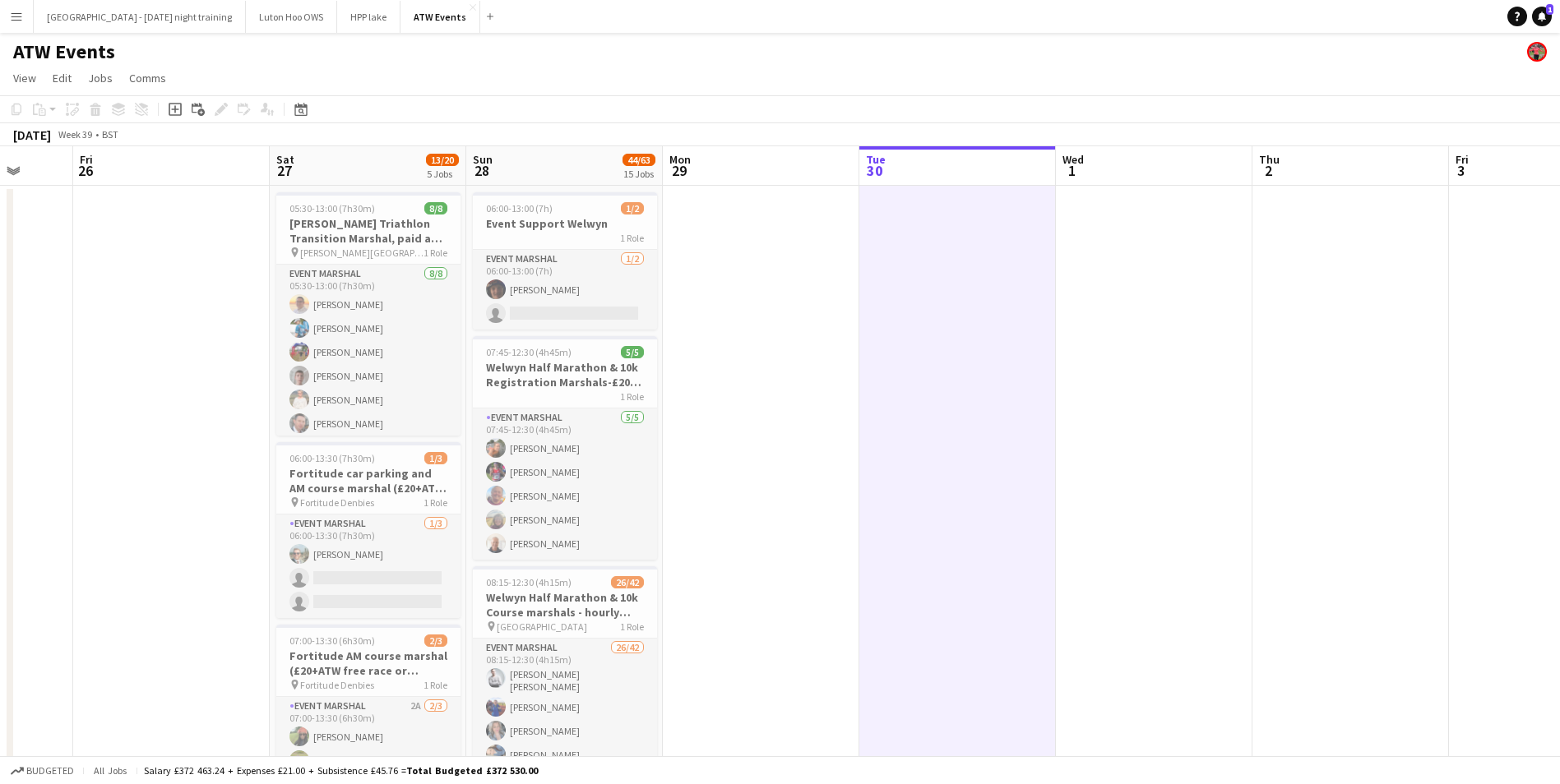
click at [769, 163] on app-board-header-date "Mon 29" at bounding box center [761, 166] width 196 height 39
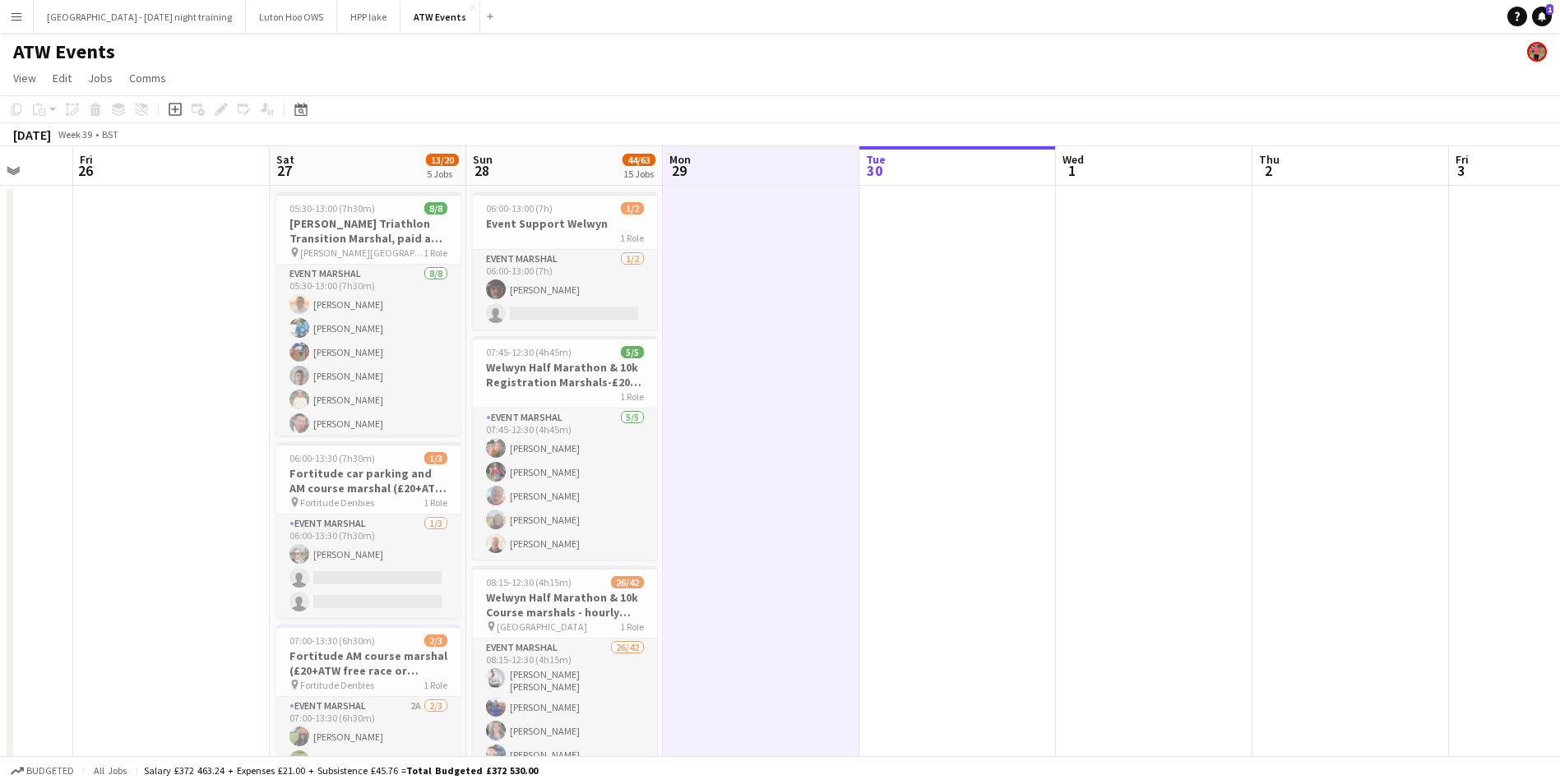
click at [1537, 51] on app-user-avatar at bounding box center [1537, 52] width 20 height 20
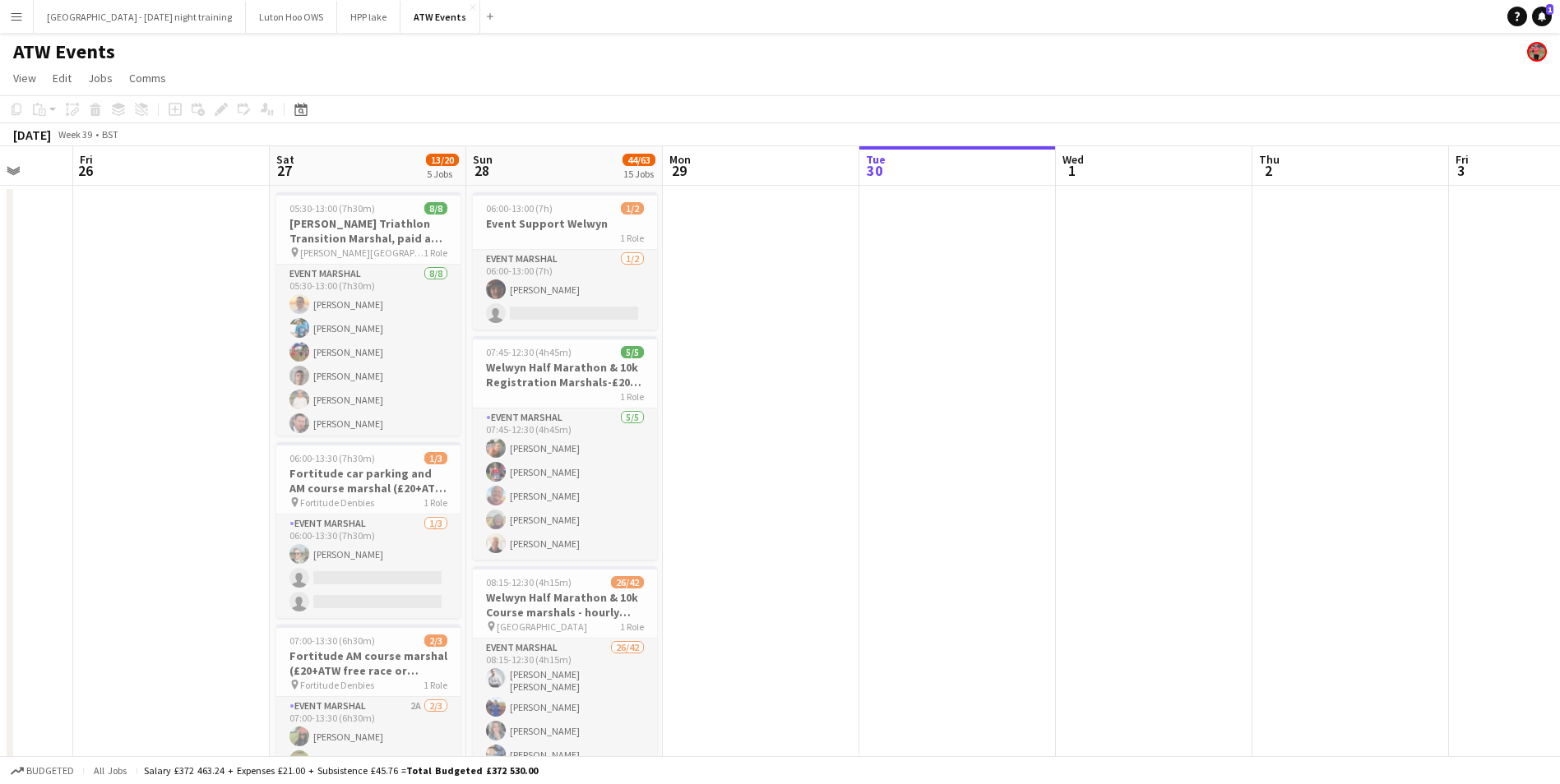
click at [1537, 51] on app-user-avatar at bounding box center [1537, 52] width 20 height 20
click at [1545, 13] on icon "Notifications" at bounding box center [1542, 16] width 10 height 10
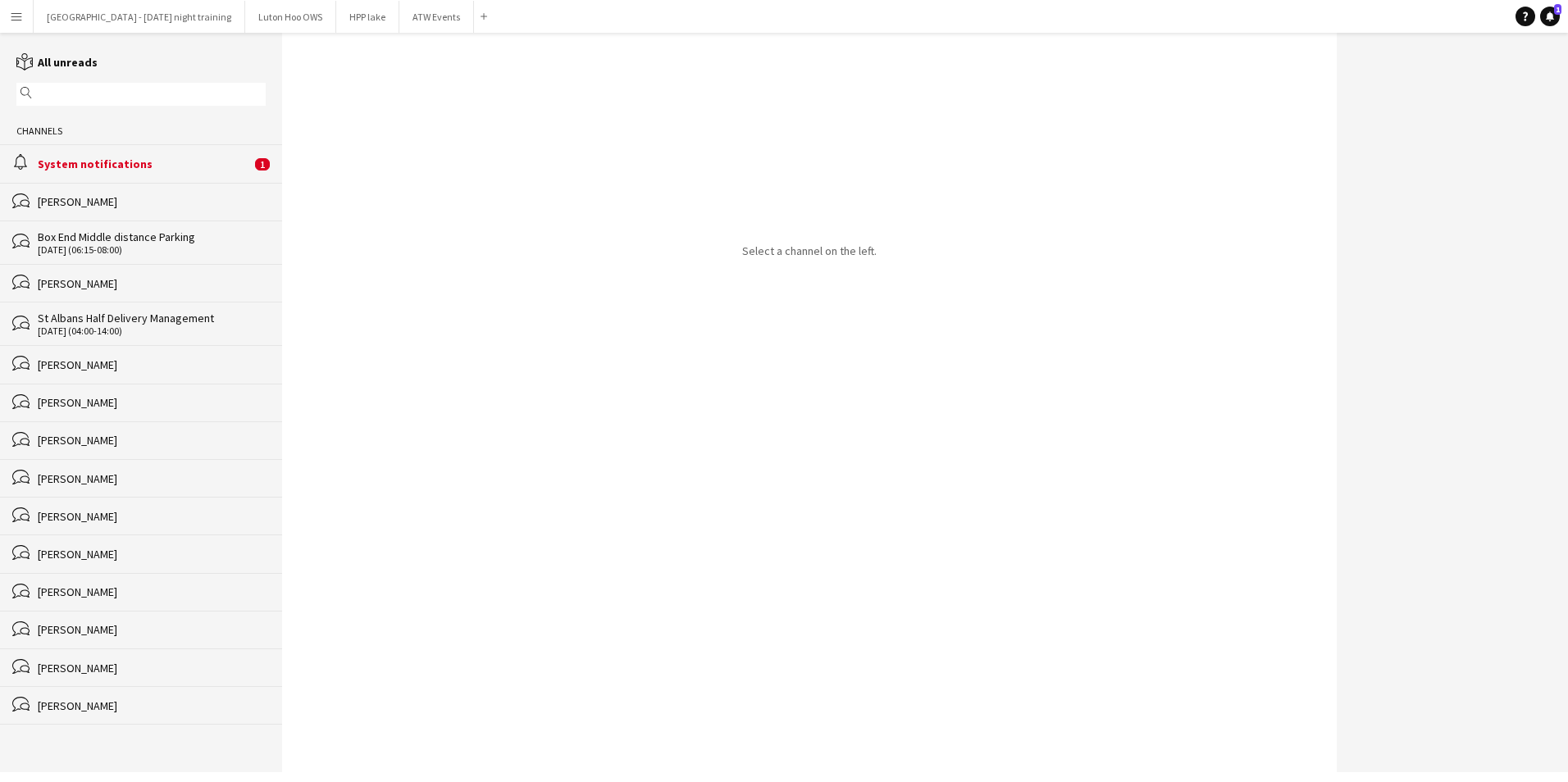
click at [24, 13] on button "Menu" at bounding box center [17, 17] width 33 height 33
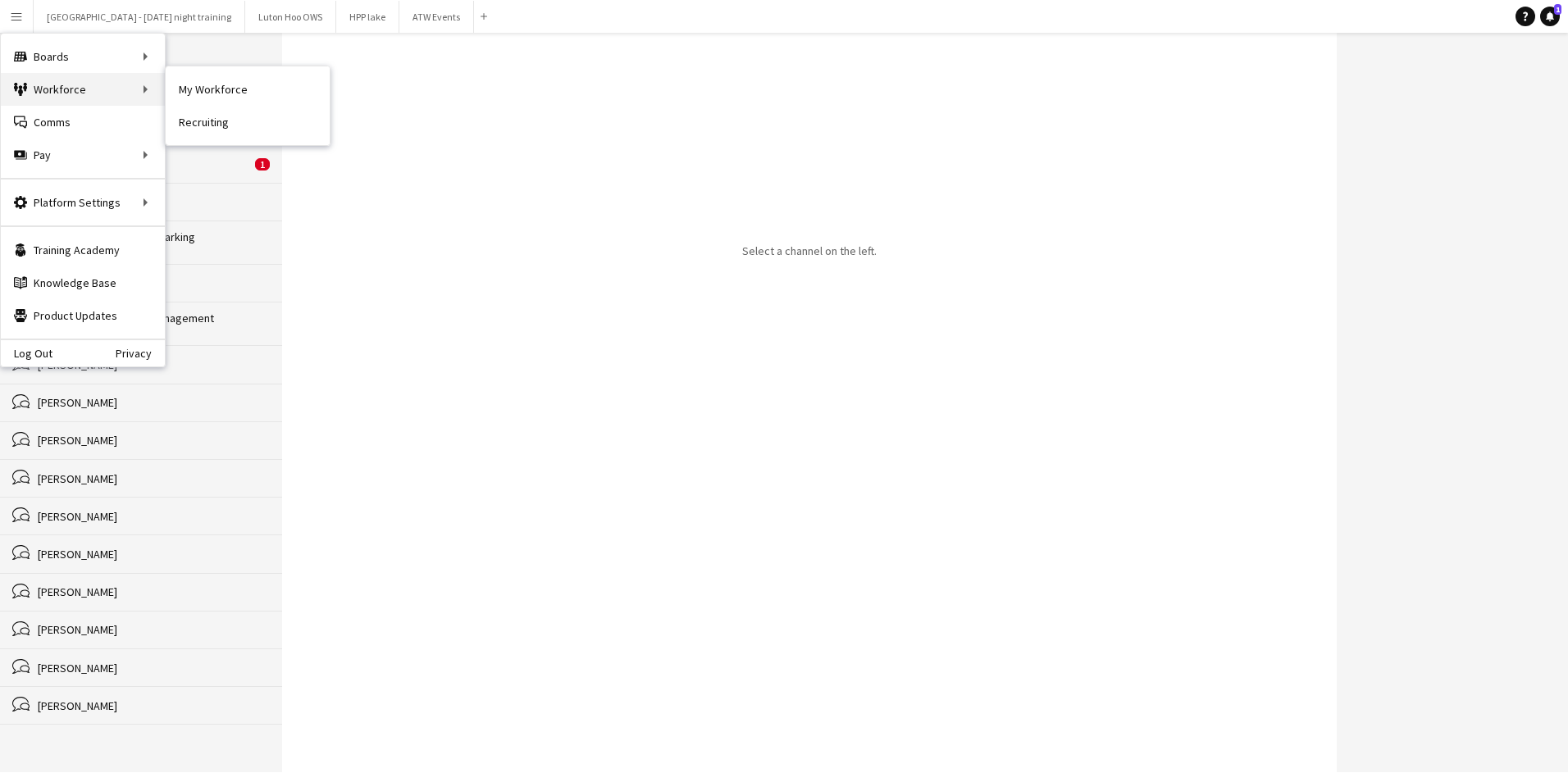
click at [50, 87] on div "Workforce Workforce" at bounding box center [83, 90] width 164 height 33
click at [249, 197] on link "App settings" at bounding box center [248, 203] width 164 height 33
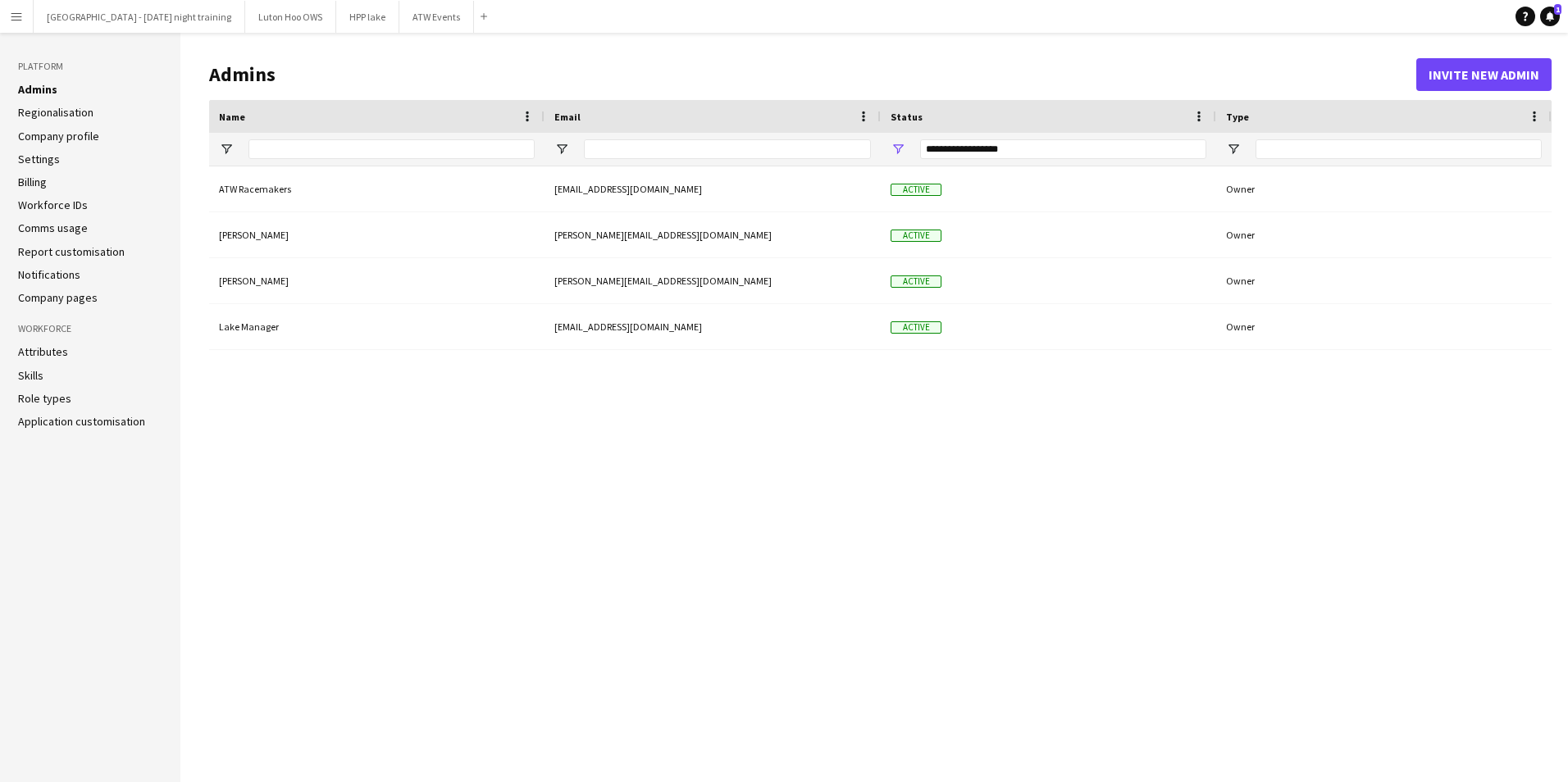
click at [1088, 506] on div "ATW Racemakers [EMAIL_ADDRESS][DOMAIN_NAME] Active Owner [PERSON_NAME] [PERSON_…" at bounding box center [880, 462] width 1343 height 591
click at [42, 397] on link "Role types" at bounding box center [45, 398] width 53 height 15
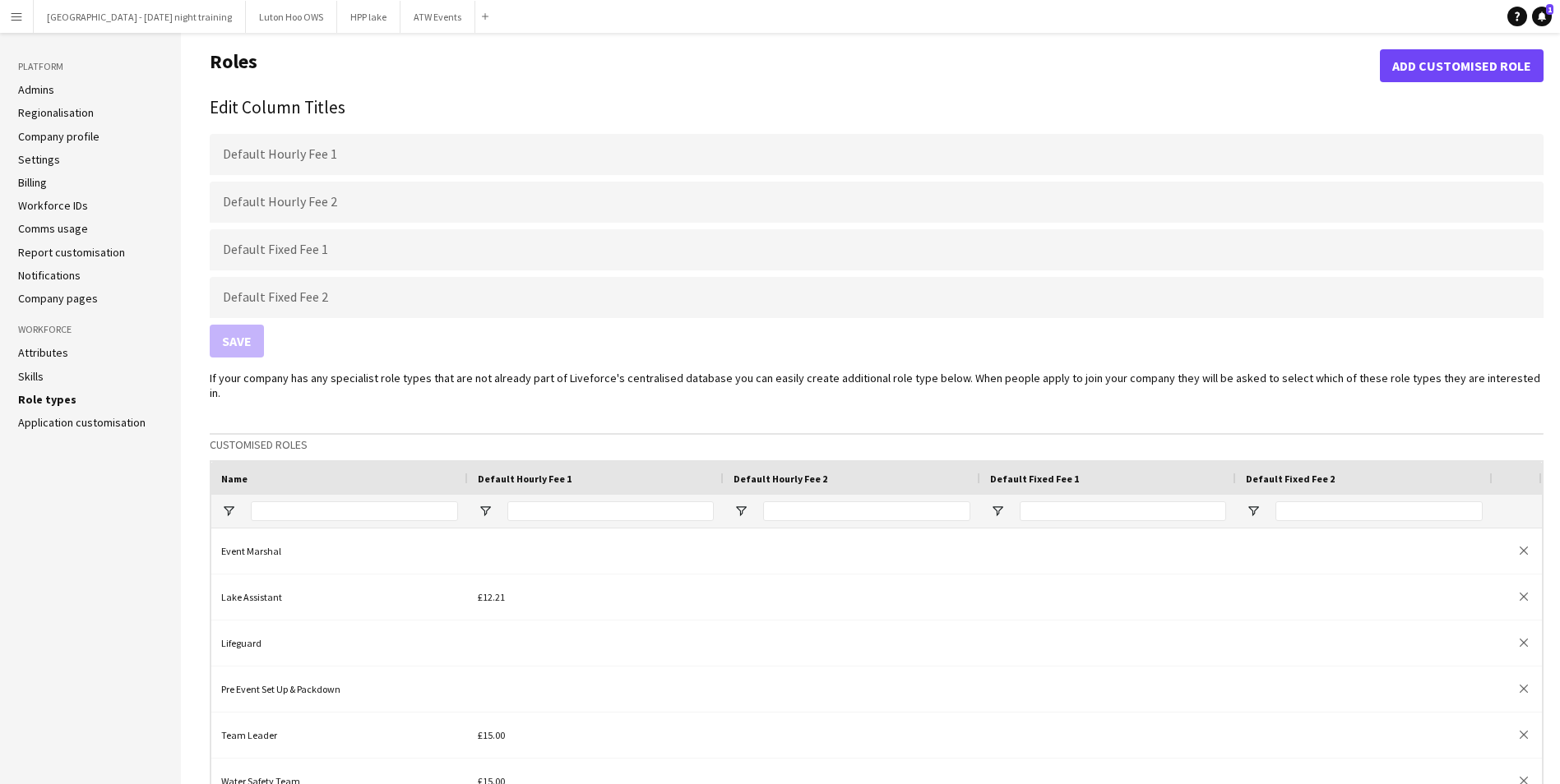
click at [31, 371] on link "Skills" at bounding box center [31, 376] width 25 height 15
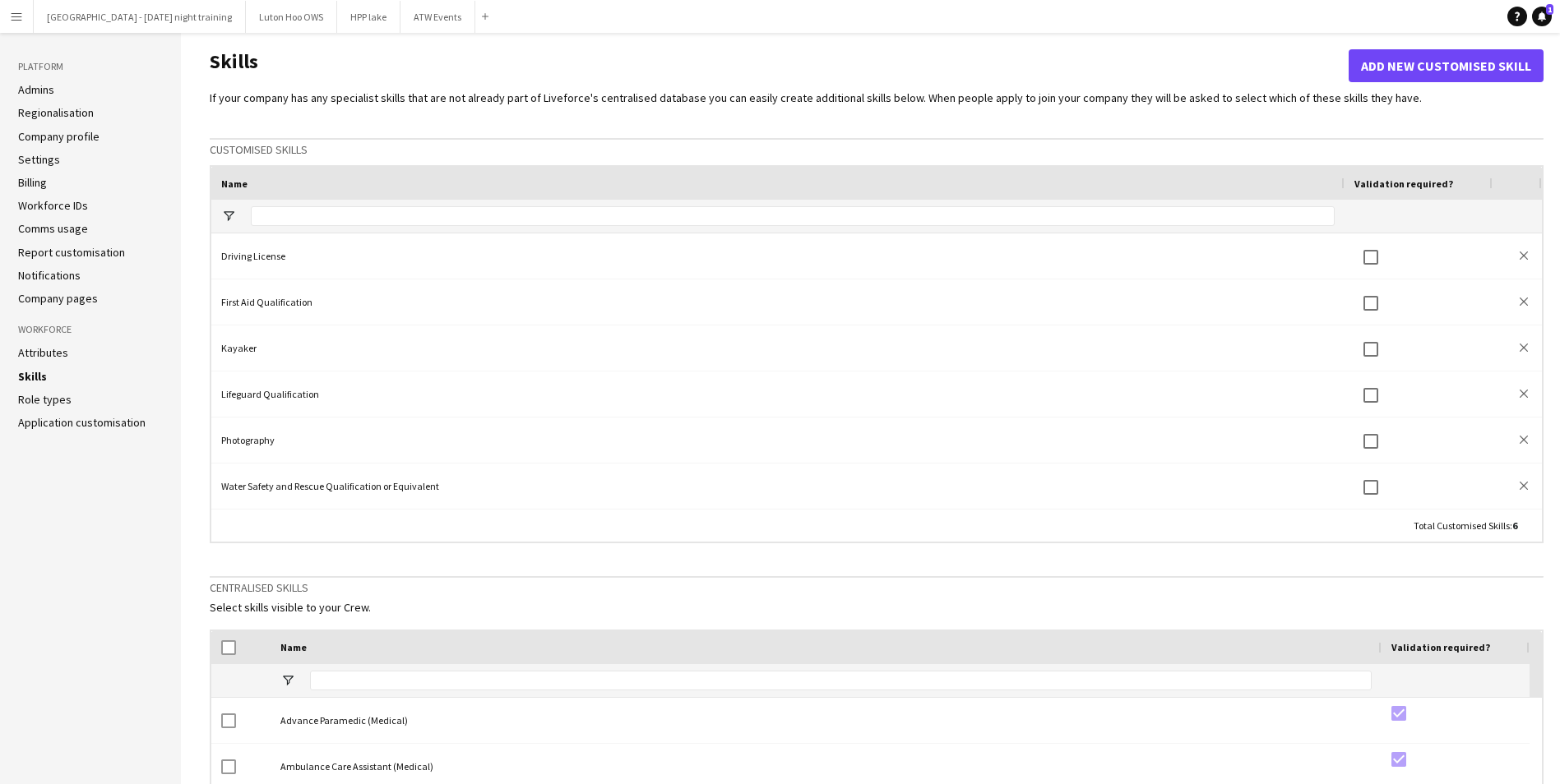
click at [37, 349] on link "Attributes" at bounding box center [43, 352] width 50 height 15
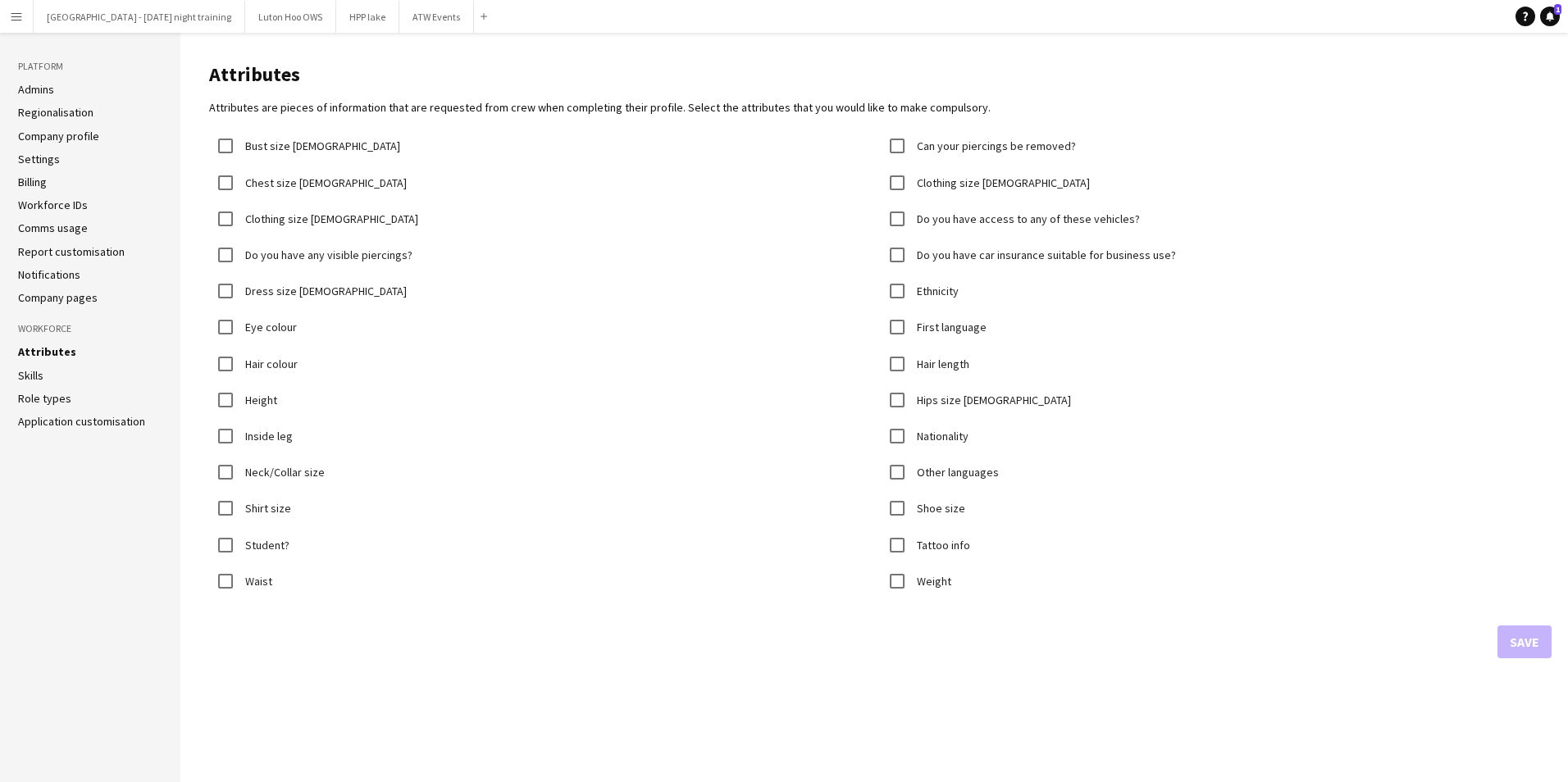
click at [17, 25] on button "Menu" at bounding box center [17, 17] width 33 height 33
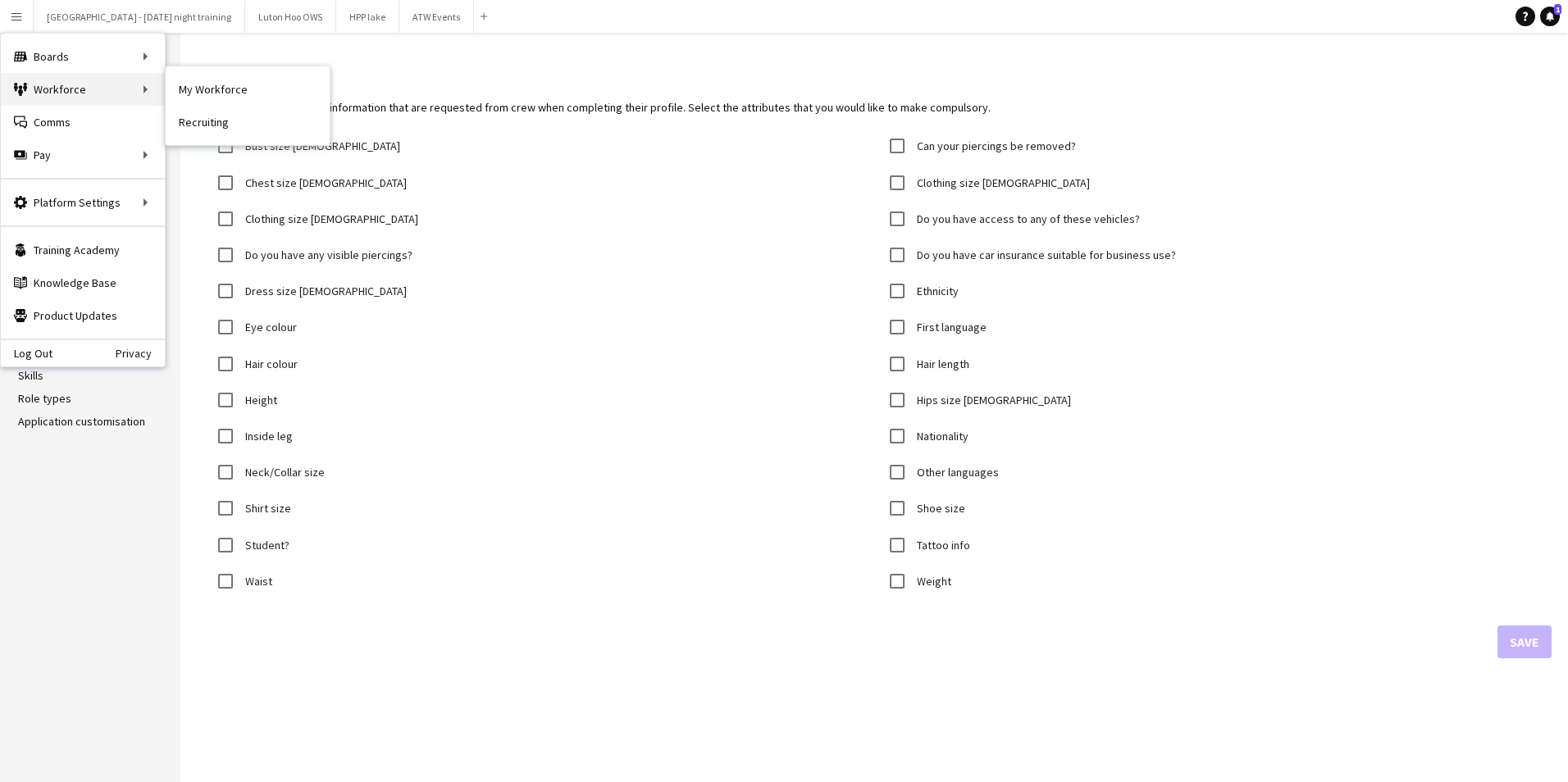
click at [48, 88] on div "Workforce Workforce" at bounding box center [83, 90] width 164 height 33
click at [192, 89] on link "My Workforce" at bounding box center [248, 90] width 164 height 33
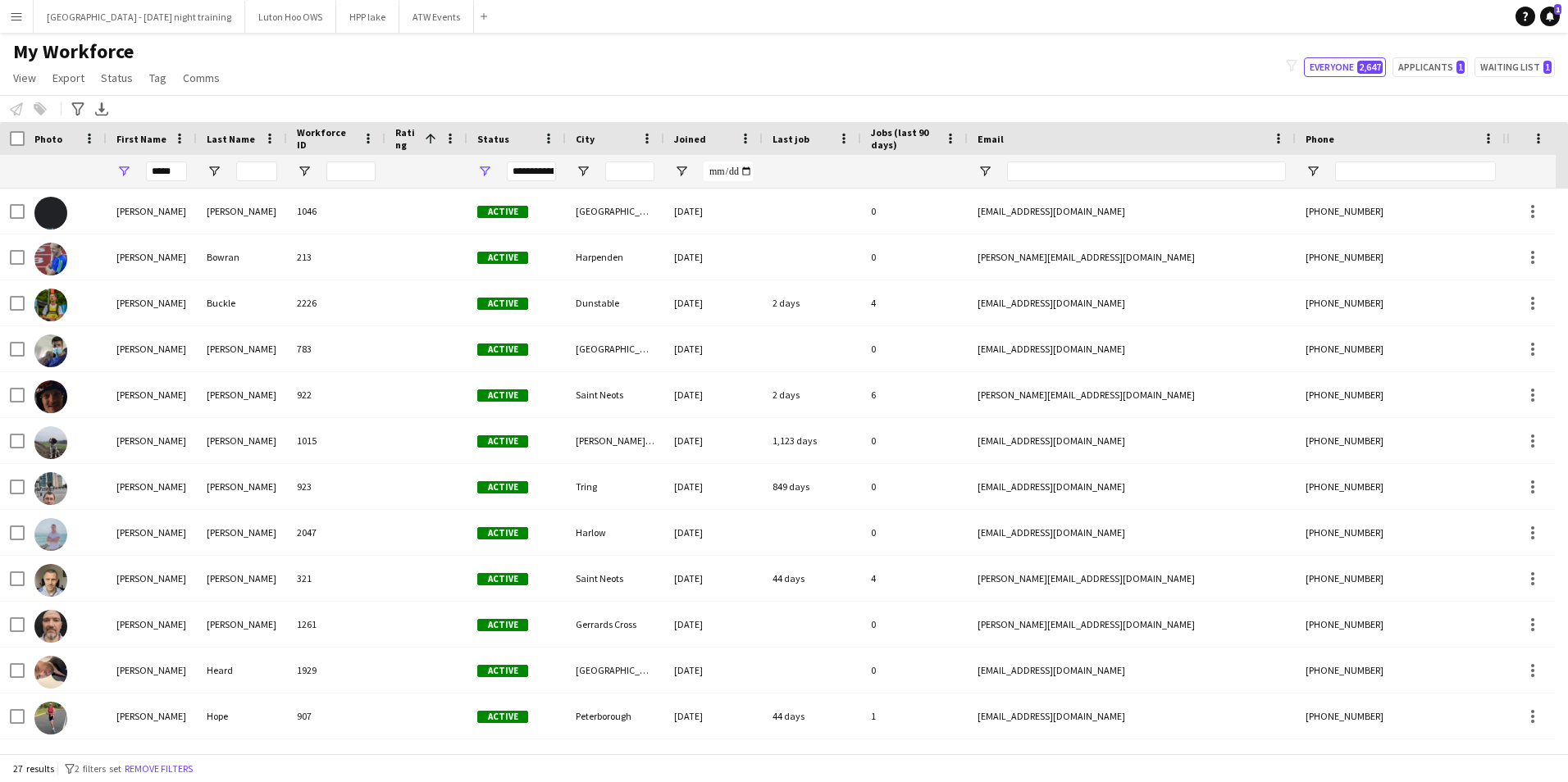
click at [430, 139] on span at bounding box center [430, 138] width 15 height 15
click at [448, 136] on span at bounding box center [450, 138] width 15 height 15
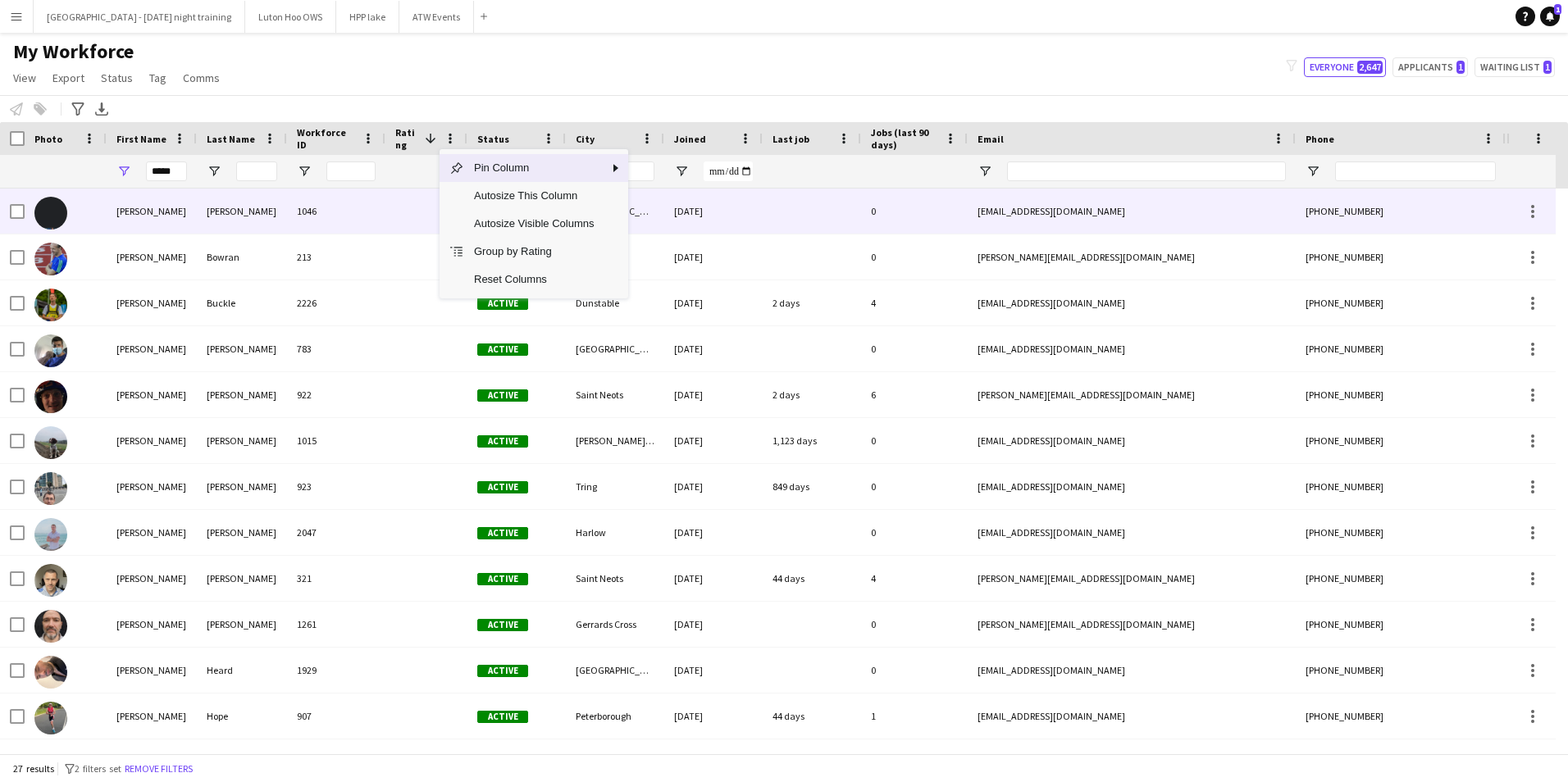
click at [412, 215] on div at bounding box center [427, 211] width 82 height 45
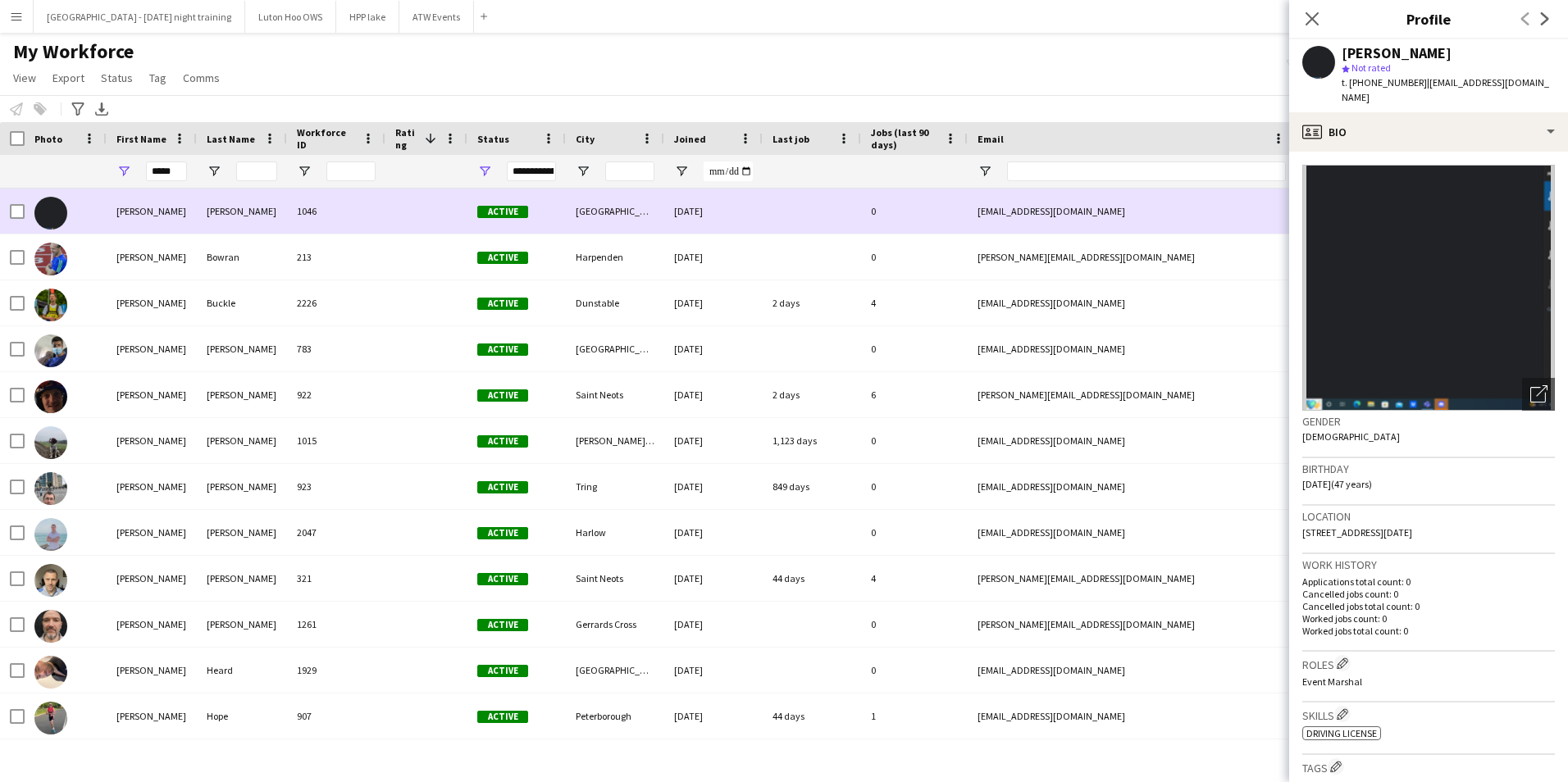
click at [412, 215] on div at bounding box center [427, 211] width 82 height 45
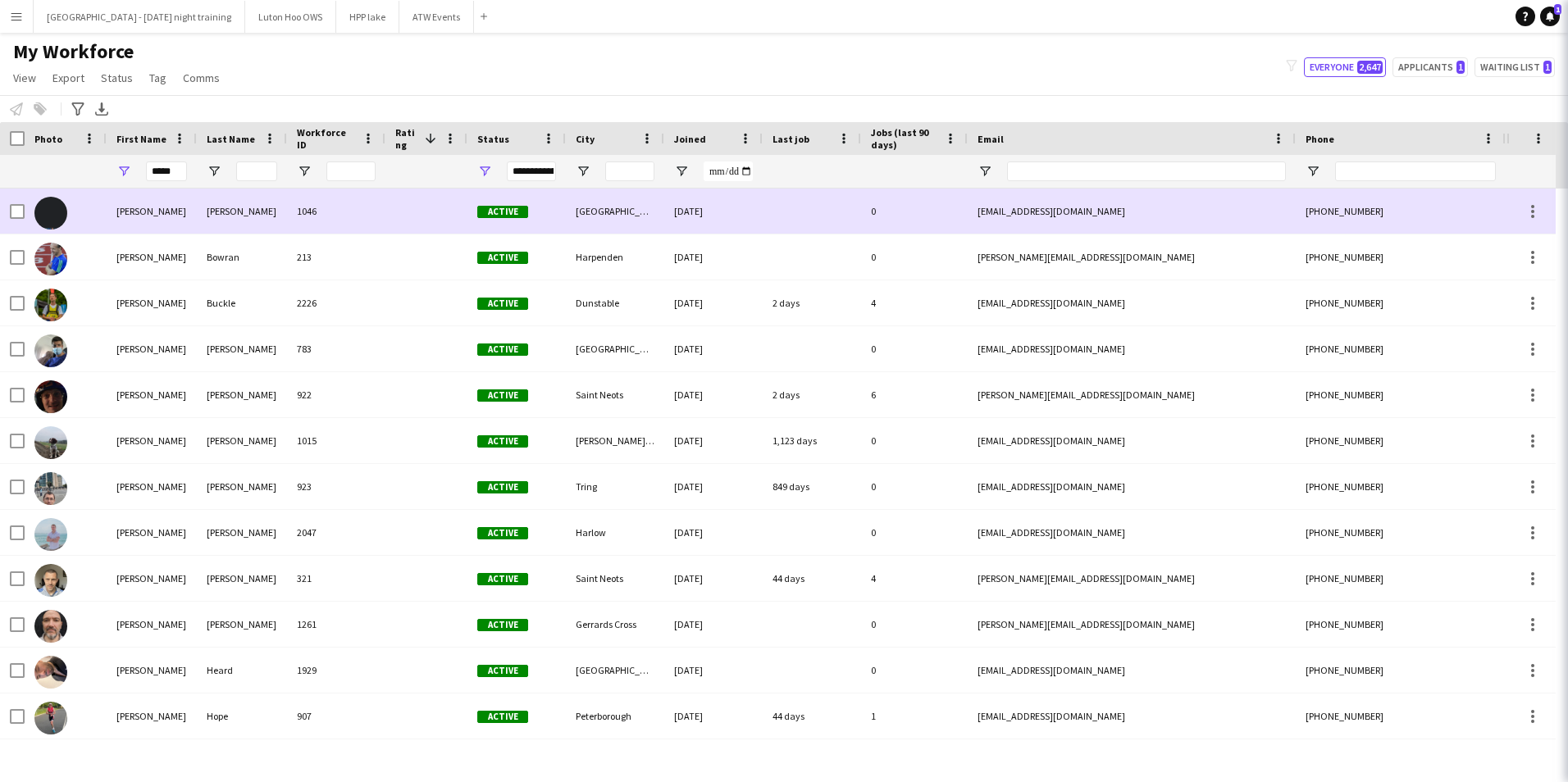
click at [412, 215] on div at bounding box center [427, 211] width 82 height 45
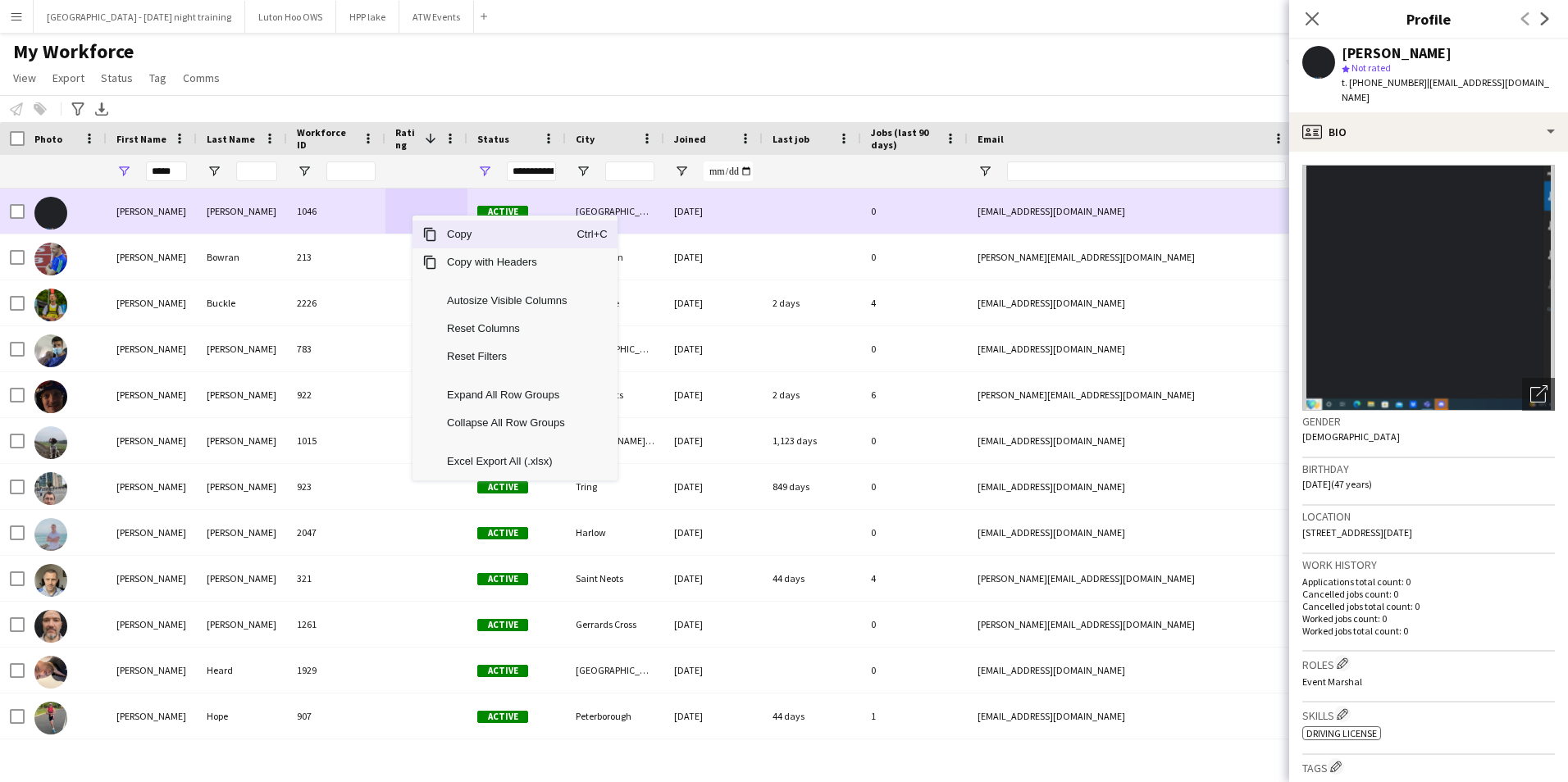
click at [395, 210] on div at bounding box center [427, 211] width 82 height 45
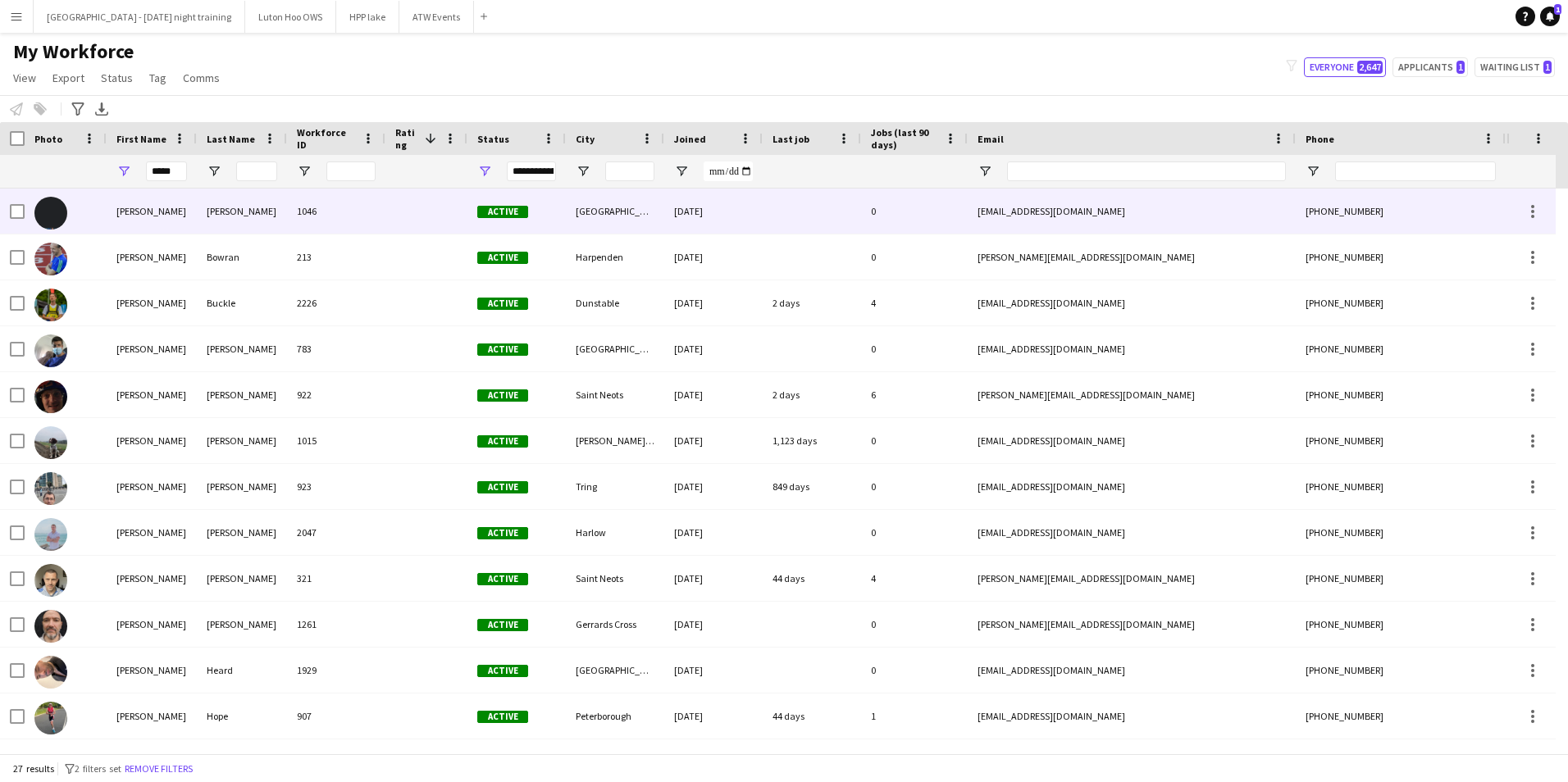
click at [395, 210] on div at bounding box center [427, 211] width 82 height 45
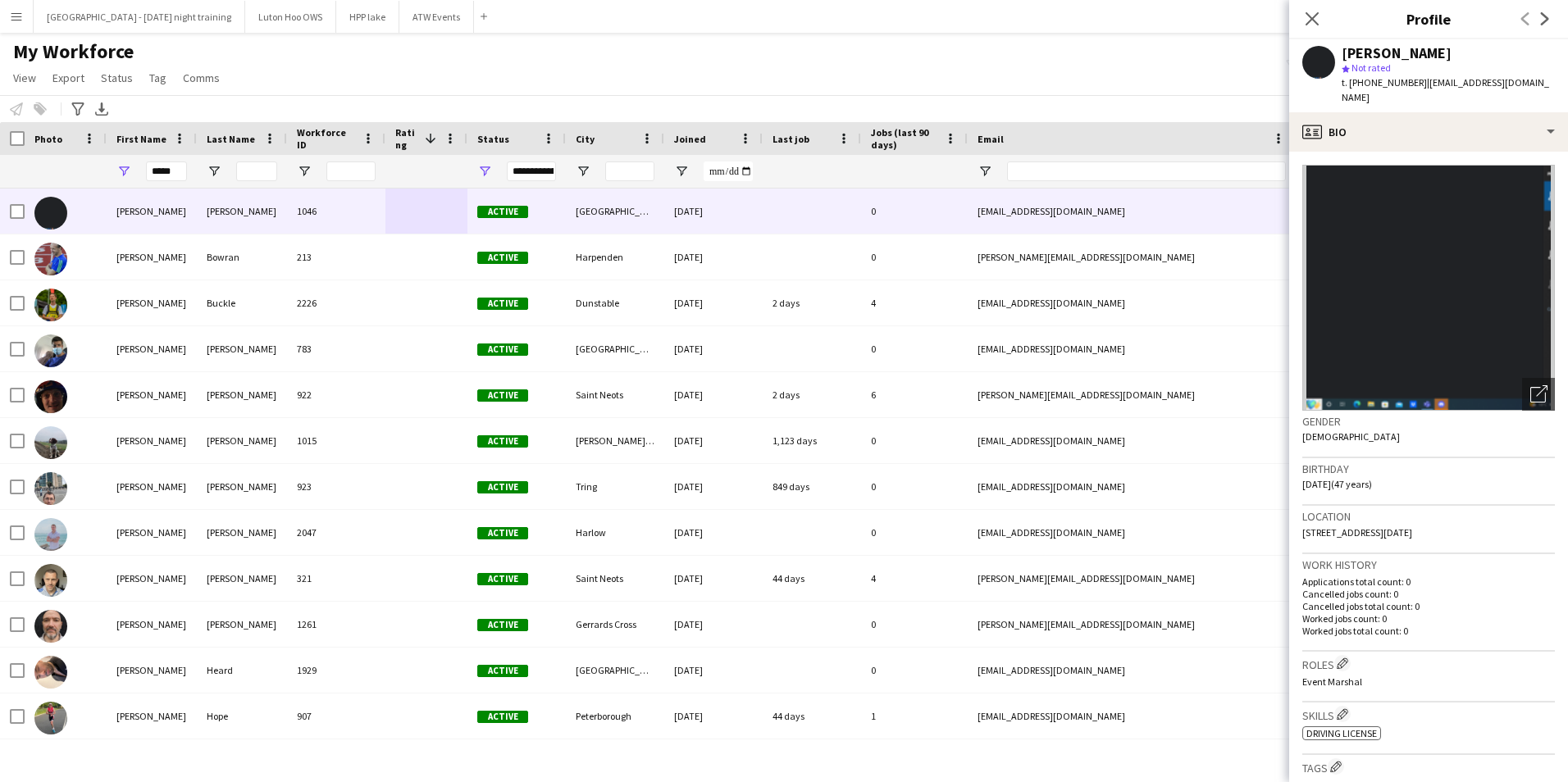
click at [1367, 69] on span "Not rated" at bounding box center [1371, 67] width 39 height 12
click at [1347, 71] on polygon at bounding box center [1345, 68] width 8 height 8
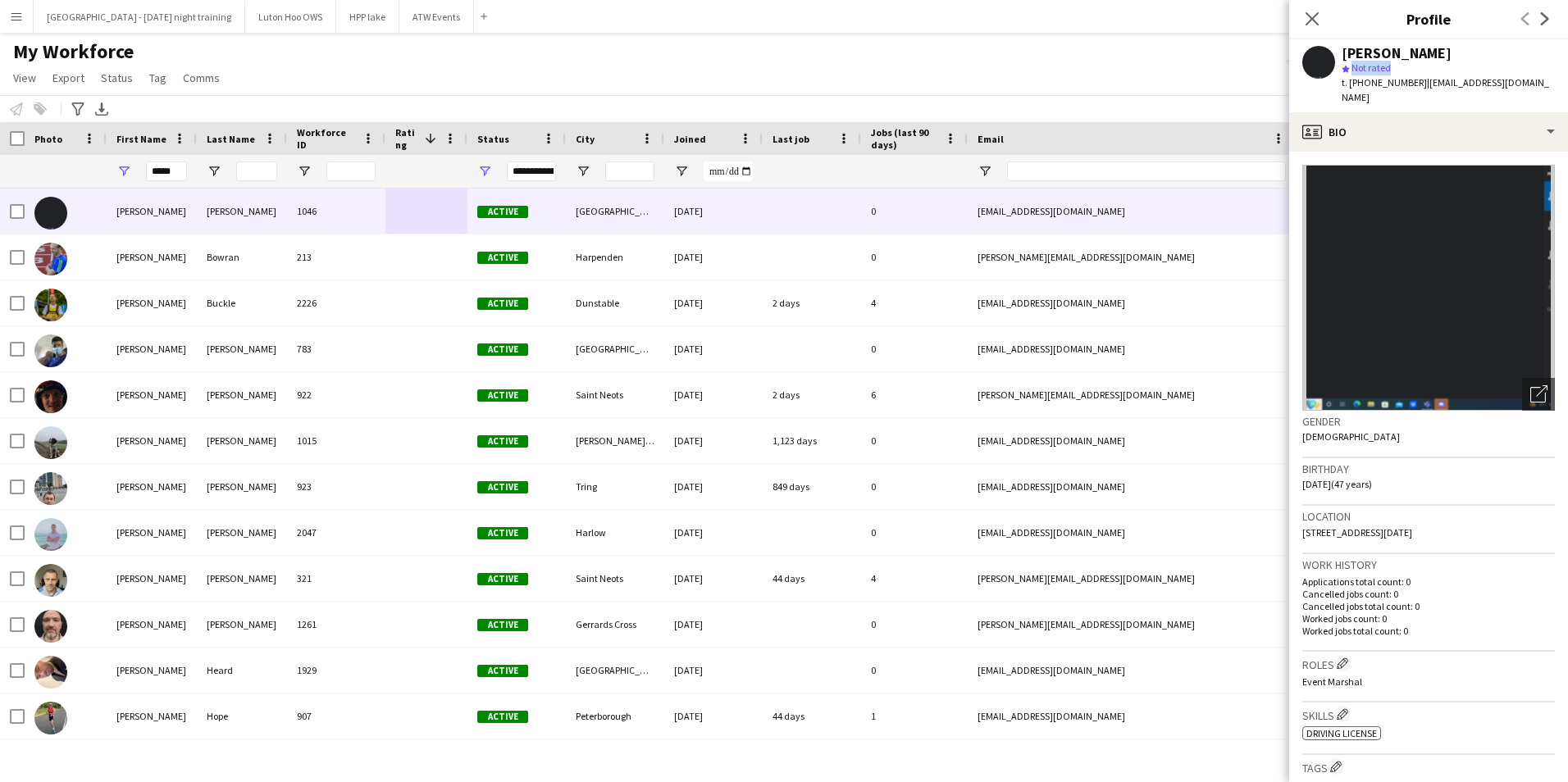
click at [1350, 71] on span "star Not rated" at bounding box center [1368, 67] width 52 height 12
click at [1360, 70] on span "Not rated" at bounding box center [1371, 67] width 39 height 12
click at [1322, 18] on app-icon "Close pop-in" at bounding box center [1312, 18] width 24 height 24
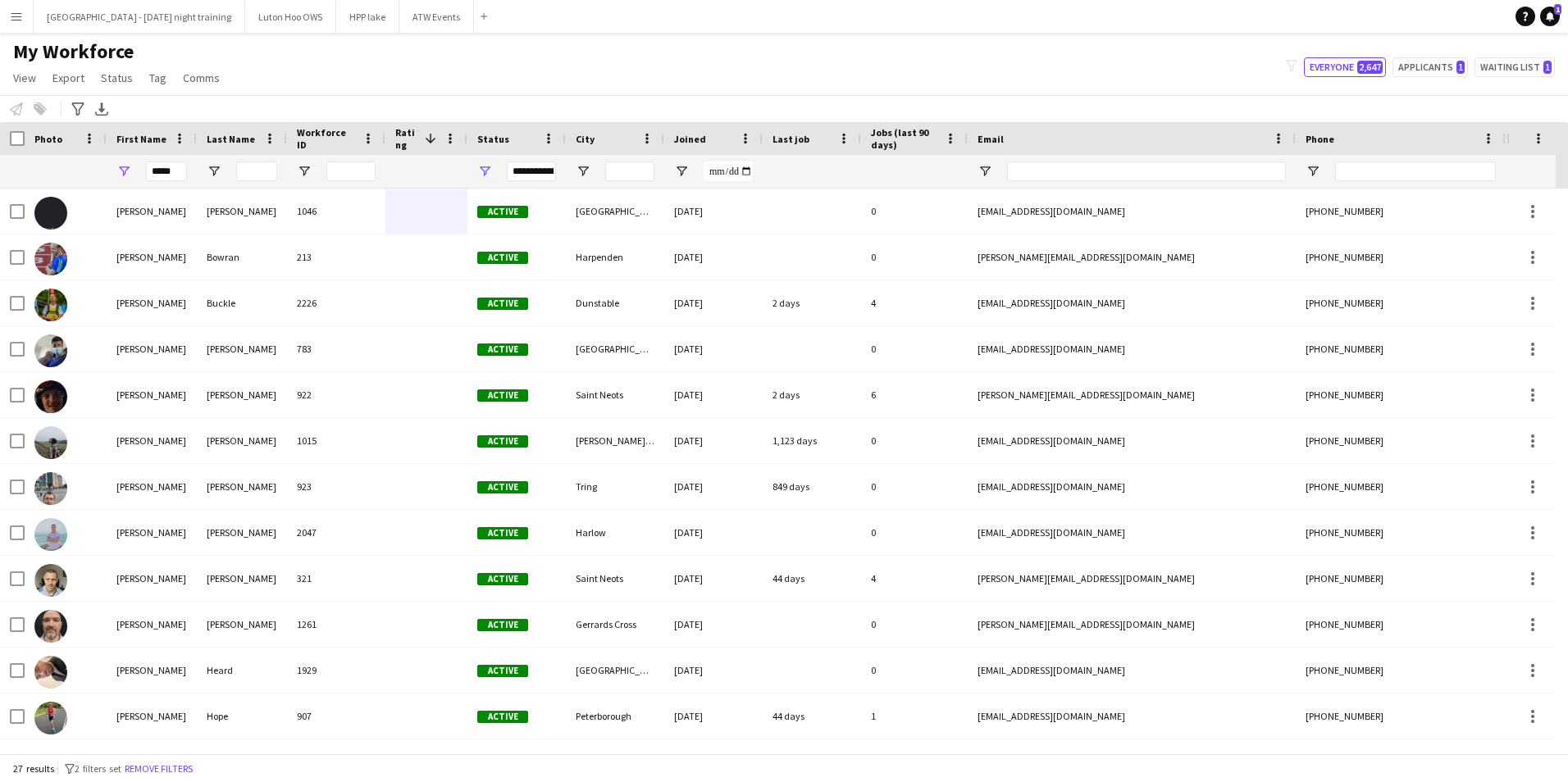
click at [275, 33] on main "My Workforce View Views Default view New view Update view Delete view Edit name…" at bounding box center [784, 397] width 1568 height 727
click at [282, 17] on button "Luton Hoo OWS Close" at bounding box center [291, 17] width 91 height 32
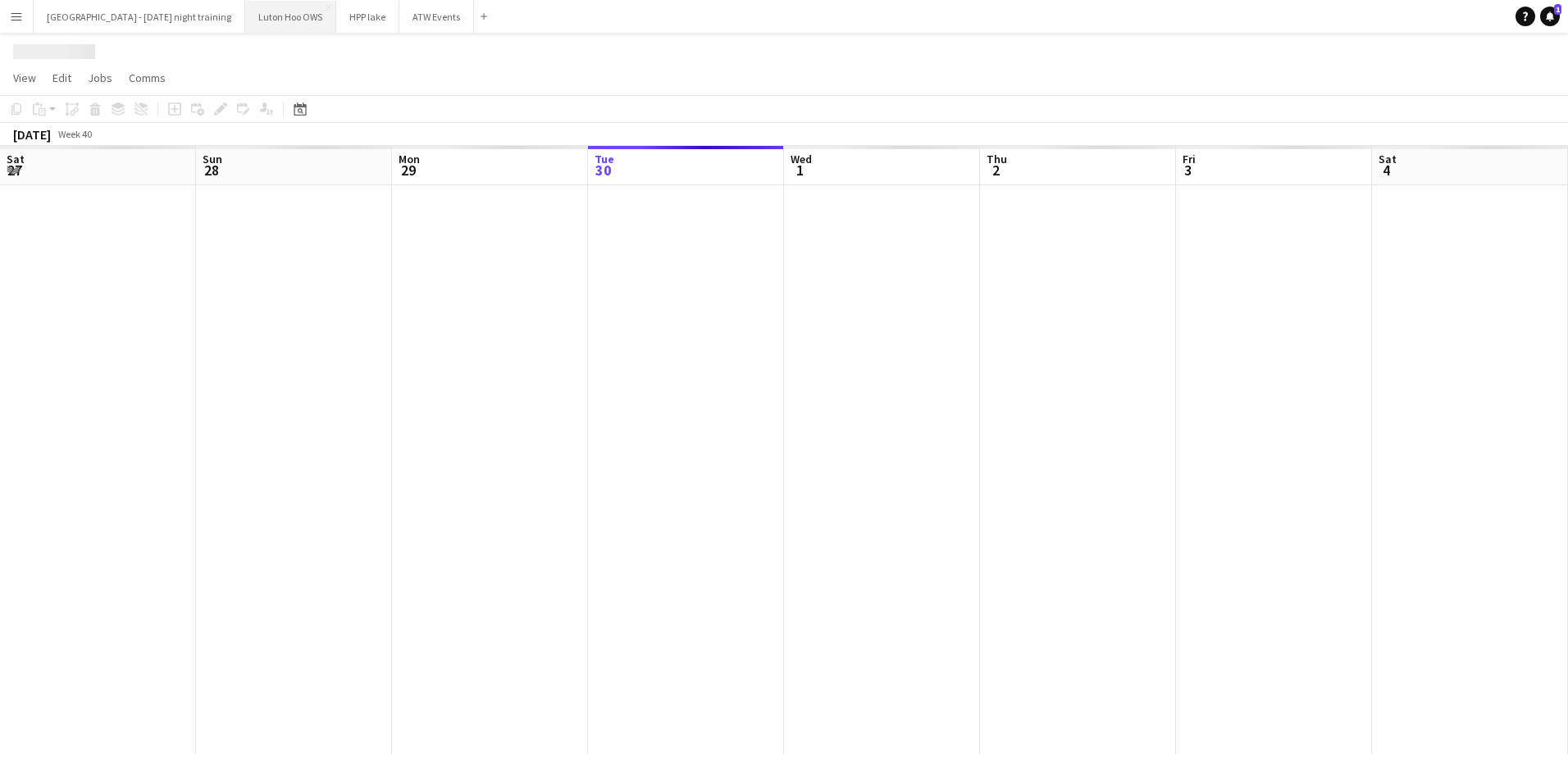
scroll to position [0, 392]
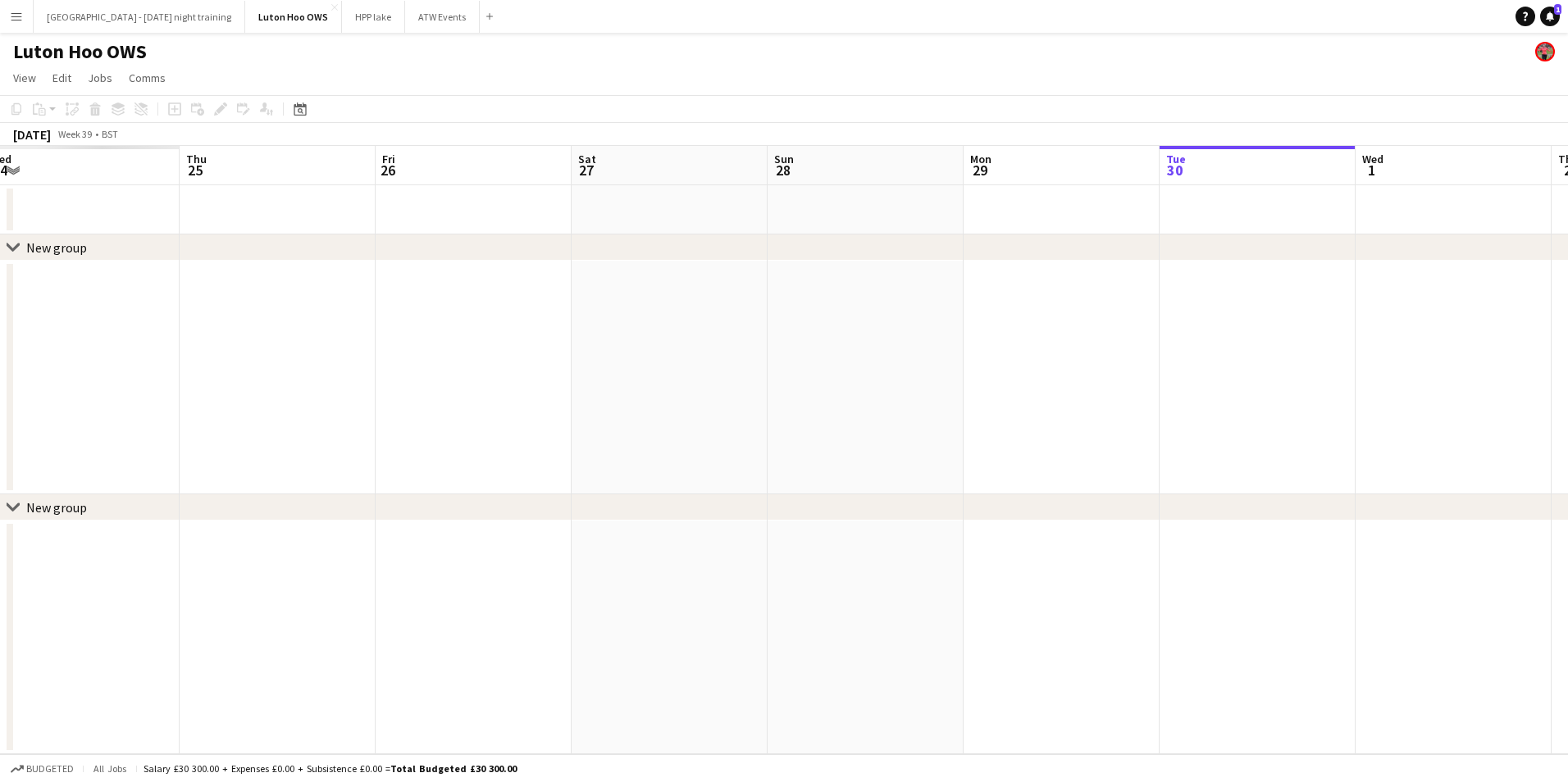
drag, startPoint x: 298, startPoint y: 329, endPoint x: 1063, endPoint y: 240, distance: 770.2
click at [1063, 240] on div "chevron-right New group chevron-right New group Tue 23 Wed 24 Thu 25 Fri 26 Sat…" at bounding box center [784, 450] width 1568 height 608
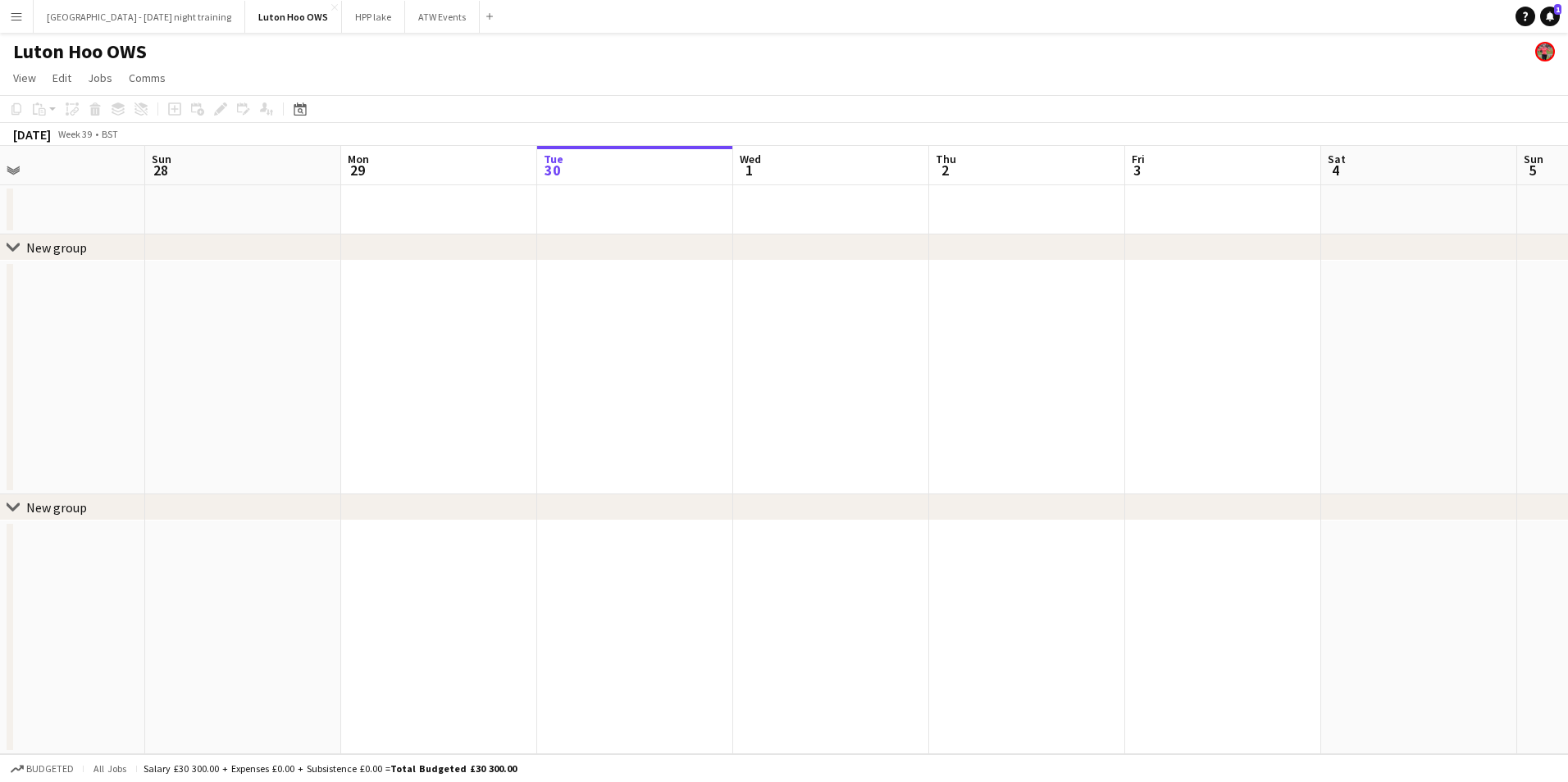
drag, startPoint x: 612, startPoint y: 439, endPoint x: 1328, endPoint y: 536, distance: 722.5
click at [1328, 536] on app-calendar-viewport "Thu 25 Fri 26 Sat 27 Sun 28 Mon 29 Tue 30 Wed 1 Thu 2 Fri 3 Sat 4 Sun 5 Mon 6 T…" at bounding box center [784, 450] width 1568 height 608
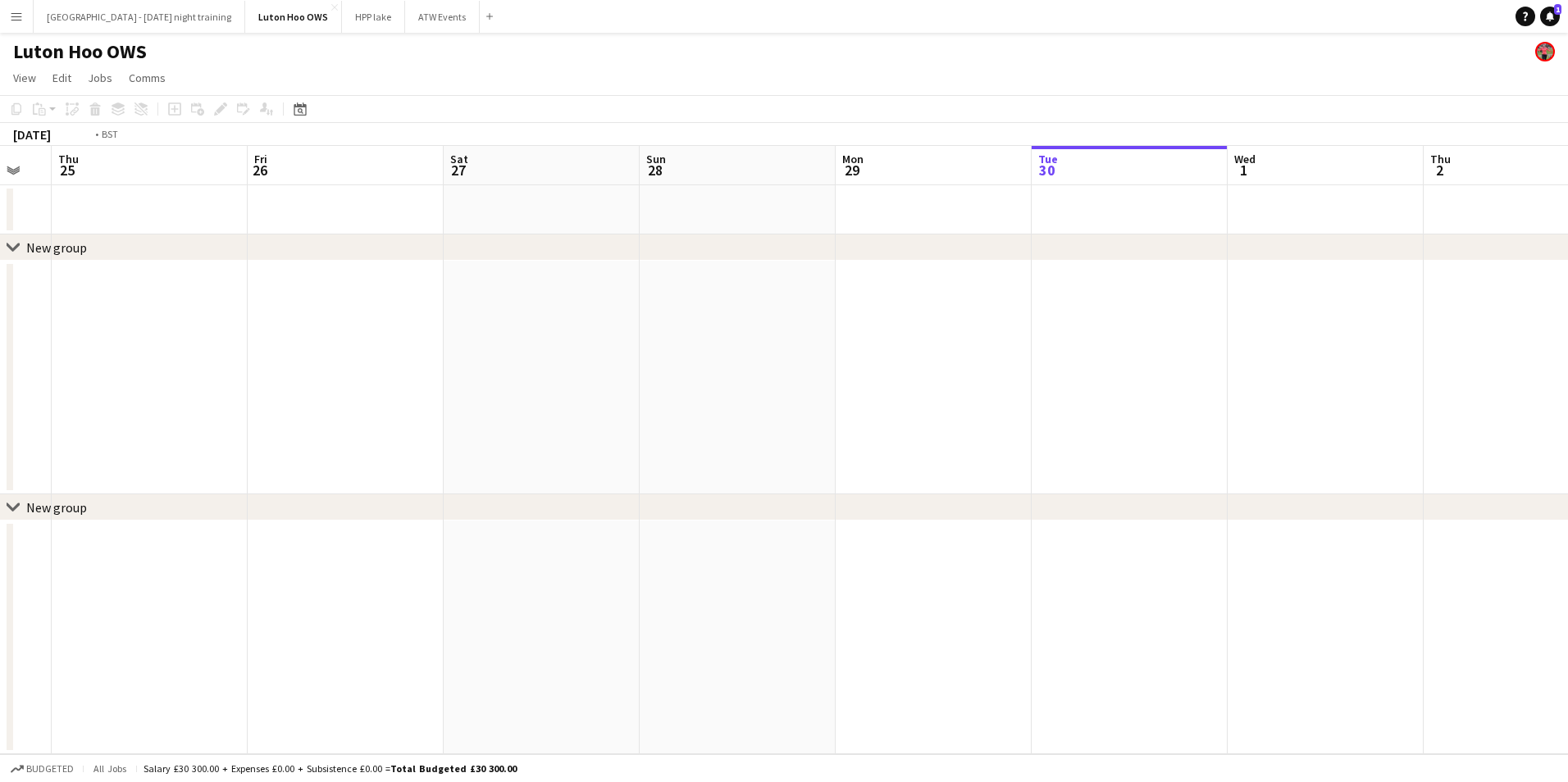
drag, startPoint x: 343, startPoint y: 464, endPoint x: 1190, endPoint y: 460, distance: 847.0
click at [1190, 460] on app-calendar-viewport "Tue 23 Wed 24 Thu 25 Fri 26 Sat 27 Sun 28 Mon 29 Tue 30 Wed 1 Thu 2 Fri 3 Sat 4…" at bounding box center [784, 450] width 1568 height 608
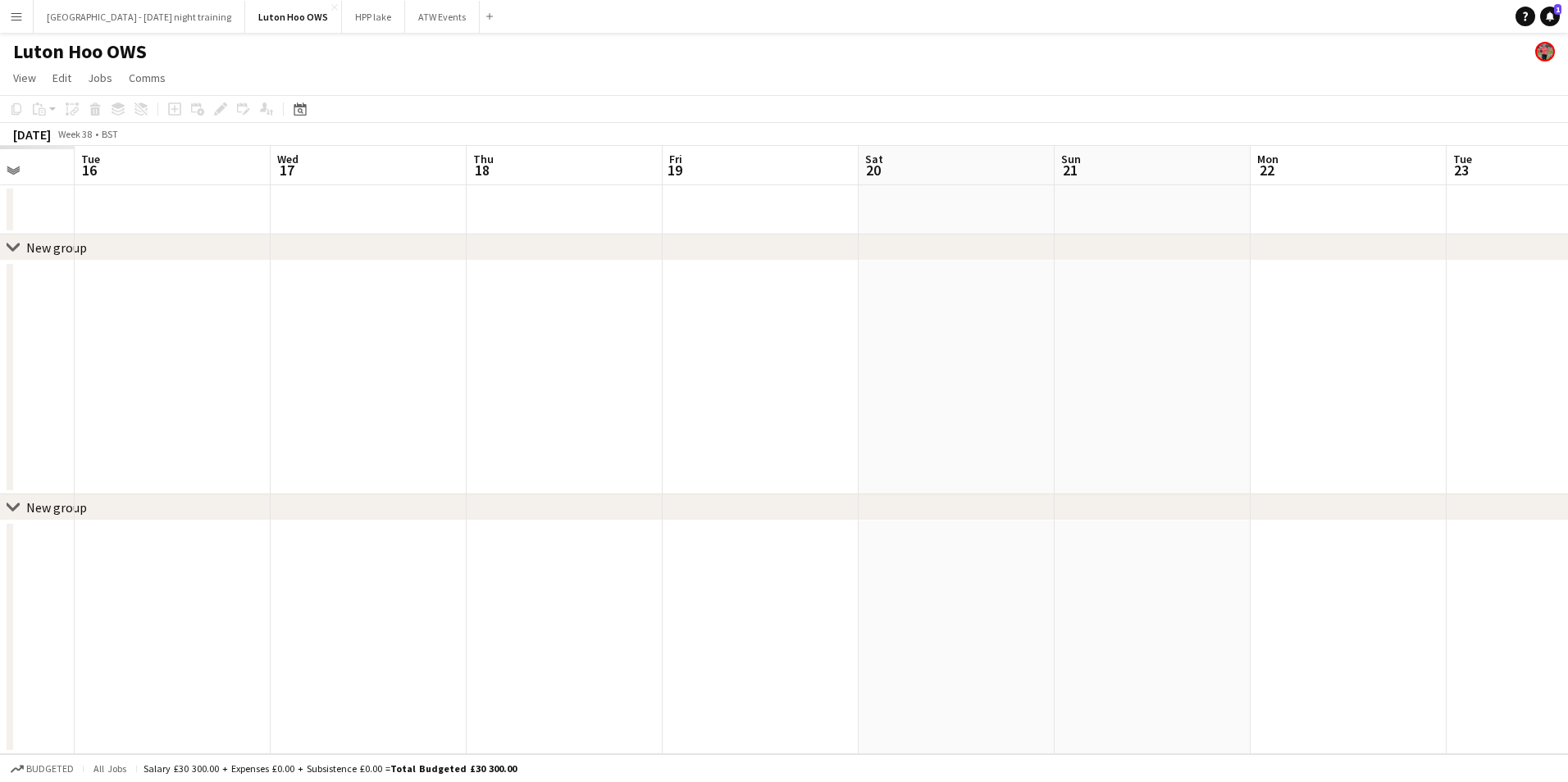
drag, startPoint x: 222, startPoint y: 340, endPoint x: 1221, endPoint y: 323, distance: 999.1
click at [1221, 323] on app-calendar-viewport "Sun 14 Mon 15 Tue 16 Wed 17 Thu 18 Fri 19 Sat 20 Sun 21 Mon 22 Tue 23 Wed 24 Th…" at bounding box center [784, 450] width 1568 height 608
drag, startPoint x: 527, startPoint y: 345, endPoint x: 1303, endPoint y: 373, distance: 776.5
click at [1404, 347] on app-calendar-viewport "Sat 13 Sun 14 Mon 15 Tue 16 Wed 17 Thu 18 Fri 19 Sat 20 Sun 21 Mon 22 Tue 23 We…" at bounding box center [784, 450] width 1568 height 608
drag, startPoint x: 1042, startPoint y: 342, endPoint x: 1225, endPoint y: 339, distance: 183.0
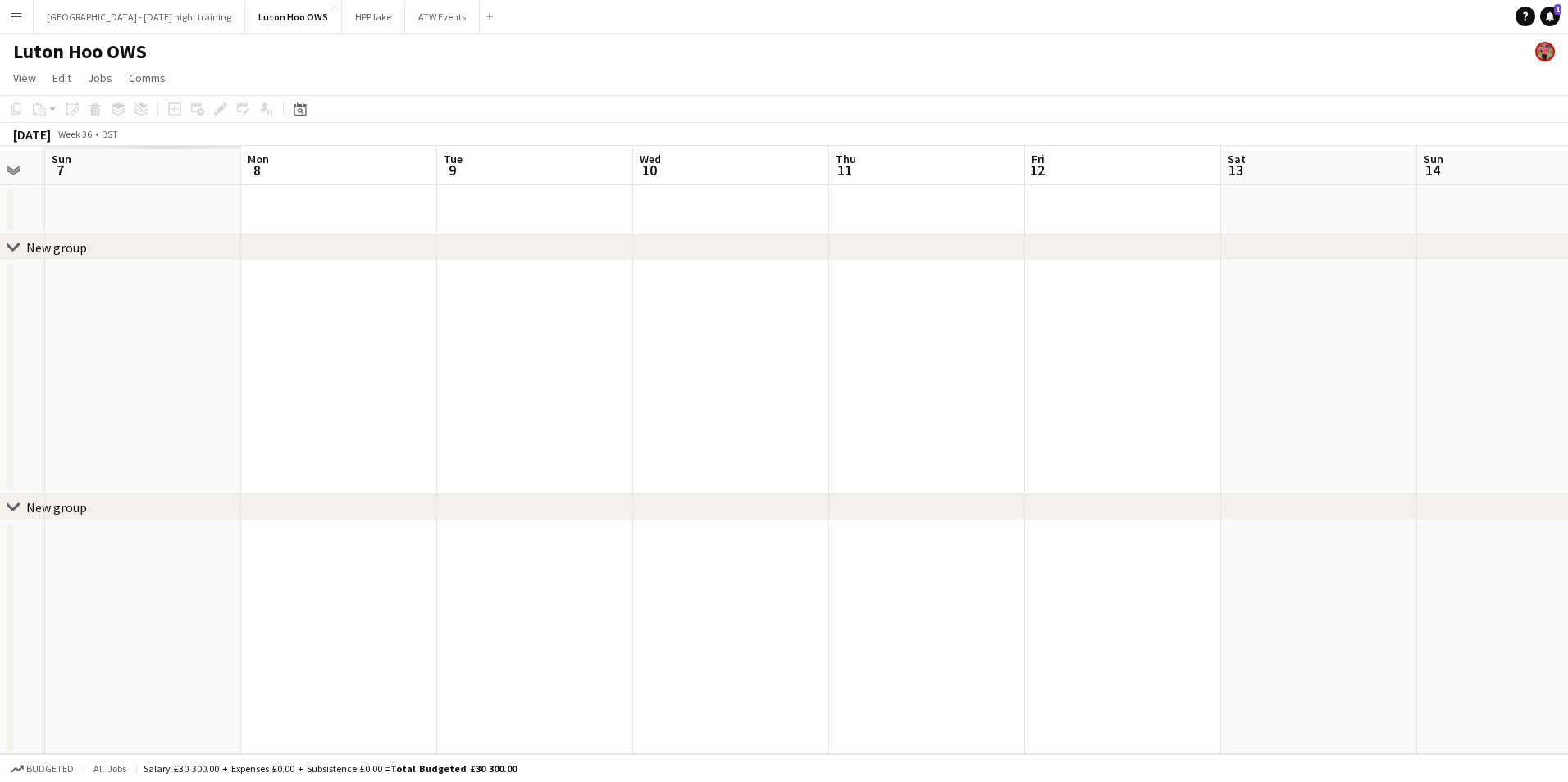
click at [1225, 339] on app-calendar-viewport "Fri 5 Sat 6 Sun 7 Mon 8 Tue 9 Wed 10 Thu 11 Fri 12 Sat 13 Sun 14 Mon 15 Tue 16 …" at bounding box center [784, 450] width 1568 height 608
drag, startPoint x: 406, startPoint y: 349, endPoint x: 1204, endPoint y: 418, distance: 801.0
click at [1204, 418] on app-calendar-viewport "Fri 5 Sat 6 Sun 7 Mon 8 Tue 9 Wed 10 Thu 11 Fri 12 Sat 13 Sun 14 Mon 15 Tue 16 …" at bounding box center [784, 450] width 1568 height 608
drag, startPoint x: 372, startPoint y: 409, endPoint x: 1157, endPoint y: 375, distance: 785.7
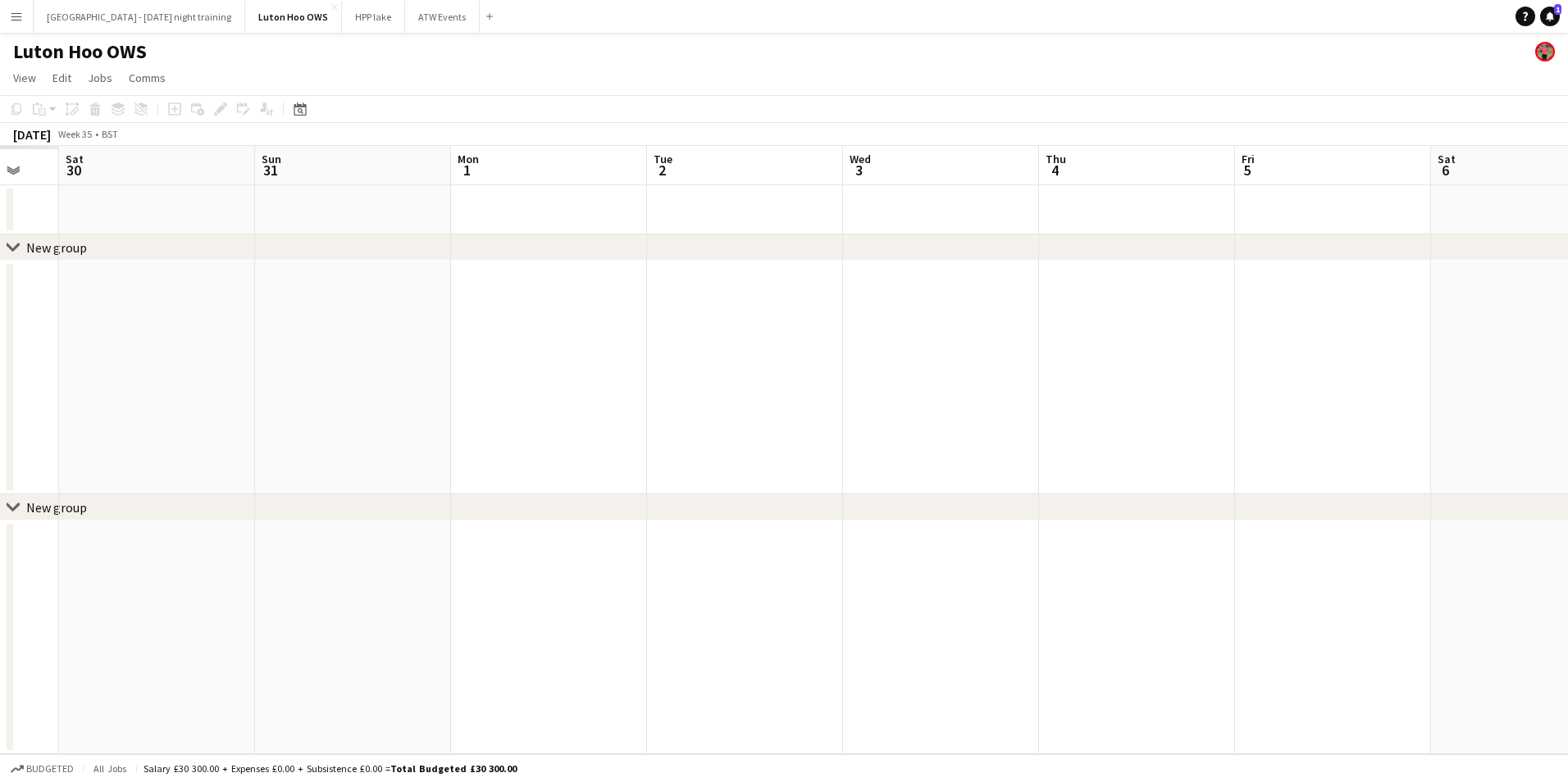
click at [1157, 375] on app-calendar-viewport "Thu 28 Fri 29 Sat 30 Sun 31 Mon 1 Tue 2 Wed 3 Thu 4 Fri 5 Sat 6 Sun 7 Mon 8 Tue…" at bounding box center [784, 450] width 1568 height 608
click at [413, 15] on button "ATW Events Close" at bounding box center [442, 17] width 74 height 32
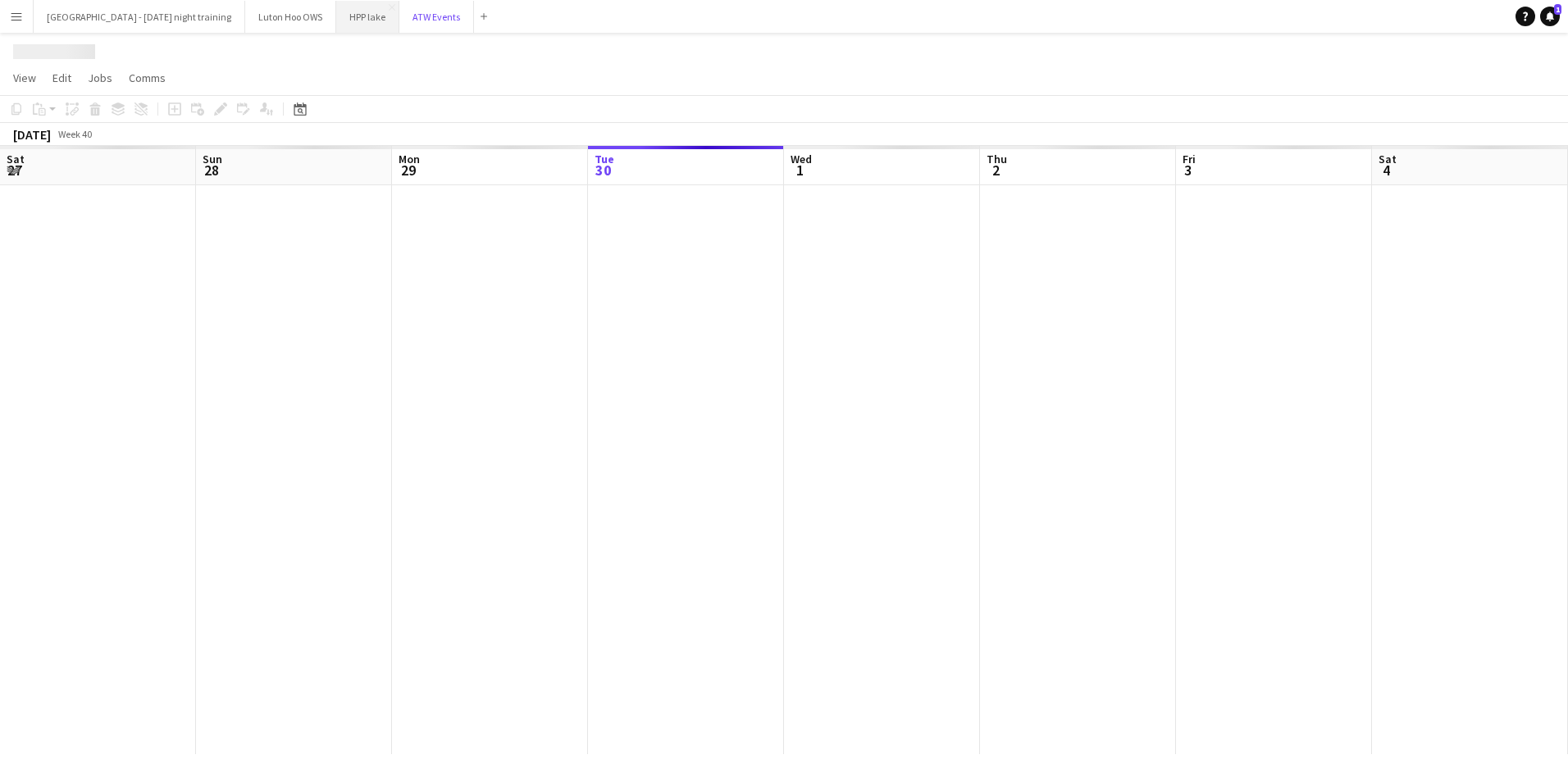
scroll to position [0, 392]
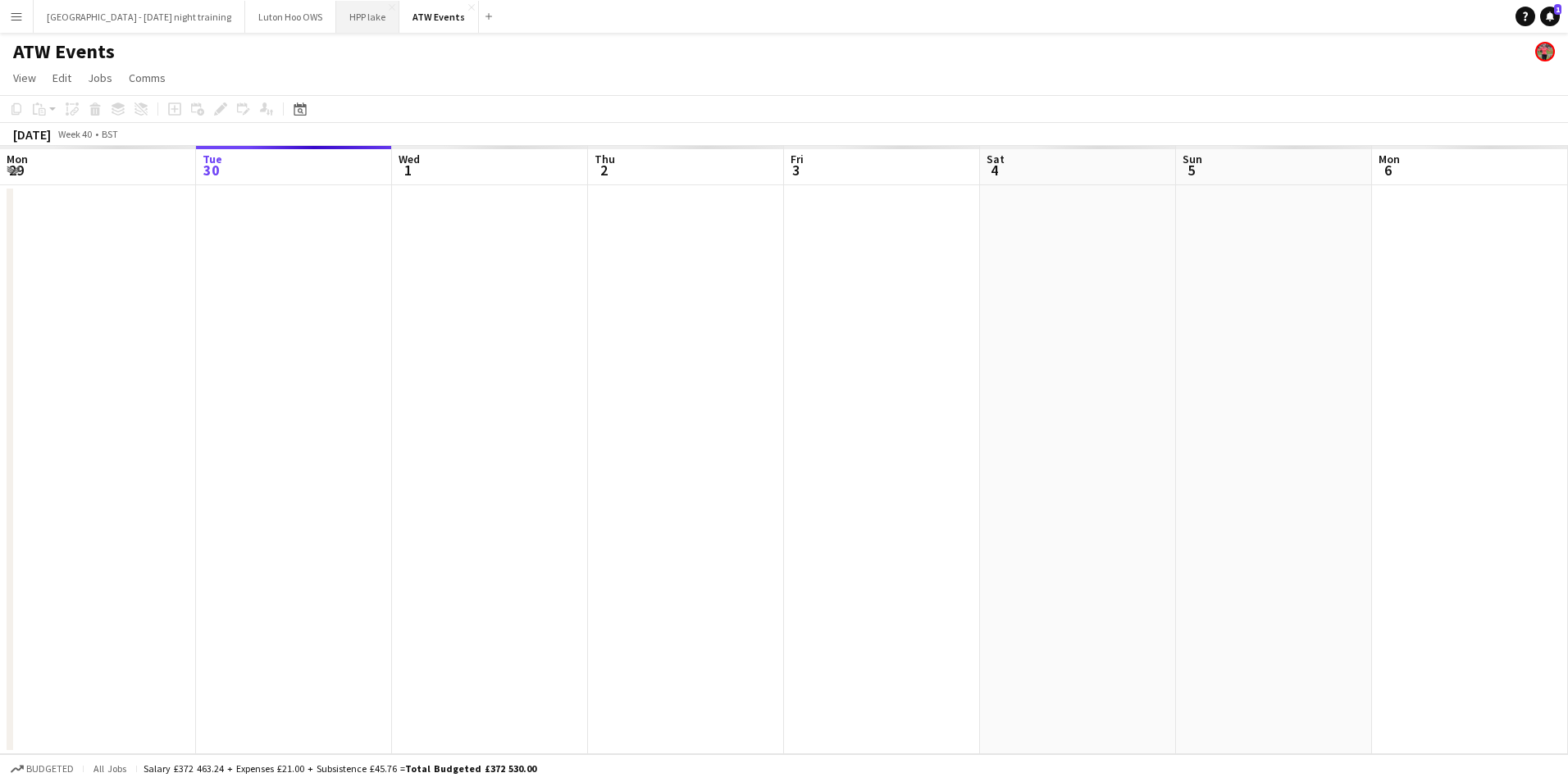
click at [340, 19] on button "HPP lake Close" at bounding box center [368, 17] width 63 height 32
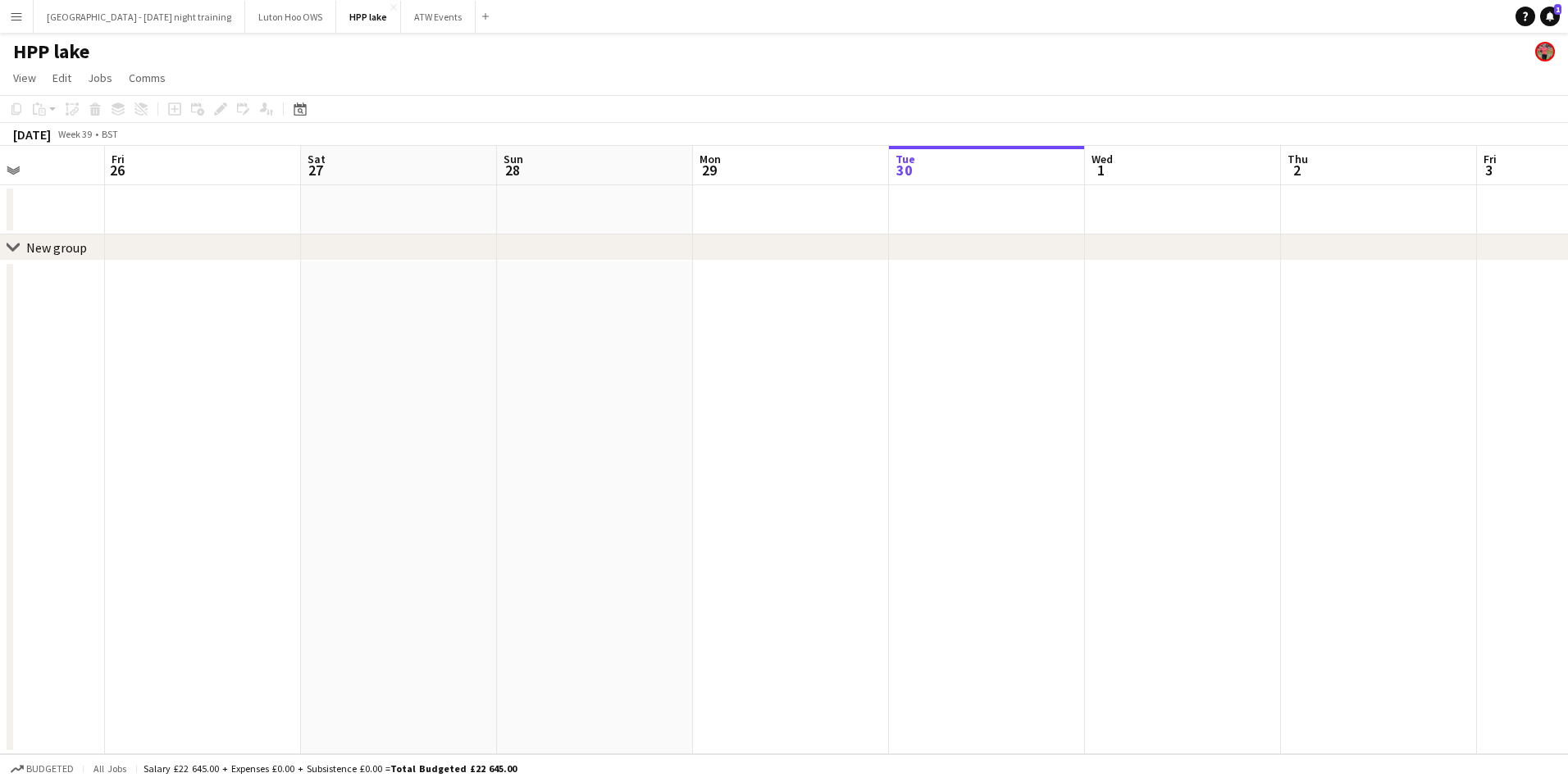
drag, startPoint x: 178, startPoint y: 260, endPoint x: 318, endPoint y: 243, distance: 141.0
click at [746, 314] on app-calendar-viewport "Wed 24 Thu 25 Fri 26 Sat 27 Sun 28 Mon 29 Tue 30 Wed 1 Thu 2 Fri 3 Sat 4 Sun 5 …" at bounding box center [784, 450] width 1568 height 608
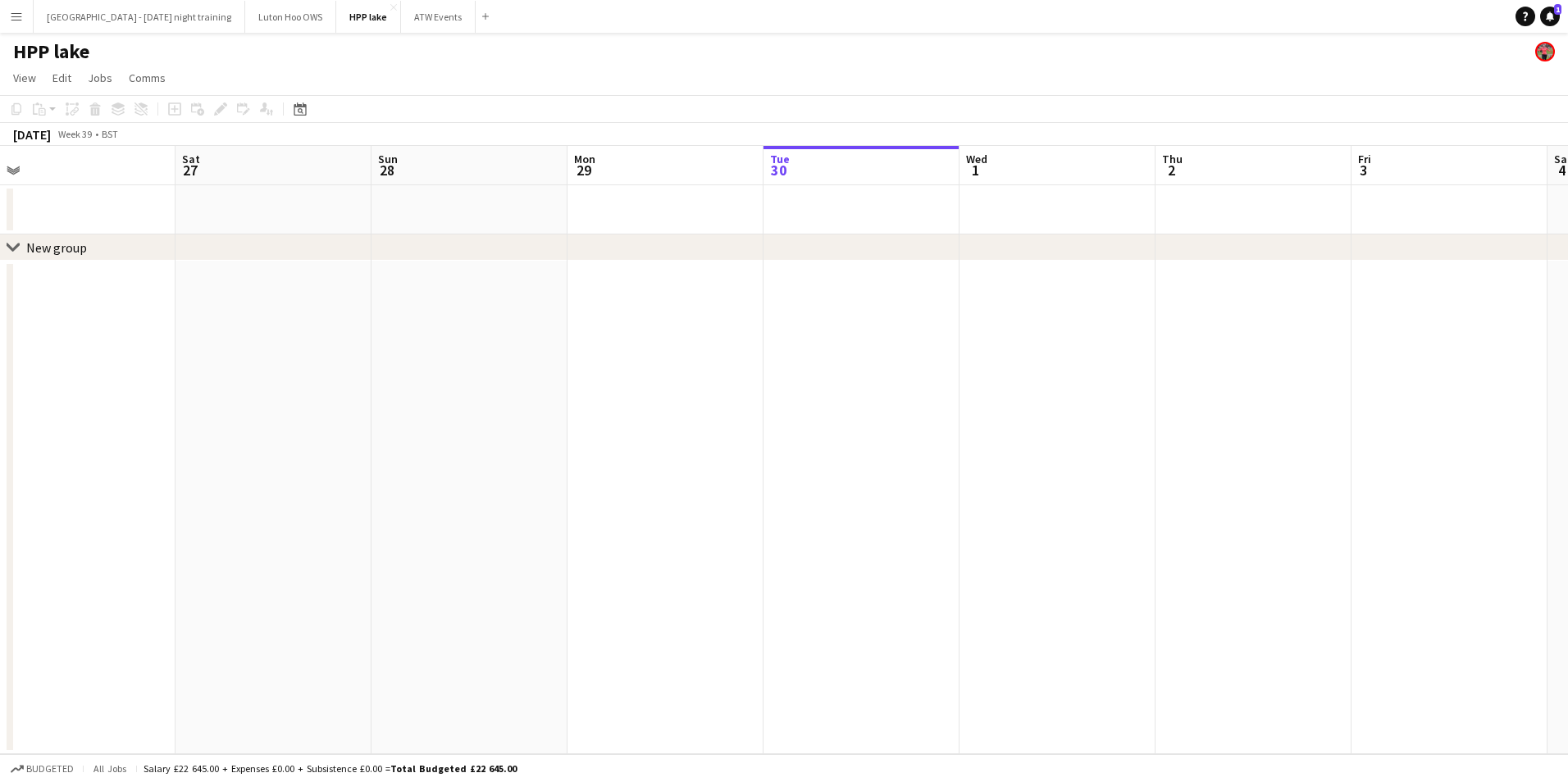
drag, startPoint x: 166, startPoint y: 235, endPoint x: 878, endPoint y: 255, distance: 712.3
click at [887, 255] on div "chevron-right New group" at bounding box center [784, 247] width 1568 height 26
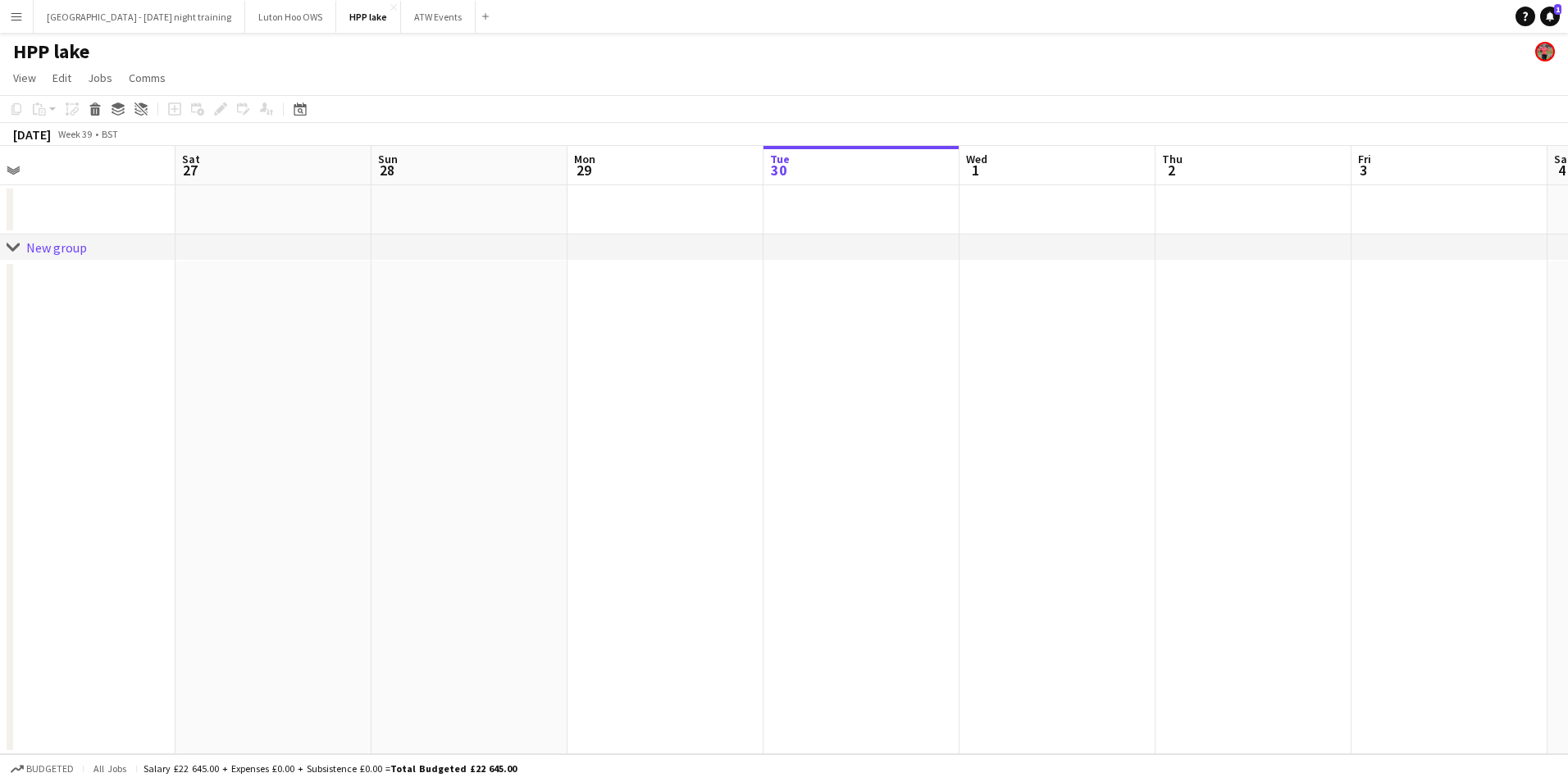
drag, startPoint x: 196, startPoint y: 249, endPoint x: 850, endPoint y: 334, distance: 659.5
click at [850, 334] on div "chevron-right New group Wed 24 Thu 25 Fri 26 Sat 27 Sun 28 Mon 29 Tue 30 Wed 1 …" at bounding box center [784, 450] width 1568 height 608
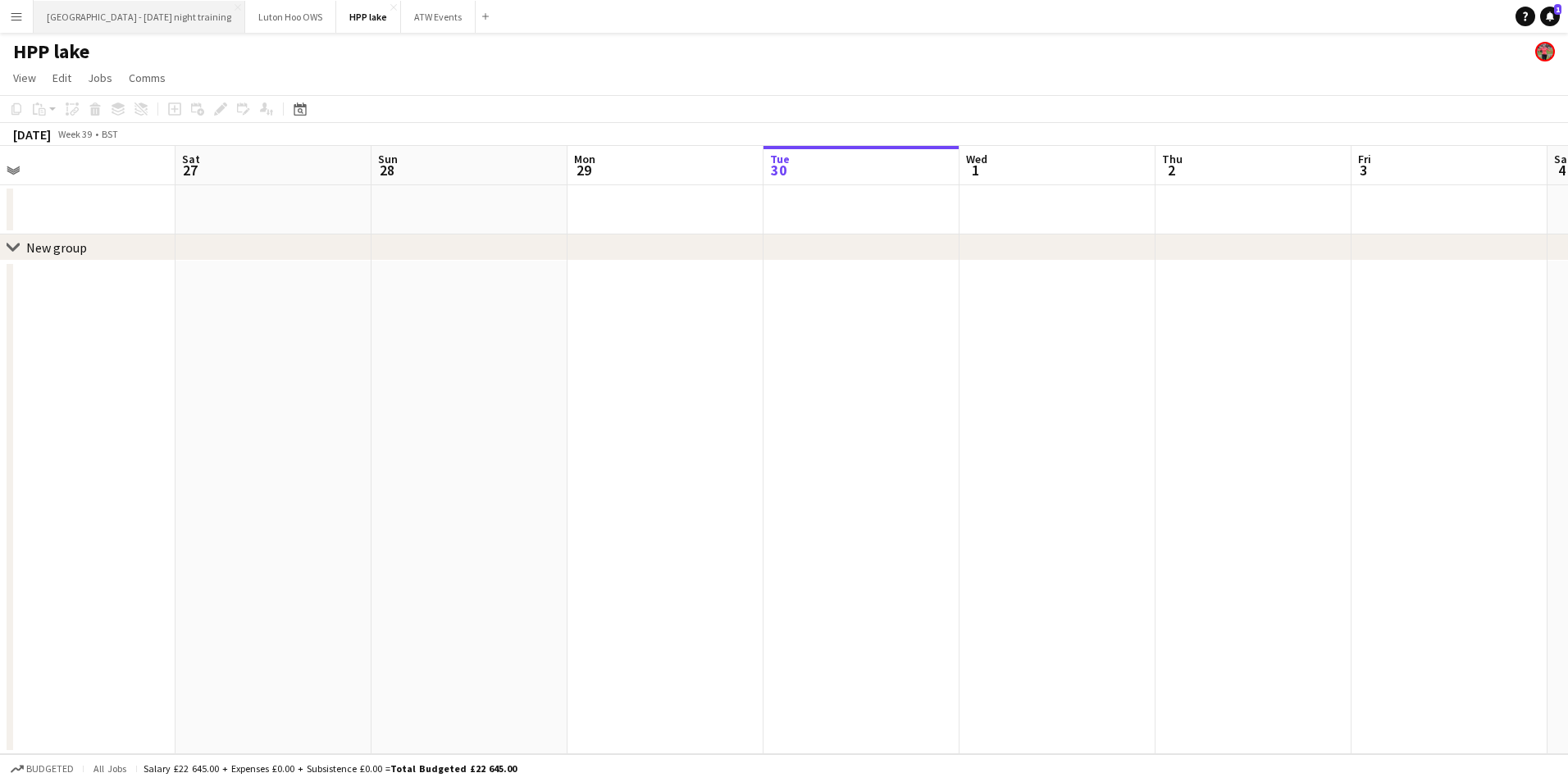
click at [144, 15] on button "[GEOGRAPHIC_DATA] - [DATE] night training Close" at bounding box center [139, 17] width 212 height 32
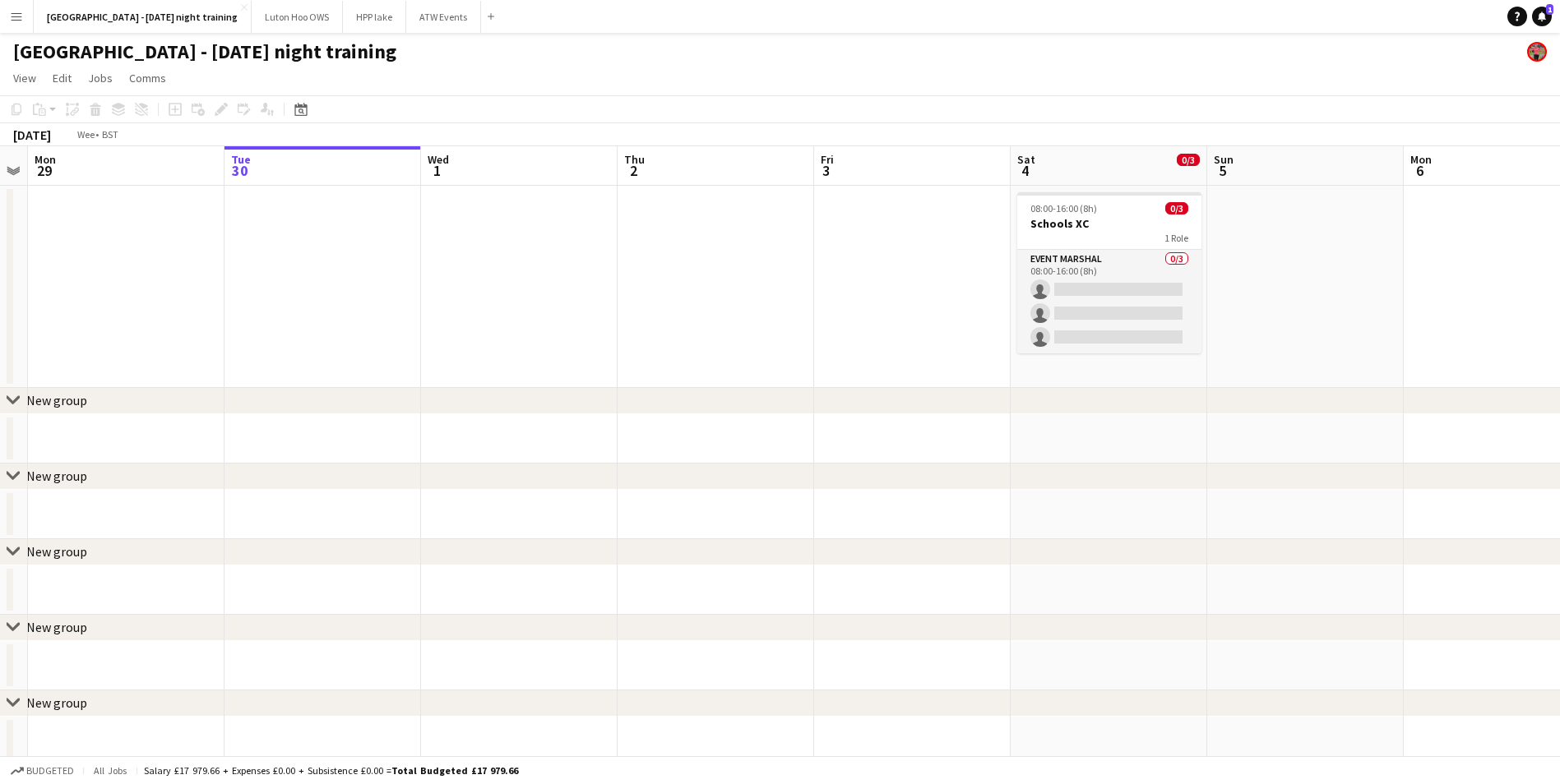
drag, startPoint x: 145, startPoint y: 220, endPoint x: 173, endPoint y: 220, distance: 28.0
click at [173, 220] on app-calendar-viewport "Sat 27 Sun 28 Mon 29 Tue 30 Wed 1 Thu 2 Fri 3 Sat 4 0/3 1 Job Sun 5 Mon 6 Tue 7…" at bounding box center [780, 532] width 1560 height 771
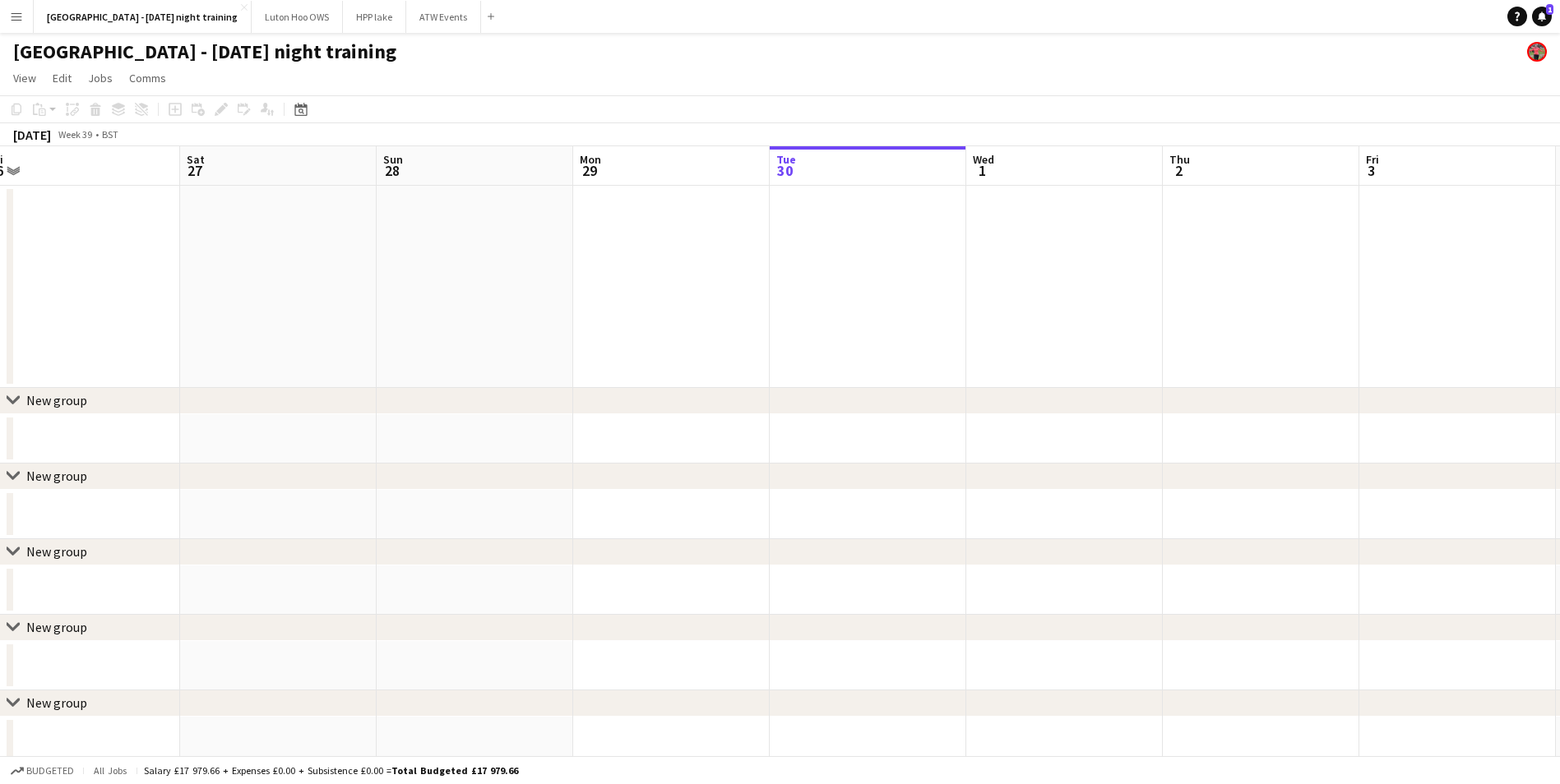
drag, startPoint x: 173, startPoint y: 220, endPoint x: 435, endPoint y: 255, distance: 264.3
click at [718, 265] on app-calendar-viewport "Wed 24 Thu 25 Fri 26 Sat 27 Sun 28 Mon 29 Tue 30 Wed 1 Thu 2 Fri 3 Sat 4 0/3 1 …" at bounding box center [780, 532] width 1560 height 771
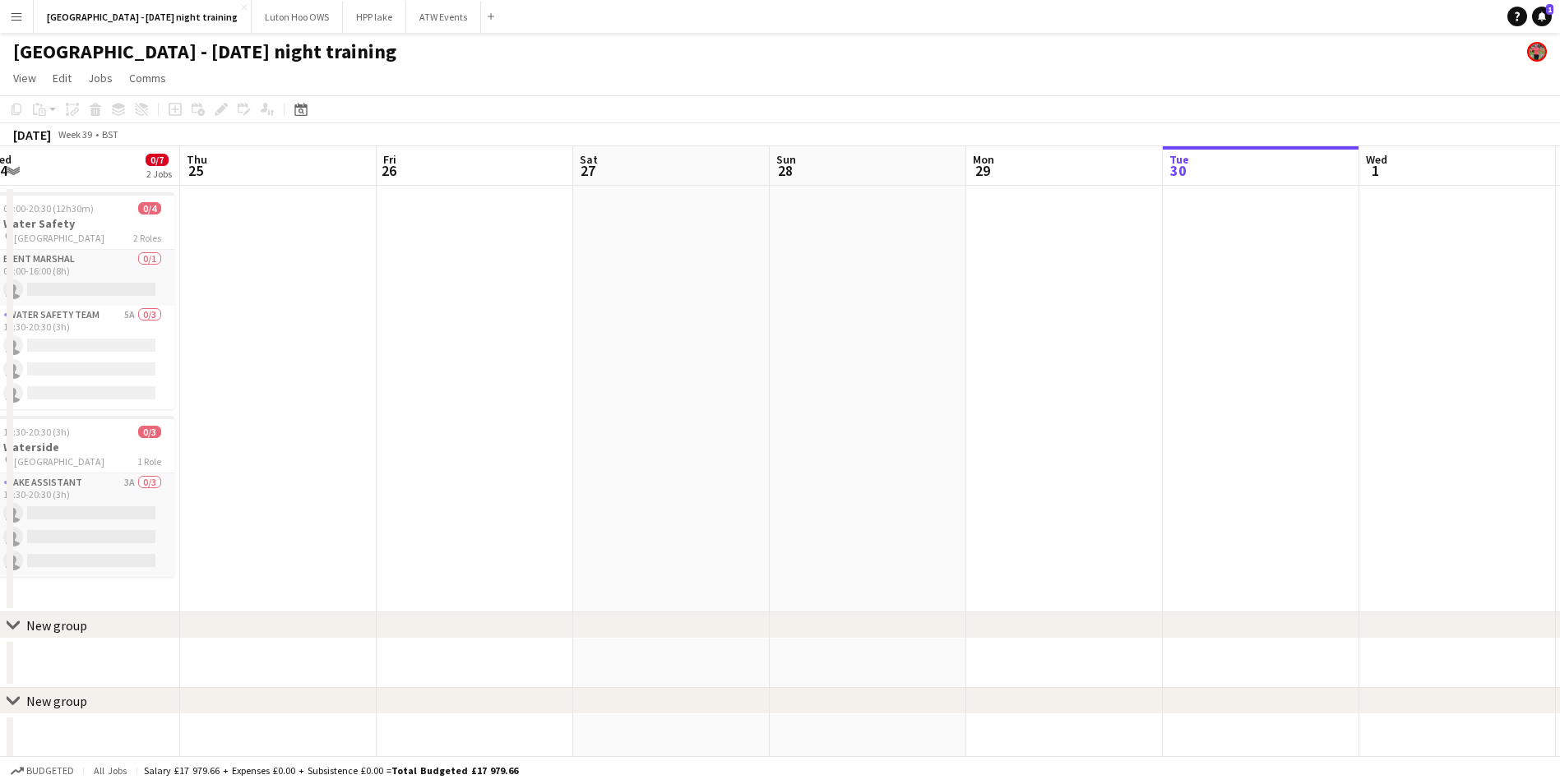
drag, startPoint x: 598, startPoint y: 274, endPoint x: 789, endPoint y: 299, distance: 192.6
click at [789, 299] on app-calendar-viewport "Mon 22 Tue 23 Wed 24 0/7 2 Jobs Thu 25 Fri 26 Sat 27 Sun 28 Mon 29 Tue 30 Wed 1…" at bounding box center [780, 644] width 1560 height 996
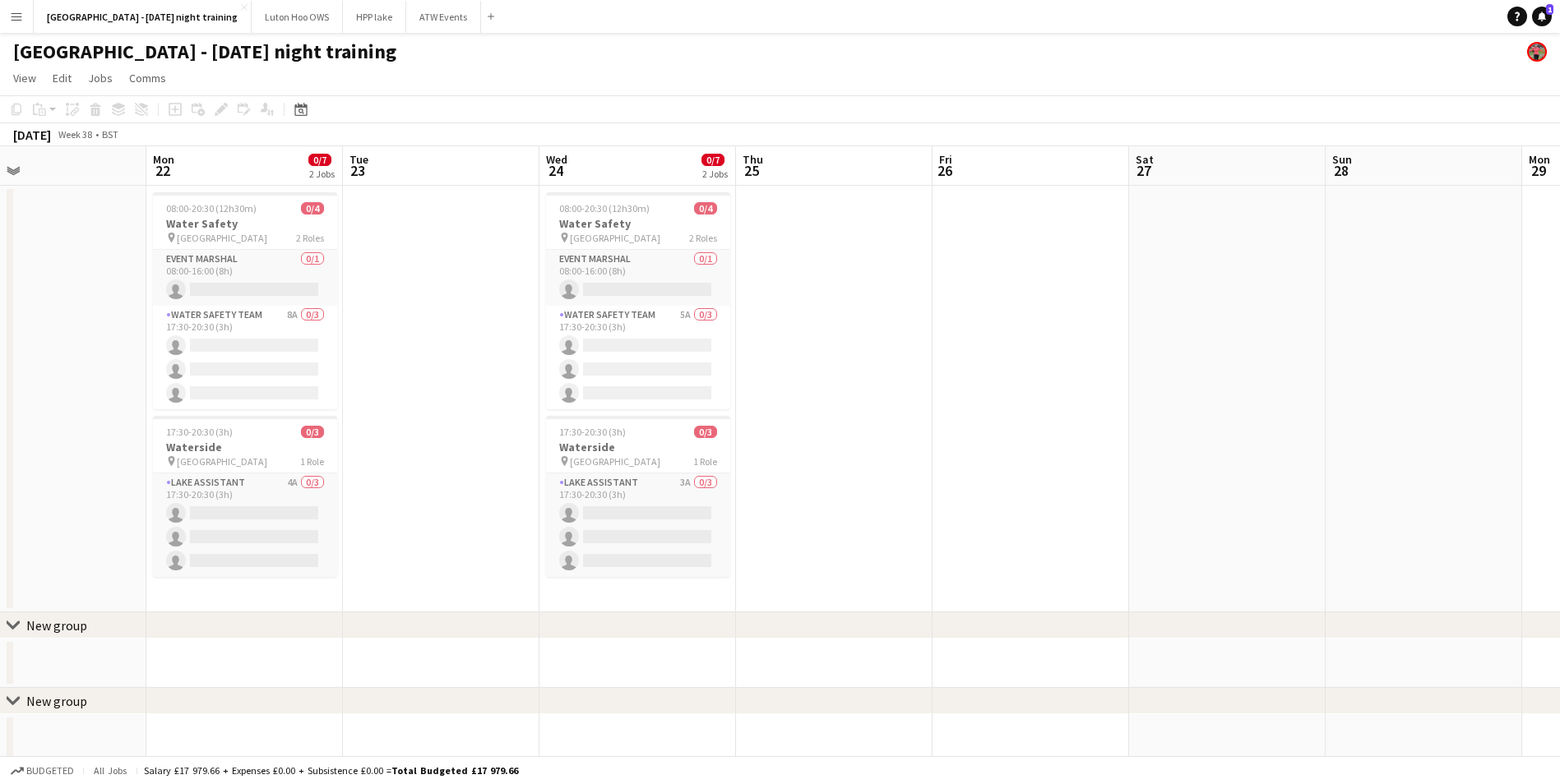
drag, startPoint x: 419, startPoint y: 248, endPoint x: 867, endPoint y: 333, distance: 456.0
click at [993, 325] on app-calendar-viewport "Fri 19 Sat 20 Sun 21 Mon 22 0/7 2 Jobs Tue 23 Wed 24 0/7 2 Jobs Thu 25 Fri 26 S…" at bounding box center [780, 644] width 1560 height 996
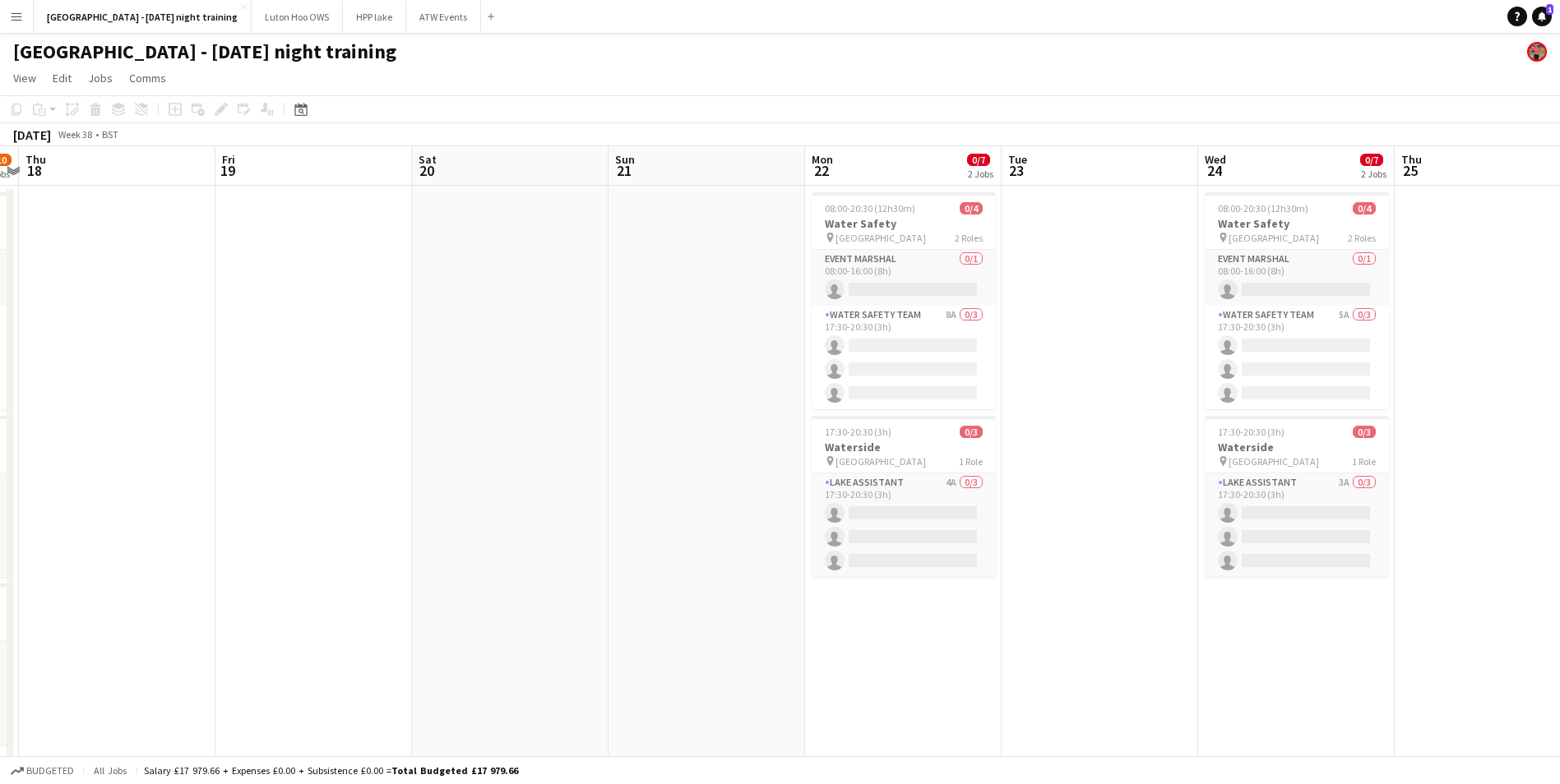
drag, startPoint x: 444, startPoint y: 328, endPoint x: 791, endPoint y: 300, distance: 348.1
click at [1103, 326] on app-calendar-viewport "Tue 16 Wed 17 5/10 3 Jobs Thu 18 Fri 19 Sat 20 Sun 21 Mon 22 0/7 2 Jobs Tue 23 …" at bounding box center [780, 729] width 1560 height 1165
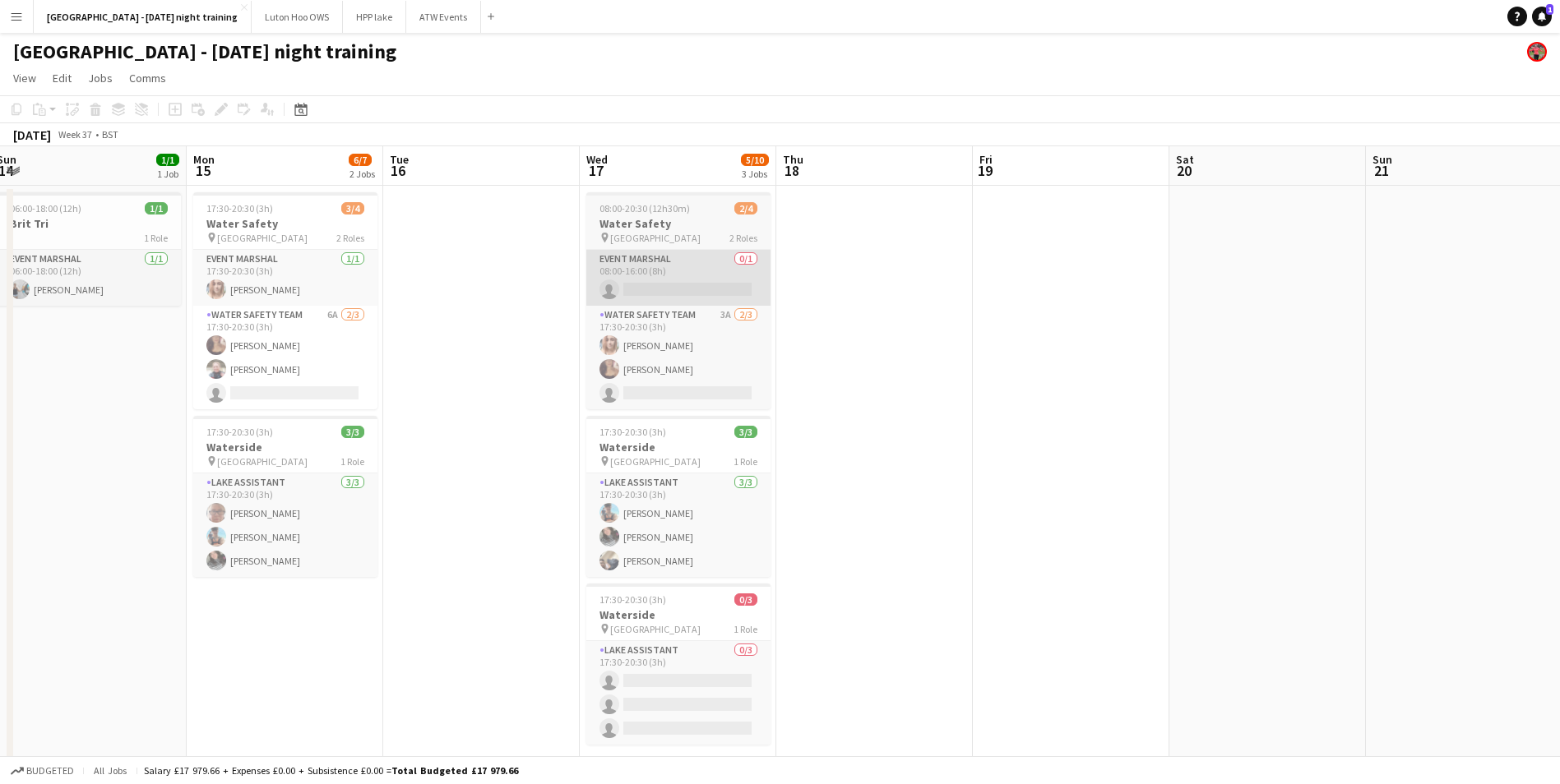
drag, startPoint x: 360, startPoint y: 333, endPoint x: 659, endPoint y: 300, distance: 300.8
click at [659, 300] on app-calendar-viewport "Fri 12 Sat 13 1/1 1 Job Sun 14 1/1 1 Job Mon 15 6/7 2 Jobs Tue 16 Wed 17 5/10 3…" at bounding box center [780, 729] width 1560 height 1165
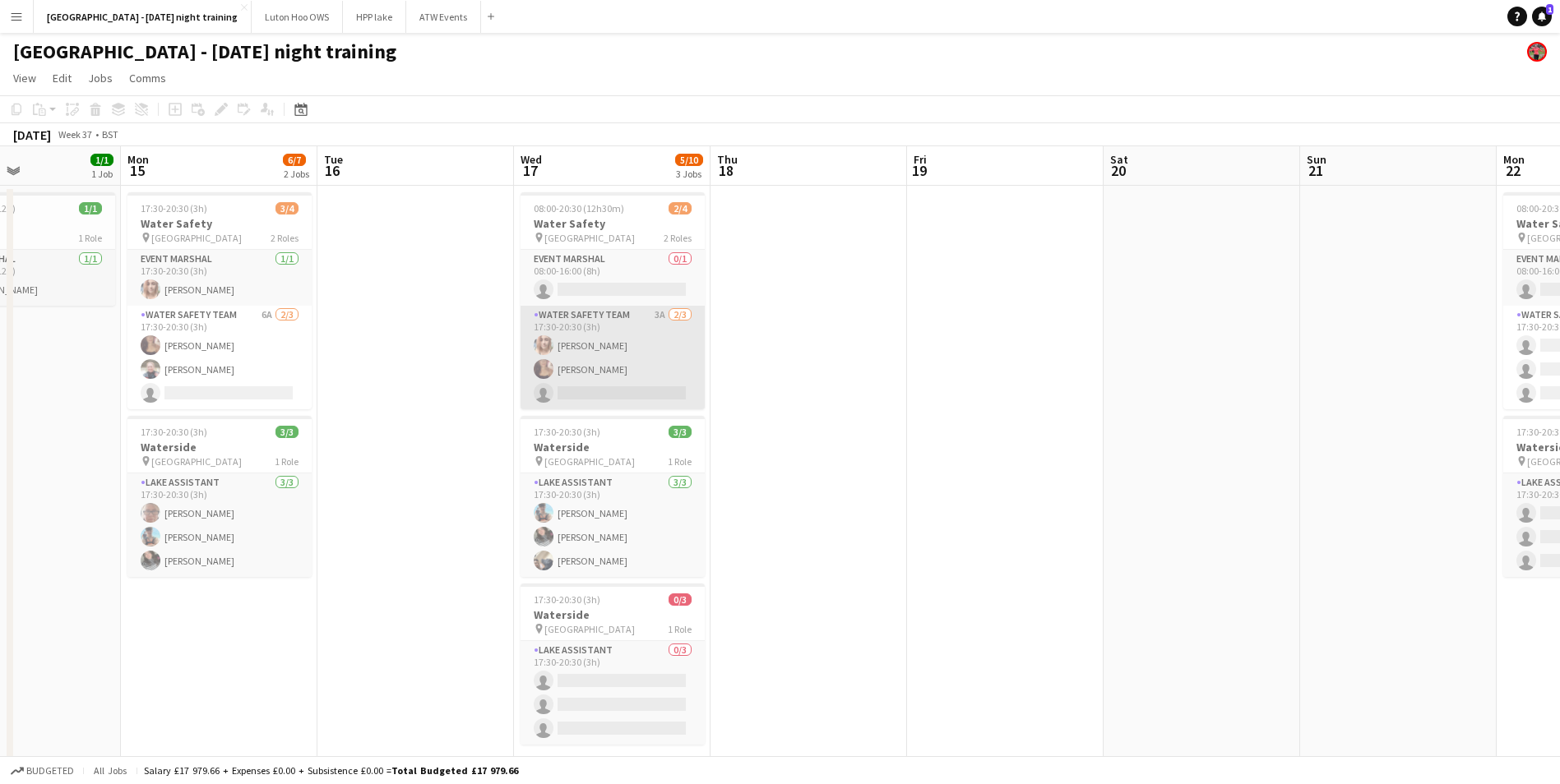
click at [561, 363] on app-card-role "Water Safety Team 3A [DATE] 17:30-20:30 (3h) [PERSON_NAME] [PERSON_NAME] single…" at bounding box center [613, 357] width 184 height 103
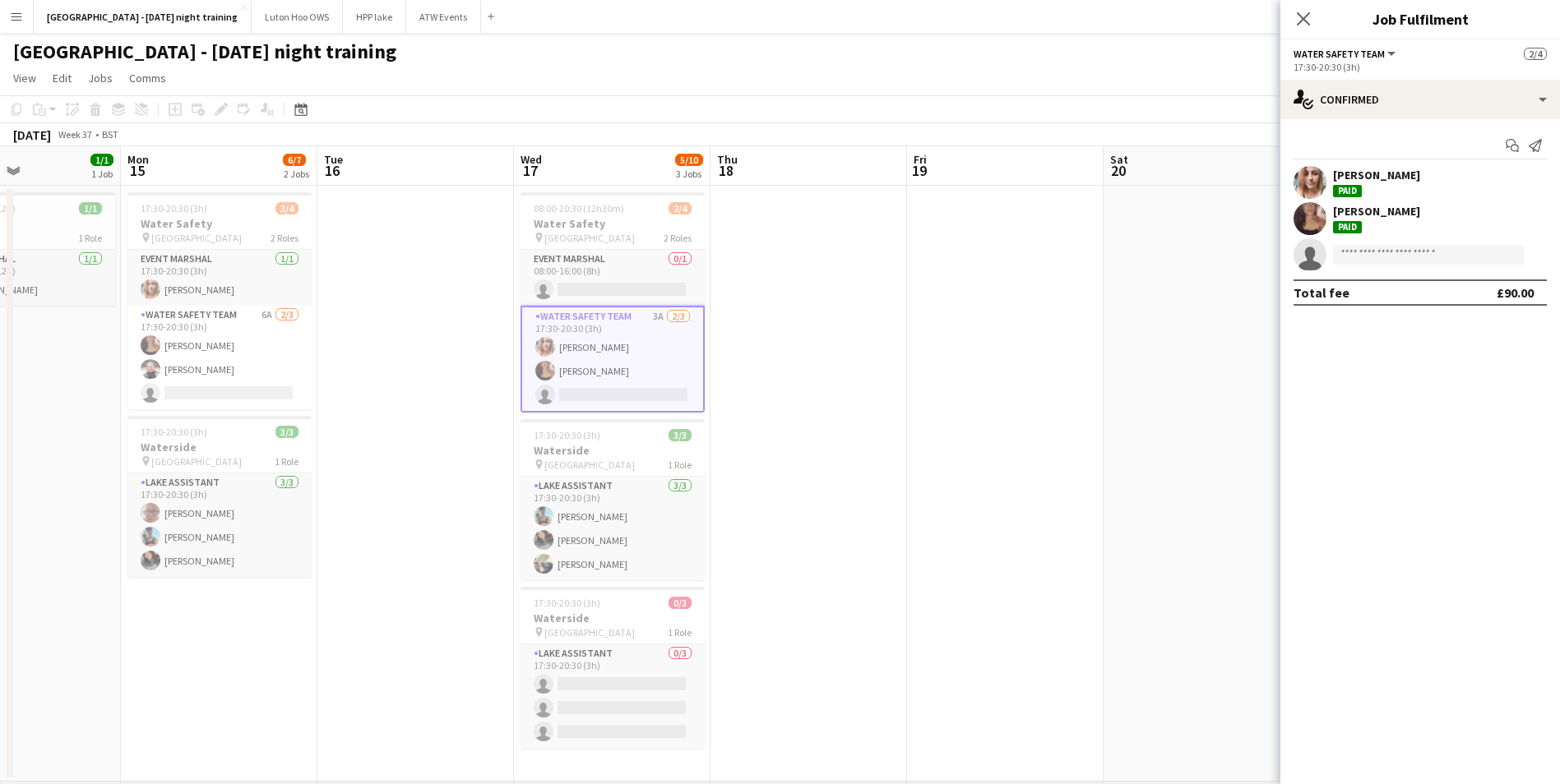
click at [1372, 175] on div "[PERSON_NAME]" at bounding box center [1376, 174] width 87 height 15
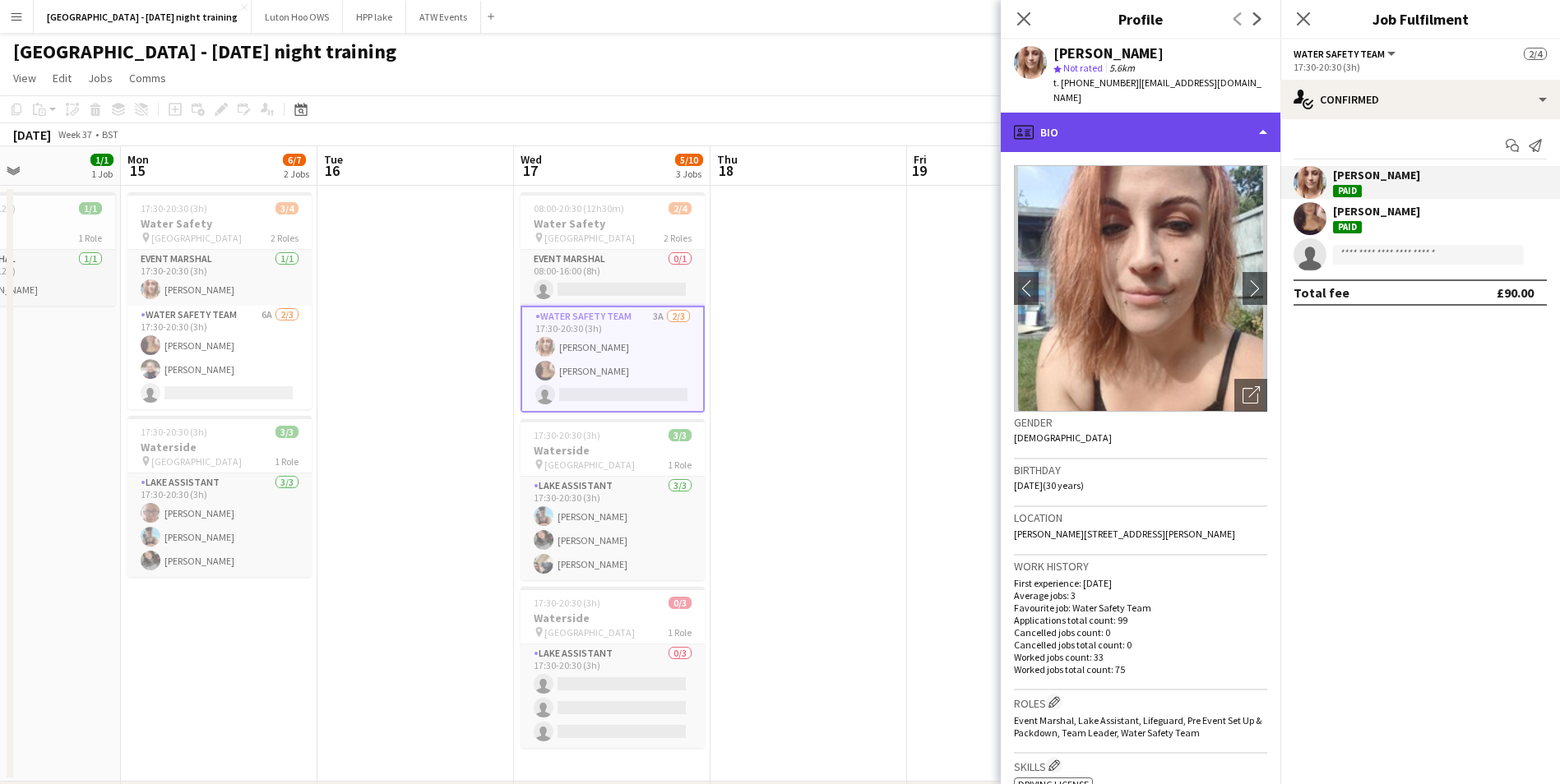
click at [1124, 129] on div "profile Bio" at bounding box center [1140, 132] width 280 height 39
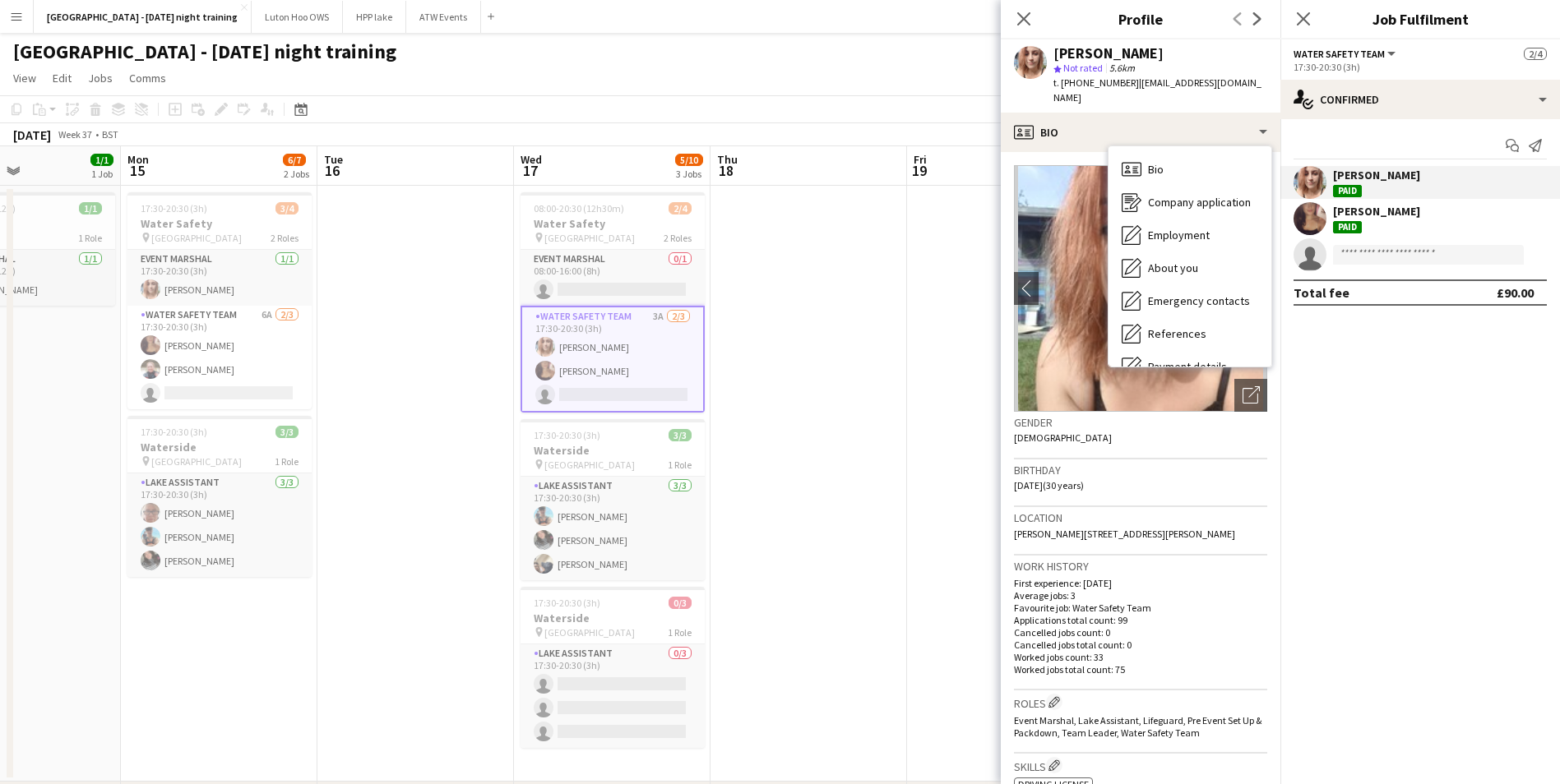
drag, startPoint x: 1277, startPoint y: 196, endPoint x: 1275, endPoint y: 226, distance: 30.1
click at [1273, 226] on div "Bio Bio Company application Company application Employment Employment About you…" at bounding box center [1190, 256] width 165 height 222
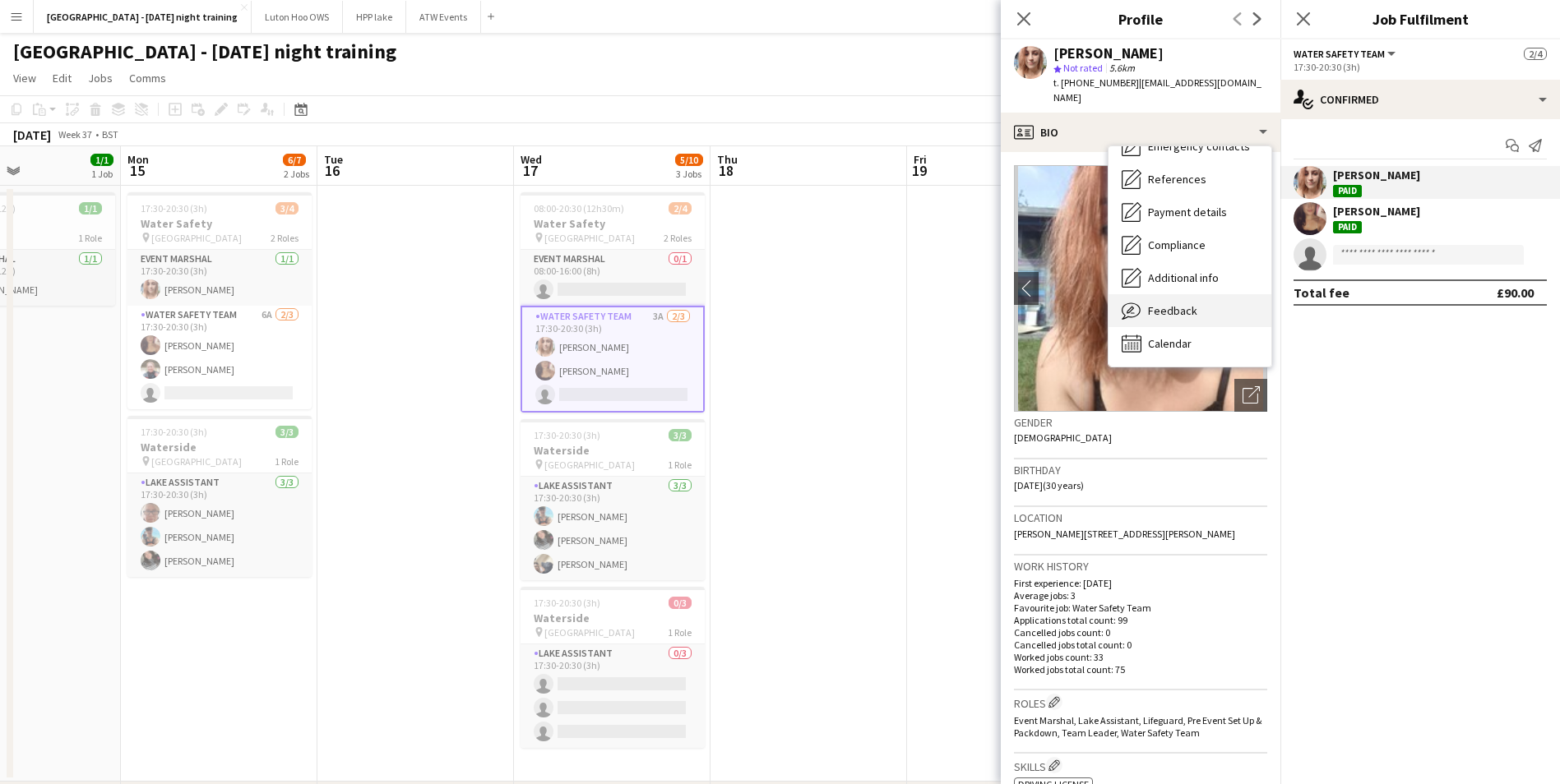
click at [1197, 305] on div "Feedback Feedback" at bounding box center [1190, 311] width 163 height 33
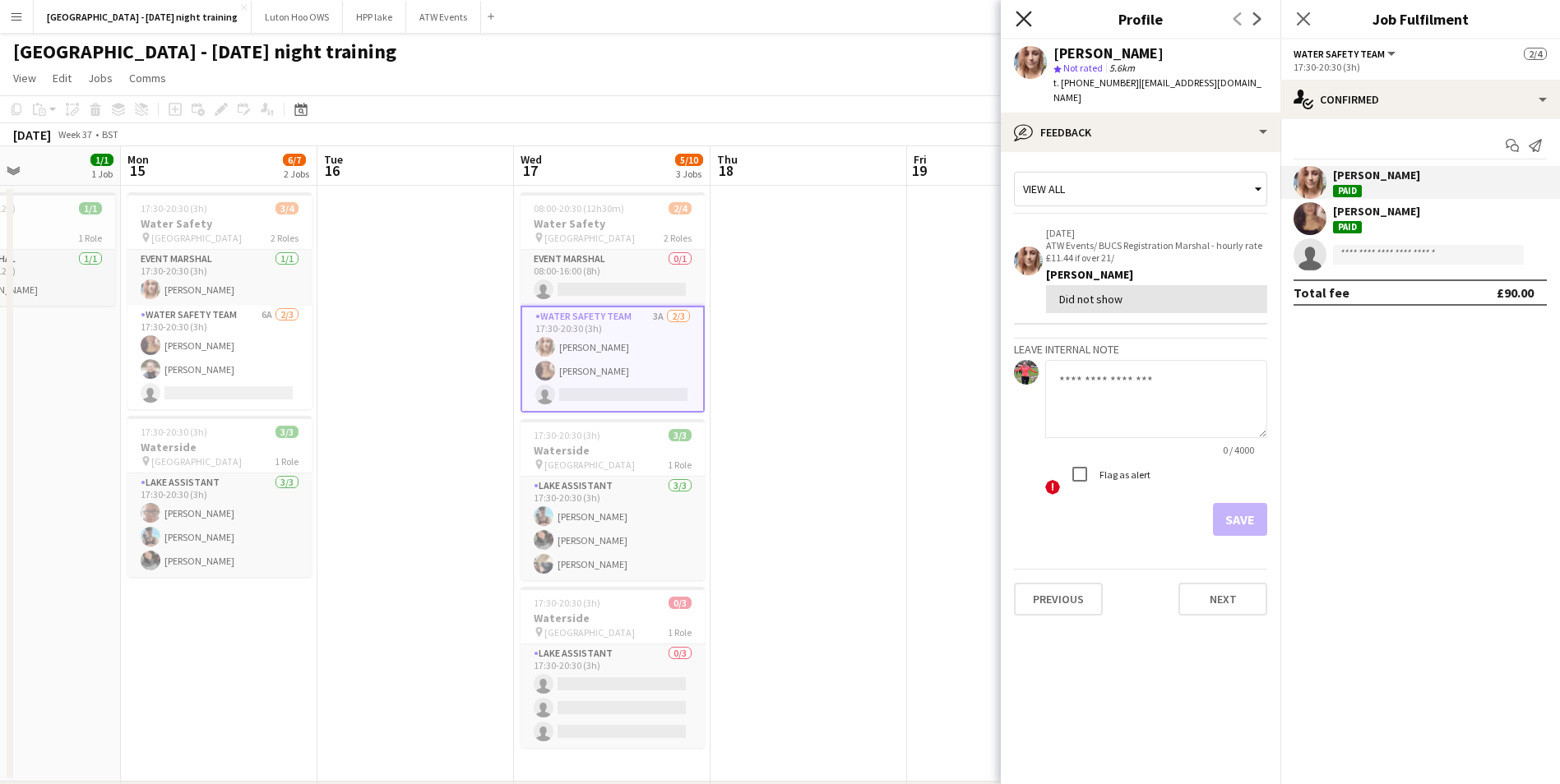
click at [1020, 25] on icon "Close pop-in" at bounding box center [1024, 18] width 16 height 16
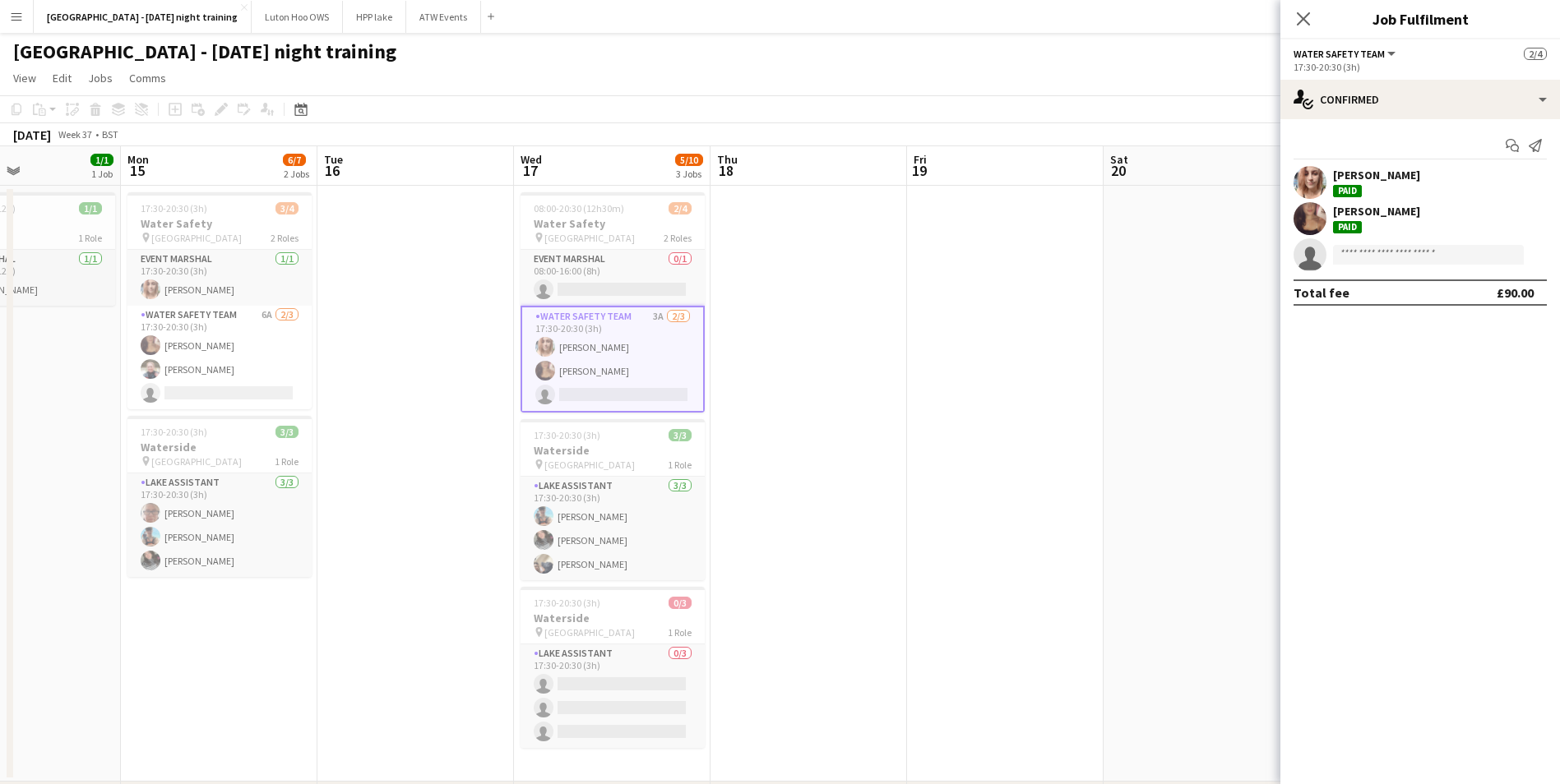
click at [440, 337] on app-date-cell at bounding box center [415, 484] width 196 height 596
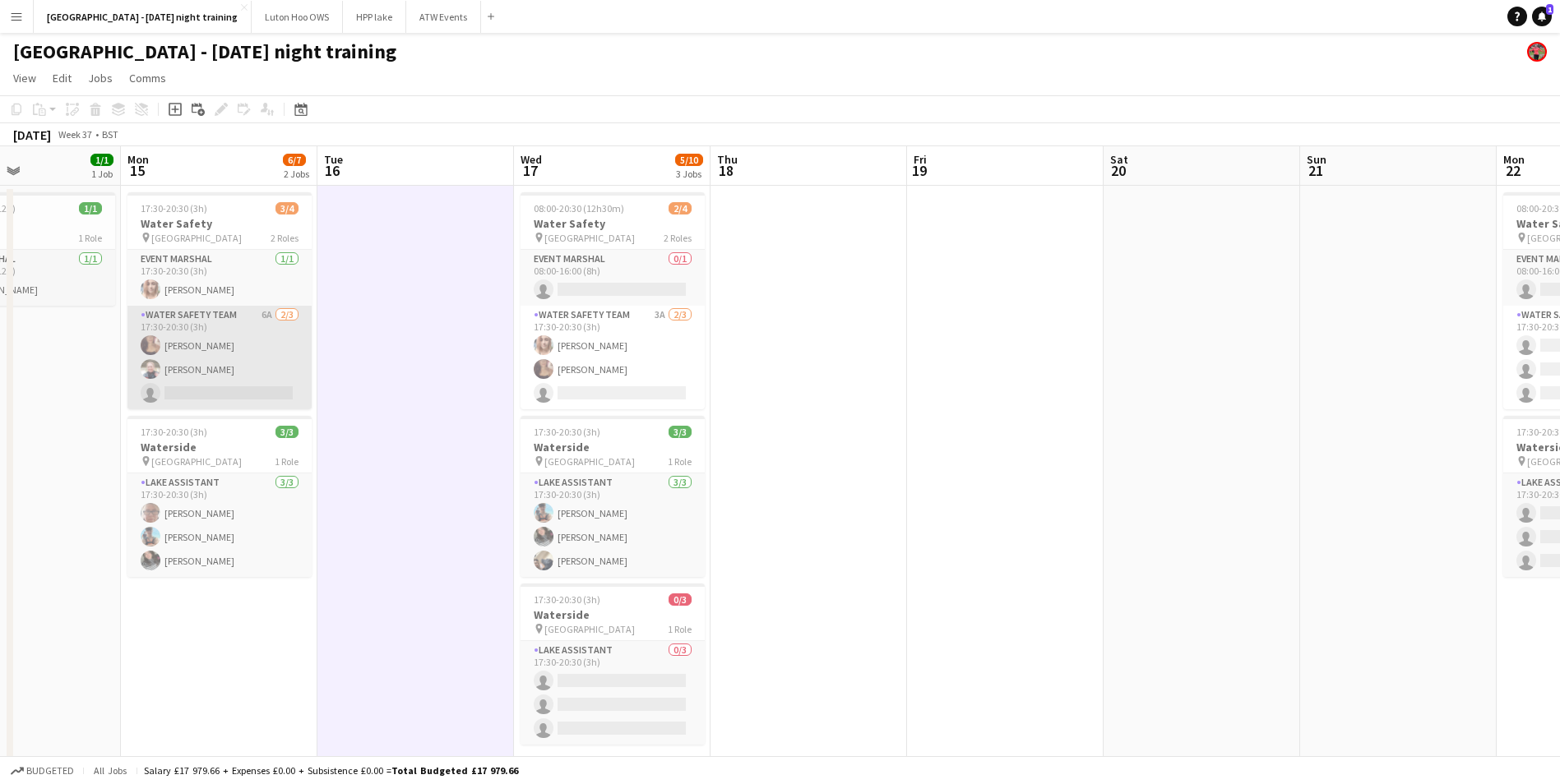
click at [206, 373] on app-card-role "Water Safety Team 6A [DATE] 17:30-20:30 (3h) [PERSON_NAME] [PERSON_NAME] single…" at bounding box center [219, 357] width 184 height 103
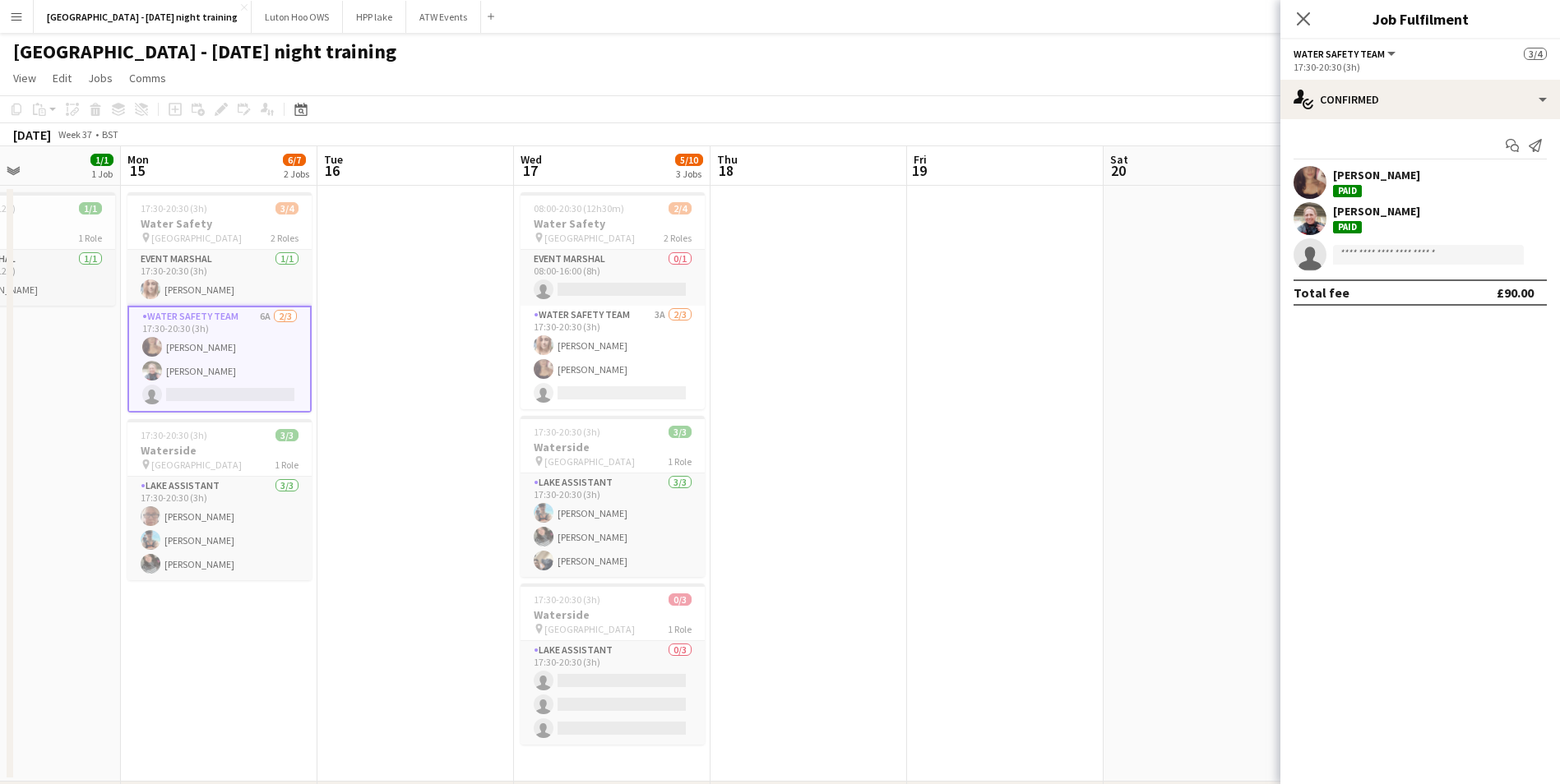
click at [1374, 225] on div "[PERSON_NAME]" at bounding box center [1376, 219] width 87 height 30
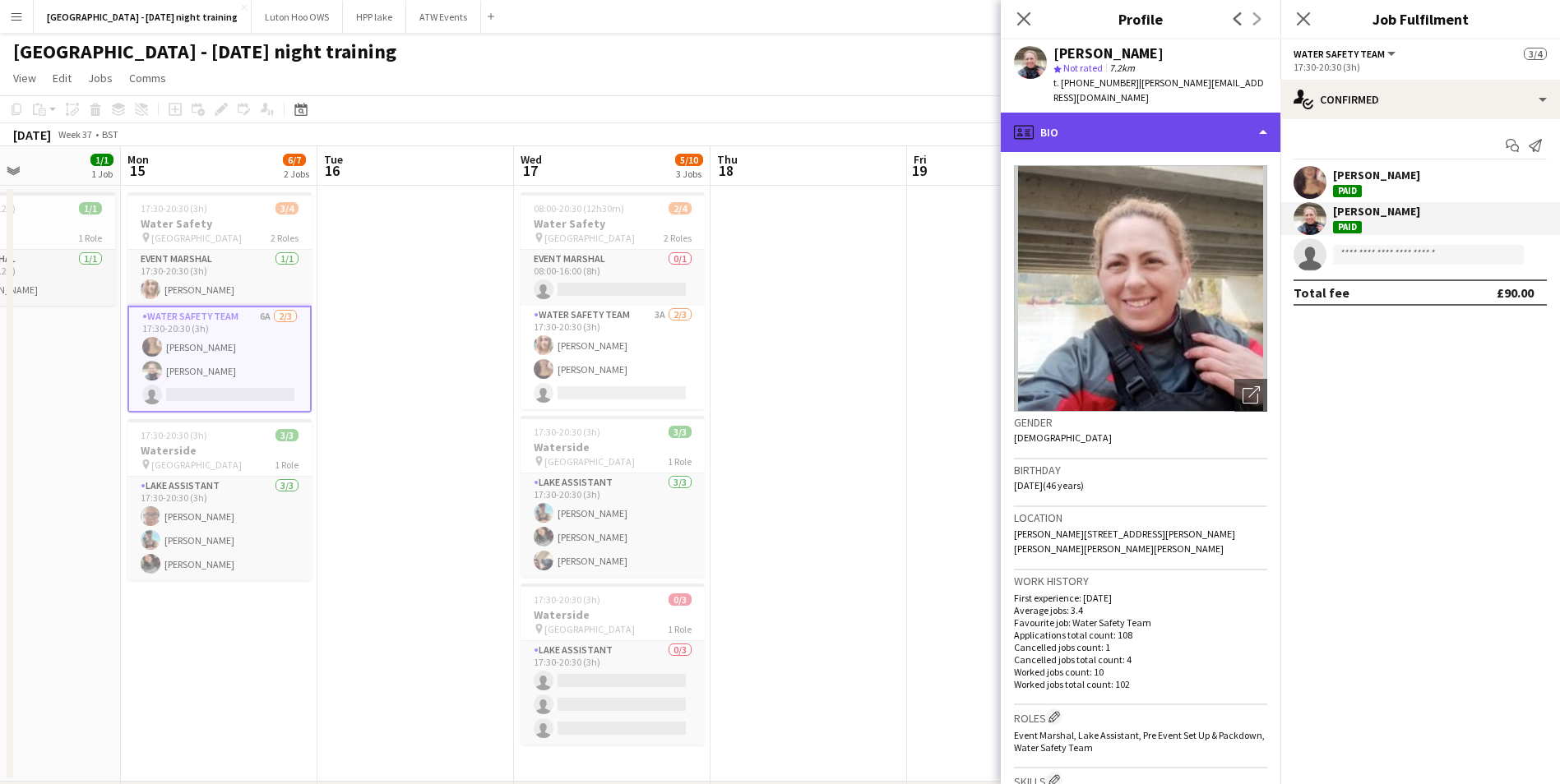
click at [1159, 113] on div "profile Bio" at bounding box center [1140, 132] width 280 height 39
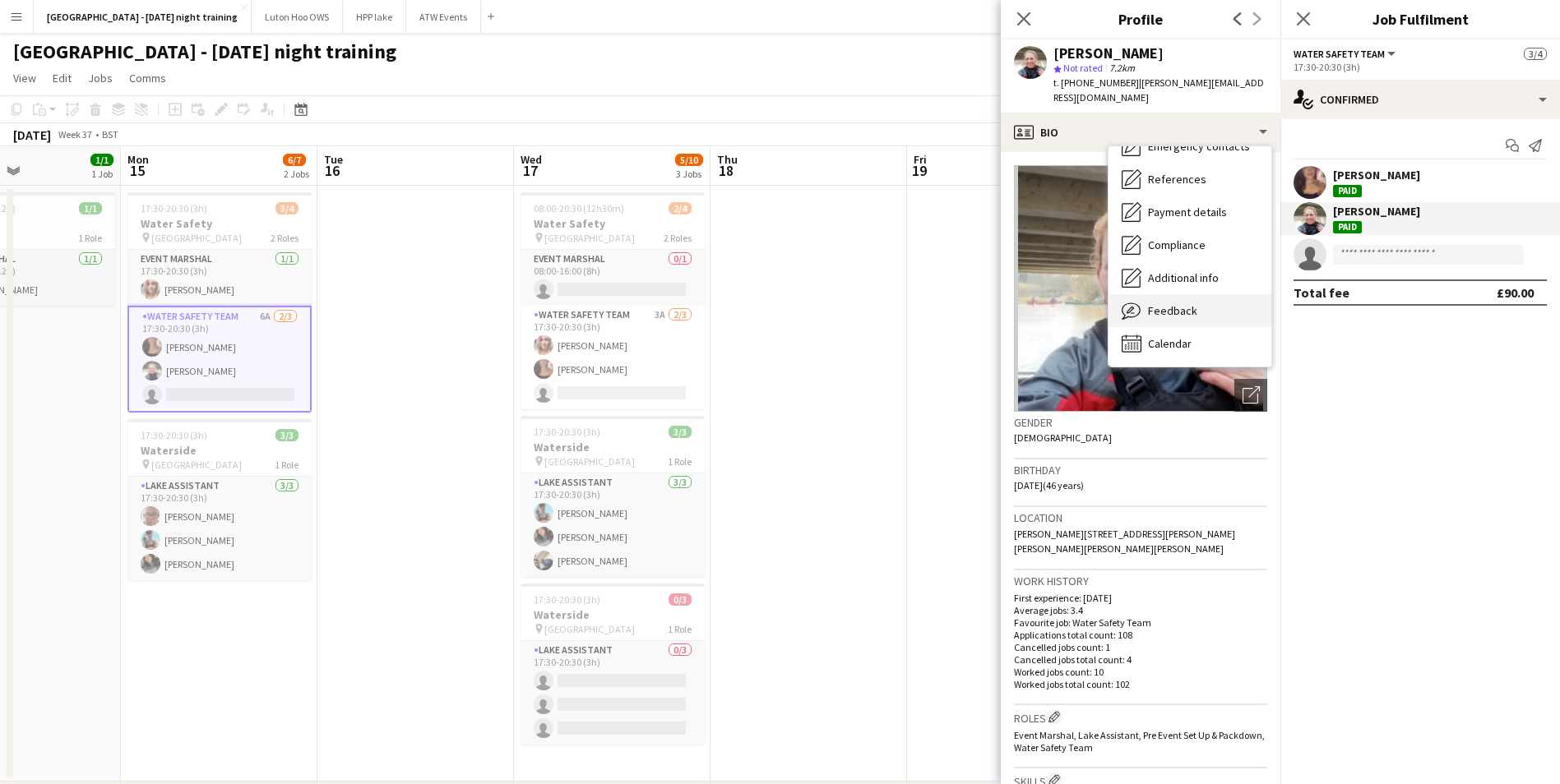
click at [1173, 303] on span "Feedback" at bounding box center [1173, 310] width 49 height 15
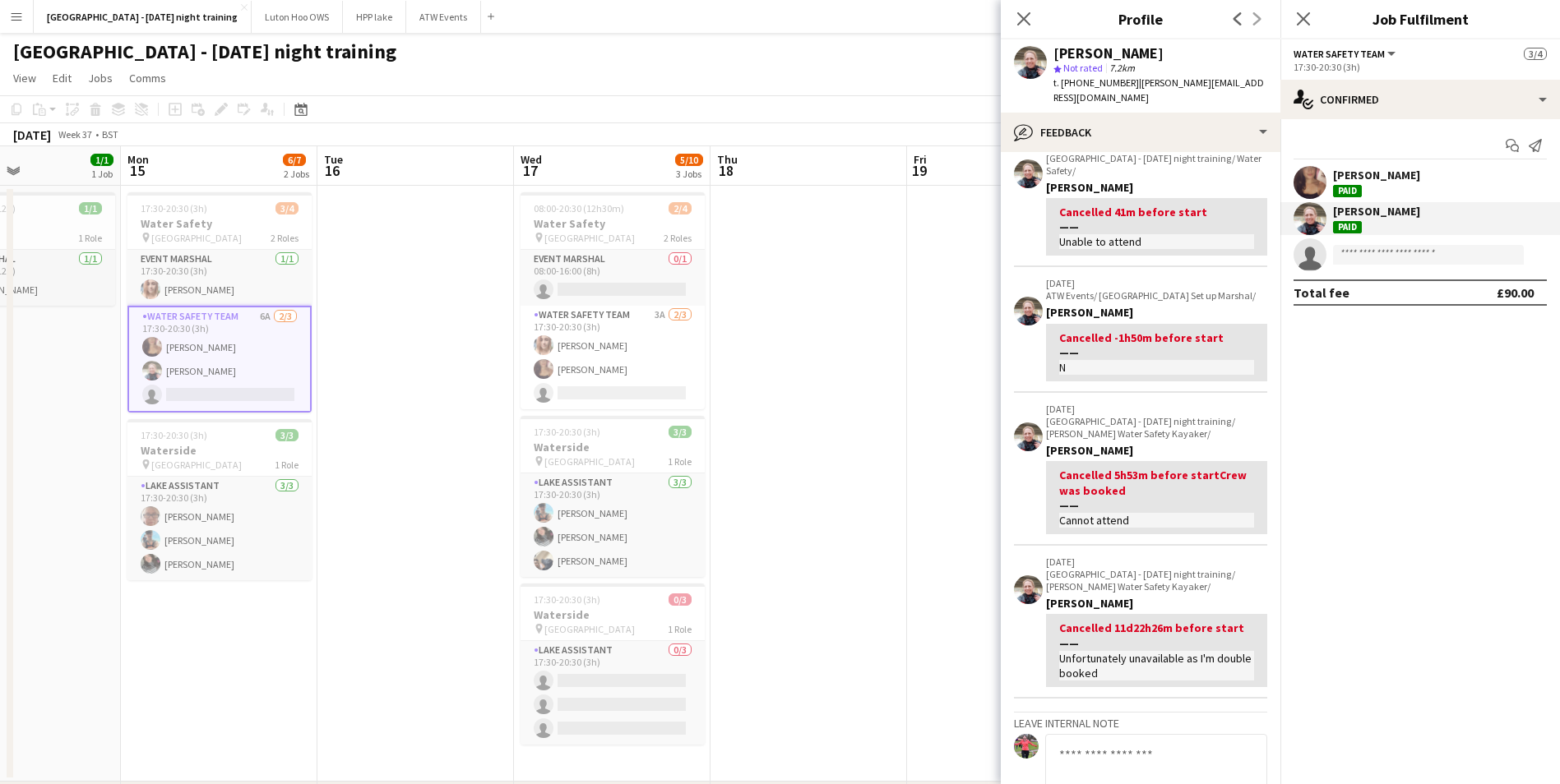
scroll to position [0, 0]
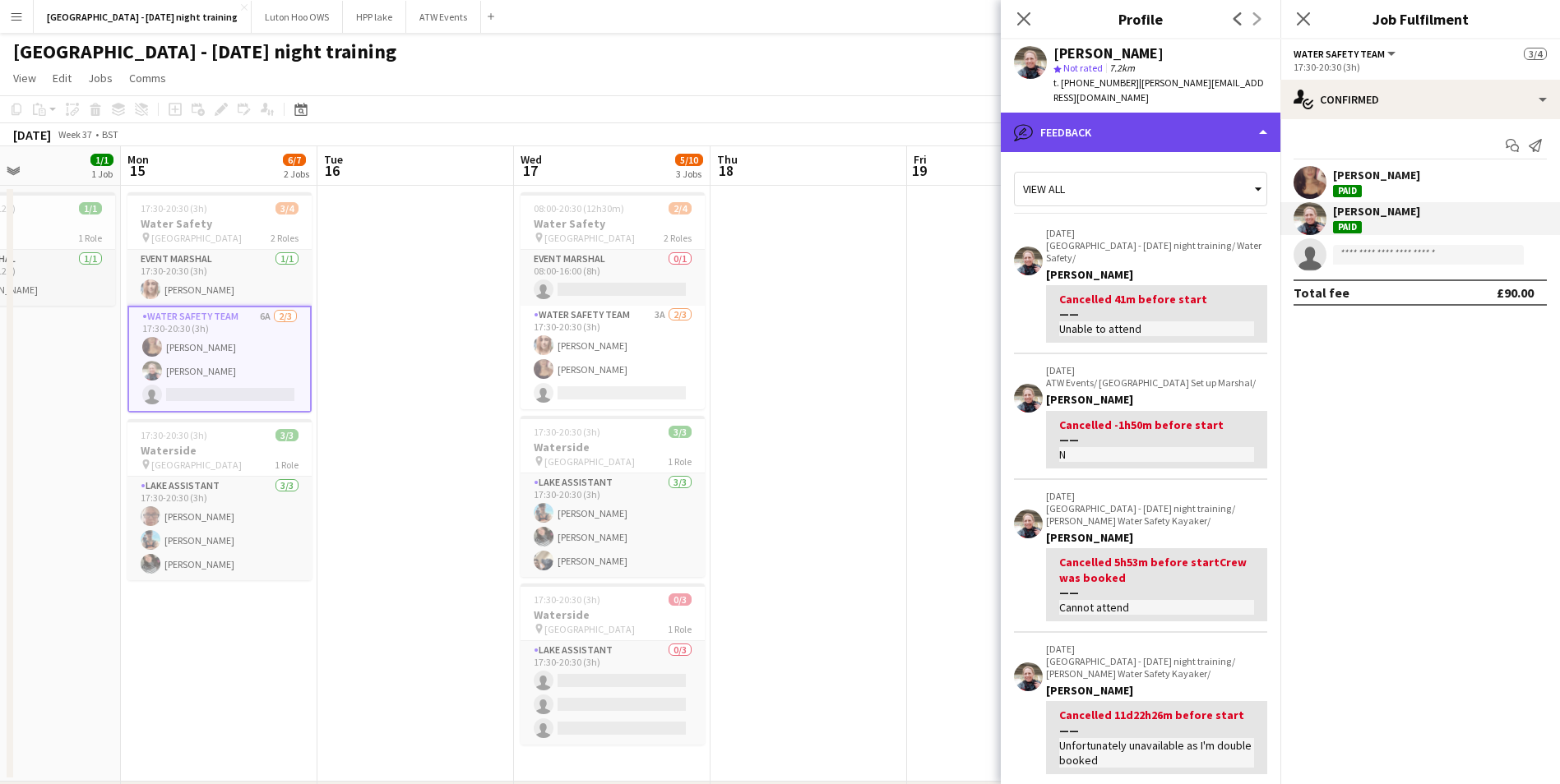
click at [1072, 124] on div "bubble-pencil Feedback" at bounding box center [1140, 132] width 280 height 39
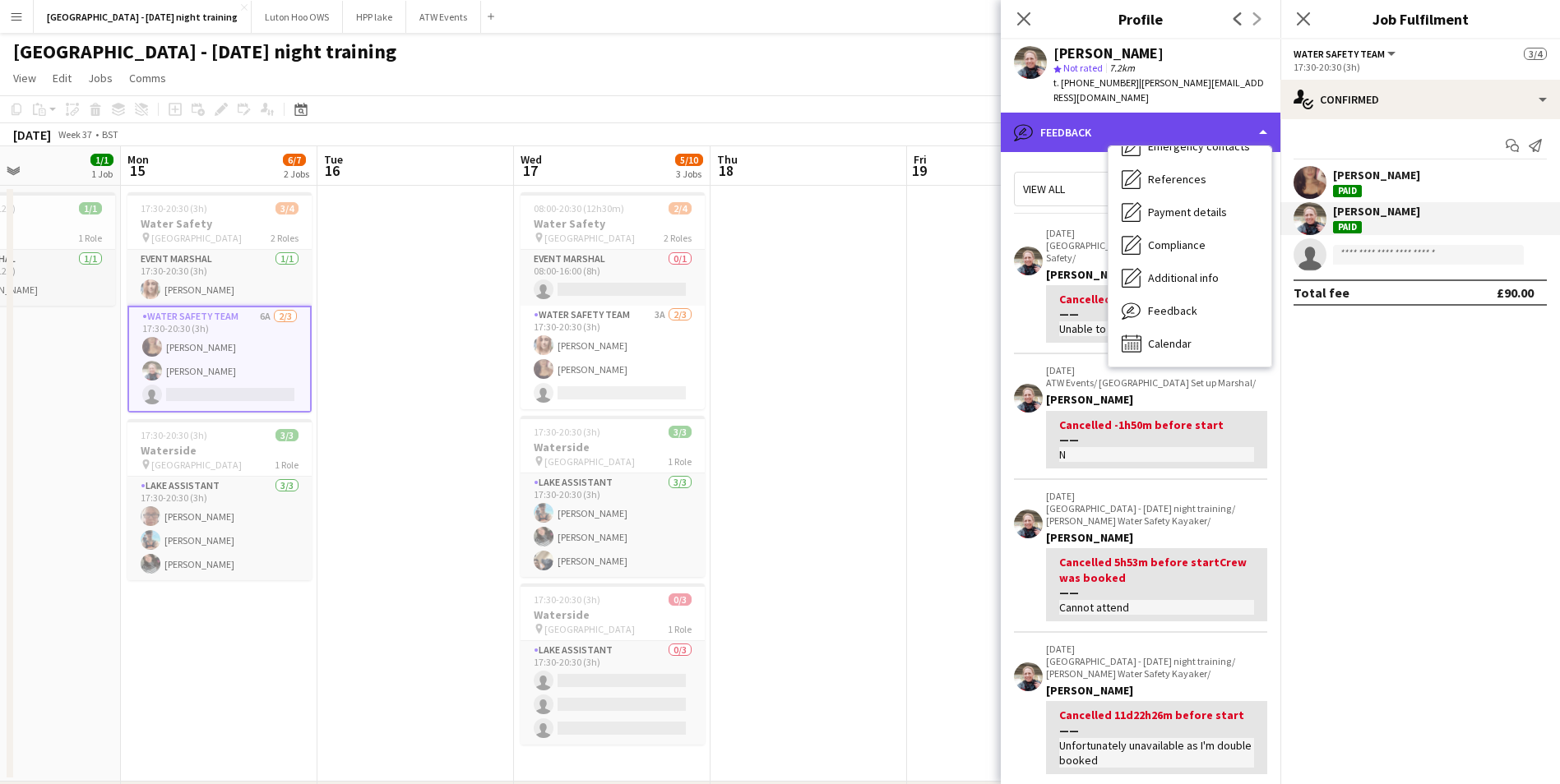
click at [1072, 124] on div "bubble-pencil Feedback" at bounding box center [1140, 132] width 280 height 39
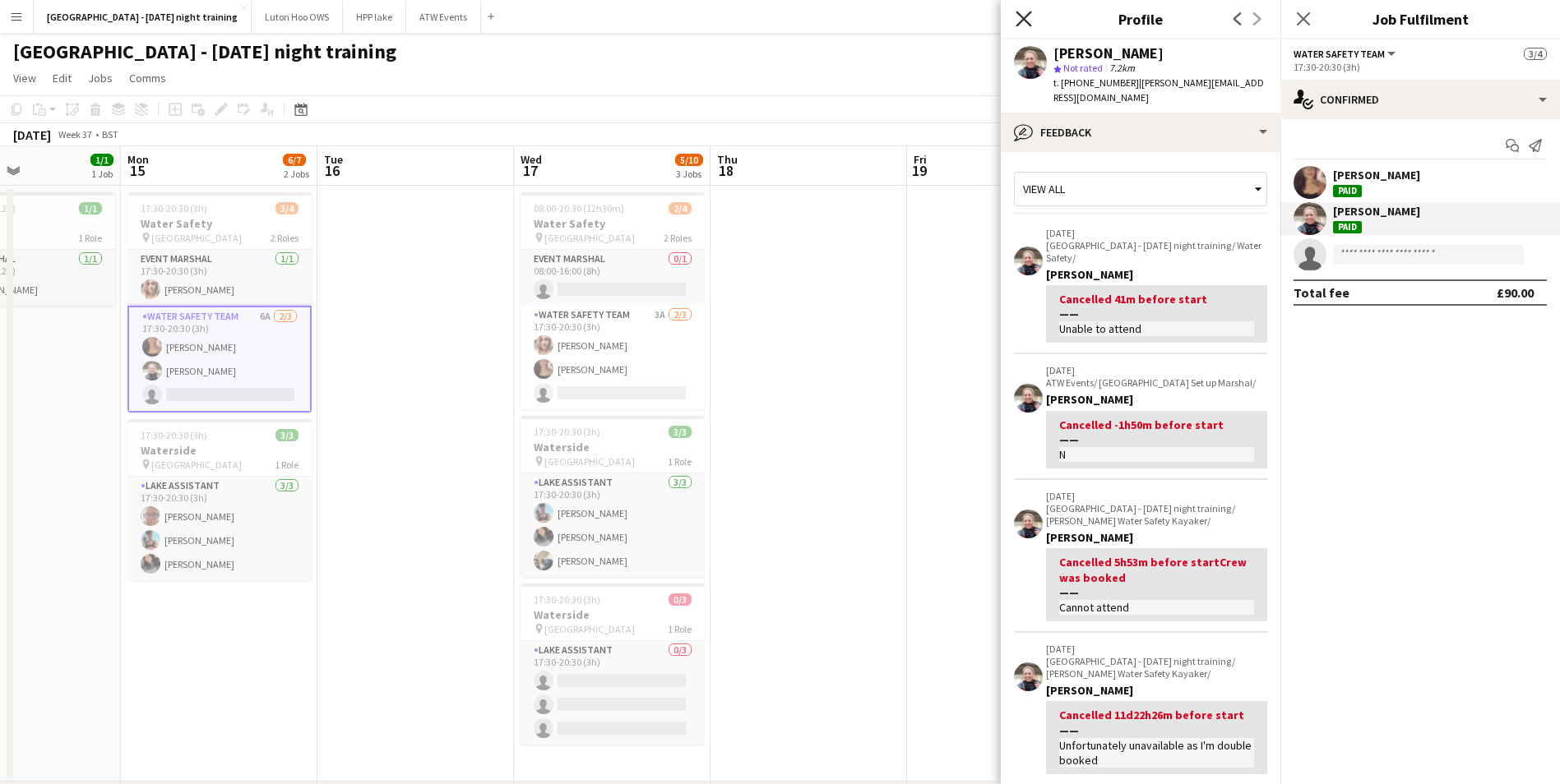
click at [1025, 25] on icon "Close pop-in" at bounding box center [1024, 18] width 16 height 16
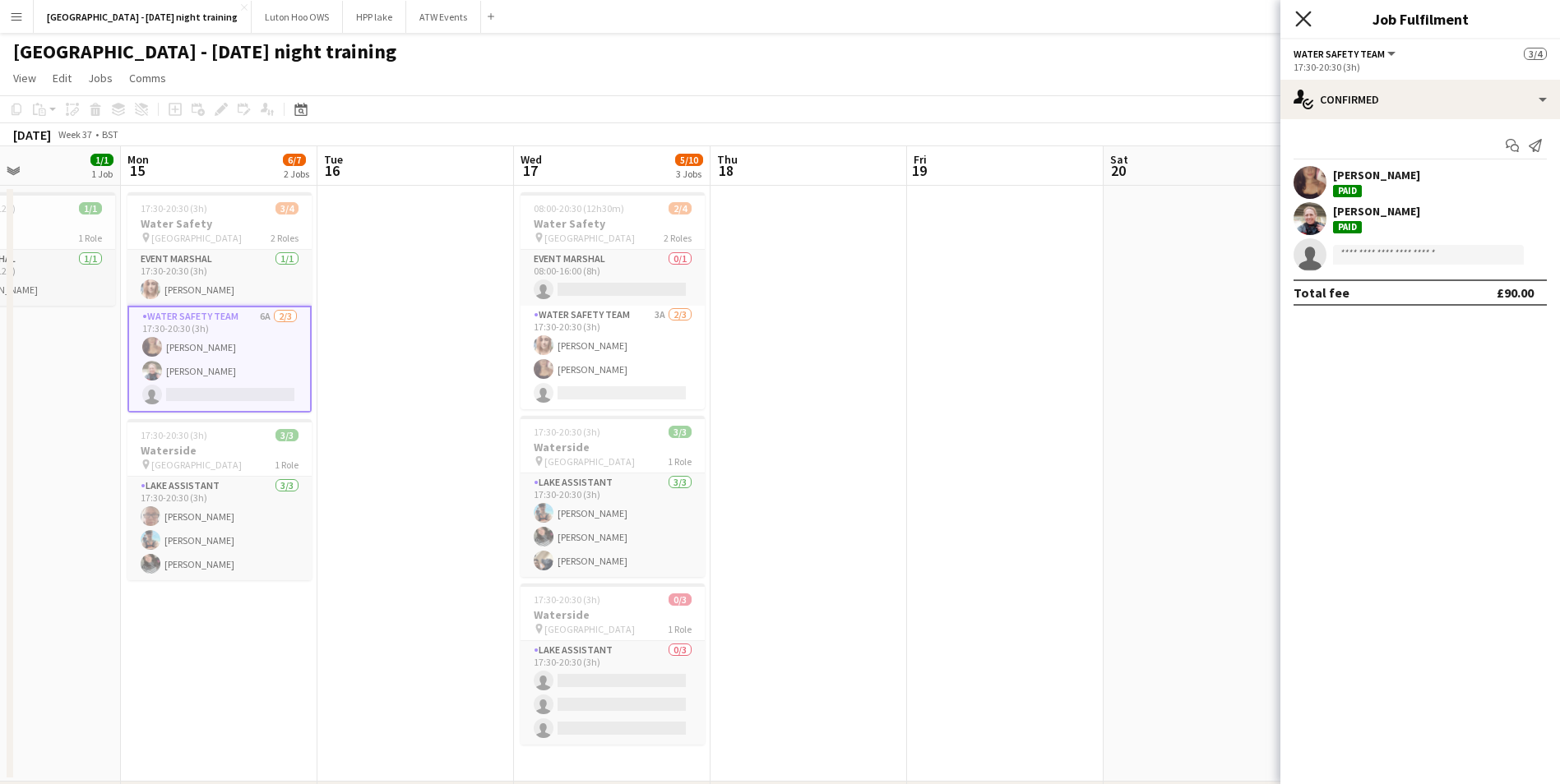
click at [1304, 20] on icon at bounding box center [1303, 18] width 16 height 16
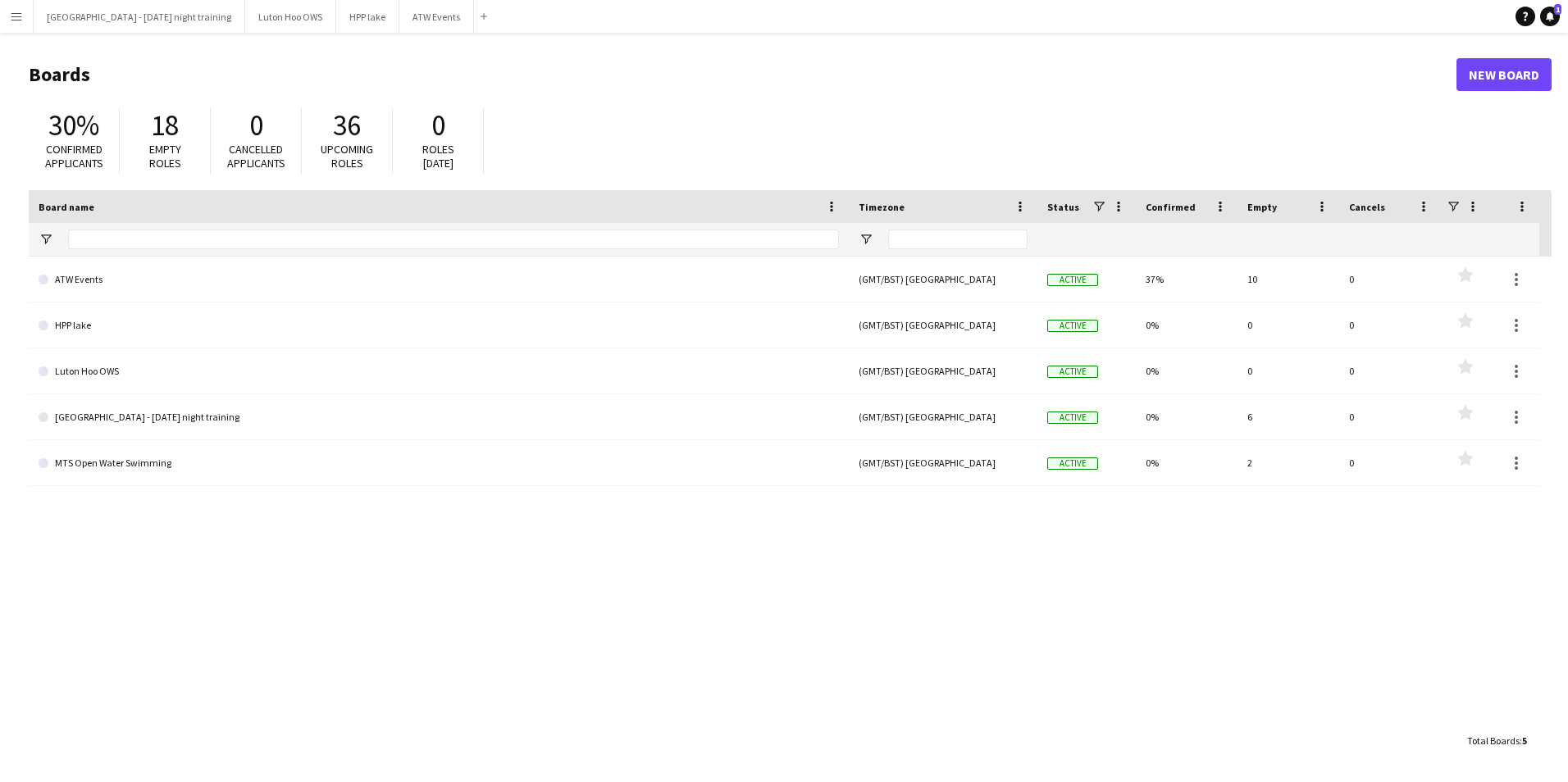
click at [20, 24] on button "Menu" at bounding box center [17, 17] width 33 height 33
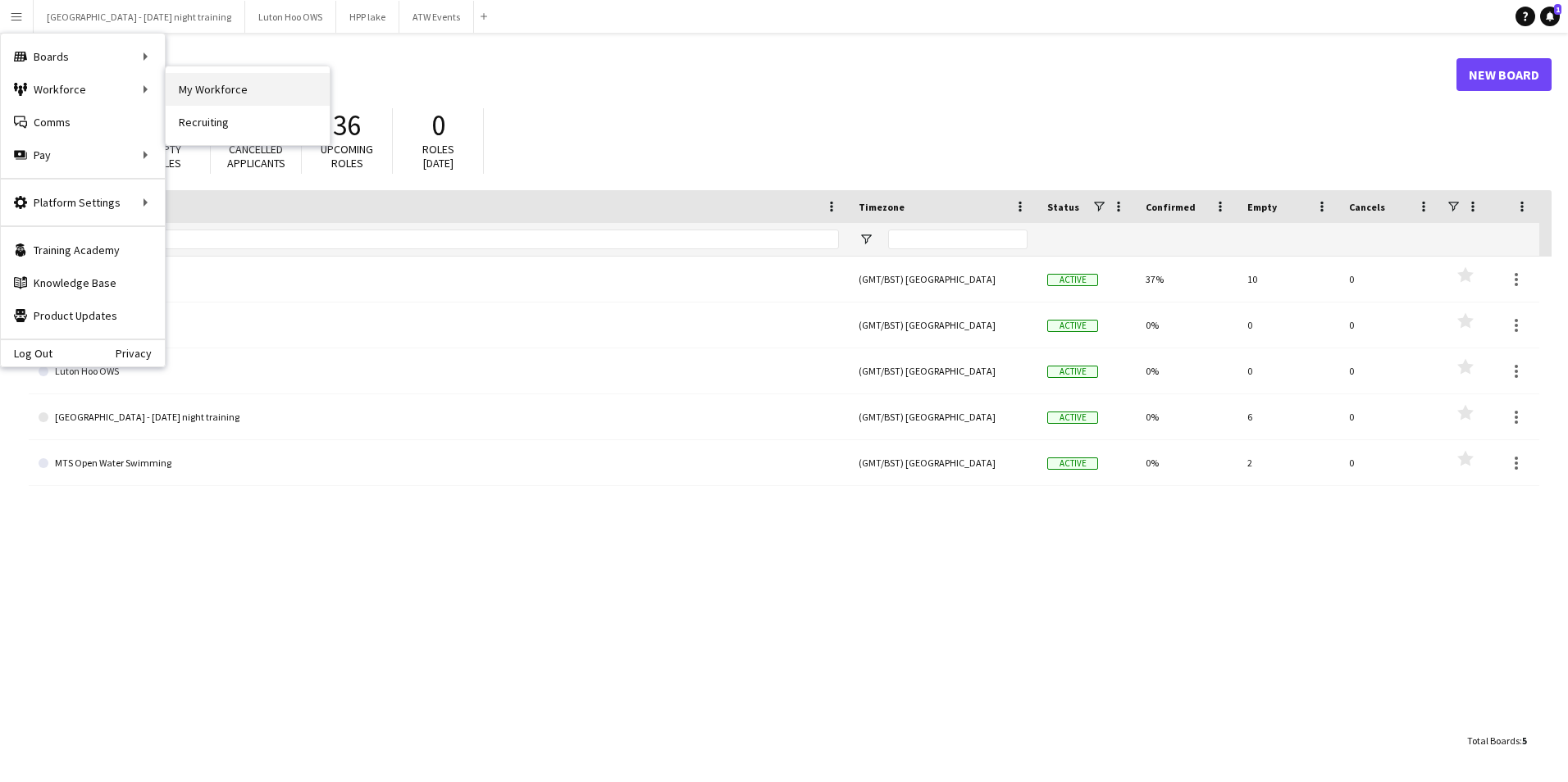
click at [197, 88] on link "My Workforce" at bounding box center [248, 90] width 164 height 33
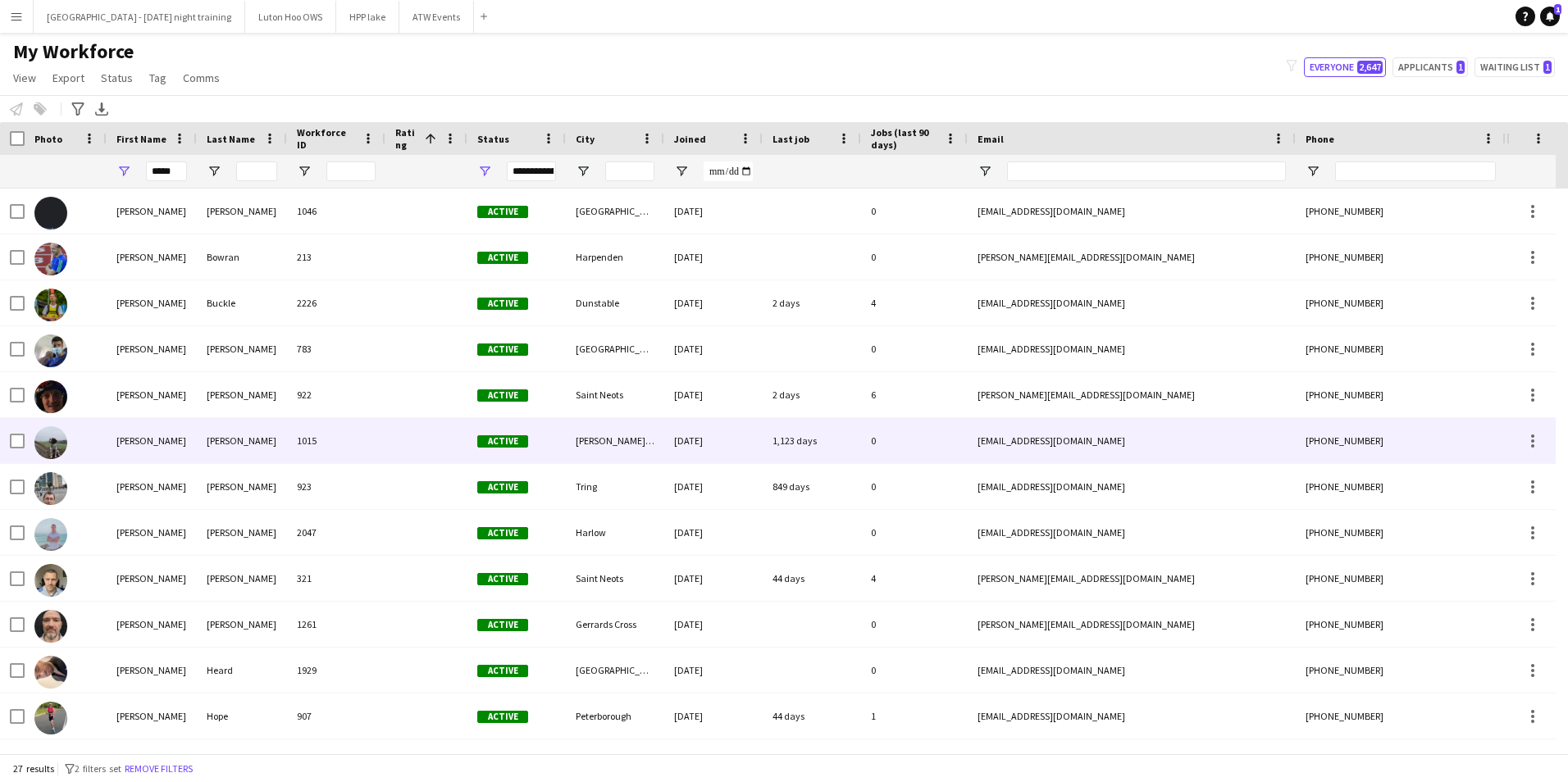
click at [25, 435] on div at bounding box center [66, 441] width 82 height 45
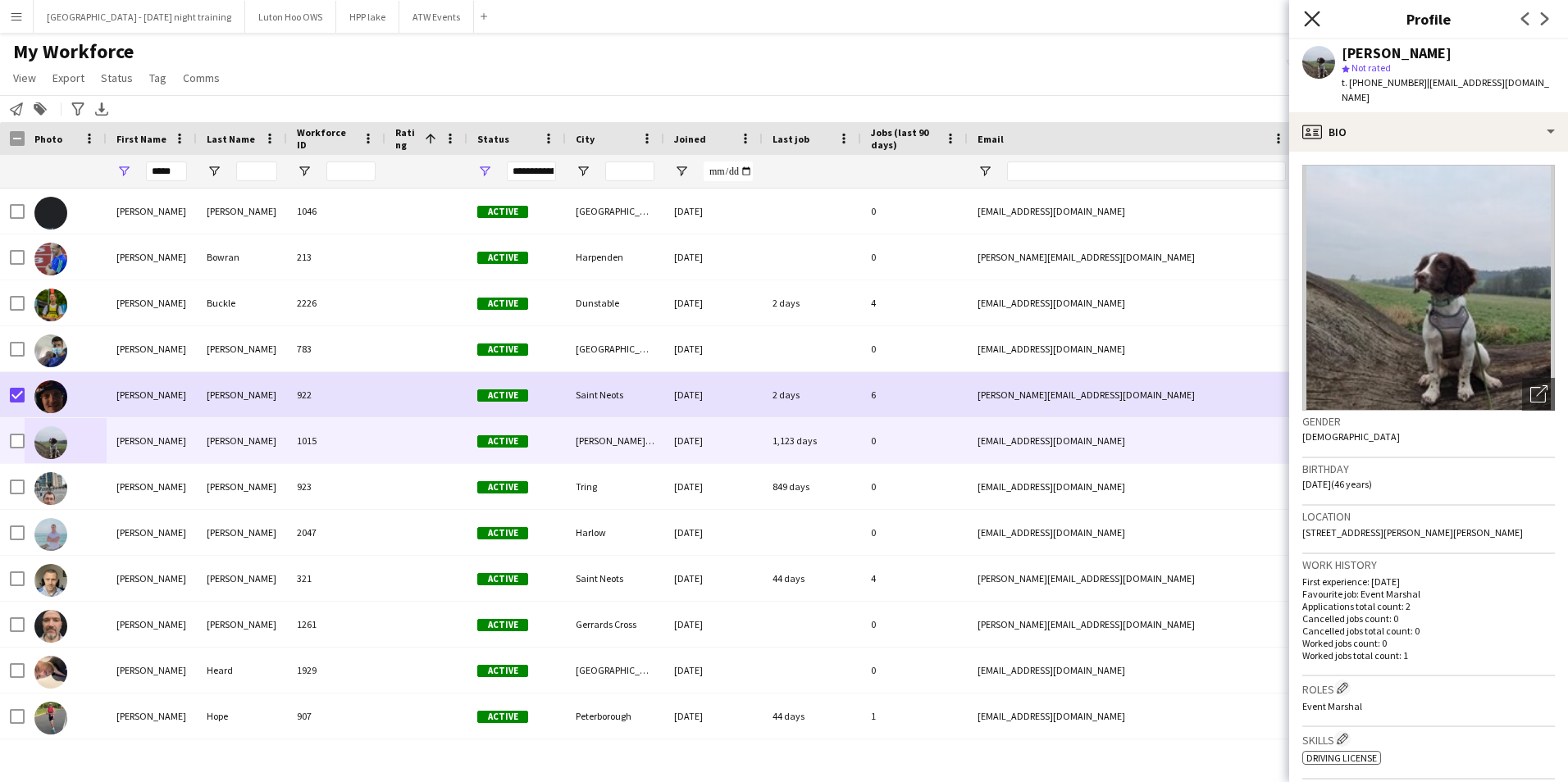
click at [1308, 13] on icon at bounding box center [1312, 18] width 16 height 16
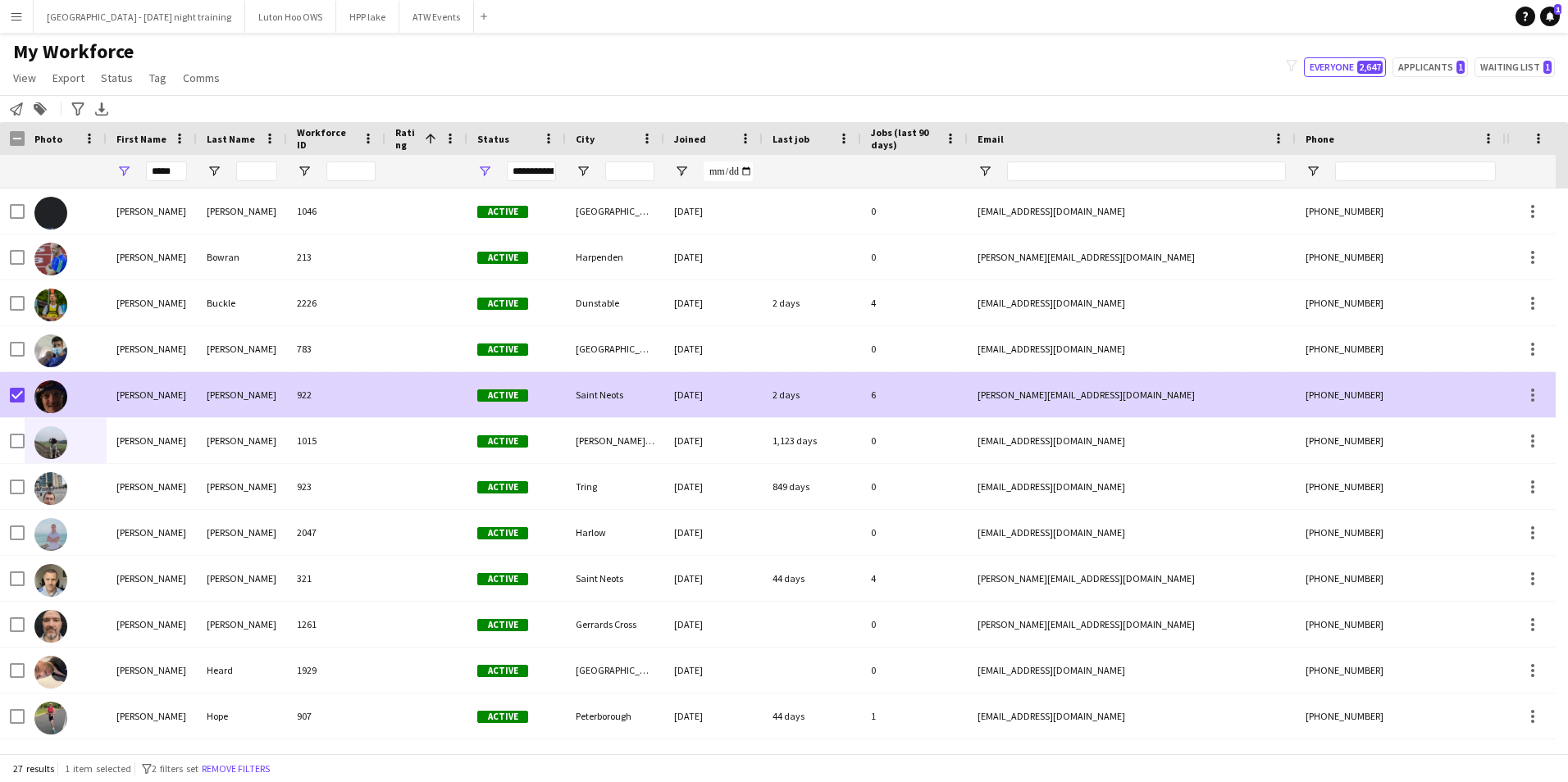
click at [83, 392] on div at bounding box center [66, 395] width 82 height 45
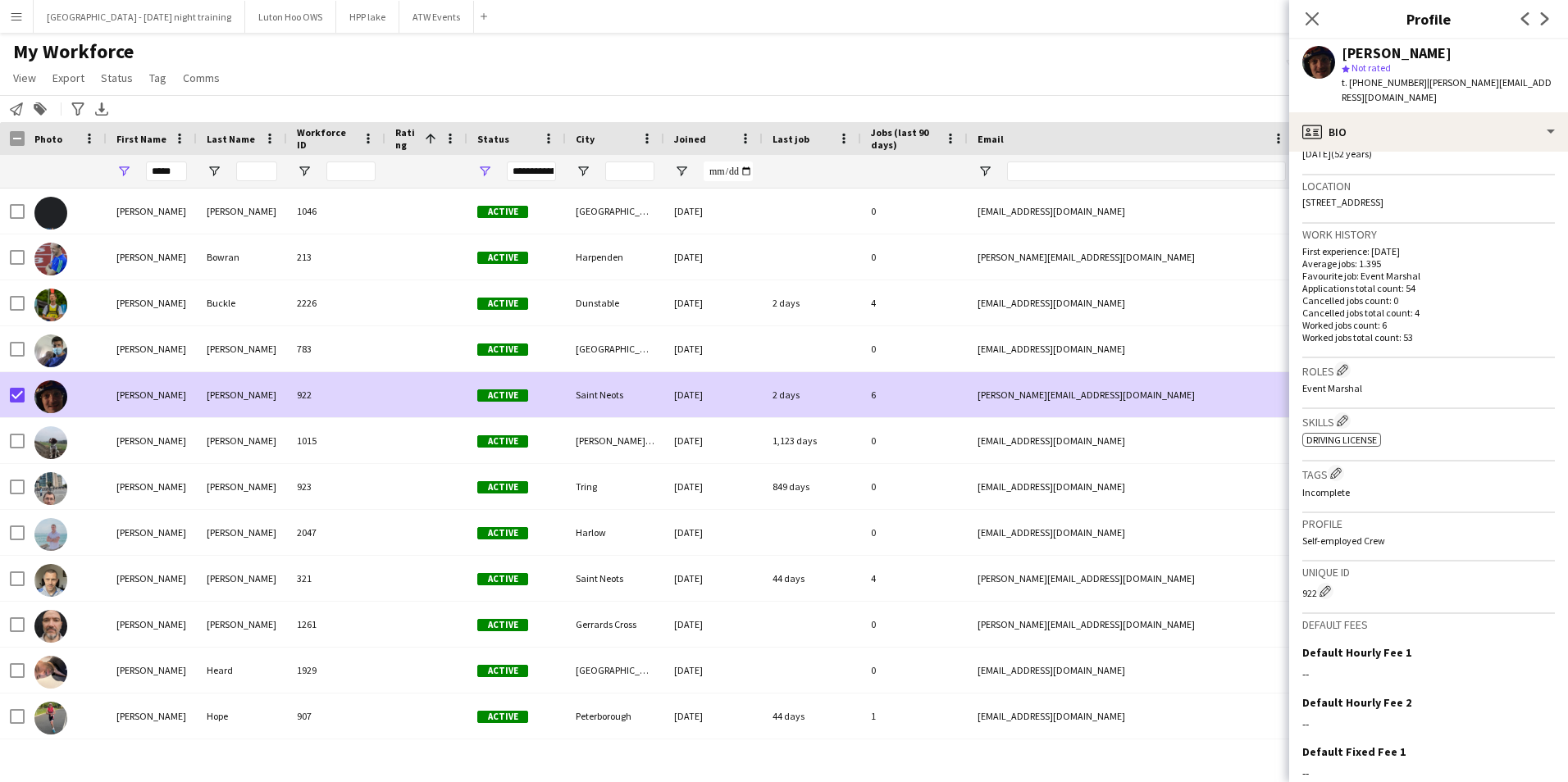
scroll to position [436, 0]
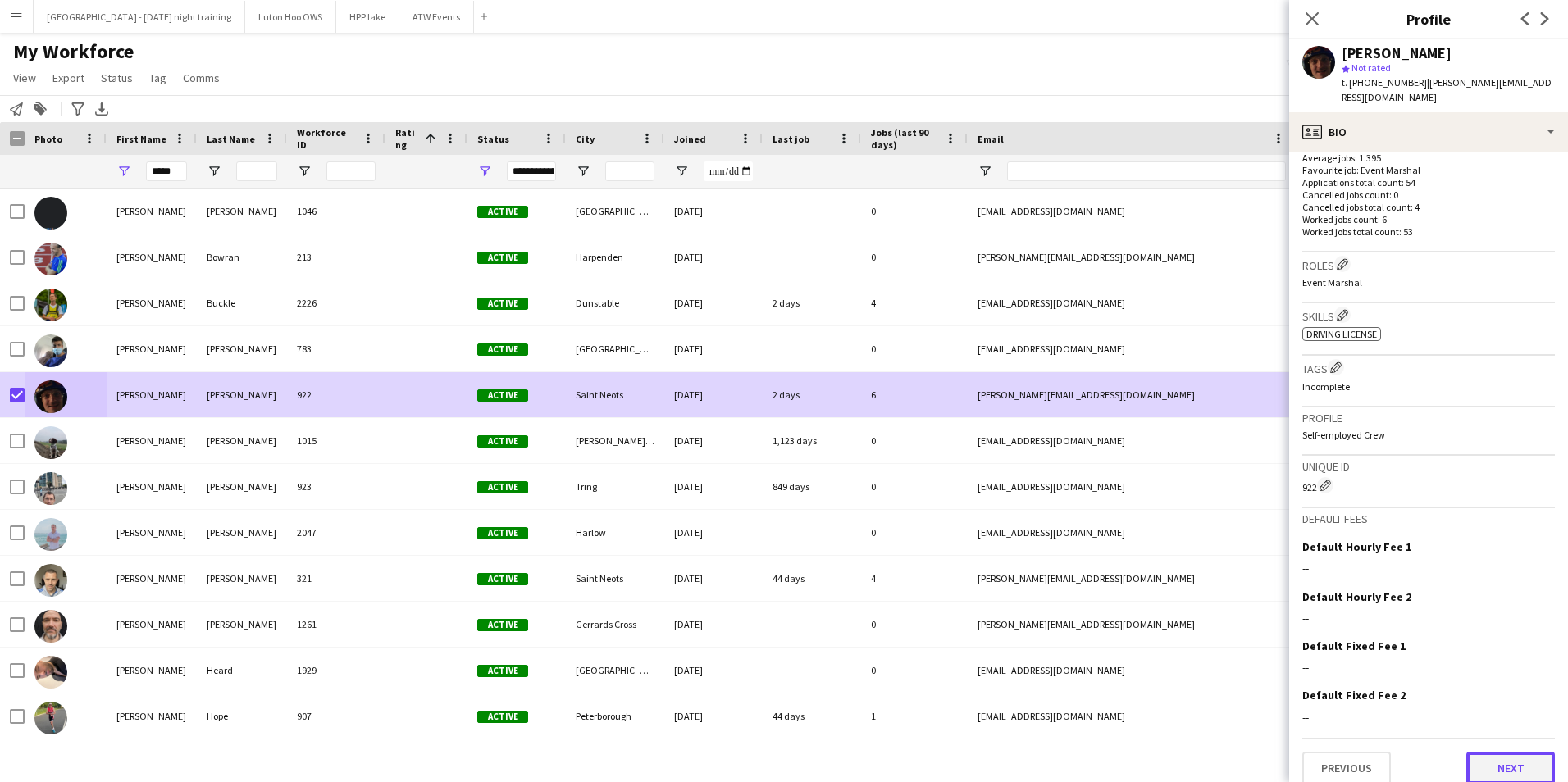
click at [1471, 767] on button "Next" at bounding box center [1510, 769] width 88 height 33
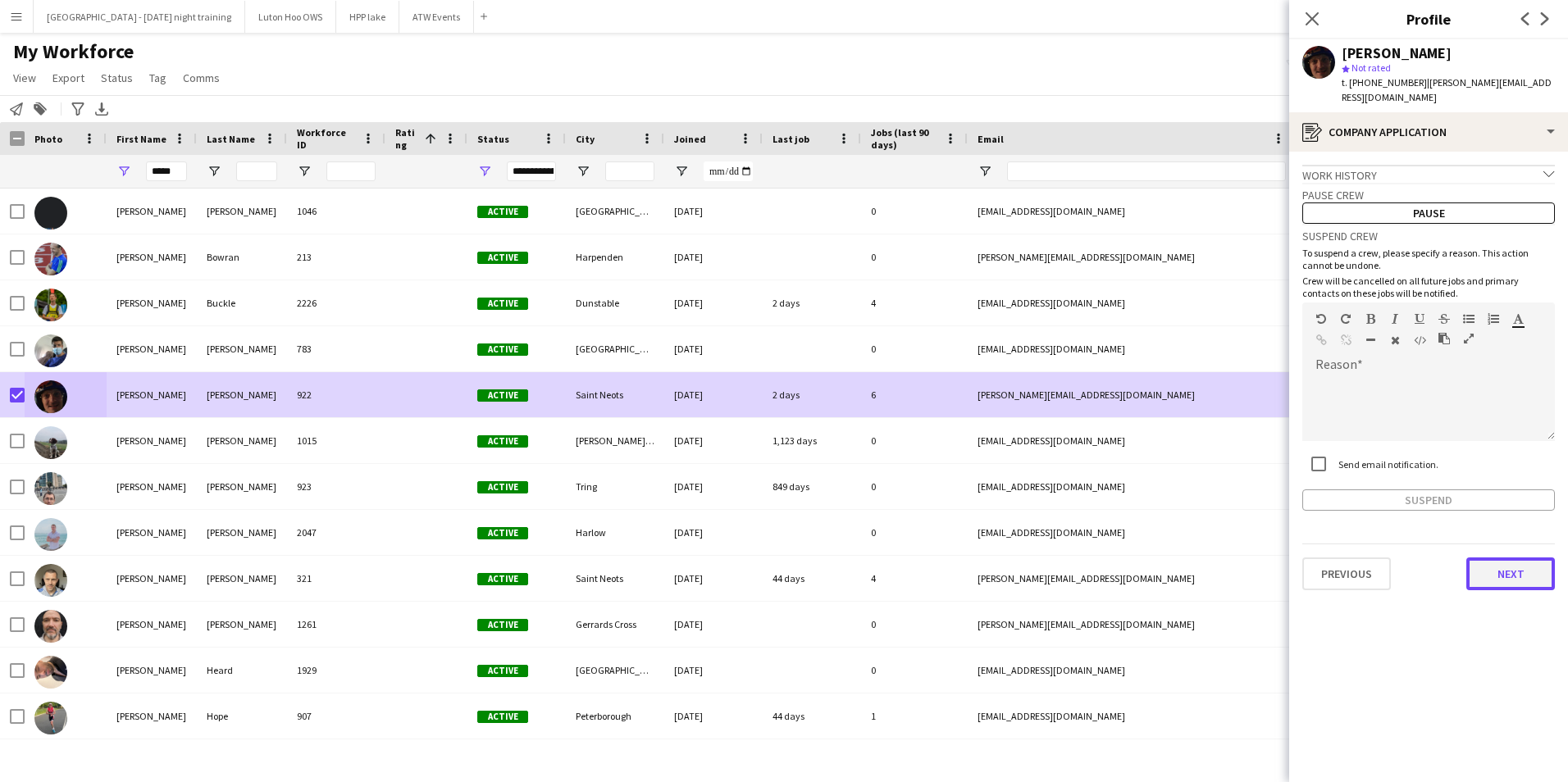
click at [1505, 567] on button "Next" at bounding box center [1510, 574] width 88 height 33
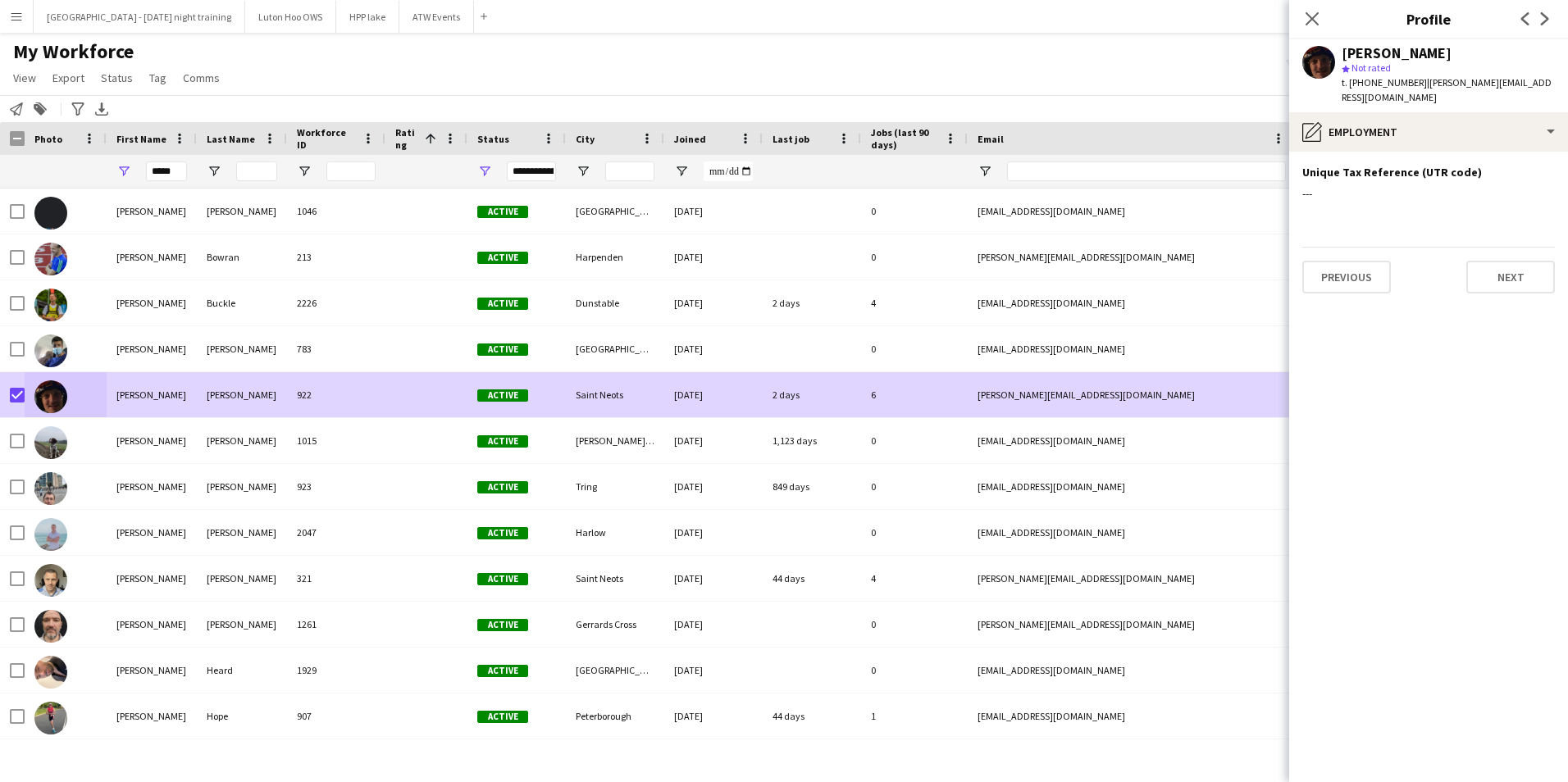
click at [1490, 246] on div "Previous Next" at bounding box center [1428, 269] width 253 height 46
click at [1496, 261] on button "Next" at bounding box center [1510, 277] width 88 height 33
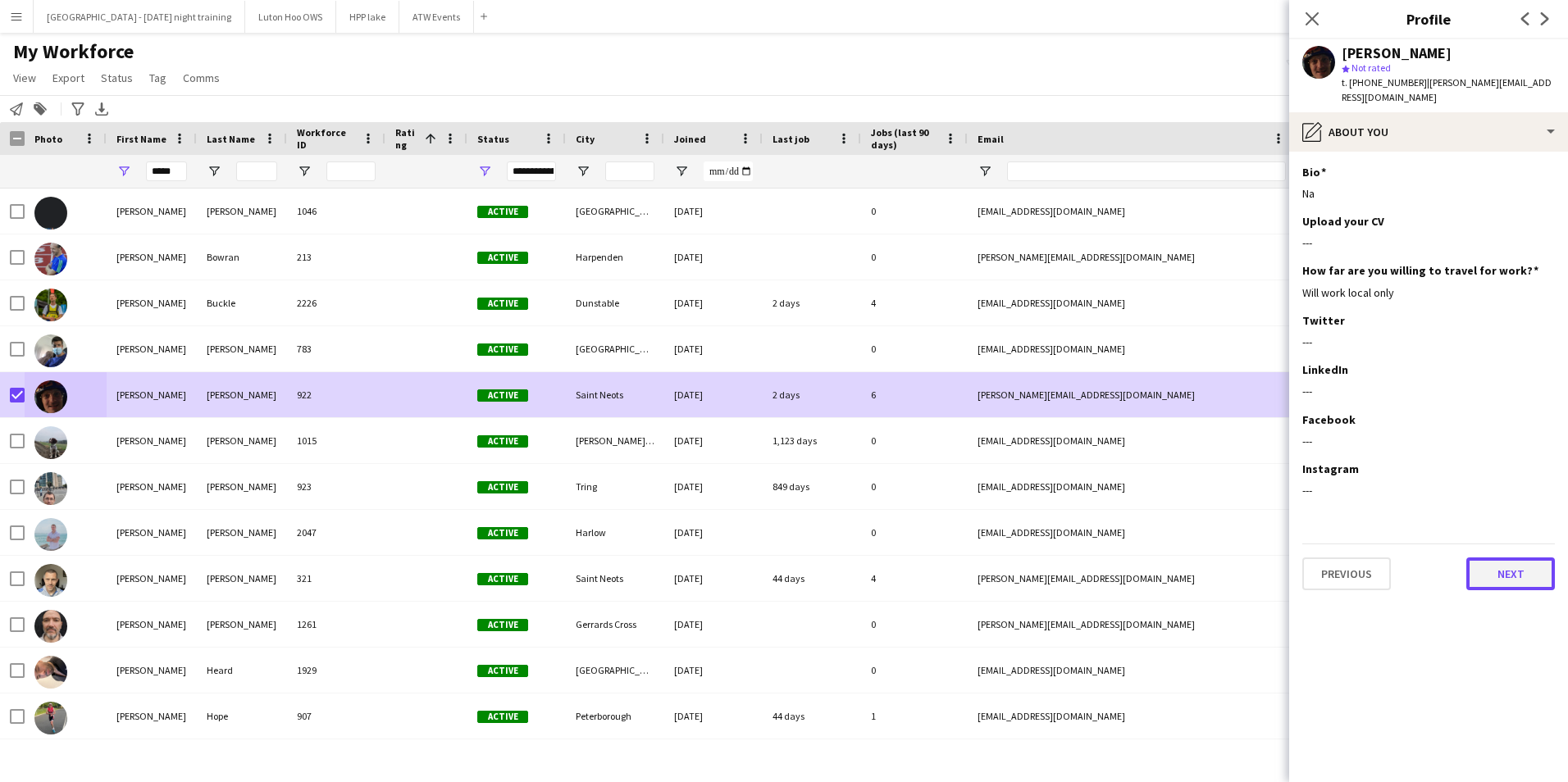
click at [1524, 563] on button "Next" at bounding box center [1510, 574] width 88 height 33
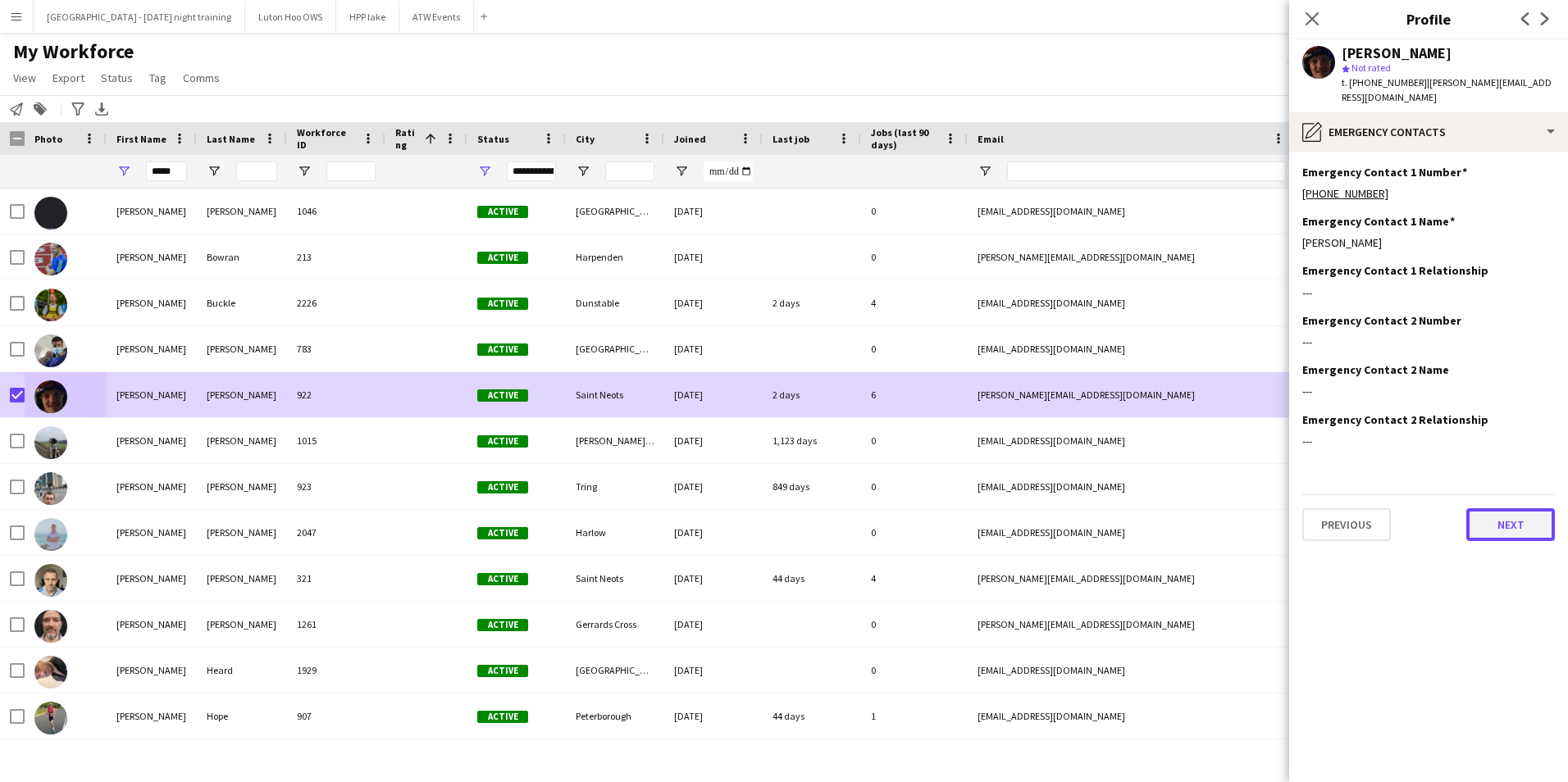
click at [1510, 509] on button "Next" at bounding box center [1510, 525] width 88 height 33
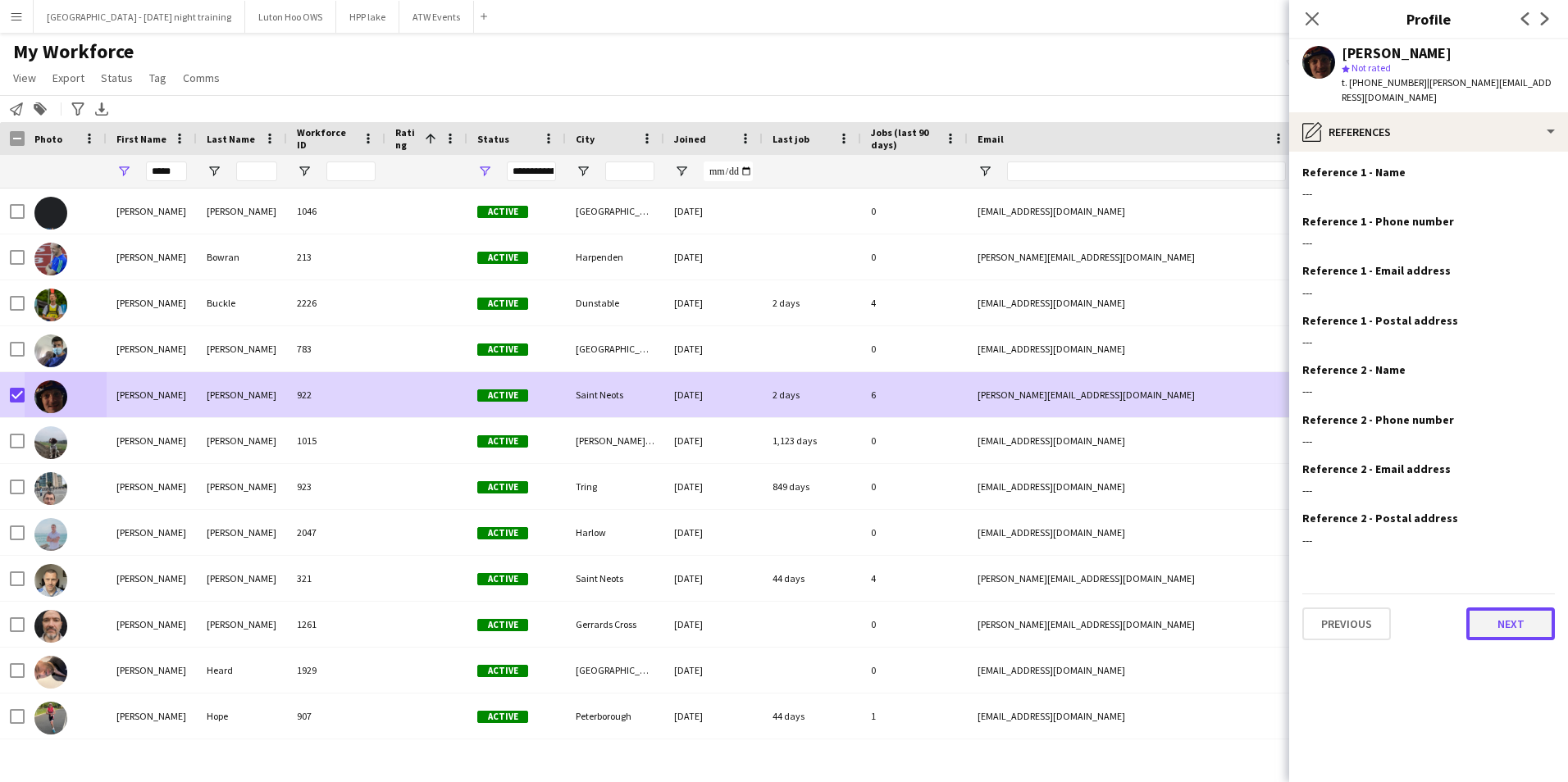
click at [1520, 607] on button "Next" at bounding box center [1510, 624] width 88 height 33
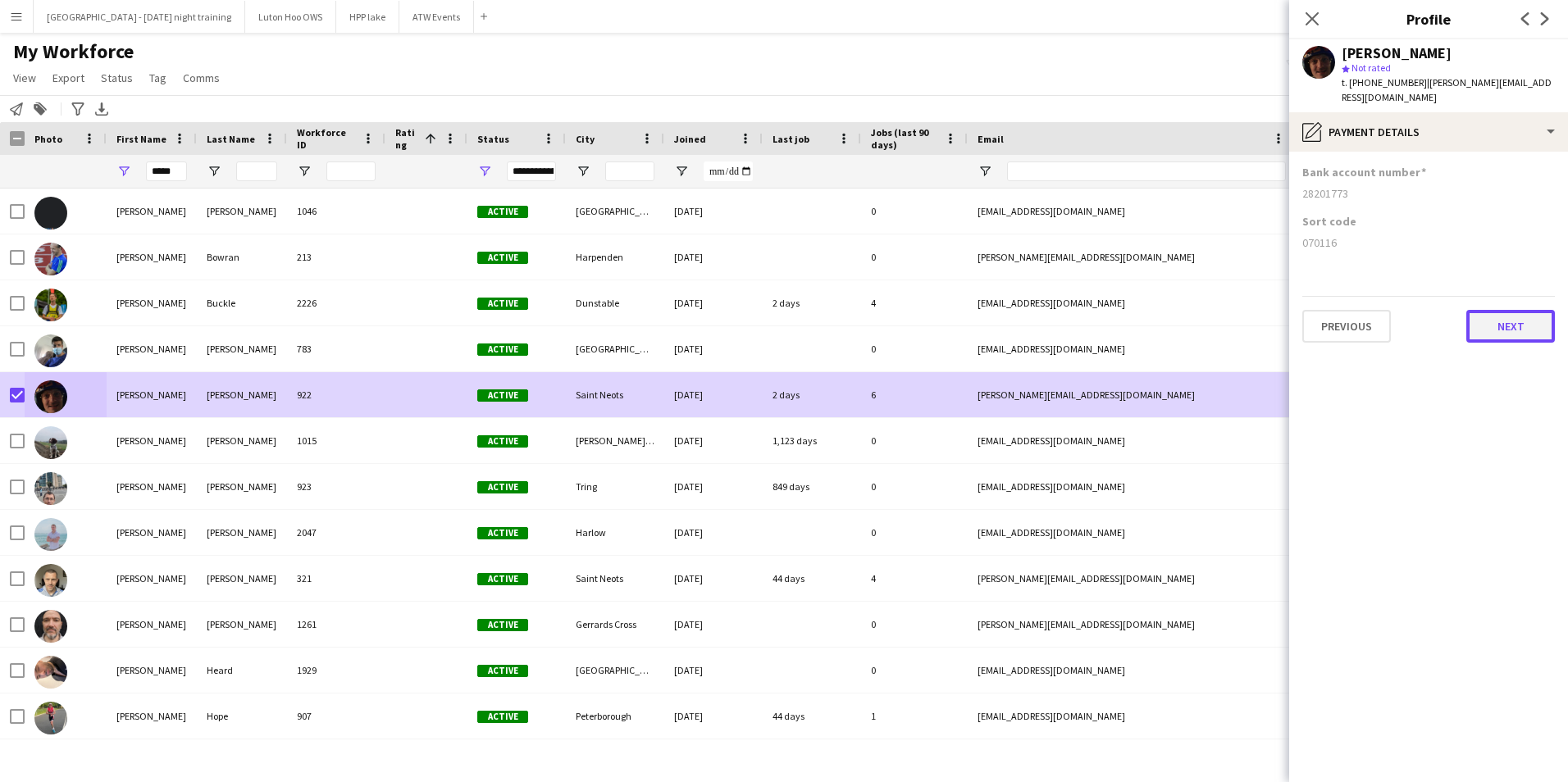
click at [1493, 310] on button "Next" at bounding box center [1510, 327] width 88 height 33
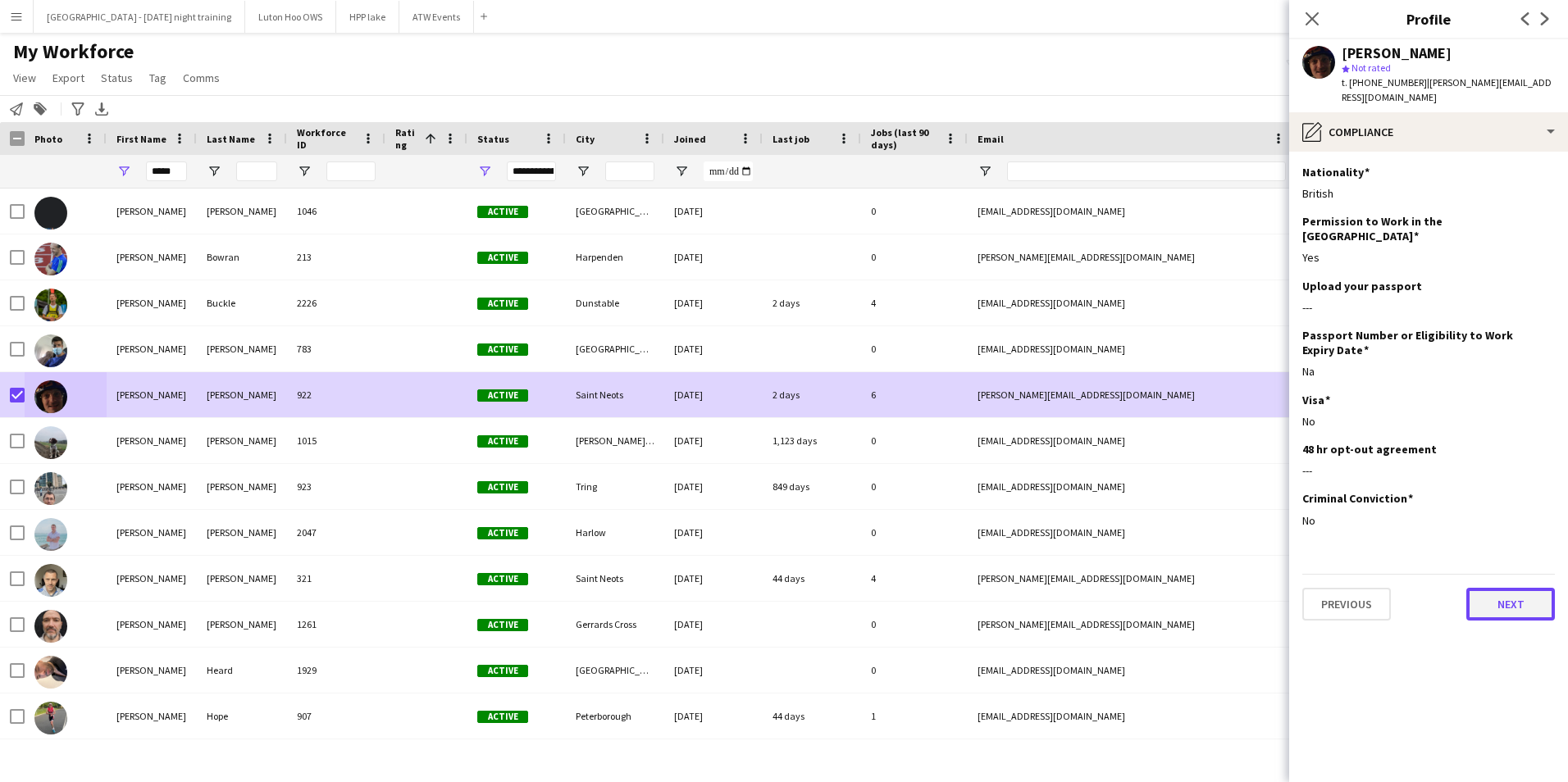
click at [1509, 588] on button "Next" at bounding box center [1510, 605] width 88 height 33
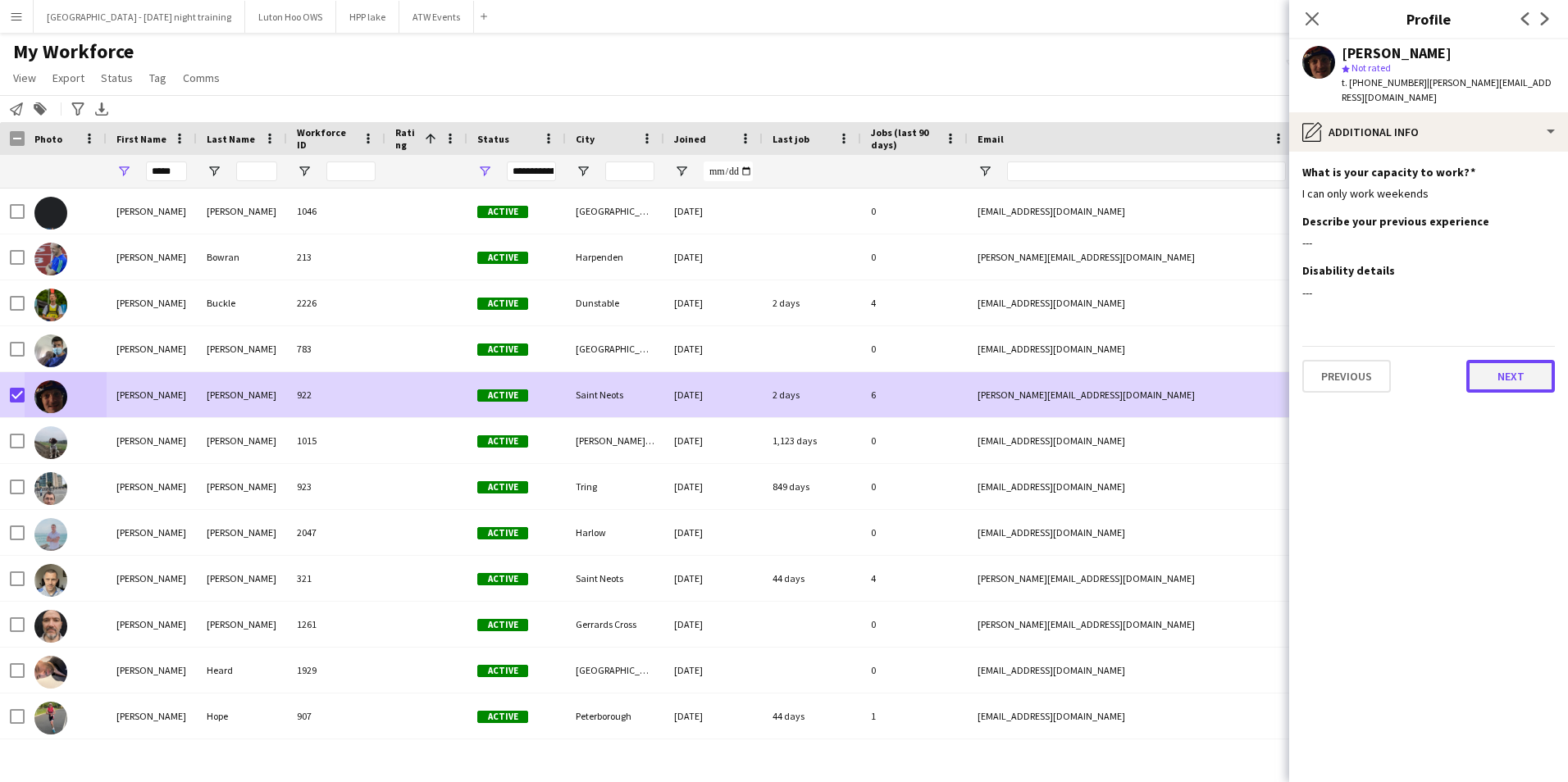
click at [1501, 368] on button "Next" at bounding box center [1510, 377] width 88 height 33
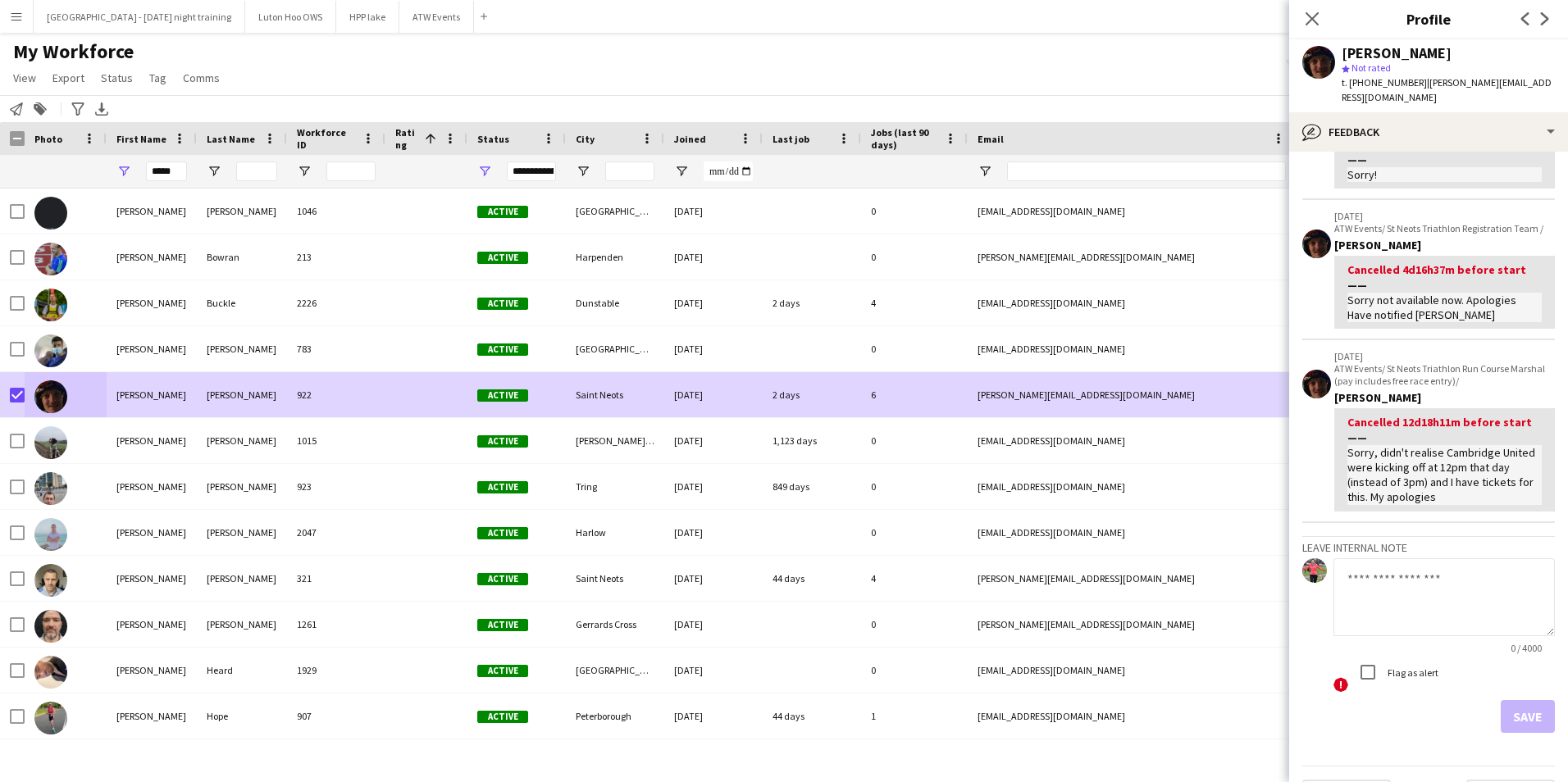
scroll to position [320, 0]
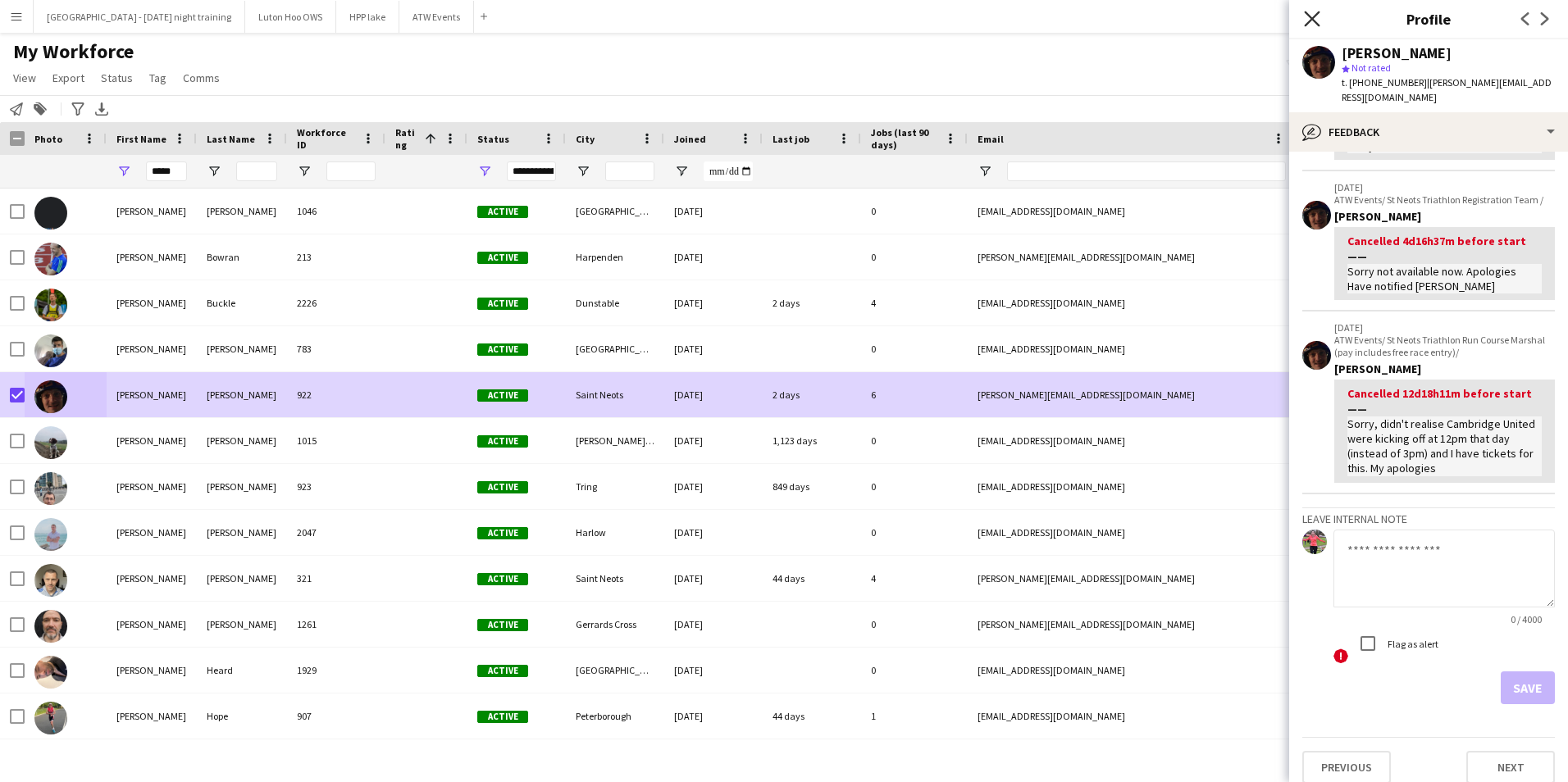
click at [1310, 22] on icon at bounding box center [1312, 18] width 16 height 16
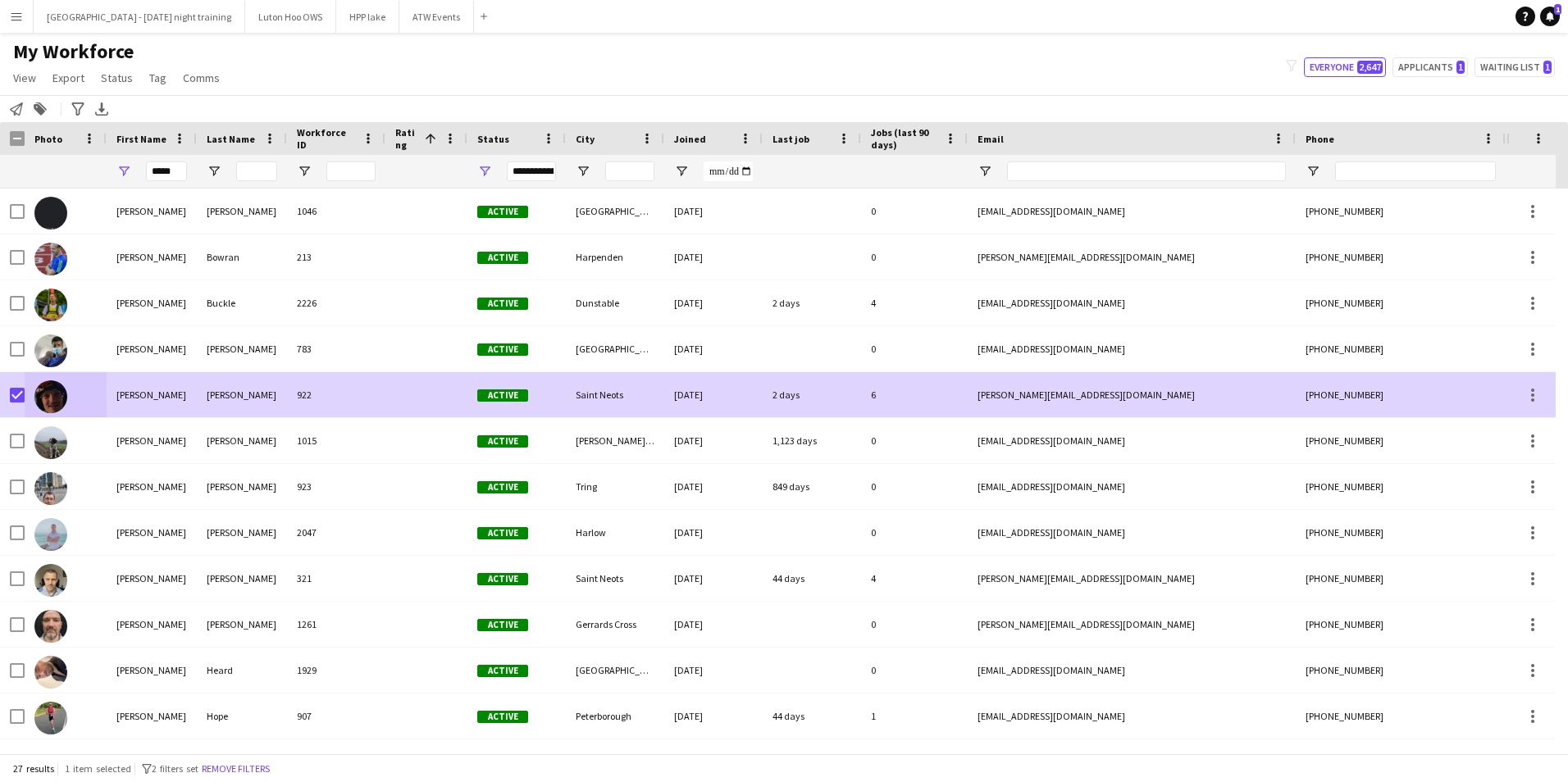
click at [111, 406] on div "[PERSON_NAME]" at bounding box center [151, 395] width 90 height 45
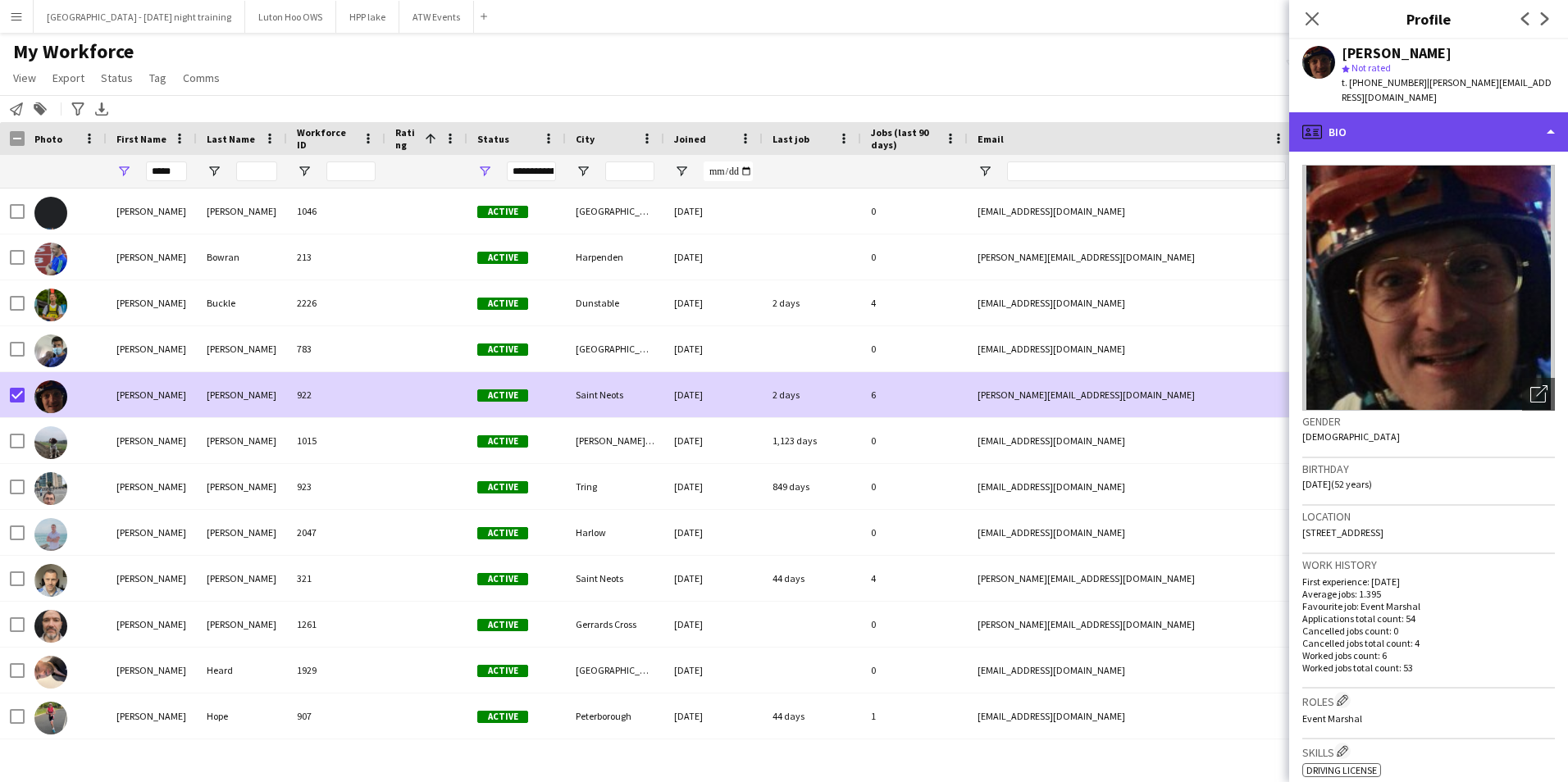
click at [1381, 117] on div "profile Bio" at bounding box center [1428, 132] width 279 height 39
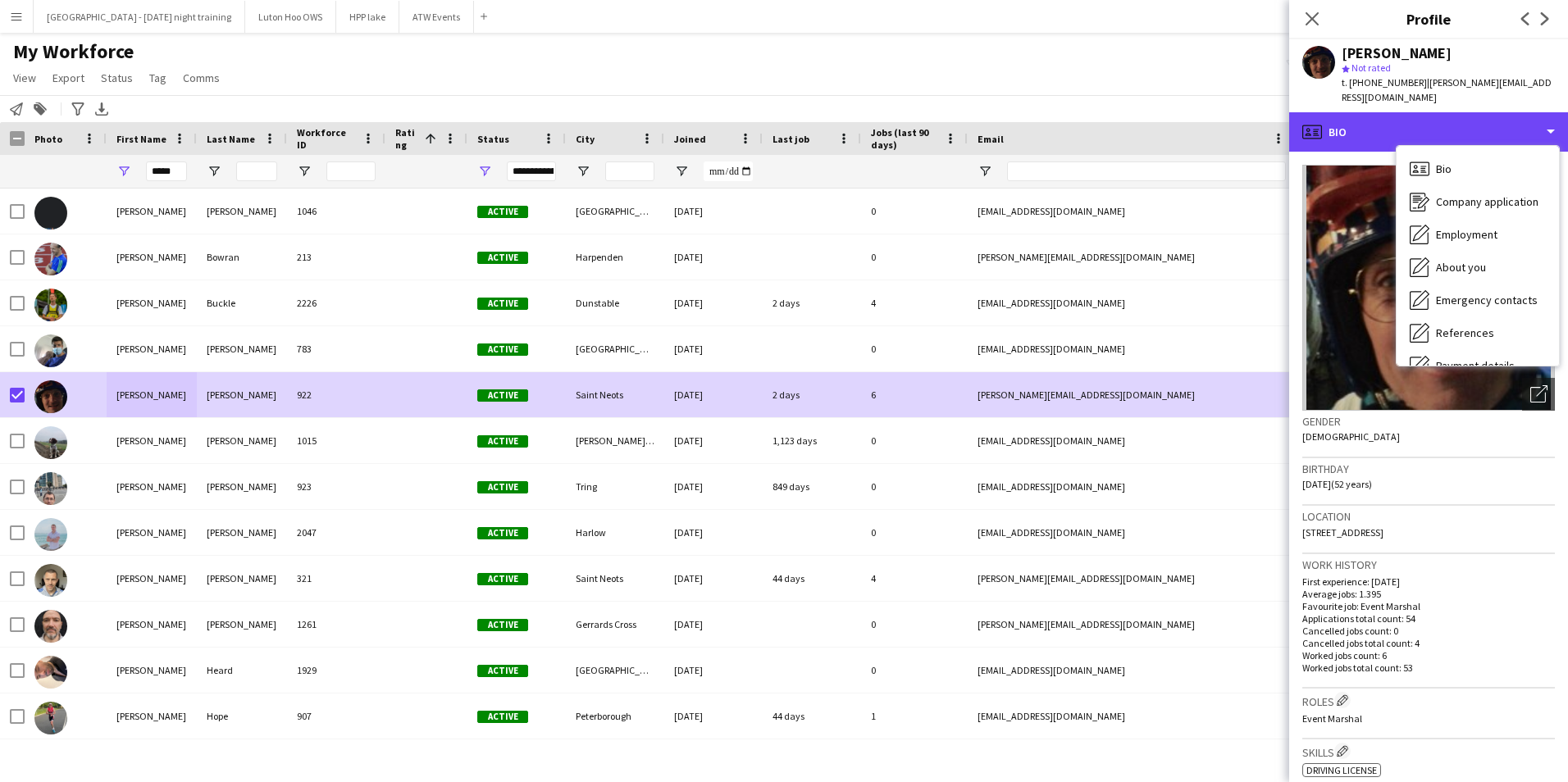
scroll to position [154, 0]
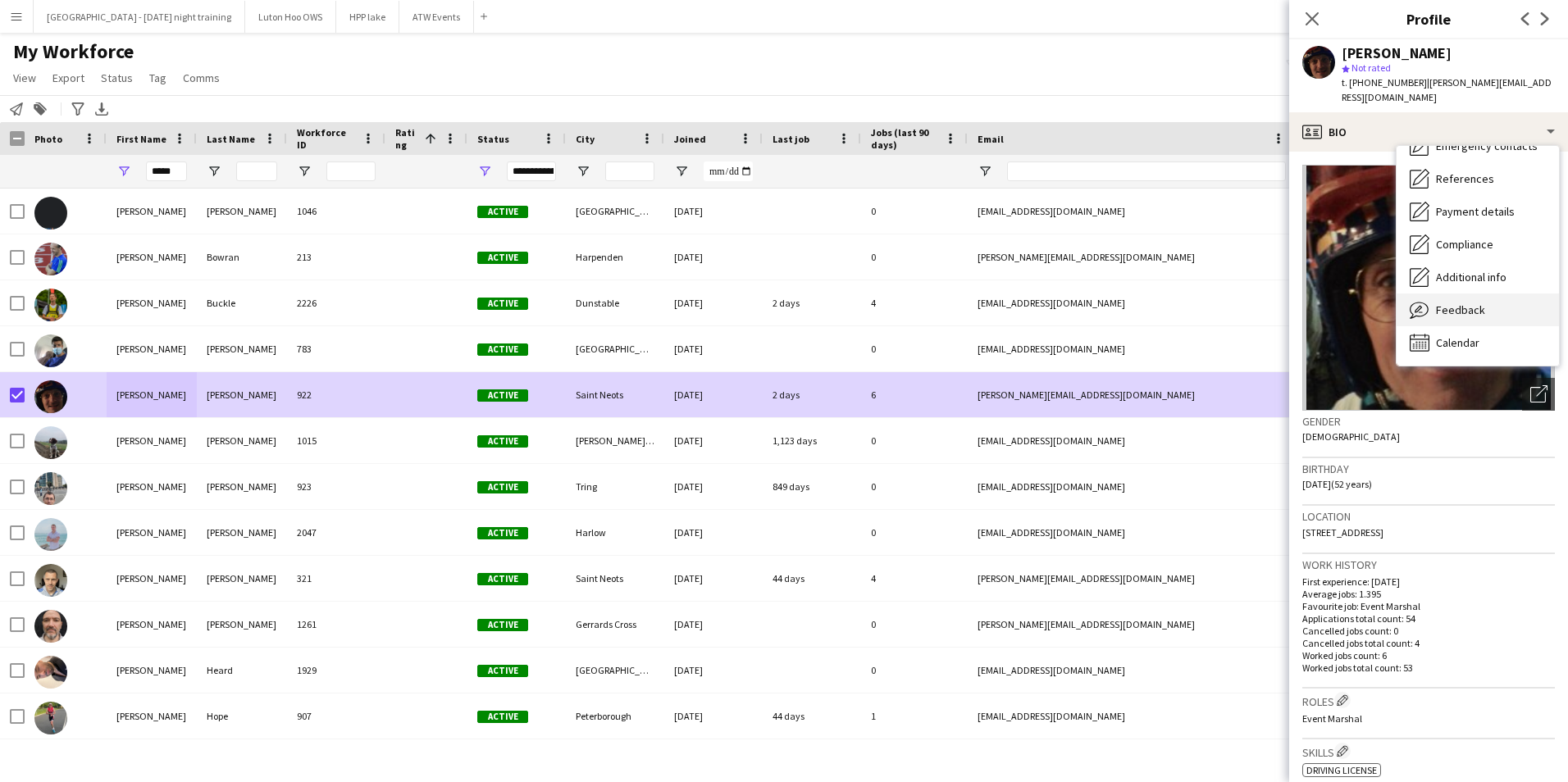
click at [1474, 302] on span "Feedback" at bounding box center [1460, 309] width 49 height 15
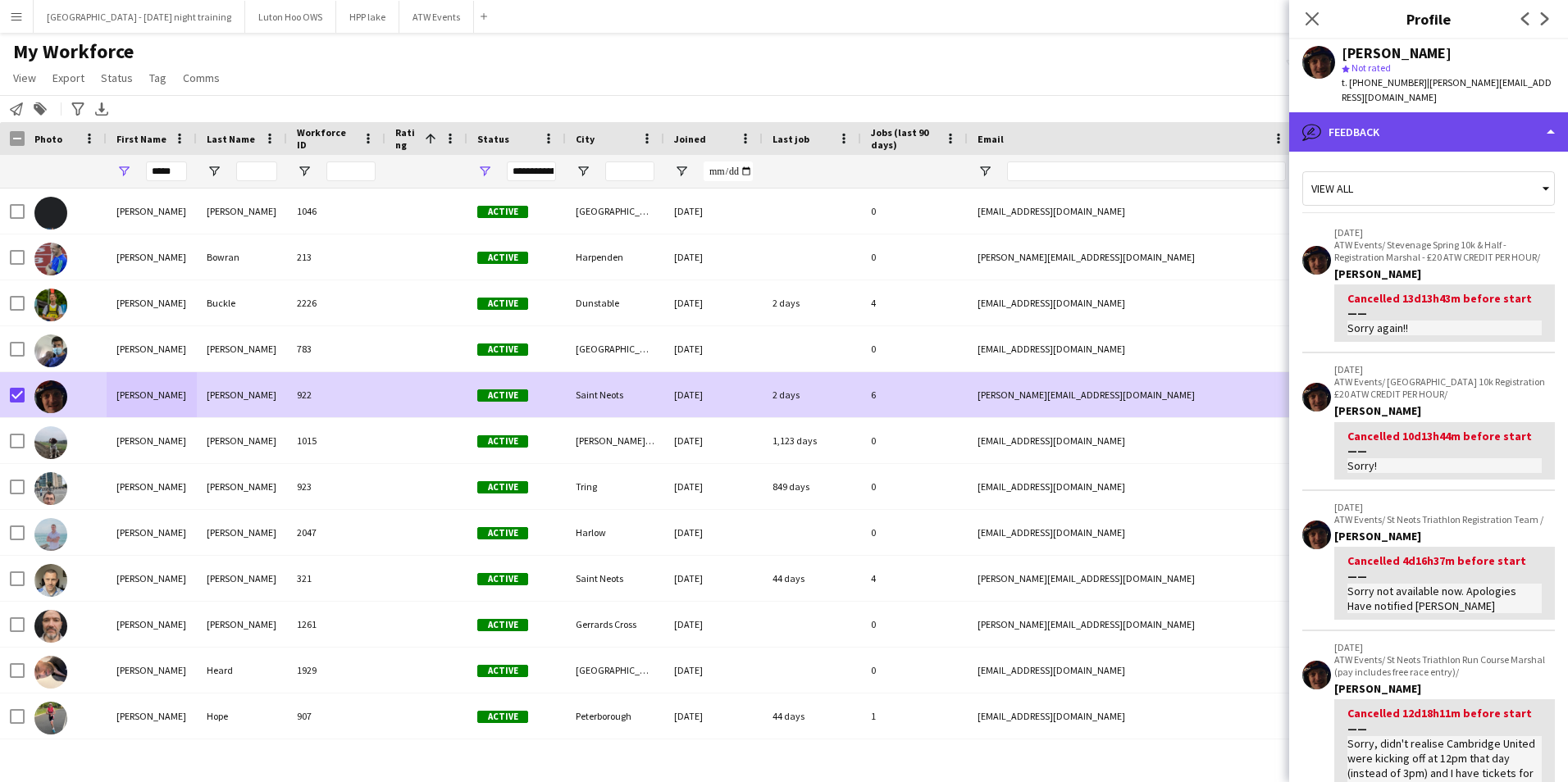
click at [1371, 114] on div "bubble-pencil Feedback" at bounding box center [1428, 132] width 279 height 39
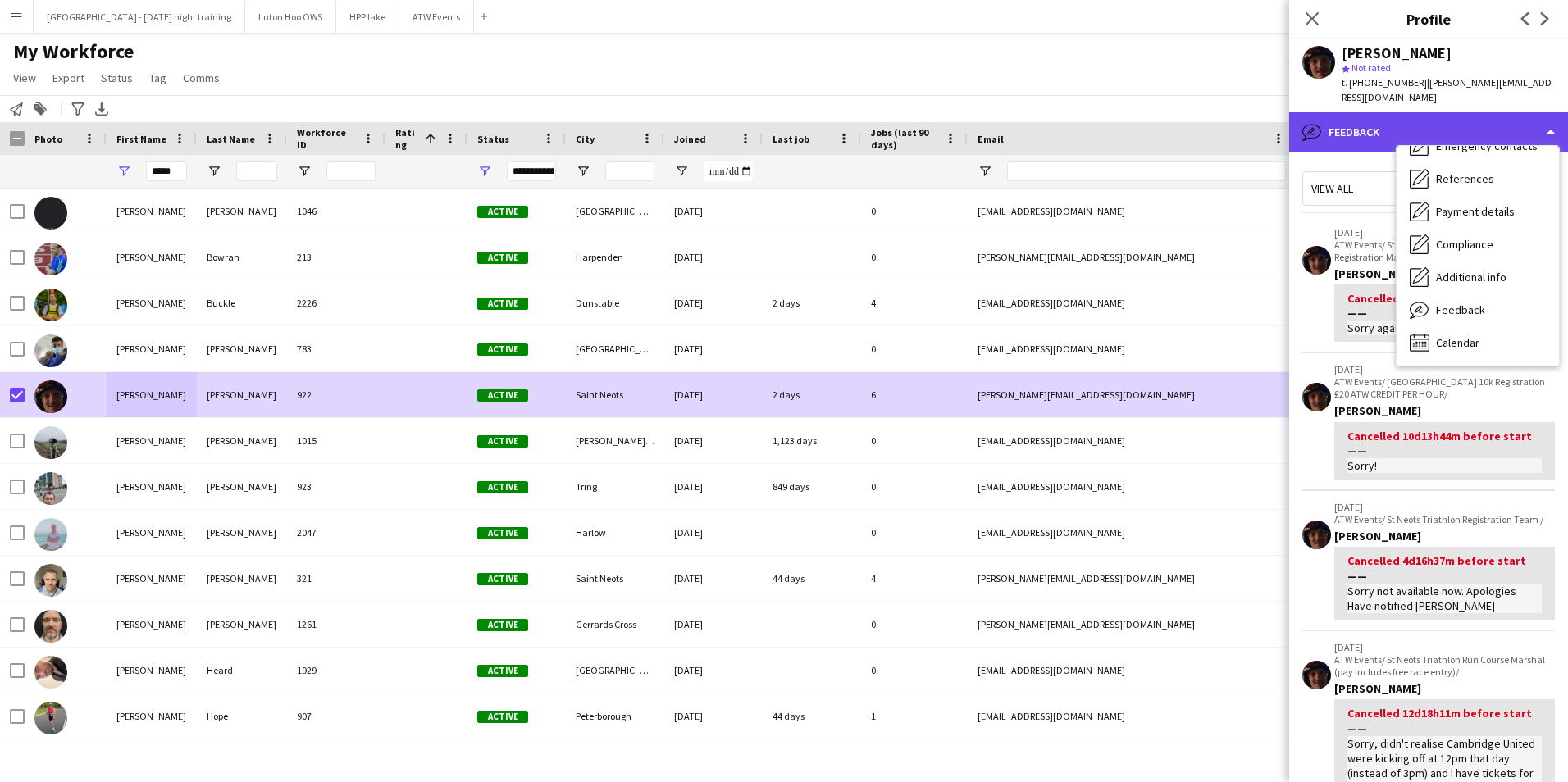
click at [1347, 114] on div "bubble-pencil Feedback" at bounding box center [1428, 132] width 279 height 39
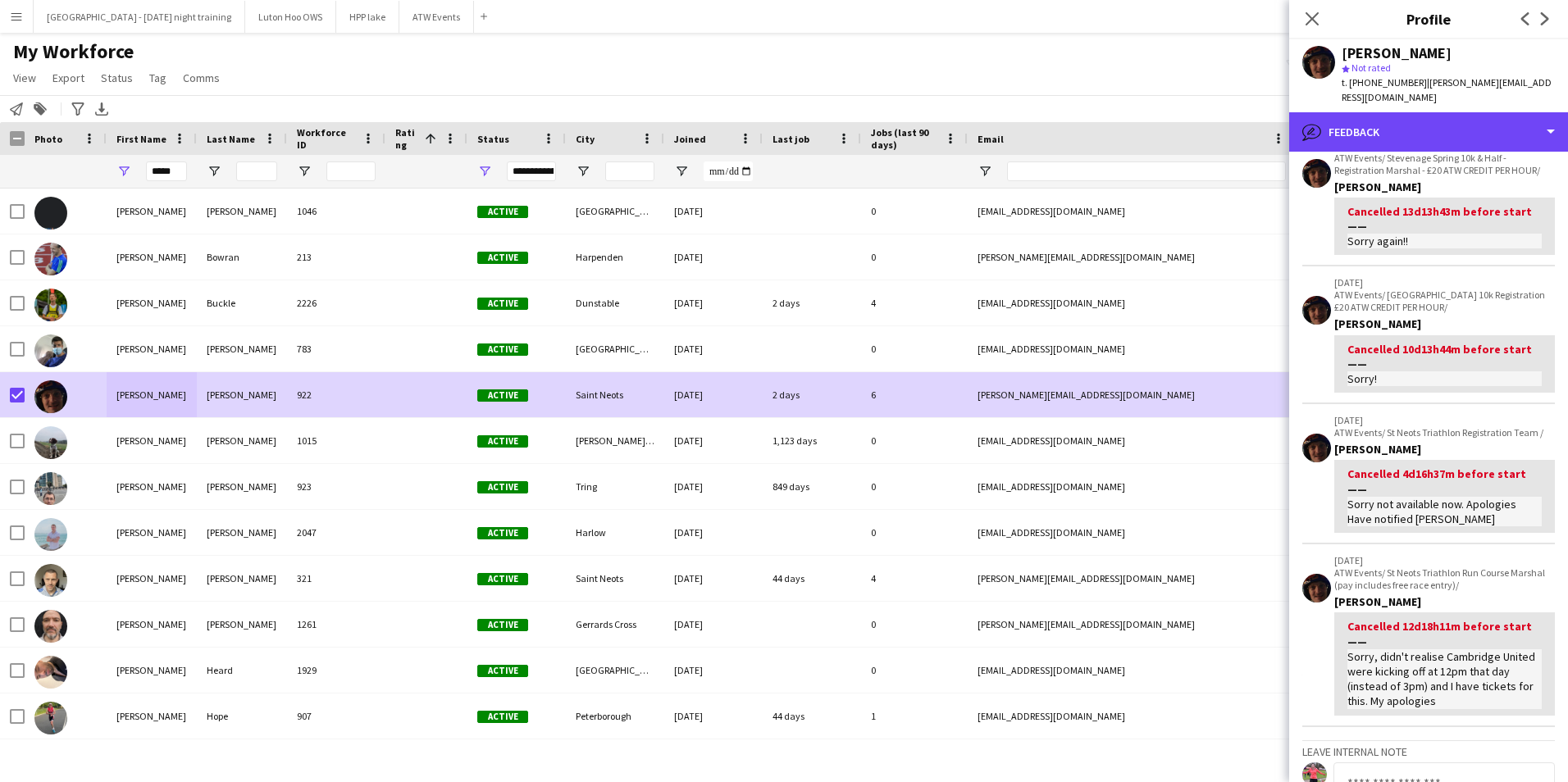
scroll to position [80, 0]
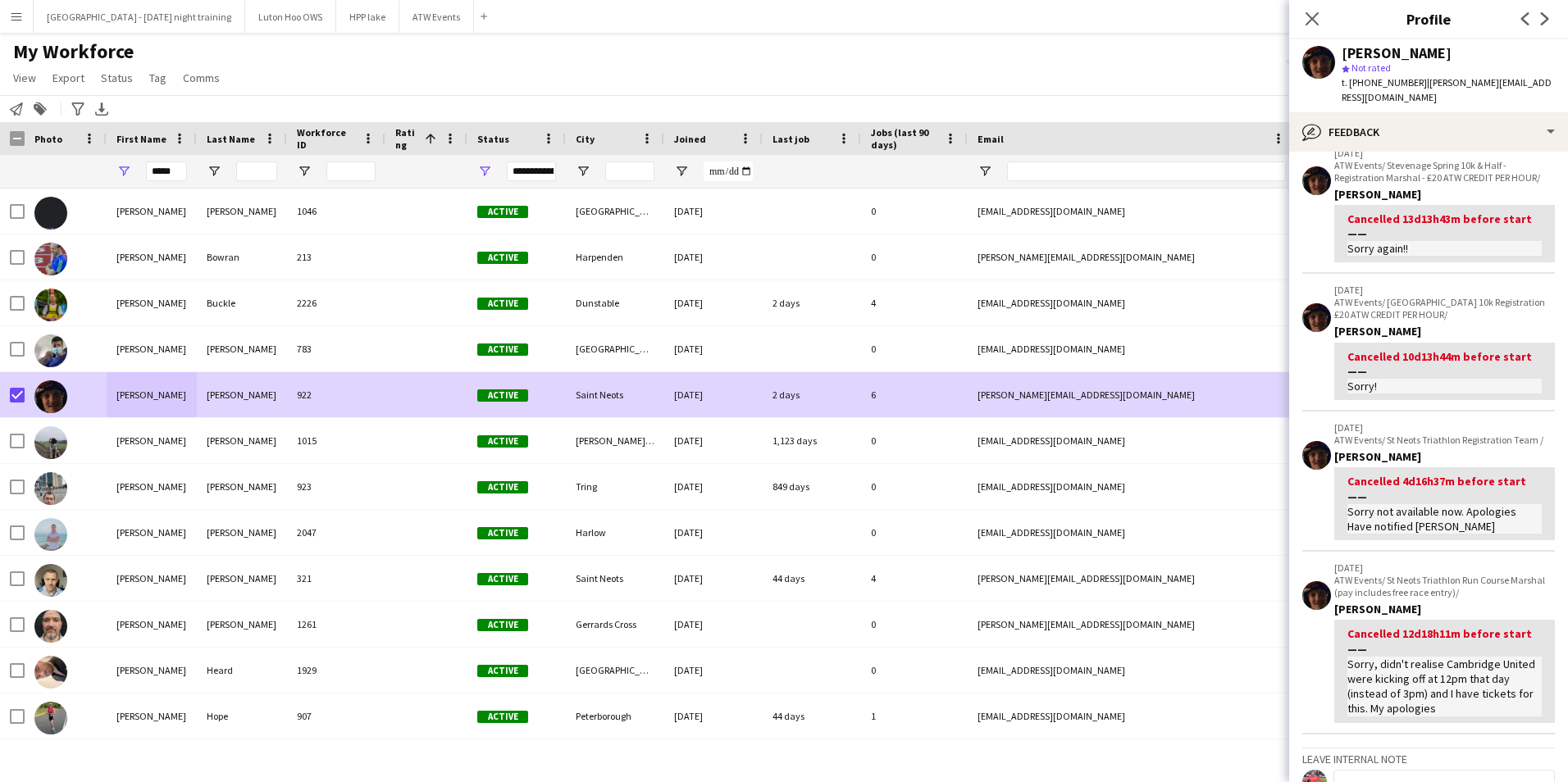
click at [300, 68] on div "My Workforce View Views Default view New view Update view Delete view Edit name…" at bounding box center [784, 67] width 1568 height 56
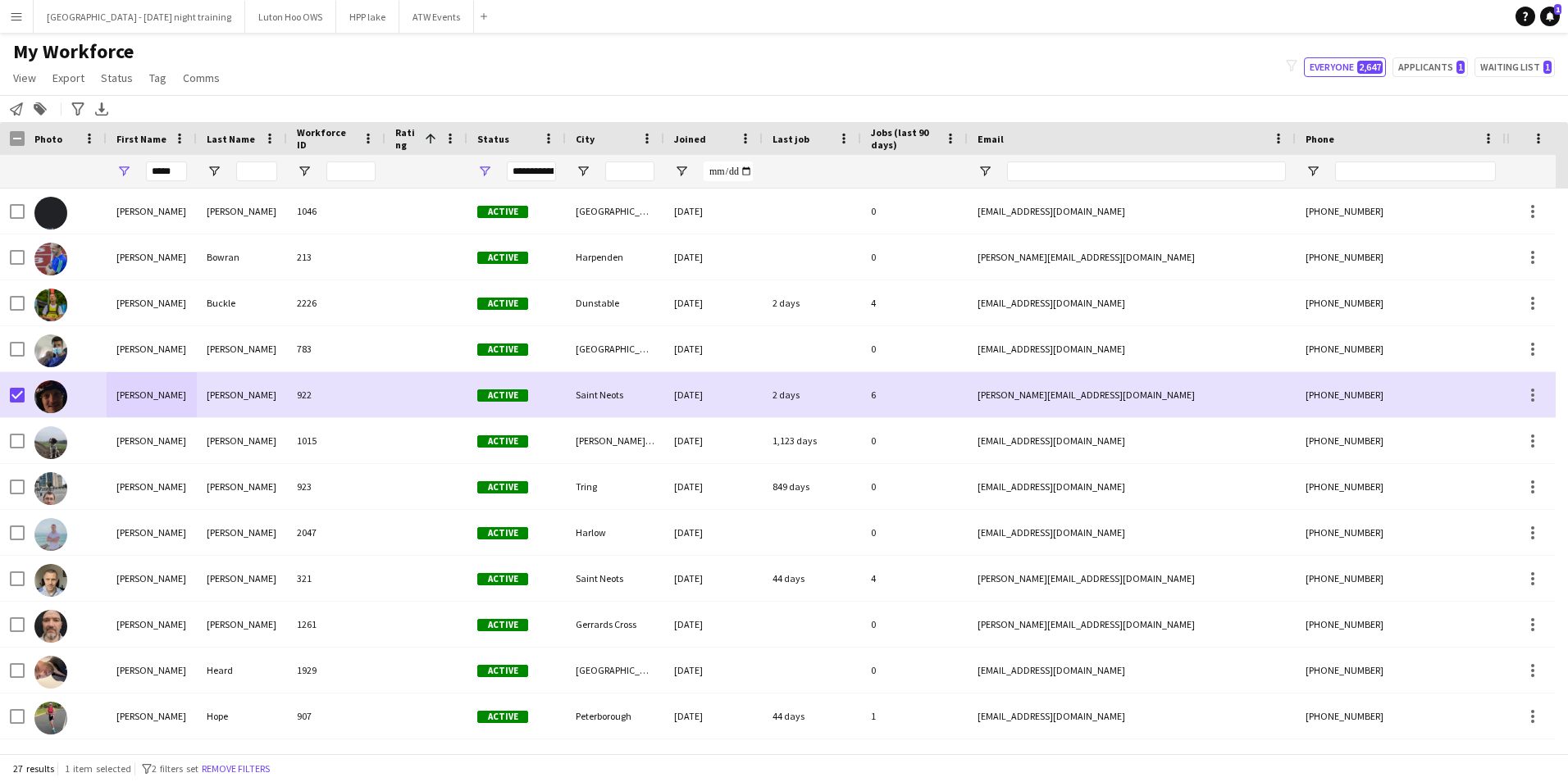
click at [23, 15] on button "Menu" at bounding box center [17, 17] width 33 height 33
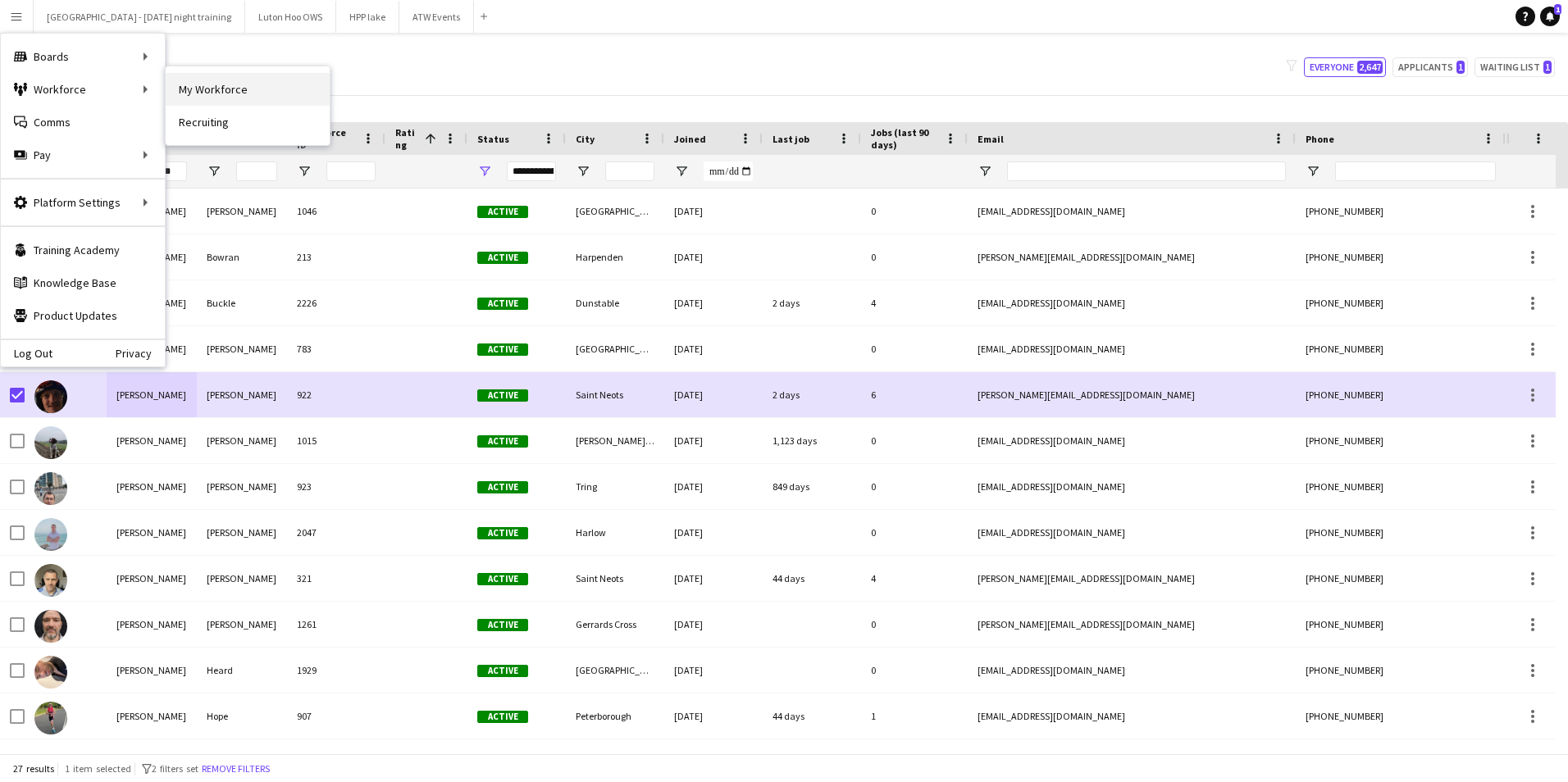
click at [184, 85] on link "My Workforce" at bounding box center [248, 90] width 164 height 33
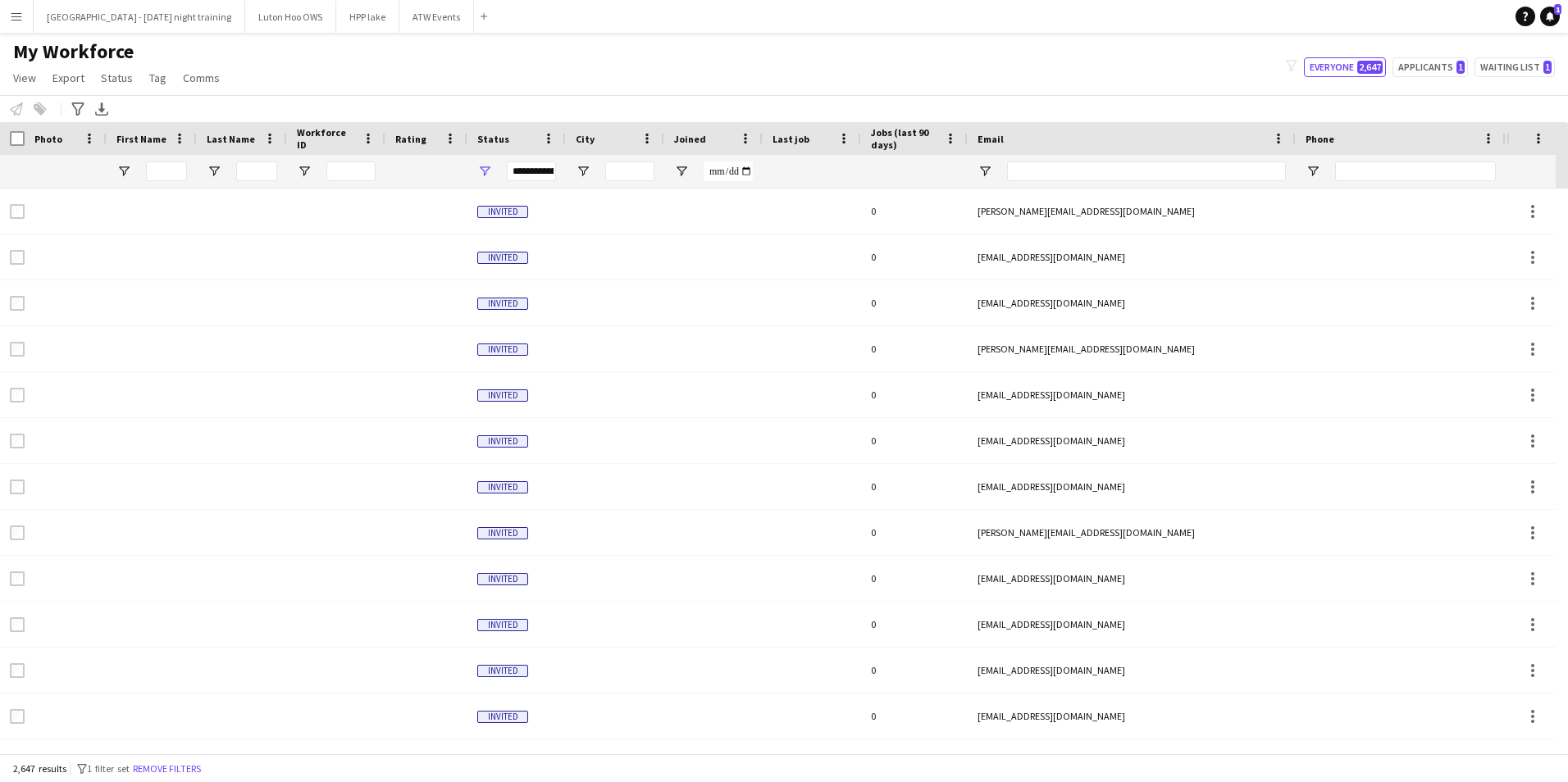
type input "*****"
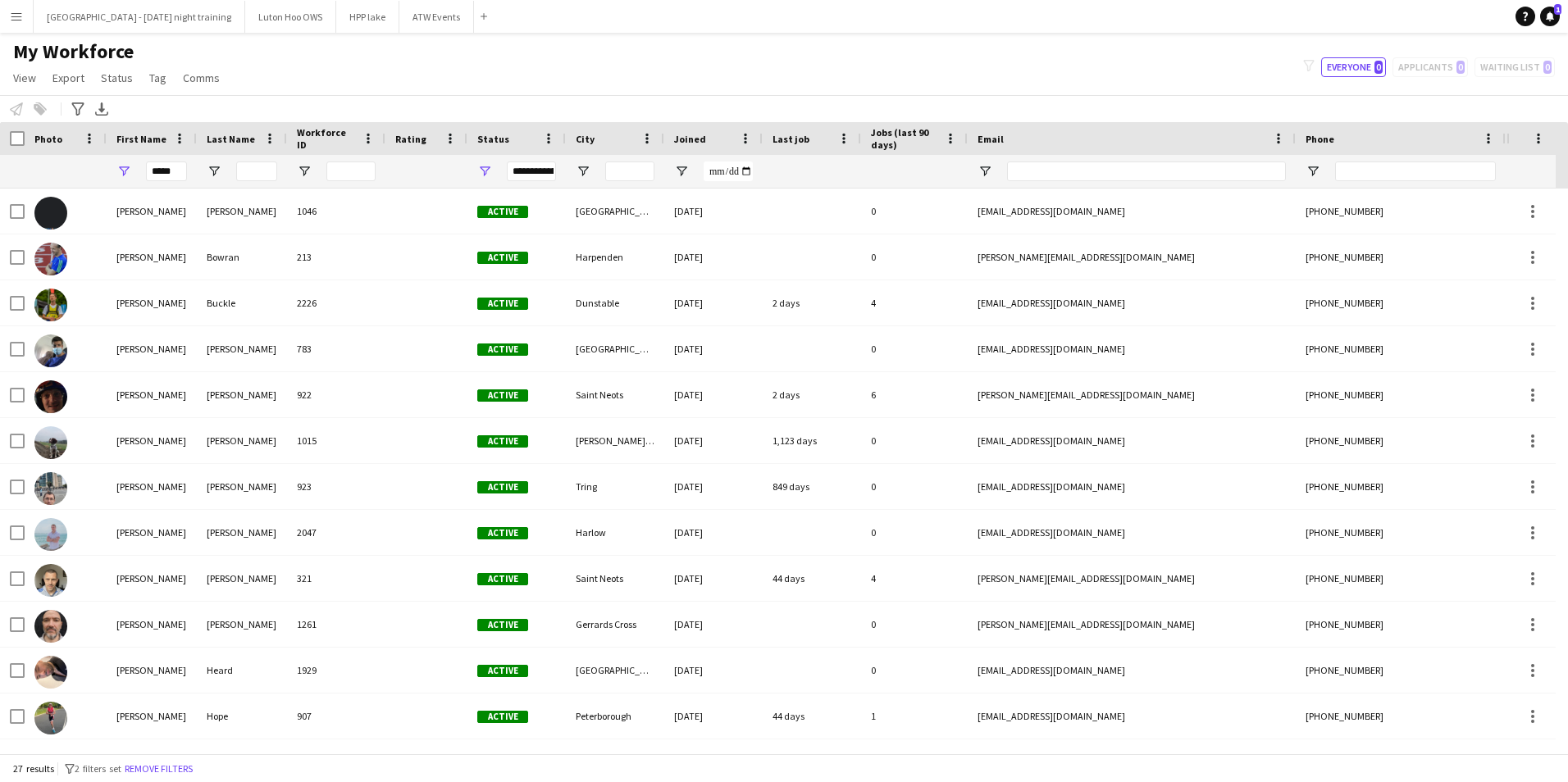
click at [11, 13] on app-icon "Menu" at bounding box center [16, 16] width 13 height 13
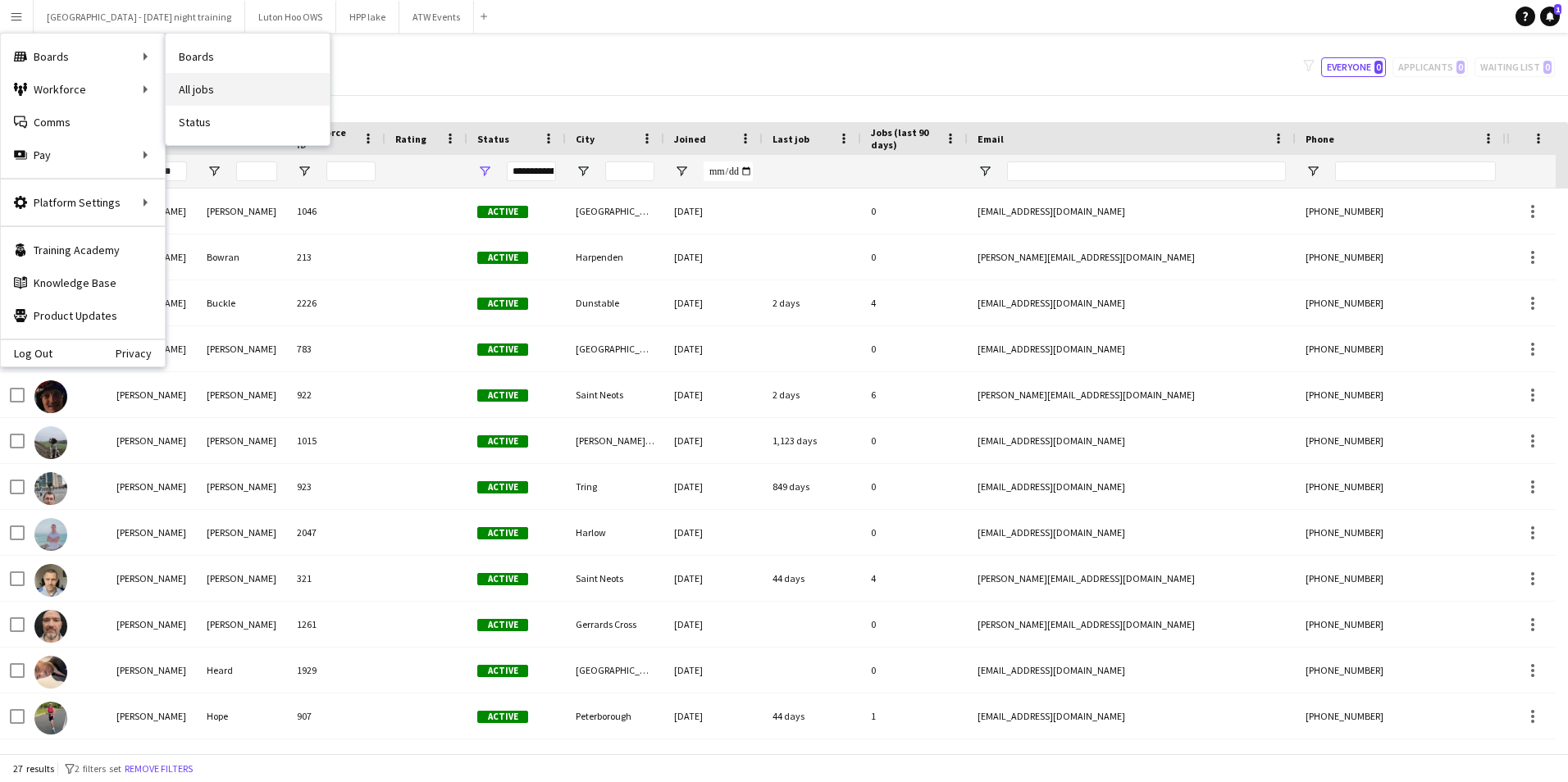
click at [195, 87] on link "All jobs" at bounding box center [248, 90] width 164 height 33
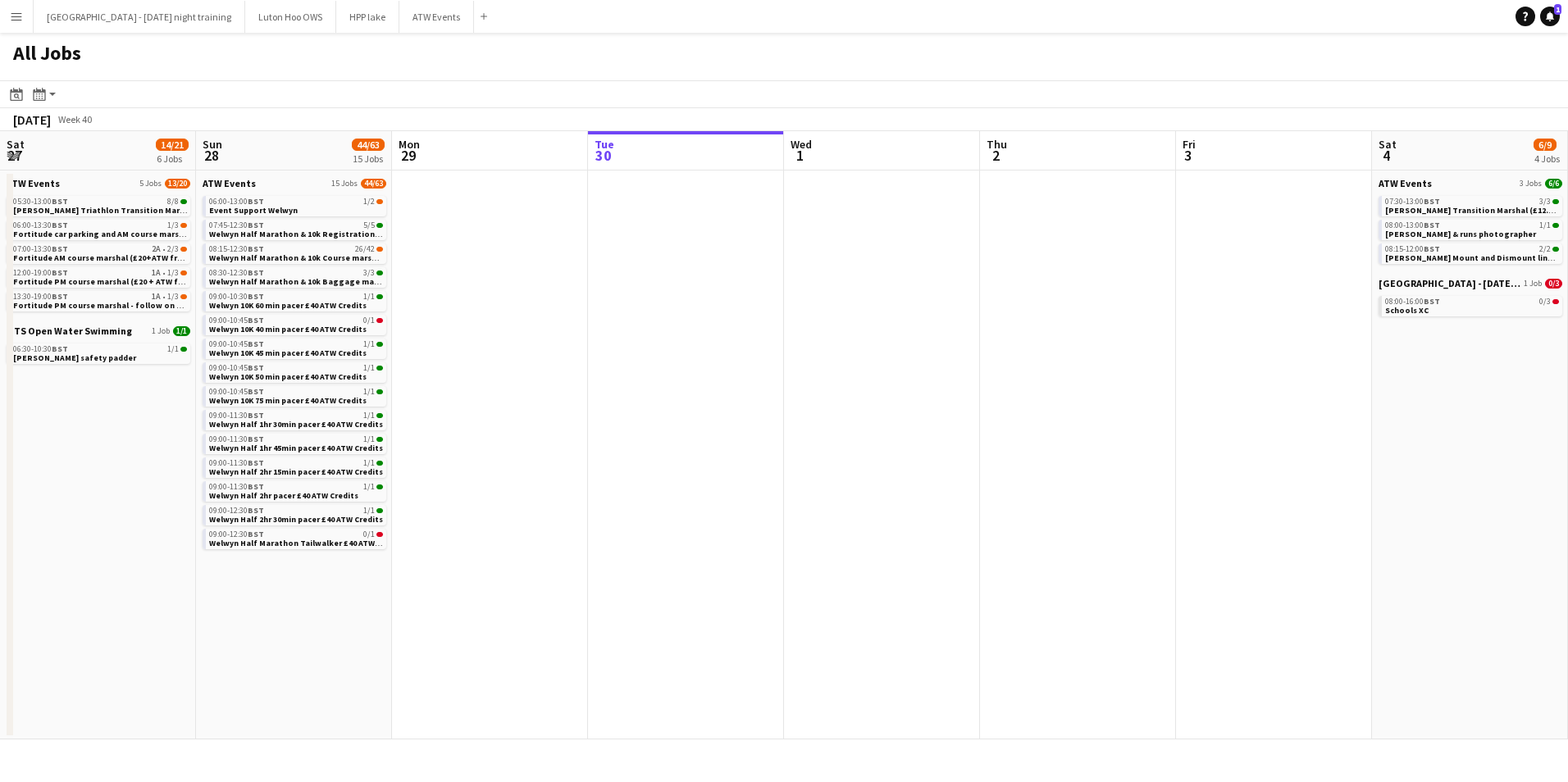
scroll to position [0, 392]
